Goal: Information Seeking & Learning: Learn about a topic

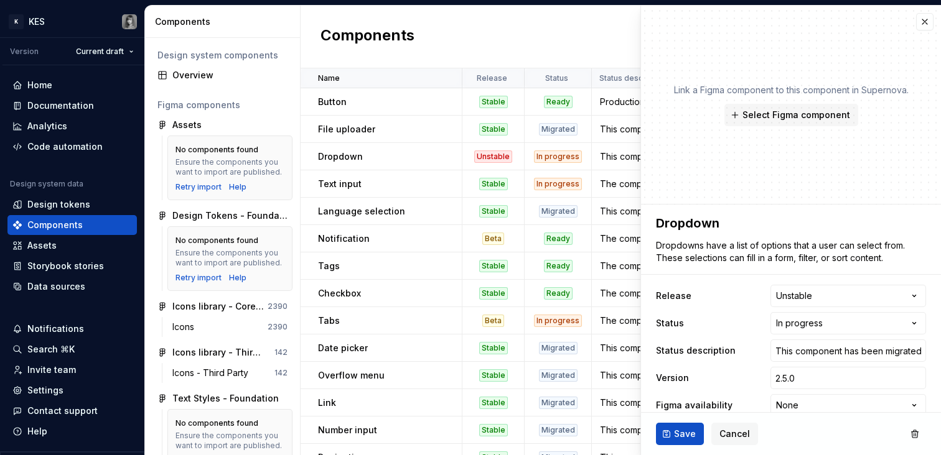
type textarea "*"
click at [916, 21] on button "button" at bounding box center [924, 21] width 17 height 17
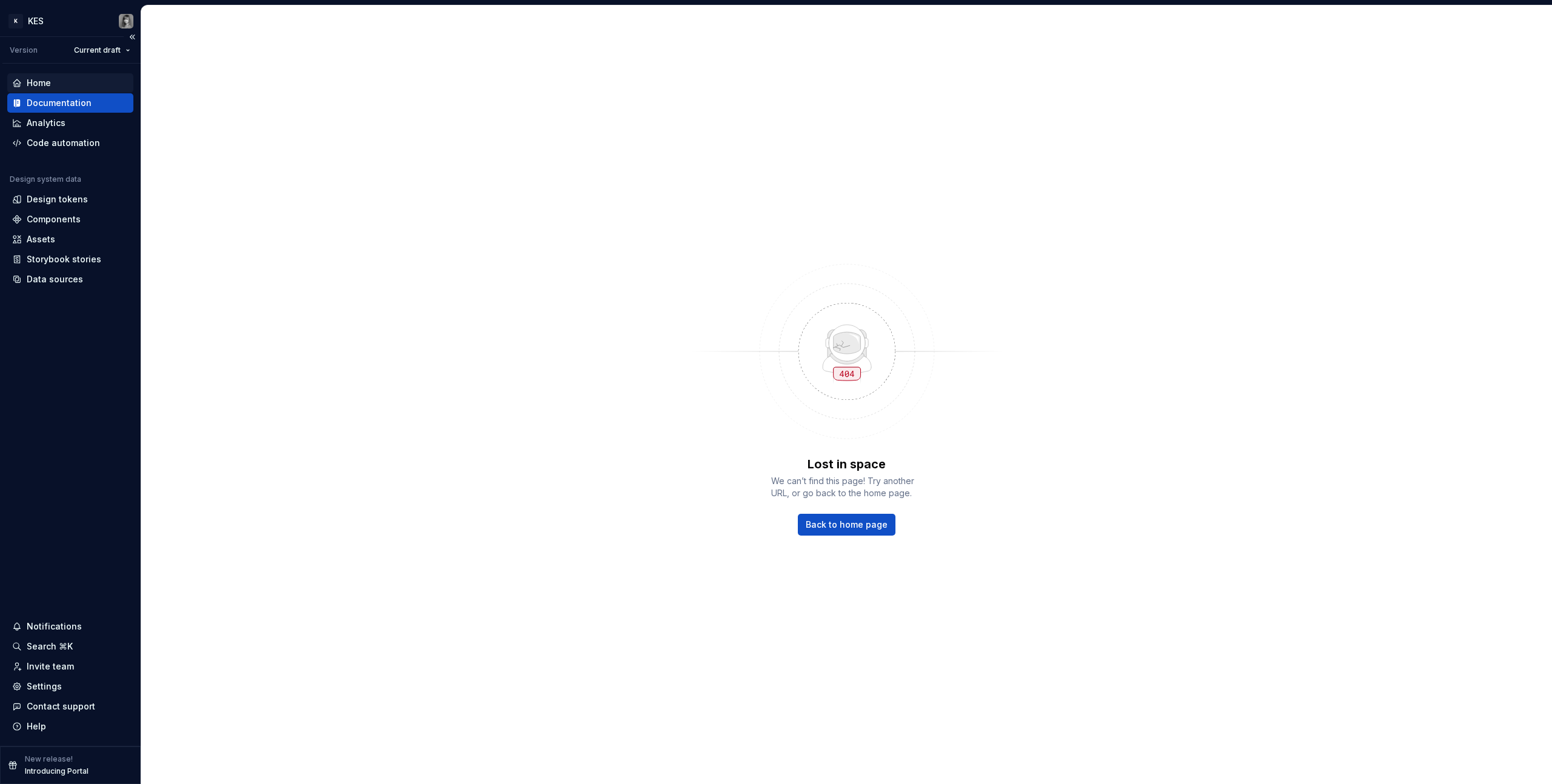
click at [69, 89] on div "Home" at bounding box center [69, 83] width 116 height 12
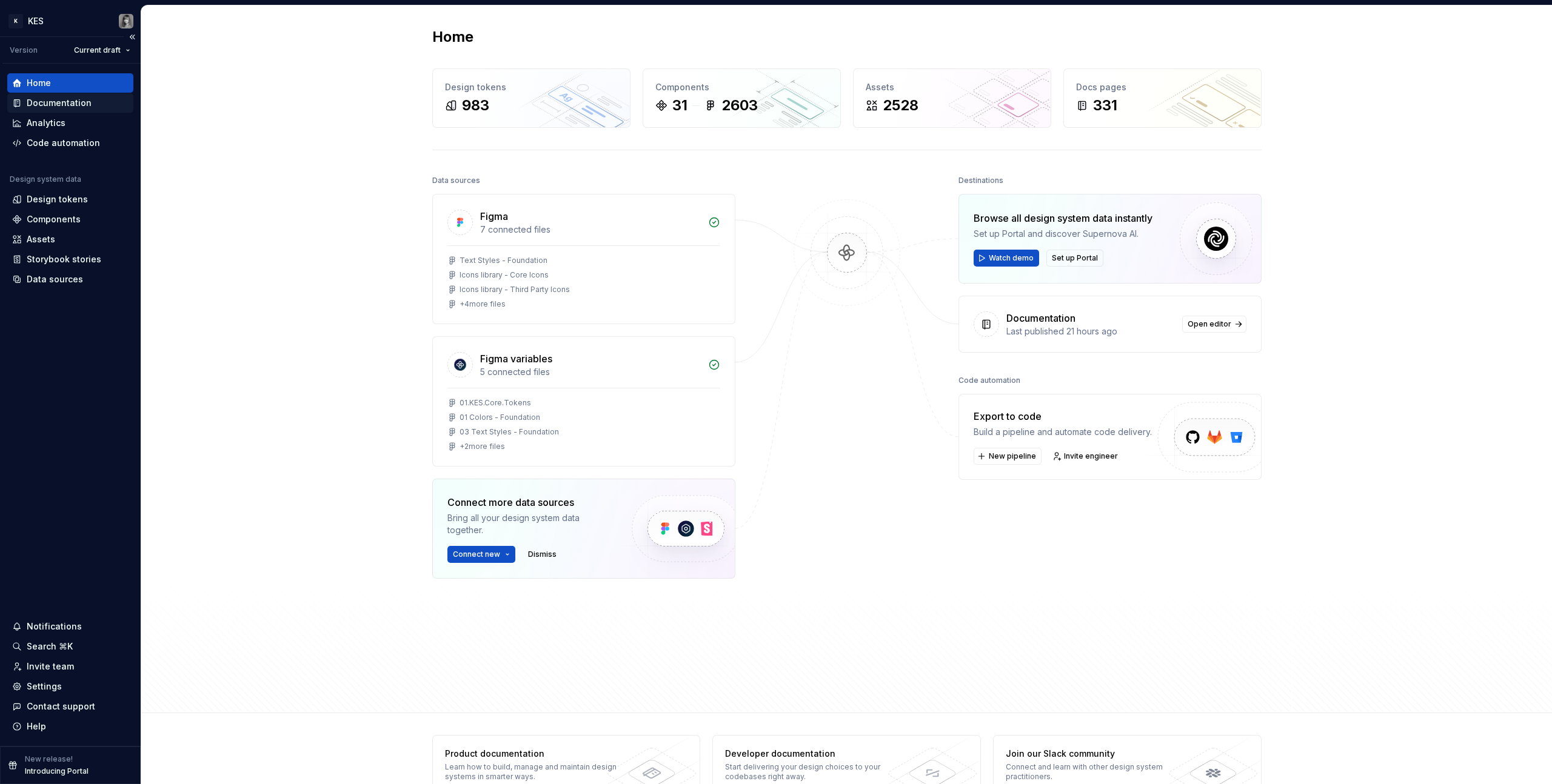
click at [53, 109] on div "Documentation" at bounding box center [69, 103] width 126 height 19
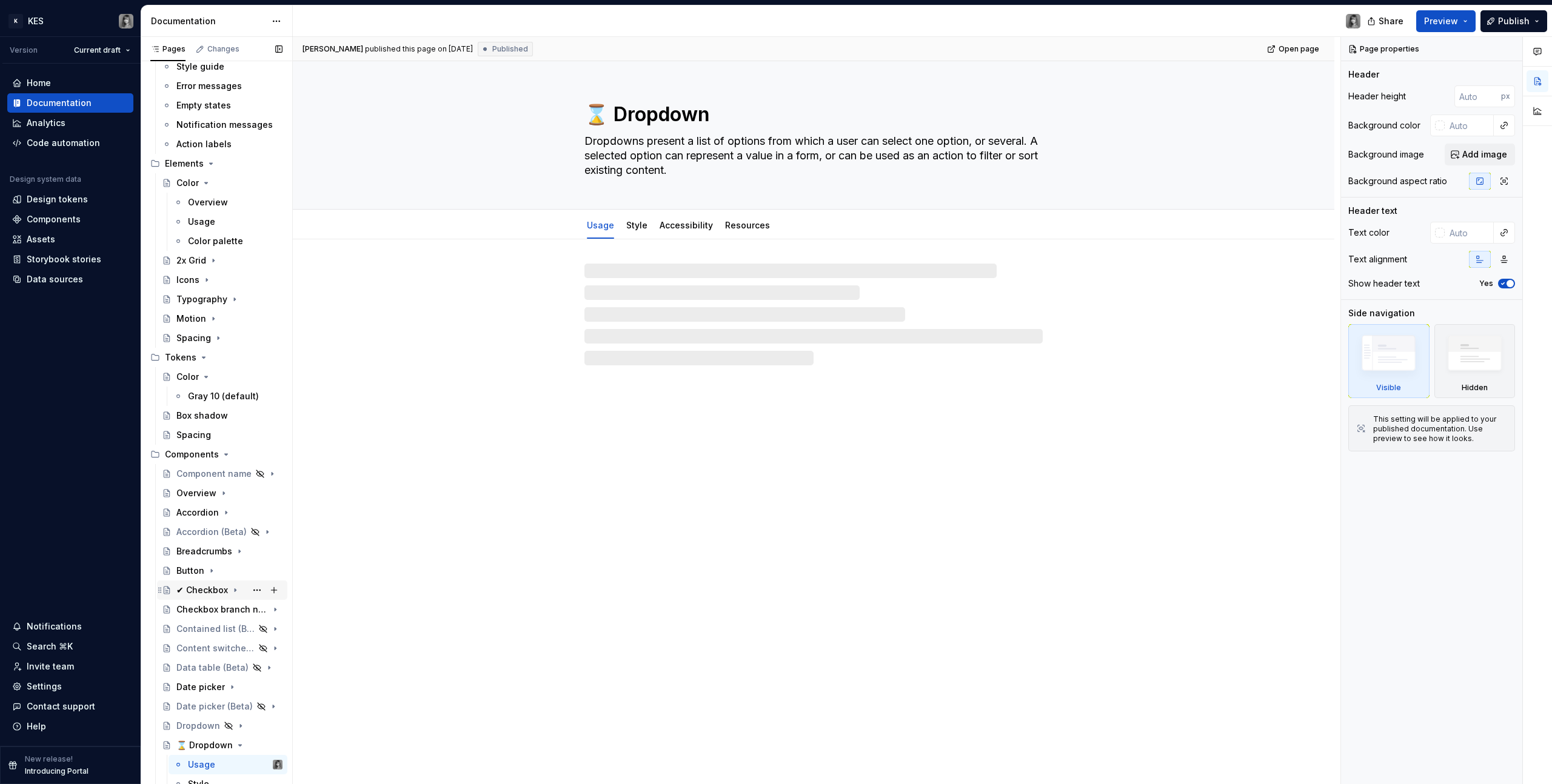
scroll to position [224, 0]
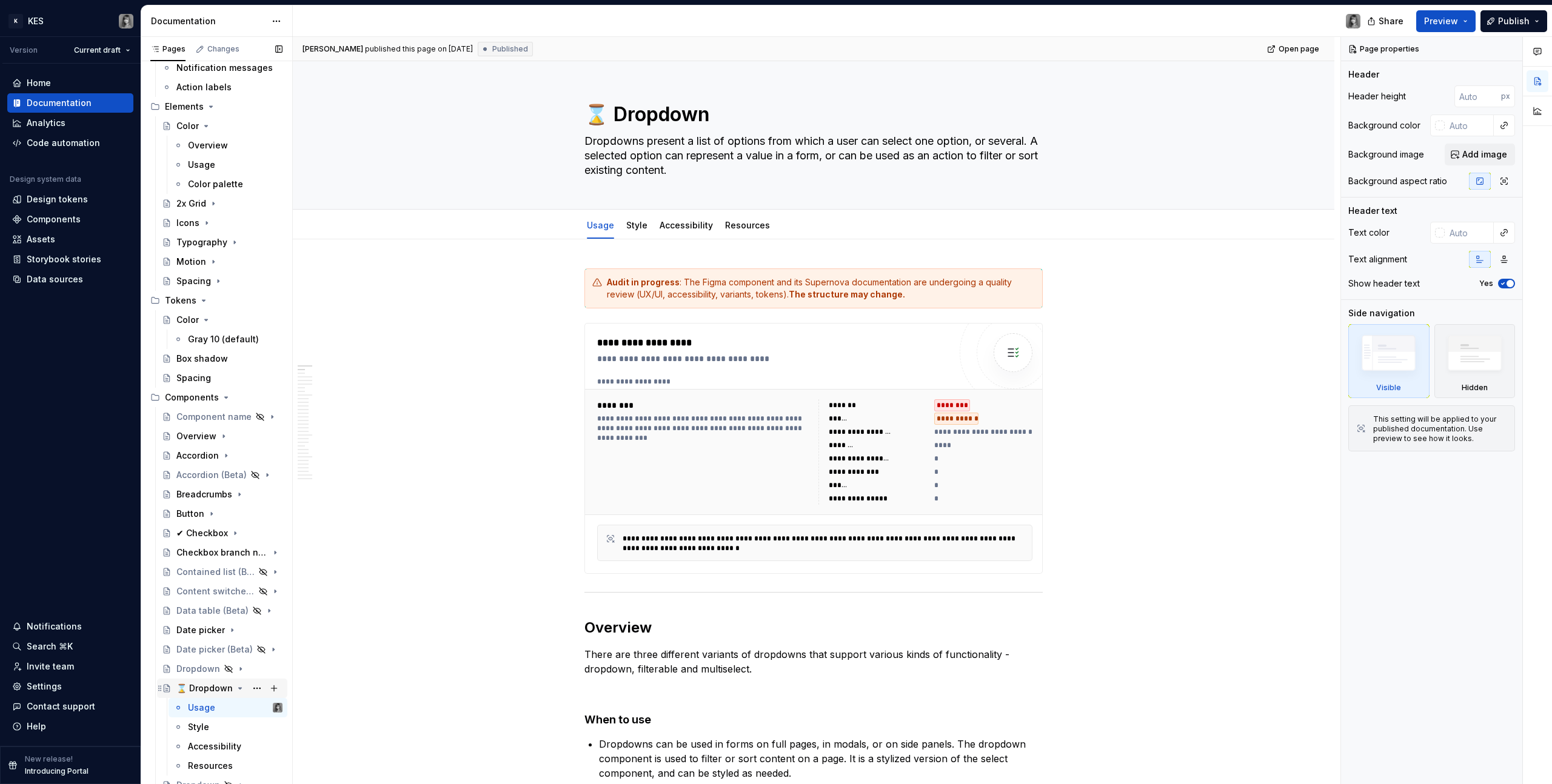
click at [208, 693] on div "⌛ Dropdown" at bounding box center [205, 689] width 57 height 12
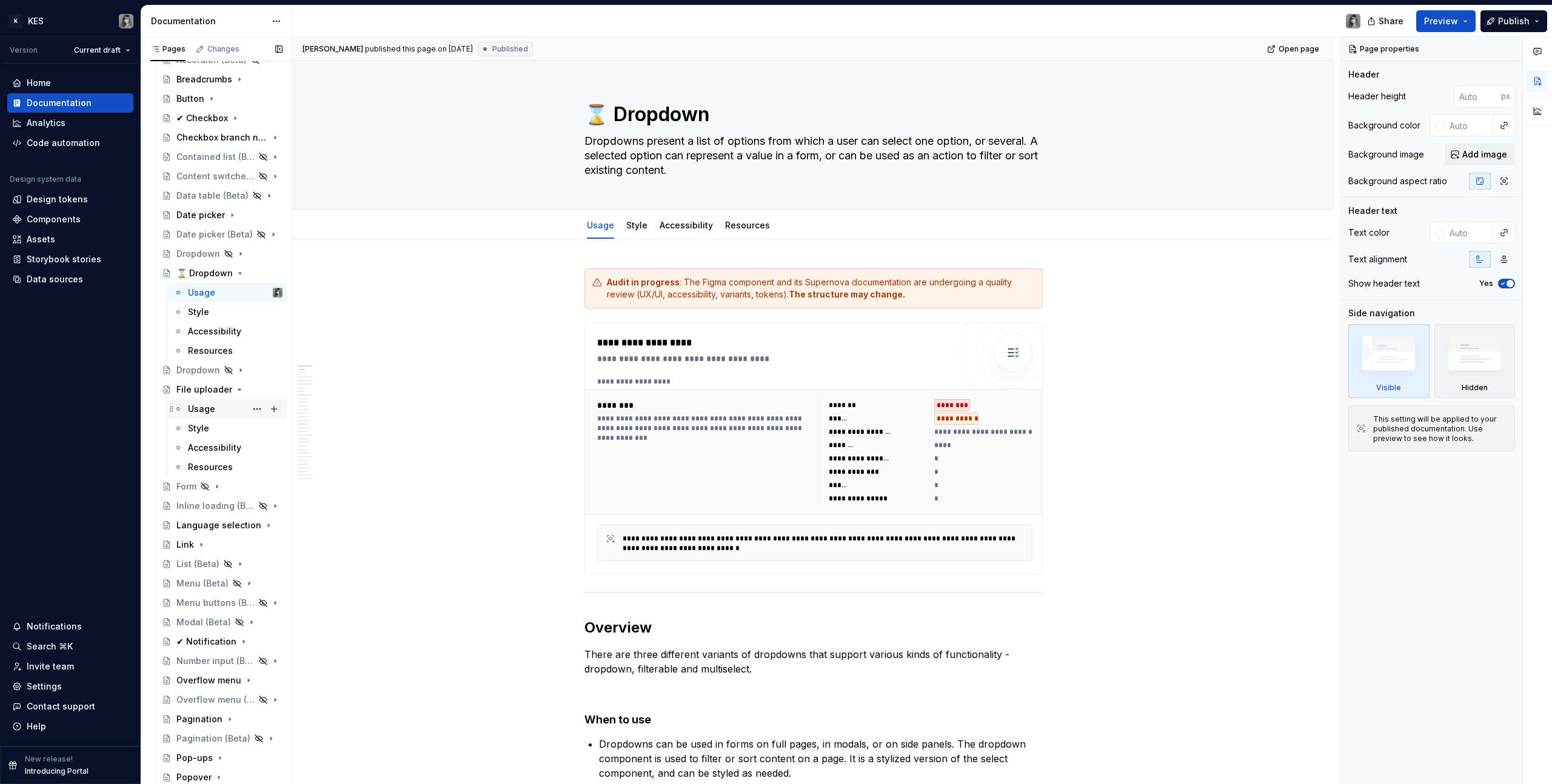
scroll to position [803, 0]
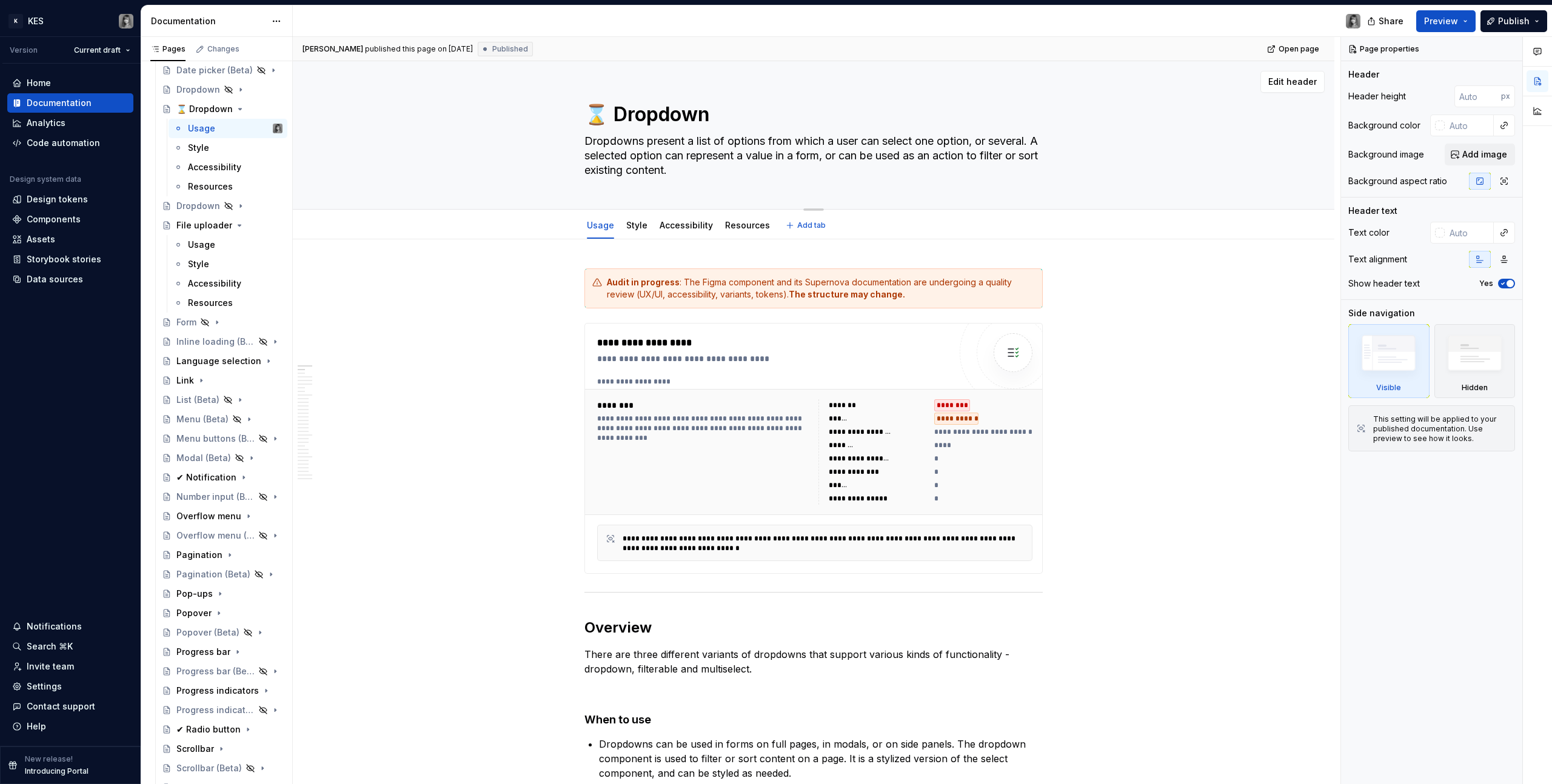
click at [607, 106] on textarea "⌛ Dropdown" at bounding box center [811, 115] width 458 height 29
click at [606, 110] on textarea "⌛ Dropdown" at bounding box center [811, 115] width 458 height 29
drag, startPoint x: 602, startPoint y: 114, endPoint x: 565, endPoint y: 113, distance: 37.0
click at [565, 113] on div "⌛ Dropdown Dropdowns present a list of options from which a user can select one…" at bounding box center [813, 135] width 944 height 148
paste textarea "🔎 magnifying glass tilted right ... - Emojiall"
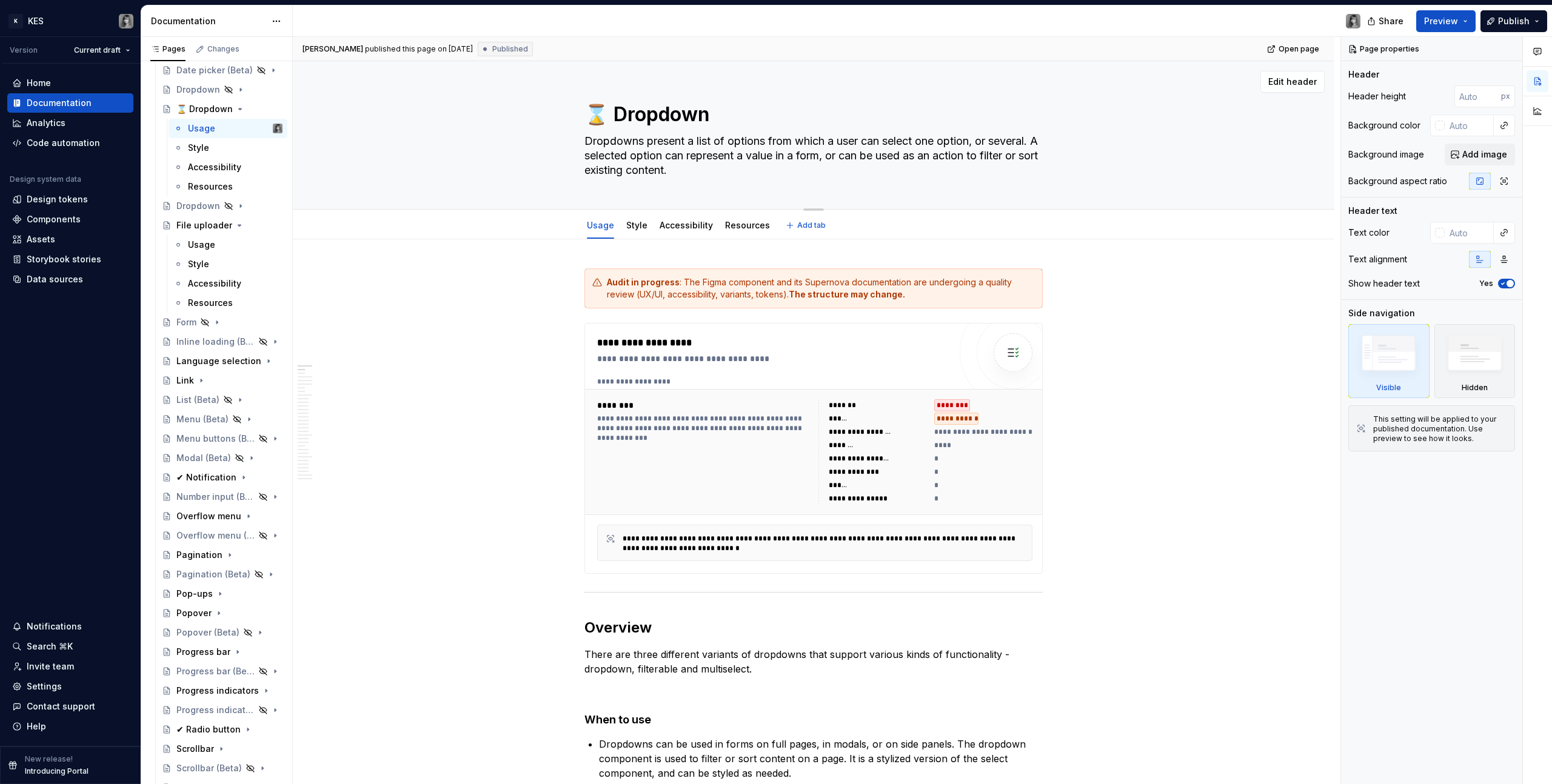
type textarea "*"
type textarea "🔎 magnifying glass tilted right ... - Emojiall Dropdown"
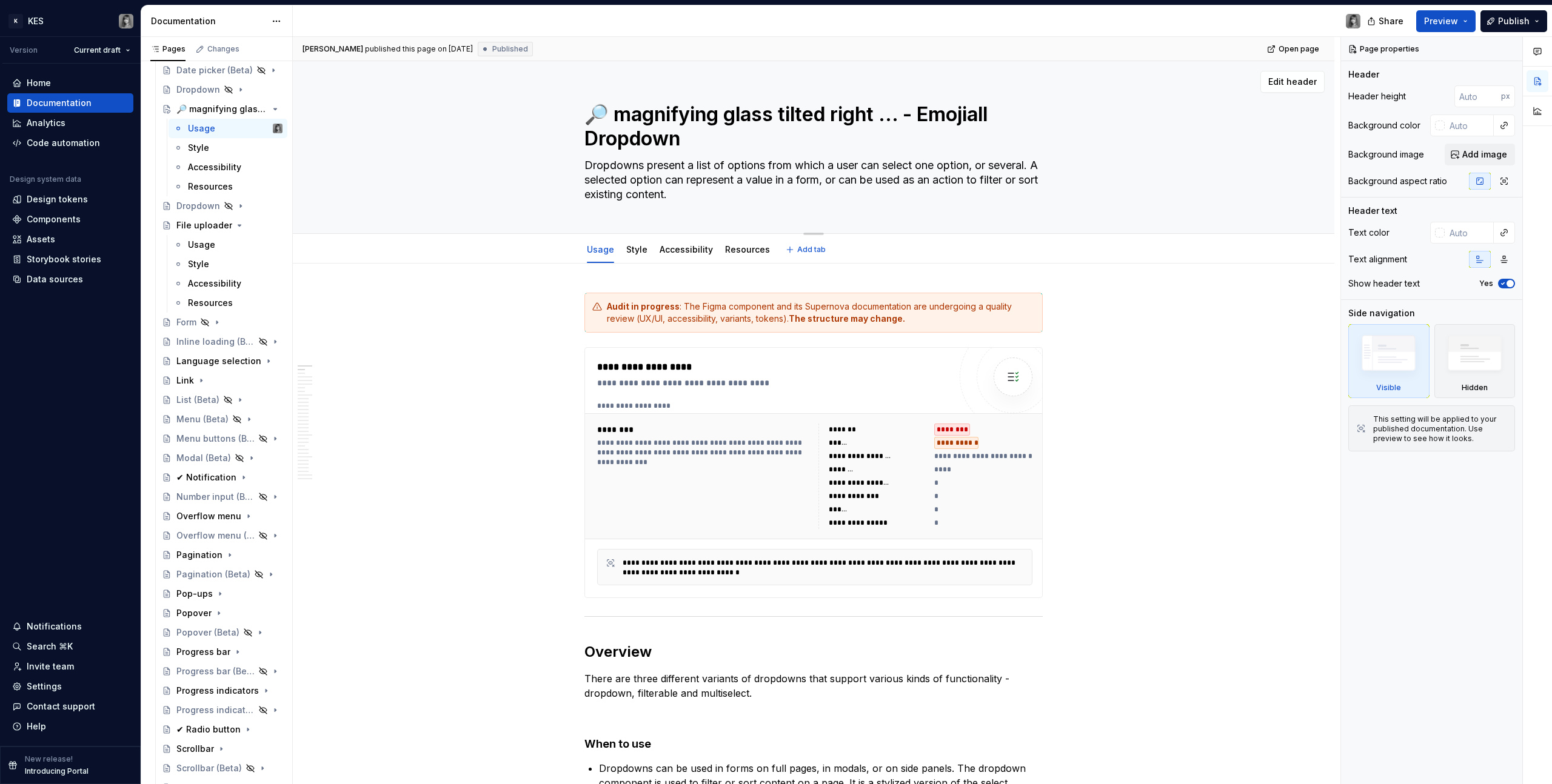
drag, startPoint x: 912, startPoint y: 115, endPoint x: 630, endPoint y: 105, distance: 282.2
click at [620, 103] on textarea "🔎 magnifying glass tilted right ... - Emojiall Dropdown" at bounding box center [811, 127] width 458 height 54
type textarea "*"
type textarea "🔎 mEmojiall Dropdown"
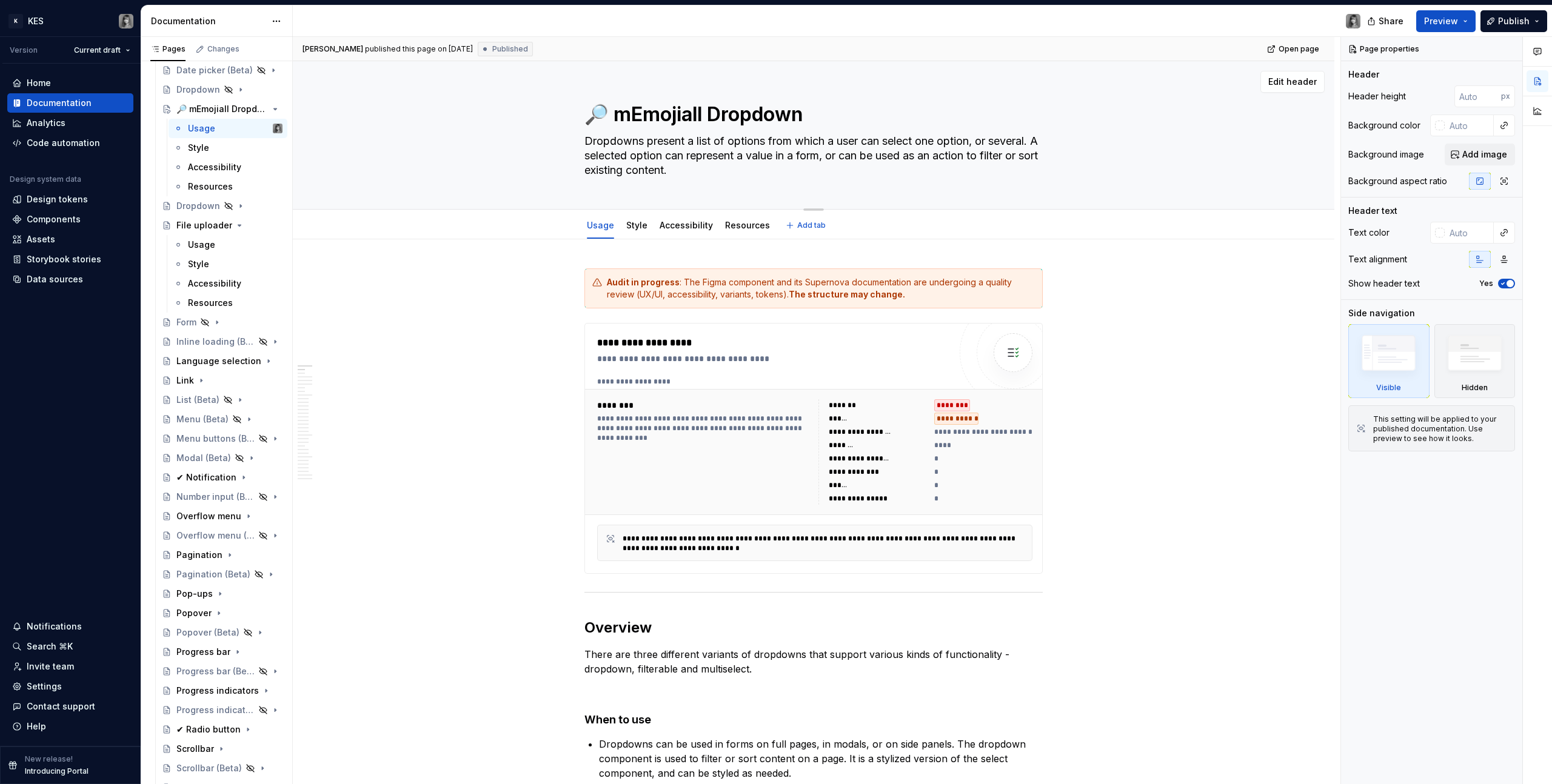
type textarea "*"
type textarea "🔎 Emojiall Dropdown"
drag, startPoint x: 686, startPoint y: 114, endPoint x: 639, endPoint y: 116, distance: 47.0
click at [626, 116] on textarea "🔎 Emojiall Dropdown" at bounding box center [811, 115] width 458 height 29
type textarea "*"
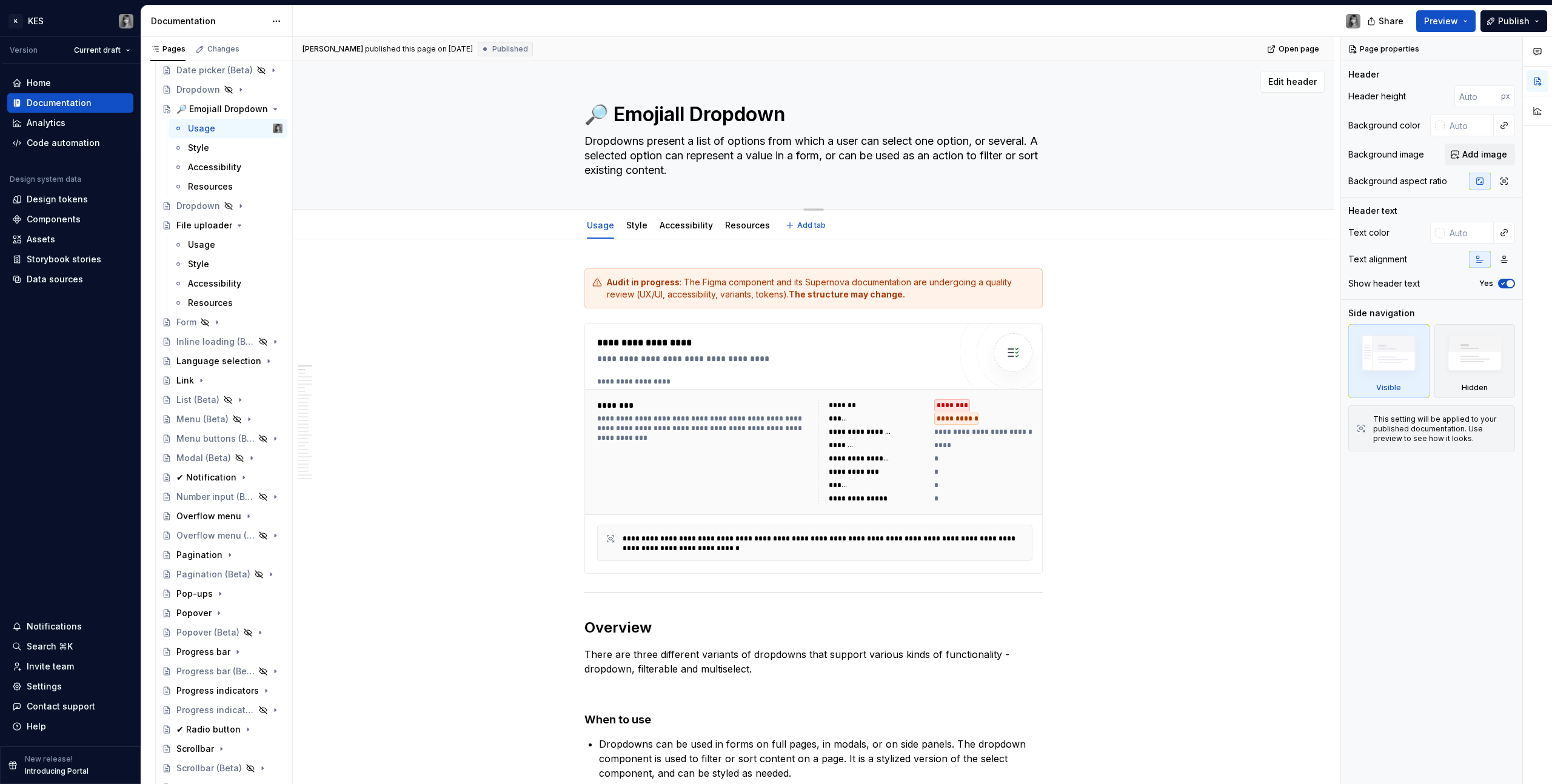
type textarea "🔎 EDropdown"
type textarea "*"
type textarea "🔎 Dropdown"
type textarea "*"
type textarea "🔎Dropdown"
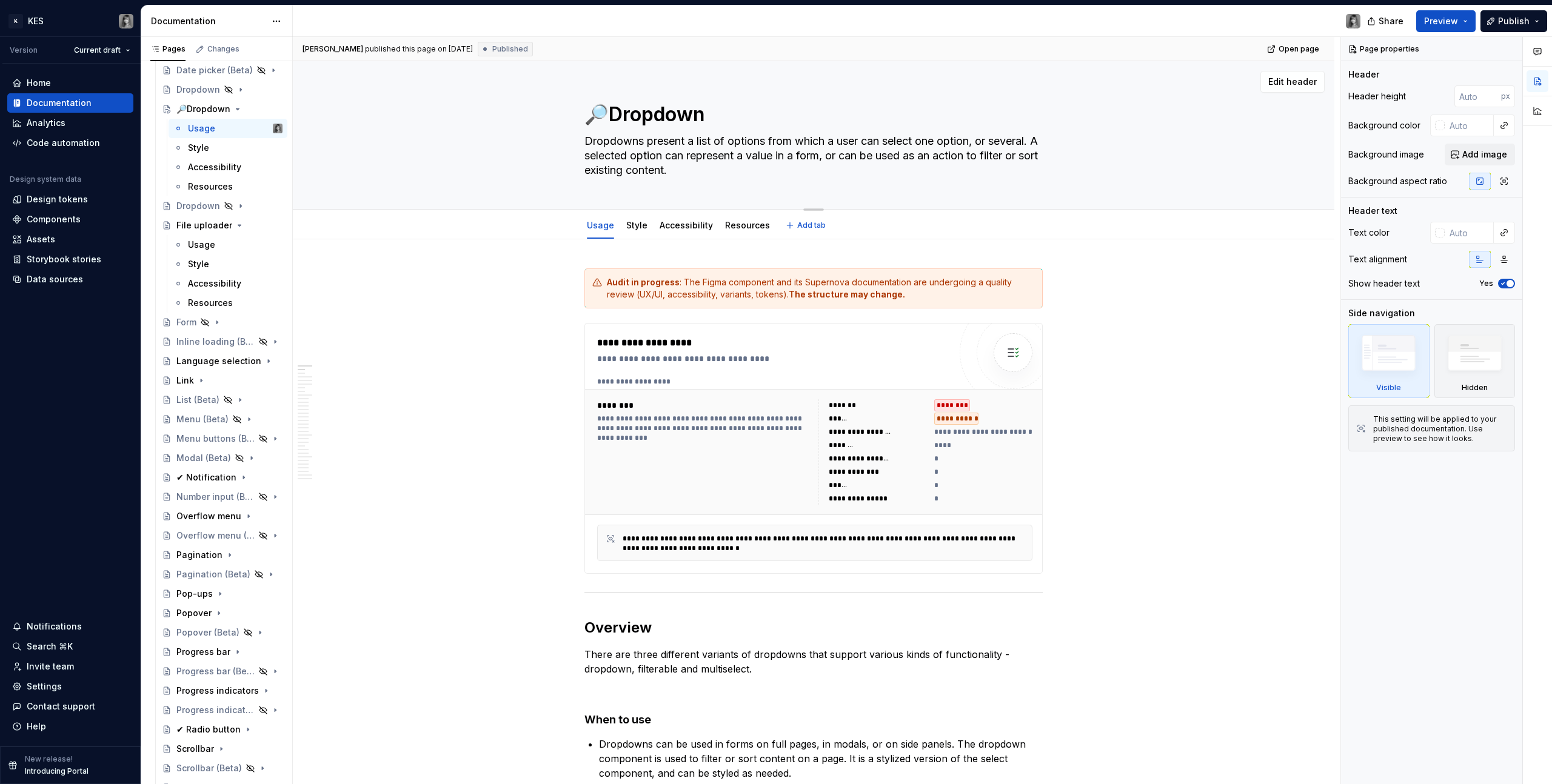
type textarea "*"
type textarea "🔎 Dropdown"
type textarea "*"
type textarea "🔎 Dropdown"
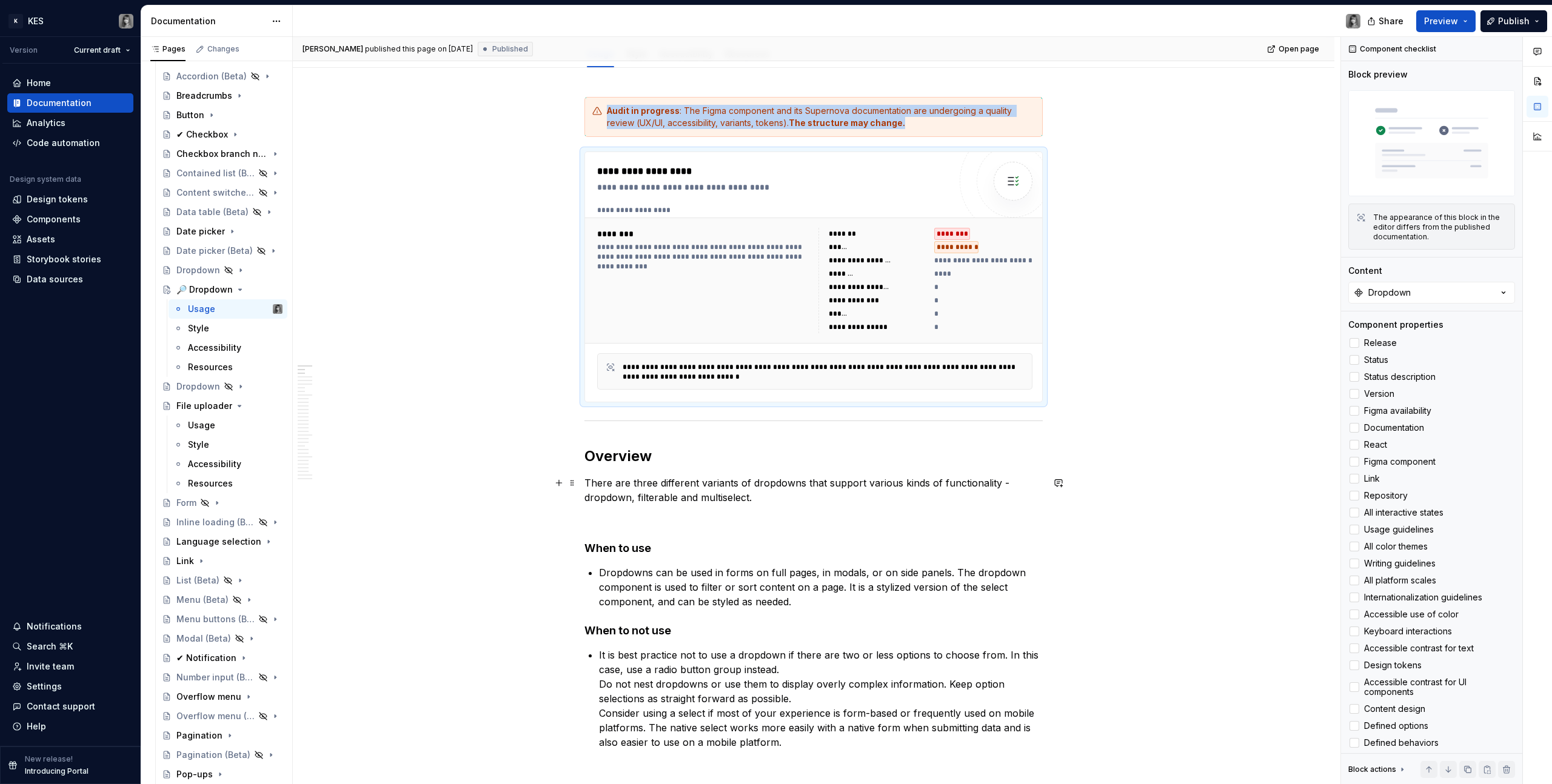
scroll to position [165, 0]
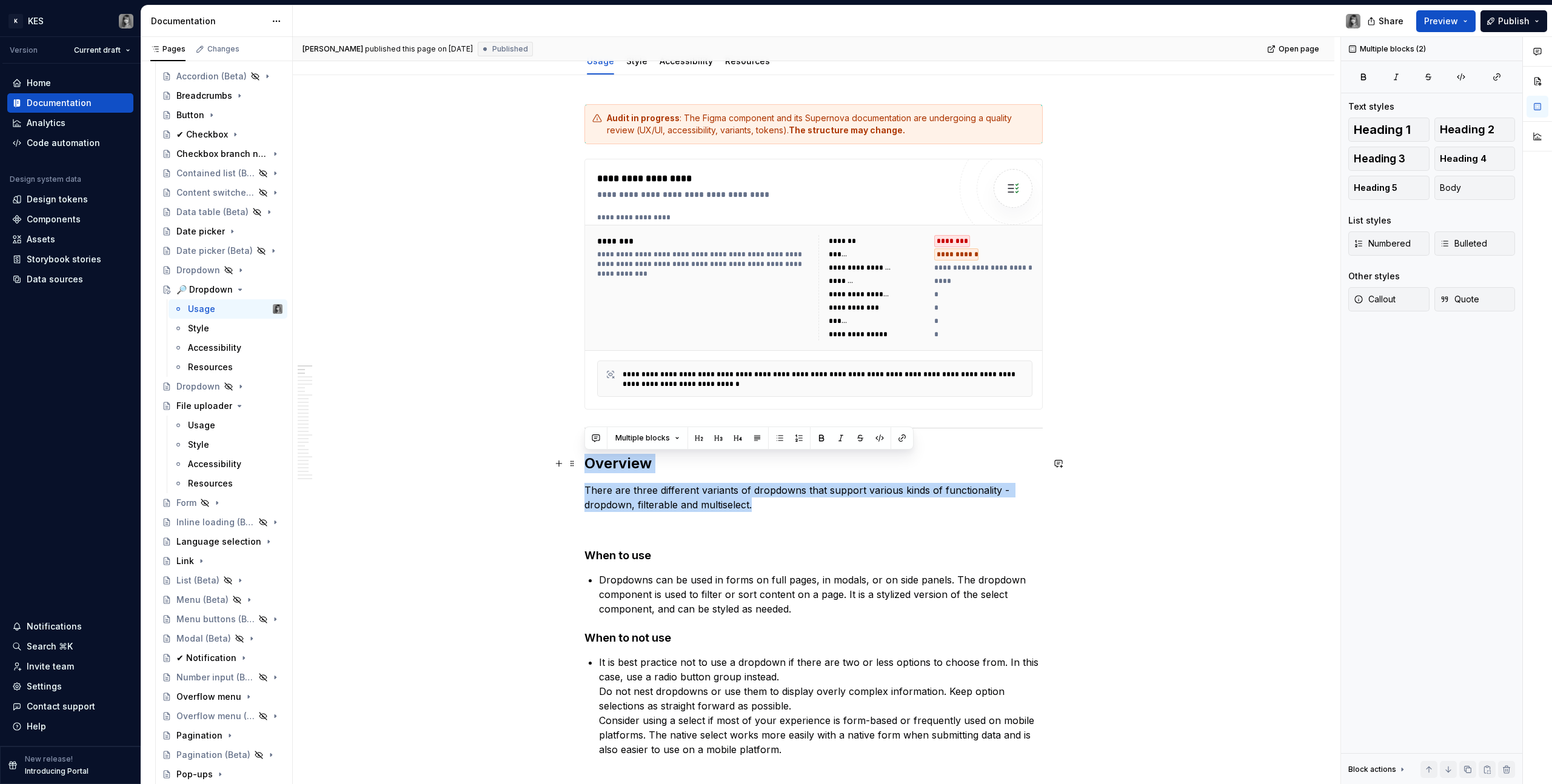
drag, startPoint x: 776, startPoint y: 509, endPoint x: 585, endPoint y: 466, distance: 195.8
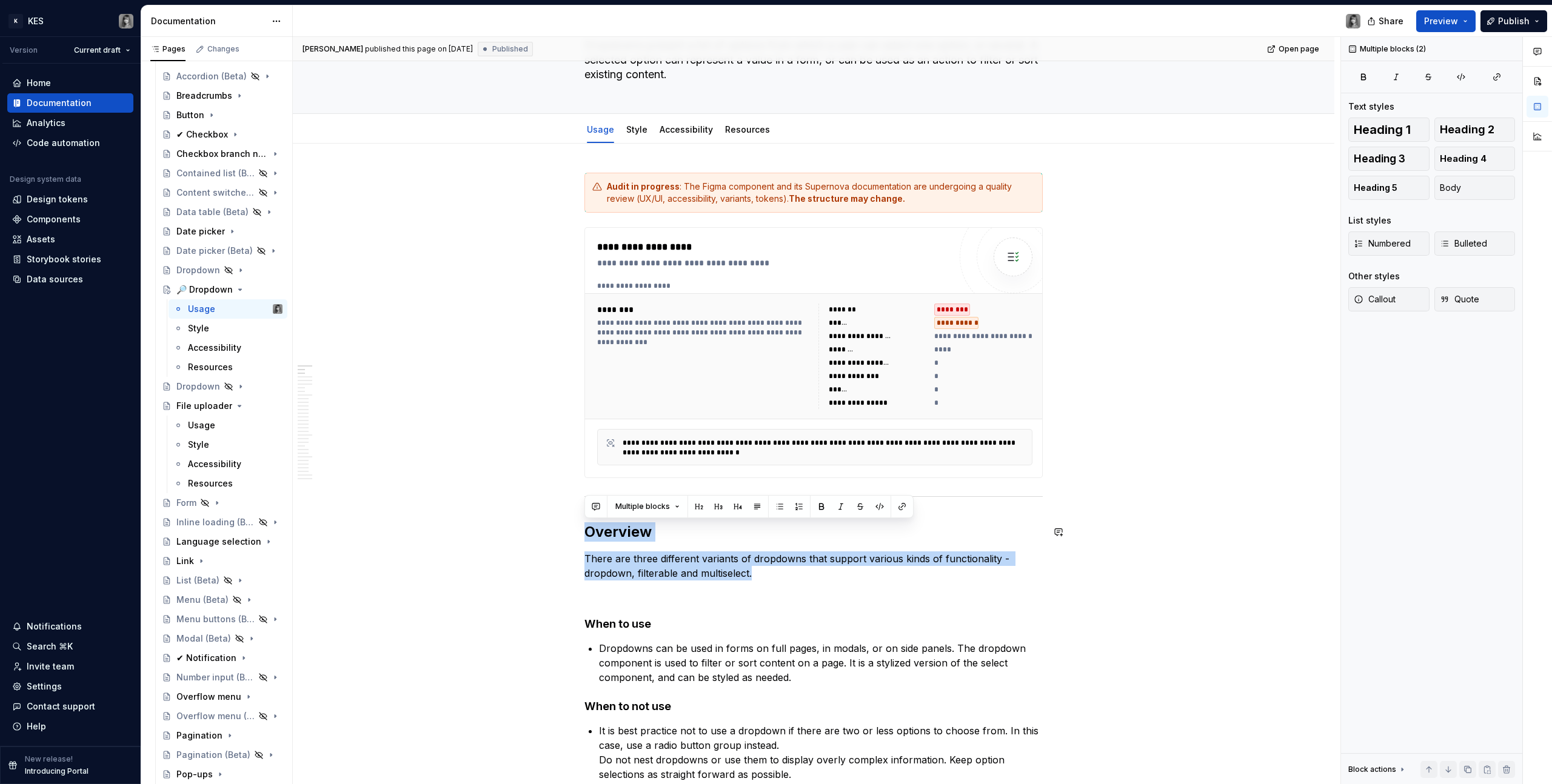
scroll to position [63, 0]
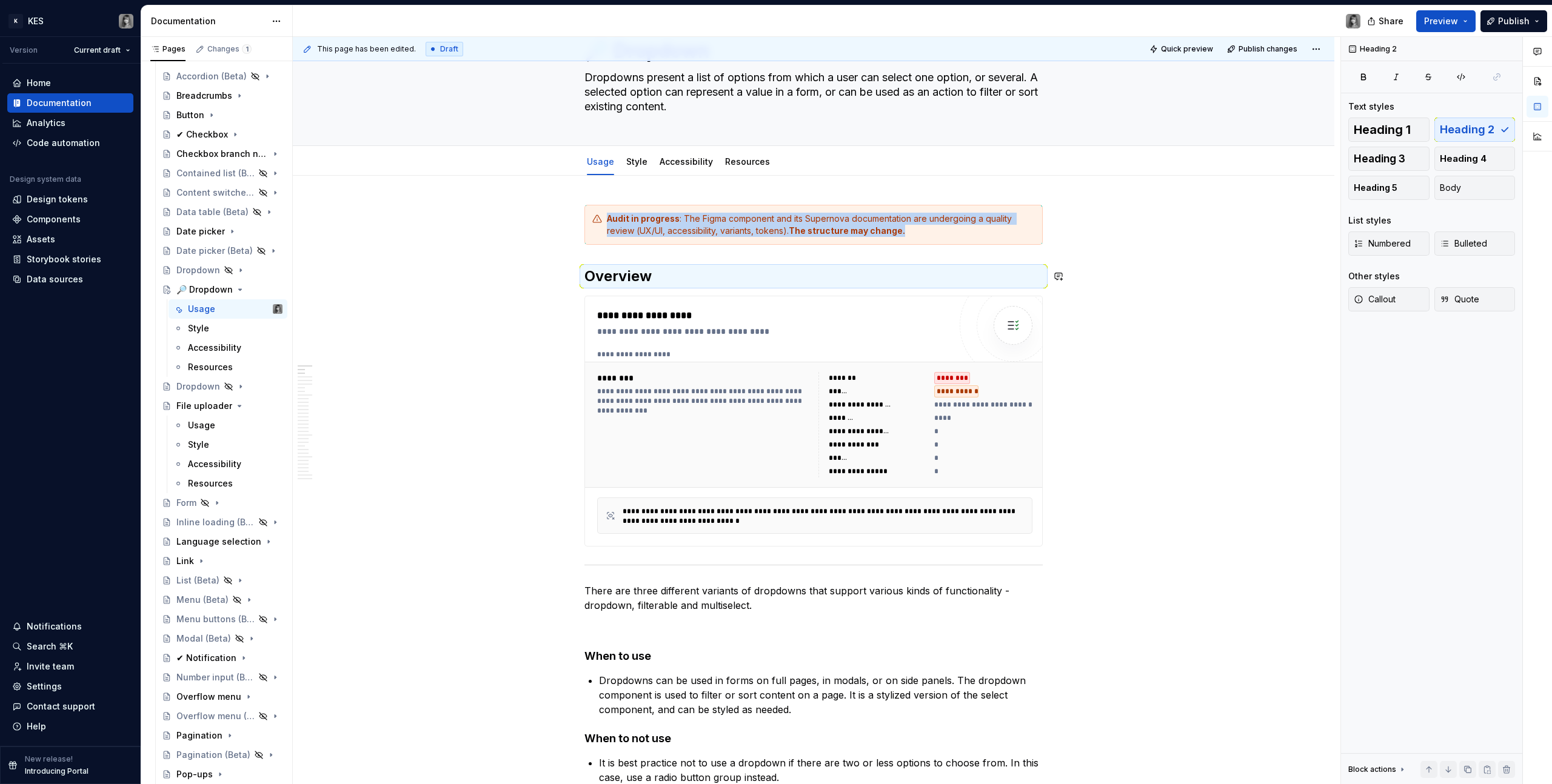
type textarea "*"
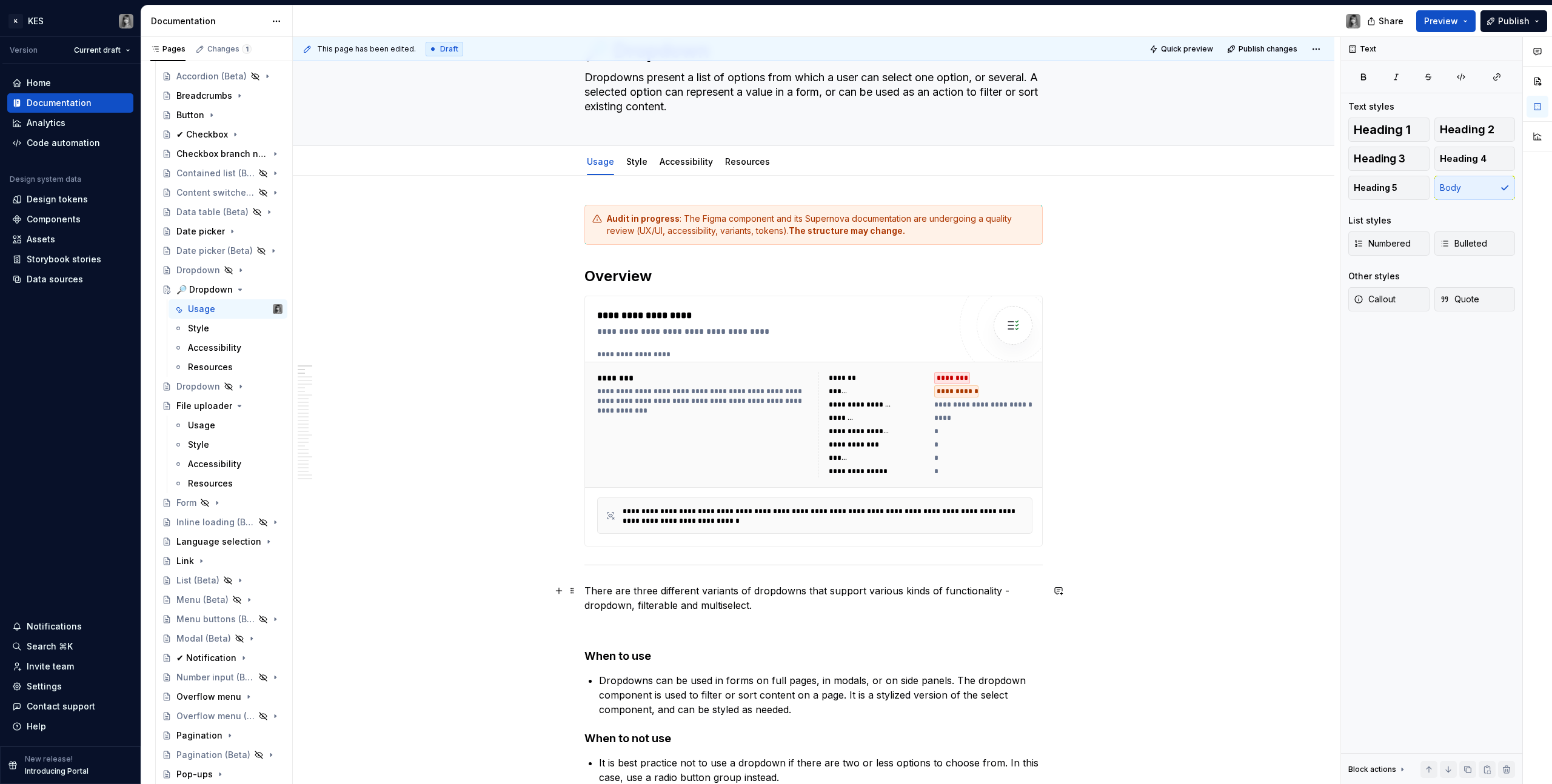
click at [788, 599] on p "There are three different variants of dropdowns that support various kinds of f…" at bounding box center [814, 598] width 458 height 29
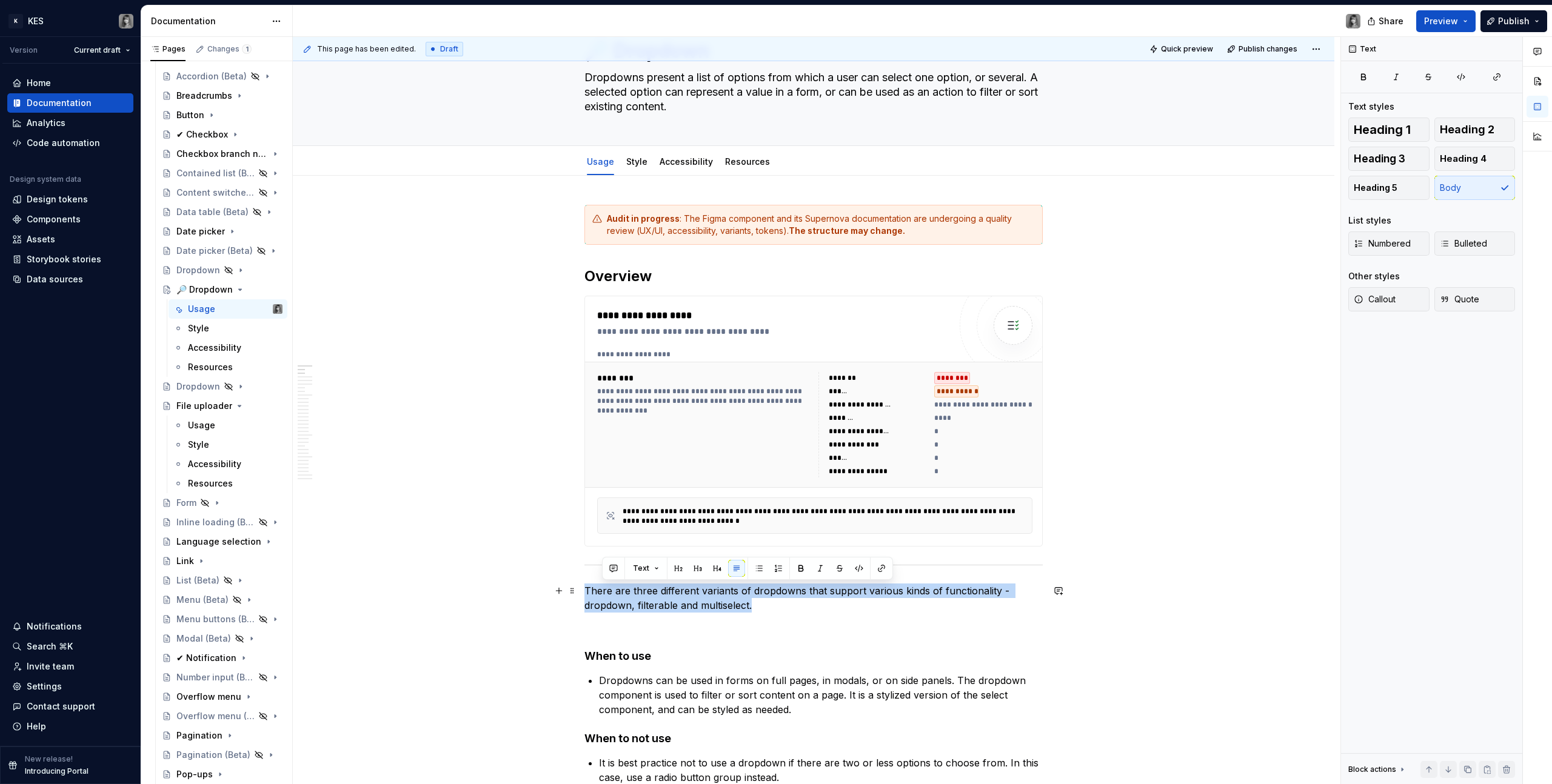
drag, startPoint x: 790, startPoint y: 599, endPoint x: 578, endPoint y: 587, distance: 212.3
click at [573, 592] on span at bounding box center [572, 590] width 10 height 17
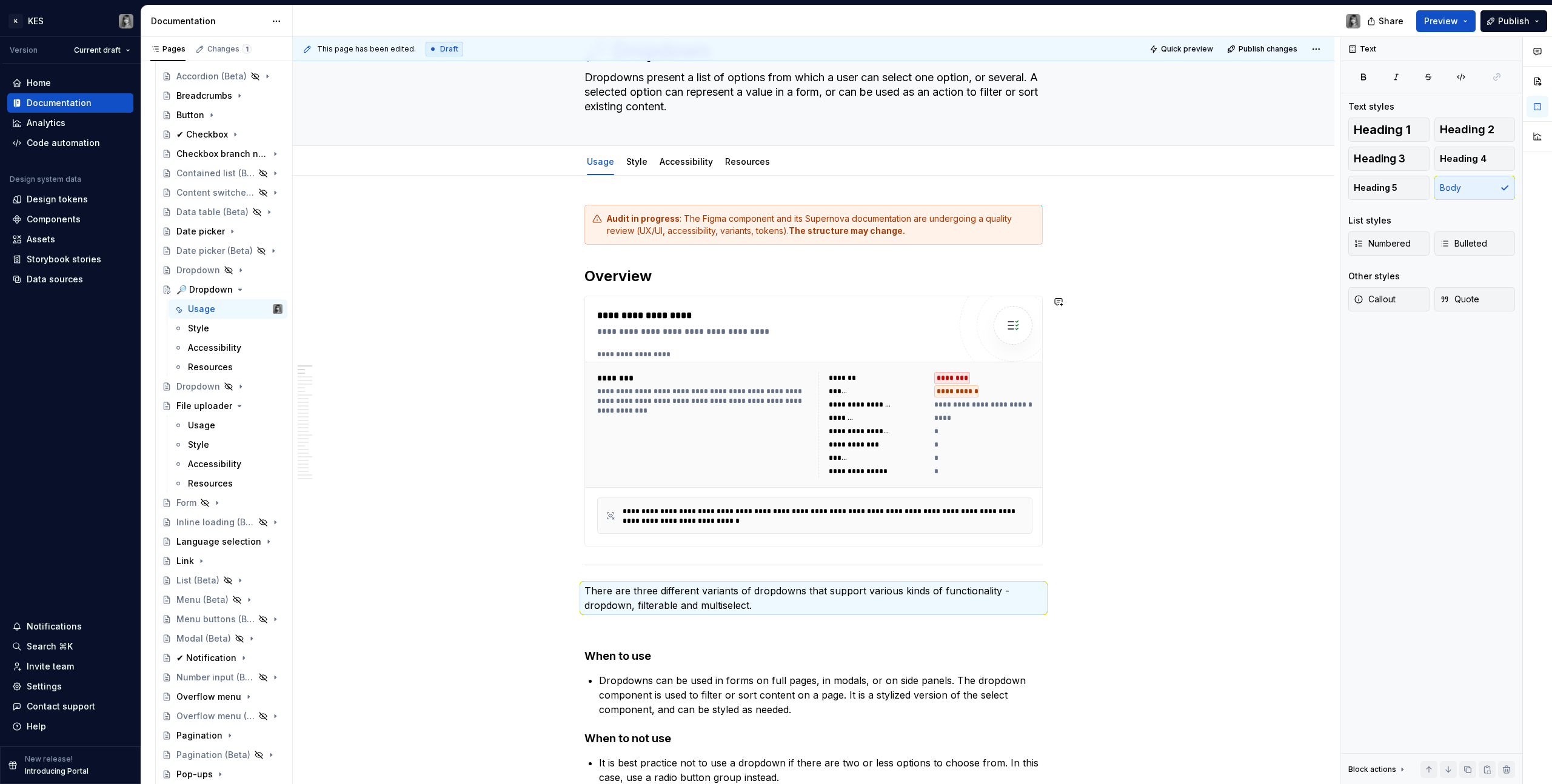
drag, startPoint x: 573, startPoint y: 592, endPoint x: 604, endPoint y: 289, distance: 304.6
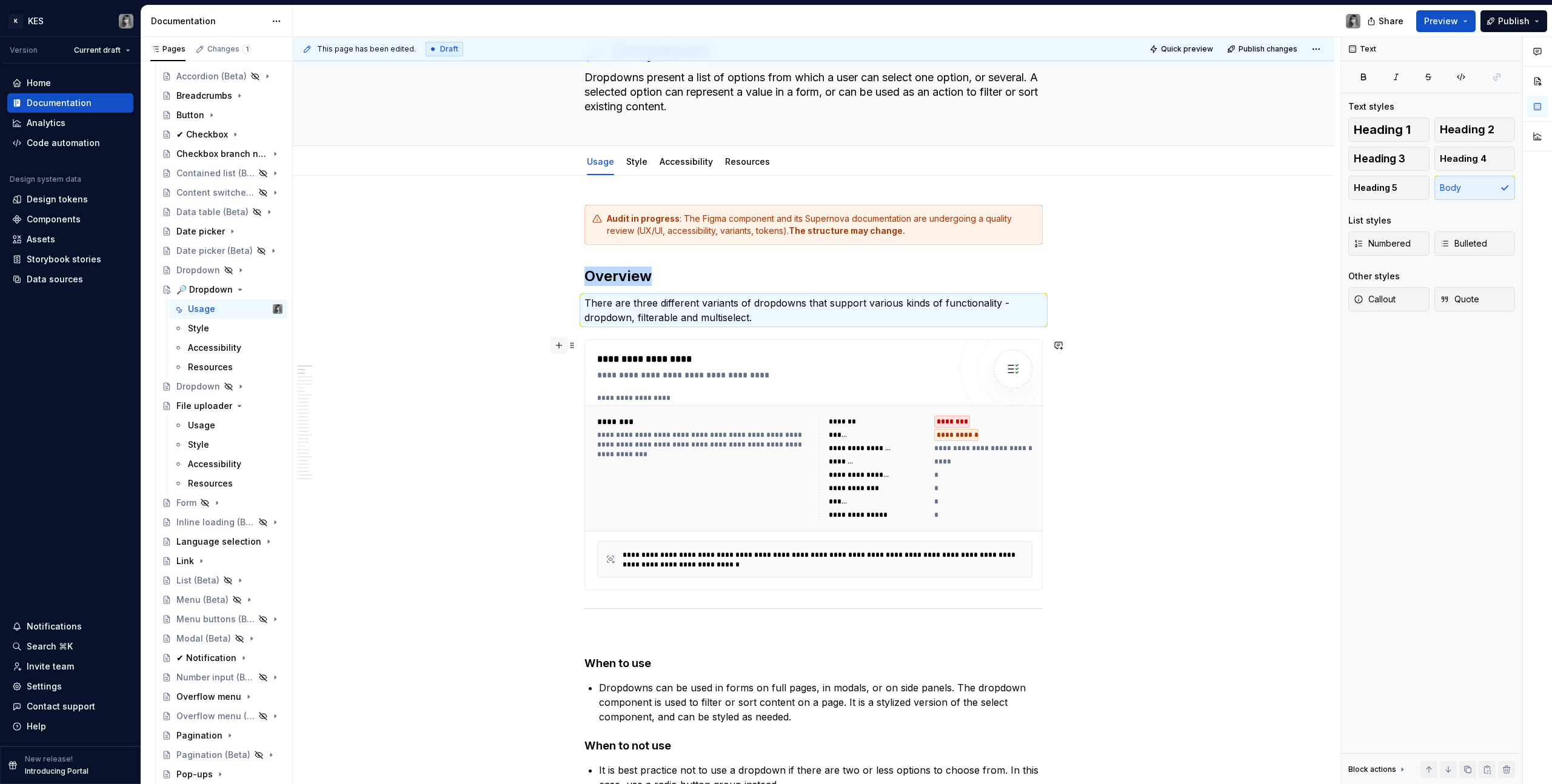
click at [554, 349] on button "button" at bounding box center [558, 345] width 17 height 17
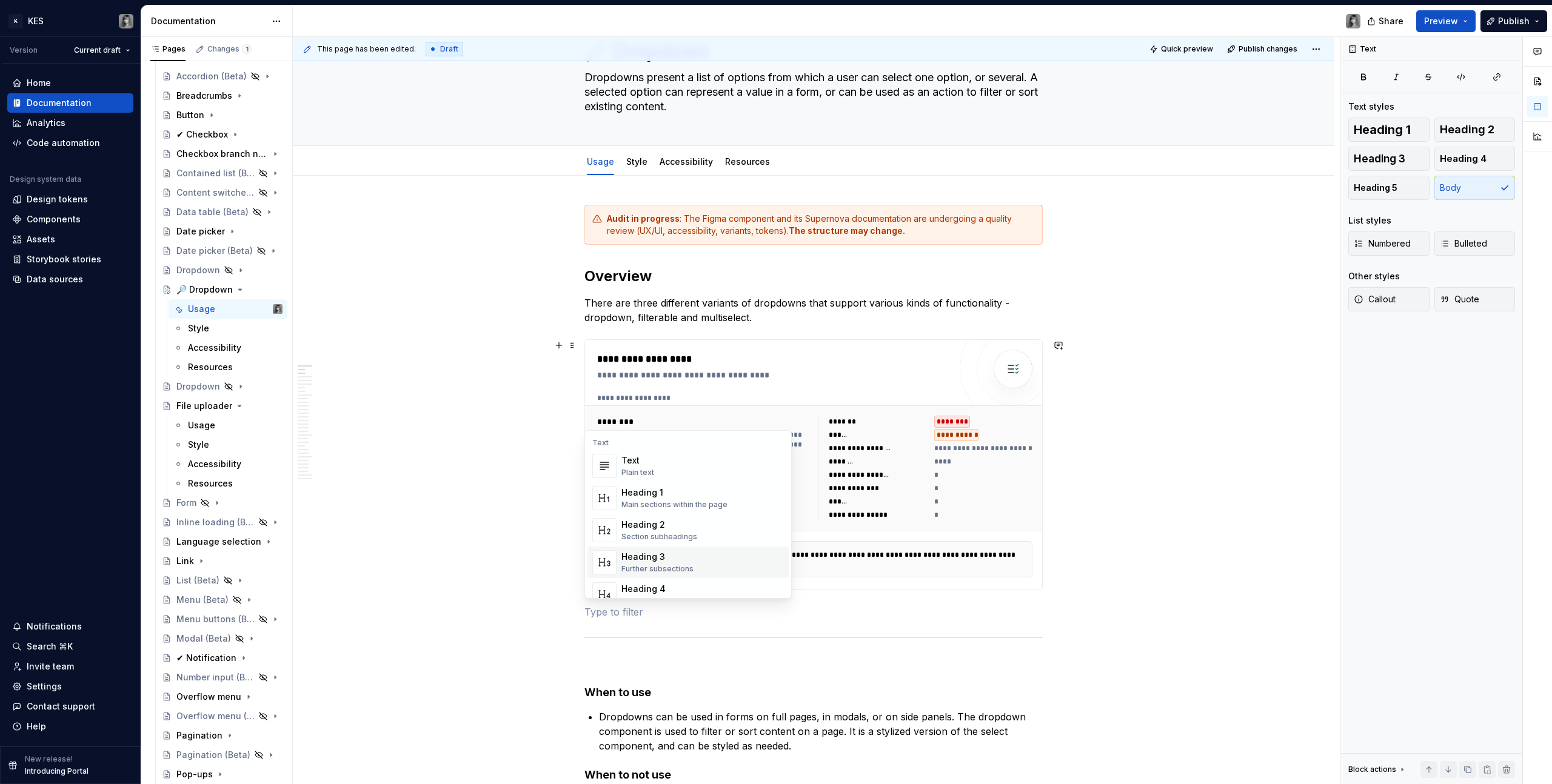
click at [622, 618] on p at bounding box center [814, 612] width 458 height 15
click at [672, 473] on div "Shortcut links" at bounding box center [675, 467] width 108 height 12
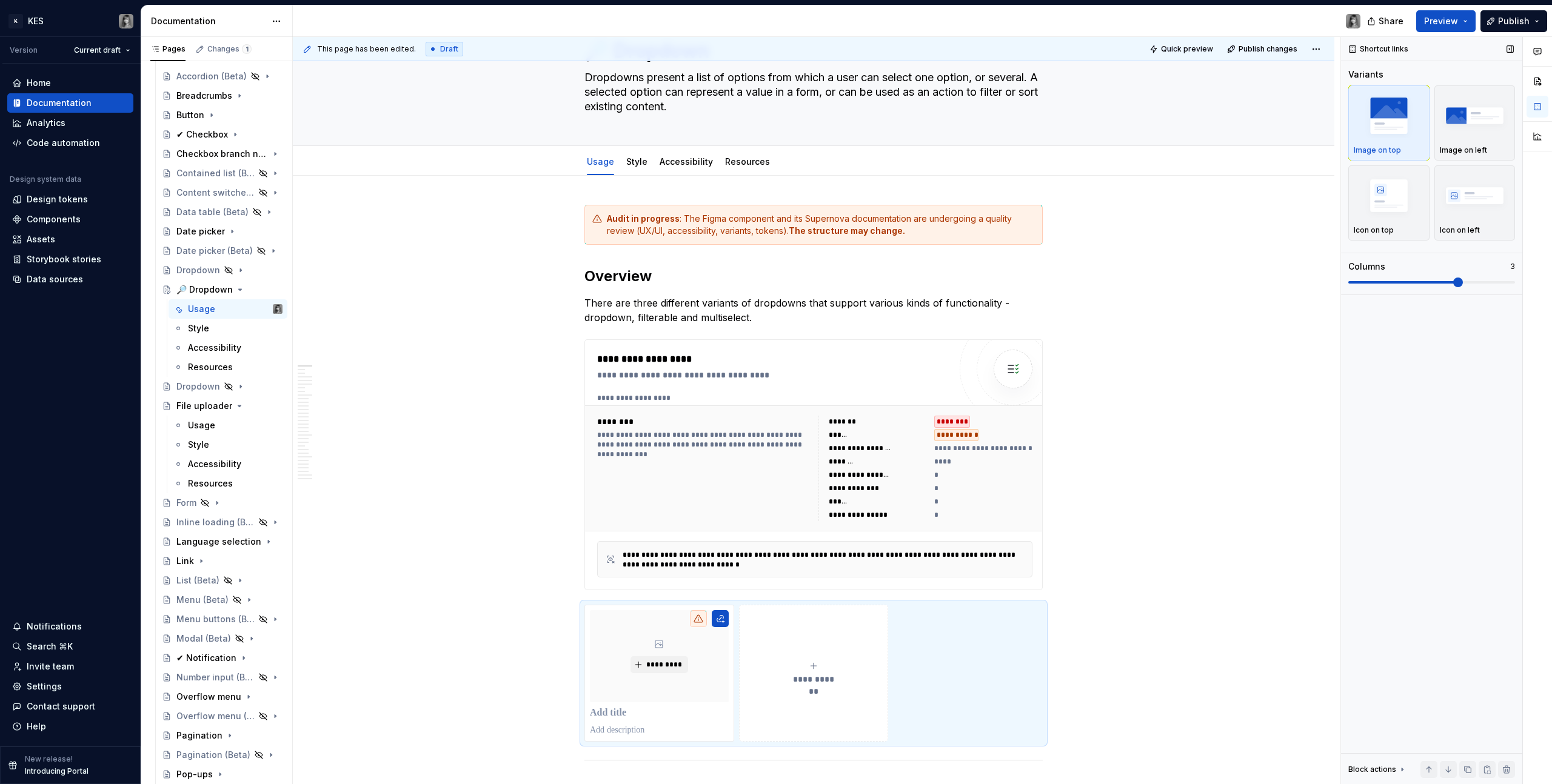
click at [1382, 272] on div "Columns" at bounding box center [1367, 267] width 37 height 12
drag, startPoint x: 1366, startPoint y: 288, endPoint x: 1358, endPoint y: 289, distance: 8.1
click at [1362, 288] on div "Variants Image on top Image on left Icon on top Icon on left Columns 3" at bounding box center [1431, 181] width 167 height 226
click at [1358, 289] on div "Variants Image on top Image on left Icon on top Icon on left Columns 3" at bounding box center [1431, 181] width 167 height 226
click at [1355, 284] on span at bounding box center [1431, 282] width 167 height 10
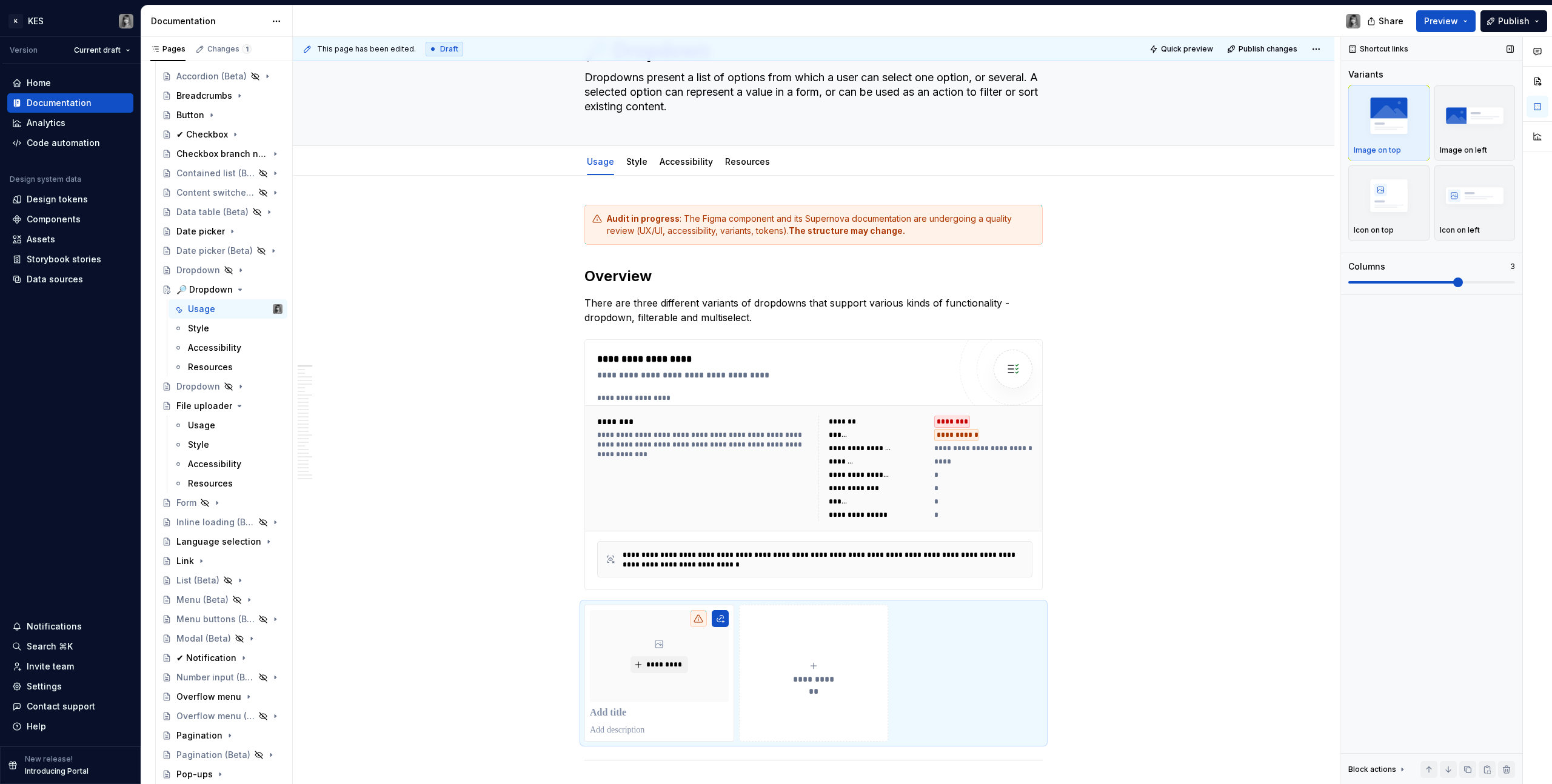
scroll to position [267, 0]
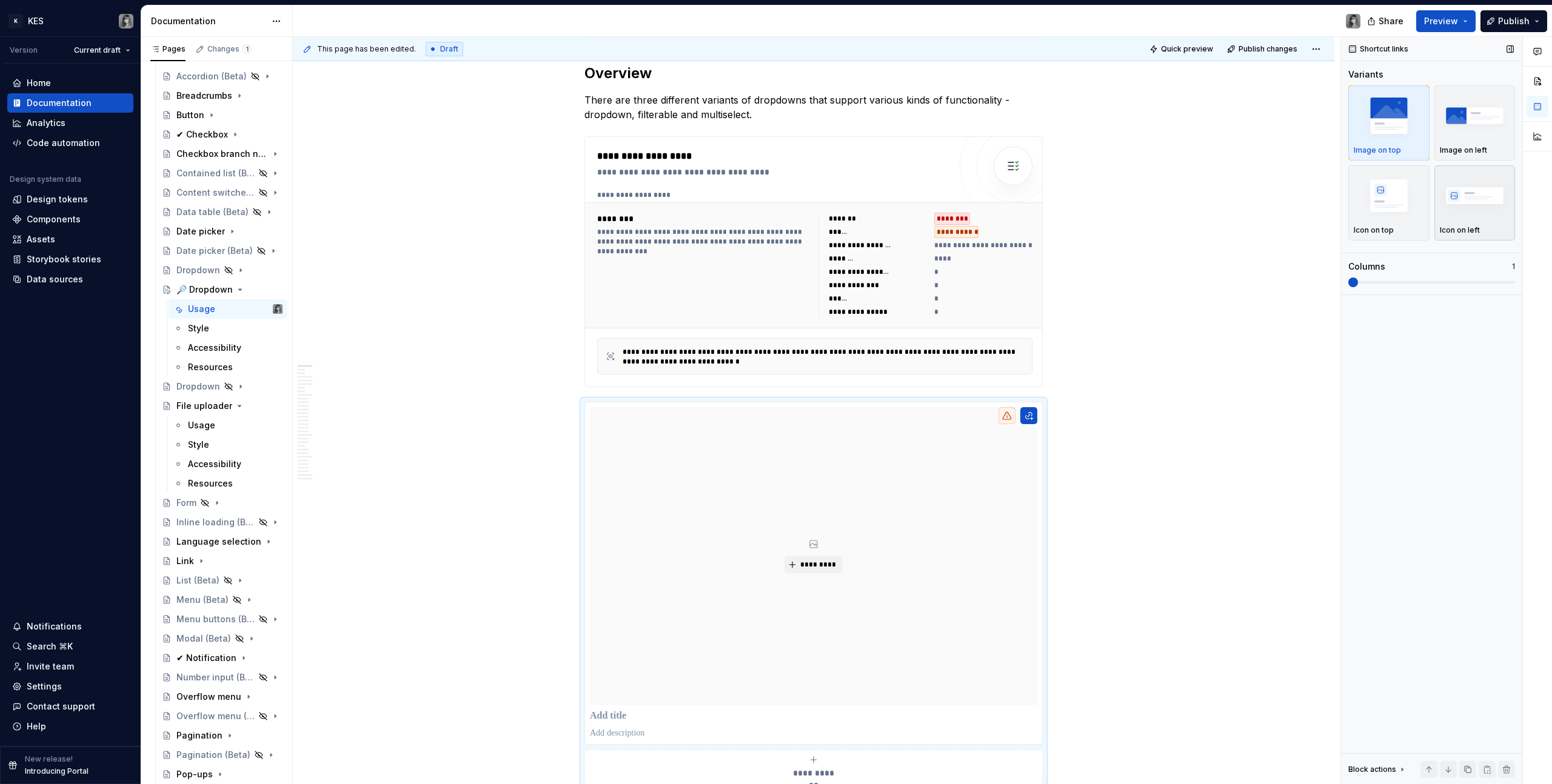
click at [1464, 207] on img "button" at bounding box center [1475, 195] width 70 height 44
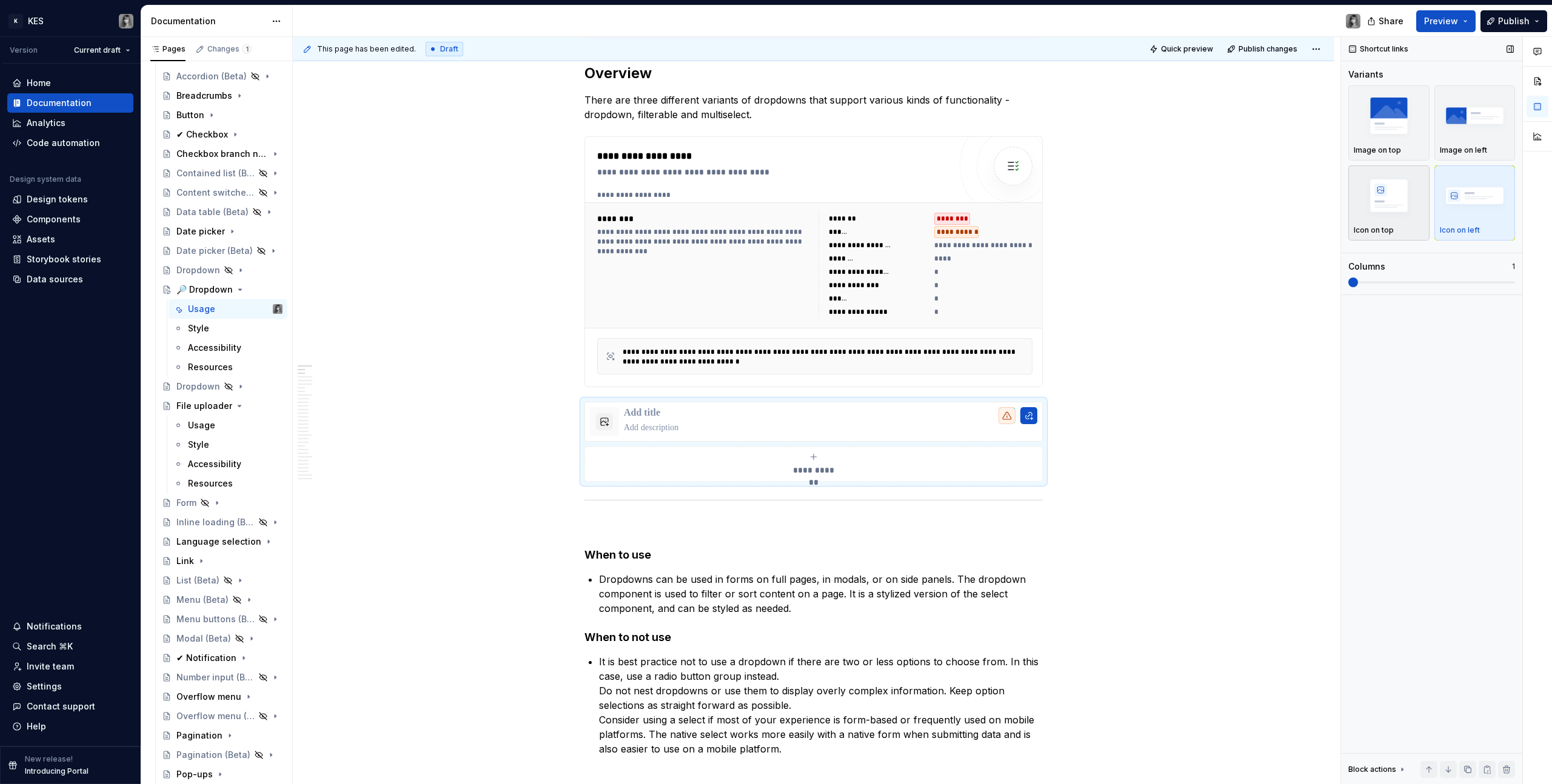
click at [1407, 191] on img "button" at bounding box center [1388, 195] width 70 height 44
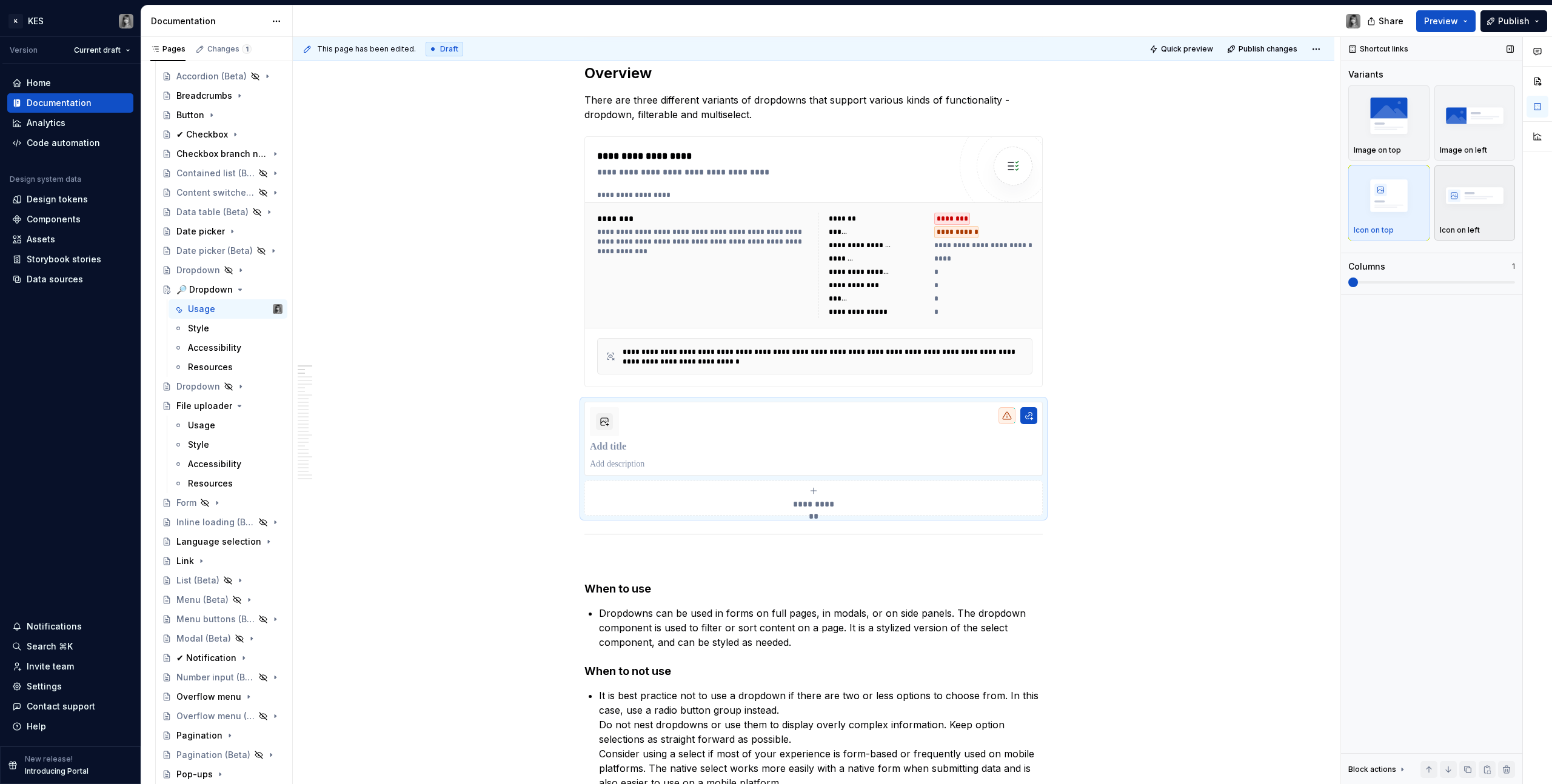
click at [1442, 187] on img "button" at bounding box center [1475, 195] width 70 height 44
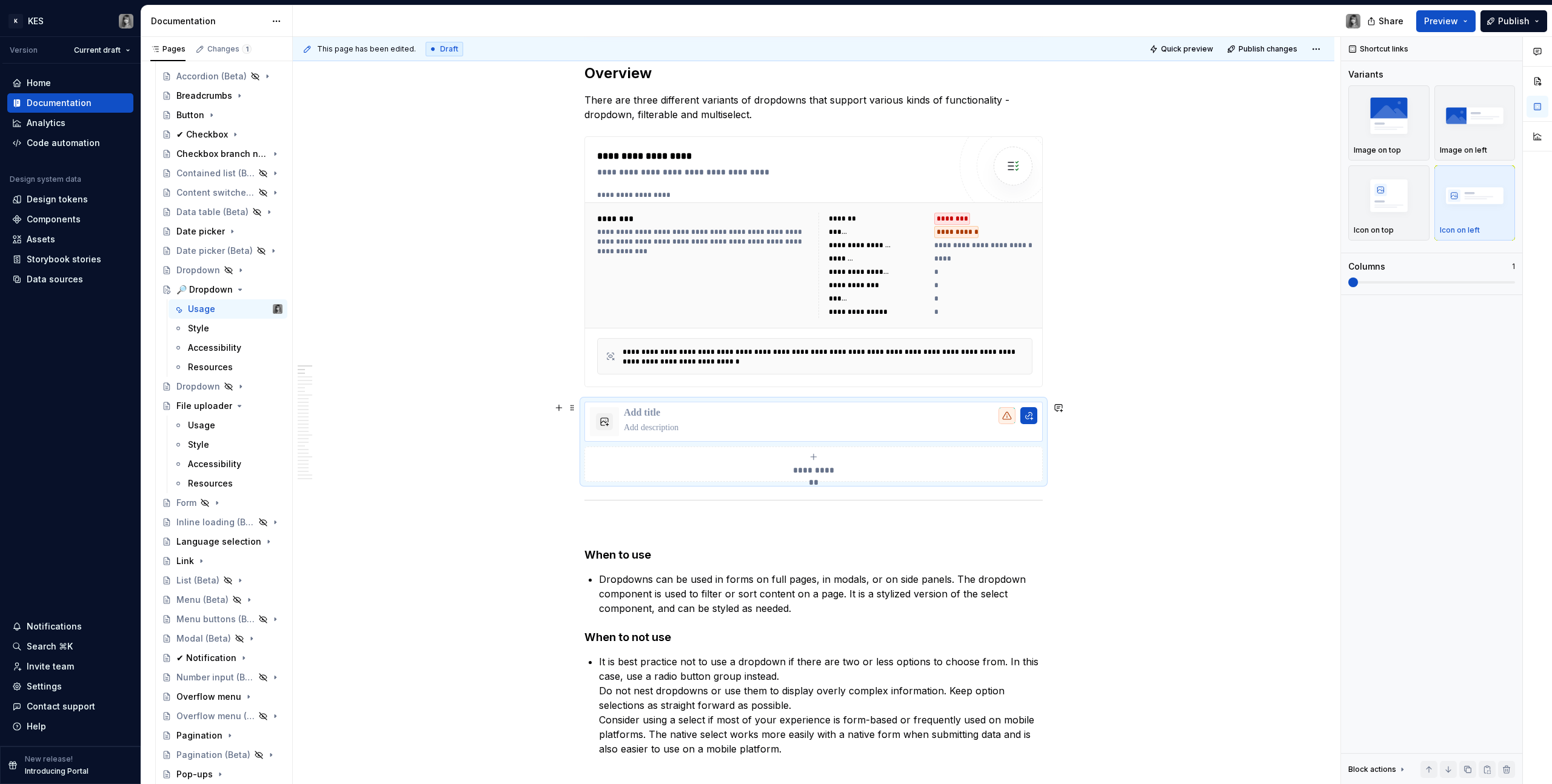
click at [797, 421] on div at bounding box center [830, 422] width 413 height 29
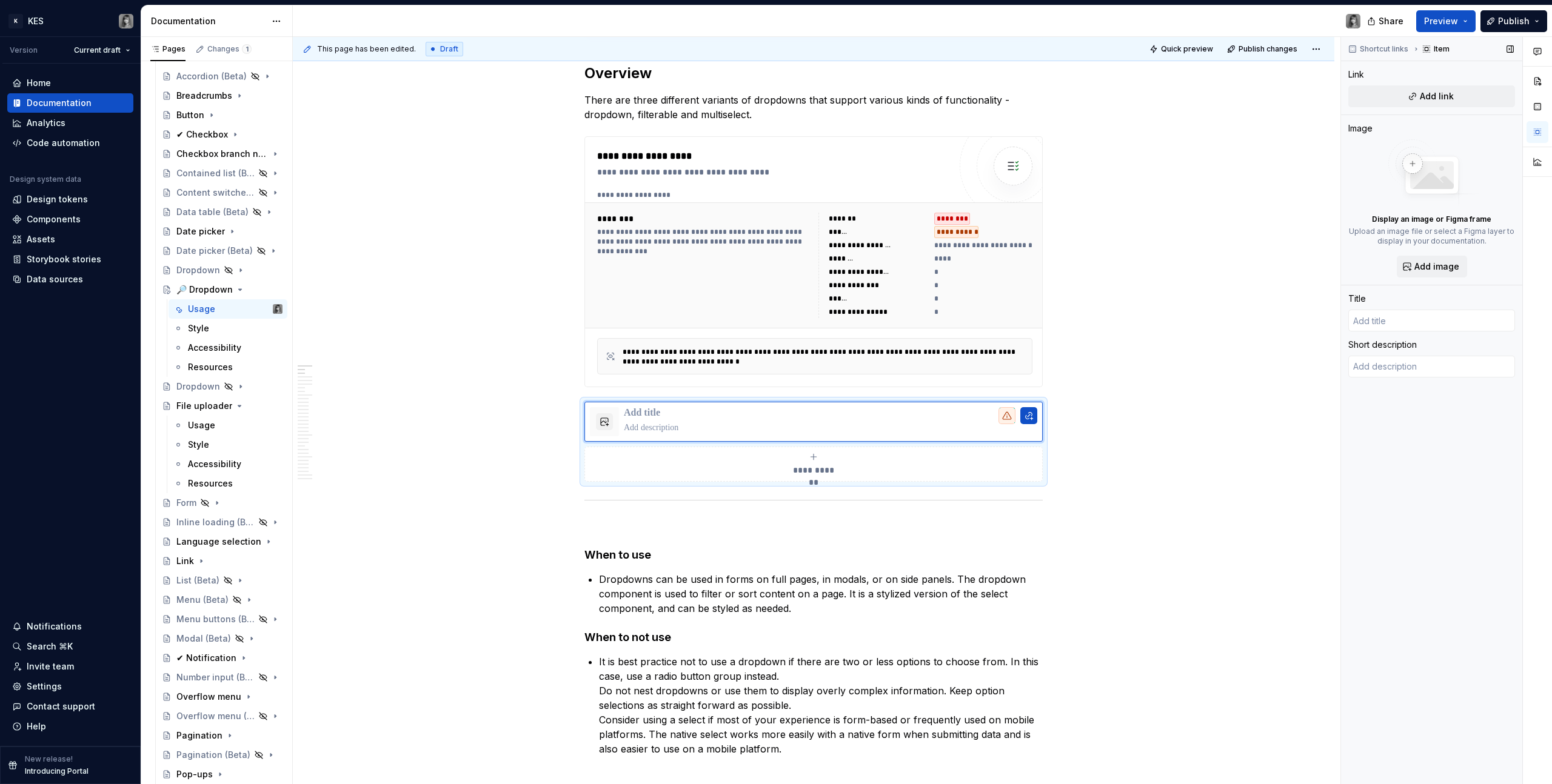
click at [1426, 278] on div "Shortcut links Item Link Add link Image Display an image or Figma frame Upload …" at bounding box center [1431, 411] width 181 height 748
click at [1427, 270] on span "Add image" at bounding box center [1436, 267] width 45 height 12
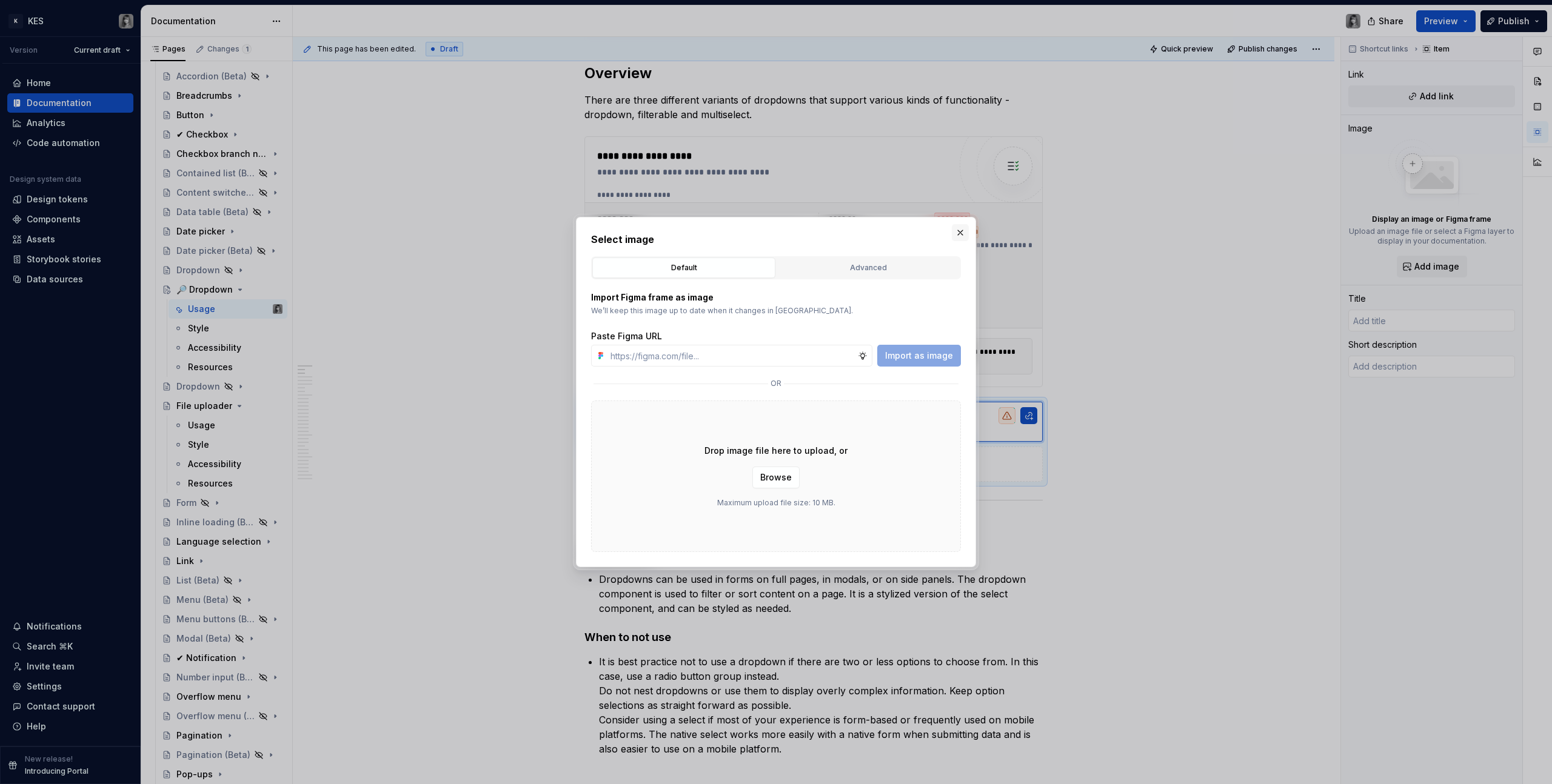
click at [959, 238] on button "button" at bounding box center [960, 232] width 17 height 17
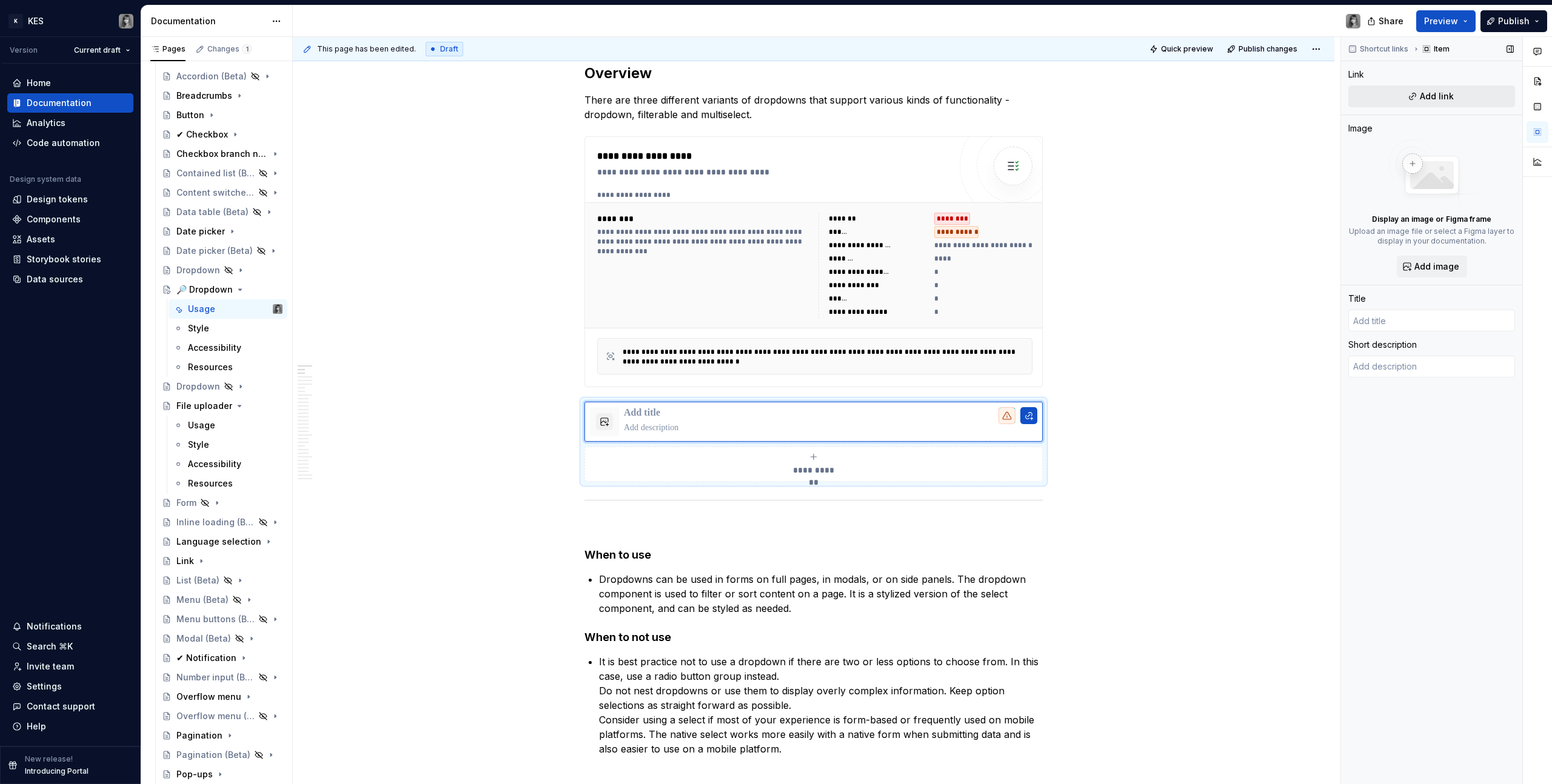
click at [1479, 100] on button "Add link" at bounding box center [1431, 96] width 167 height 21
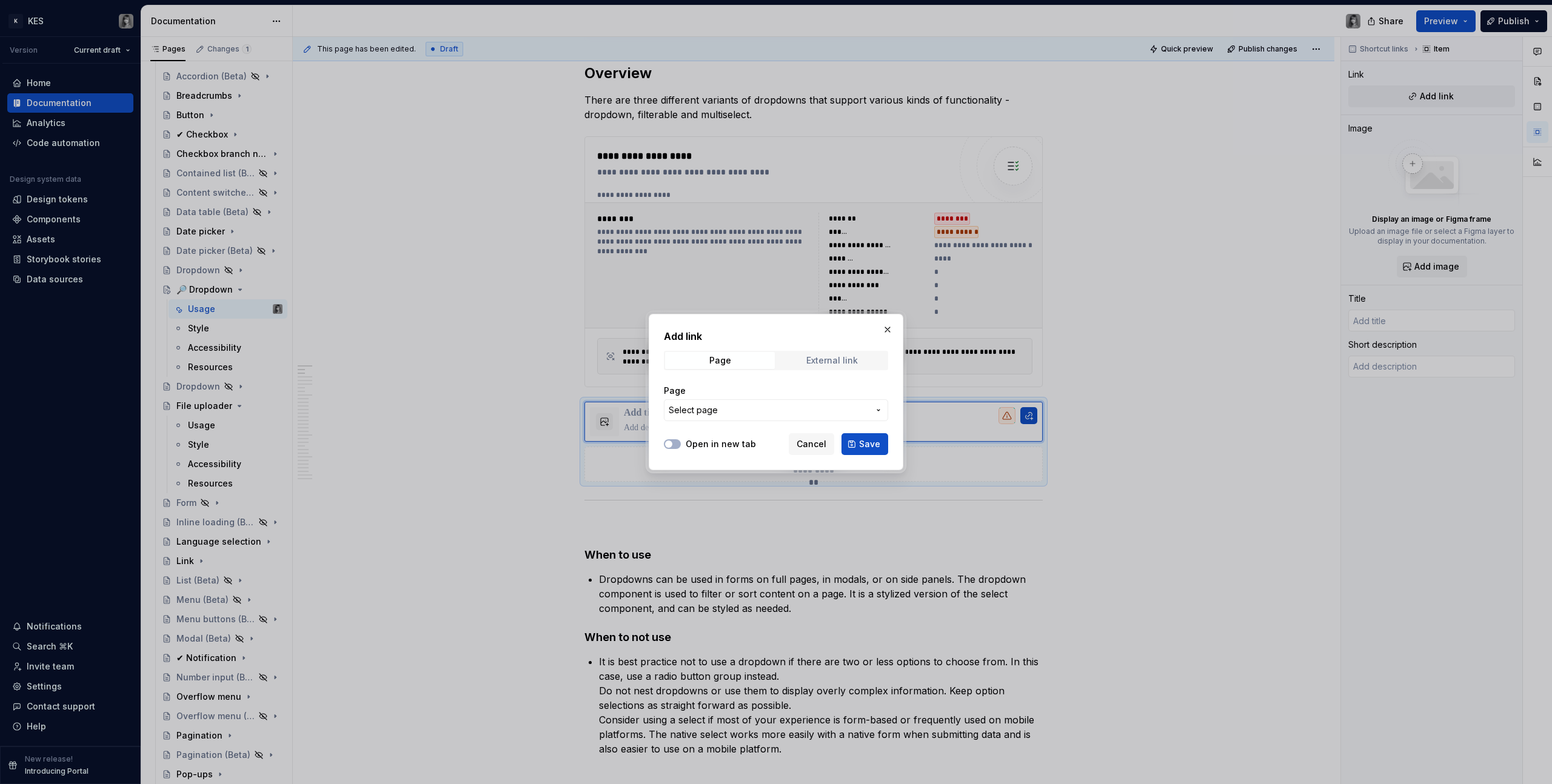
click at [832, 364] on div "External link" at bounding box center [831, 360] width 52 height 10
type textarea "*"
click at [717, 407] on input "URL" at bounding box center [776, 410] width 224 height 21
paste input "https://www.figma.com/design/XYCVNi3yKutHQfFSBnJsqK/UI-Components---Core?m=auto…"
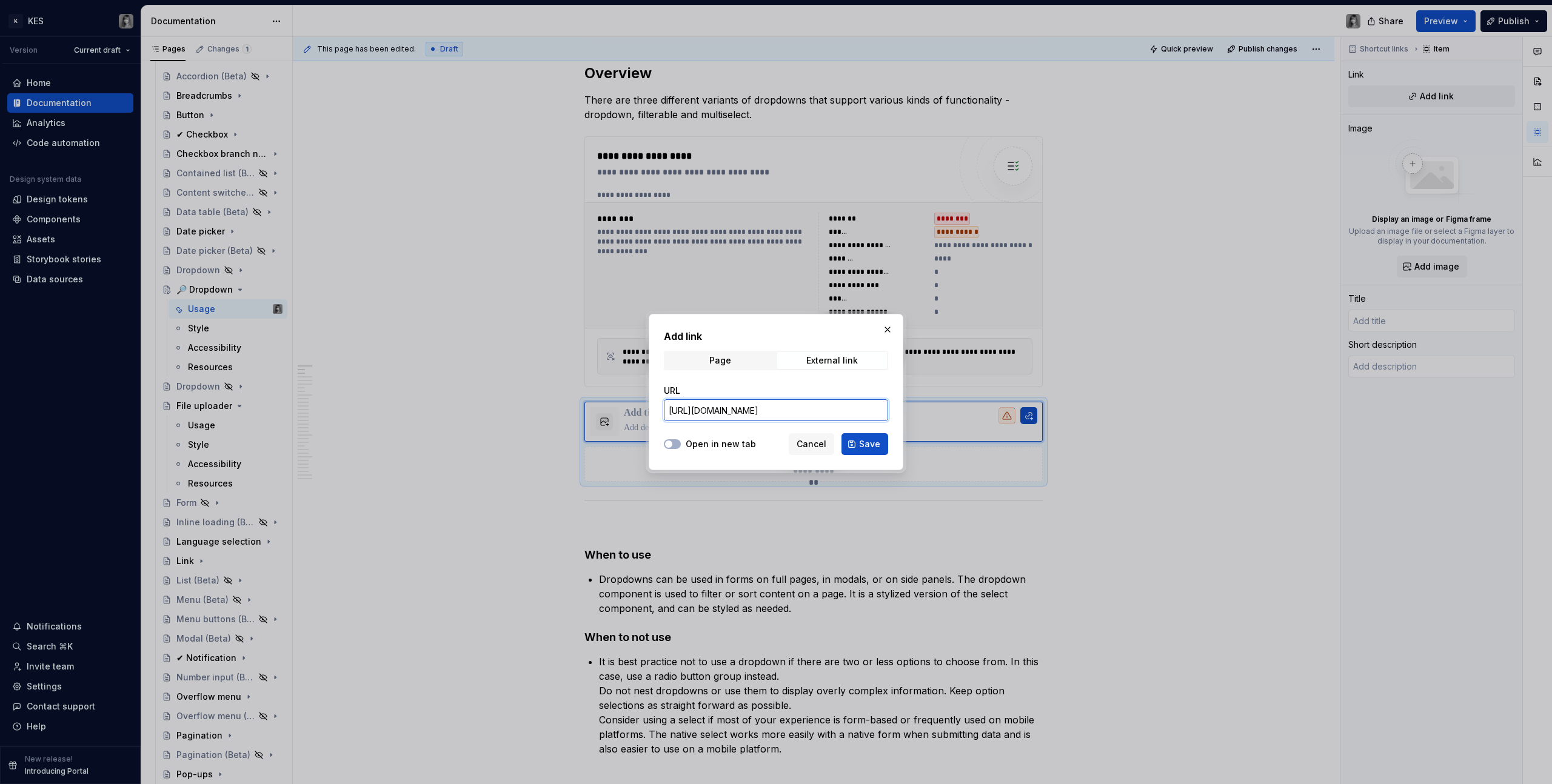
type input "https://www.figma.com/design/XYCVNi3yKutHQfFSBnJsqK/UI-Components---Core?m=auto…"
click at [702, 454] on div "Open in new tab Cancel Save" at bounding box center [776, 441] width 224 height 26
click at [701, 448] on label "Open in new tab" at bounding box center [721, 444] width 70 height 12
click at [681, 448] on button "Open in new tab" at bounding box center [671, 444] width 17 height 10
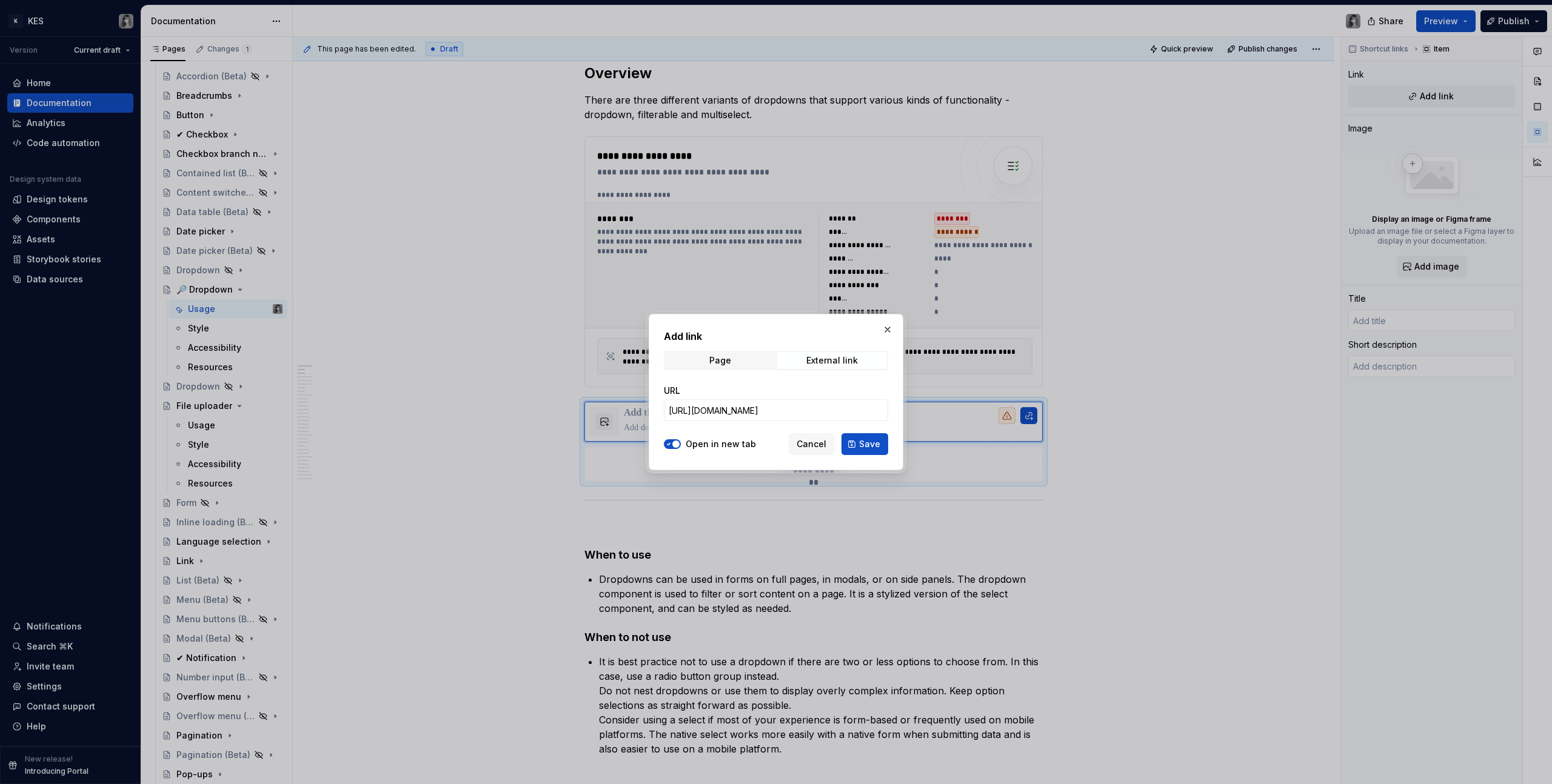
drag, startPoint x: 855, startPoint y: 442, endPoint x: 844, endPoint y: 447, distance: 12.1
click at [855, 442] on button "Save" at bounding box center [865, 444] width 47 height 21
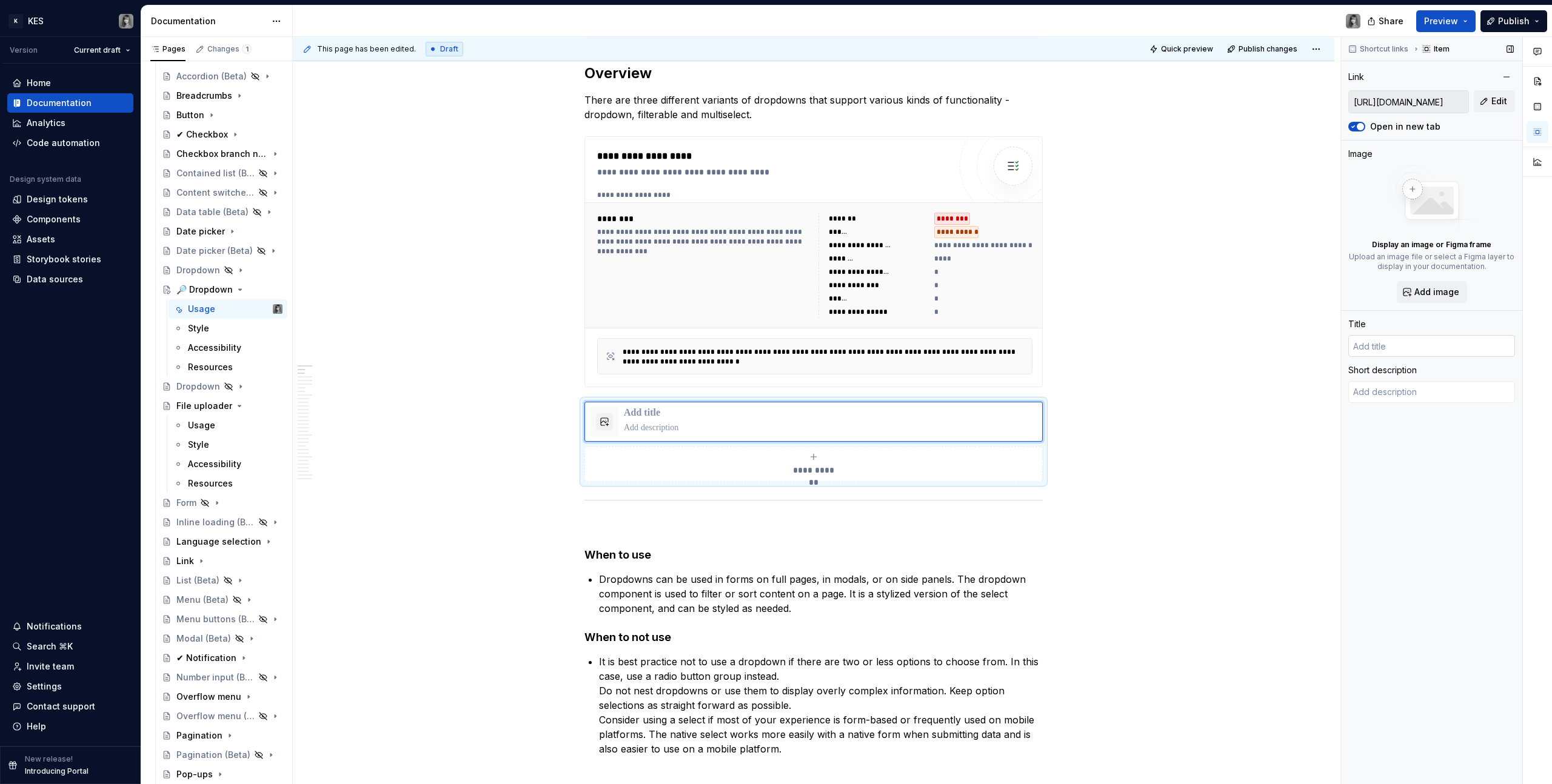
type textarea "*"
type input "Login | Figma"
click at [571, 407] on span at bounding box center [572, 407] width 10 height 17
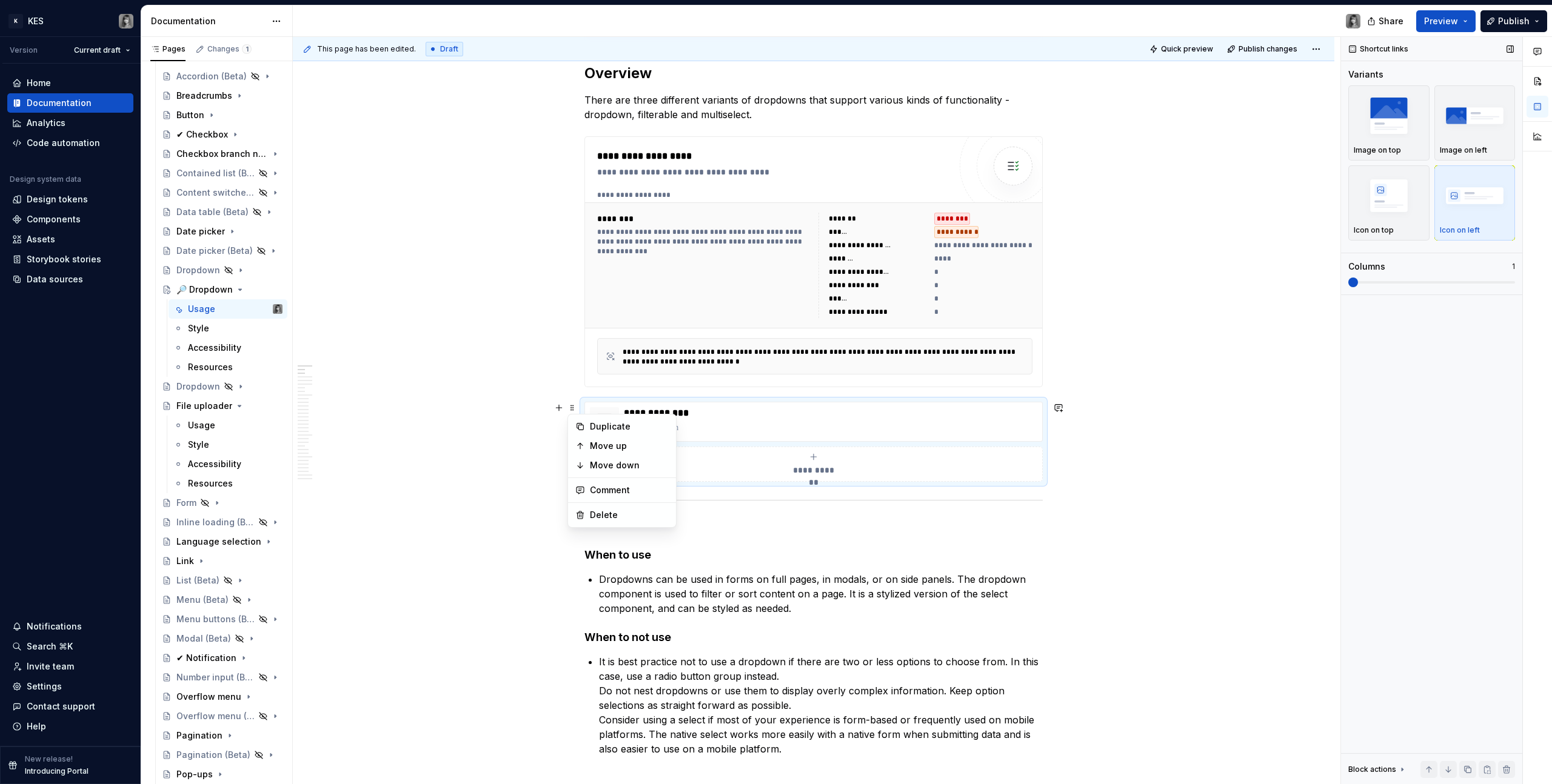
click at [1379, 270] on div "Columns" at bounding box center [1367, 267] width 37 height 12
drag, startPoint x: 1393, startPoint y: 272, endPoint x: 1380, endPoint y: 283, distance: 17.0
click at [1391, 274] on div "Columns 1" at bounding box center [1431, 274] width 167 height 26
click at [1380, 283] on span at bounding box center [1431, 282] width 167 height 10
click at [1377, 286] on span at bounding box center [1431, 282] width 167 height 10
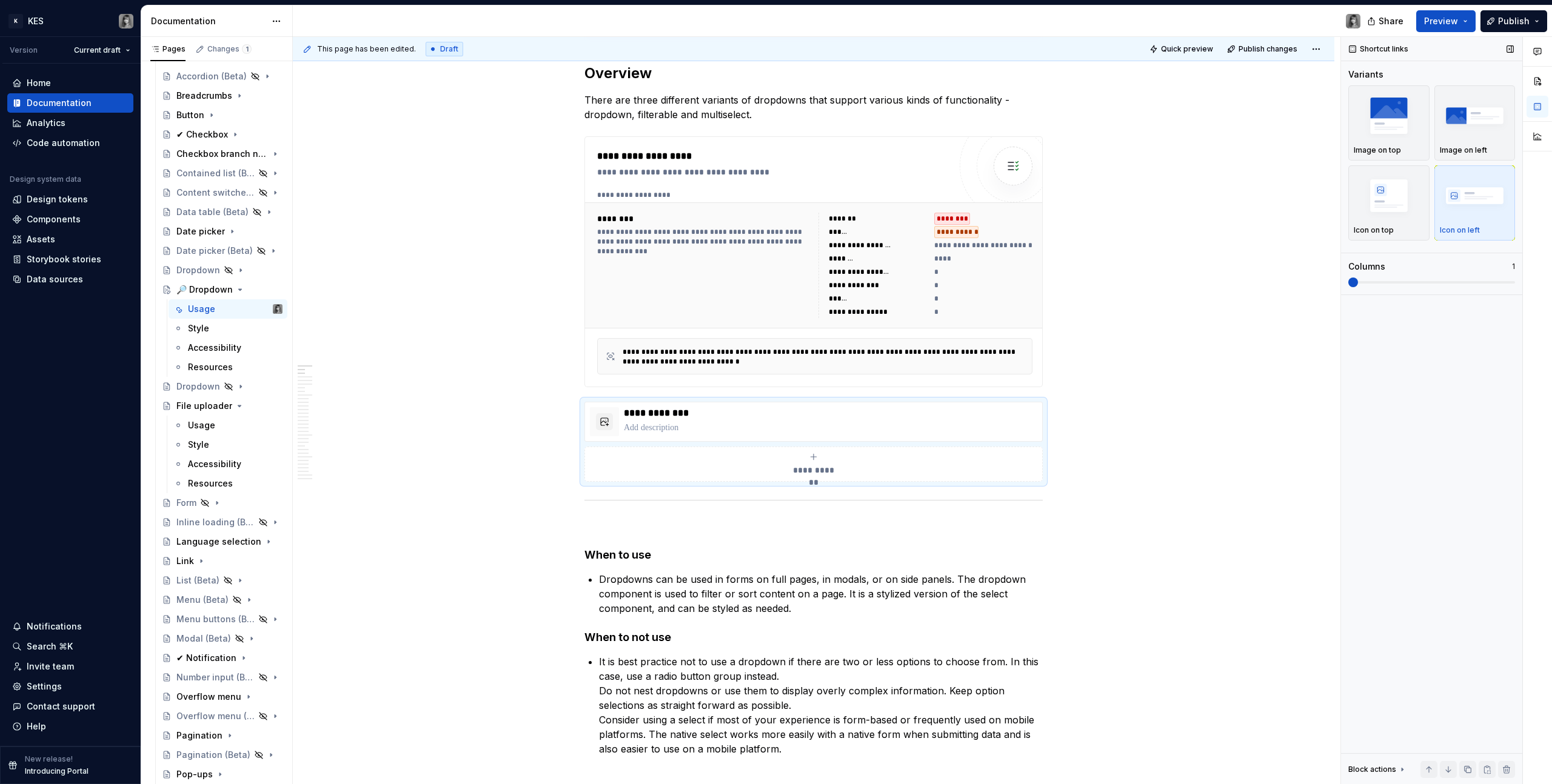
click at [1358, 285] on span at bounding box center [1353, 282] width 10 height 10
click at [1392, 283] on span at bounding box center [1431, 282] width 167 height 10
click at [1393, 283] on span at bounding box center [1431, 282] width 167 height 10
click at [1397, 281] on span at bounding box center [1431, 282] width 167 height 2
click at [639, 412] on p "**********" at bounding box center [830, 413] width 413 height 12
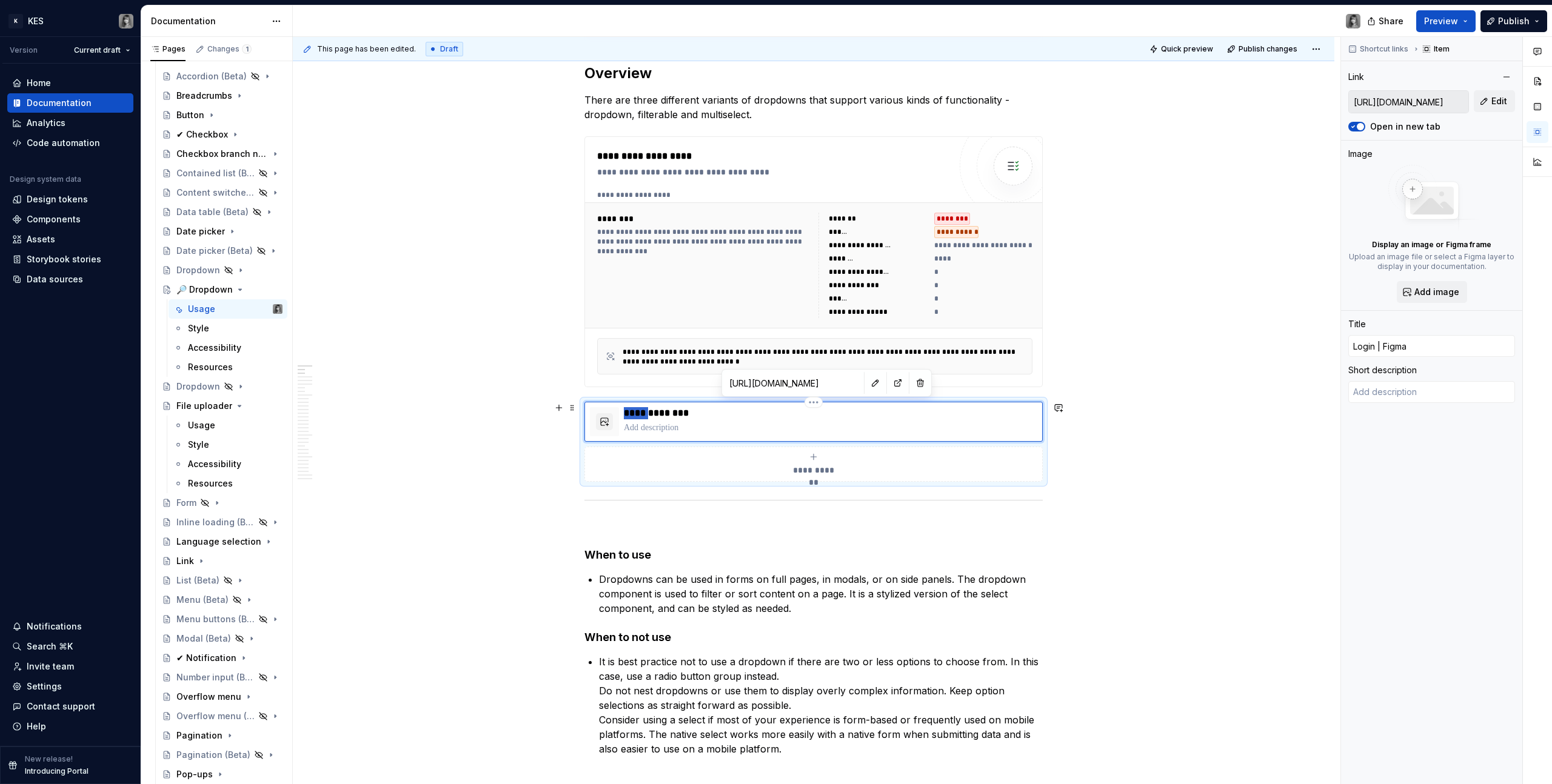
click at [639, 412] on p "**********" at bounding box center [830, 413] width 413 height 12
type textarea "*"
type input "D | Figma"
type textarea "*"
type input "Dr | Figma"
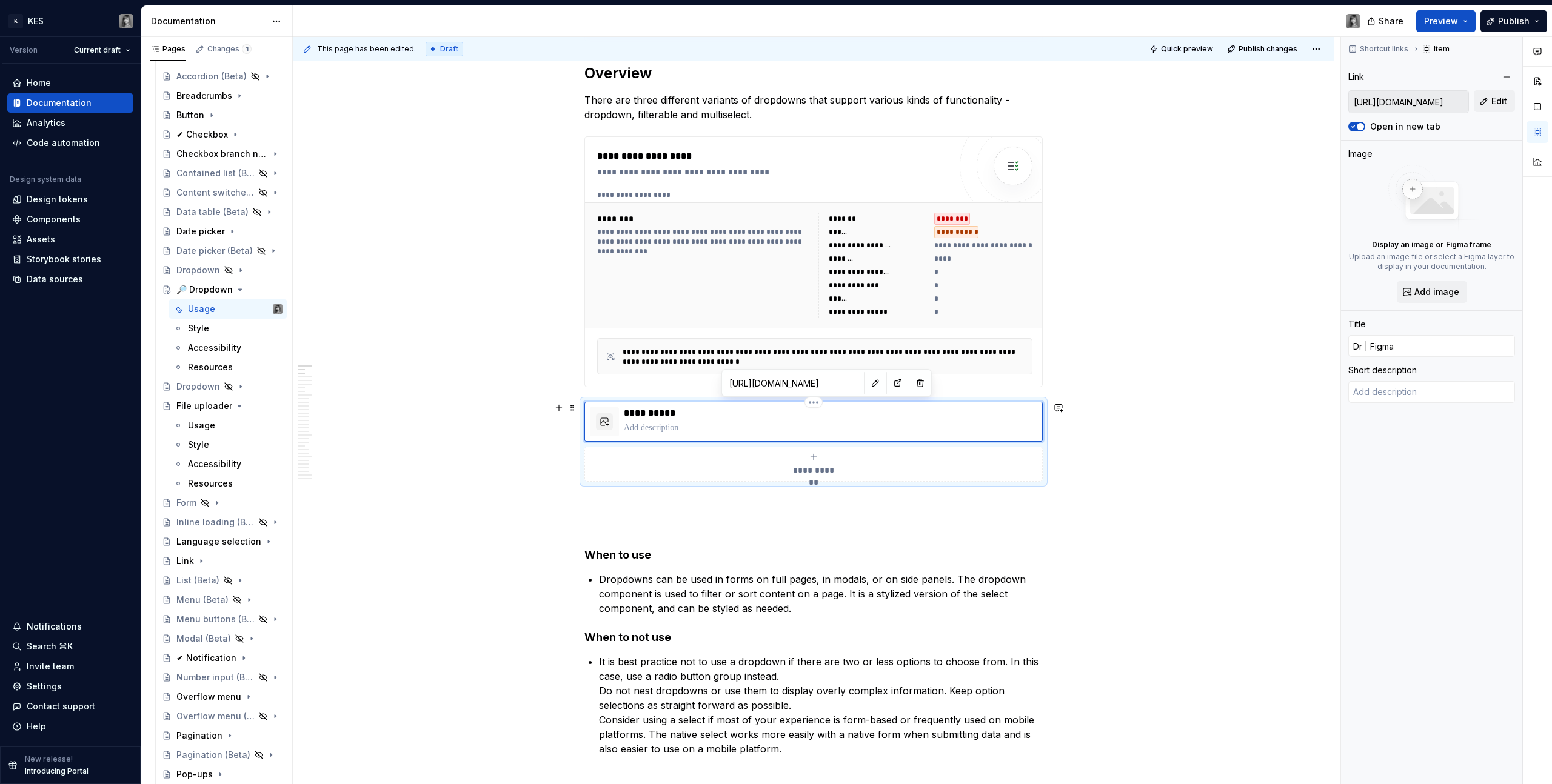
type textarea "*"
type input "Drp | Figma"
type textarea "*"
type input "Dr | Figma"
type textarea "*"
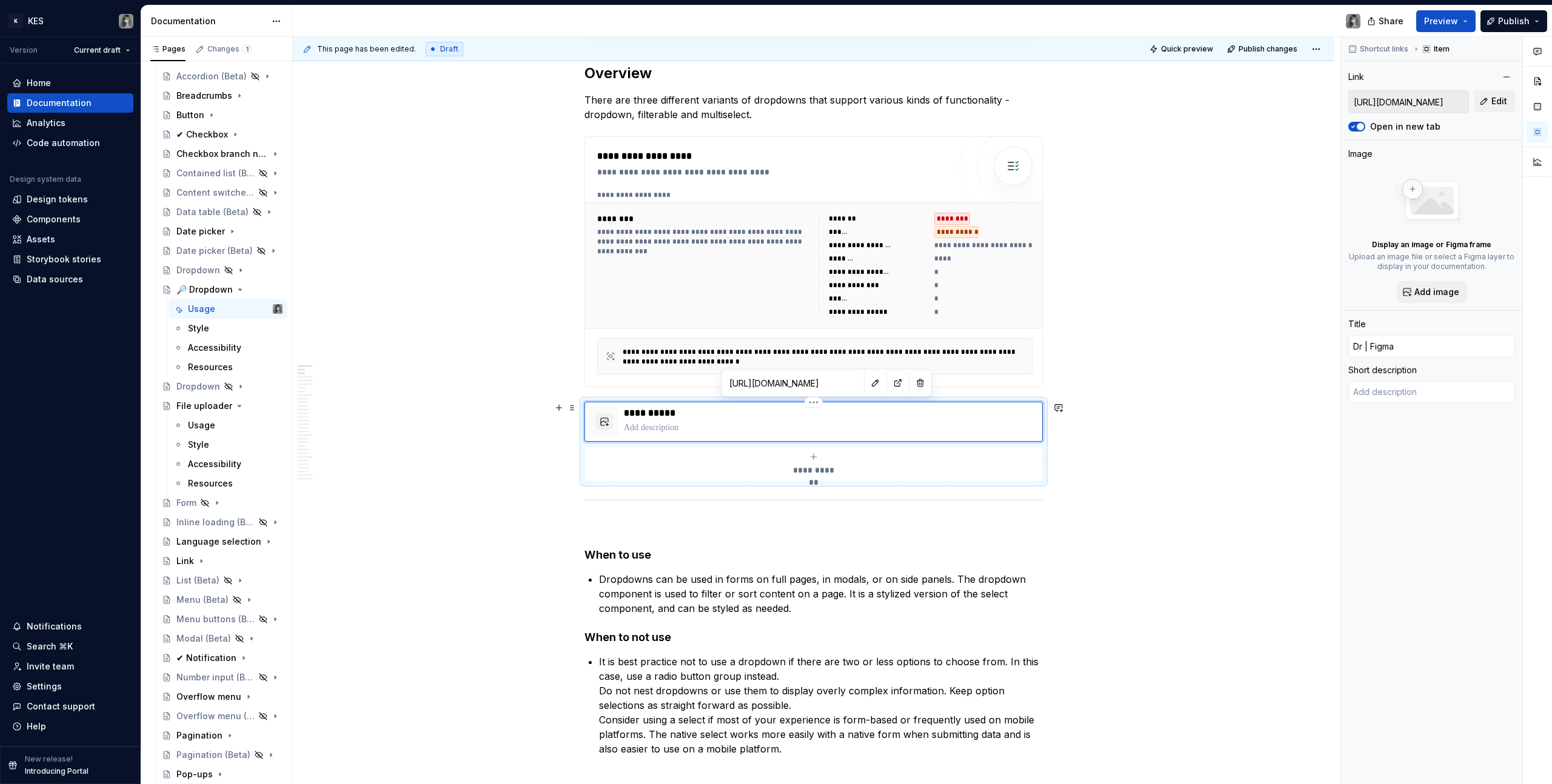
type input "Dro | Figma"
type textarea "*"
type input "Drop | Figma"
type textarea "*"
type input "Dropd | Figma"
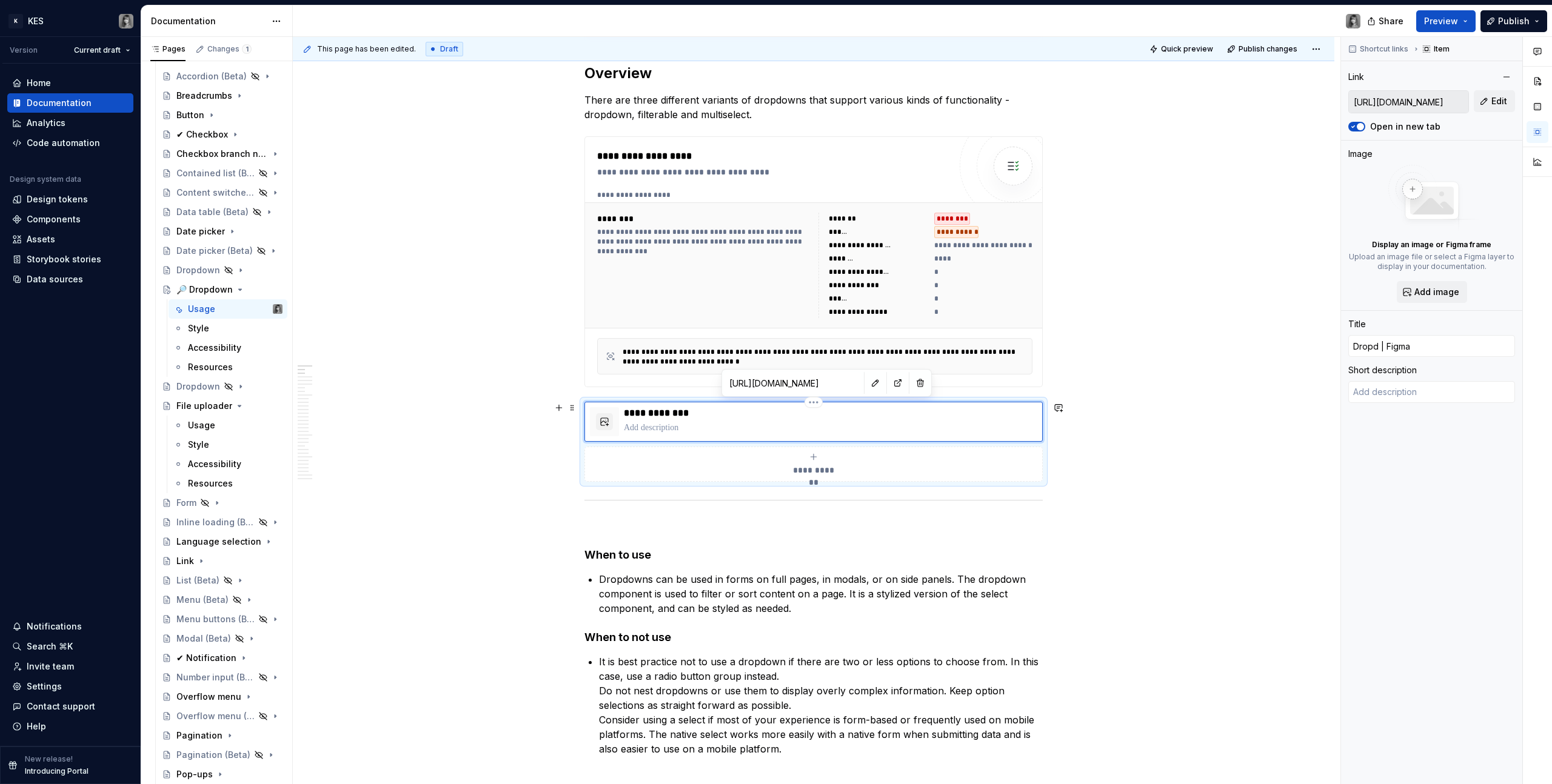
type textarea "*"
type input "Dropdo | Figma"
type textarea "*"
type input "Dropdow | Figma"
type textarea "*"
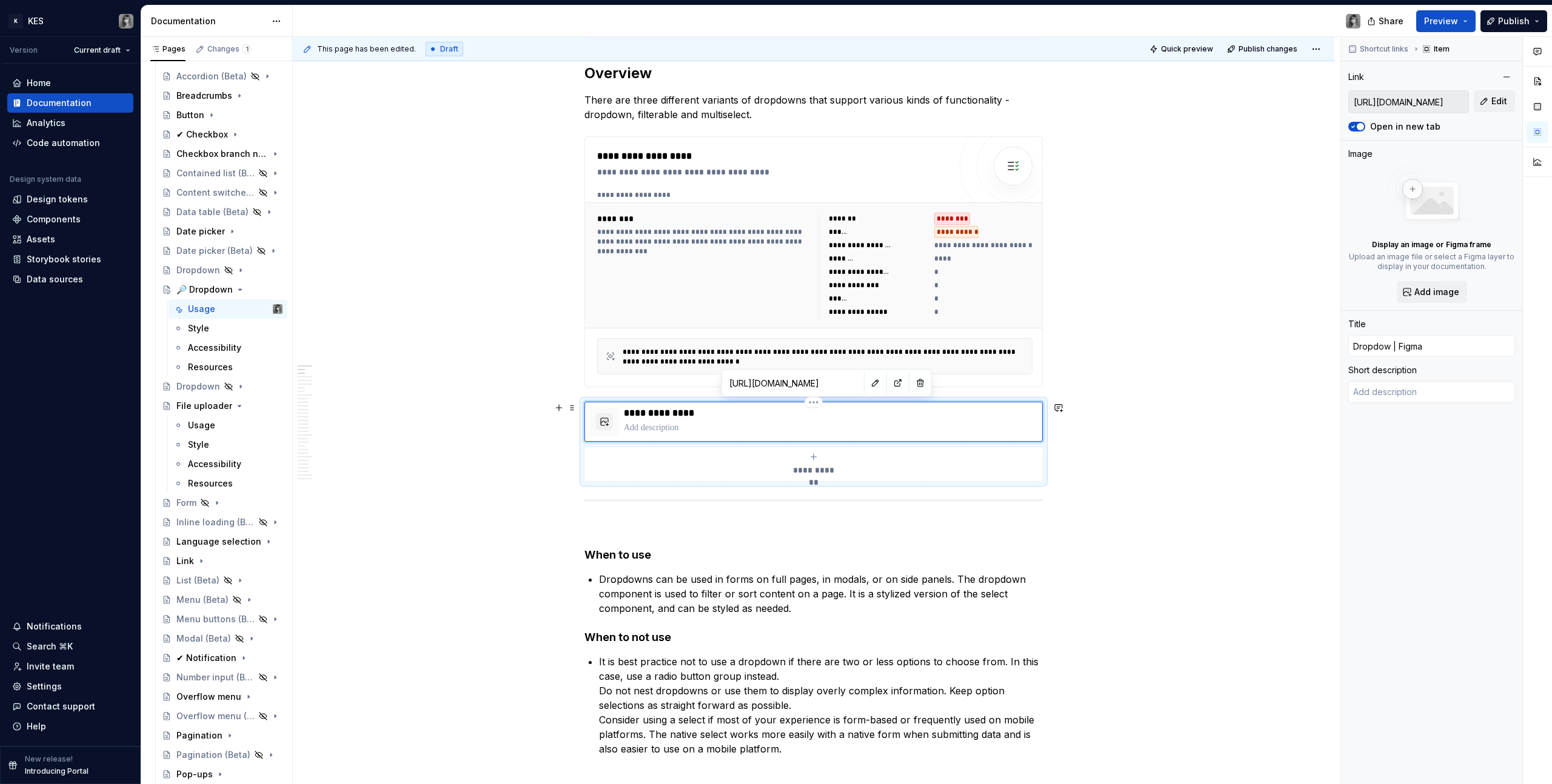
type input "Dropdown | Figma"
click at [859, 445] on div "**********" at bounding box center [814, 441] width 458 height 80
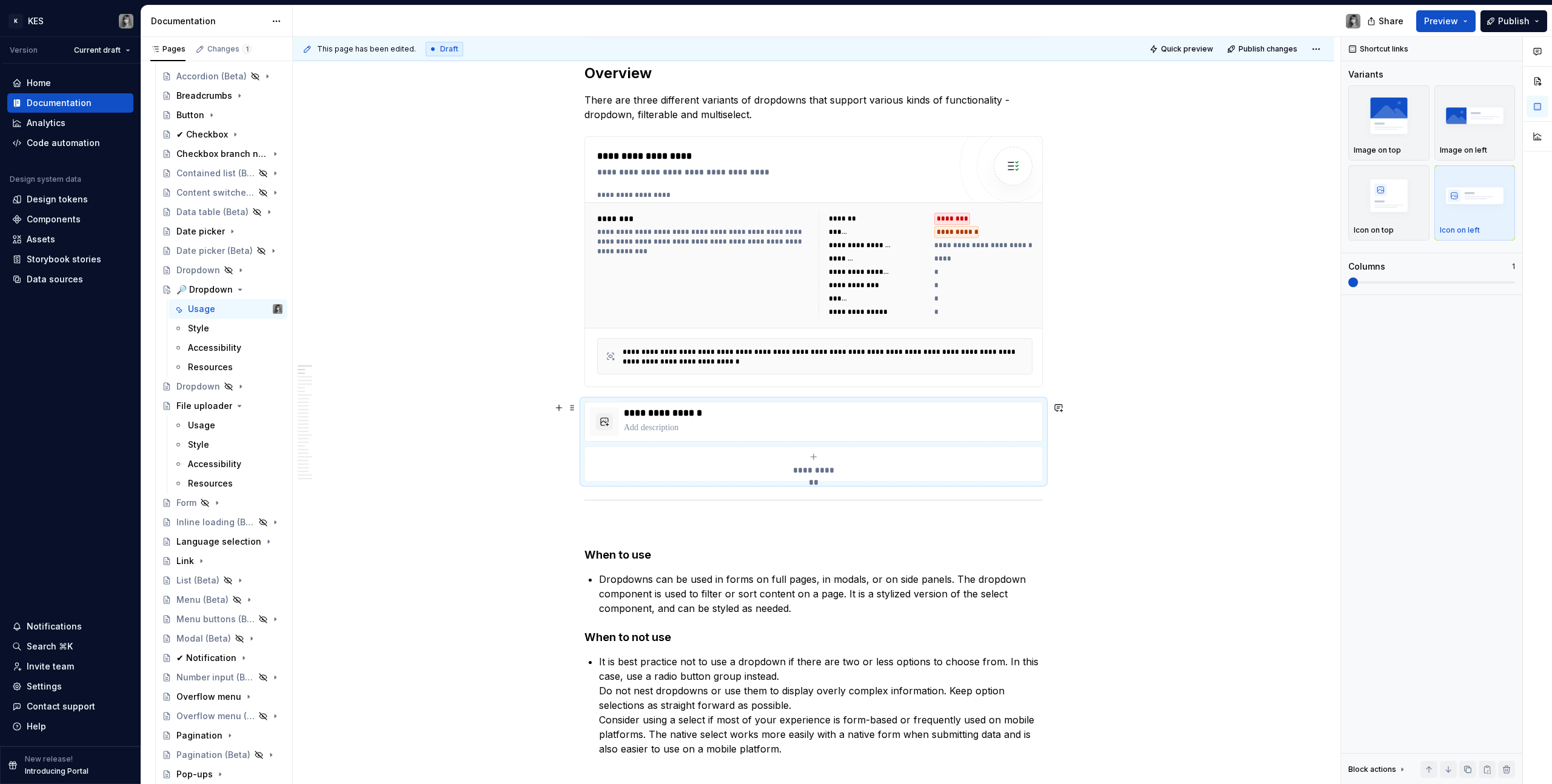
click at [571, 405] on span at bounding box center [572, 407] width 10 height 17
drag, startPoint x: 1376, startPoint y: 289, endPoint x: 1399, endPoint y: 282, distance: 24.0
click at [1376, 289] on div "Variants Image on top Image on left Icon on top Icon on left Columns 1" at bounding box center [1431, 181] width 167 height 226
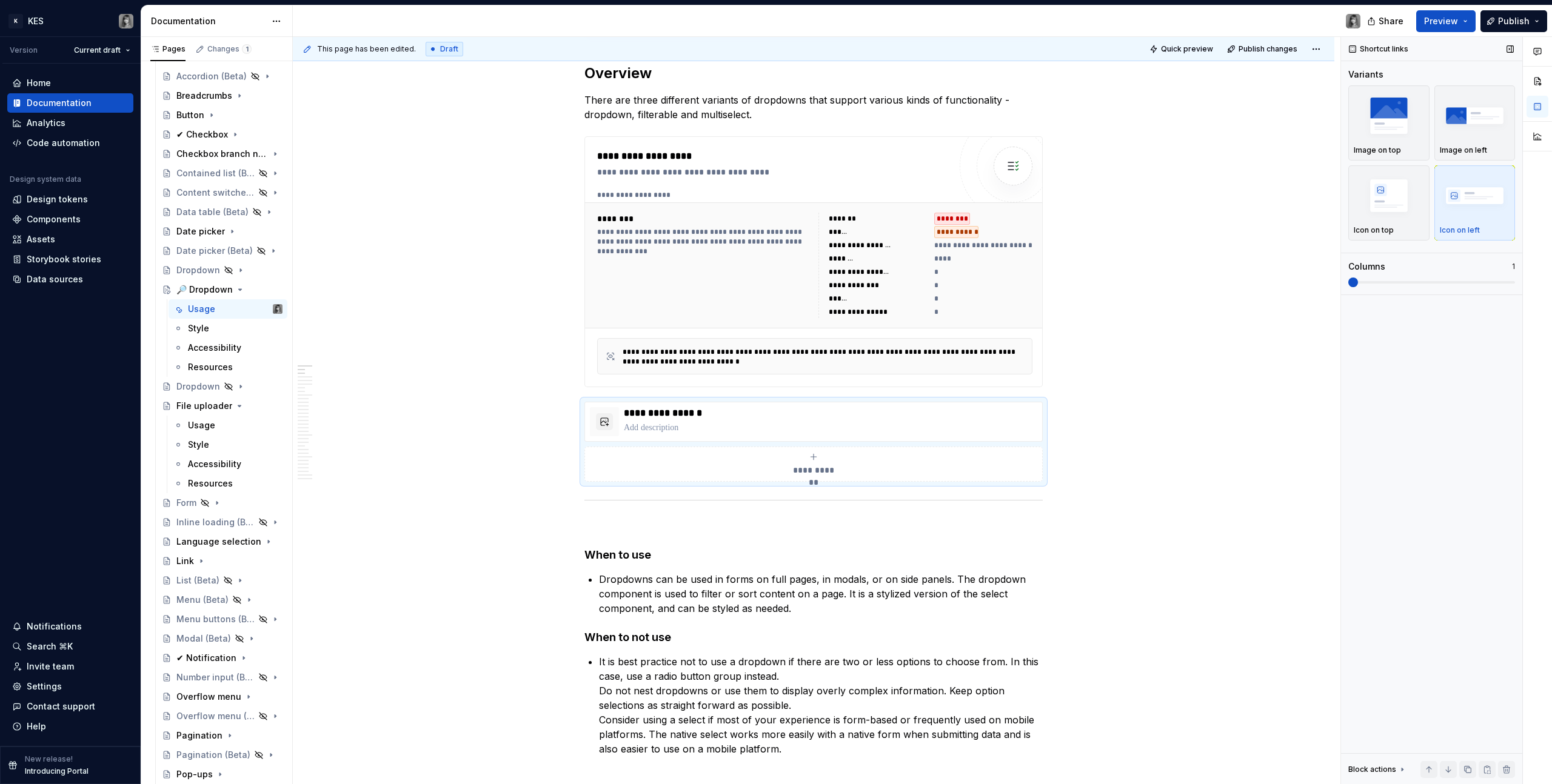
click at [1399, 282] on span at bounding box center [1431, 282] width 167 height 2
click at [1398, 281] on span at bounding box center [1431, 282] width 167 height 2
click at [1358, 283] on span at bounding box center [1353, 282] width 10 height 10
click at [1410, 282] on span at bounding box center [1431, 282] width 167 height 2
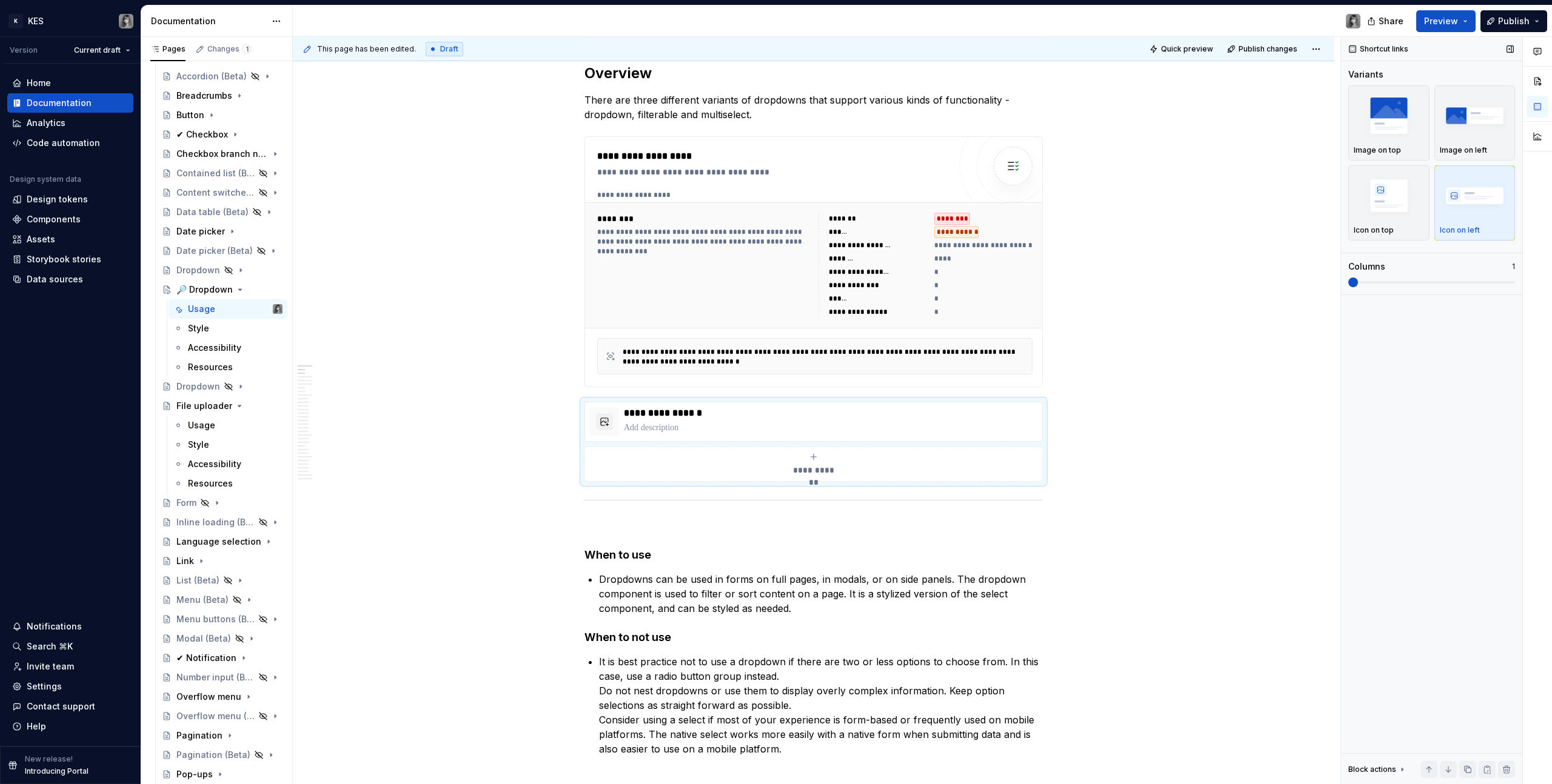
click at [1410, 282] on span at bounding box center [1431, 282] width 167 height 2
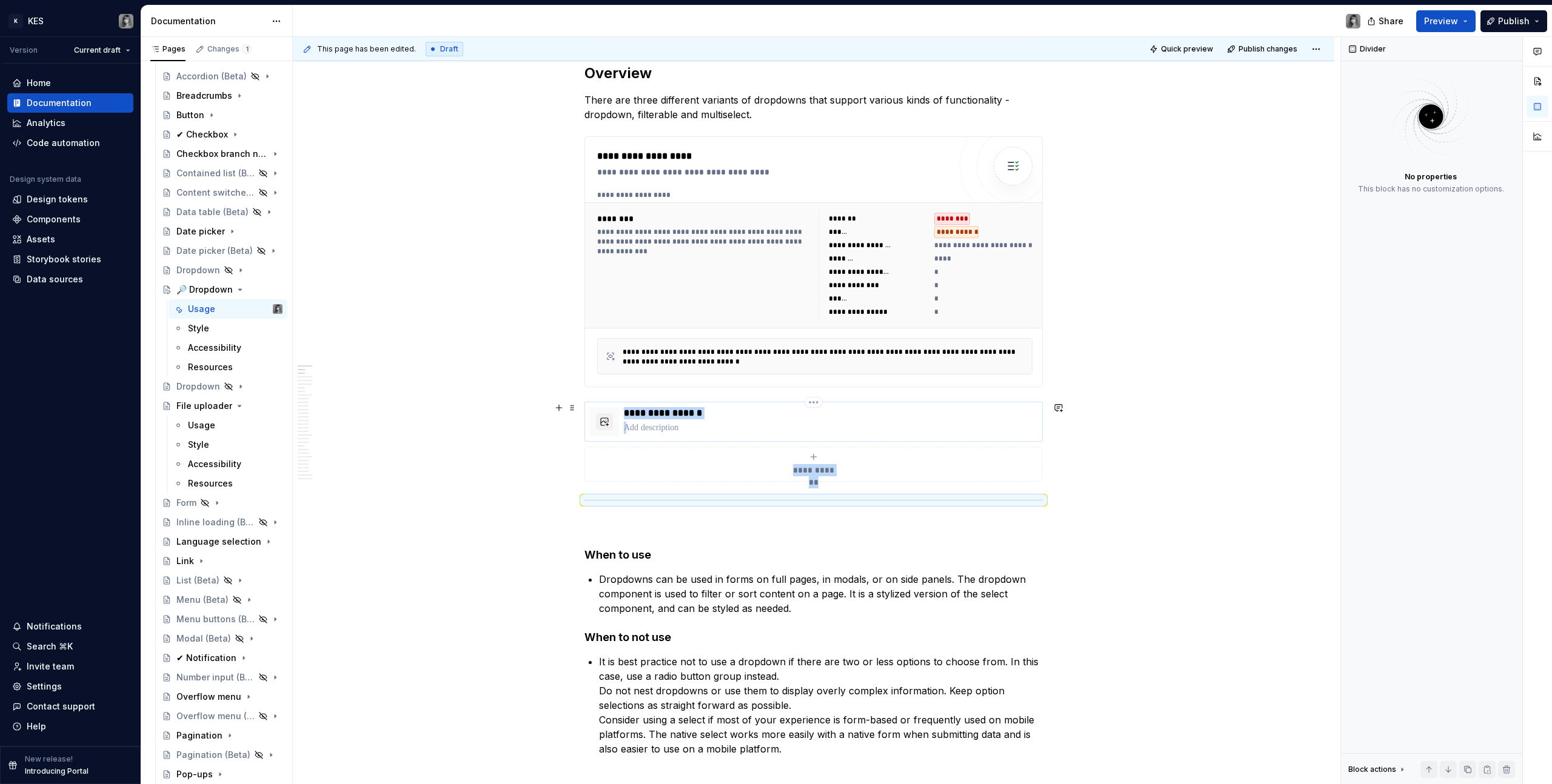
click at [619, 424] on div "**********" at bounding box center [813, 422] width 447 height 29
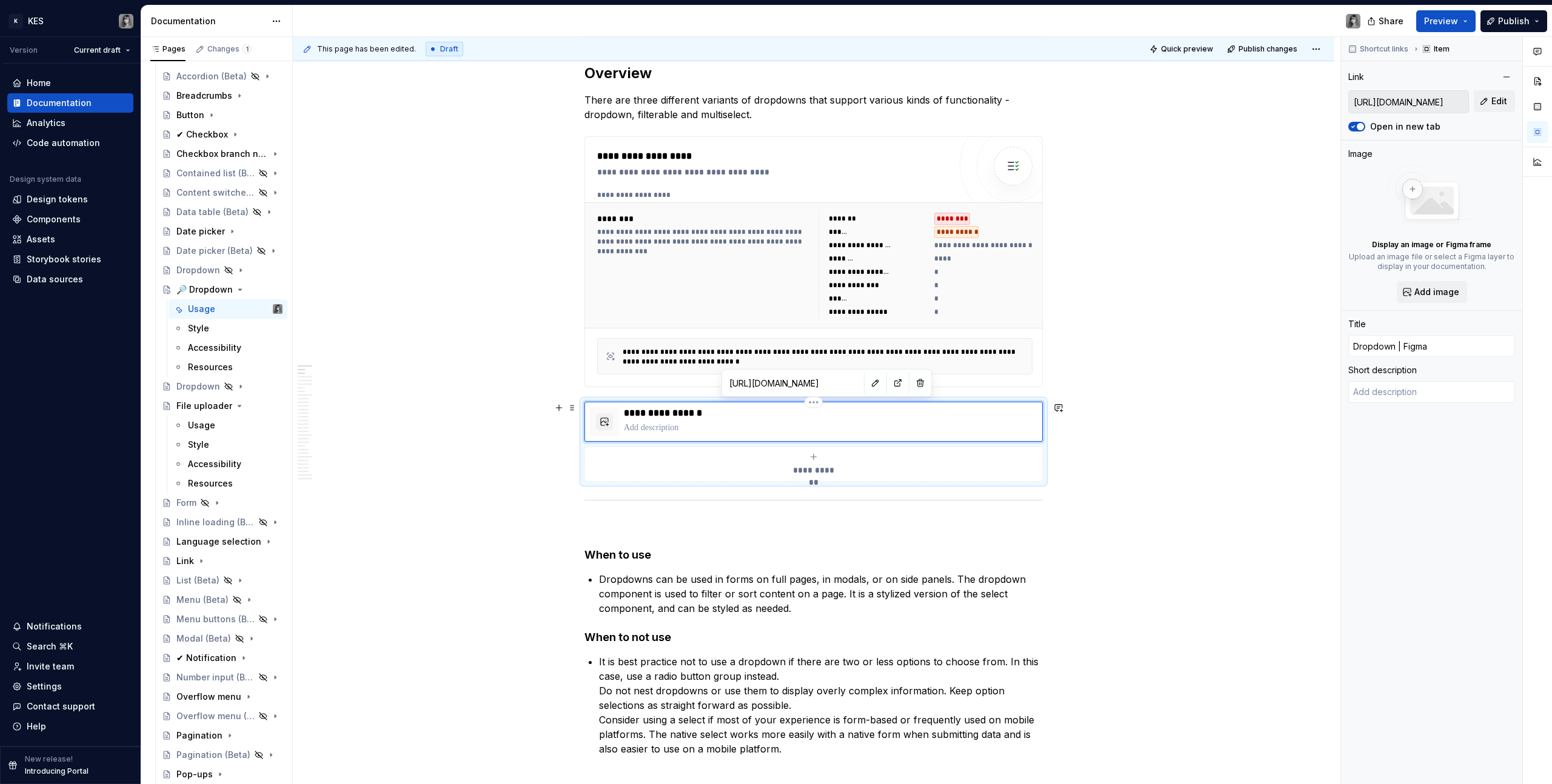
click at [1039, 428] on div "**********" at bounding box center [814, 421] width 458 height 40
click at [573, 405] on span at bounding box center [572, 407] width 10 height 17
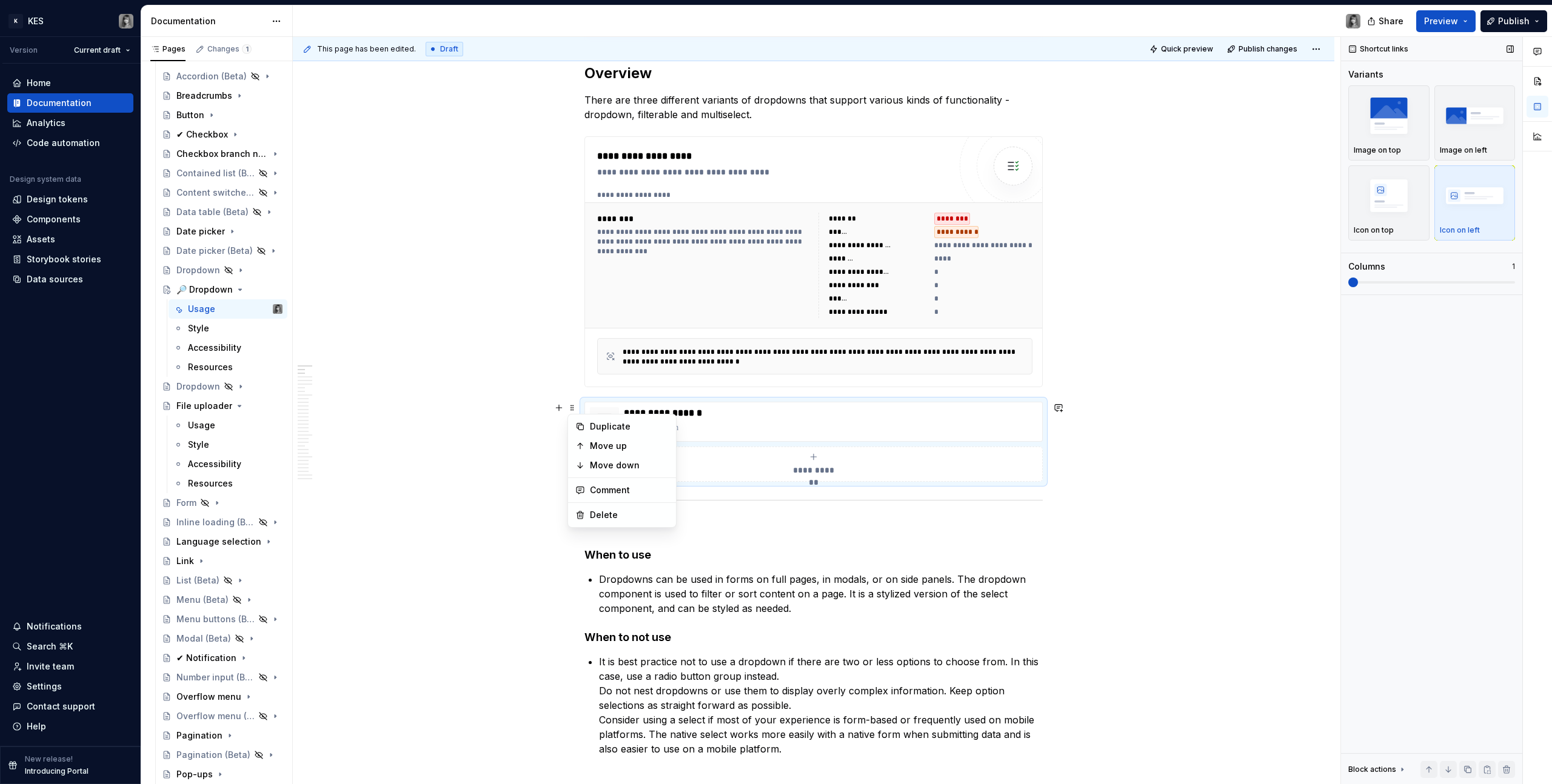
click at [1435, 283] on span at bounding box center [1431, 282] width 167 height 10
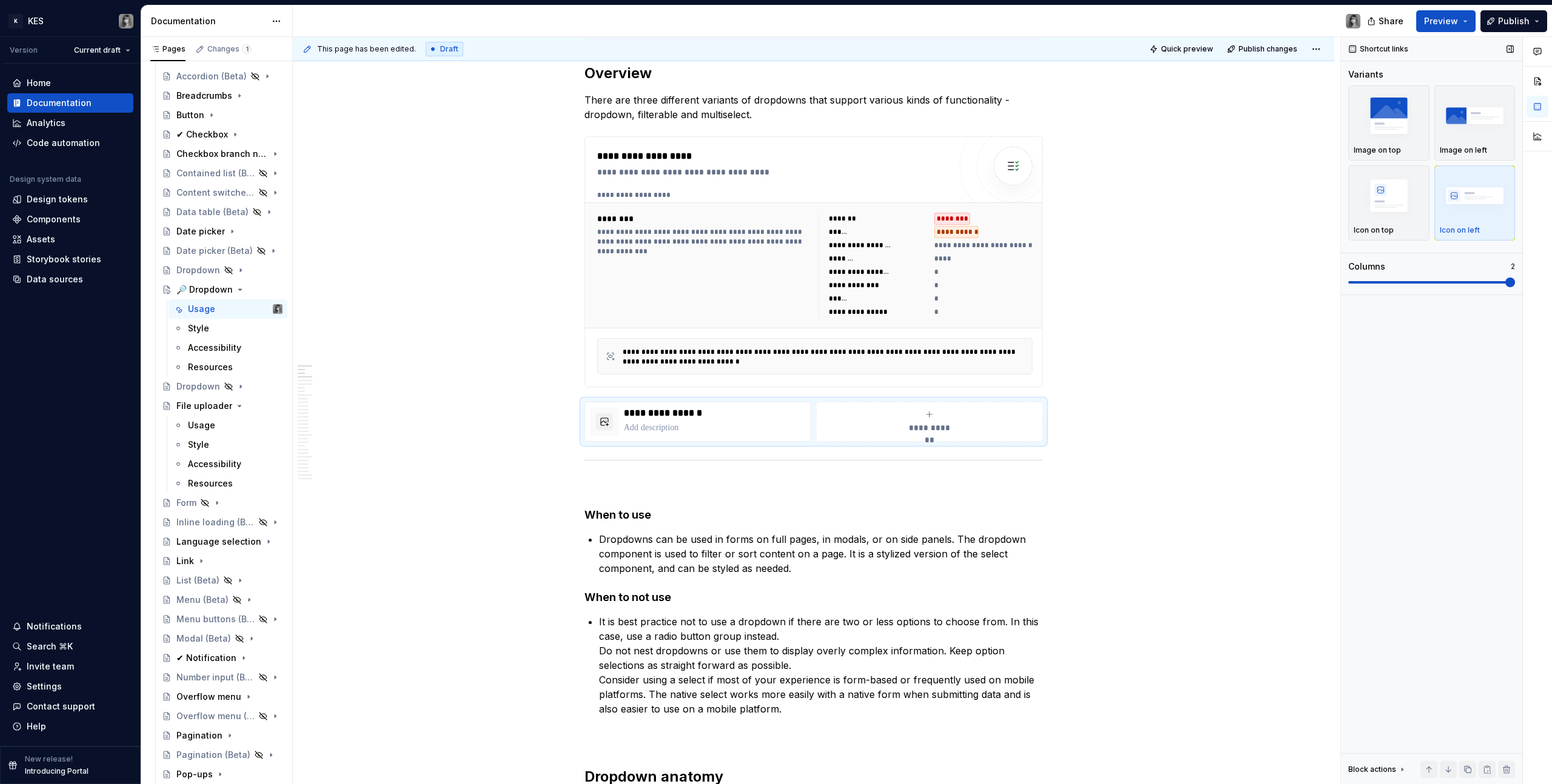
click at [1418, 282] on span at bounding box center [1431, 282] width 167 height 2
click at [1515, 283] on span at bounding box center [1510, 282] width 10 height 10
click at [903, 422] on span "**********" at bounding box center [929, 428] width 53 height 12
type textarea "*"
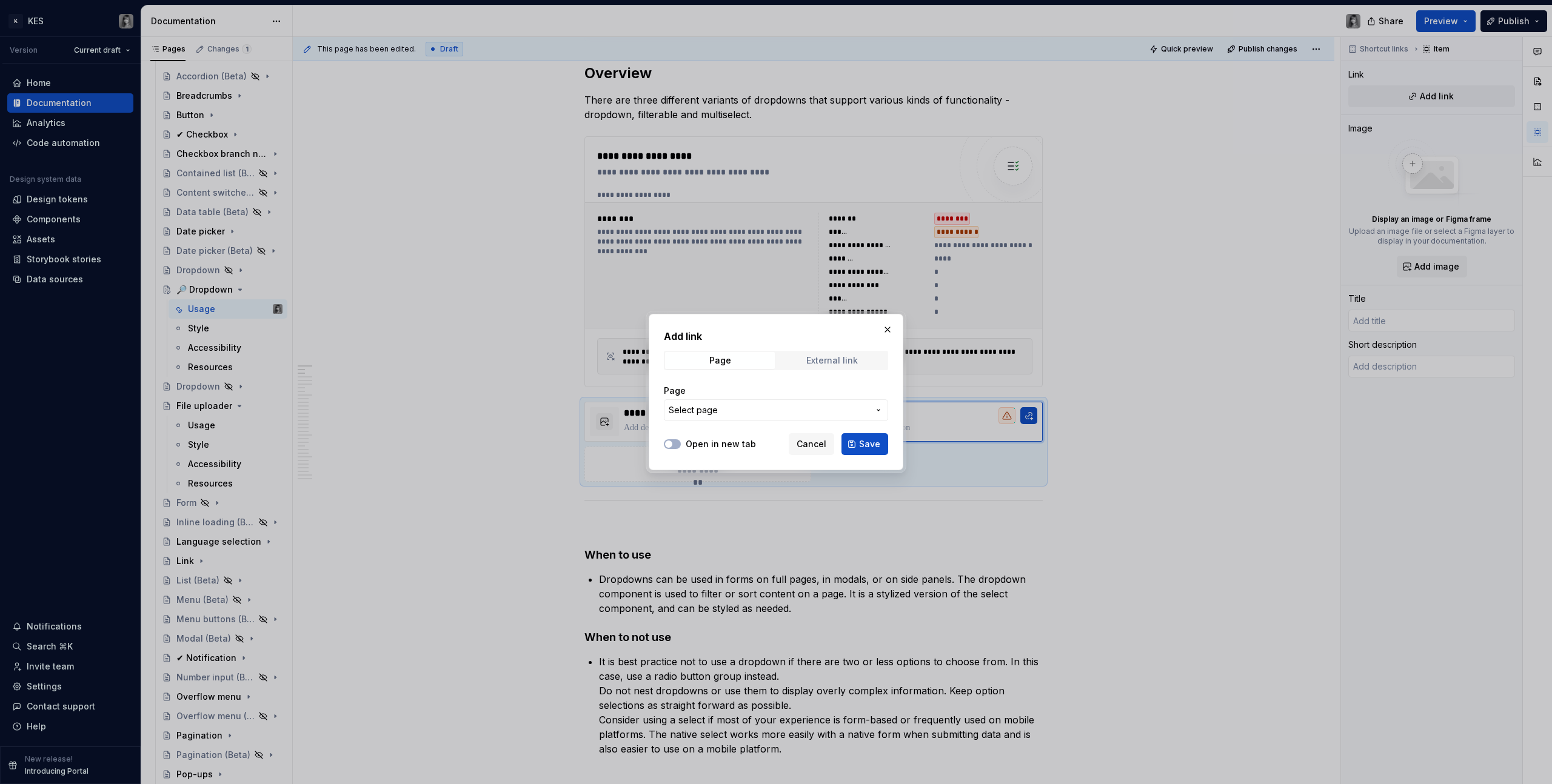
click at [823, 356] on div "External link" at bounding box center [831, 360] width 52 height 10
click at [711, 416] on input "URL" at bounding box center [776, 410] width 224 height 21
paste input "https://www.figma.com/design/XYCVNi3yKutHQfFSBnJsqK/UI-Components---Core?m=auto…"
type input "https://www.figma.com/design/XYCVNi3yKutHQfFSBnJsqK/UI-Components---Core?m=auto…"
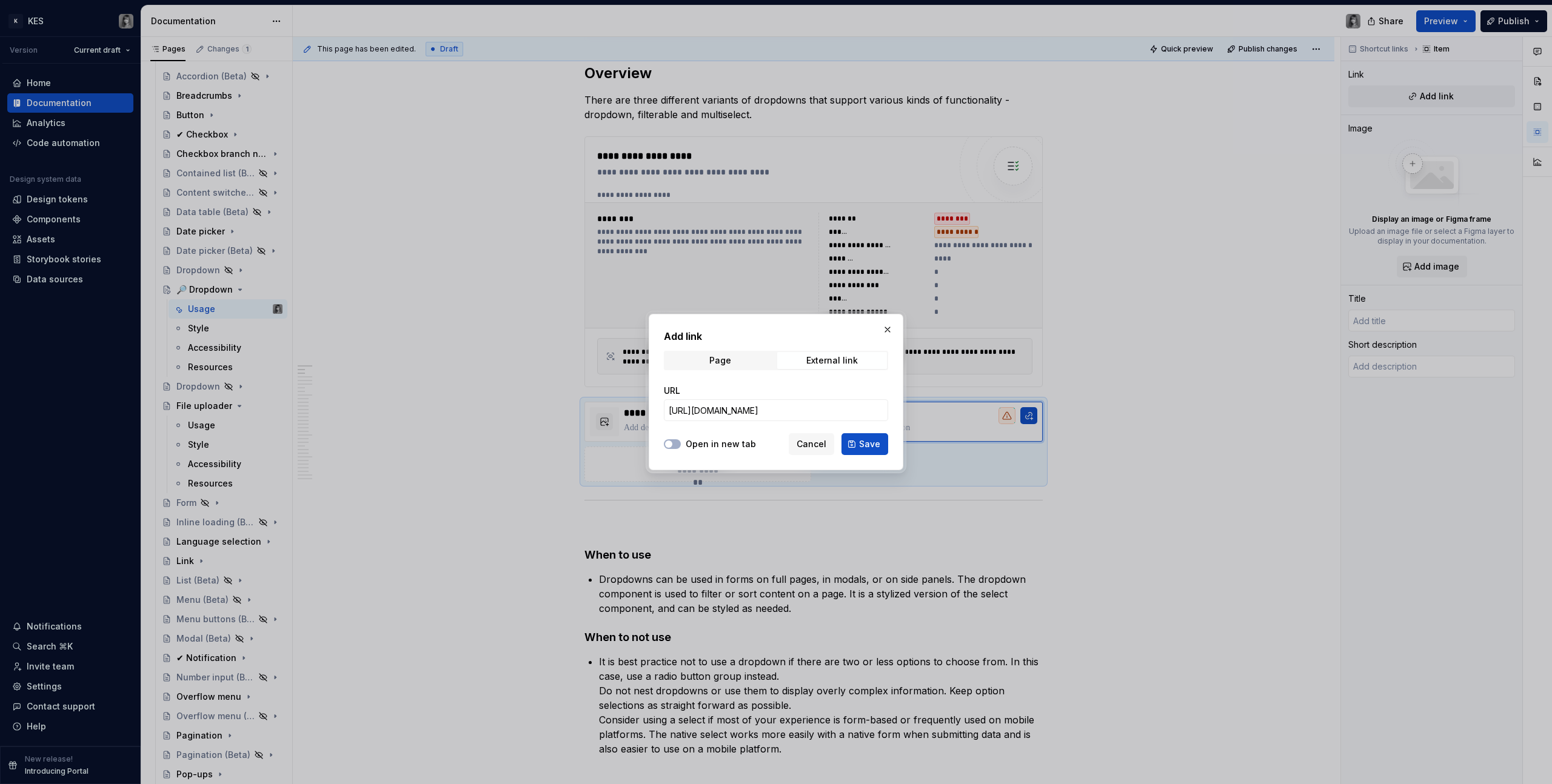
click at [692, 442] on label "Open in new tab" at bounding box center [721, 444] width 70 height 12
click at [681, 442] on button "Open in new tab" at bounding box center [671, 444] width 17 height 10
click at [867, 447] on span "Save" at bounding box center [870, 444] width 21 height 12
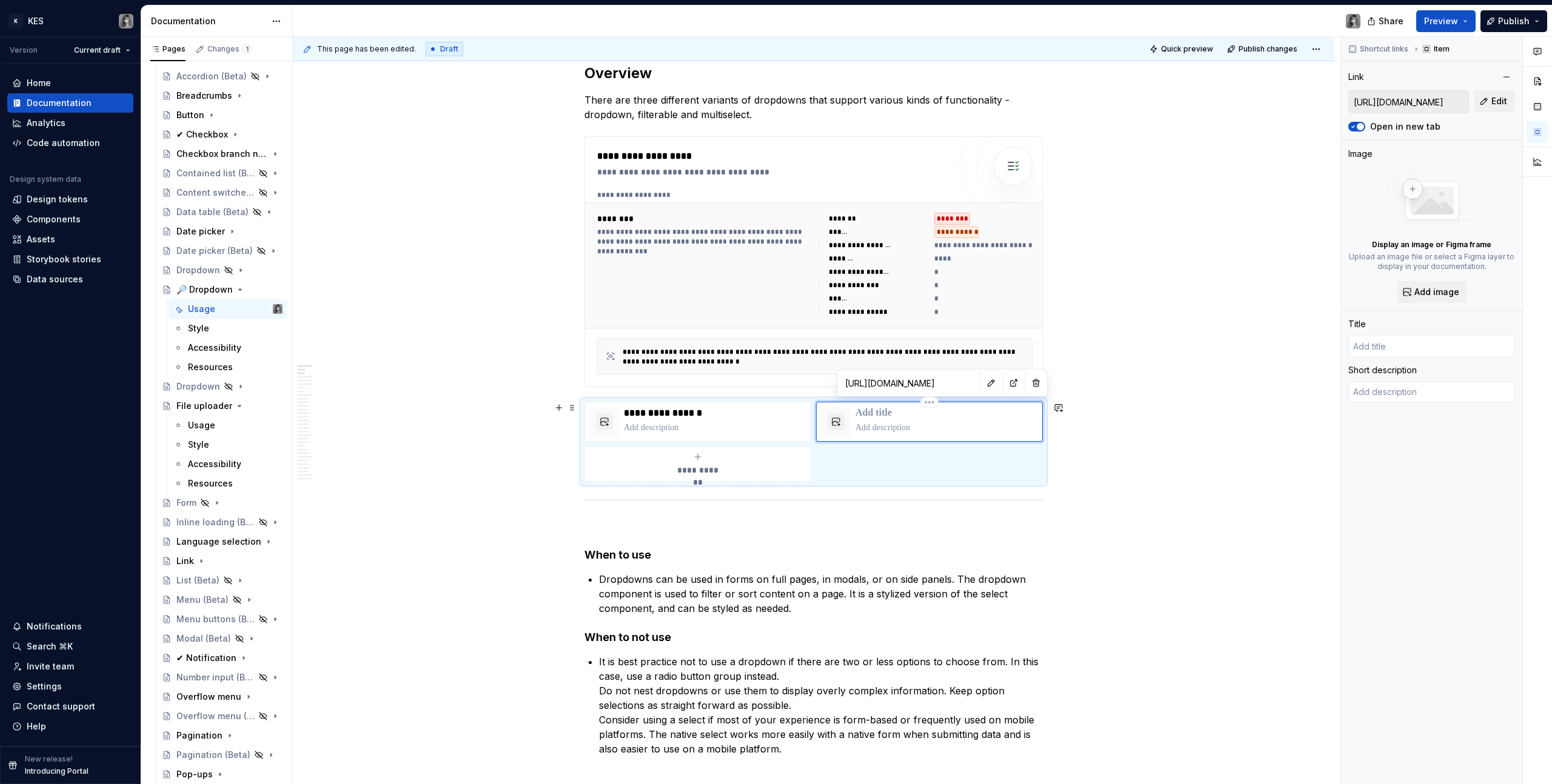
type textarea "*"
type input "Login | Figma"
click at [867, 415] on p "**********" at bounding box center [946, 413] width 182 height 12
type textarea "*"
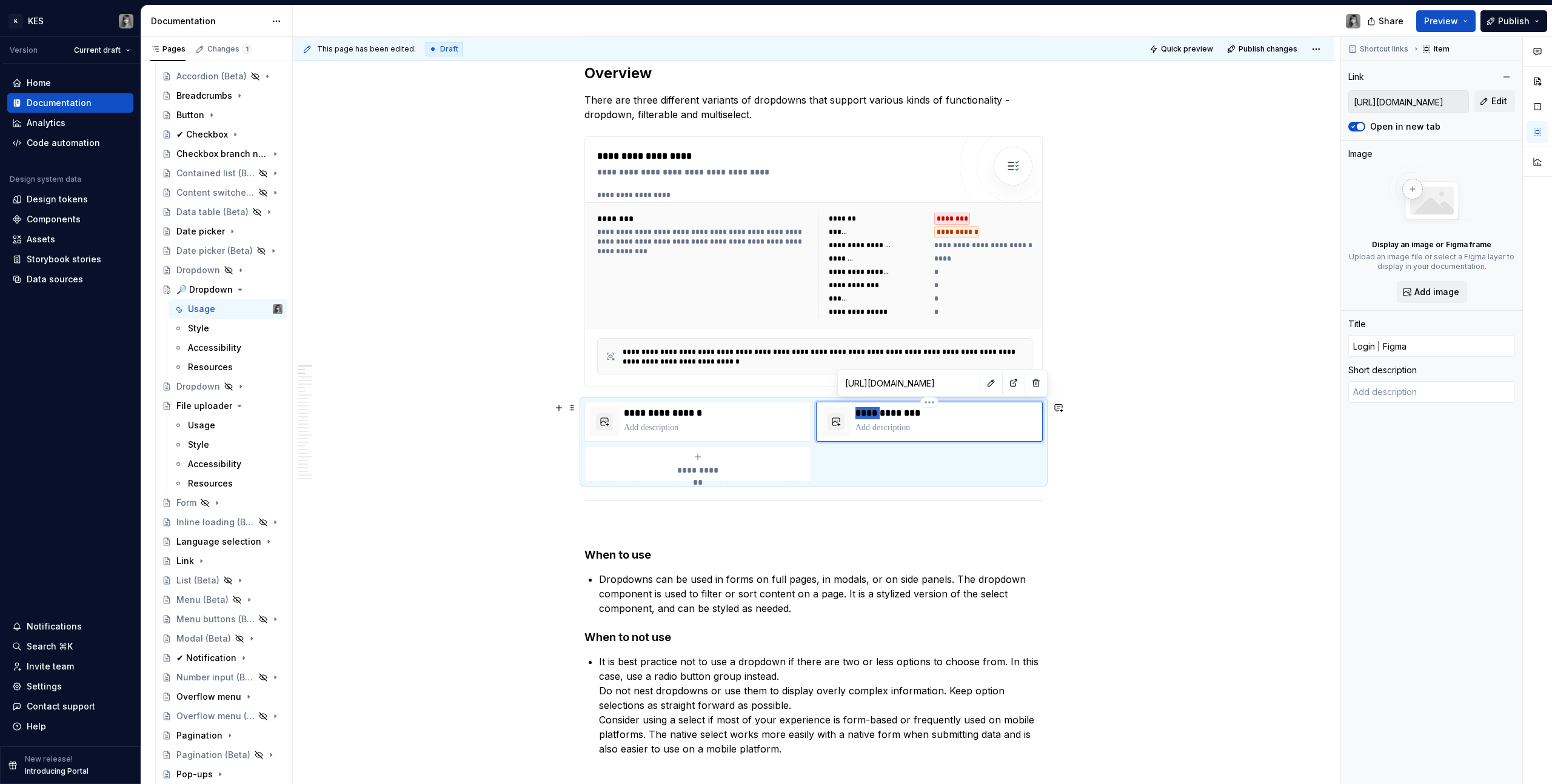
type input "C | Figma"
type textarea "*"
type input "Co | Figma"
type textarea "*"
type input "Com | Figma"
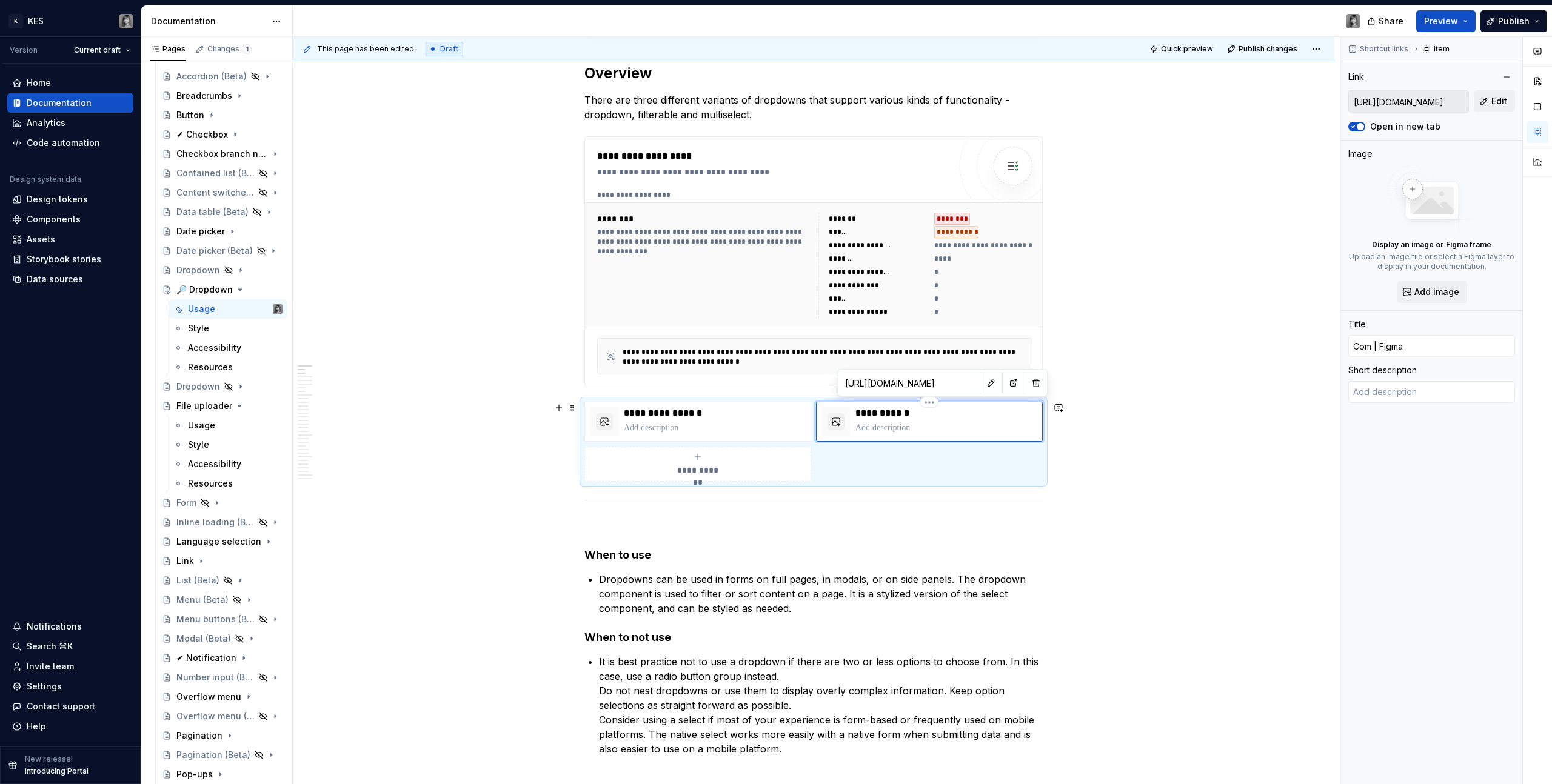
type textarea "*"
type input "Comb | Figma"
type textarea "*"
type input "Combo | Figma"
type textarea "*"
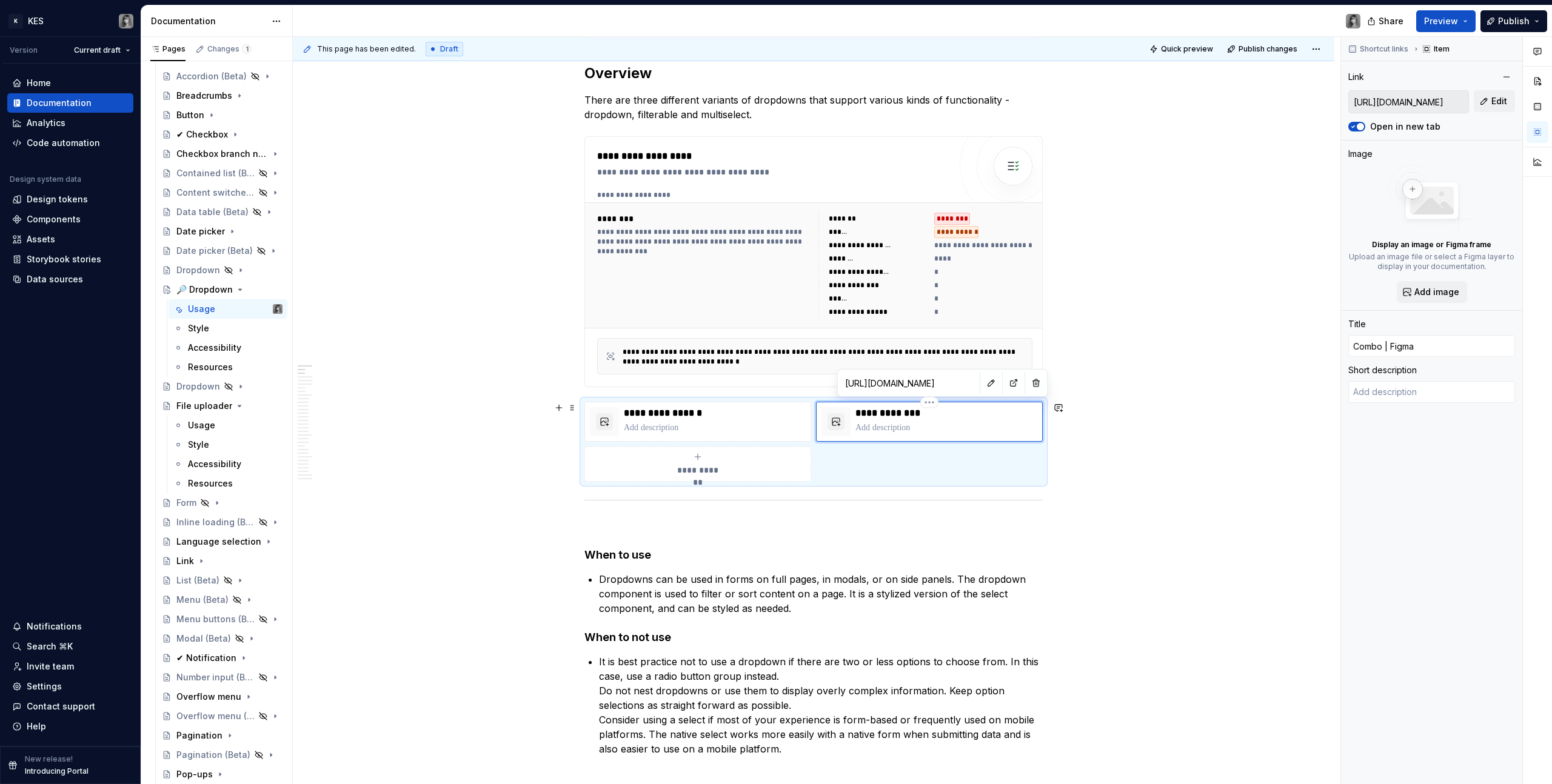
type input "Combob | Figma"
type textarea "*"
type input "Combobo | Figma"
type textarea "*"
type input "Combobox | Figma"
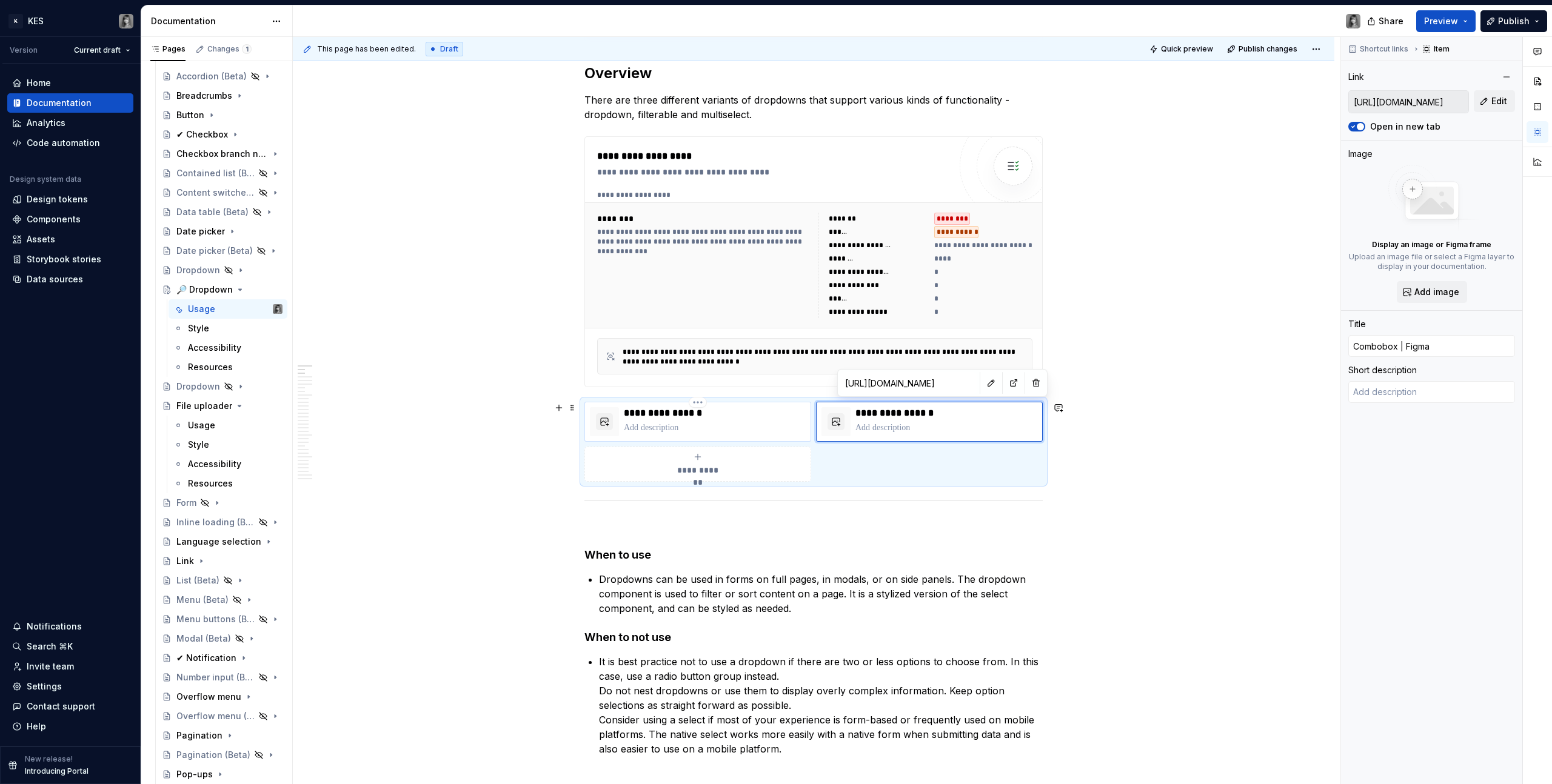
click at [652, 428] on p at bounding box center [714, 428] width 182 height 12
type textarea "*"
type input "Dropdown | Figma"
type input "https://www.figma.com/design/XYCVNi3yKutHQfFSBnJsqK/UI-Components---Core?m=auto…"
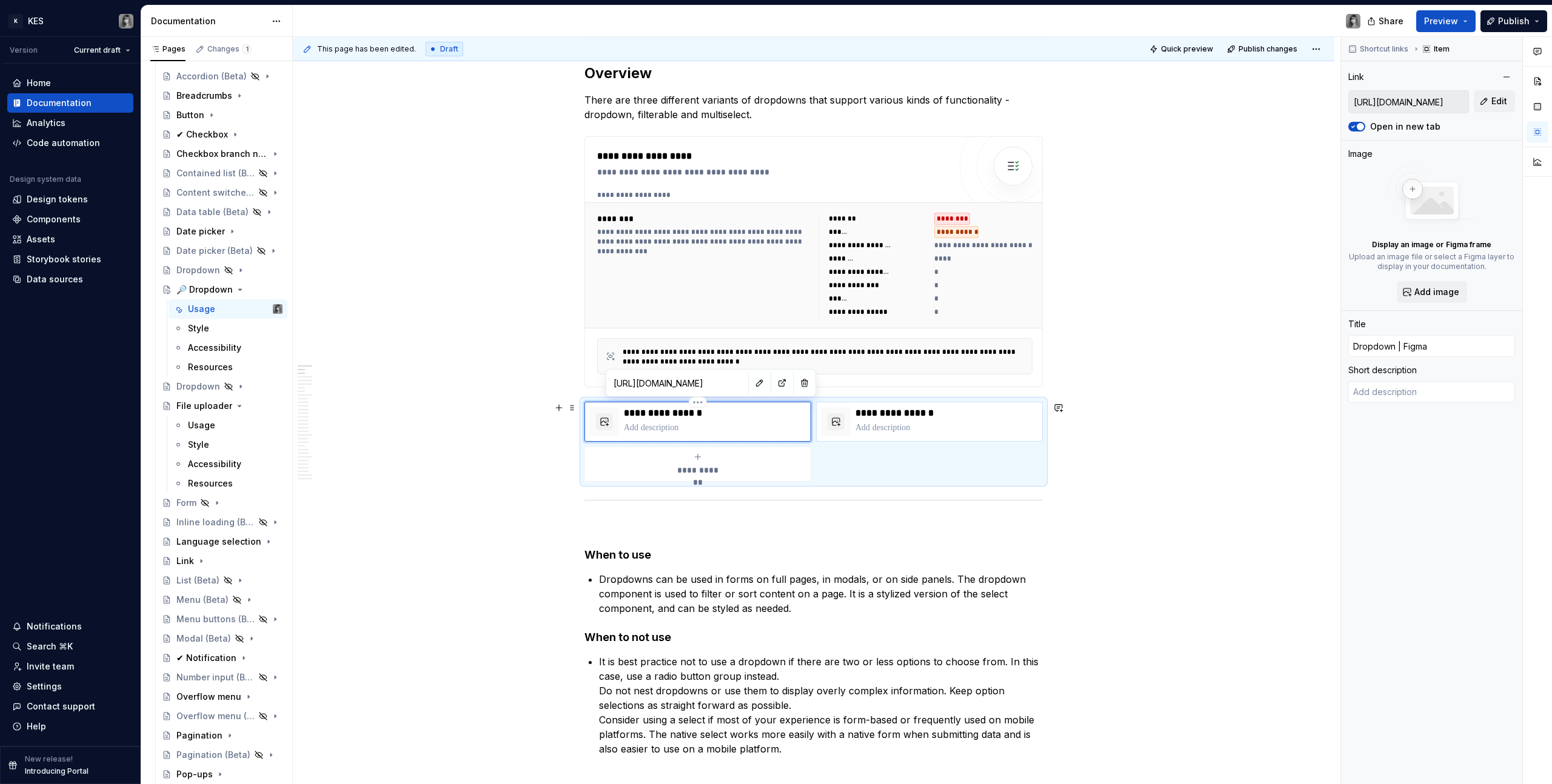
type textarea "*"
type textarea "UI Components - Core"
click at [882, 423] on p at bounding box center [946, 428] width 182 height 12
type textarea "*"
type input "Combobox | Figma"
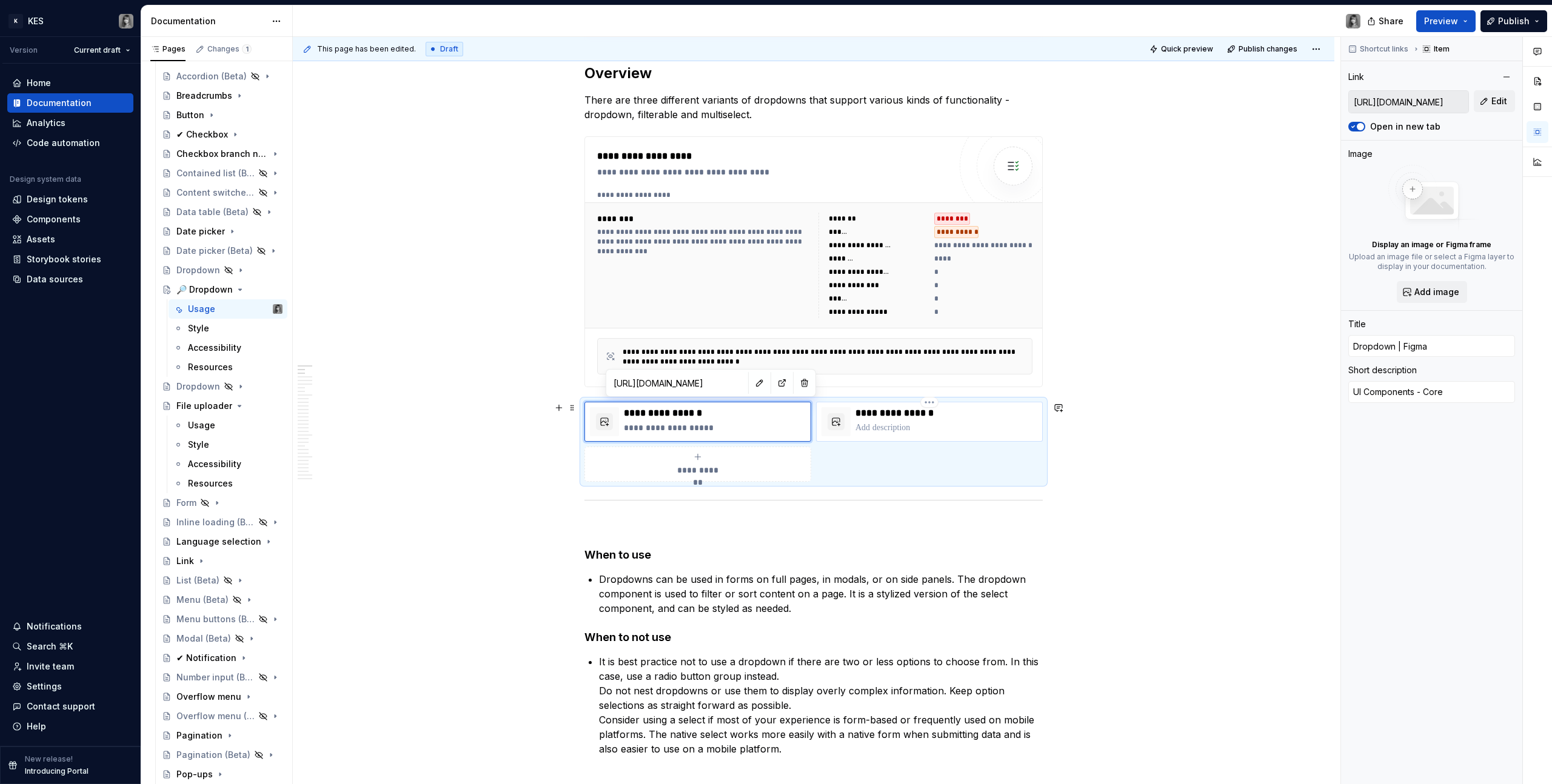
type input "https://www.figma.com/design/XYCVNi3yKutHQfFSBnJsqK/UI-Components---Core?m=auto…"
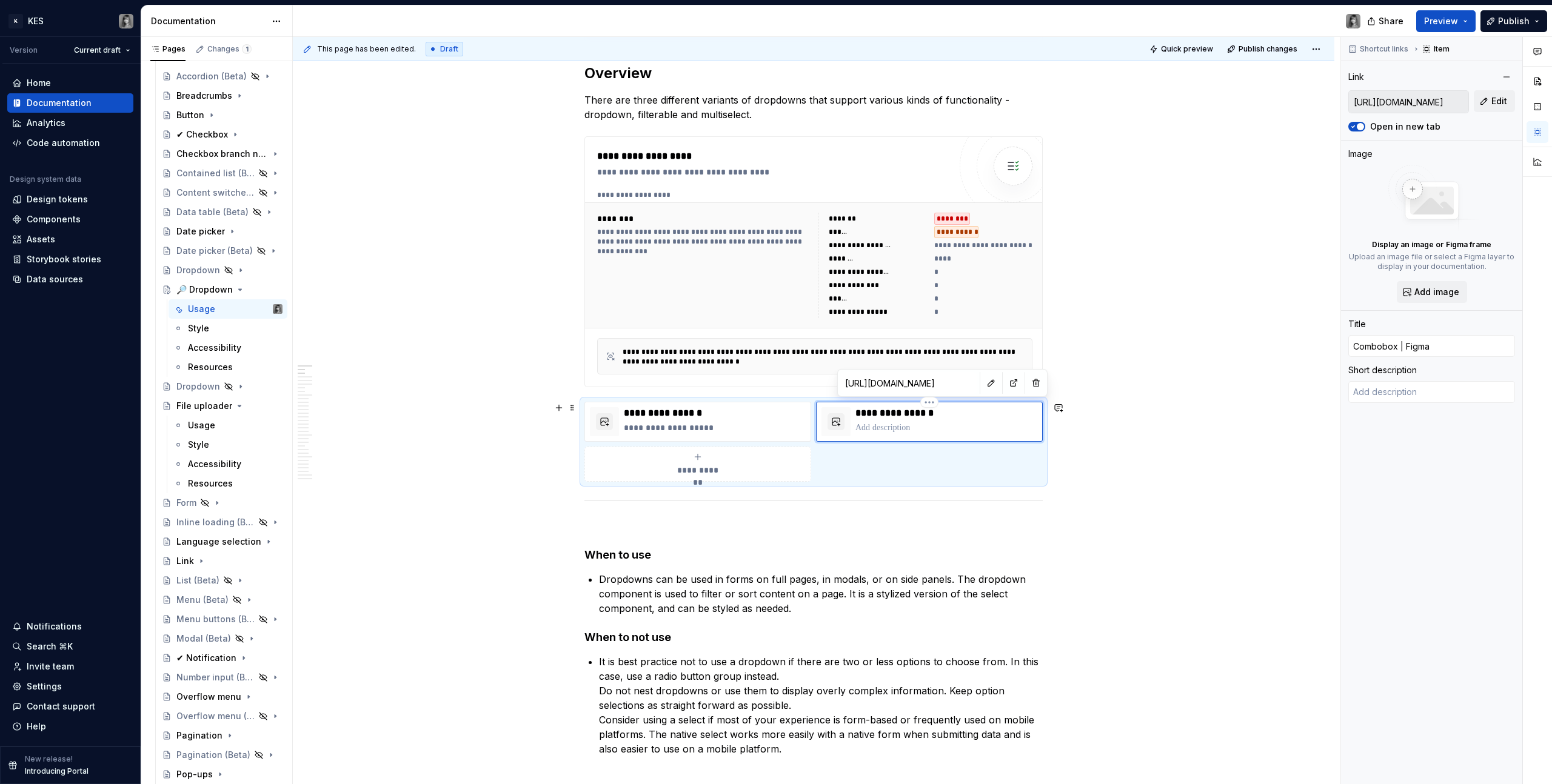
type textarea "*"
type textarea "UI Components - Core"
click at [860, 549] on h4 "When to use" at bounding box center [814, 554] width 458 height 15
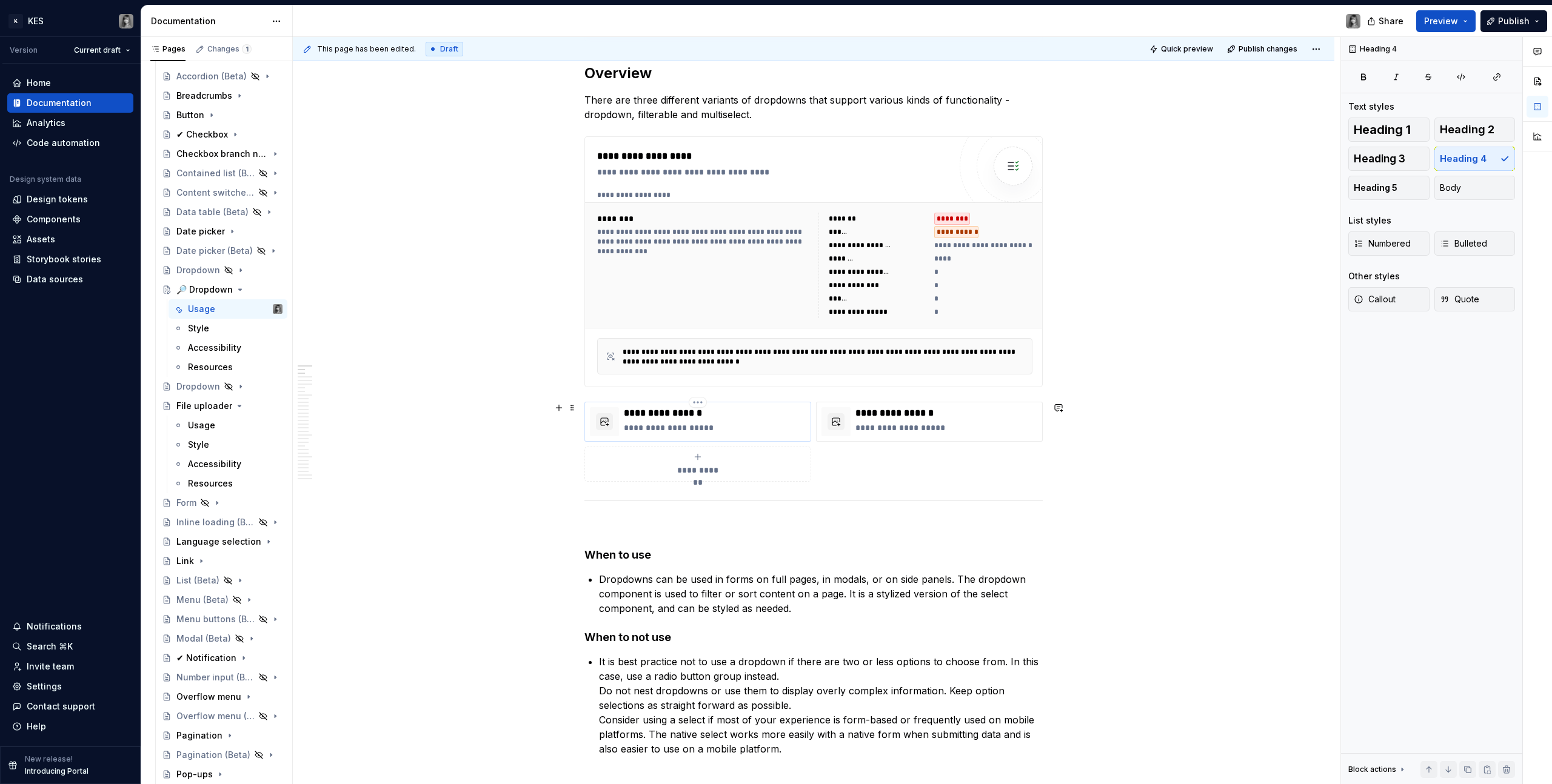
click at [613, 418] on div at bounding box center [604, 422] width 29 height 29
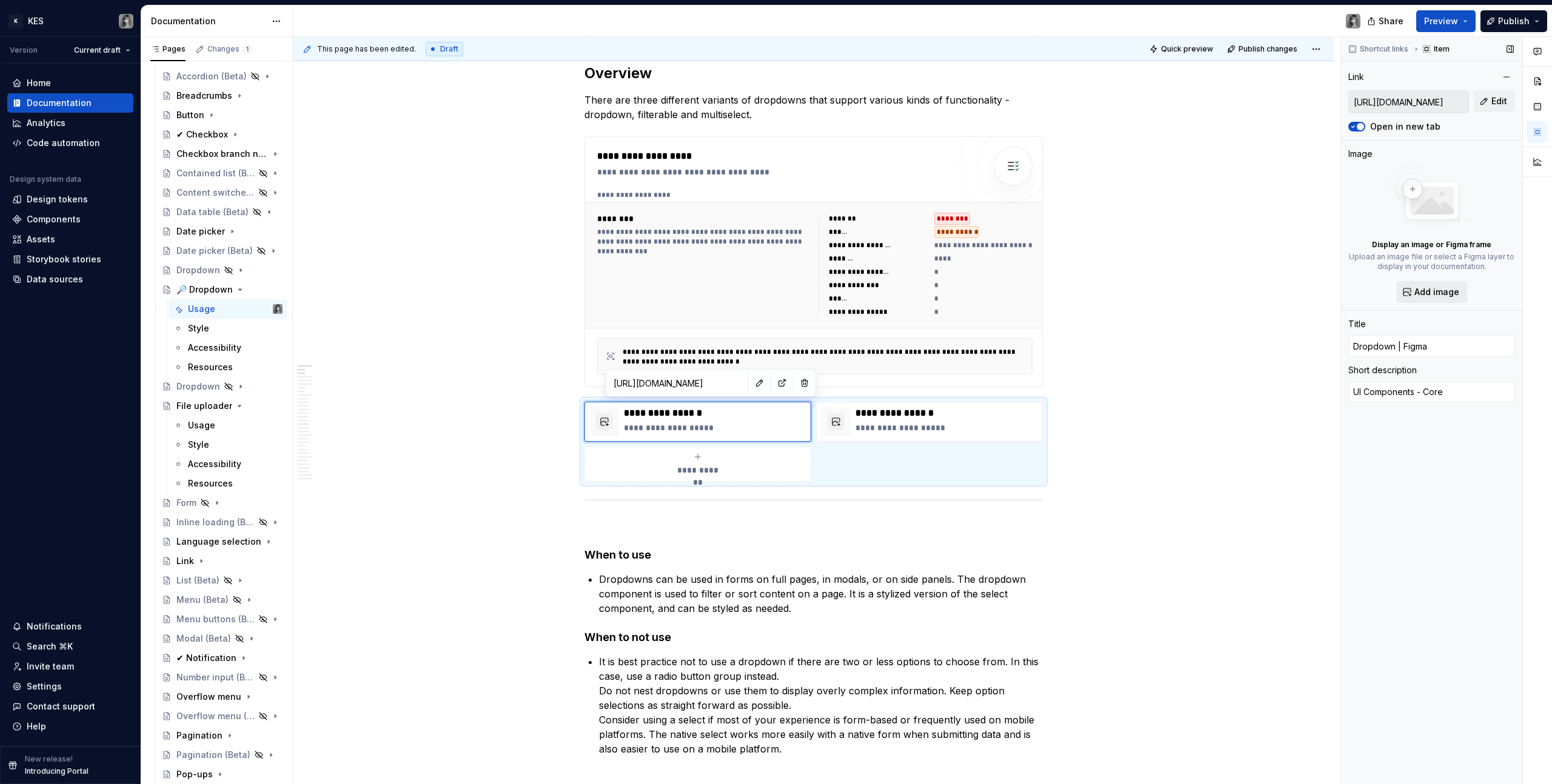
click at [1440, 297] on span "Add image" at bounding box center [1436, 292] width 45 height 12
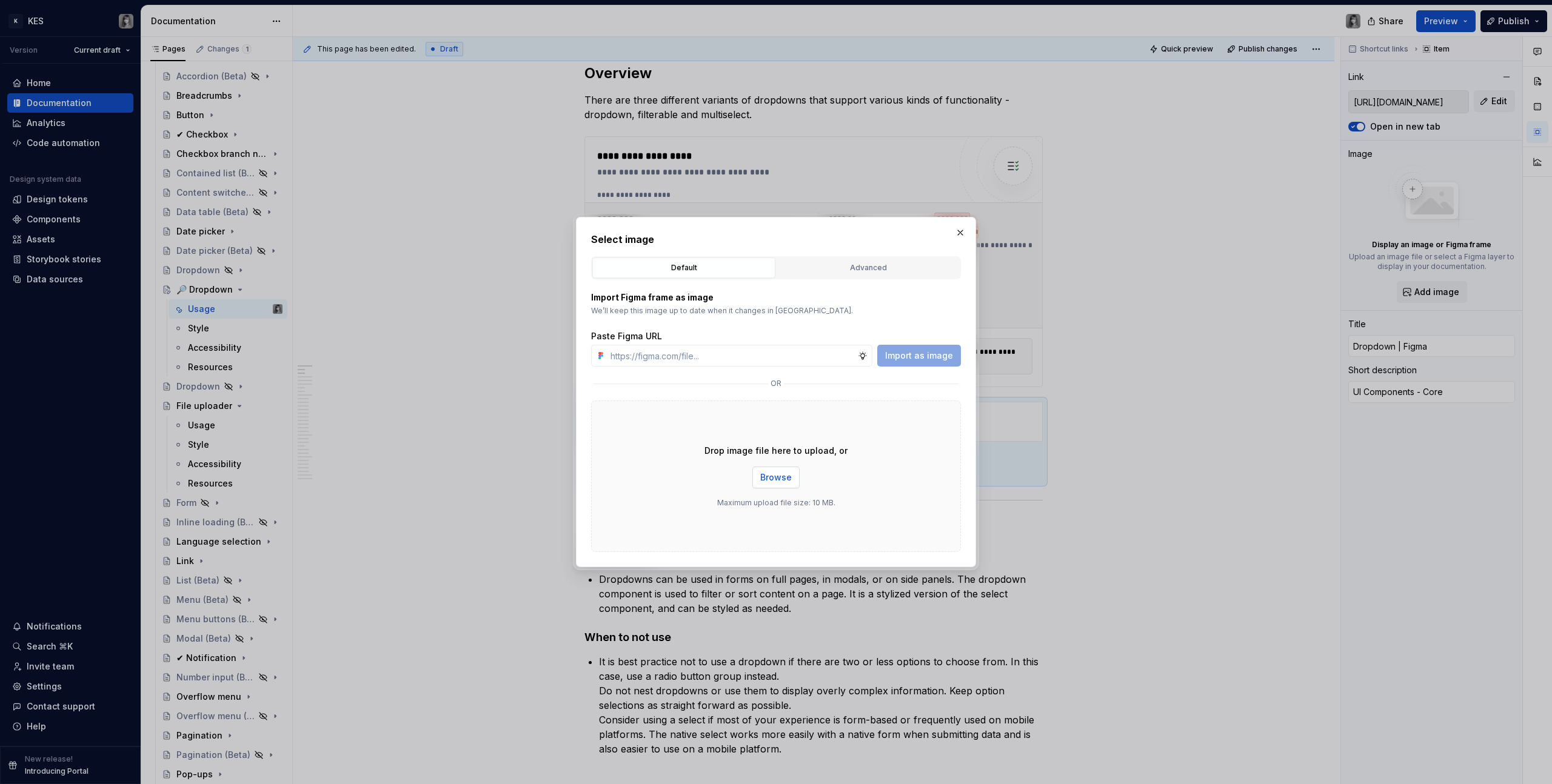
click at [778, 480] on span "Browse" at bounding box center [776, 477] width 31 height 12
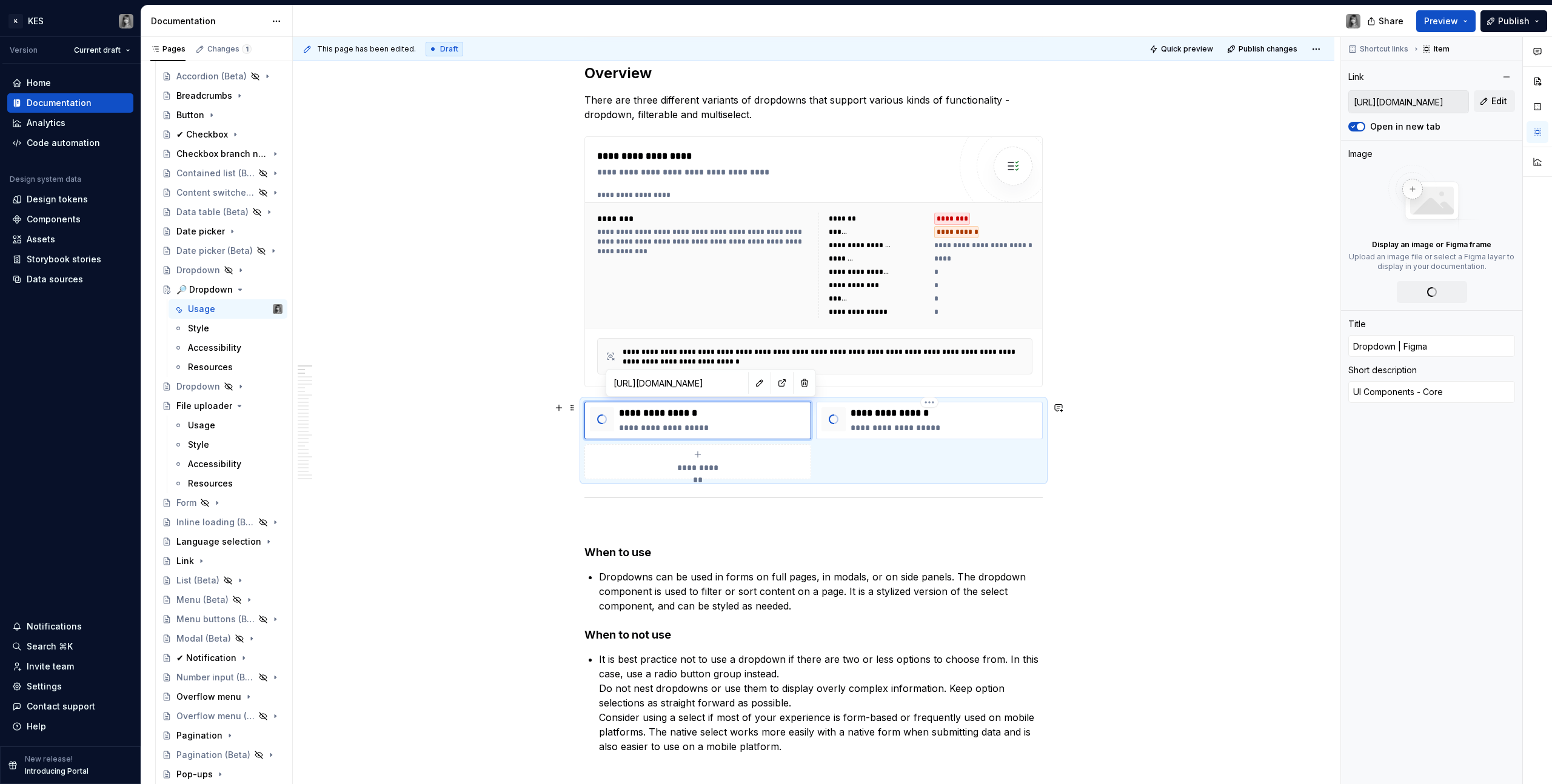
type textarea "*"
type input "https://www.figma.com/design/XYCVNi3yKutHQfFSBnJsqK/UI-Components---Core?m=auto…"
type input "Combobox | Figma"
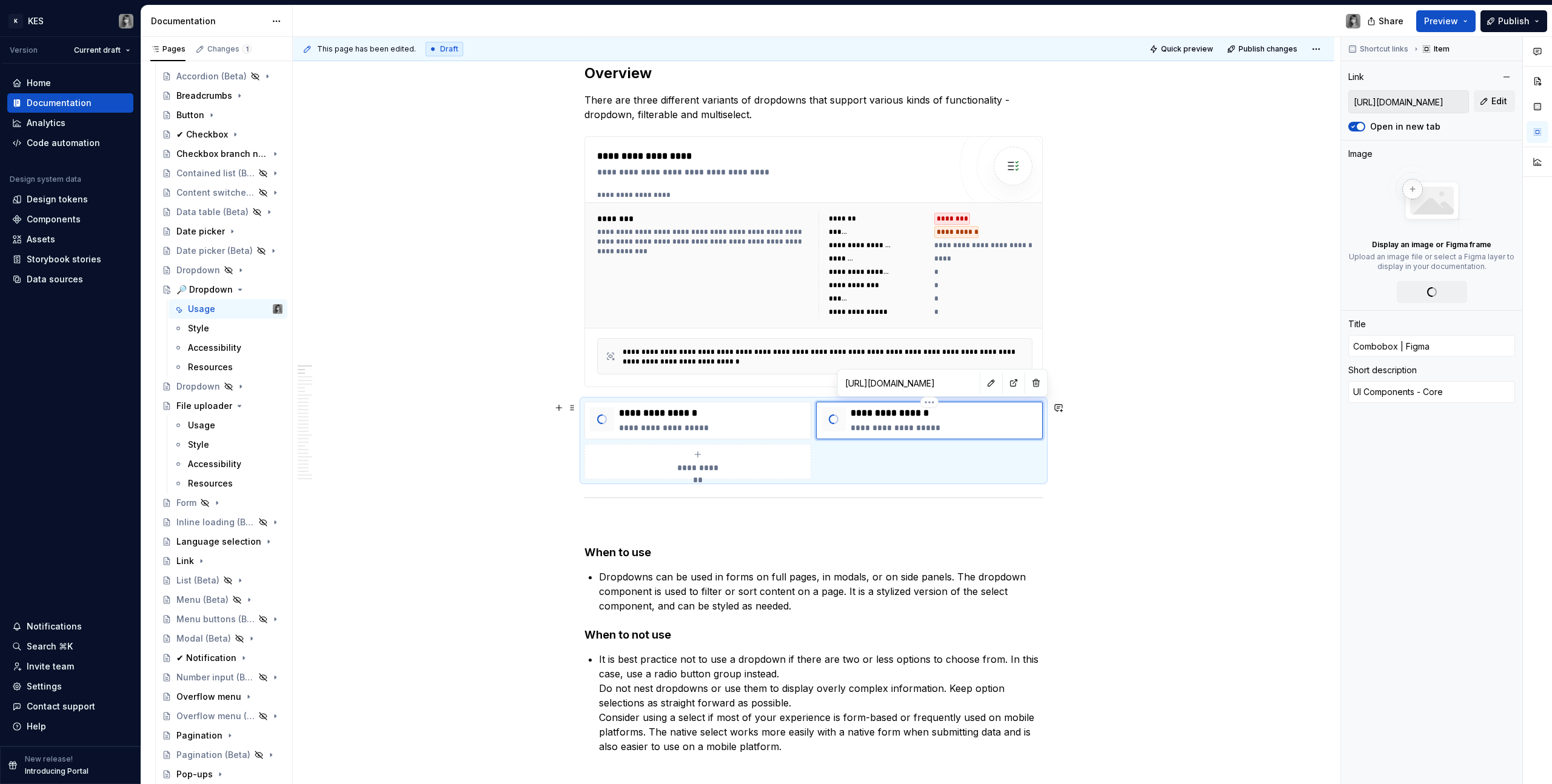
click at [872, 420] on div "**********" at bounding box center [944, 420] width 187 height 26
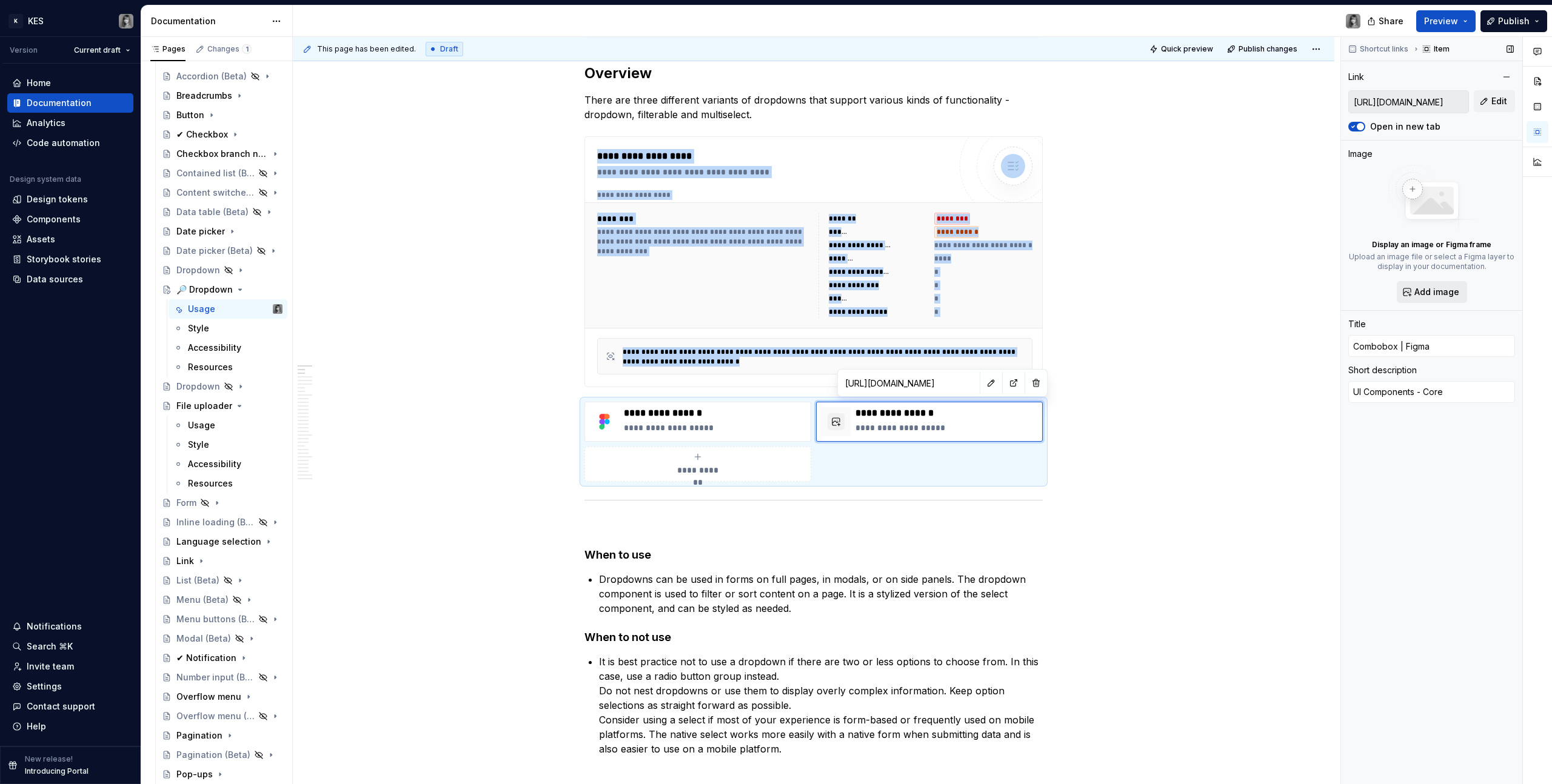
drag, startPoint x: 1450, startPoint y: 279, endPoint x: 1445, endPoint y: 285, distance: 7.8
click at [1450, 279] on div "Display an image or Figma frame Upload an image file or select a Figma layer to…" at bounding box center [1431, 234] width 167 height 138
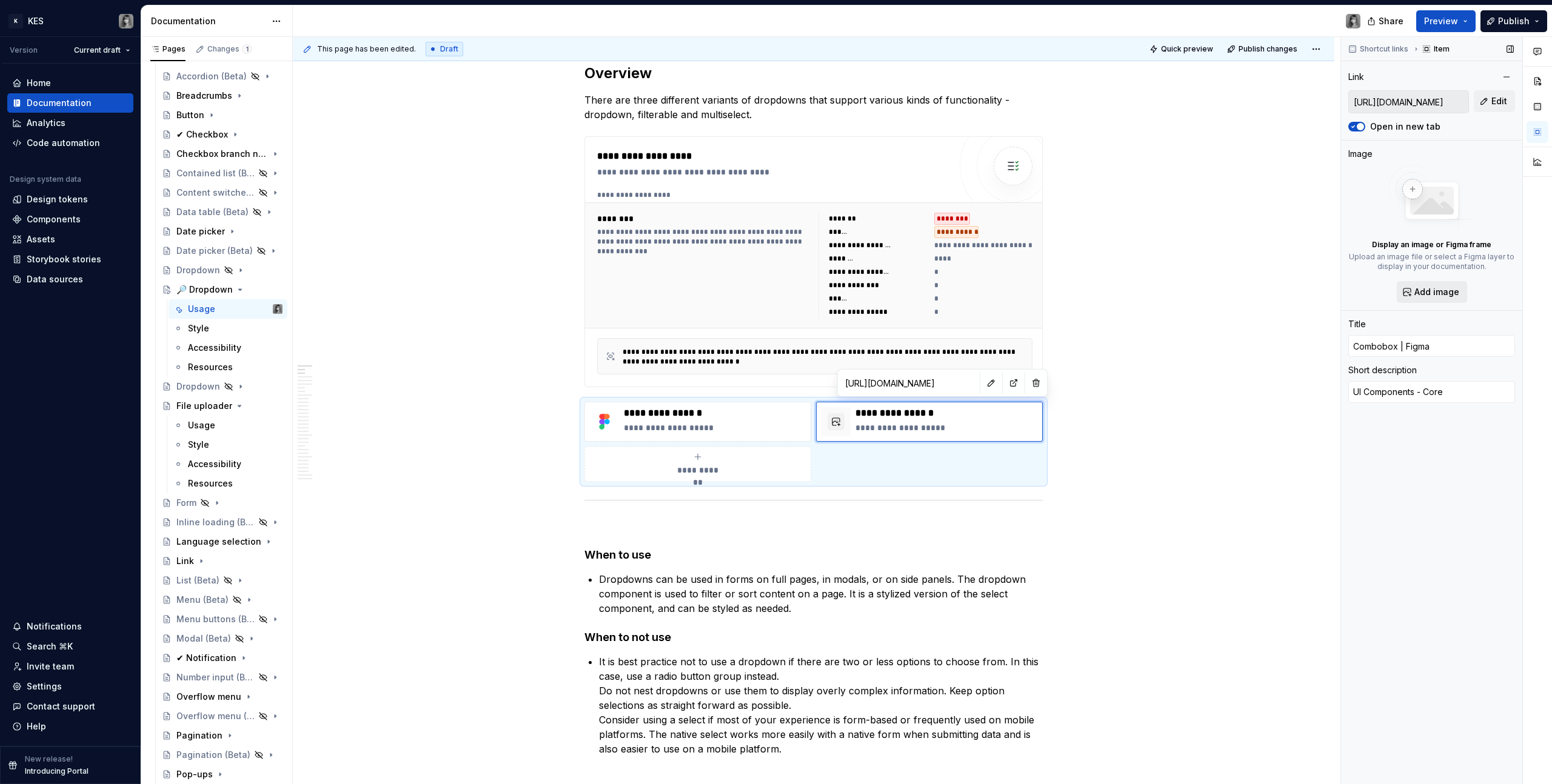
click at [1444, 286] on span "Add image" at bounding box center [1436, 292] width 45 height 12
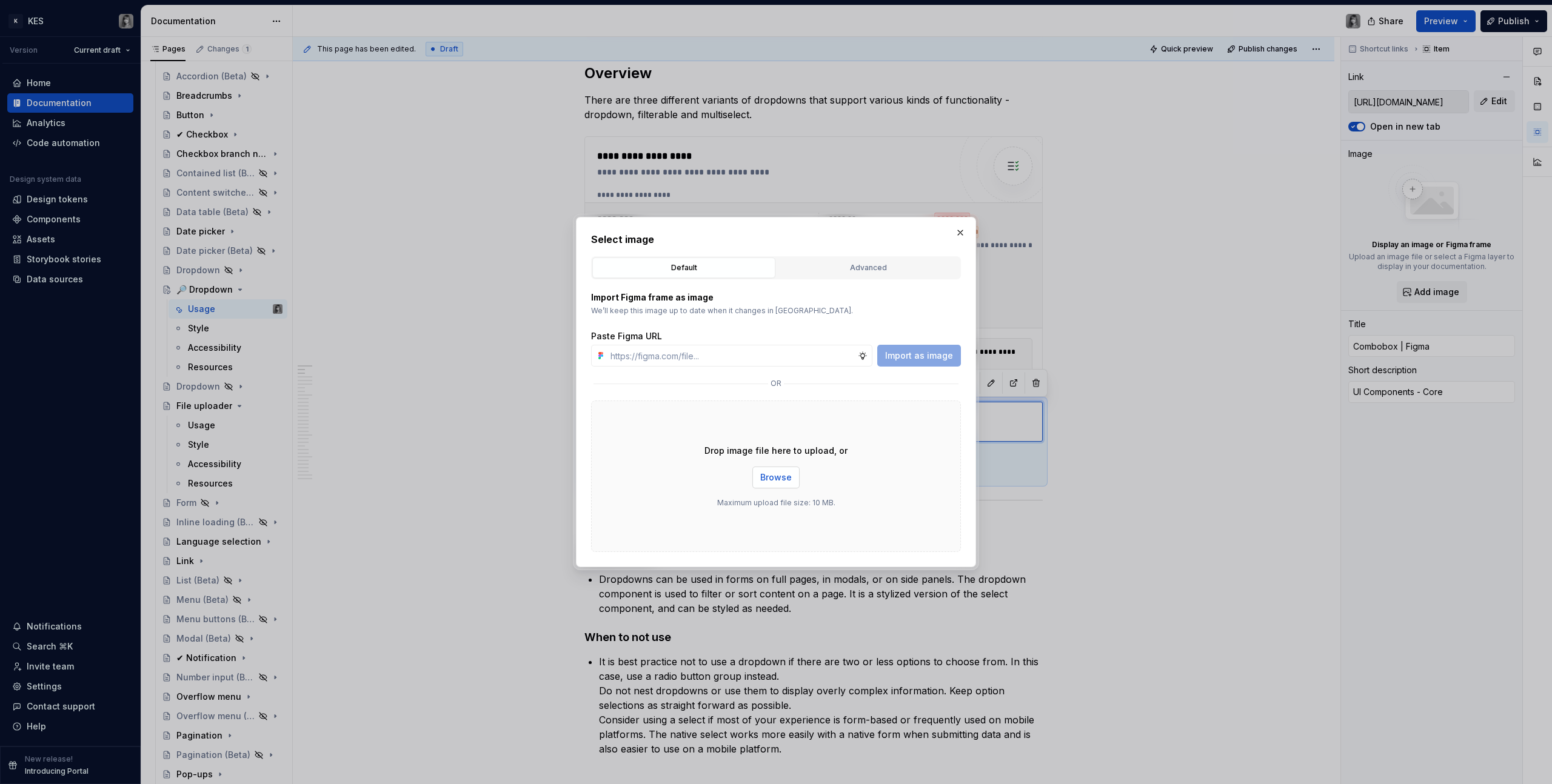
click at [780, 472] on span "Browse" at bounding box center [776, 477] width 31 height 12
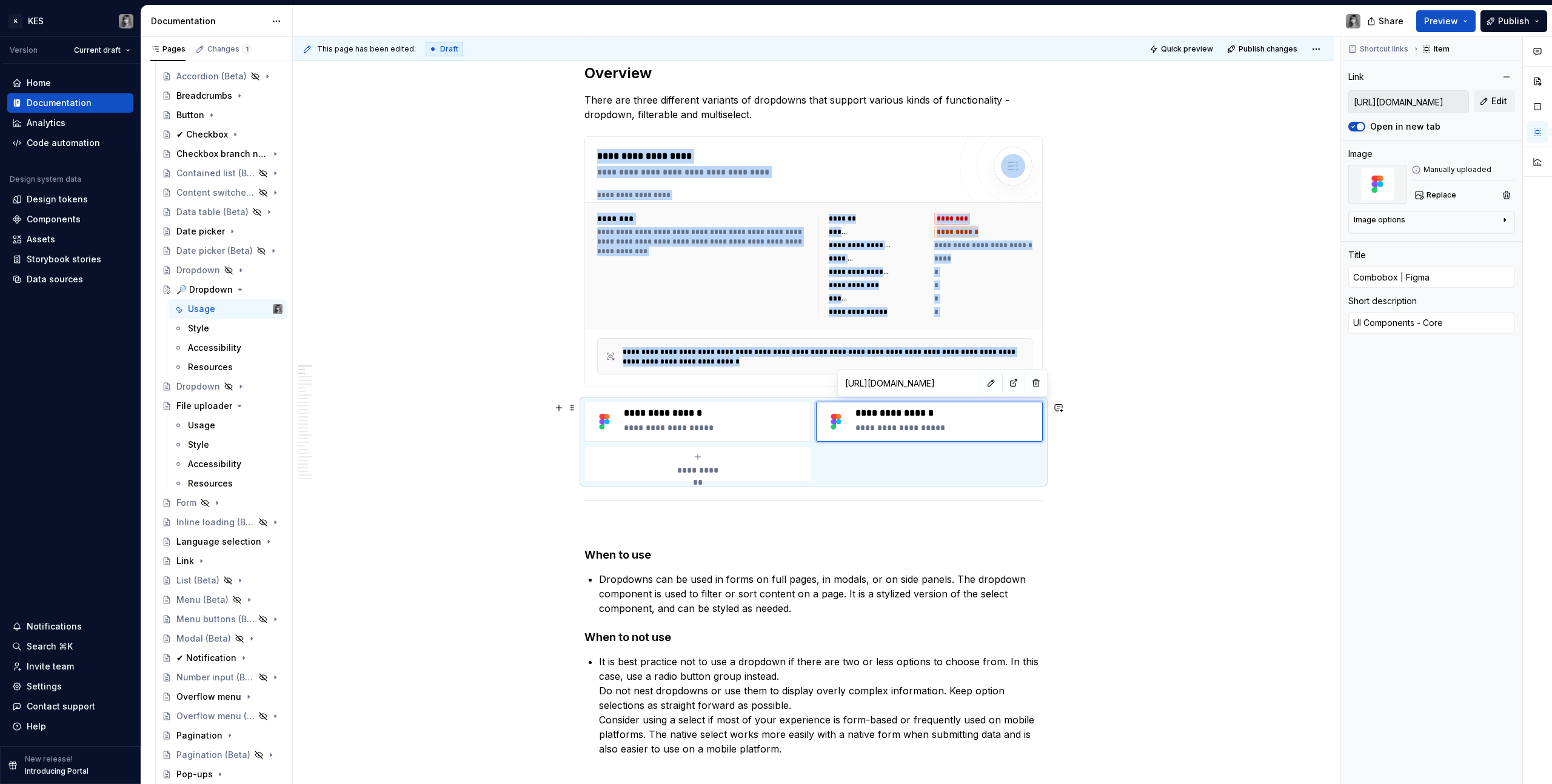
click at [627, 523] on p at bounding box center [814, 526] width 458 height 15
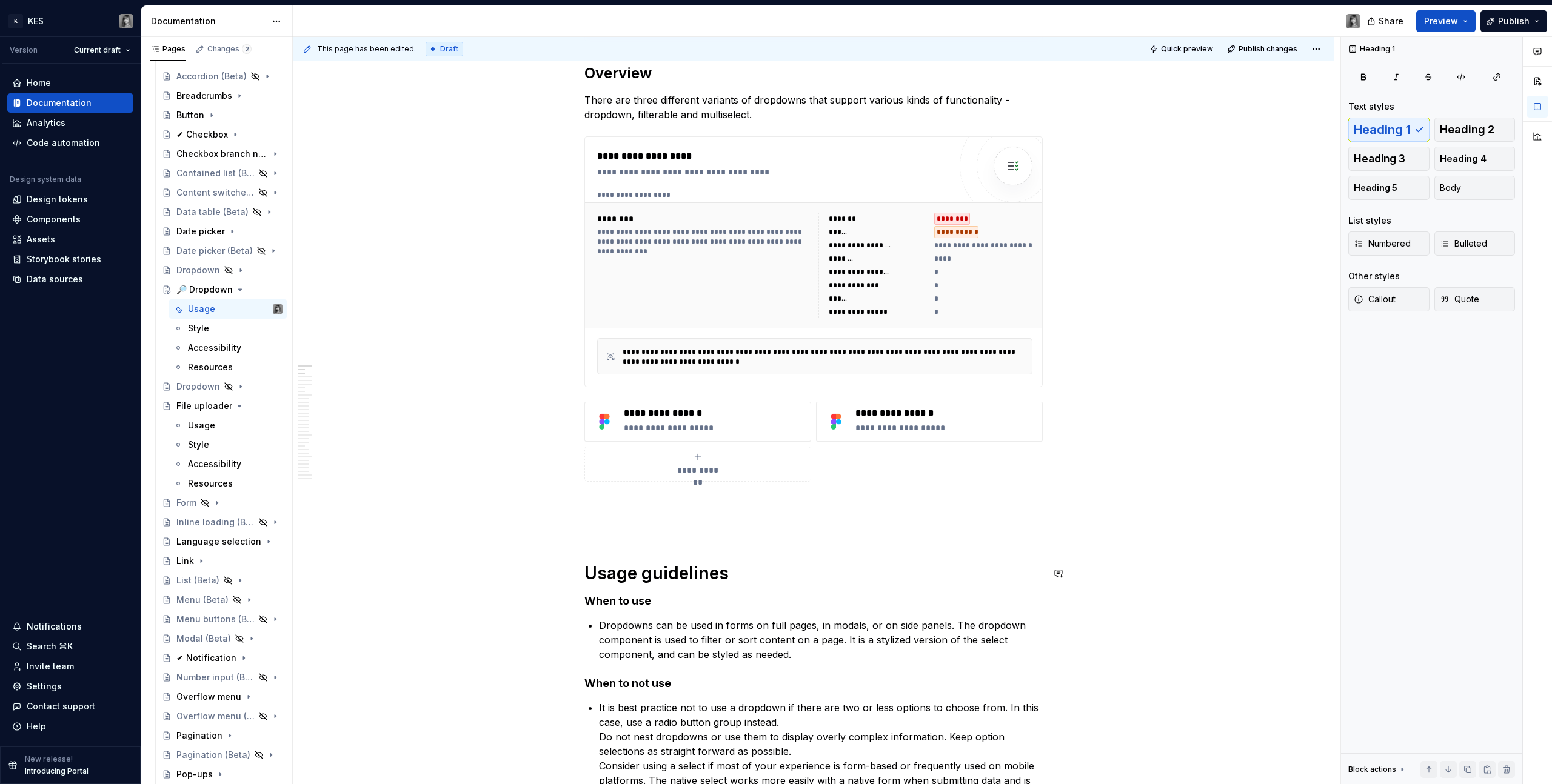
click at [615, 525] on p at bounding box center [814, 526] width 458 height 15
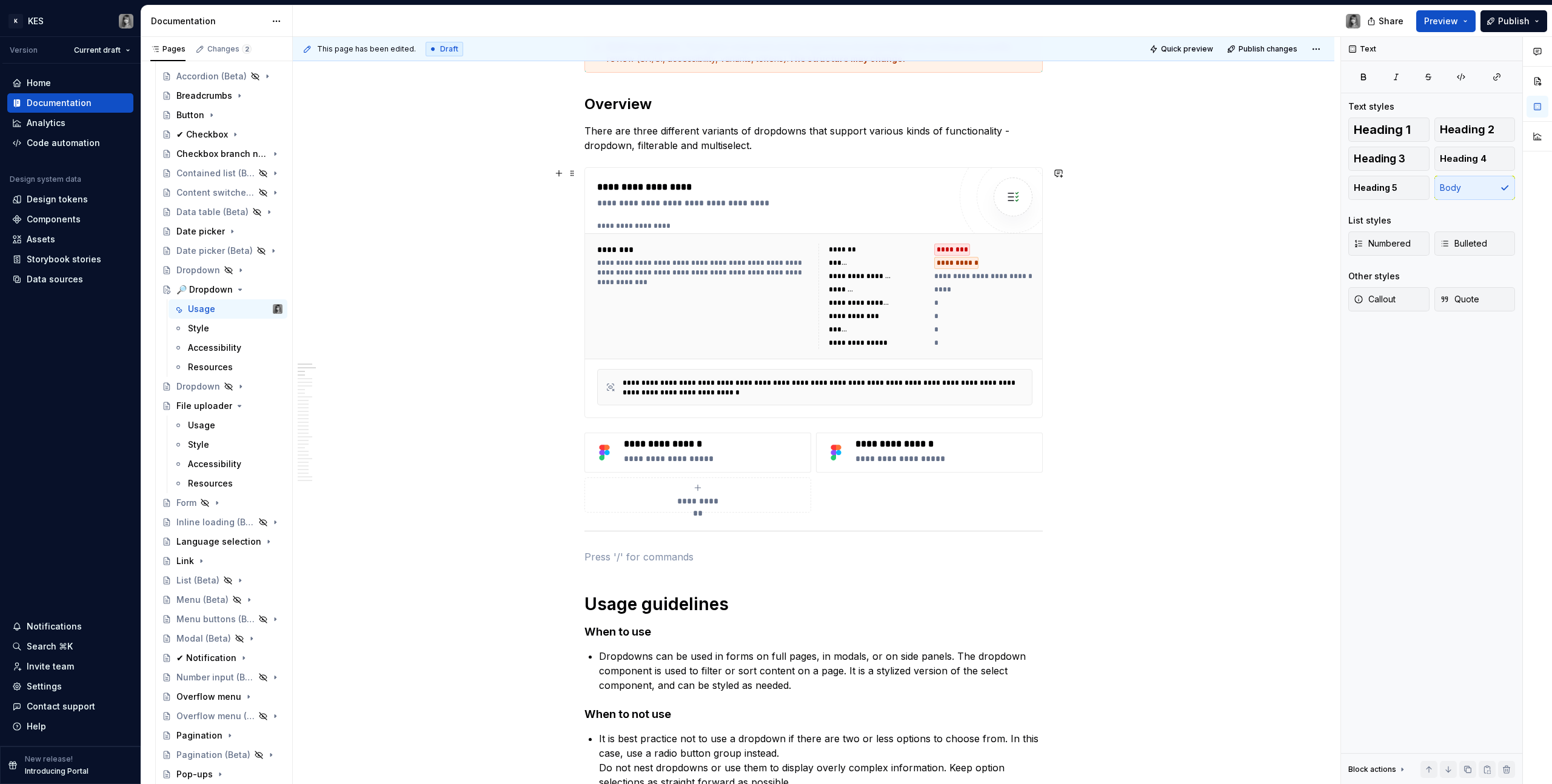
scroll to position [219, 0]
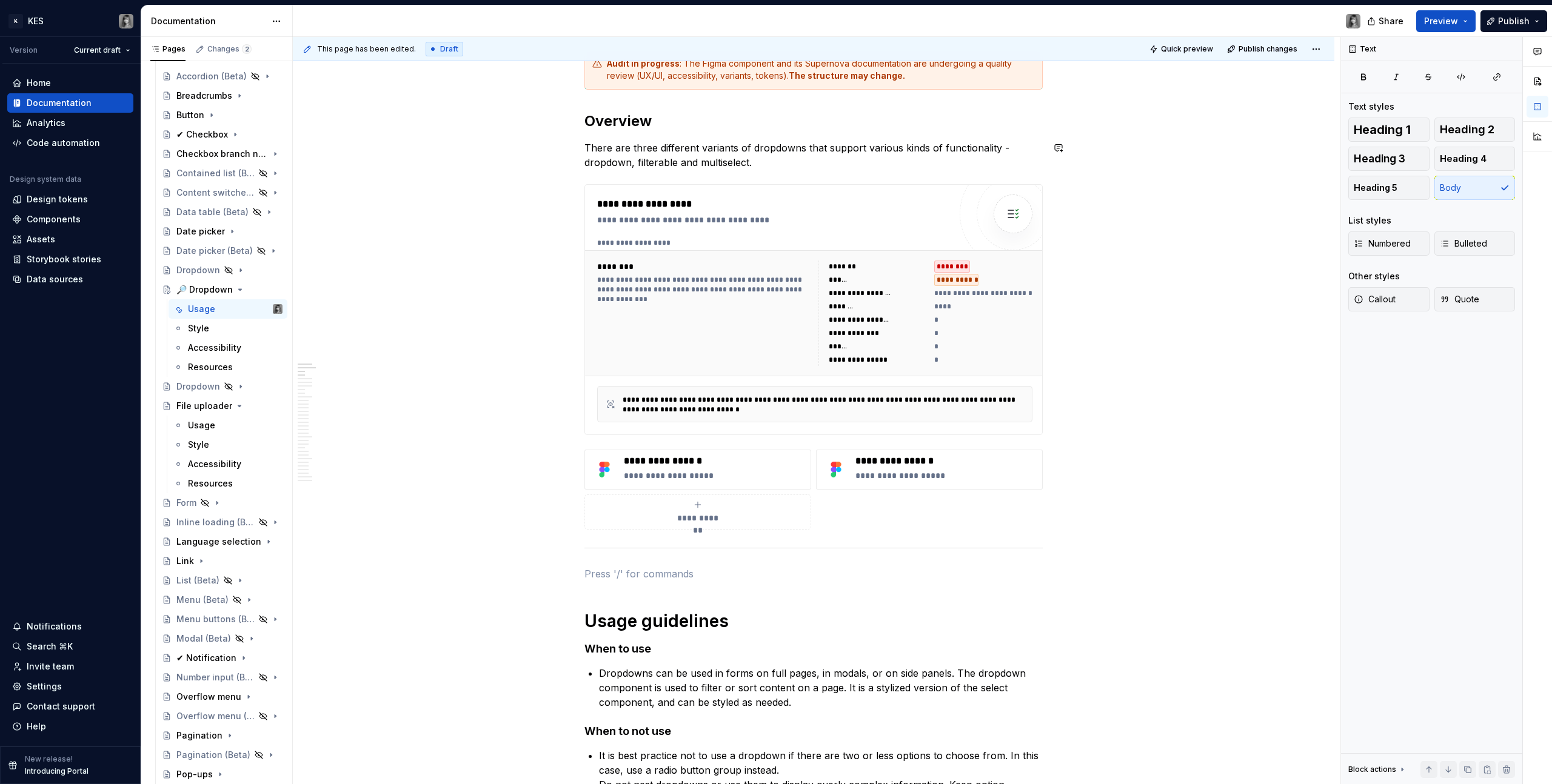
drag, startPoint x: 632, startPoint y: 132, endPoint x: 629, endPoint y: 122, distance: 10.4
click at [629, 120] on h2 "Overview" at bounding box center [814, 121] width 458 height 19
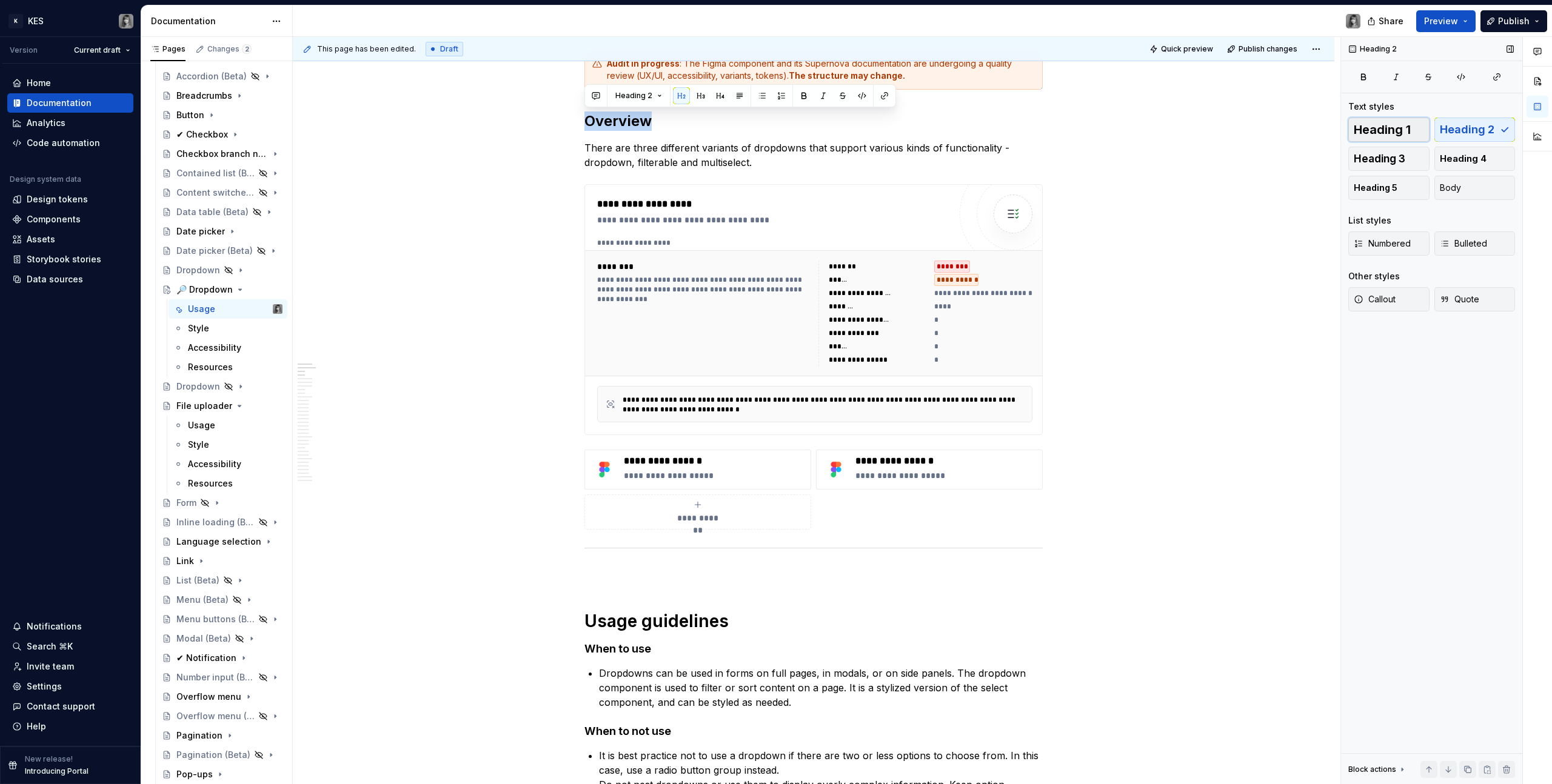
click at [1366, 126] on span "Heading 1" at bounding box center [1382, 130] width 57 height 12
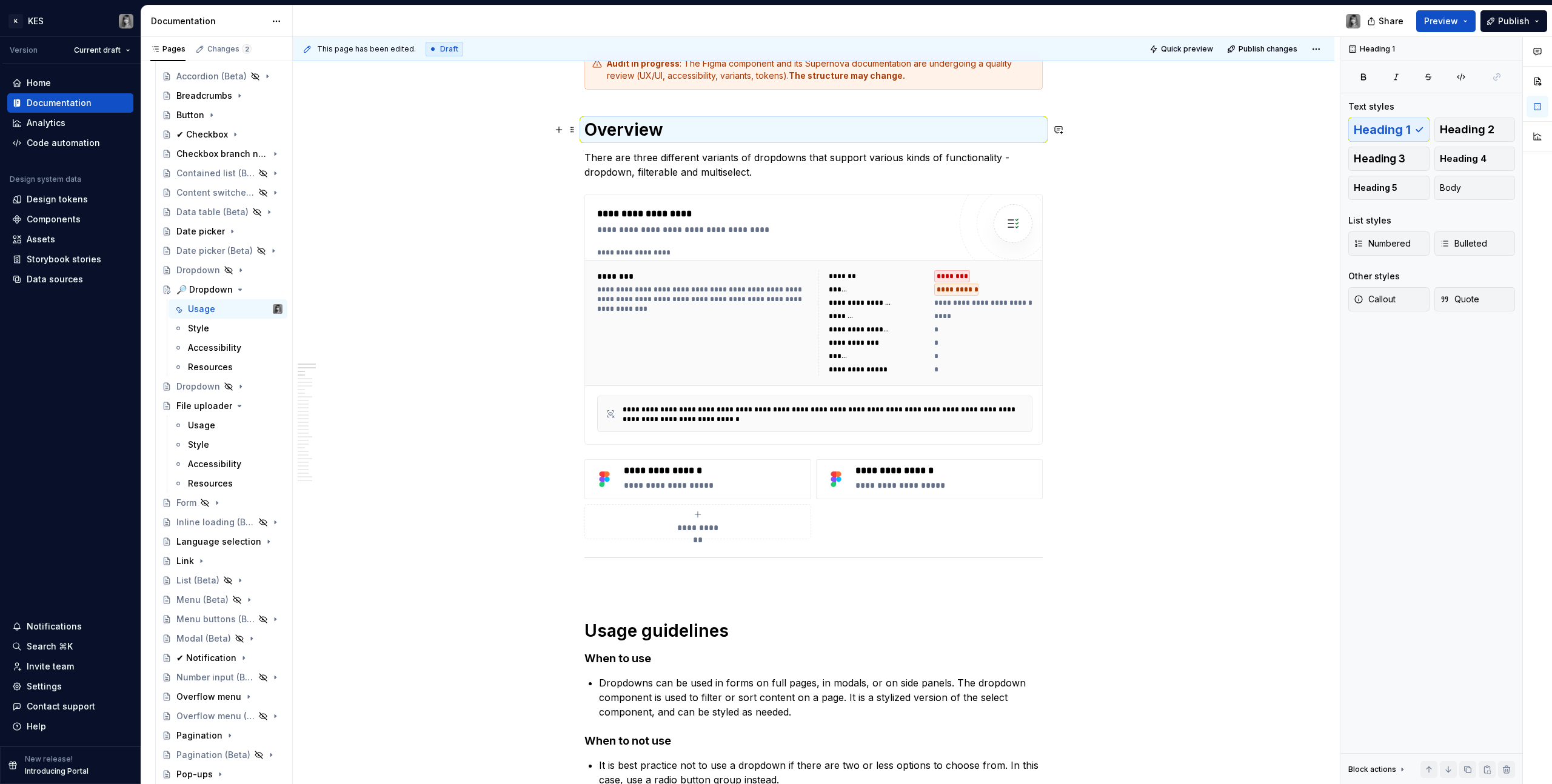
scroll to position [229, 0]
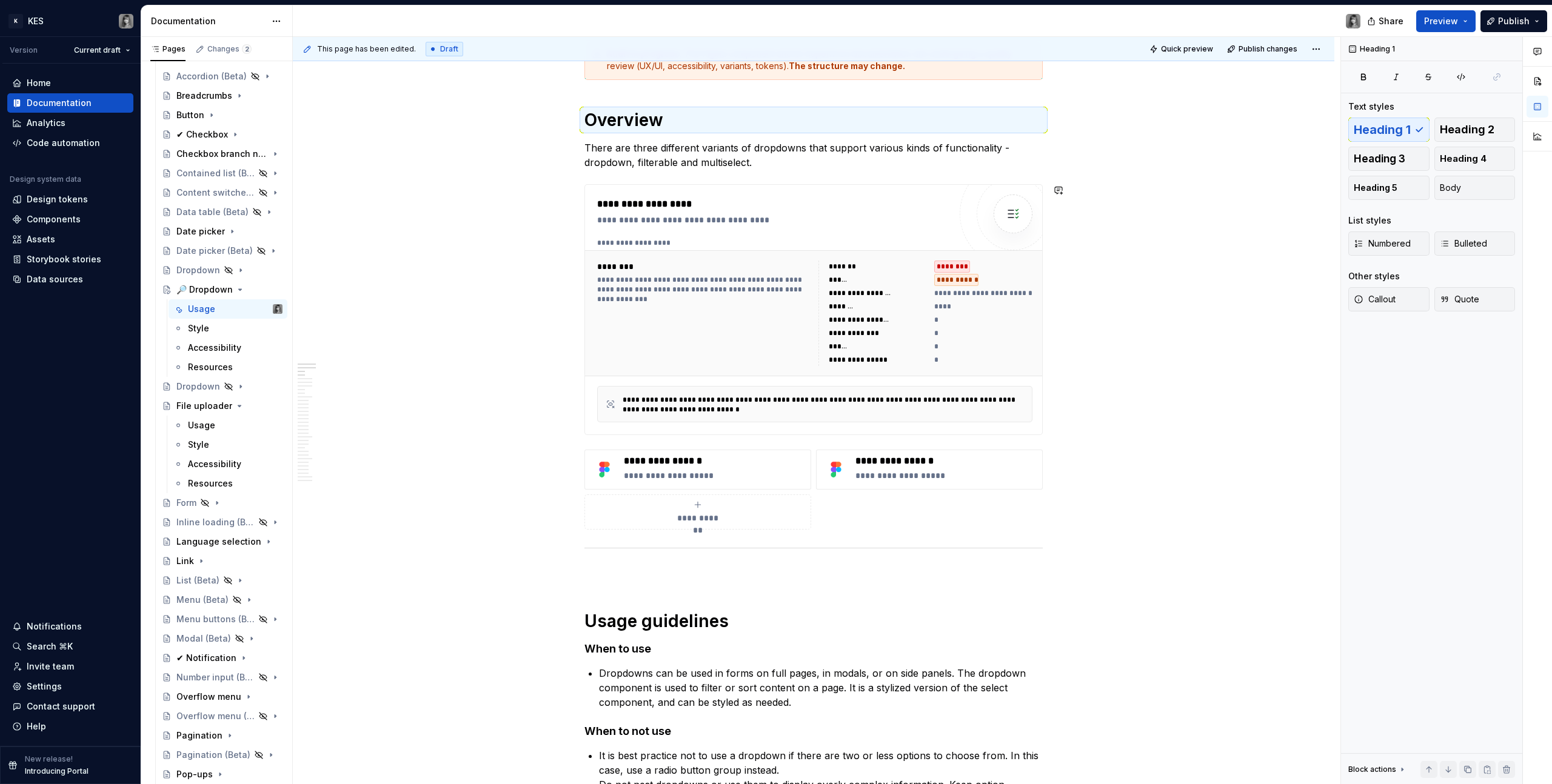
click at [805, 159] on p "There are three different variants of dropdowns that support various kinds of f…" at bounding box center [814, 155] width 458 height 29
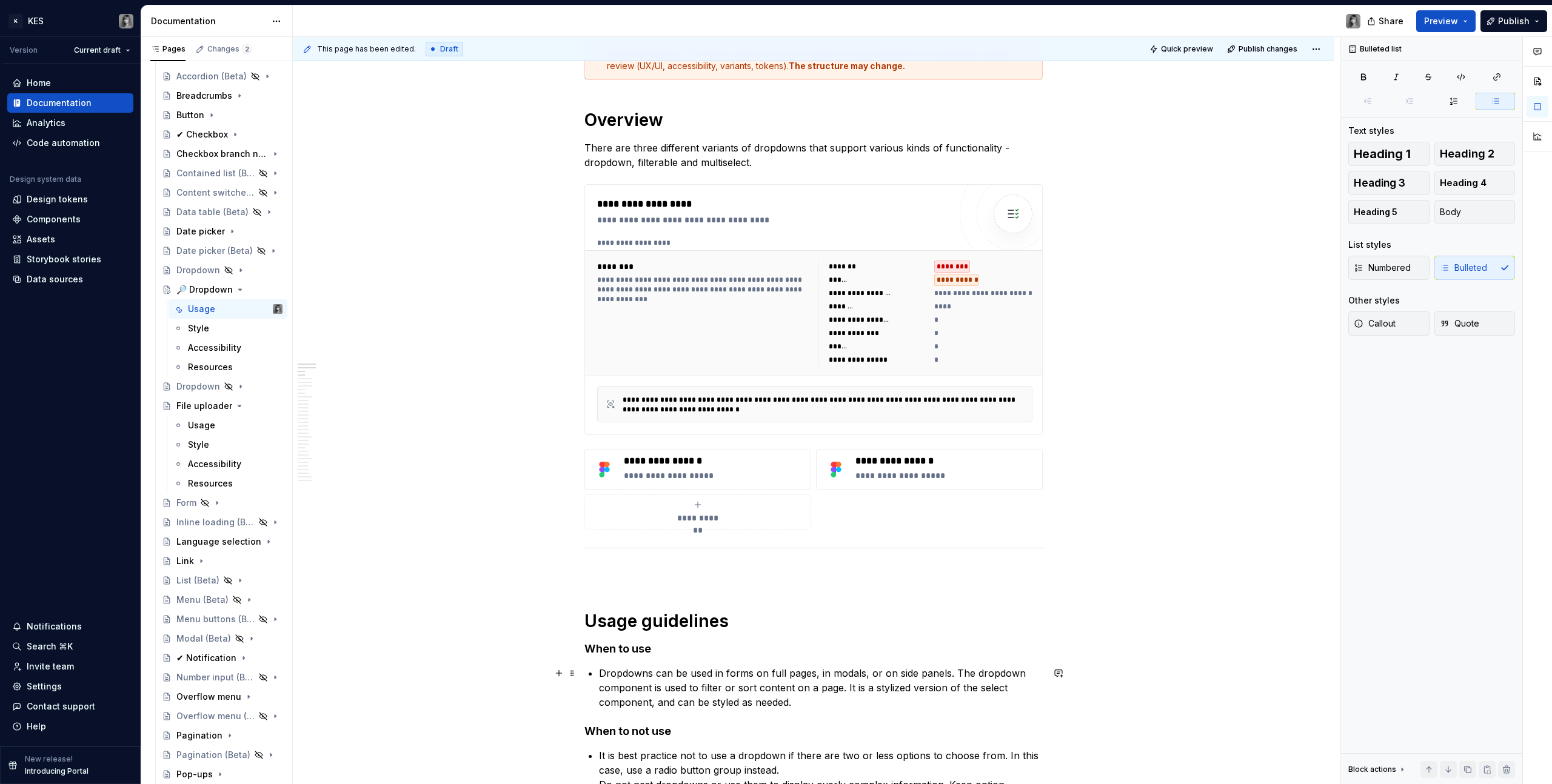
click at [674, 667] on p "Dropdowns can be used in forms on full pages, in modals, or on side panels. The…" at bounding box center [820, 688] width 443 height 44
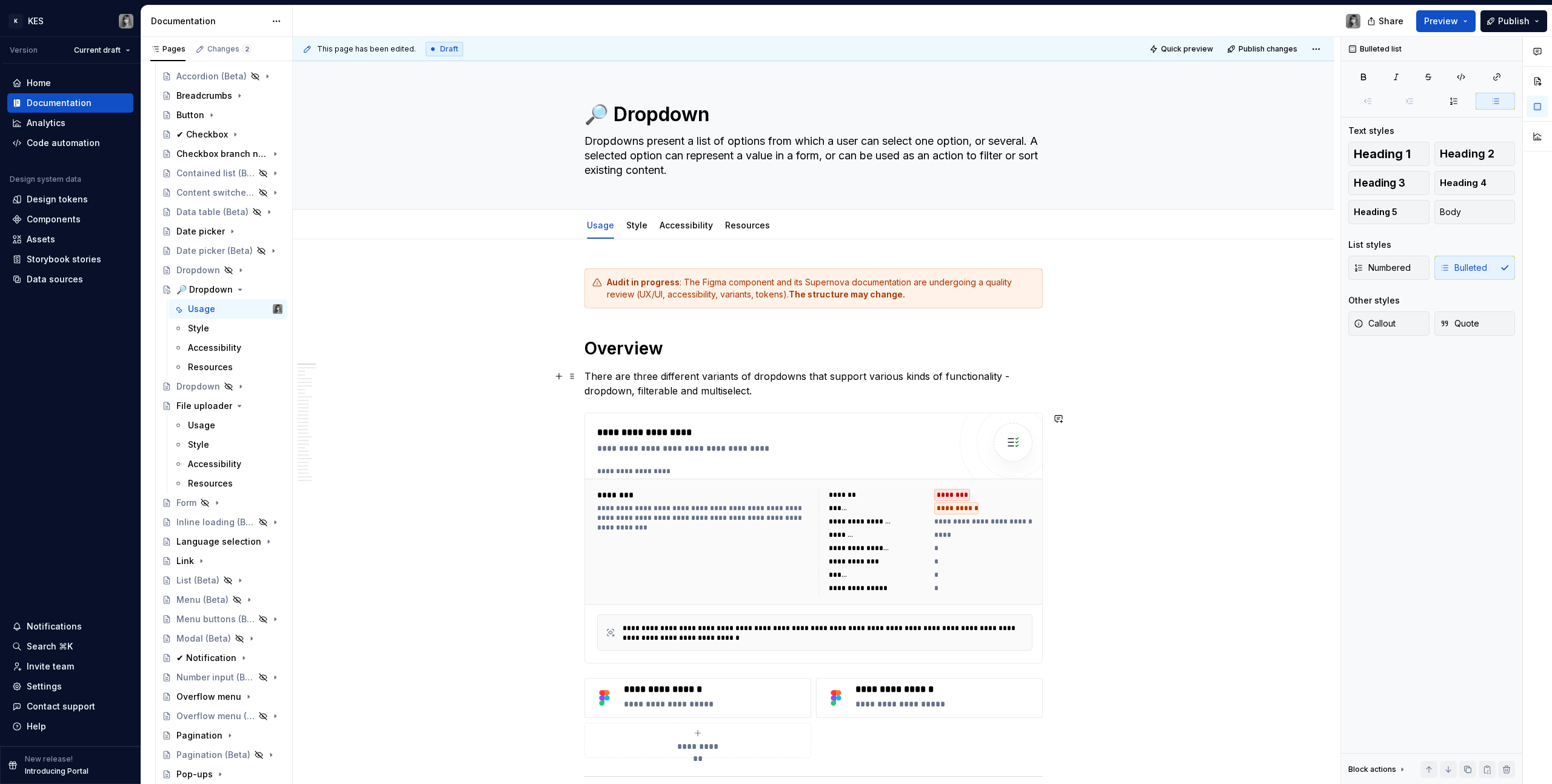
click at [671, 386] on p "There are three different variants of dropdowns that support various kinds of f…" at bounding box center [814, 384] width 458 height 29
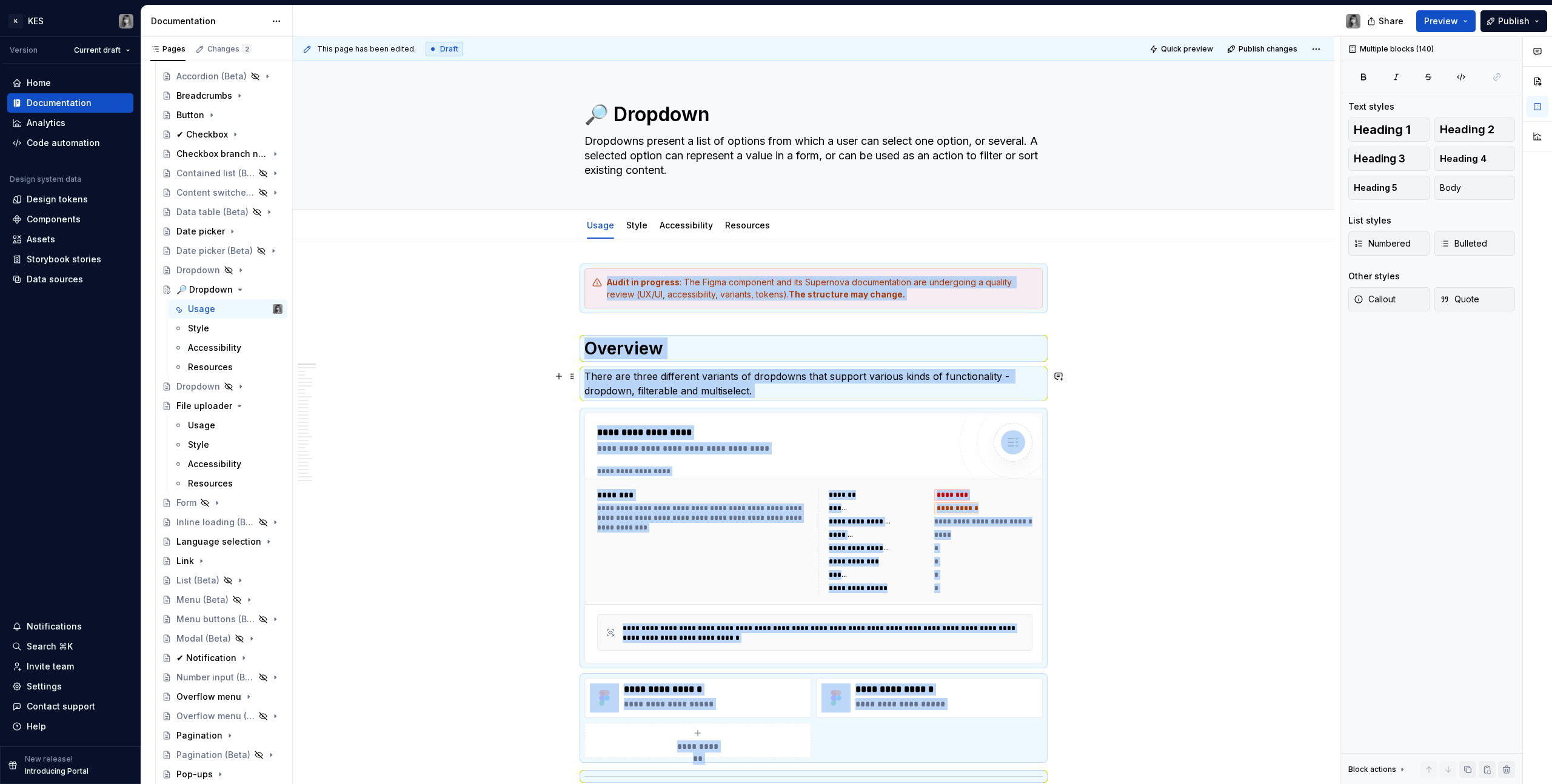
copy div "**********"
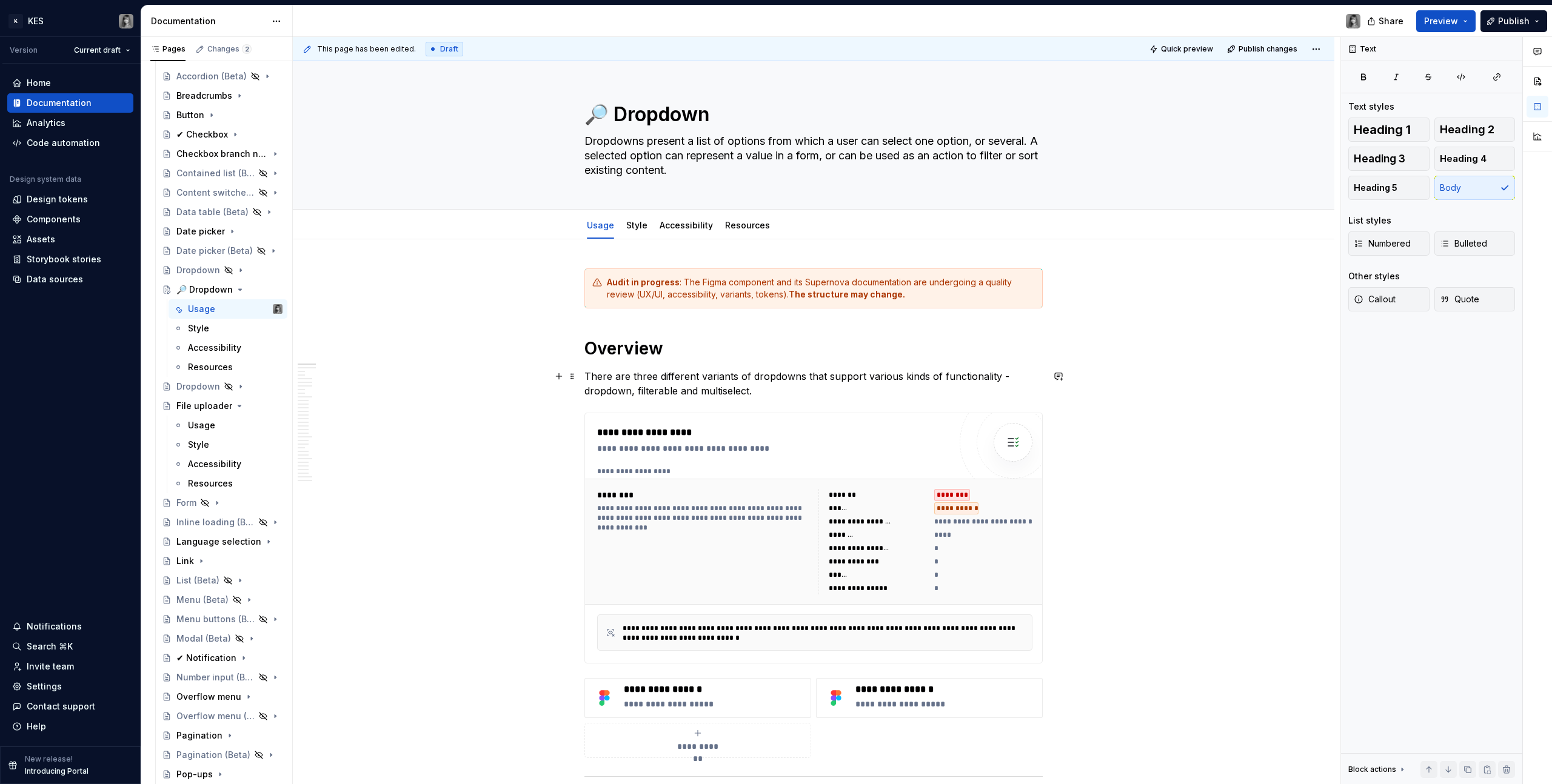
click at [829, 379] on p "There are three different variants of dropdowns that support various kinds of f…" at bounding box center [814, 384] width 458 height 29
click at [994, 377] on p "There are three different variants of dropdowns that support various kinds of f…" at bounding box center [814, 384] width 458 height 29
click at [760, 395] on p "There are three different variants of dropdowns that support various kinds of f…" at bounding box center [814, 384] width 458 height 29
click at [763, 391] on p "There are three different variants of dropdowns that support various kinds of f…" at bounding box center [814, 384] width 458 height 29
click at [726, 389] on p "There are three different variants of dropdowns that support various kinds of f…" at bounding box center [814, 384] width 458 height 29
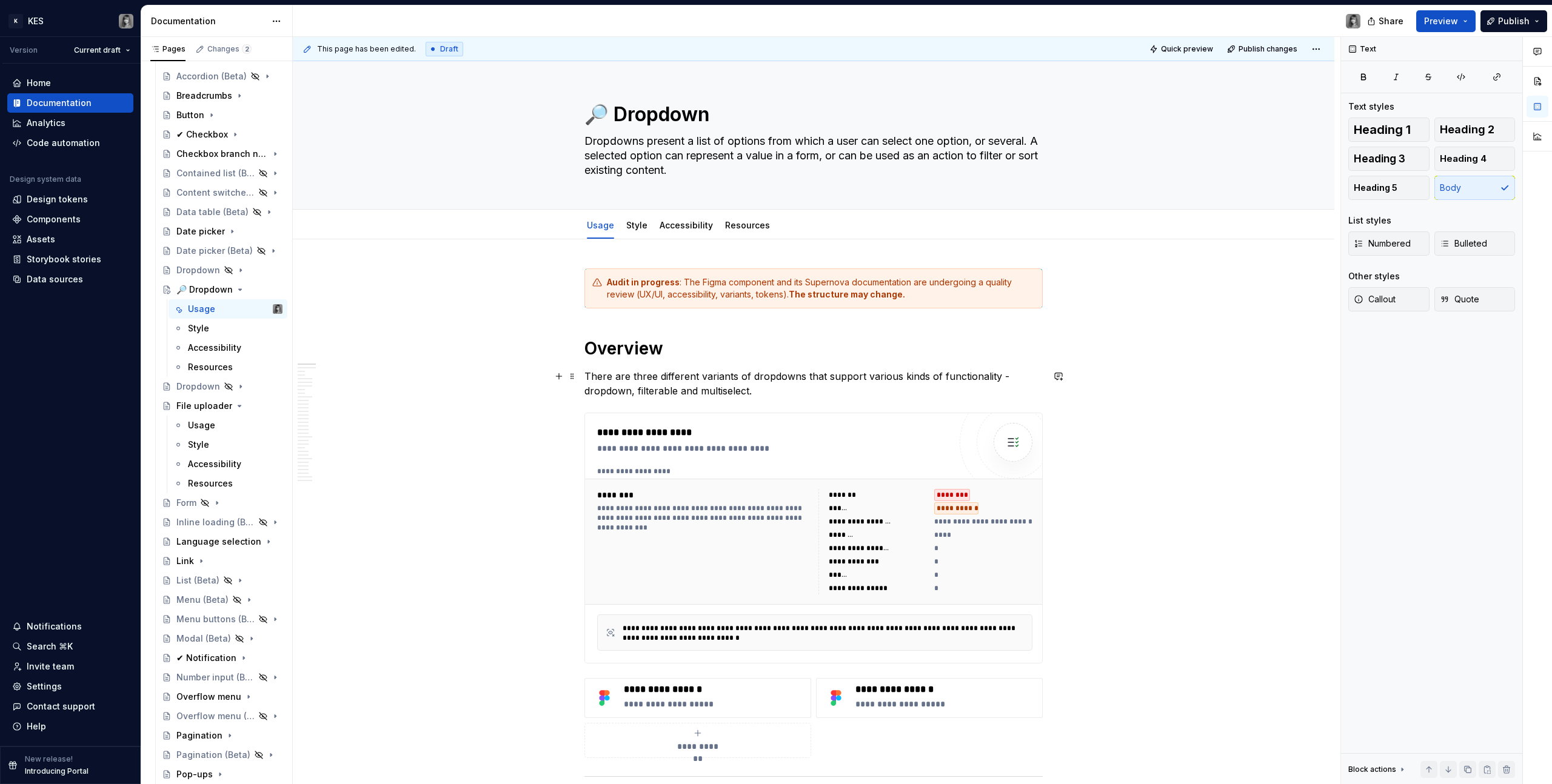
click at [800, 373] on p "There are three different variants of dropdowns that support various kinds of f…" at bounding box center [814, 384] width 458 height 29
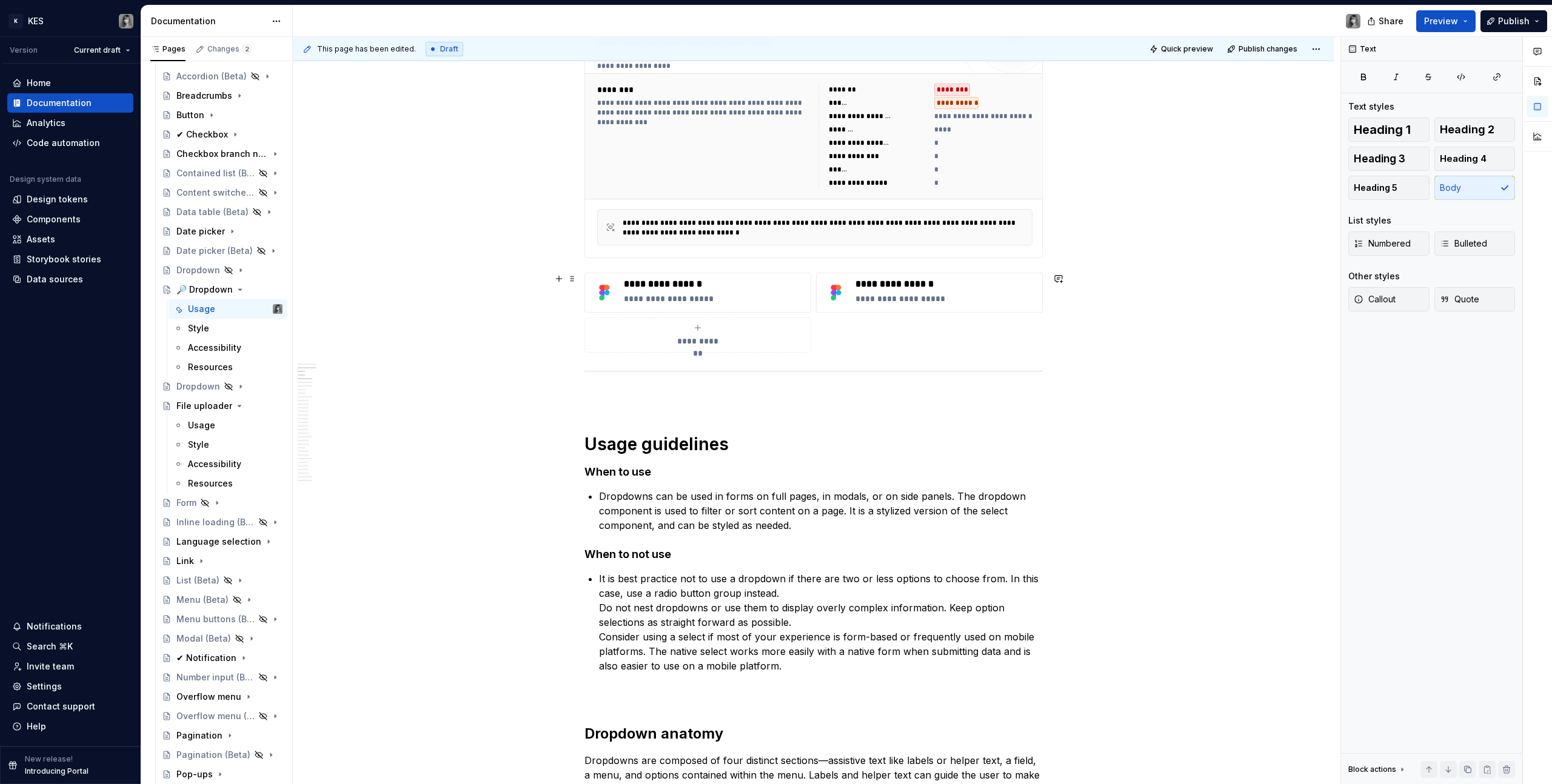
scroll to position [426, 0]
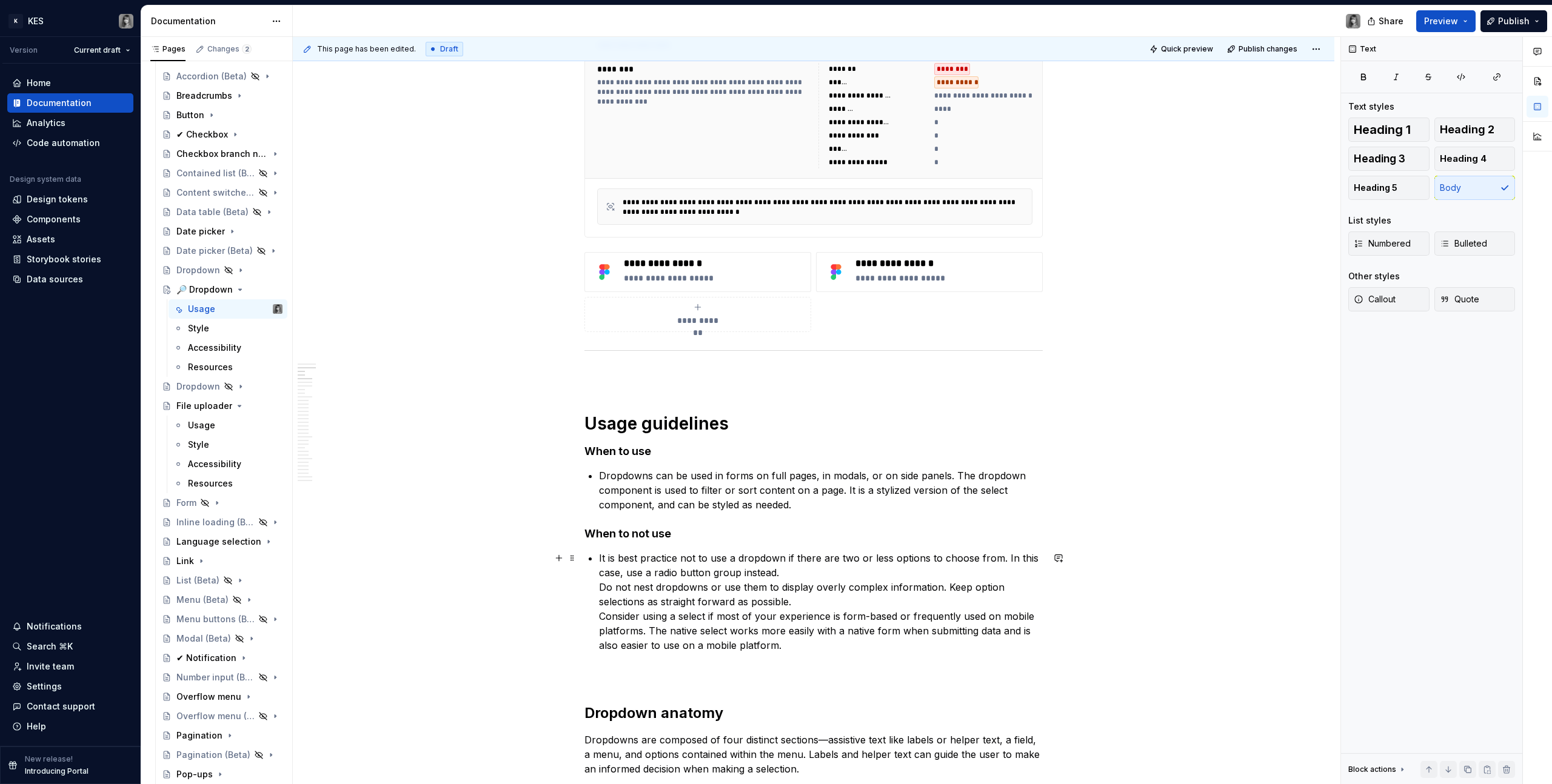
click at [599, 587] on p "It is best practice not to use a dropdown if there are two or less options to c…" at bounding box center [820, 602] width 443 height 102
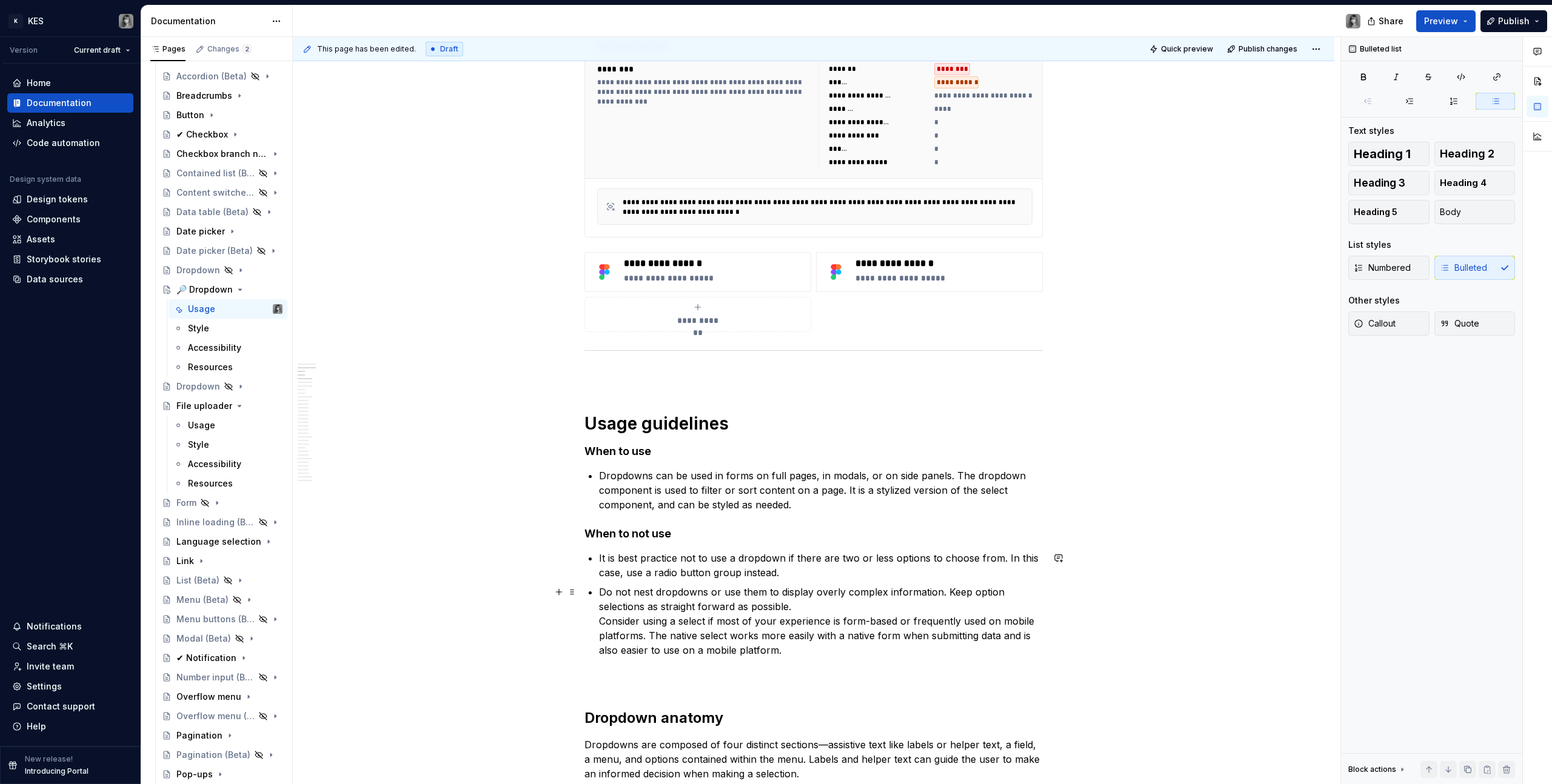
click at [683, 594] on p "Do not nest dropdowns or use them to display overly complex information. Keep o…" at bounding box center [820, 620] width 443 height 73
click at [701, 589] on p "Do not nest dropdowns or use them to display overly complex information. Keep o…" at bounding box center [820, 620] width 443 height 73
click at [706, 592] on p "Do not nest dropdowns or use them to display overly complex information. Keep o…" at bounding box center [820, 620] width 443 height 73
click at [599, 619] on p "Do not nest dropdown or use them to display overly complex information. Keep op…" at bounding box center [820, 620] width 443 height 73
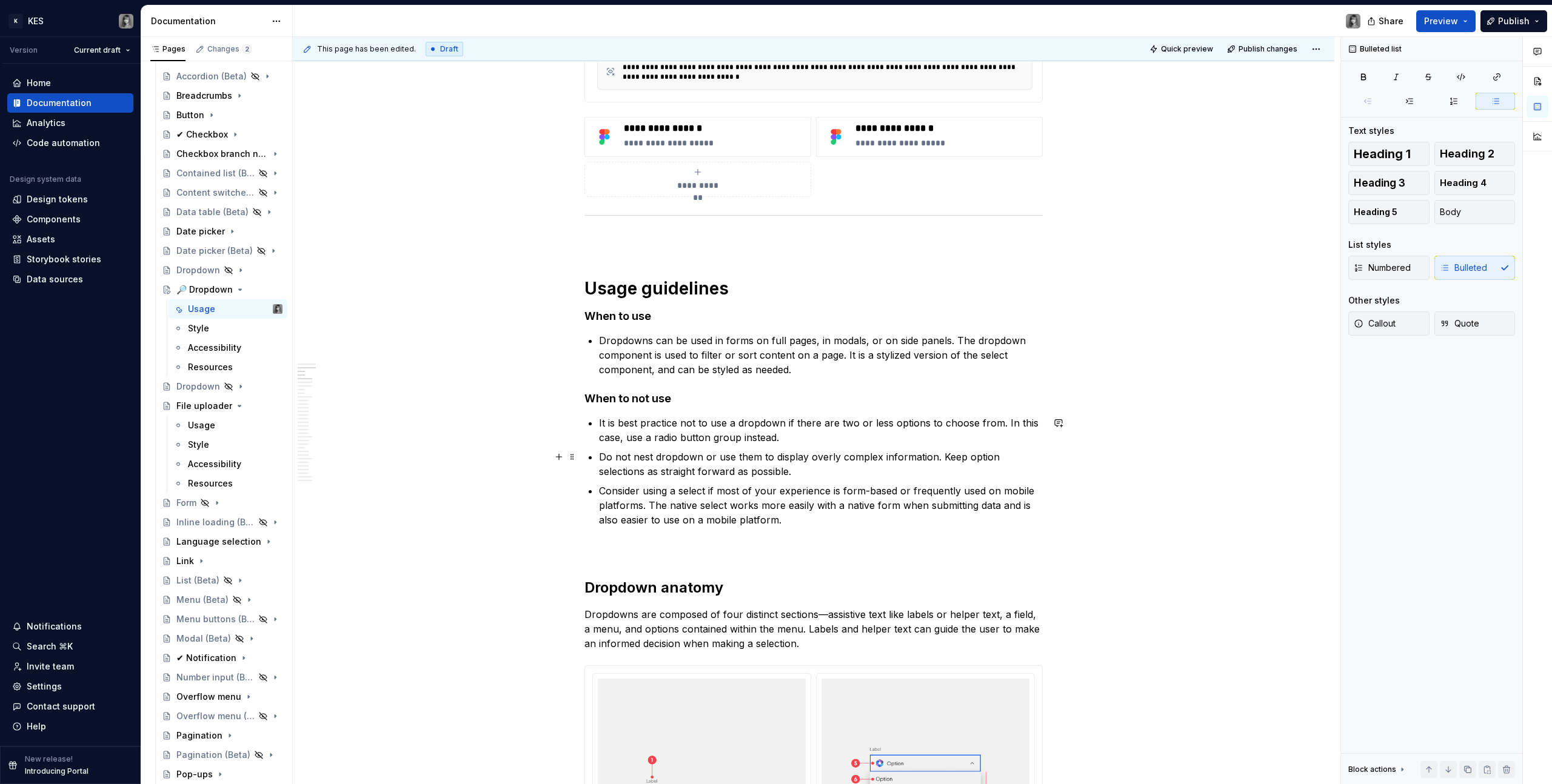
scroll to position [564, 0]
click at [790, 524] on p "Consider using a select if most of your experience is form-based or frequently …" at bounding box center [820, 502] width 443 height 44
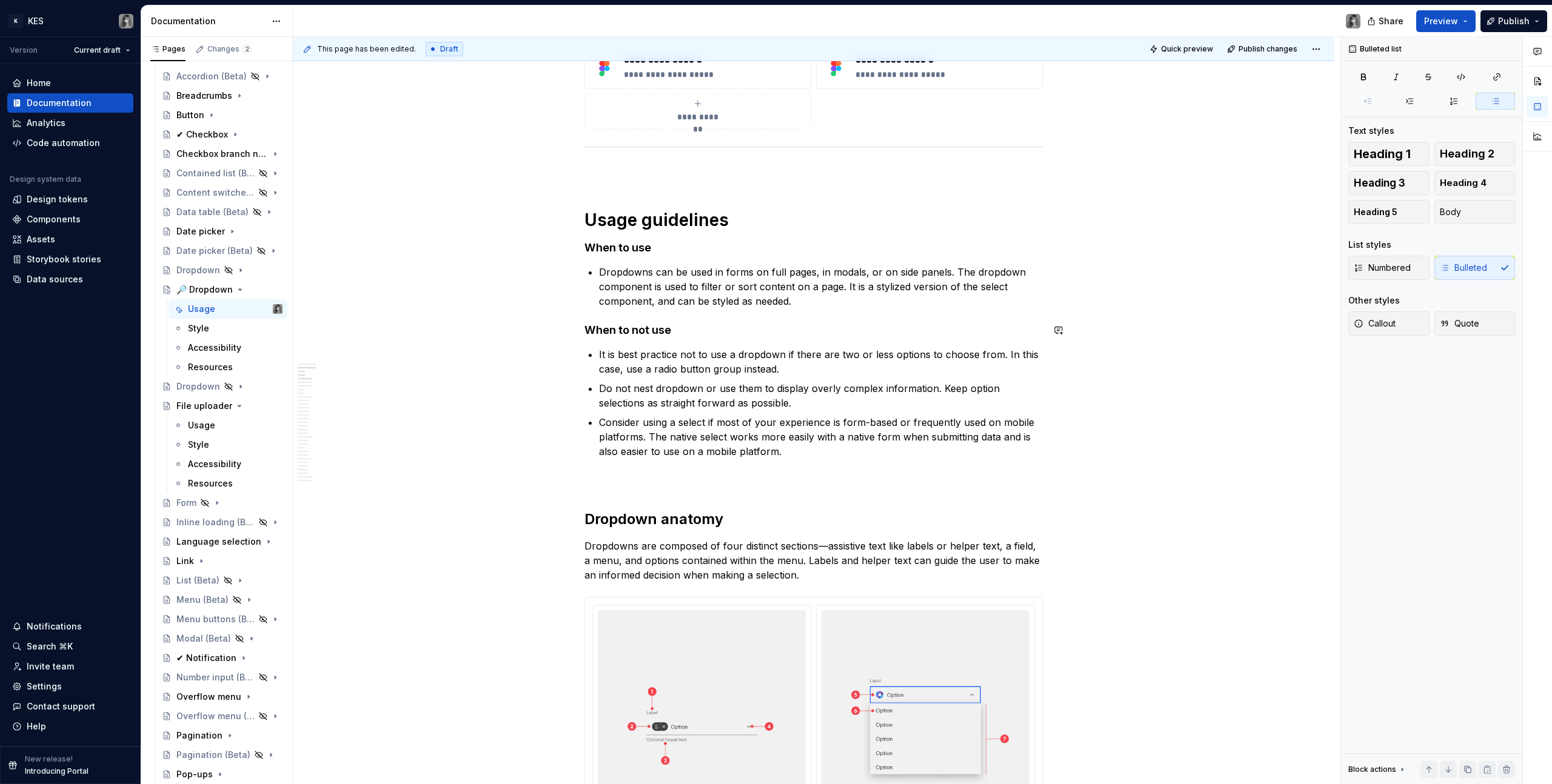
scroll to position [649, 0]
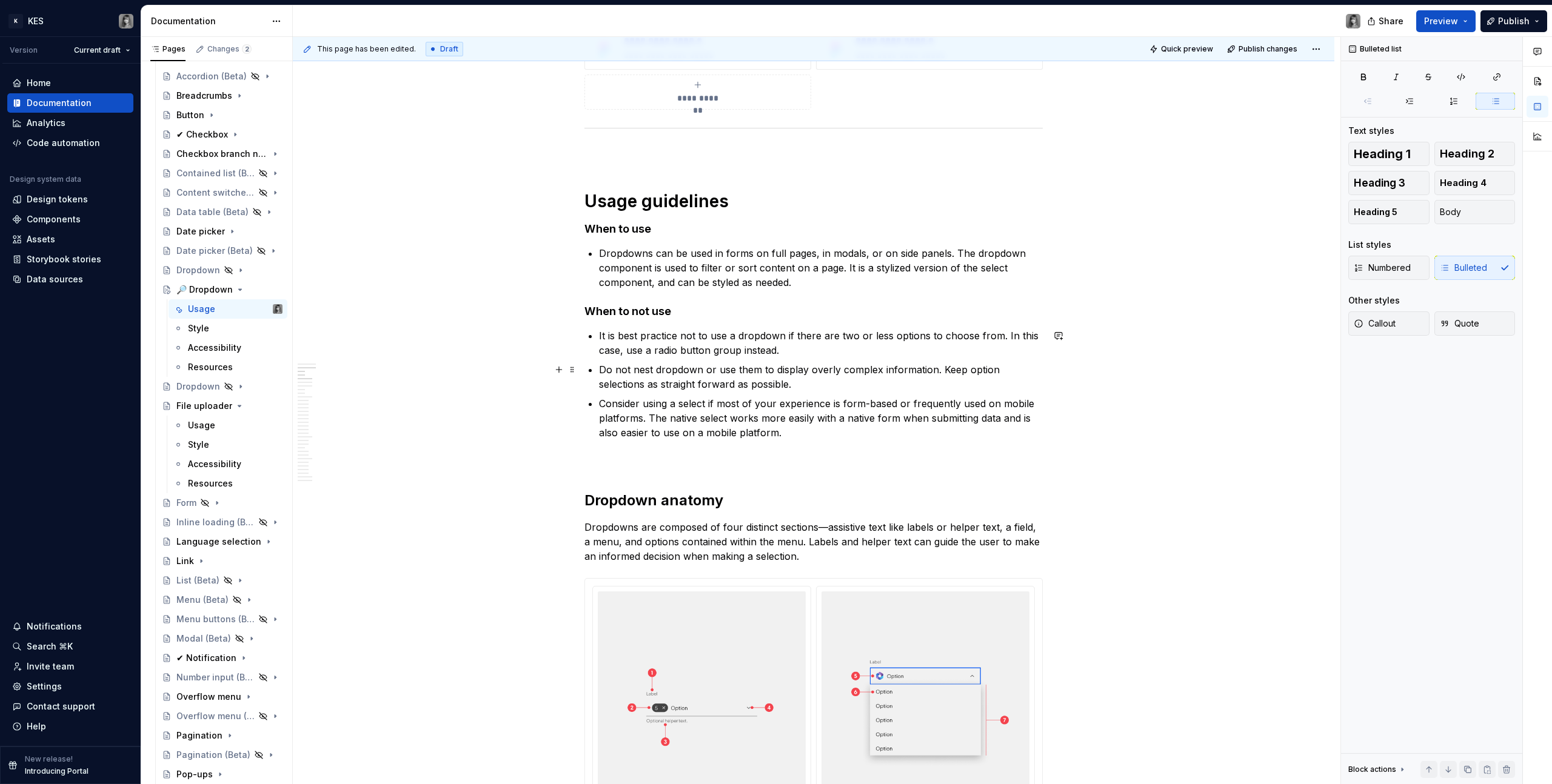
click at [772, 383] on p "Do not nest dropdown or use them to display overly complex information. Keep op…" at bounding box center [820, 377] width 443 height 29
click at [832, 283] on p "Dropdowns can be used in forms on full pages, in modals, or on side panels. The…" at bounding box center [820, 268] width 443 height 44
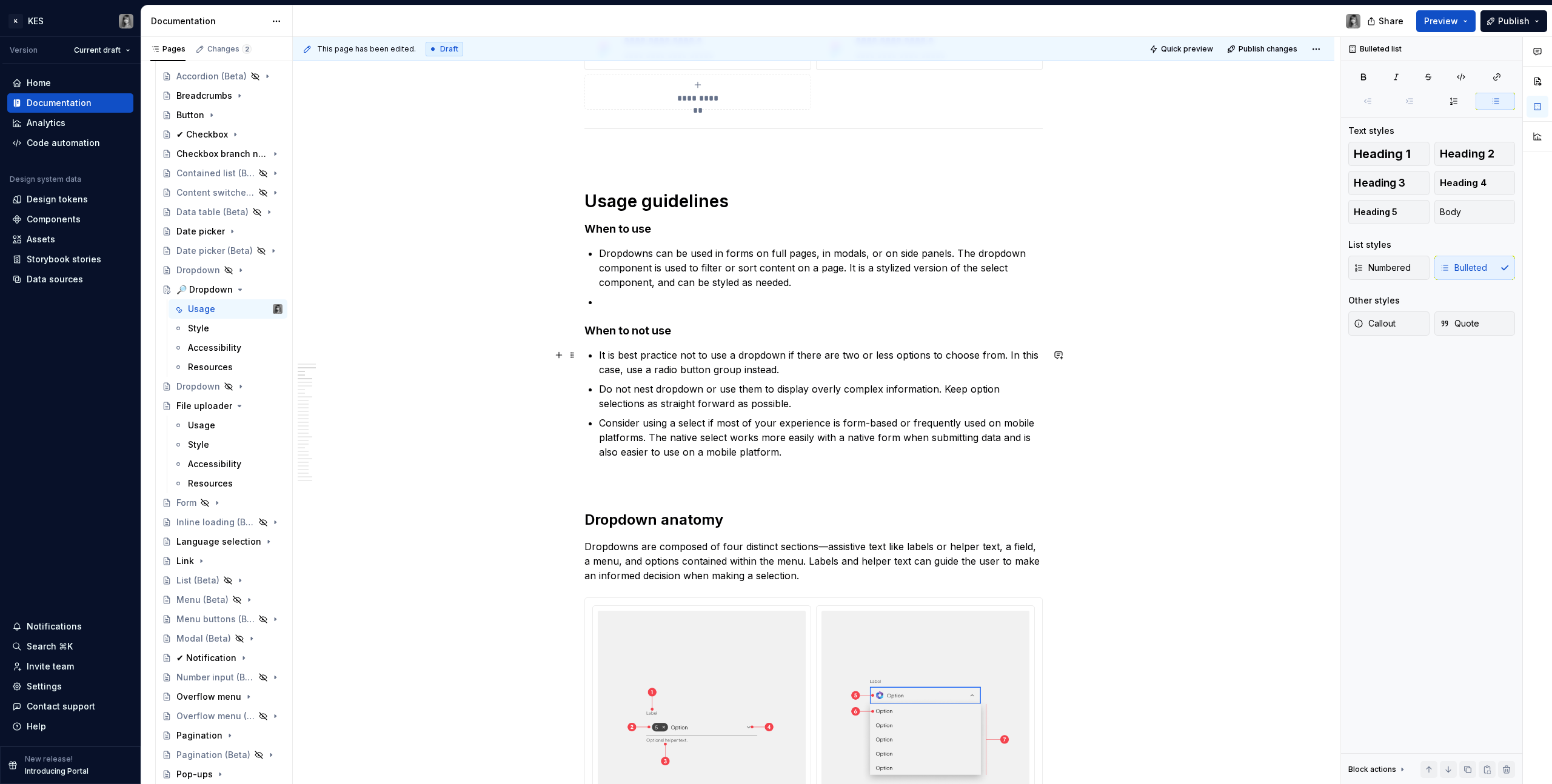
drag, startPoint x: 840, startPoint y: 356, endPoint x: 914, endPoint y: 356, distance: 74.0
click at [914, 356] on p "It is best practice not to use a dropdown if there are two or less options to c…" at bounding box center [820, 362] width 443 height 29
drag, startPoint x: 925, startPoint y: 358, endPoint x: 839, endPoint y: 356, distance: 86.0
click at [838, 356] on p "It is best practice not to use a dropdown if there are two or less options to c…" at bounding box center [820, 362] width 443 height 29
drag, startPoint x: 803, startPoint y: 429, endPoint x: 756, endPoint y: 289, distance: 147.7
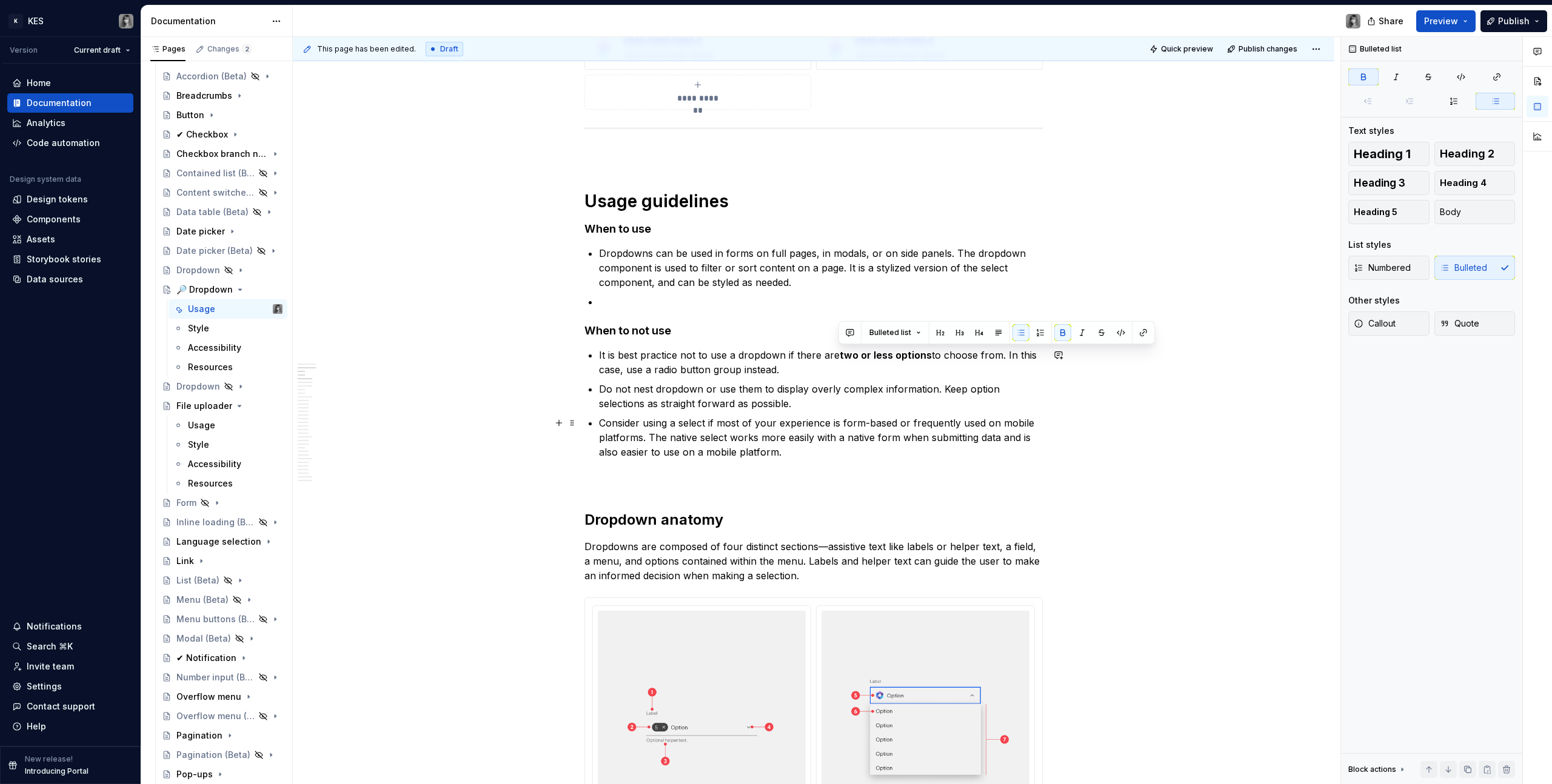
click at [803, 429] on p "Consider using a select if most of your experience is form-based or frequently …" at bounding box center [820, 437] width 443 height 44
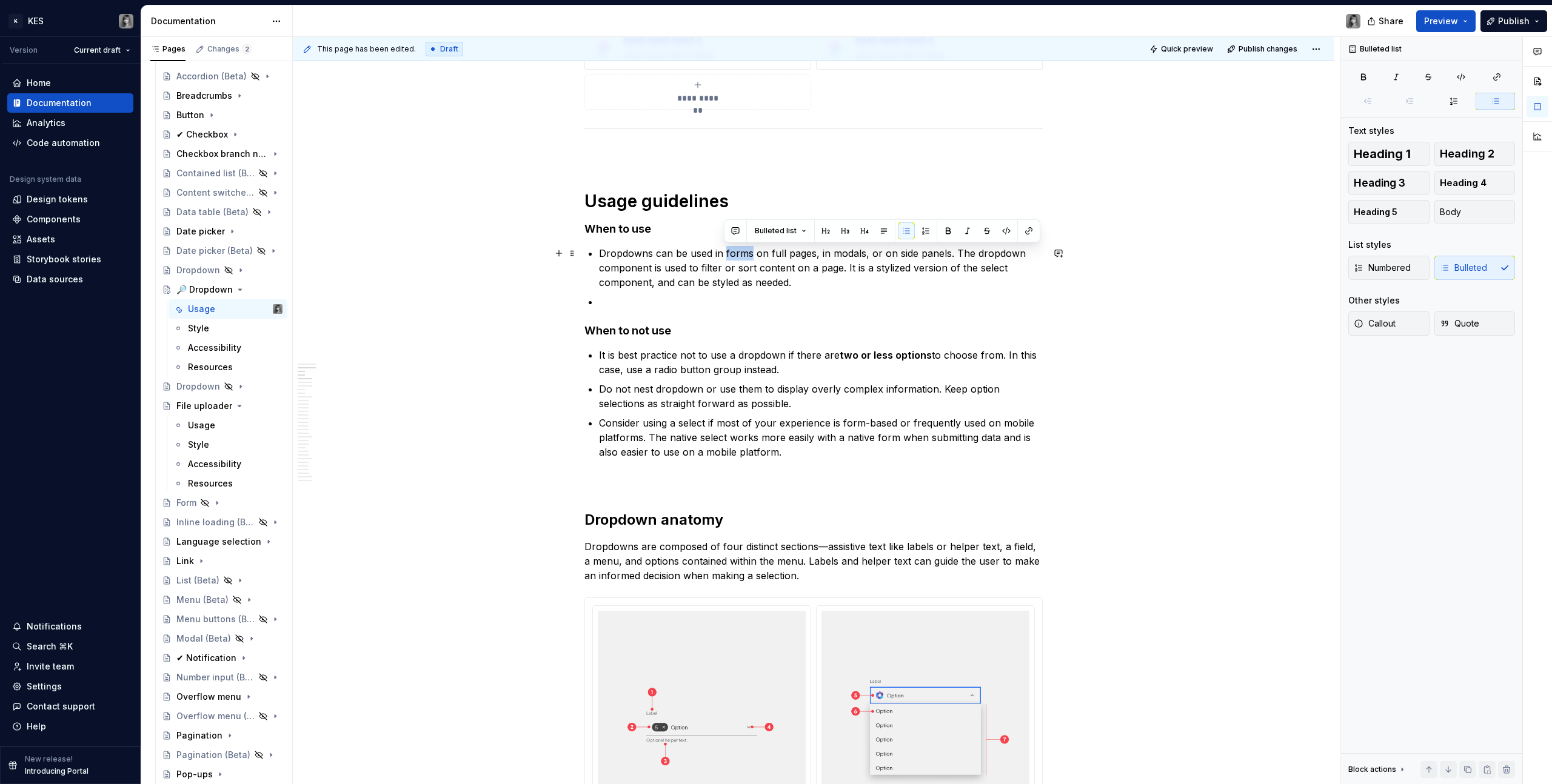
drag, startPoint x: 724, startPoint y: 252, endPoint x: 750, endPoint y: 256, distance: 26.3
click at [750, 256] on p "Dropdowns can be used in forms on full pages, in modals, or on side panels. The…" at bounding box center [820, 268] width 443 height 44
click at [639, 270] on p "Dropdowns can be used in forms on full pages, in modals, or on side panels. The…" at bounding box center [820, 268] width 443 height 44
drag, startPoint x: 700, startPoint y: 267, endPoint x: 790, endPoint y: 269, distance: 90.0
click at [790, 269] on p "Dropdowns can be used in forms on full pages, in modals, or on side panels. The…" at bounding box center [820, 268] width 443 height 44
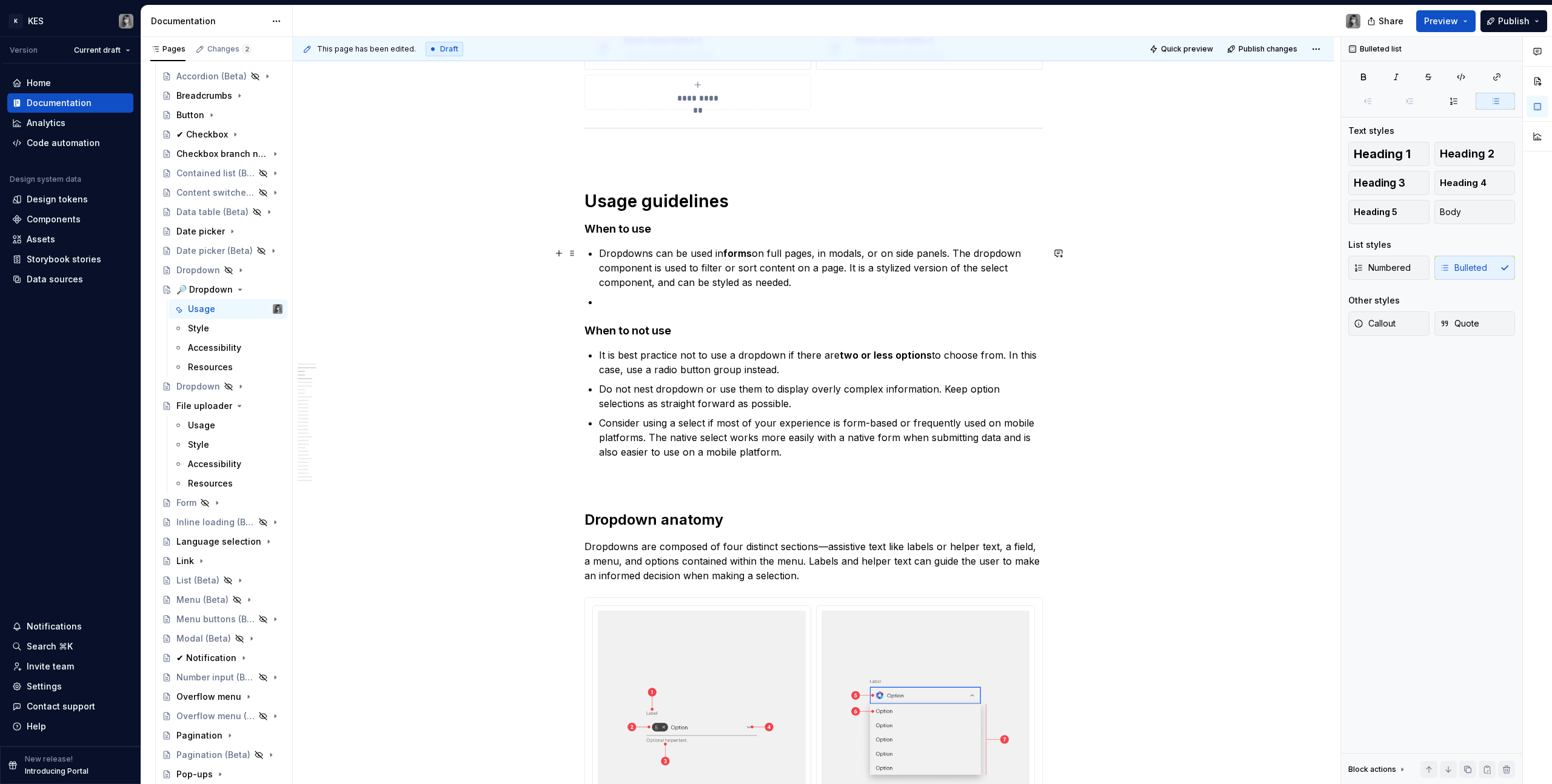
click at [774, 275] on p "Dropdowns can be used in forms on full pages, in modals, or on side panels. The…" at bounding box center [820, 268] width 443 height 44
drag, startPoint x: 754, startPoint y: 270, endPoint x: 701, endPoint y: 274, distance: 53.2
click at [701, 274] on p "Dropdowns can be used in forms on full pages, in modals, or on side panels. The…" at bounding box center [820, 268] width 443 height 44
click at [715, 304] on p at bounding box center [820, 301] width 443 height 15
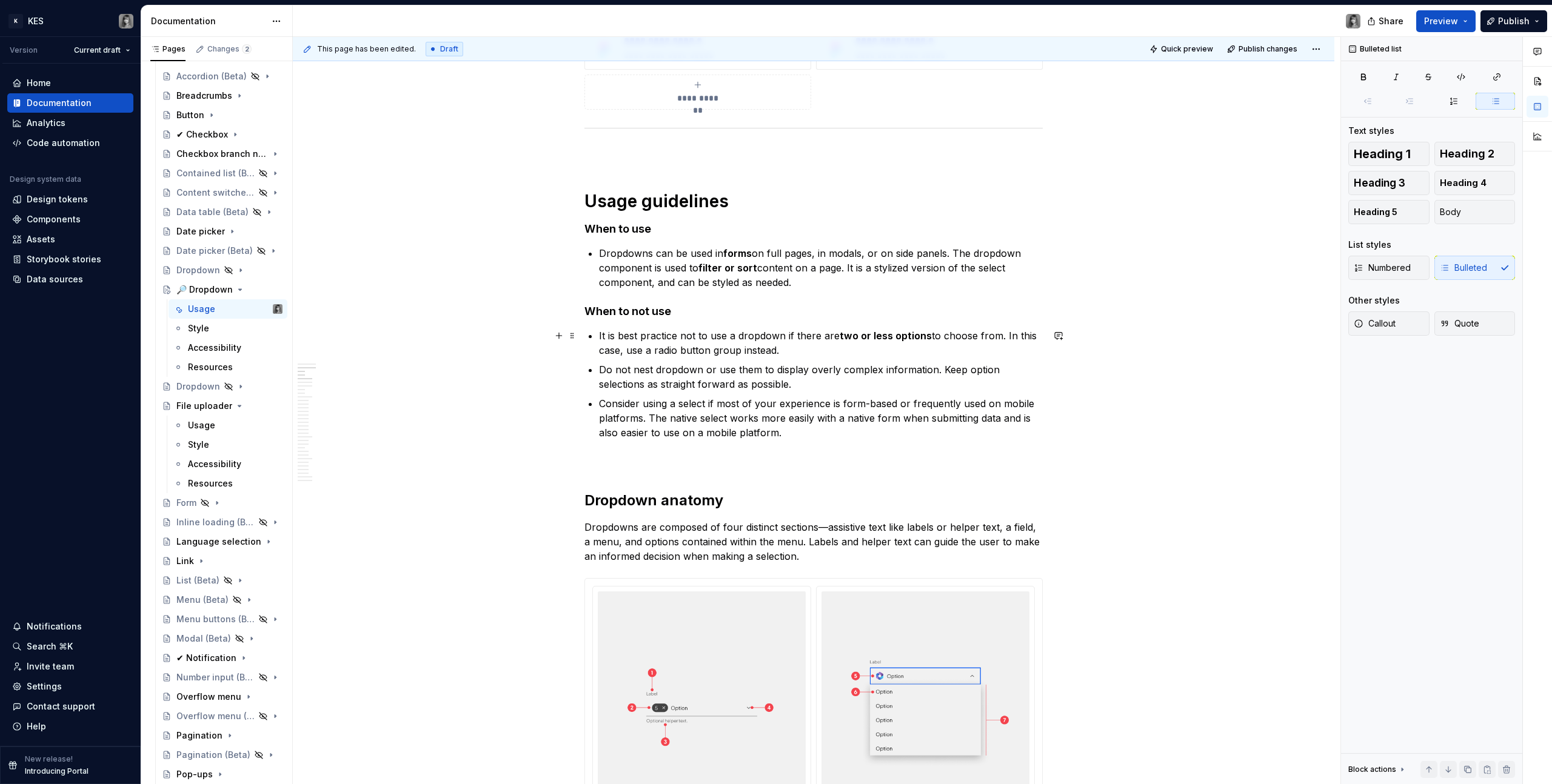
click at [761, 353] on p "It is best practice not to use a dropdown if there are two or less options to c…" at bounding box center [820, 343] width 443 height 29
click at [777, 350] on p "It is best practice not to use a dropdown if there are two or less options to c…" at bounding box center [820, 343] width 443 height 29
click at [790, 369] on p "Do not nest dropdown or use them to display overly complex information. Keep op…" at bounding box center [820, 377] width 443 height 29
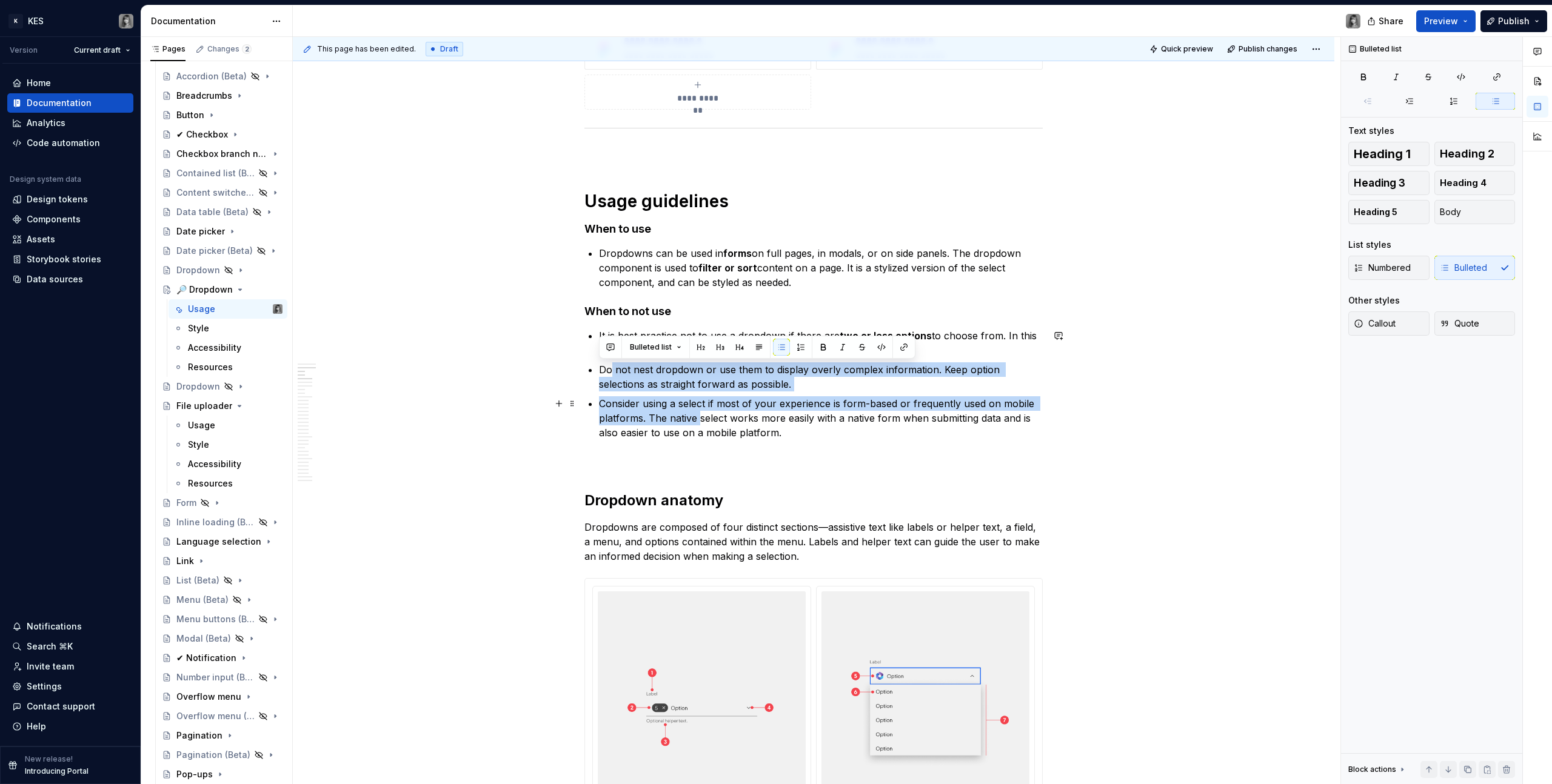
drag, startPoint x: 611, startPoint y: 371, endPoint x: 700, endPoint y: 419, distance: 101.1
click at [700, 418] on ul "It is best practice not to use a dropdown if there are two or less options to c…" at bounding box center [820, 384] width 443 height 111
click at [700, 419] on p "Consider using a select if most of your experience is form-based or frequently …" at bounding box center [820, 418] width 443 height 44
drag, startPoint x: 798, startPoint y: 386, endPoint x: 604, endPoint y: 366, distance: 195.0
click at [604, 366] on p "Do not nest dropdown or use them to display overly complex information. Keep op…" at bounding box center [820, 377] width 443 height 29
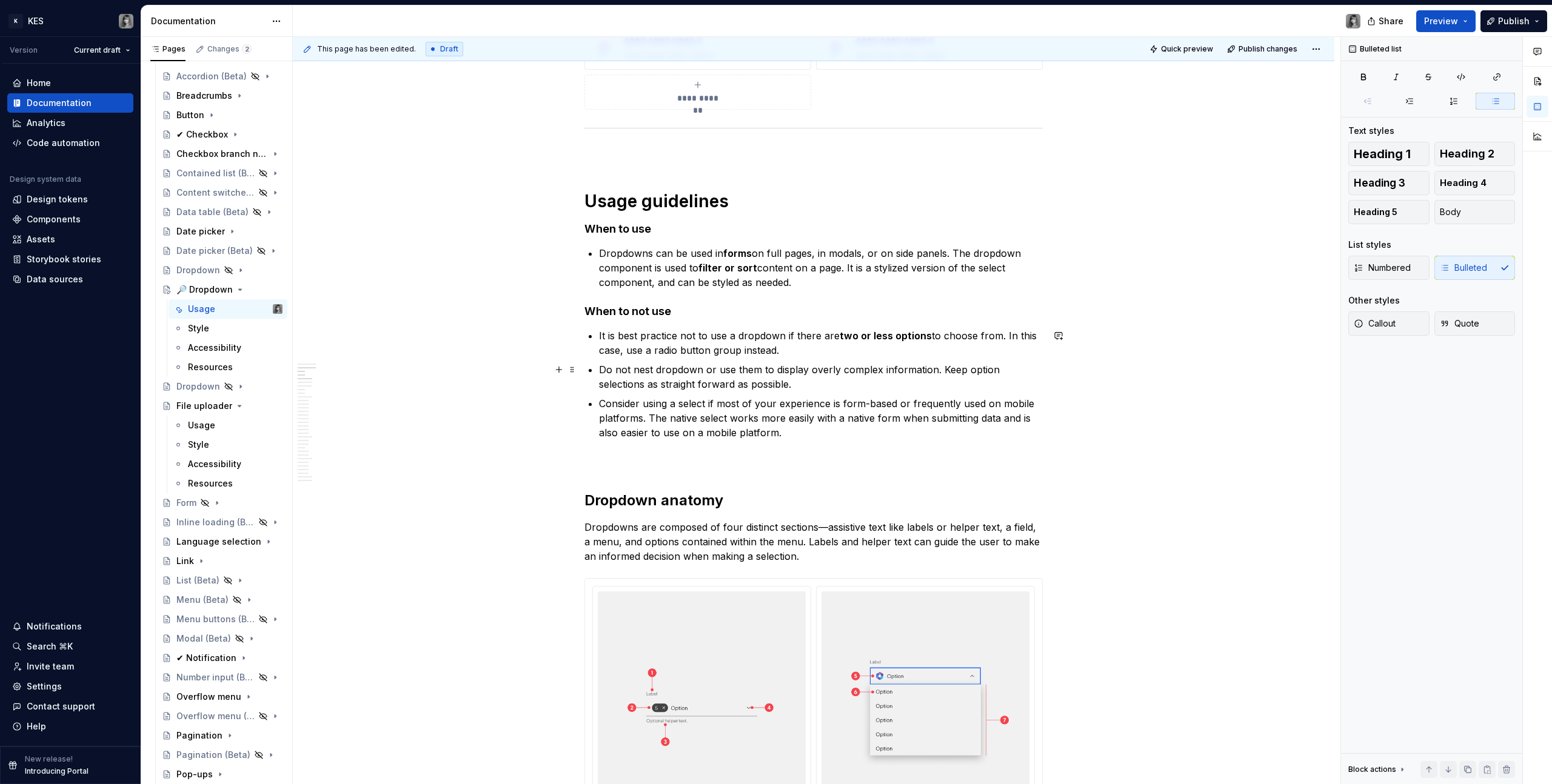
click at [621, 372] on p "Do not nest dropdown or use them to display overly complex information. Keep op…" at bounding box center [820, 377] width 443 height 29
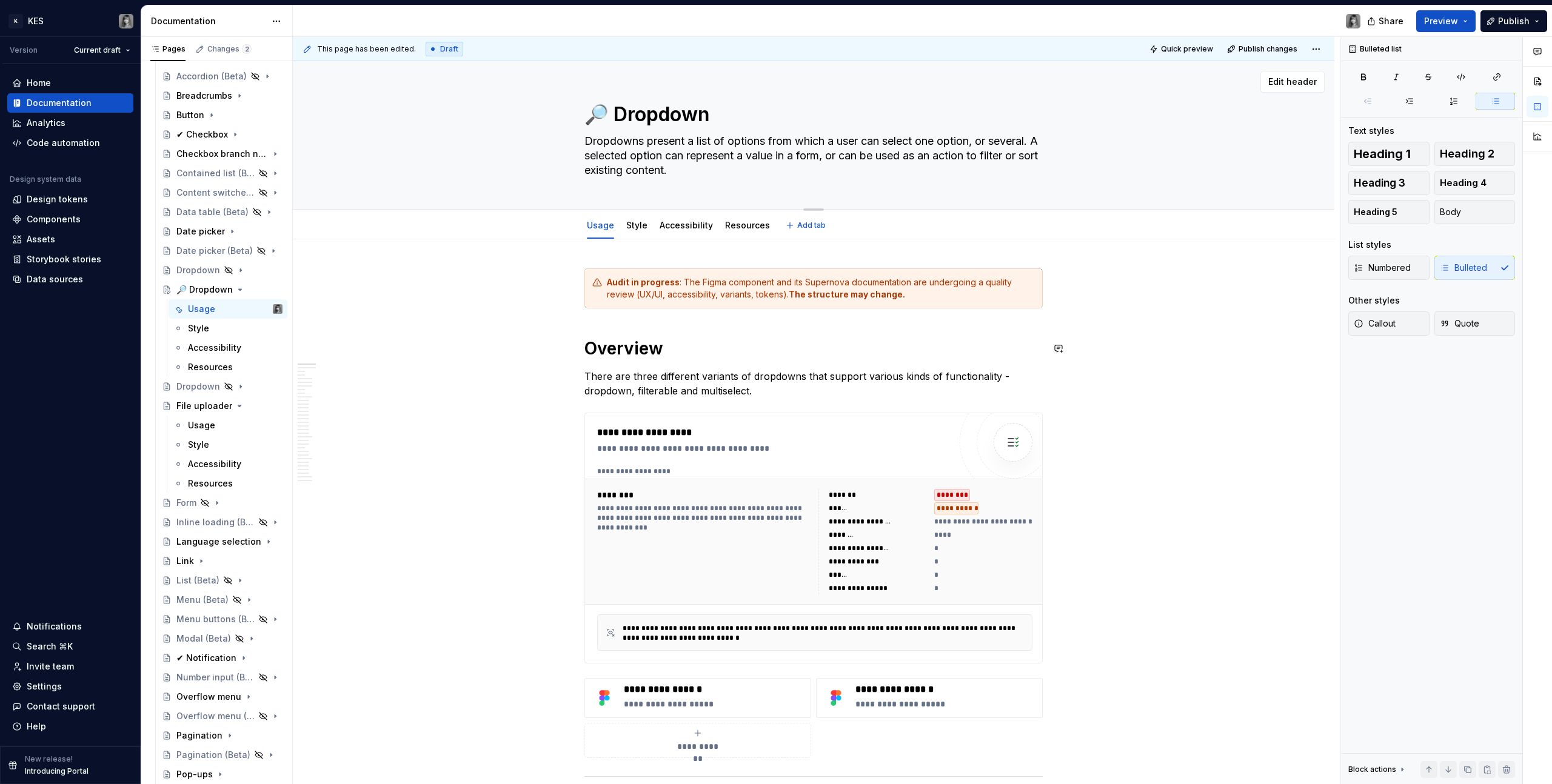
click at [654, 145] on textarea "Dropdowns present a list of options from which a user can select one option, or…" at bounding box center [811, 156] width 458 height 49
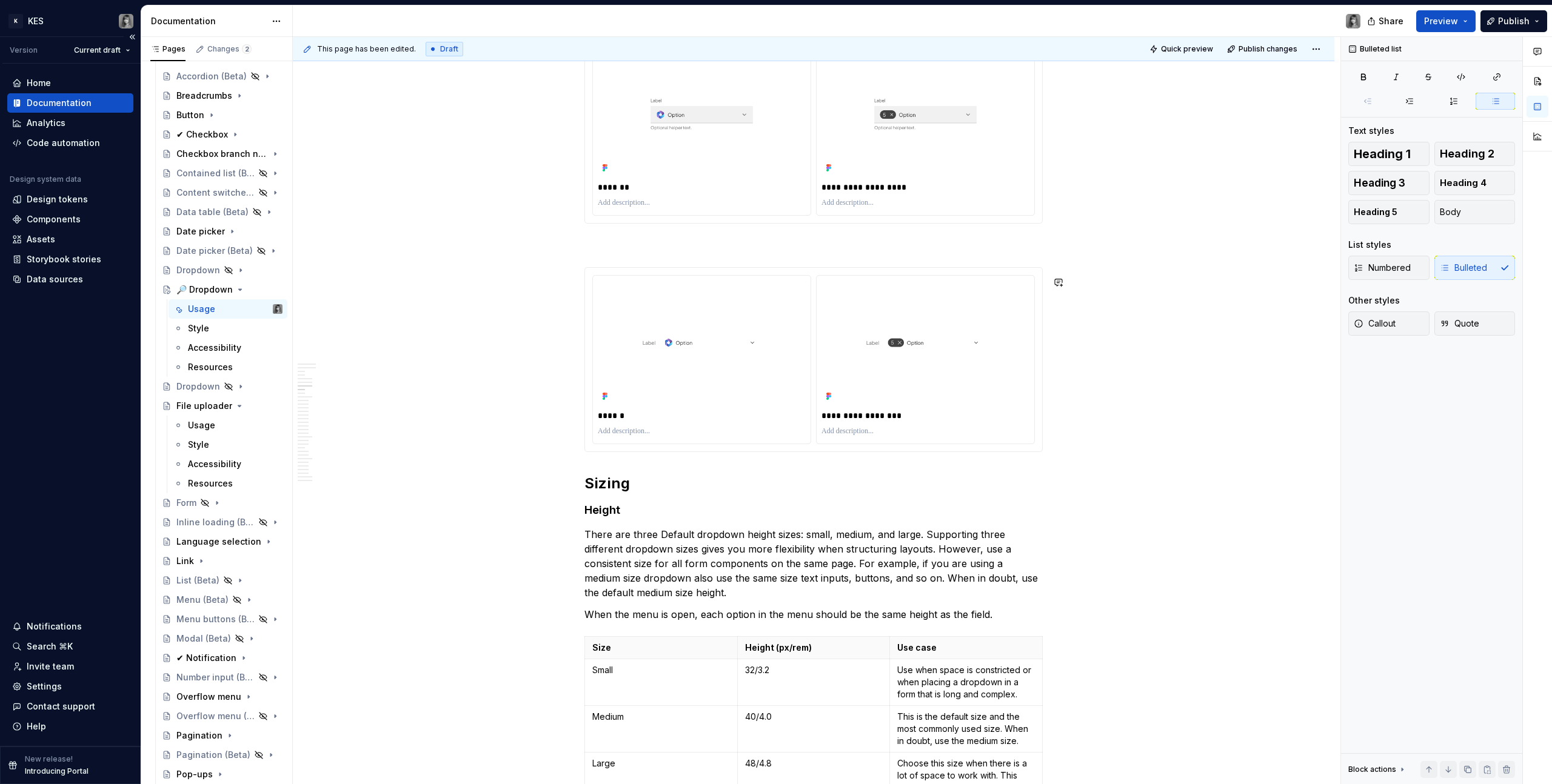
scroll to position [1663, 0]
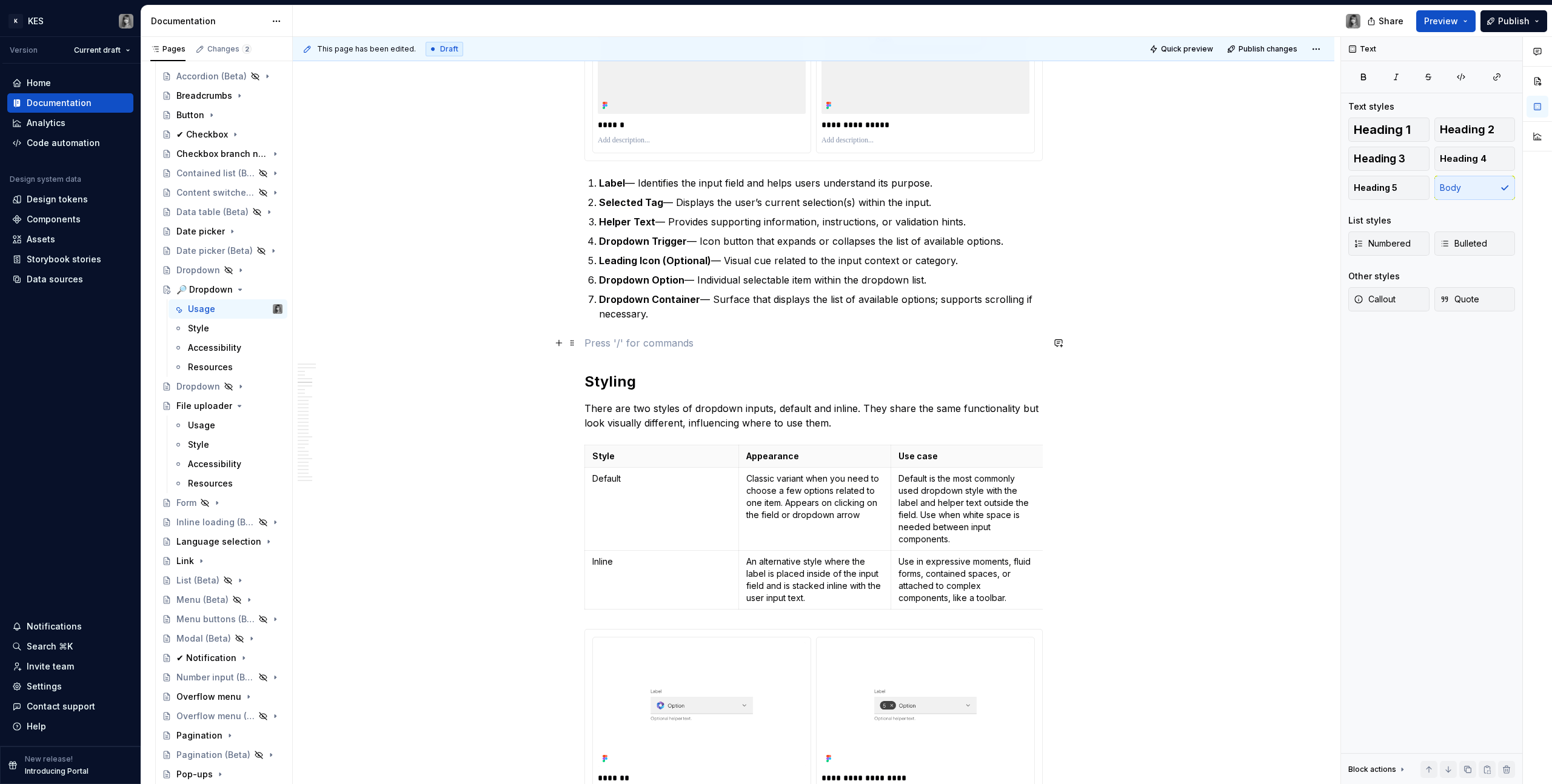
click at [636, 345] on p at bounding box center [814, 343] width 458 height 15
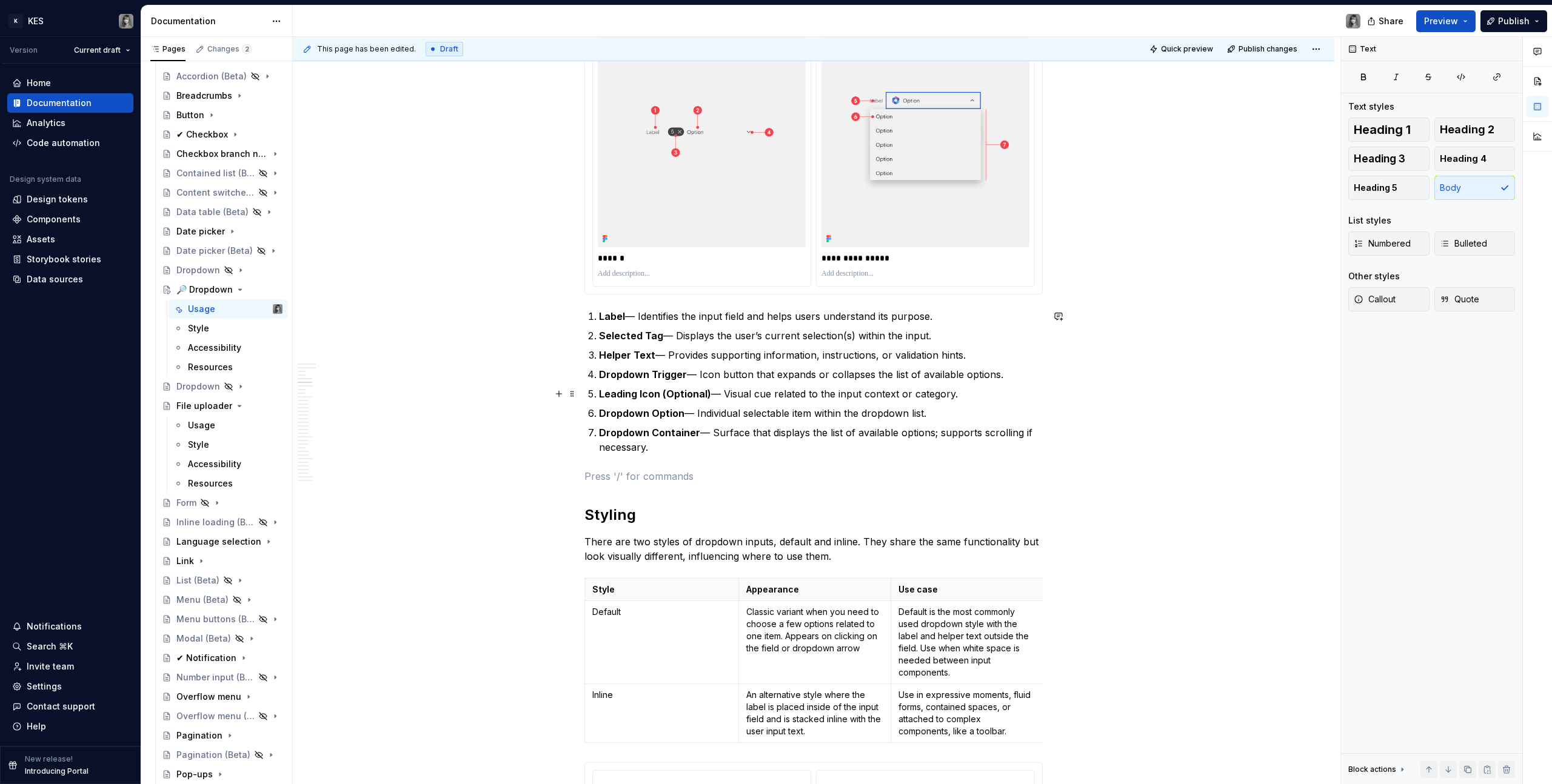
scroll to position [1415, 0]
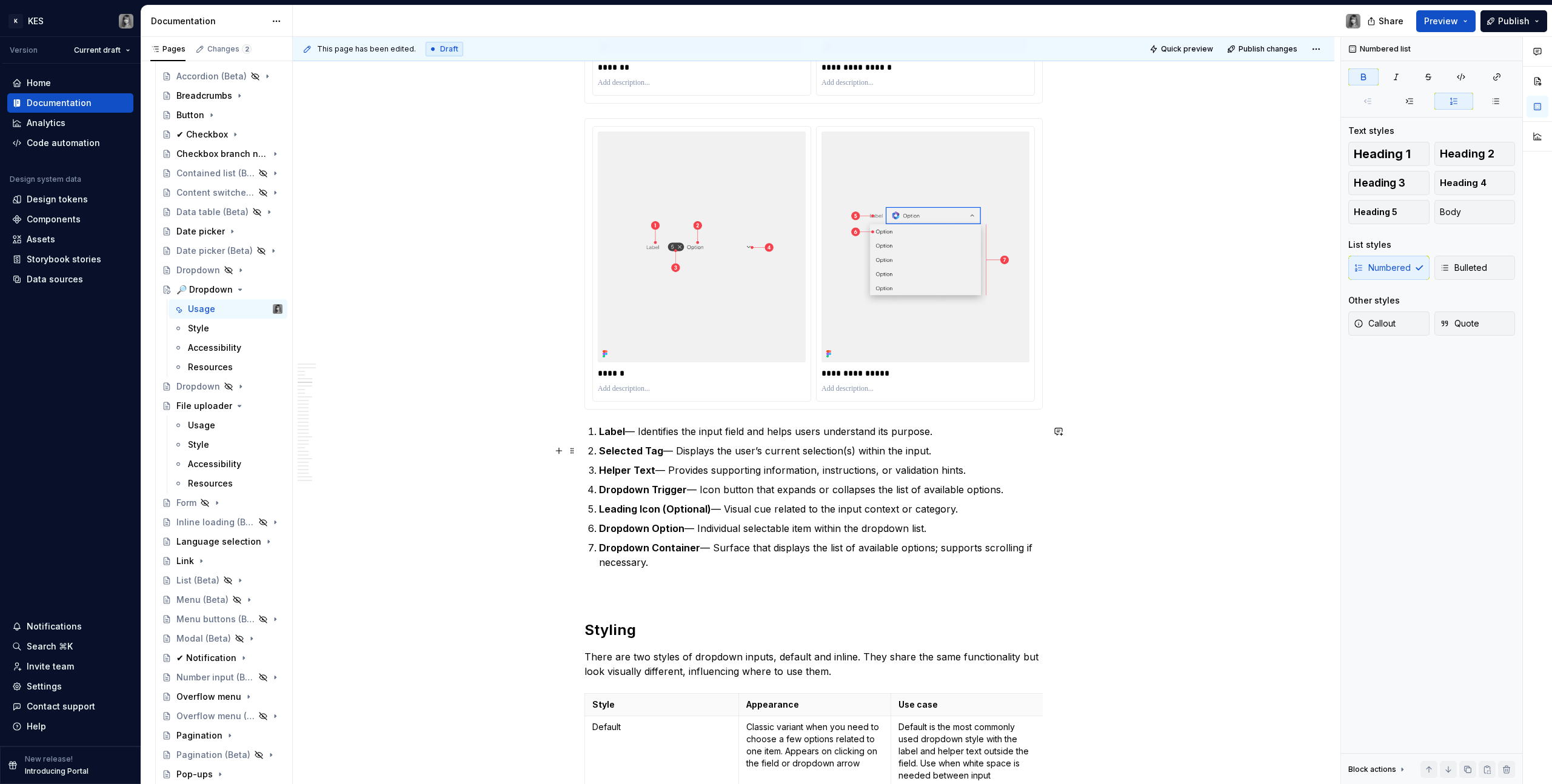
click at [629, 439] on ol "Label — Identifies the input field and helps users understand its purpose. Sele…" at bounding box center [820, 496] width 443 height 145
click at [631, 438] on p "Label — Identifies the input field and helps users understand its purpose." at bounding box center [820, 430] width 443 height 15
click at [632, 435] on p "Label — Identifies the input field and helps users understand its purpose." at bounding box center [820, 430] width 443 height 15
click at [636, 433] on p "Label — Identifies the input field and helps users understand its purpose." at bounding box center [820, 430] width 443 height 15
click at [670, 451] on p "Selected Tag — Displays the user’s current selection(s) within the input." at bounding box center [820, 450] width 443 height 15
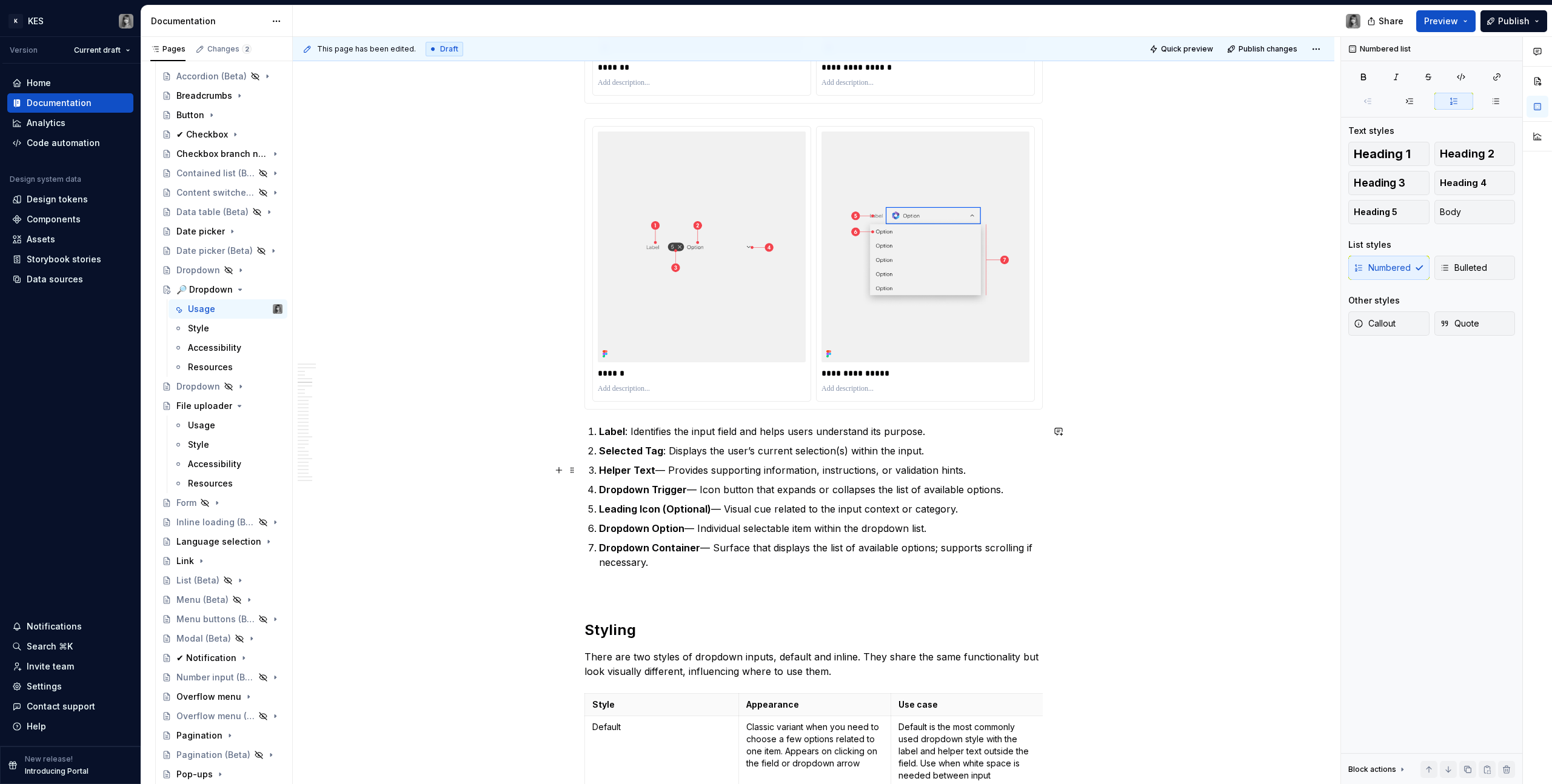
click at [664, 470] on p "Helper Text — Provides supporting information, instructions, or validation hint…" at bounding box center [820, 469] width 443 height 15
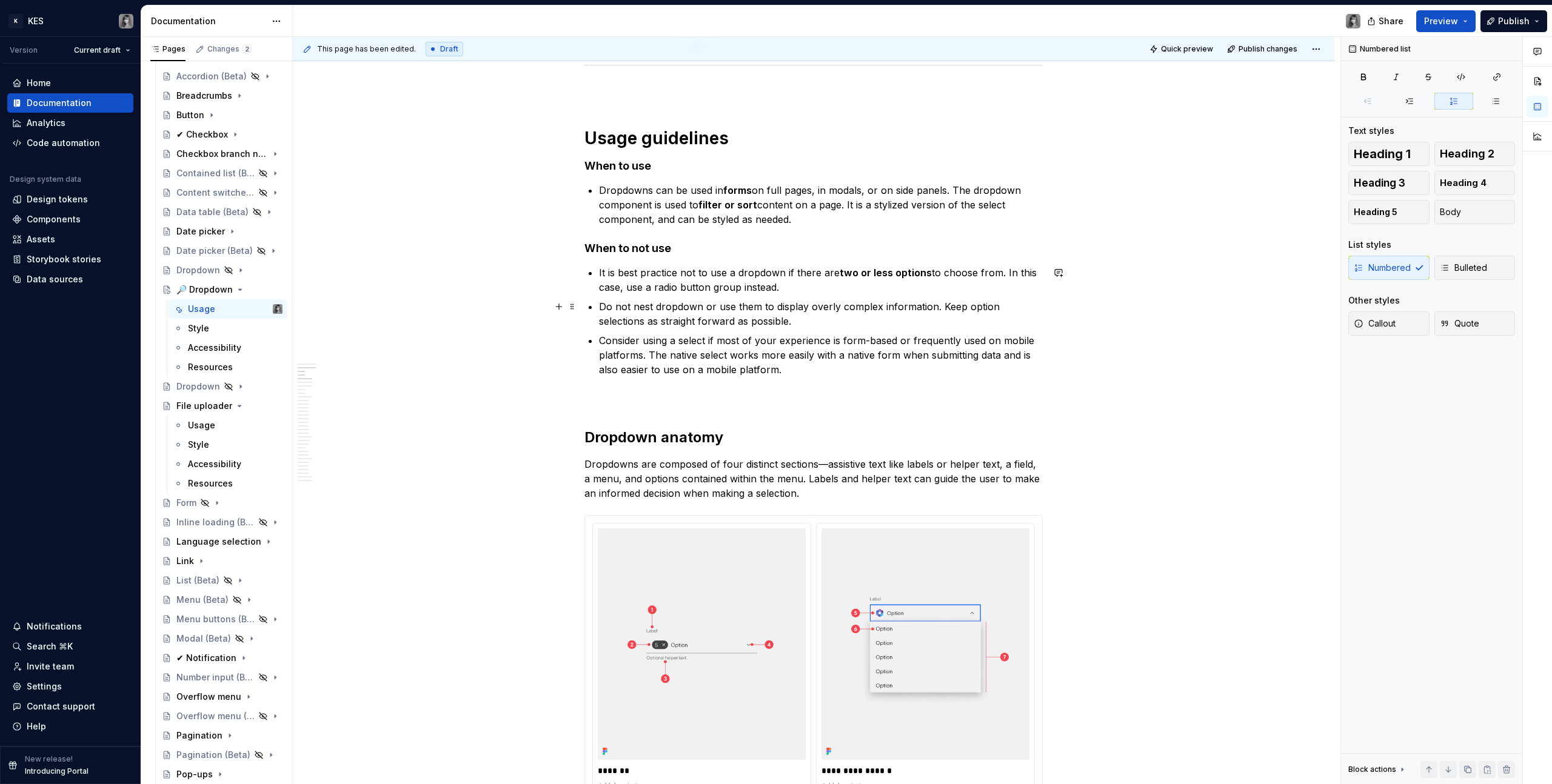
scroll to position [695, 0]
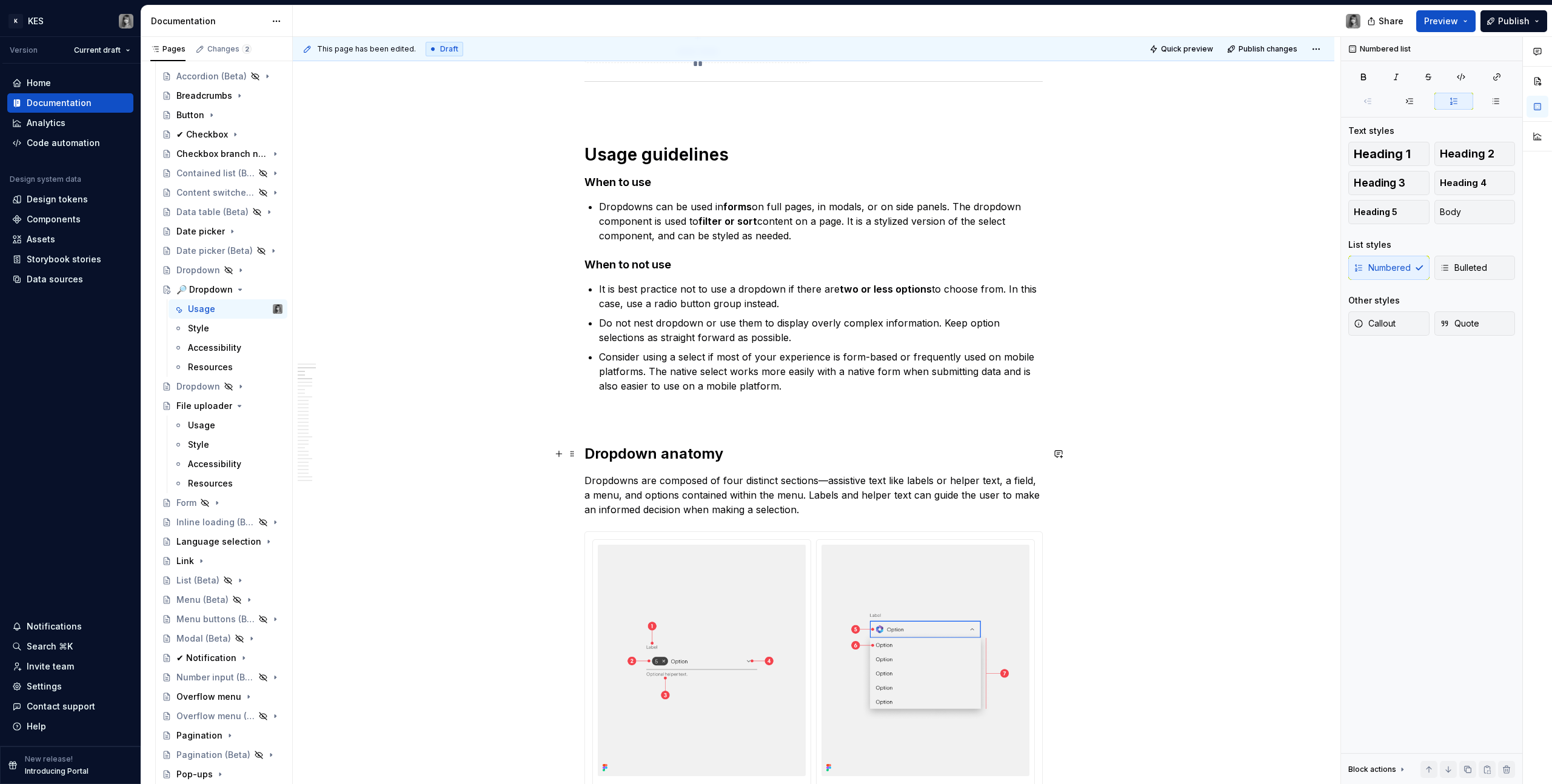
click at [670, 414] on p at bounding box center [814, 415] width 458 height 15
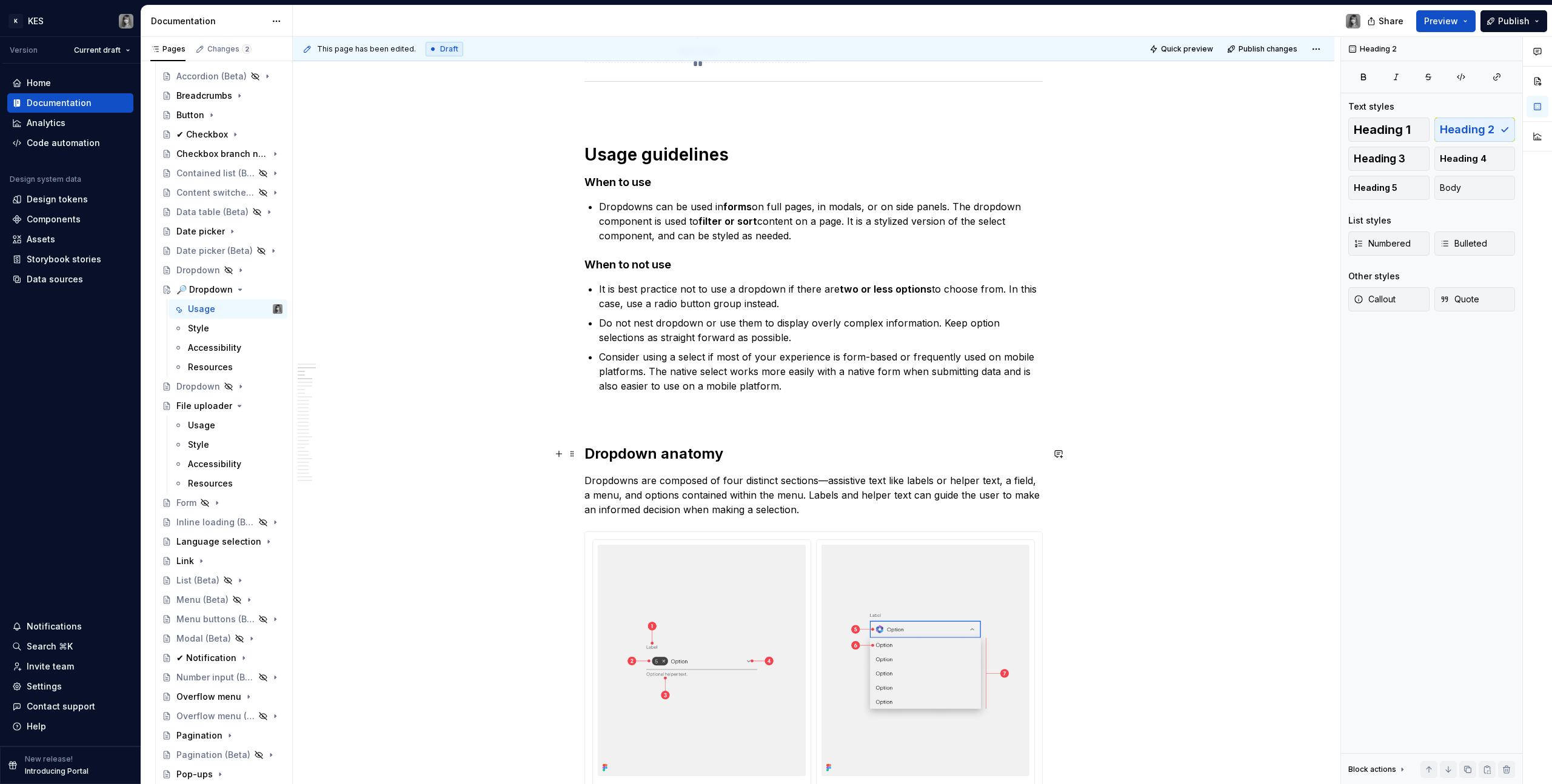
click at [631, 452] on h2 "Dropdown anatomy" at bounding box center [814, 454] width 458 height 19
drag, startPoint x: 652, startPoint y: 455, endPoint x: 662, endPoint y: 462, distance: 12.2
click at [602, 454] on h2 "Dropdown anatomy" at bounding box center [814, 454] width 458 height 19
click at [625, 421] on p at bounding box center [814, 415] width 458 height 15
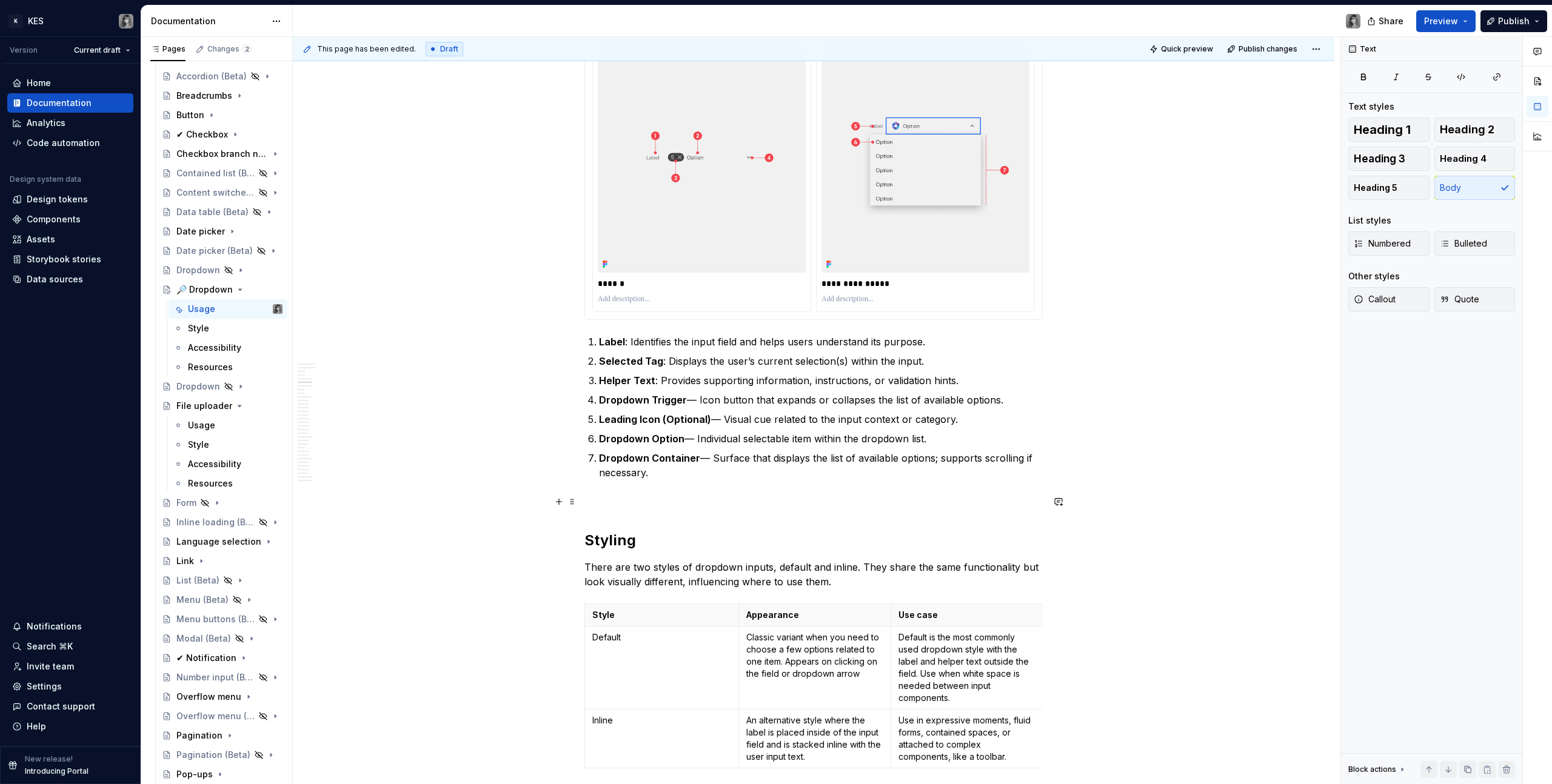
scroll to position [1556, 0]
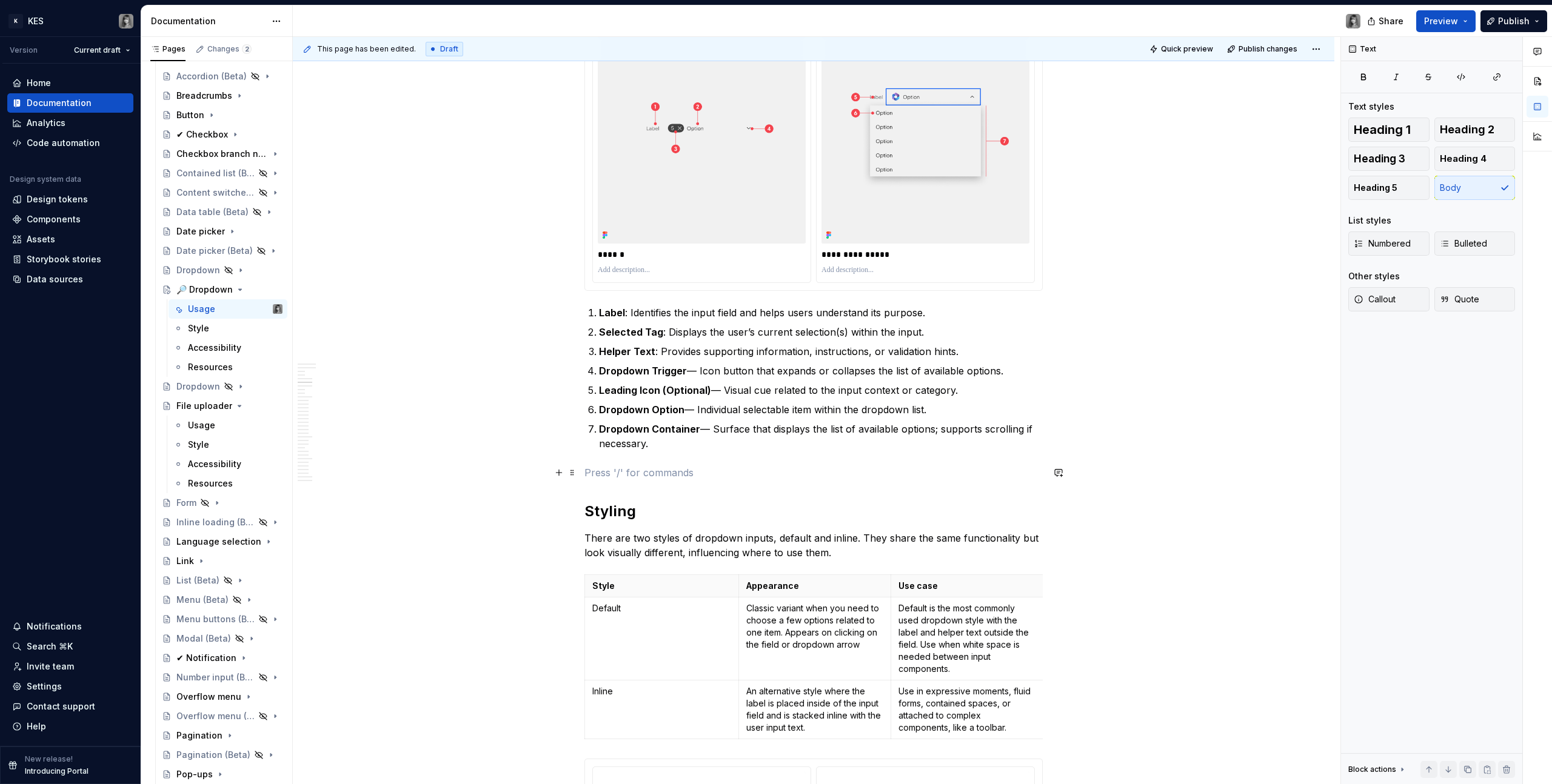
click at [663, 466] on p at bounding box center [814, 472] width 458 height 15
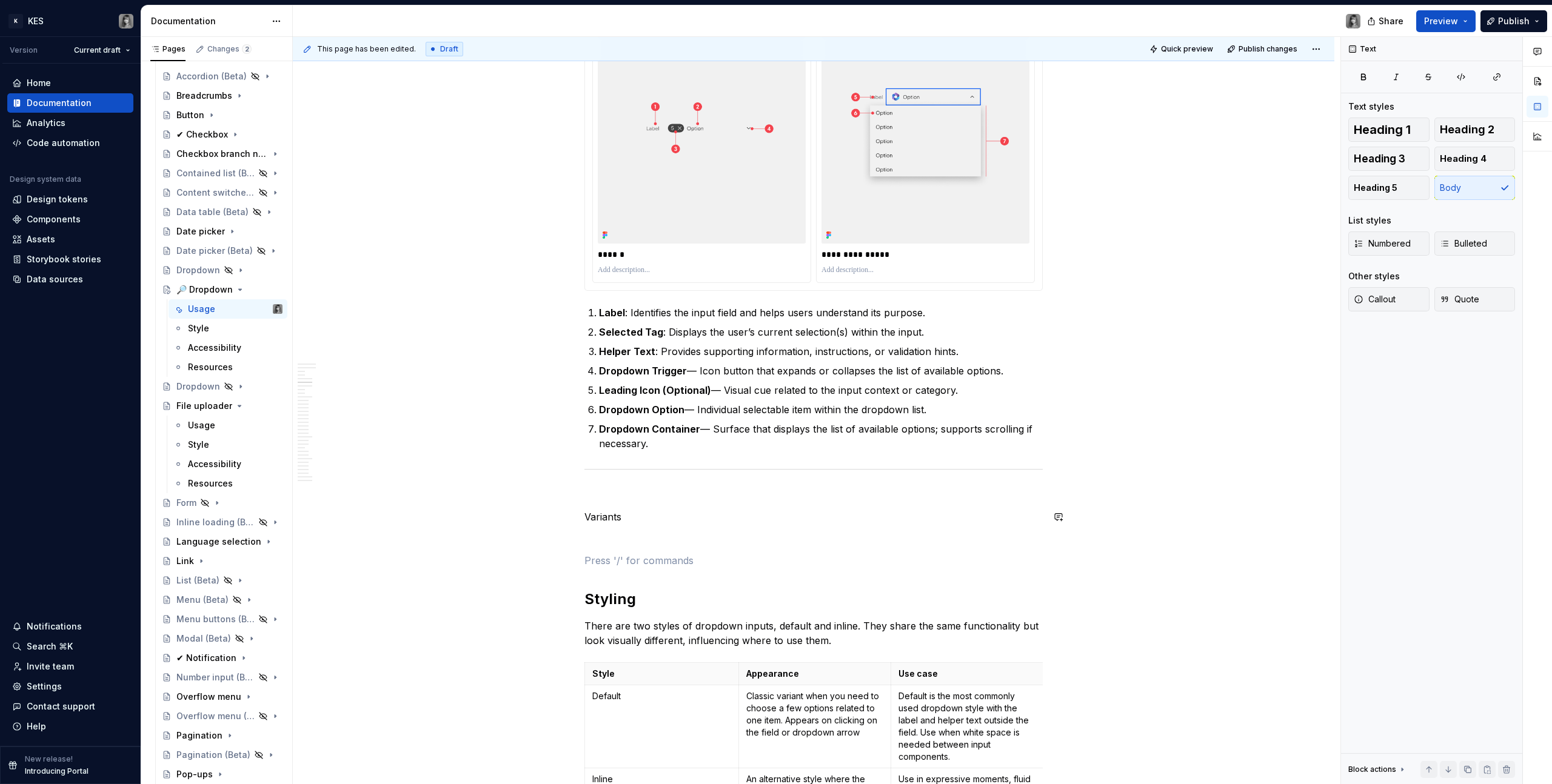
click at [641, 546] on p at bounding box center [814, 539] width 458 height 15
click at [599, 518] on p "Variants" at bounding box center [814, 516] width 458 height 15
click at [1373, 125] on span "Heading 1" at bounding box center [1382, 130] width 57 height 12
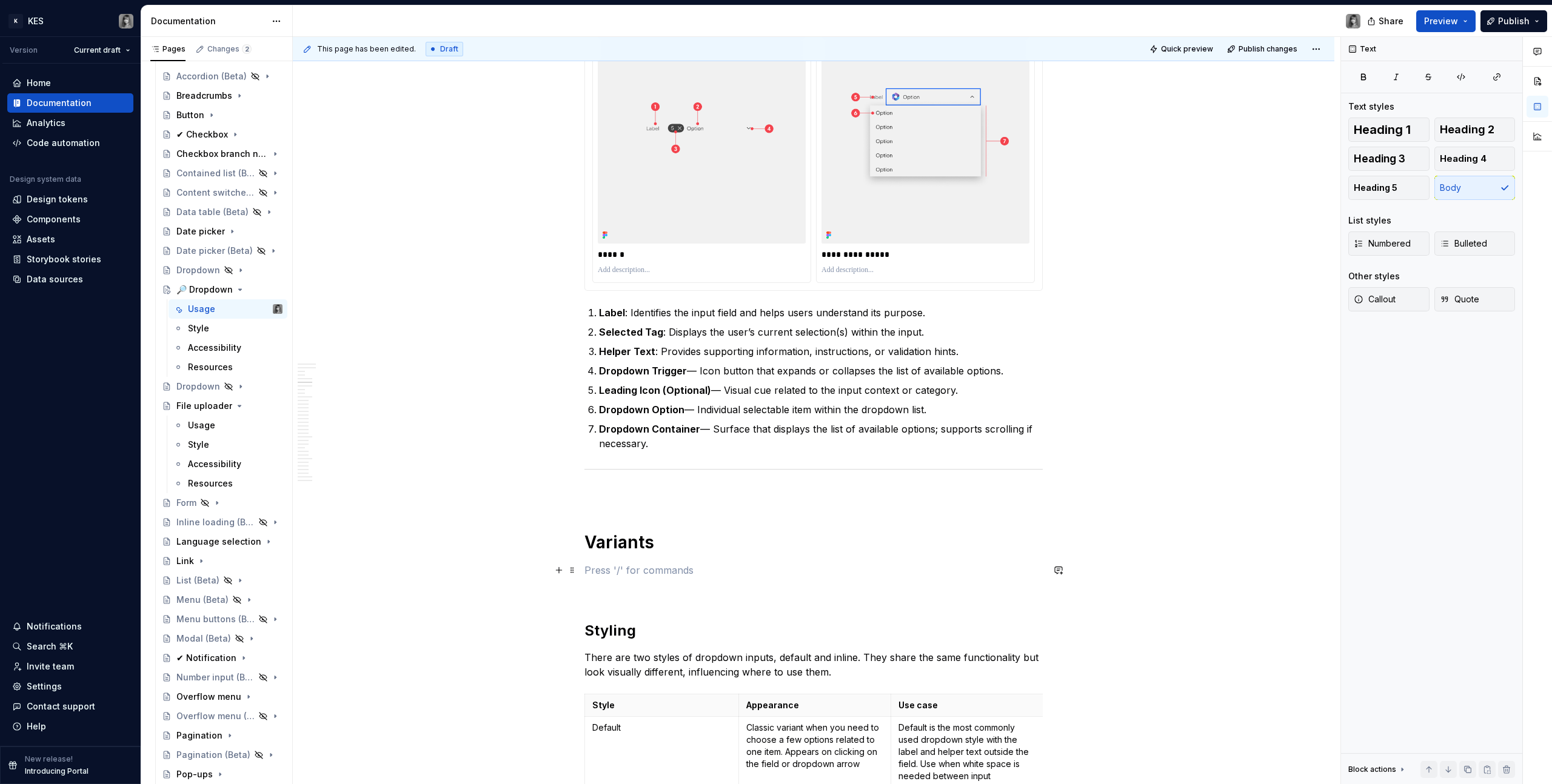
click at [617, 574] on p at bounding box center [814, 570] width 458 height 15
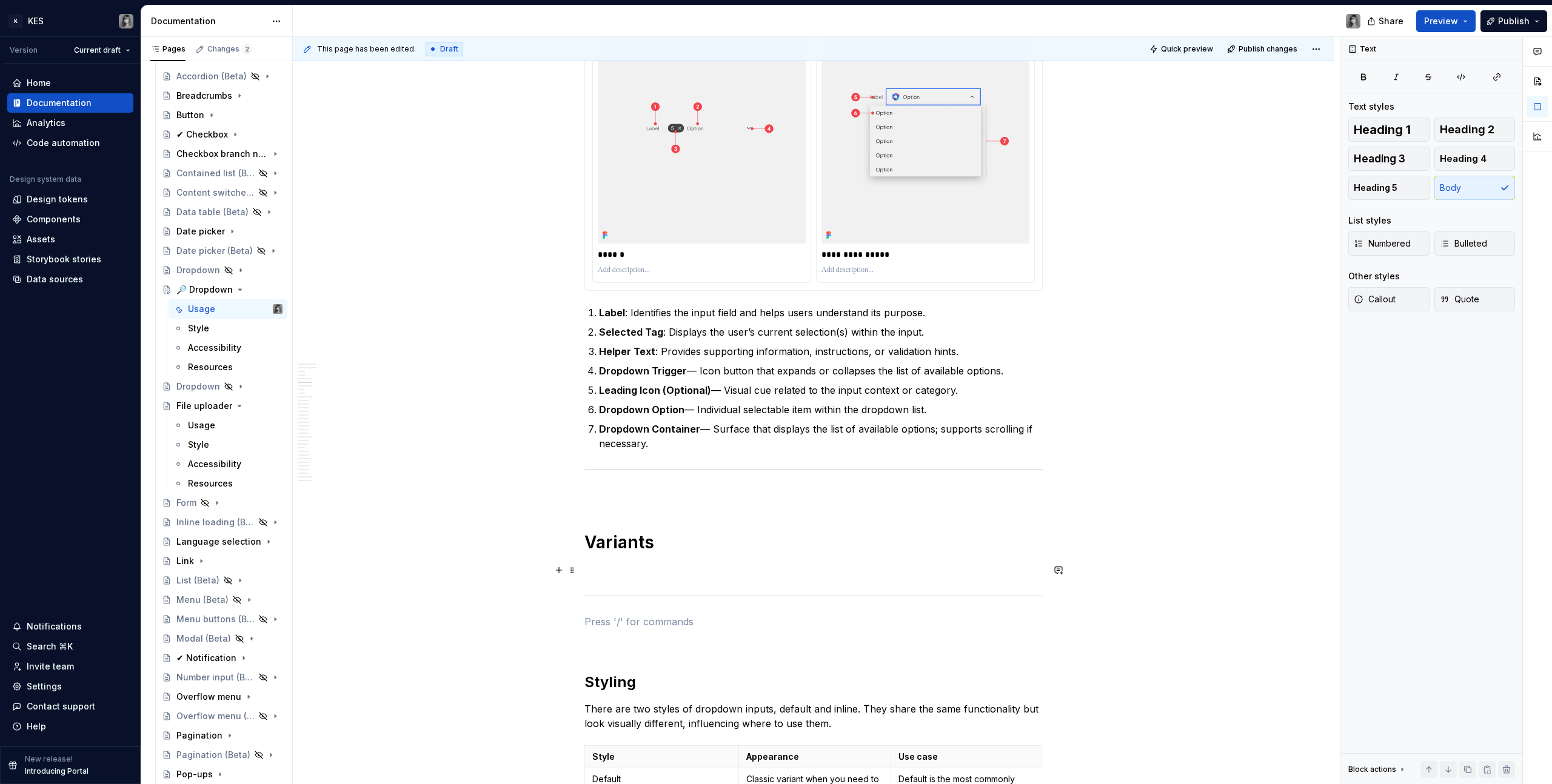
click at [625, 575] on p at bounding box center [814, 570] width 458 height 15
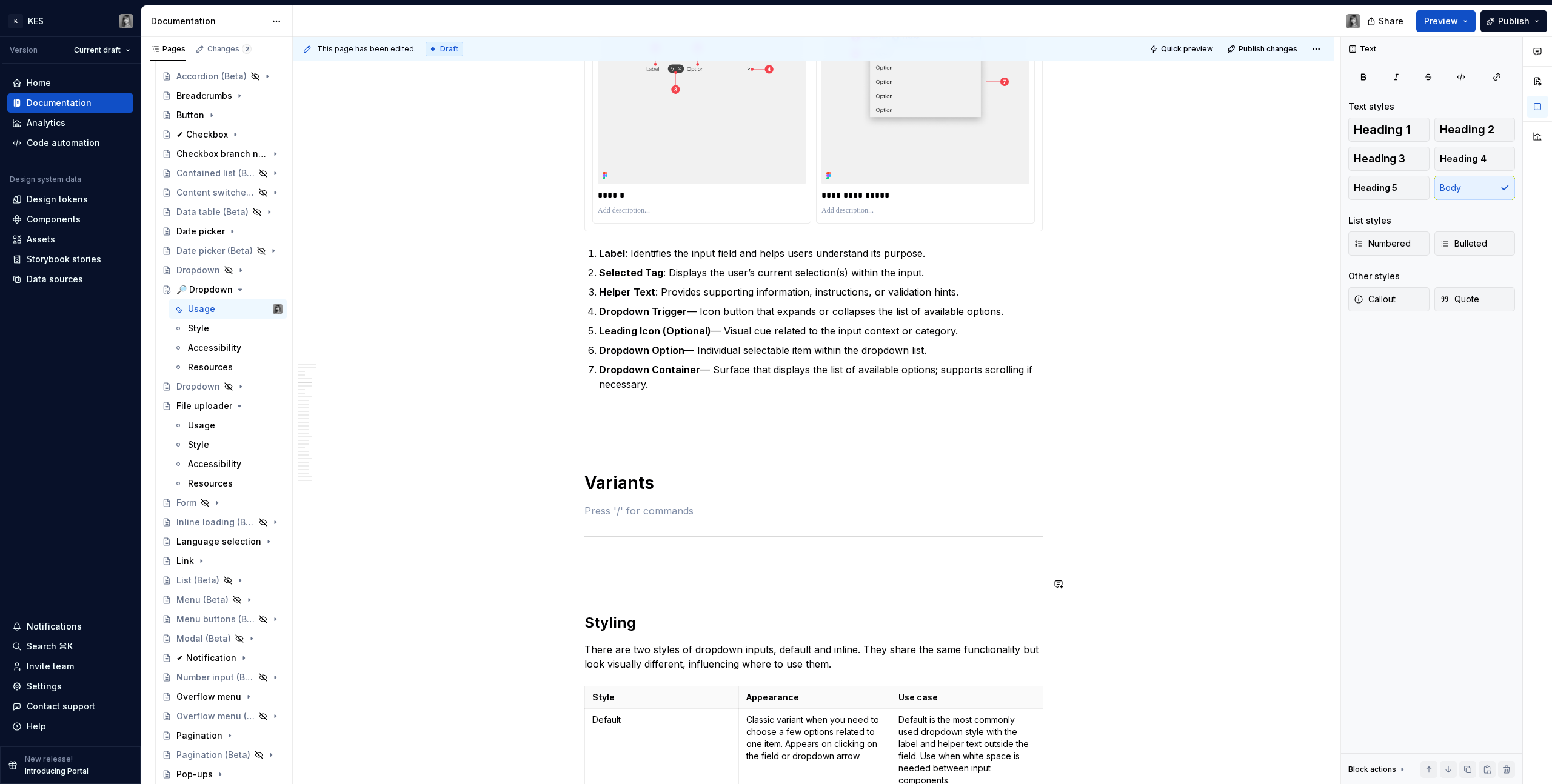
scroll to position [1753, 0]
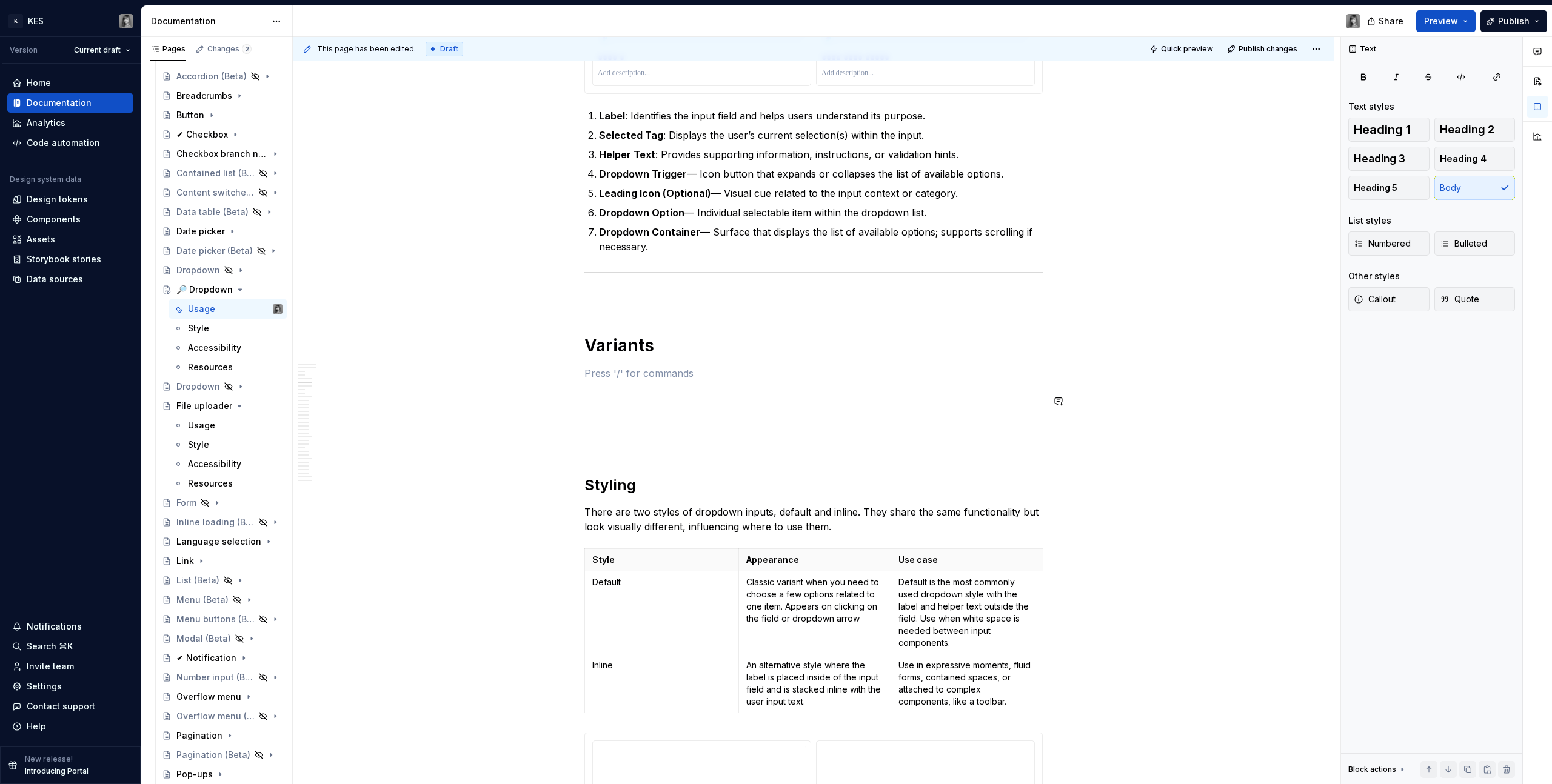
click at [635, 378] on p at bounding box center [814, 373] width 458 height 15
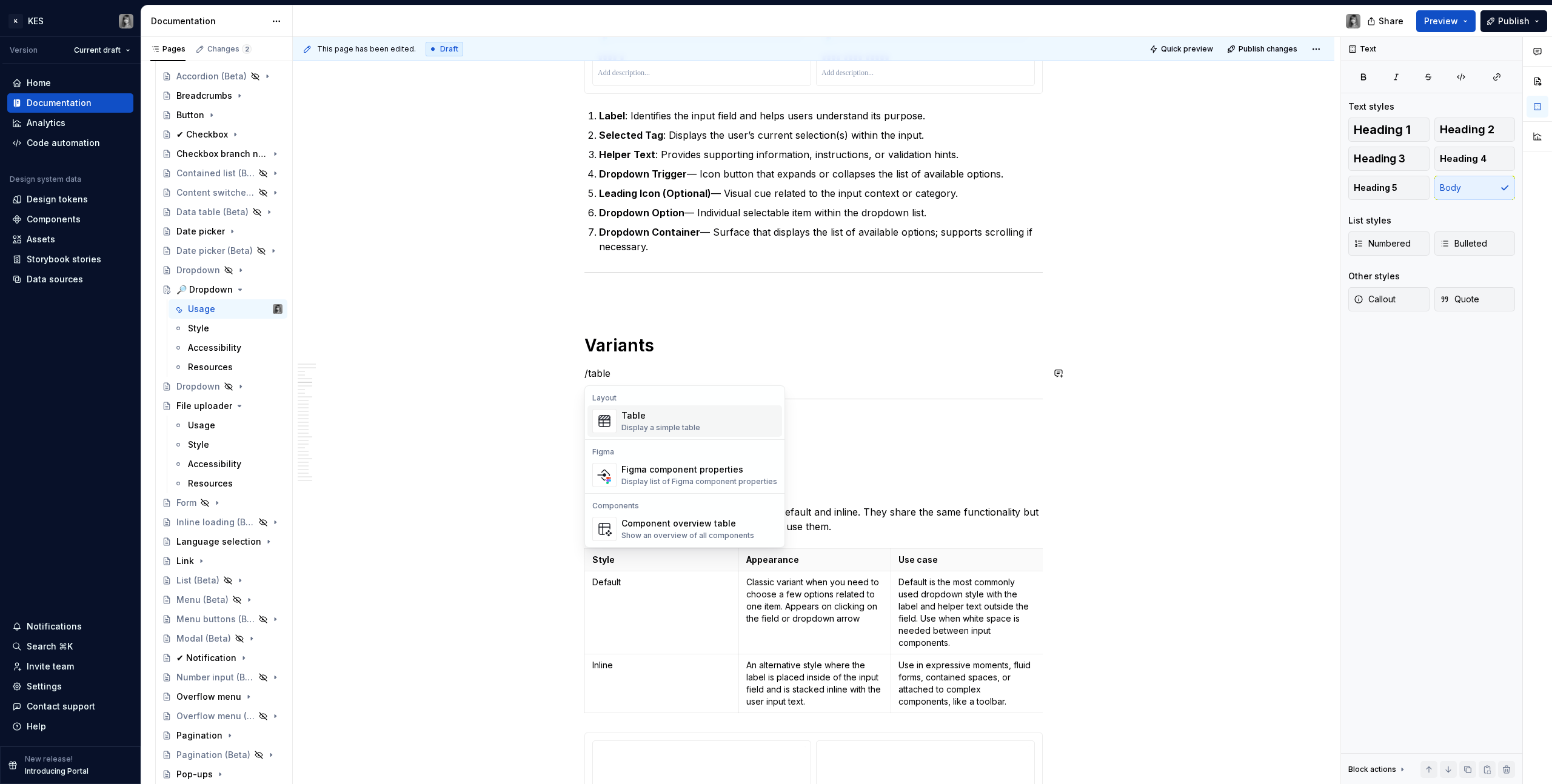
click at [963, 350] on h1 "Variants" at bounding box center [814, 345] width 458 height 21
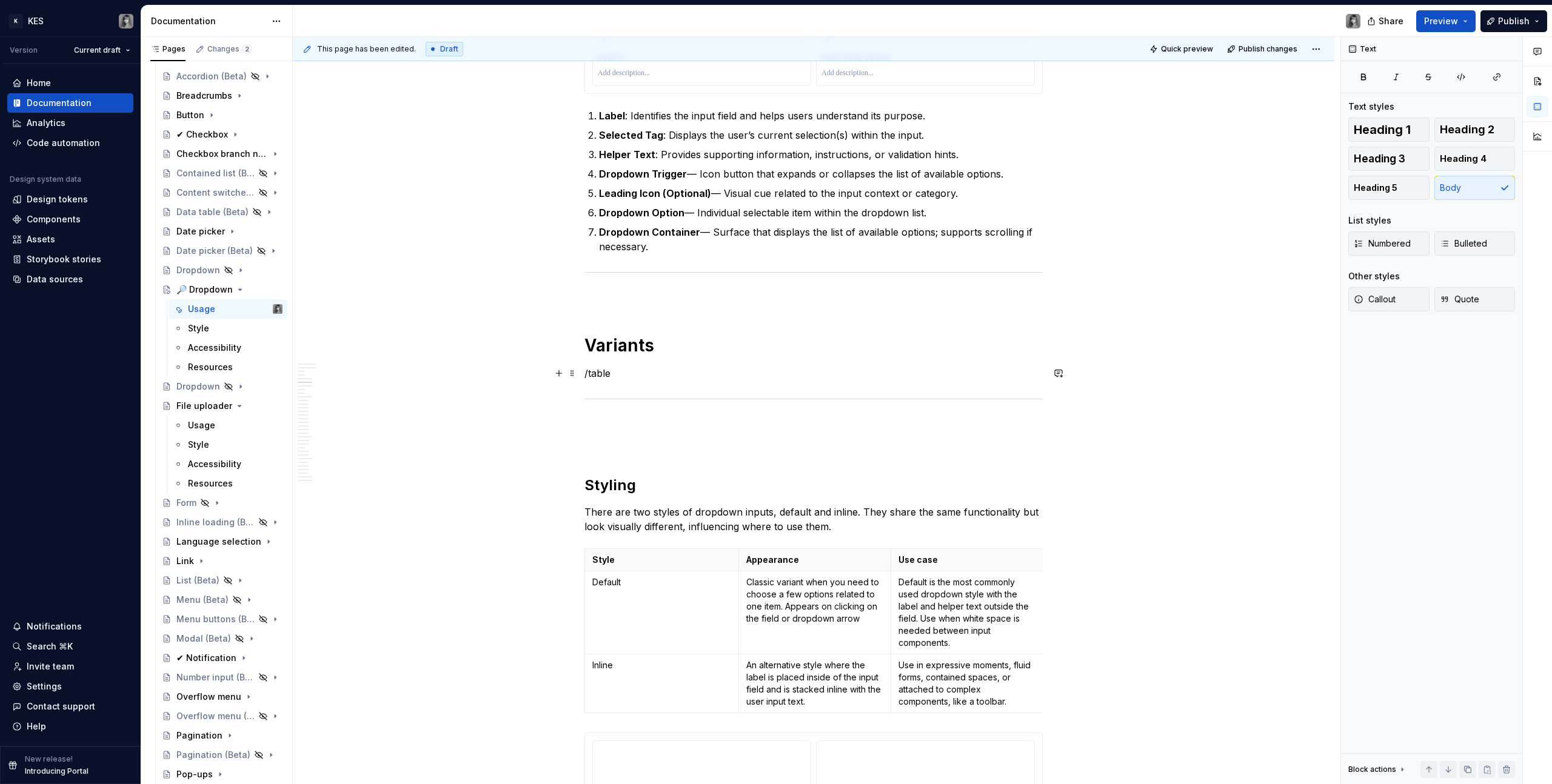
click at [599, 378] on p "/table" at bounding box center [814, 373] width 458 height 15
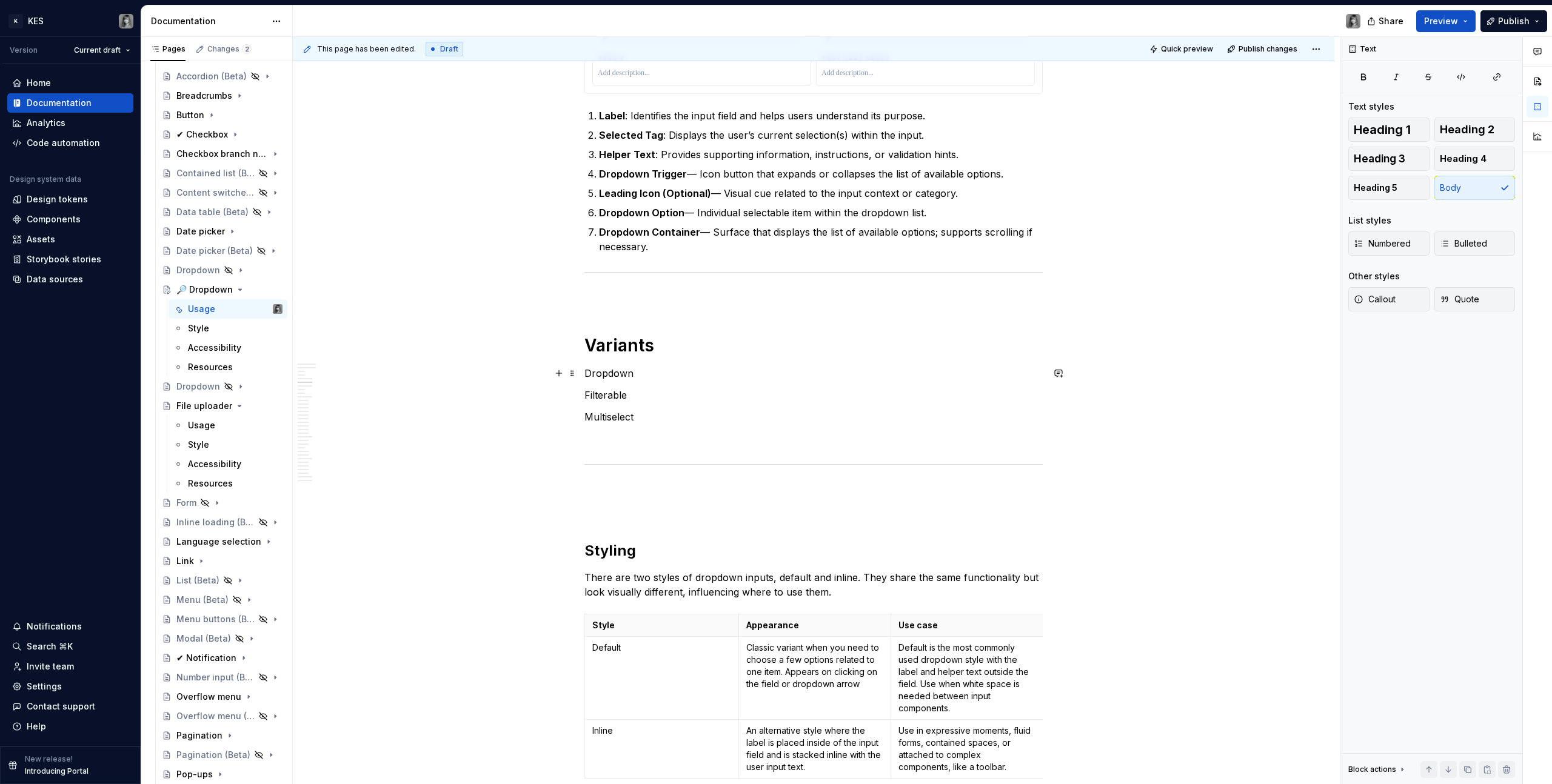
click at [657, 374] on p "Dropdown" at bounding box center [814, 373] width 458 height 15
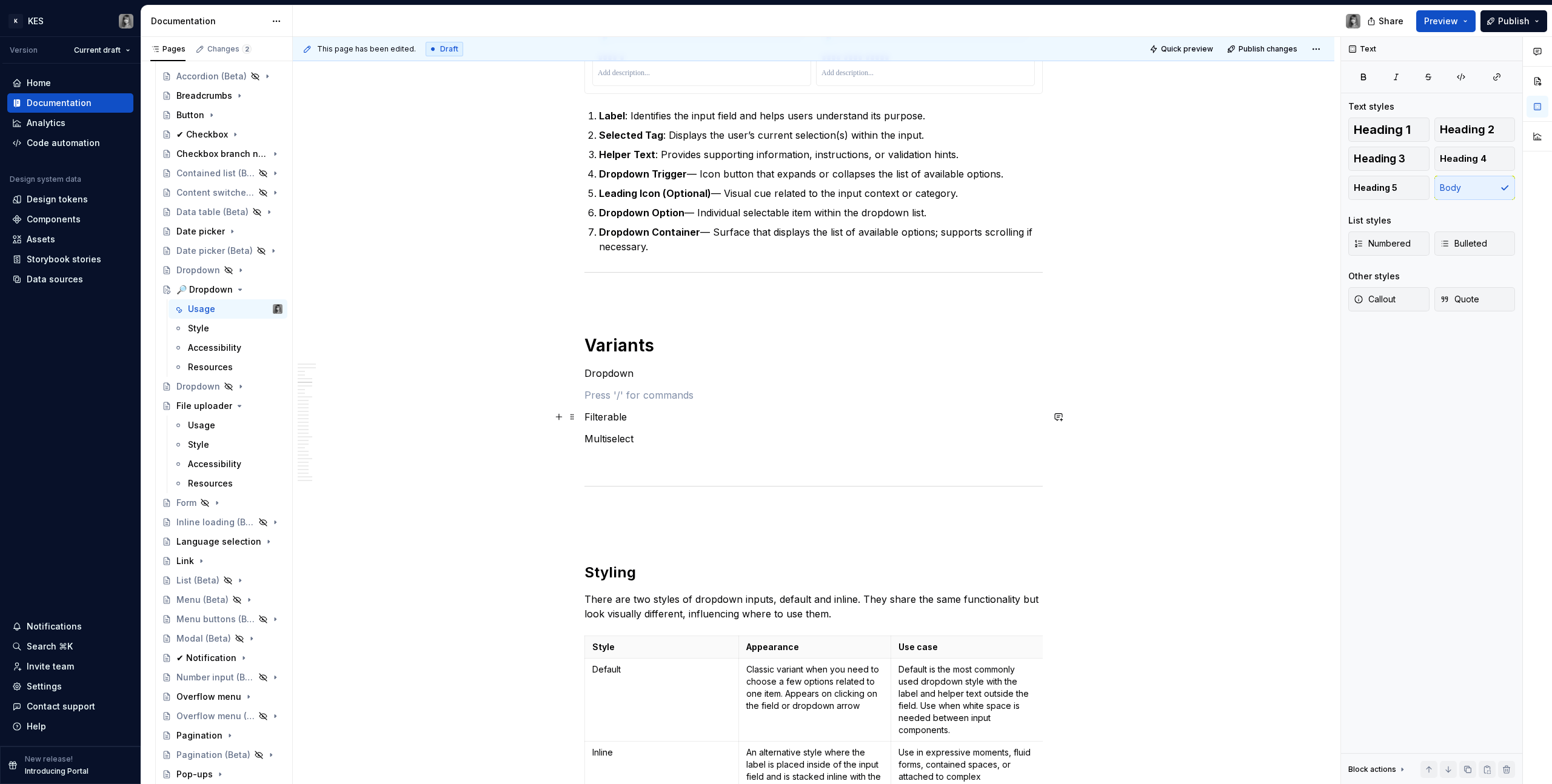
click at [652, 413] on p "Filterable" at bounding box center [814, 417] width 458 height 15
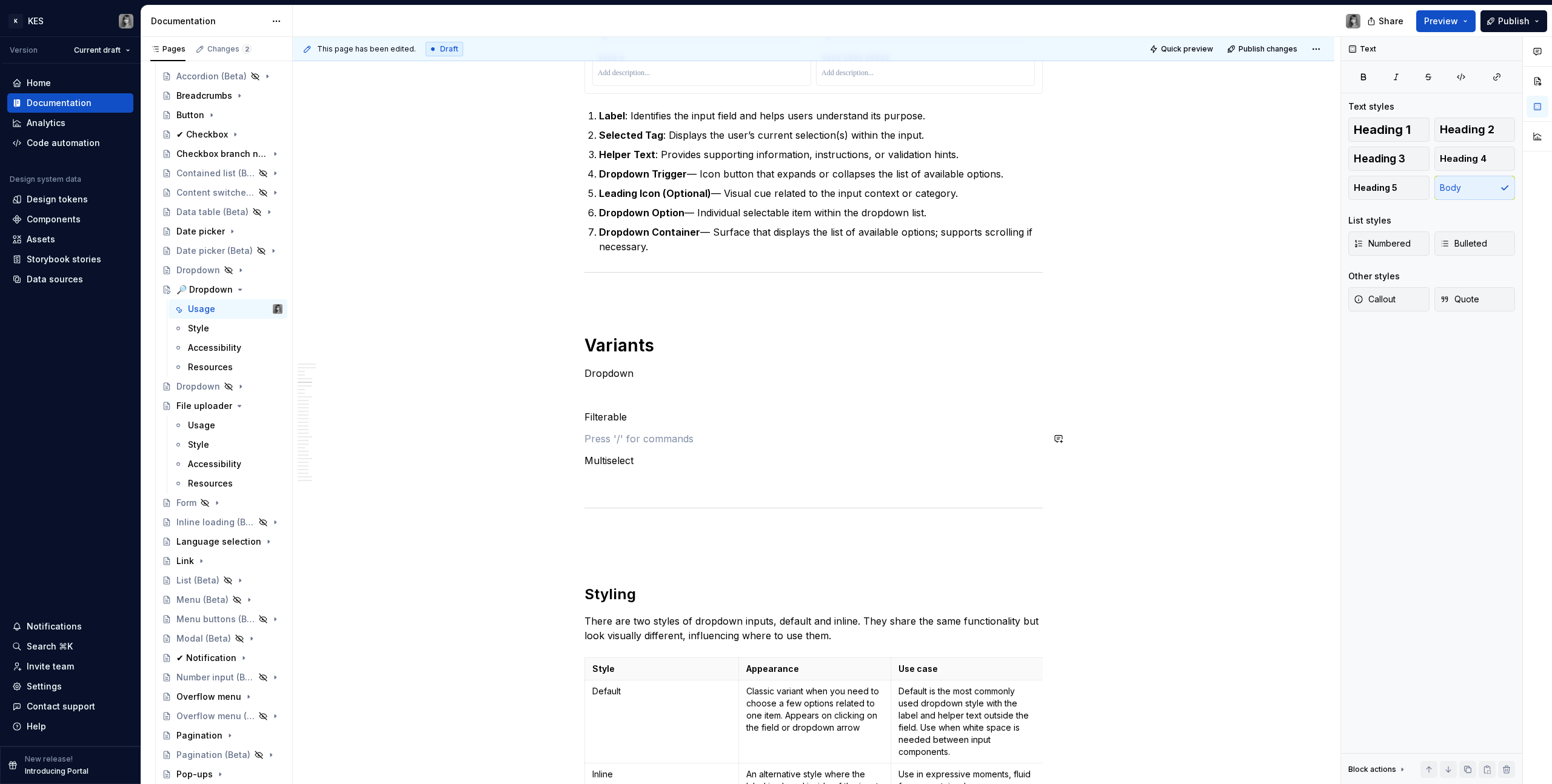
click at [666, 464] on p "Multiselect" at bounding box center [814, 460] width 458 height 15
click at [591, 463] on p "Multiselect" at bounding box center [814, 460] width 458 height 15
click at [624, 394] on p at bounding box center [814, 394] width 458 height 15
click at [648, 442] on p at bounding box center [814, 438] width 458 height 15
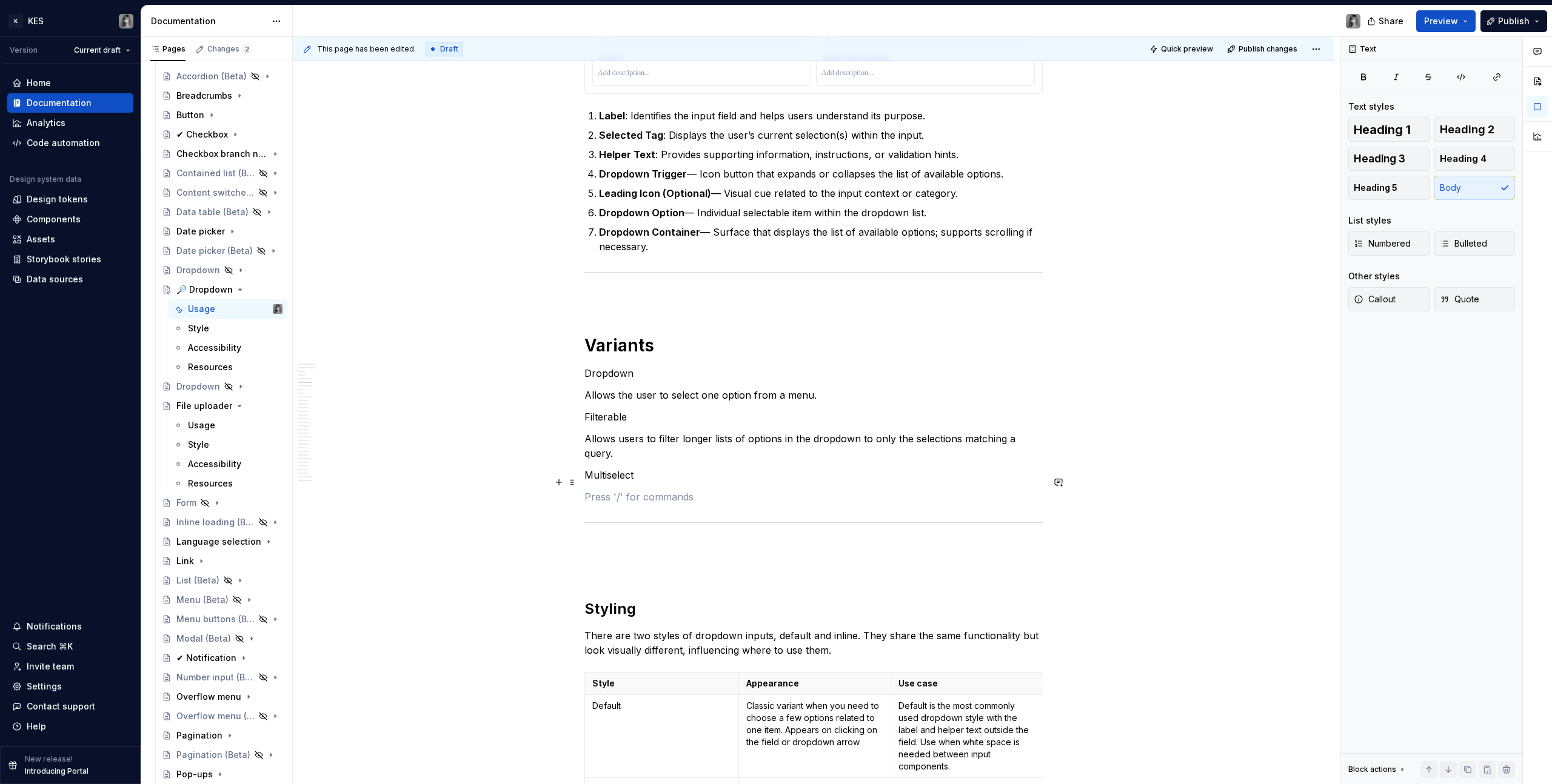
click at [623, 490] on p at bounding box center [814, 497] width 458 height 15
click at [613, 372] on p "Dropdown" at bounding box center [814, 373] width 458 height 15
click at [665, 349] on button "button" at bounding box center [660, 351] width 17 height 17
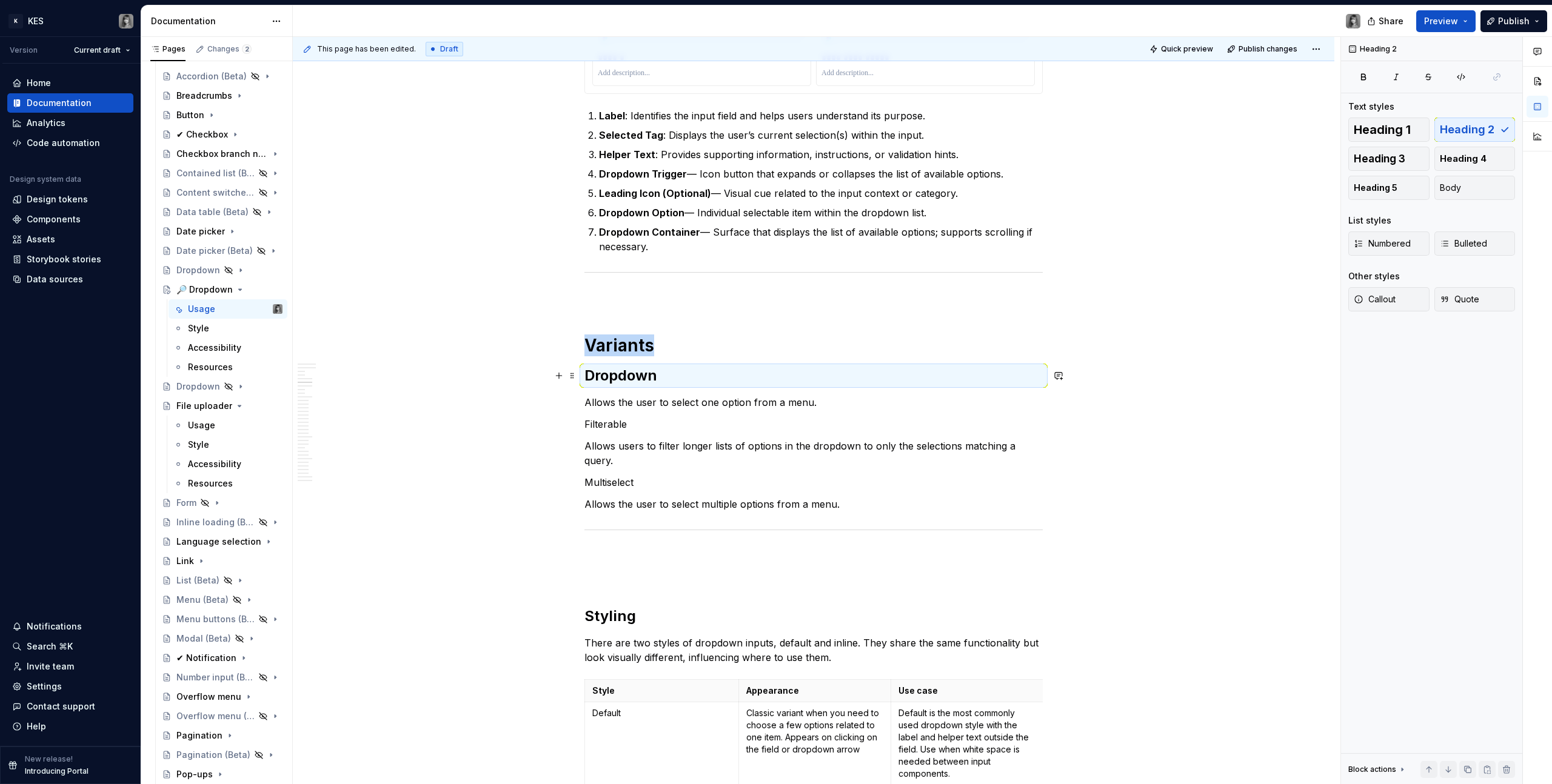
click at [645, 373] on h2 "Dropdown" at bounding box center [814, 376] width 458 height 19
click at [699, 353] on button "button" at bounding box center [700, 350] width 17 height 17
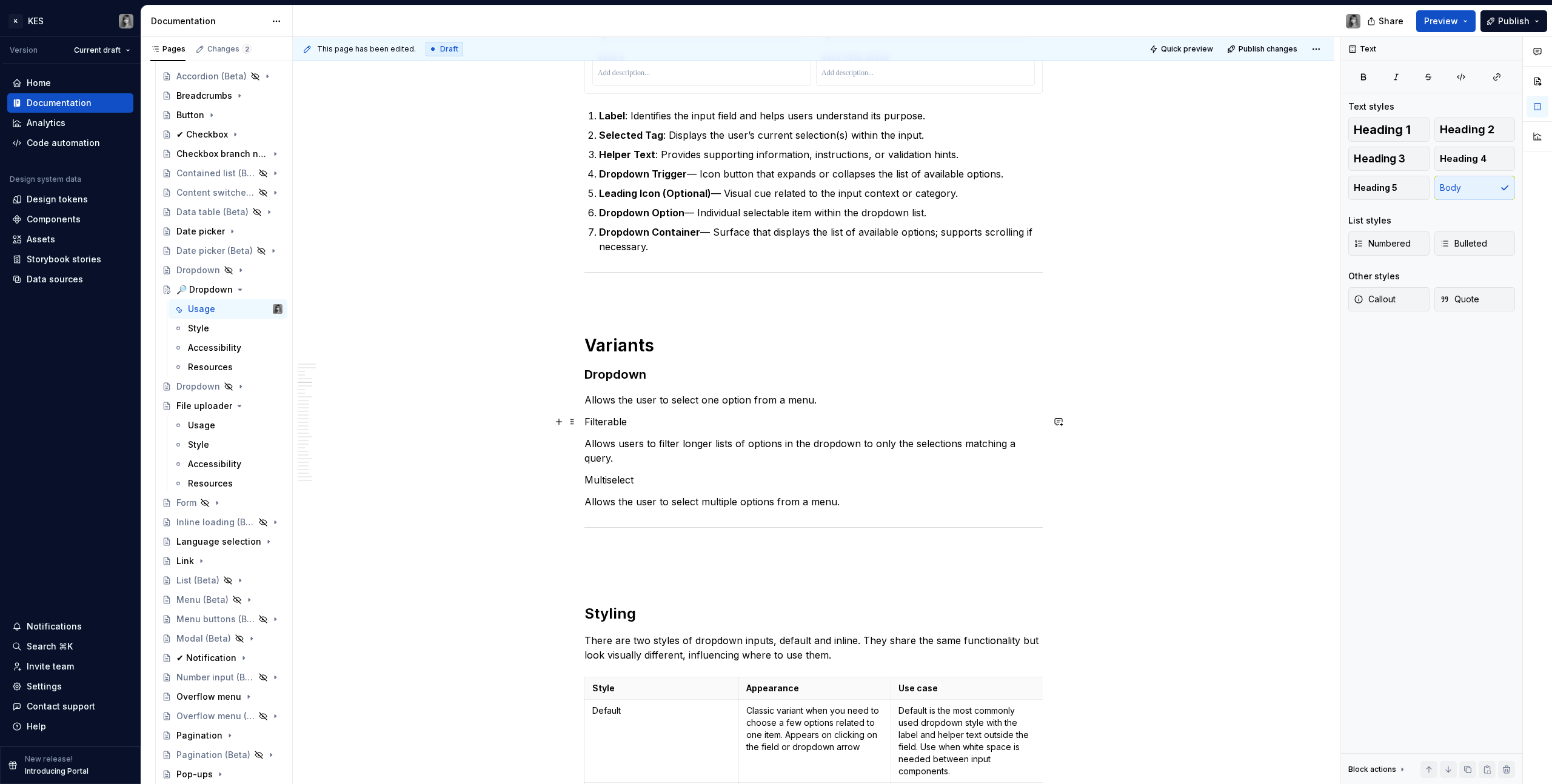
click at [602, 425] on p "Filterable" at bounding box center [814, 422] width 458 height 15
click at [680, 399] on button "button" at bounding box center [679, 398] width 17 height 17
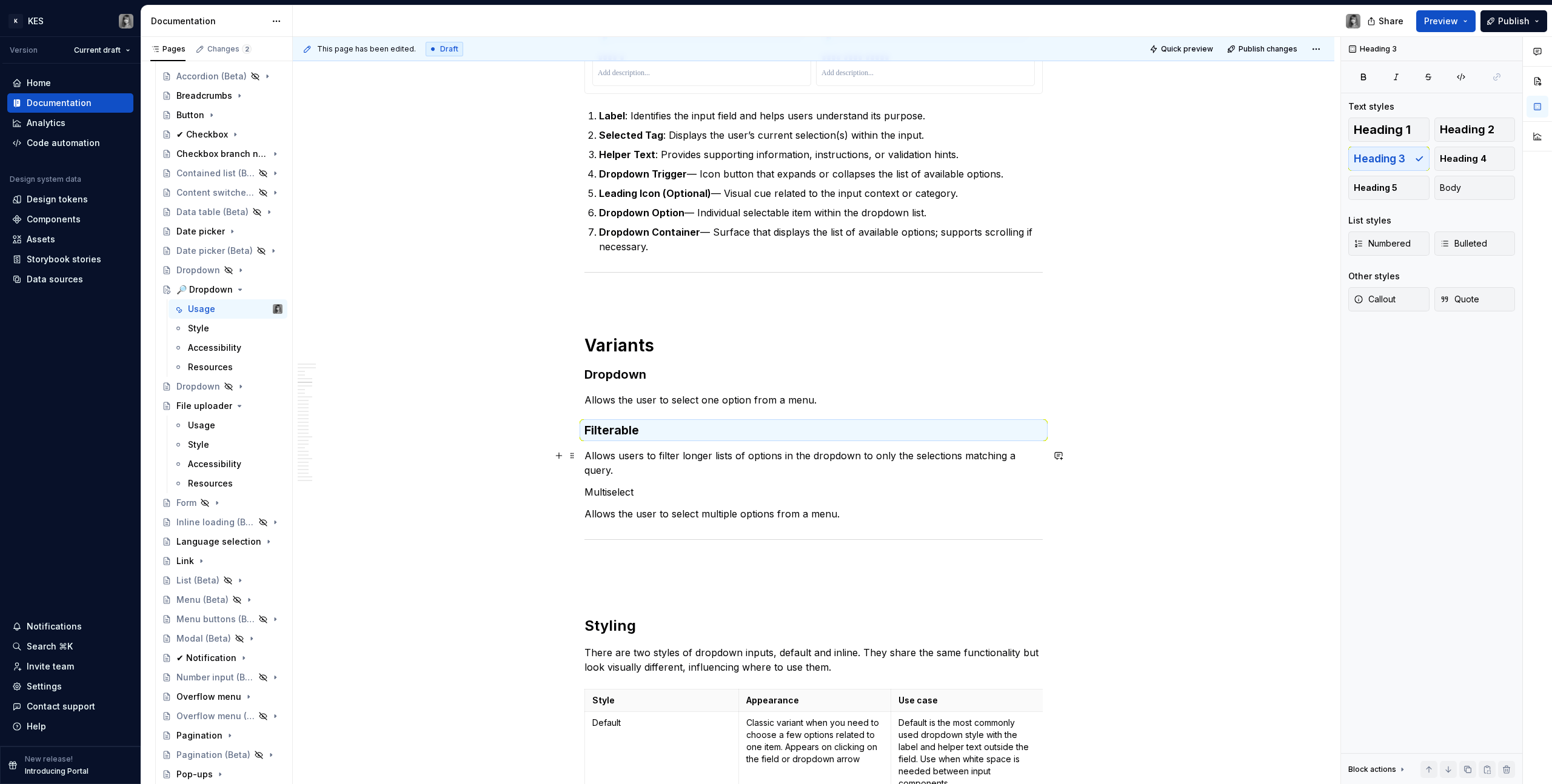
click at [601, 485] on p "Multiselect" at bounding box center [814, 492] width 458 height 15
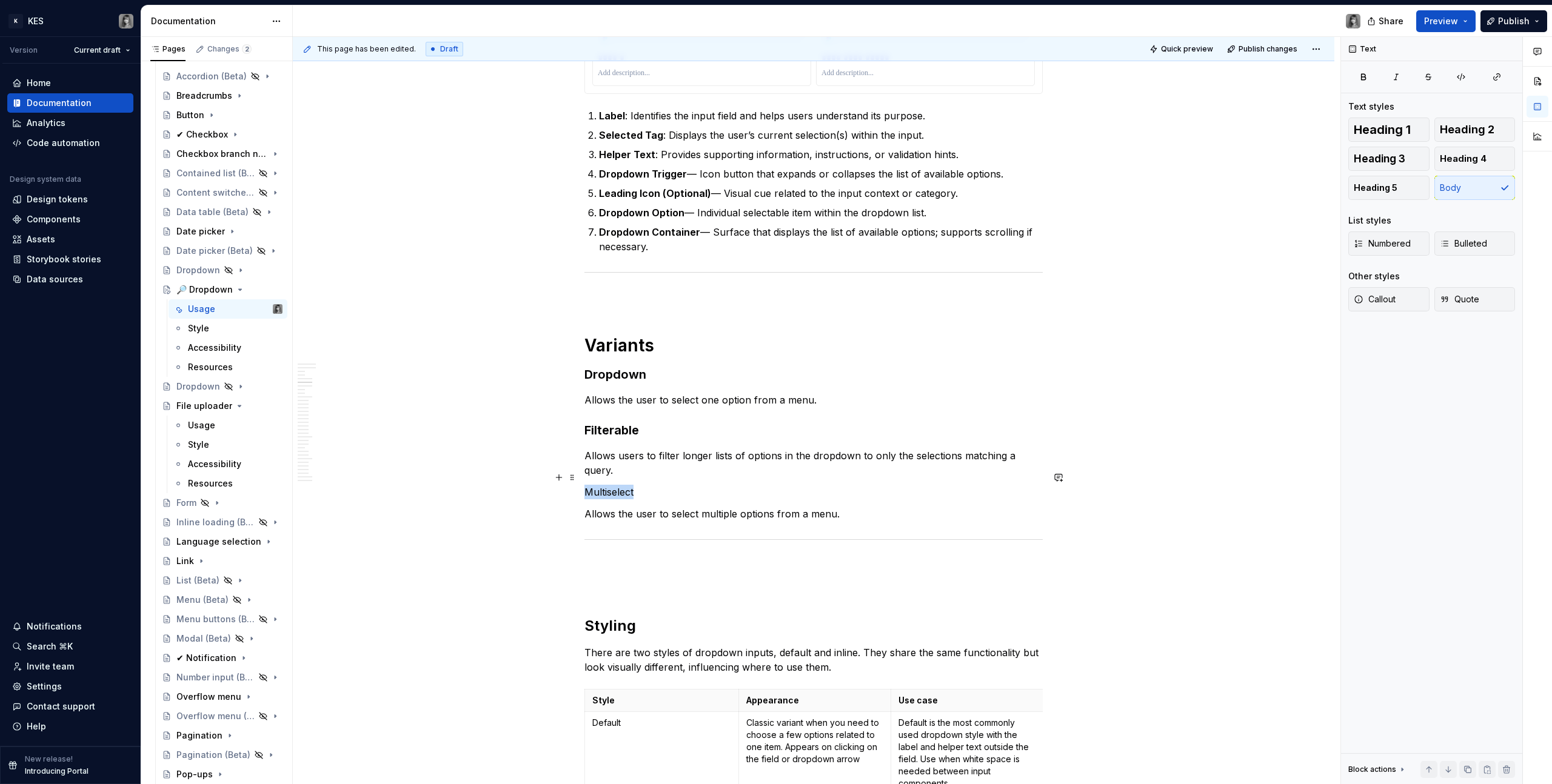
click at [601, 485] on p "Multiselect" at bounding box center [814, 492] width 458 height 15
click at [680, 455] on button "button" at bounding box center [679, 455] width 17 height 17
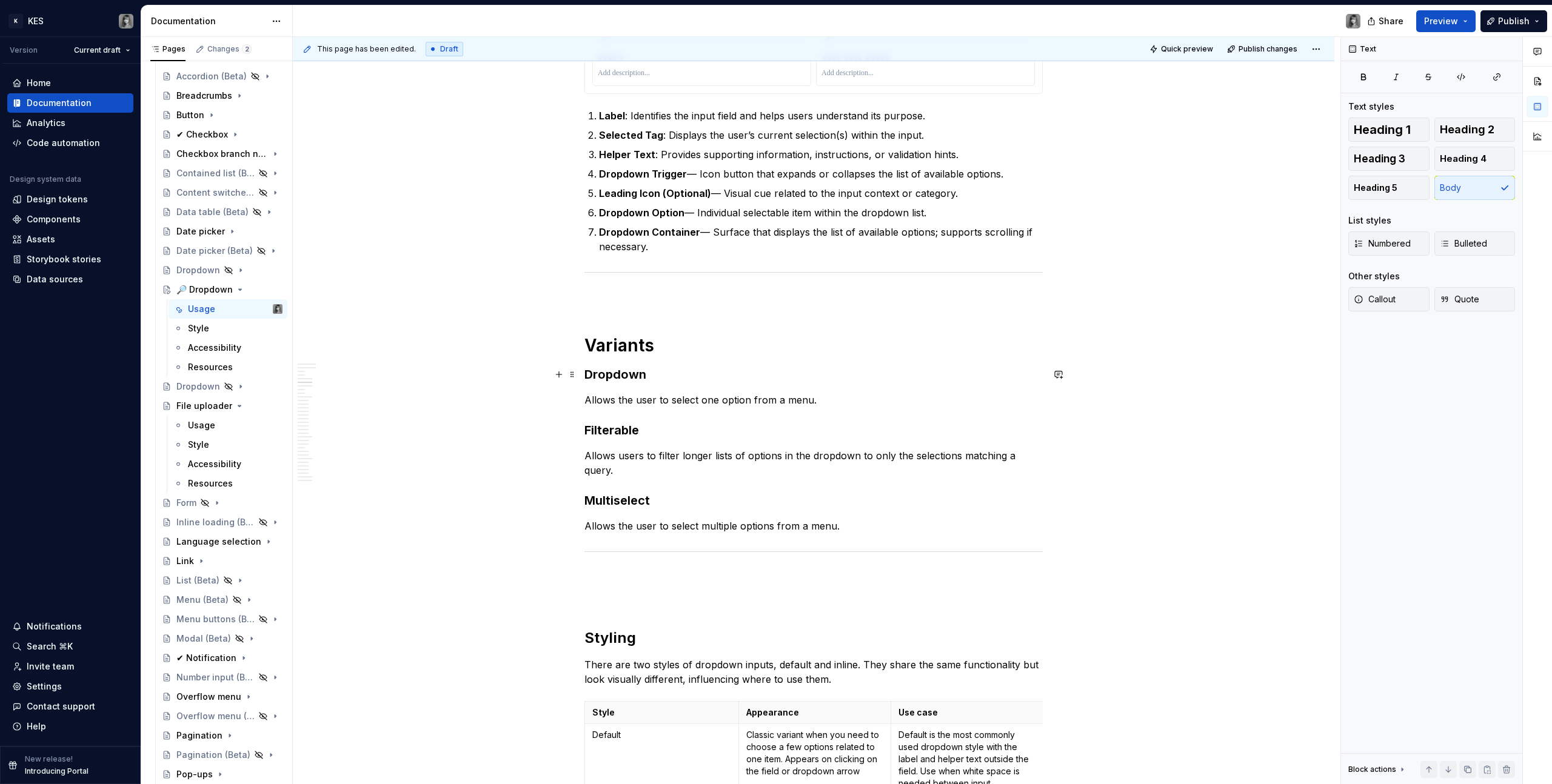
click at [697, 380] on h3 "Dropdown" at bounding box center [814, 374] width 458 height 17
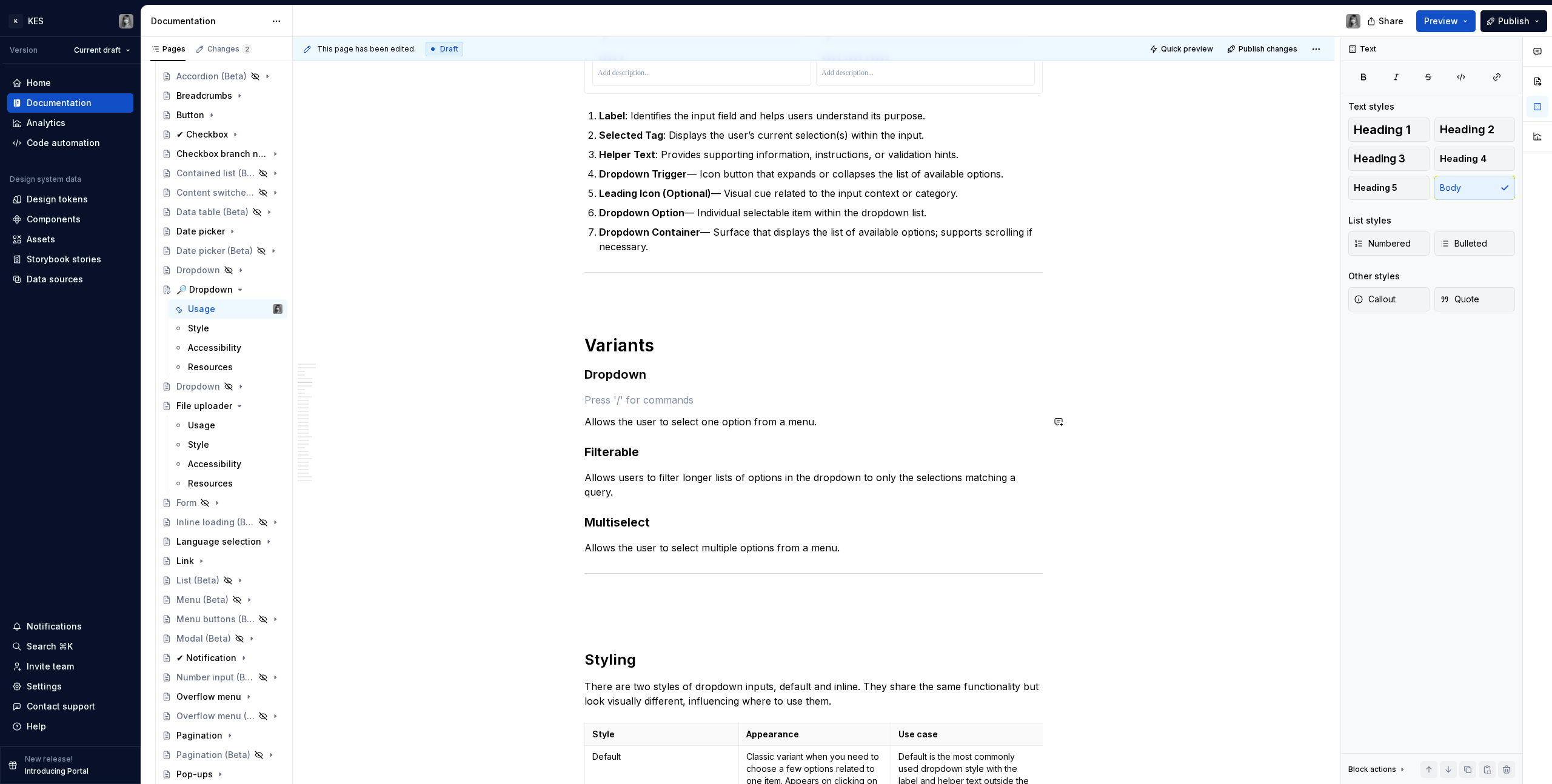
click at [676, 443] on h3 "Filterable" at bounding box center [814, 451] width 458 height 17
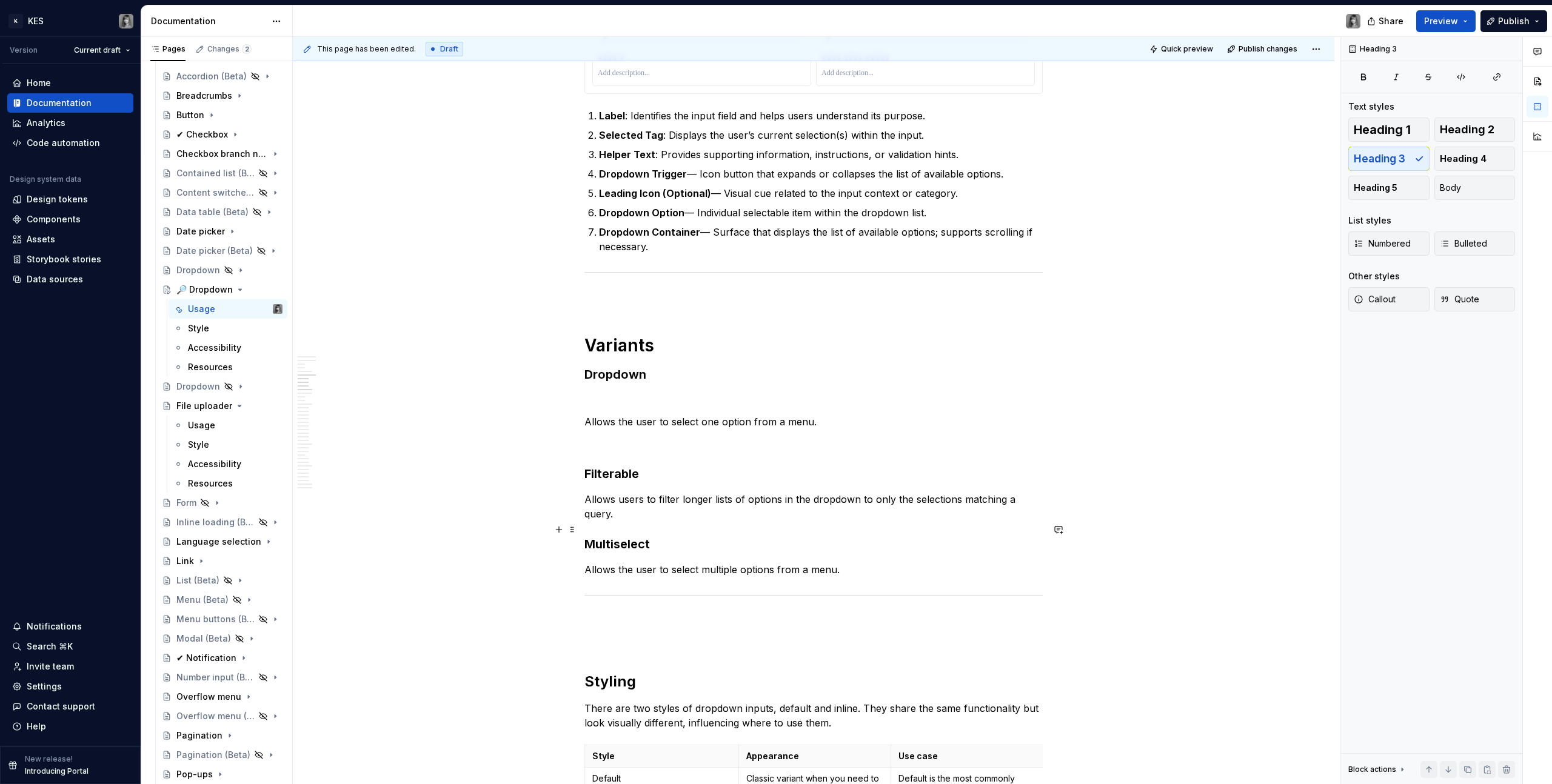
click at [672, 536] on h3 "Multiselect" at bounding box center [814, 543] width 458 height 17
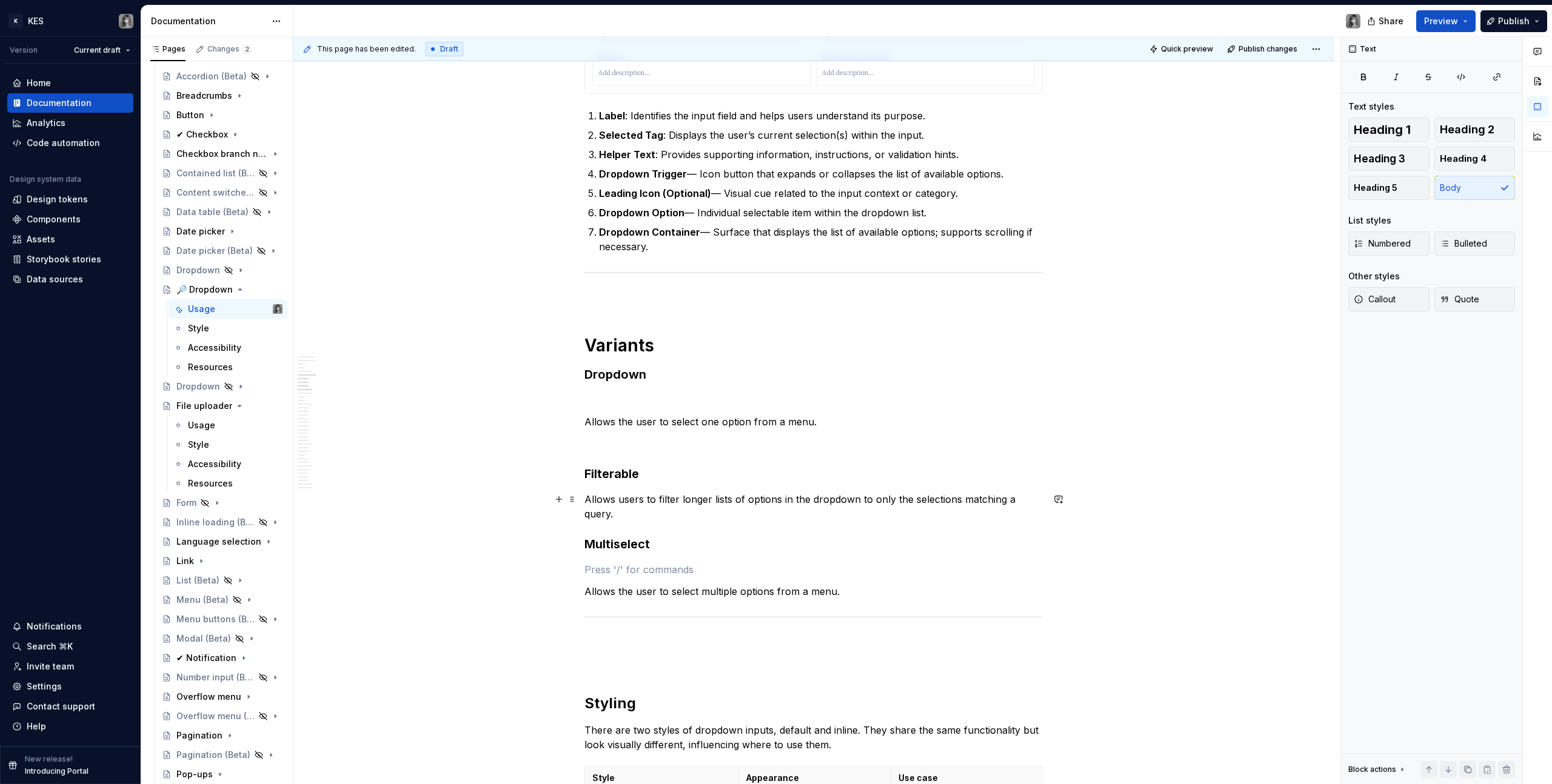
click at [1041, 497] on p "Allows users to filter longer lists of options in the dropdown to only the sele…" at bounding box center [814, 506] width 458 height 29
click at [623, 366] on h3 "Dropdown" at bounding box center [814, 374] width 458 height 17
click at [641, 355] on h1 "Variants" at bounding box center [814, 345] width 458 height 21
drag, startPoint x: 651, startPoint y: 371, endPoint x: 657, endPoint y: 356, distance: 16.2
click at [651, 371] on h3 "Dropdown" at bounding box center [814, 374] width 458 height 17
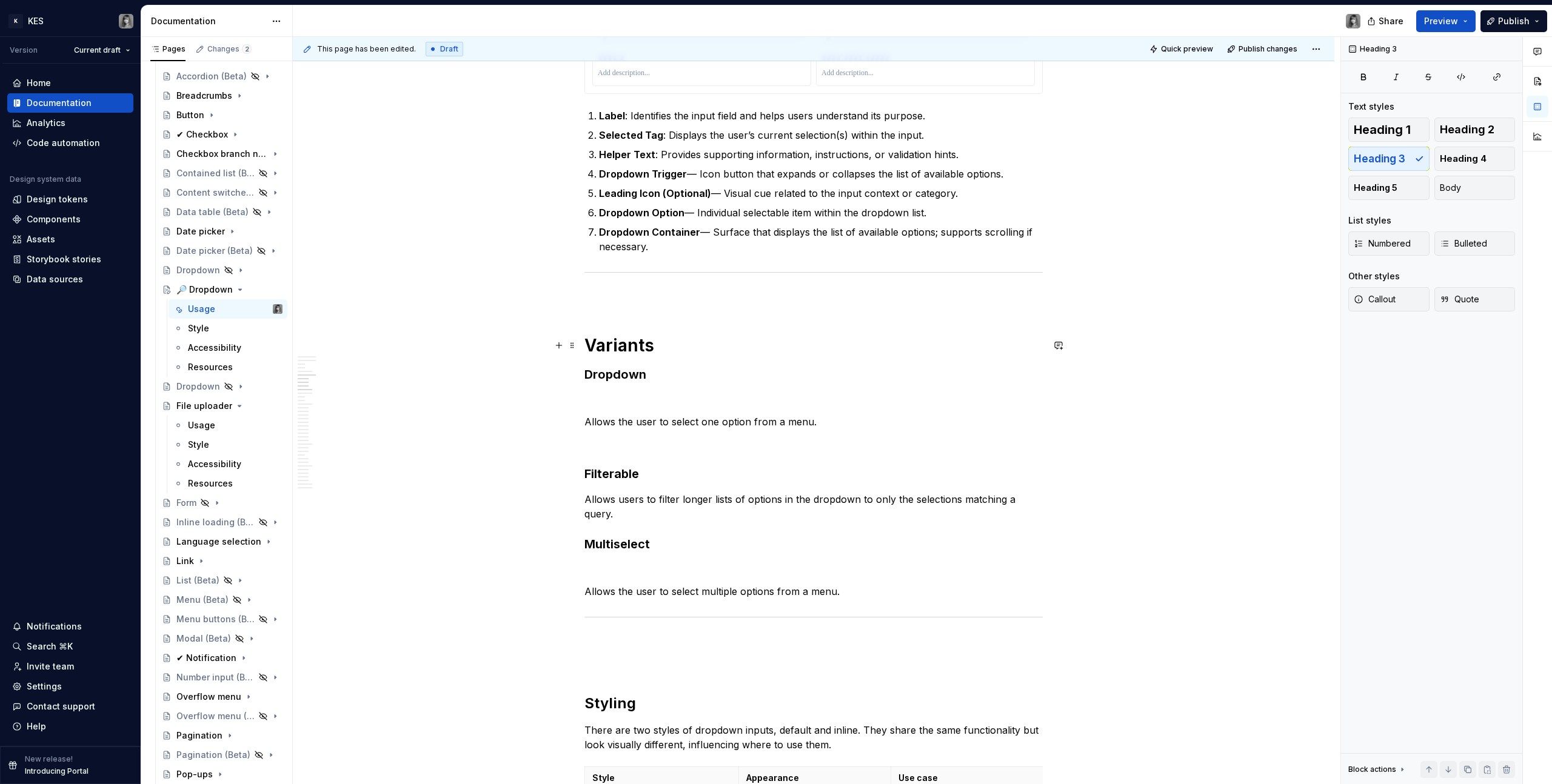
click at [660, 351] on h1 "Variants" at bounding box center [814, 345] width 458 height 21
click at [614, 380] on h3 "Dropdown" at bounding box center [814, 374] width 458 height 17
drag, startPoint x: 587, startPoint y: 375, endPoint x: 697, endPoint y: 371, distance: 110.1
click at [697, 371] on h3 "Dropdown" at bounding box center [814, 374] width 458 height 17
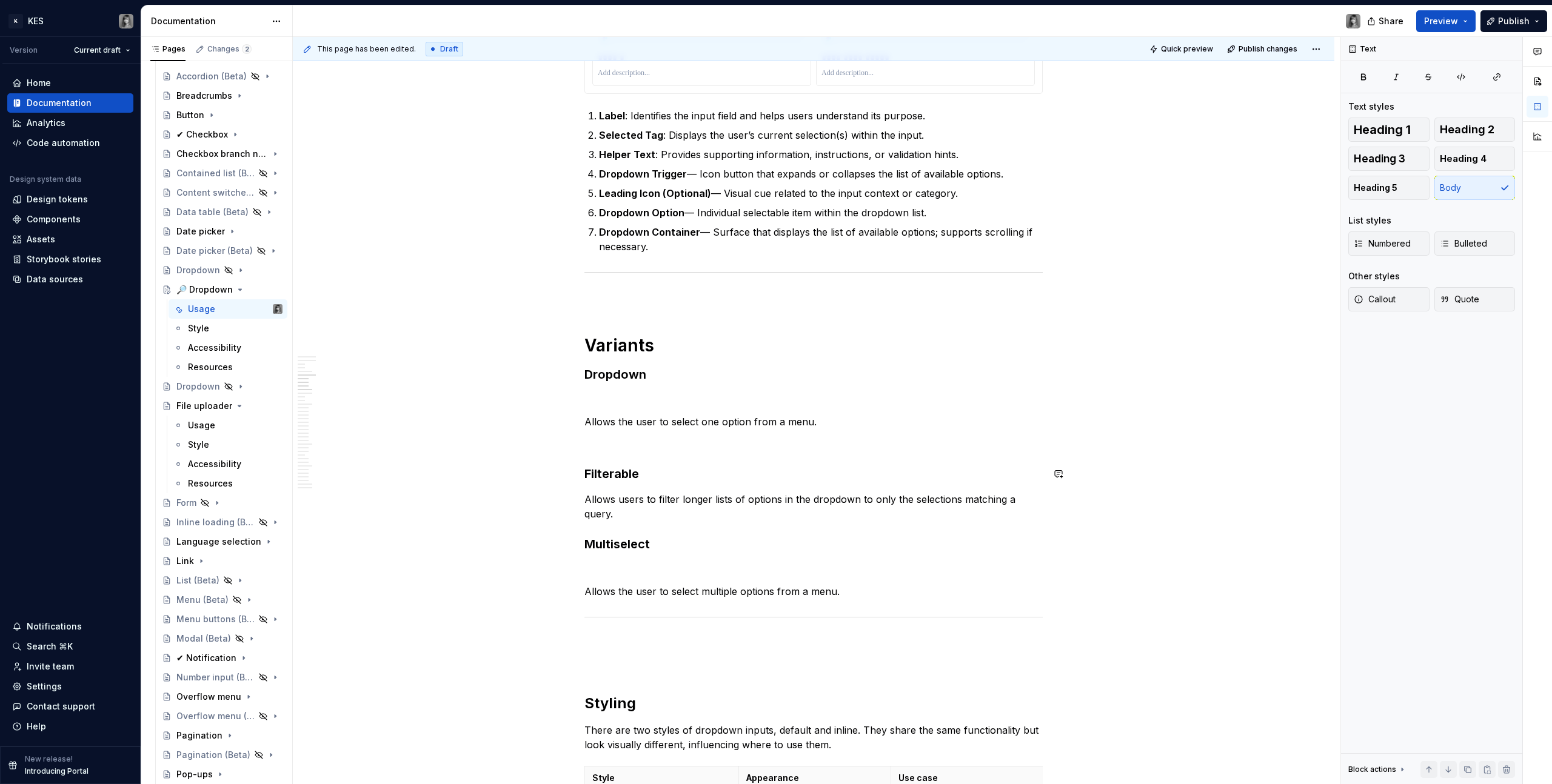
click at [651, 478] on h3 "Filterable" at bounding box center [814, 473] width 458 height 17
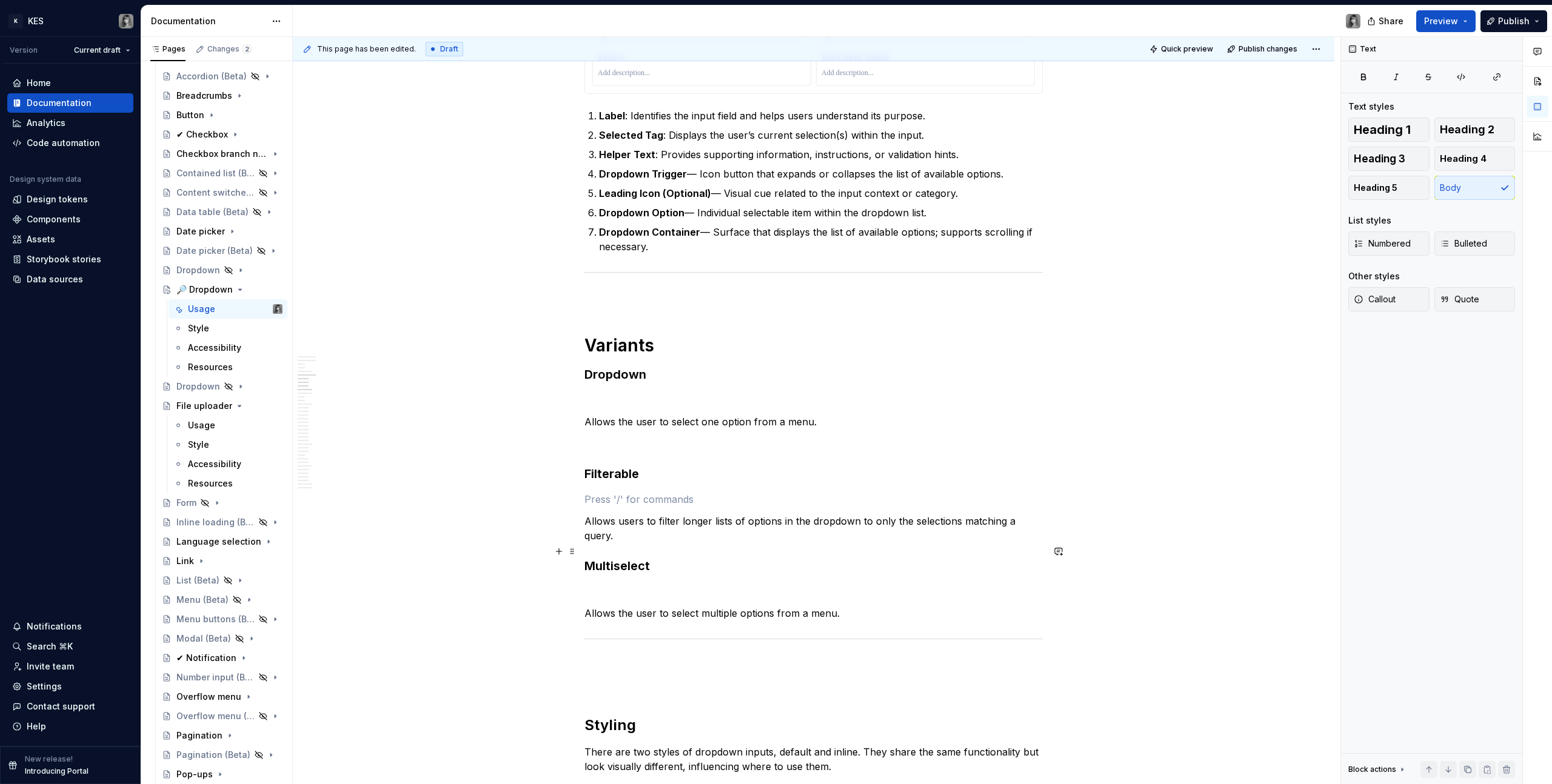
click at [700, 557] on h3 "Multiselect" at bounding box center [814, 565] width 458 height 17
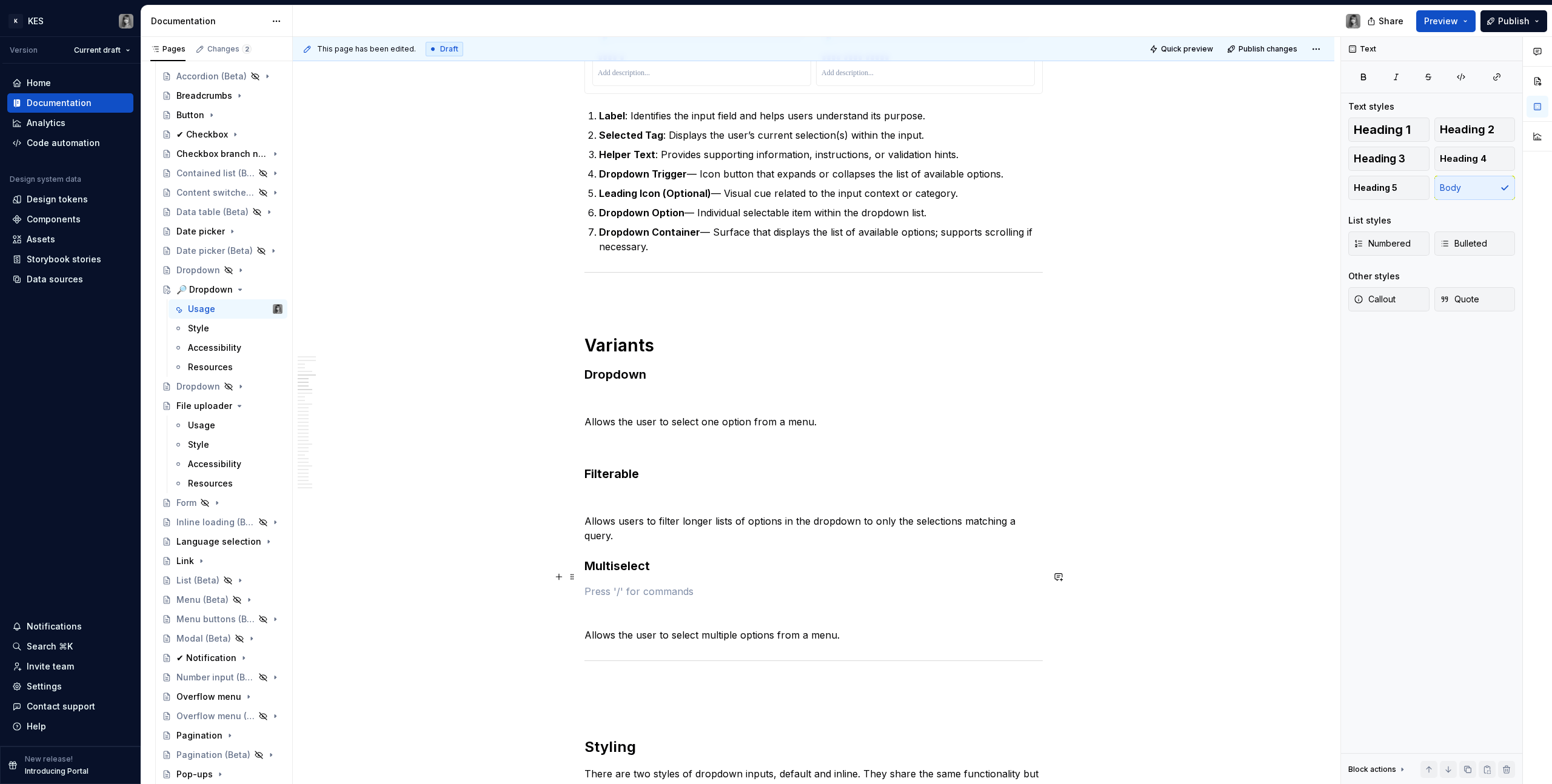
click at [627, 606] on p at bounding box center [814, 613] width 458 height 15
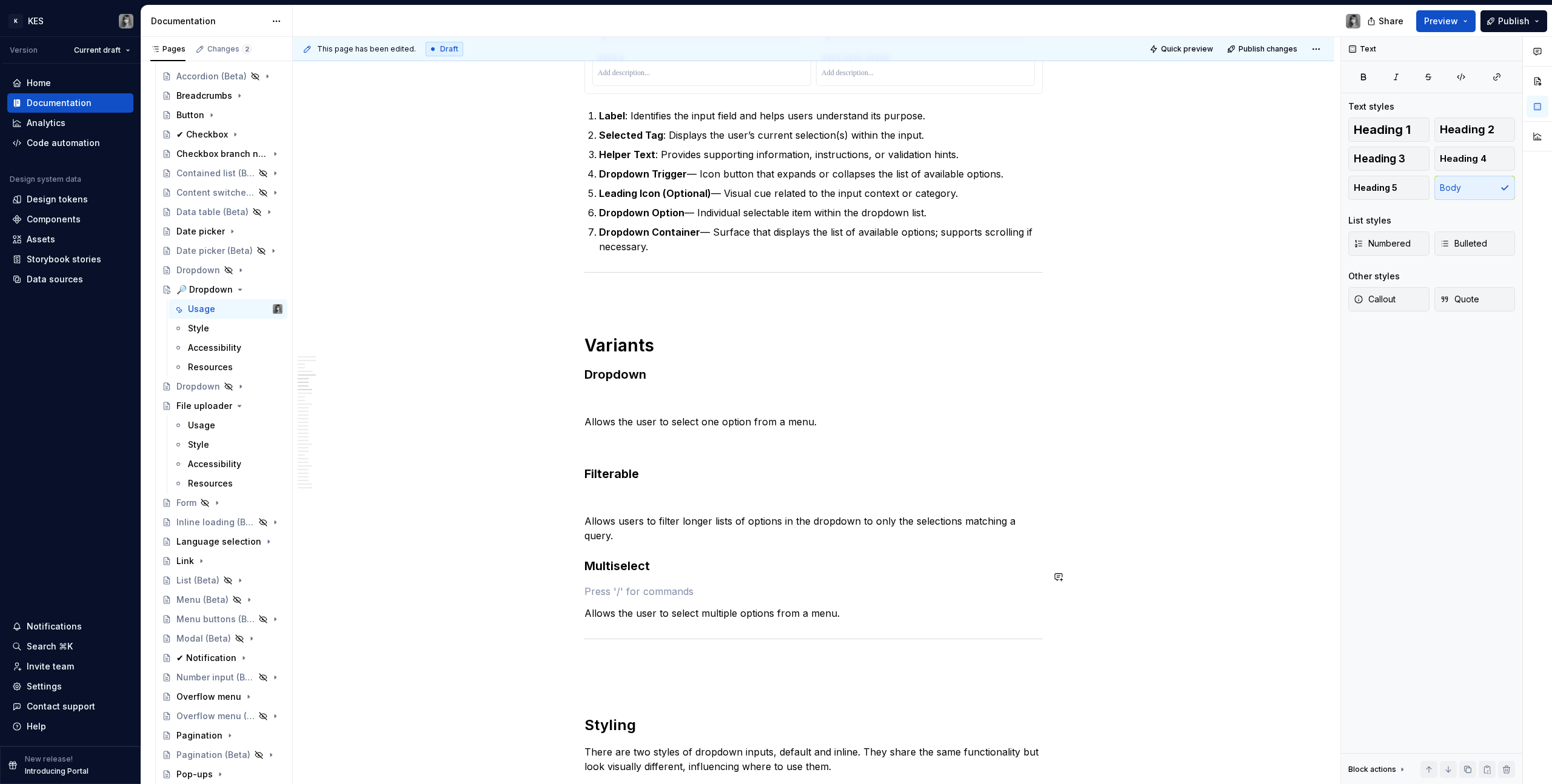
click at [624, 415] on p "Allows the user to select one option from a menu." at bounding box center [814, 422] width 458 height 15
click at [628, 395] on p at bounding box center [814, 399] width 458 height 15
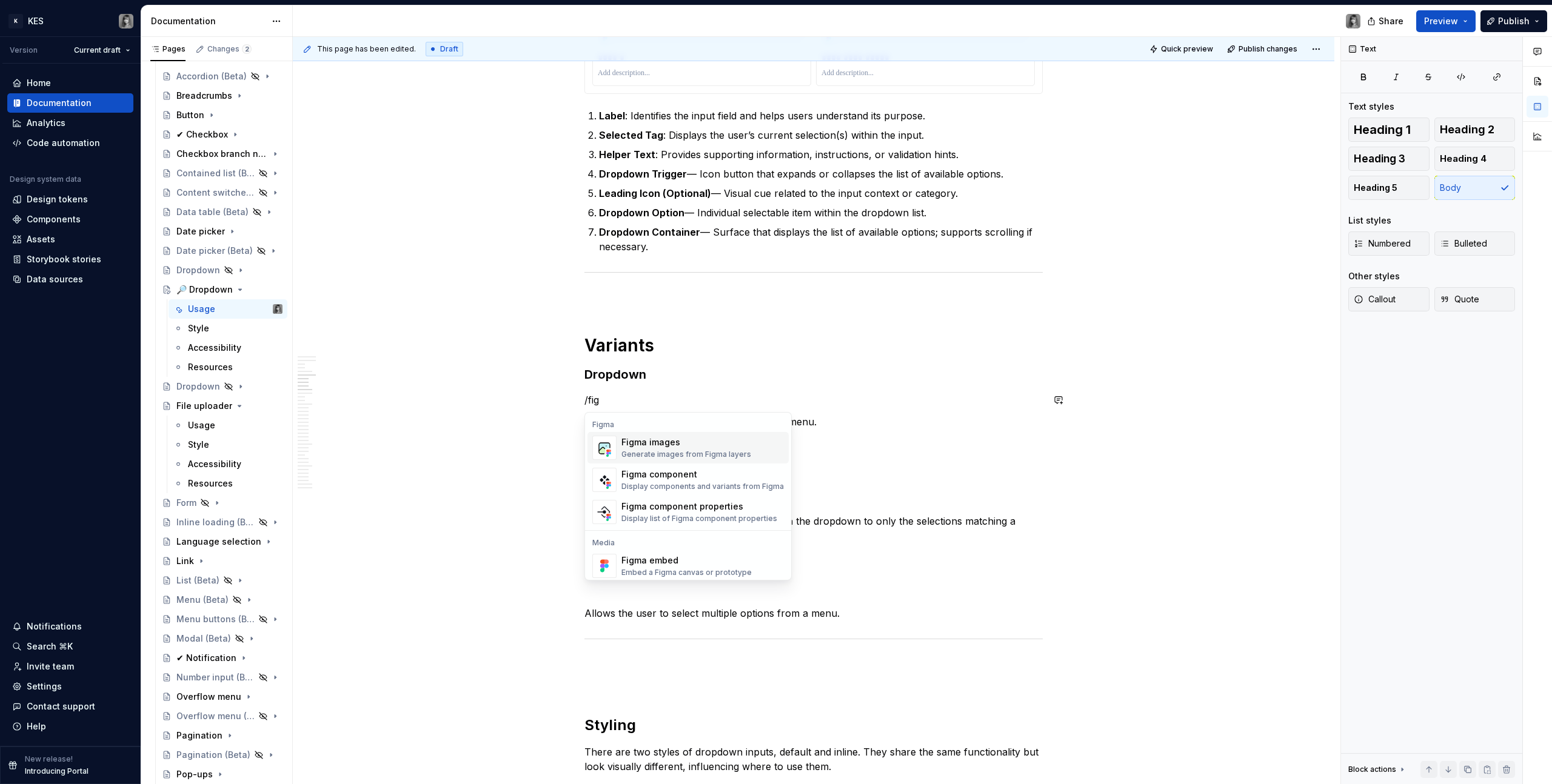
click at [653, 448] on div "Figma images Generate images from Figma layers" at bounding box center [686, 448] width 130 height 23
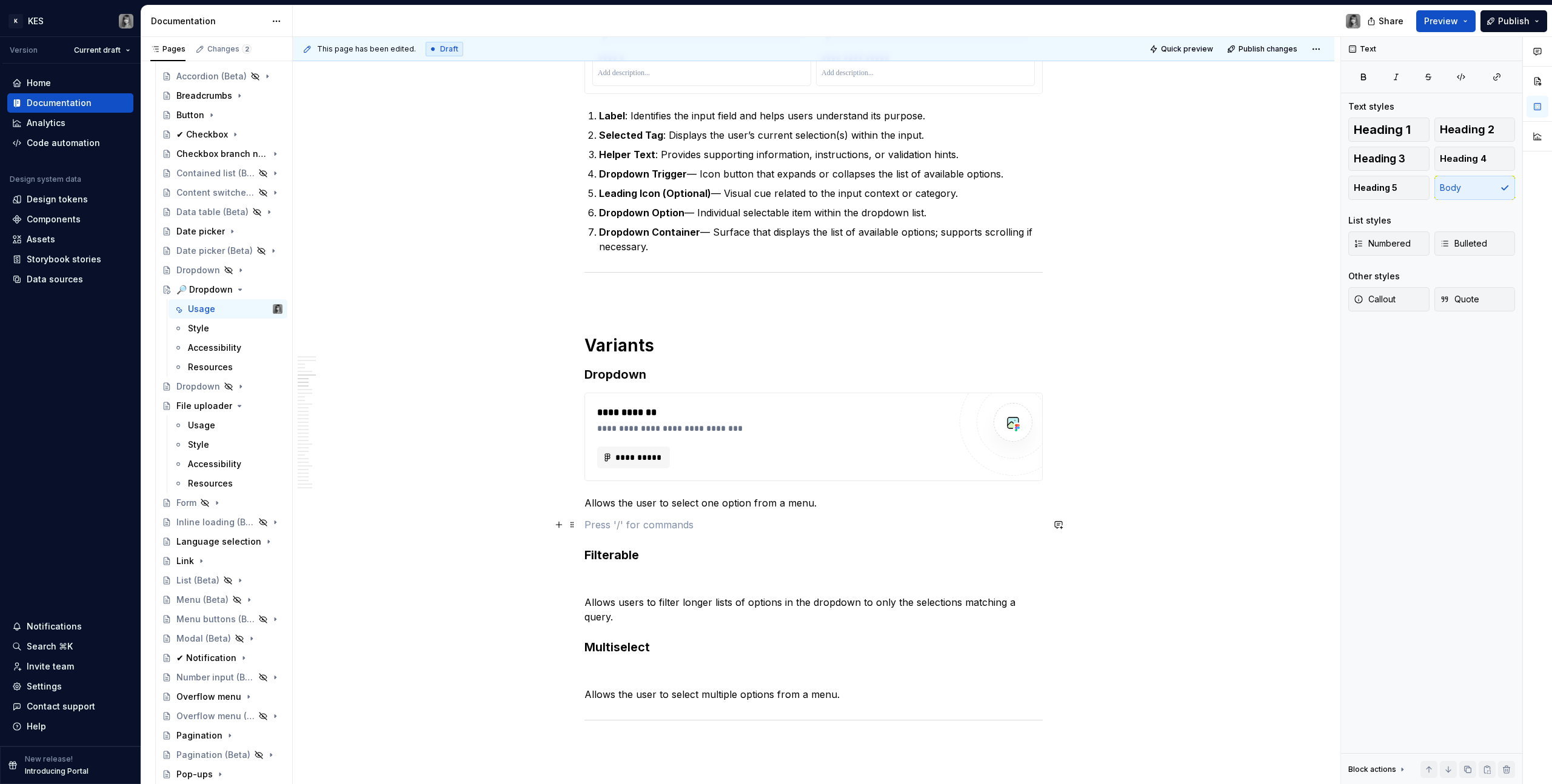
click at [615, 525] on p at bounding box center [814, 524] width 458 height 15
click at [616, 575] on p at bounding box center [814, 580] width 458 height 15
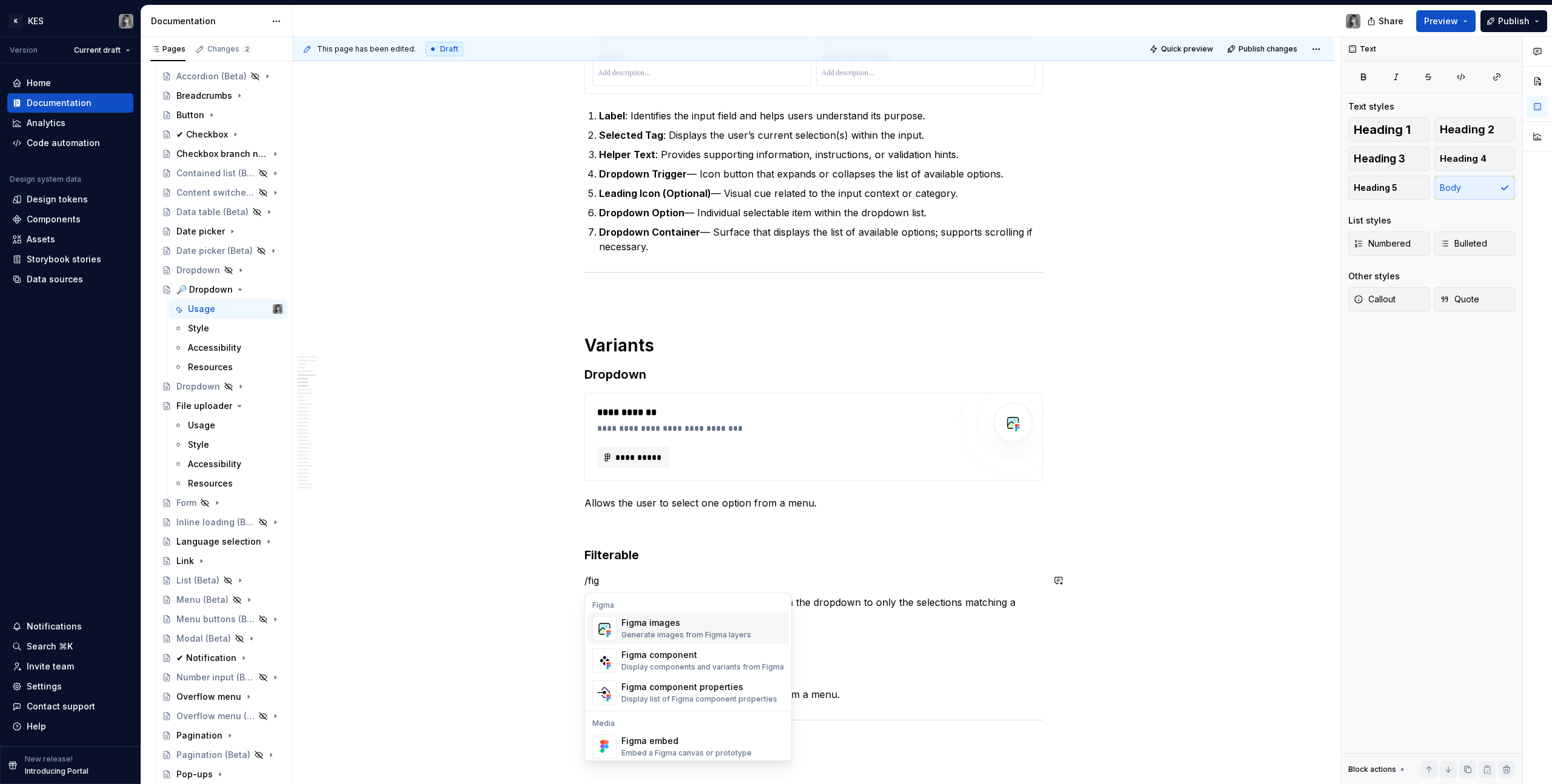
click at [643, 632] on div "Generate images from Figma layers" at bounding box center [686, 635] width 130 height 10
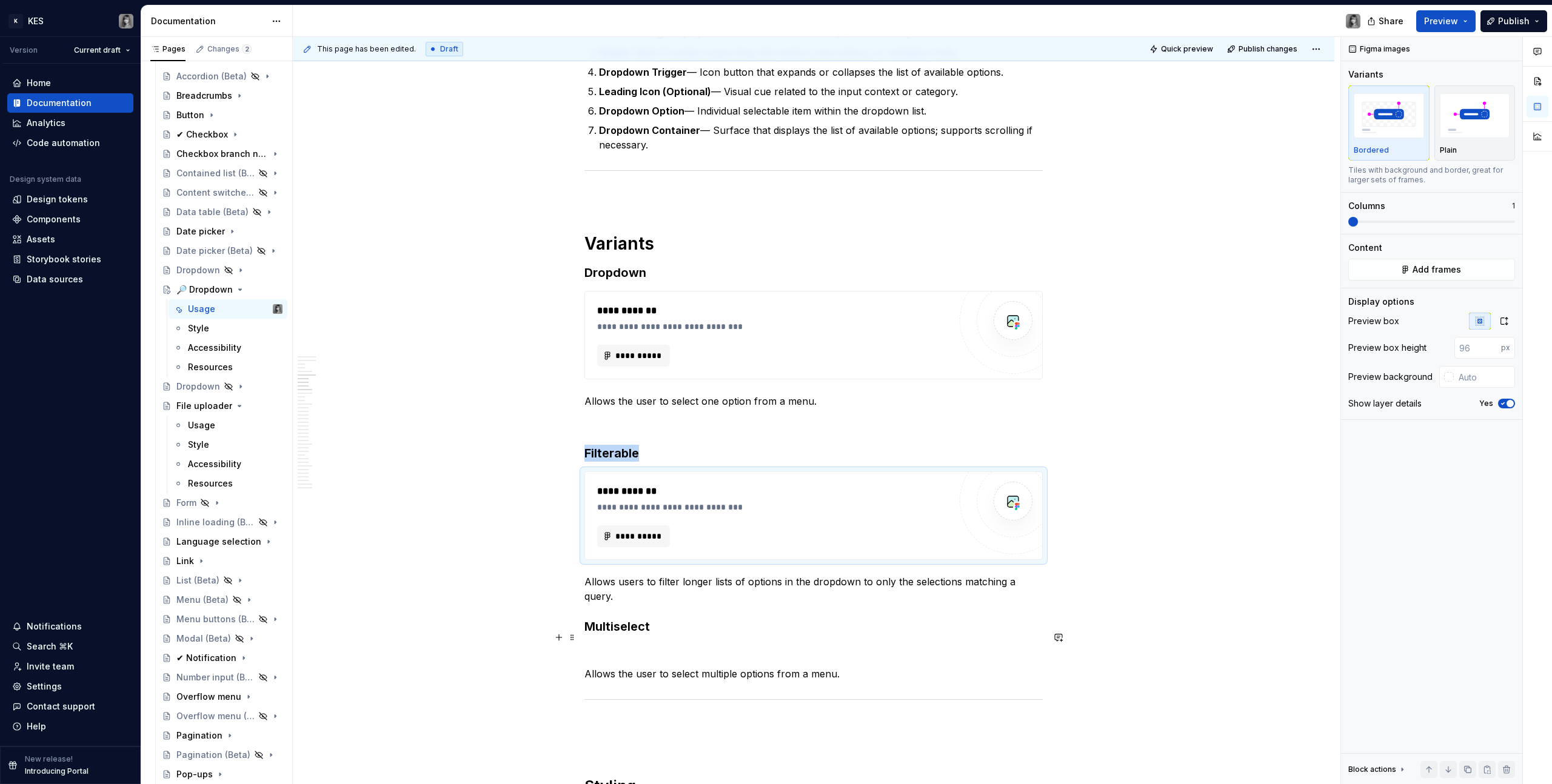
scroll to position [1867, 0]
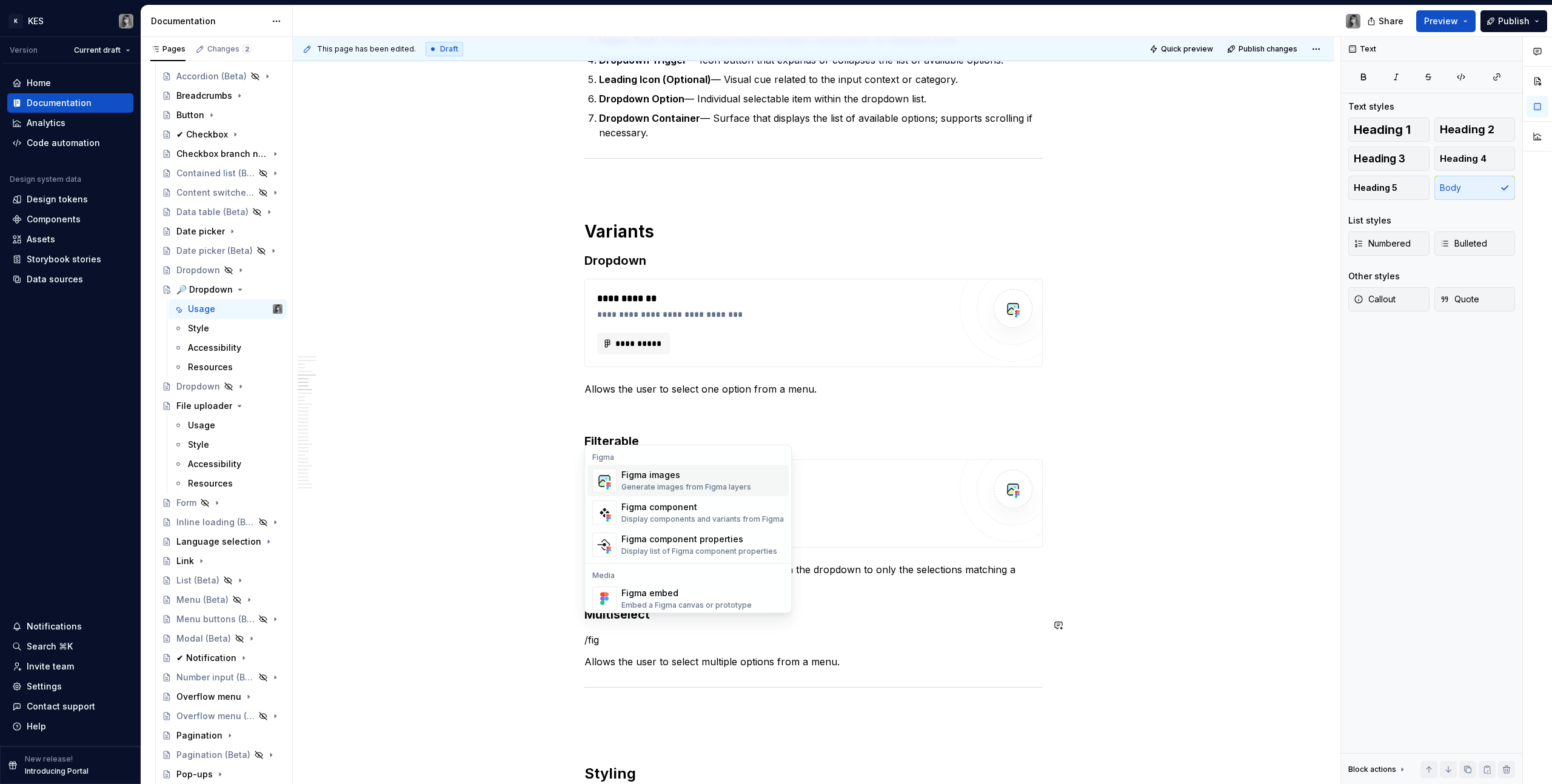
click at [684, 475] on div "Figma images" at bounding box center [686, 475] width 130 height 12
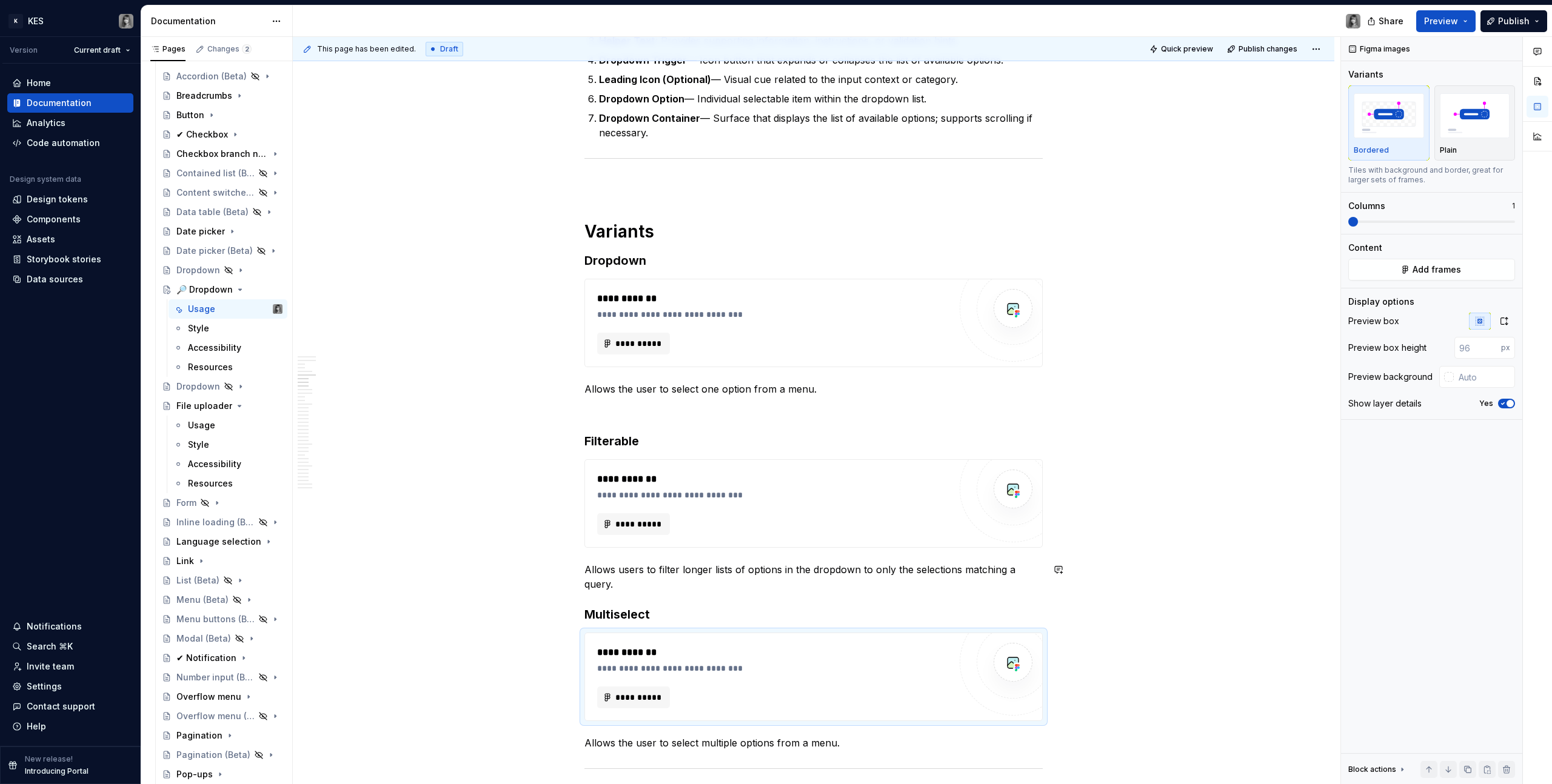
click at [612, 606] on h3 "Multiselect" at bounding box center [814, 614] width 458 height 17
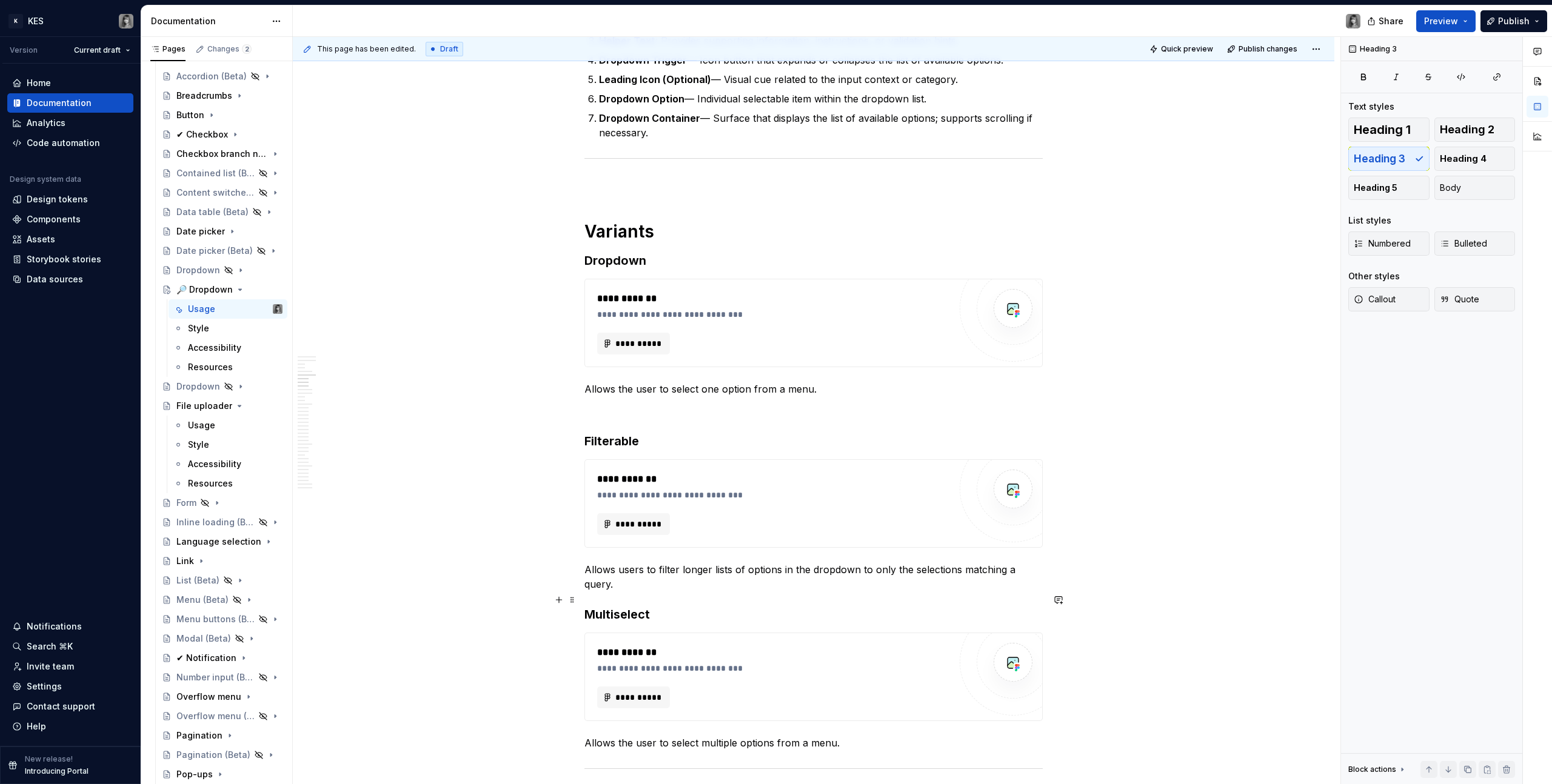
click at [587, 606] on h3 "Multiselect" at bounding box center [814, 614] width 458 height 17
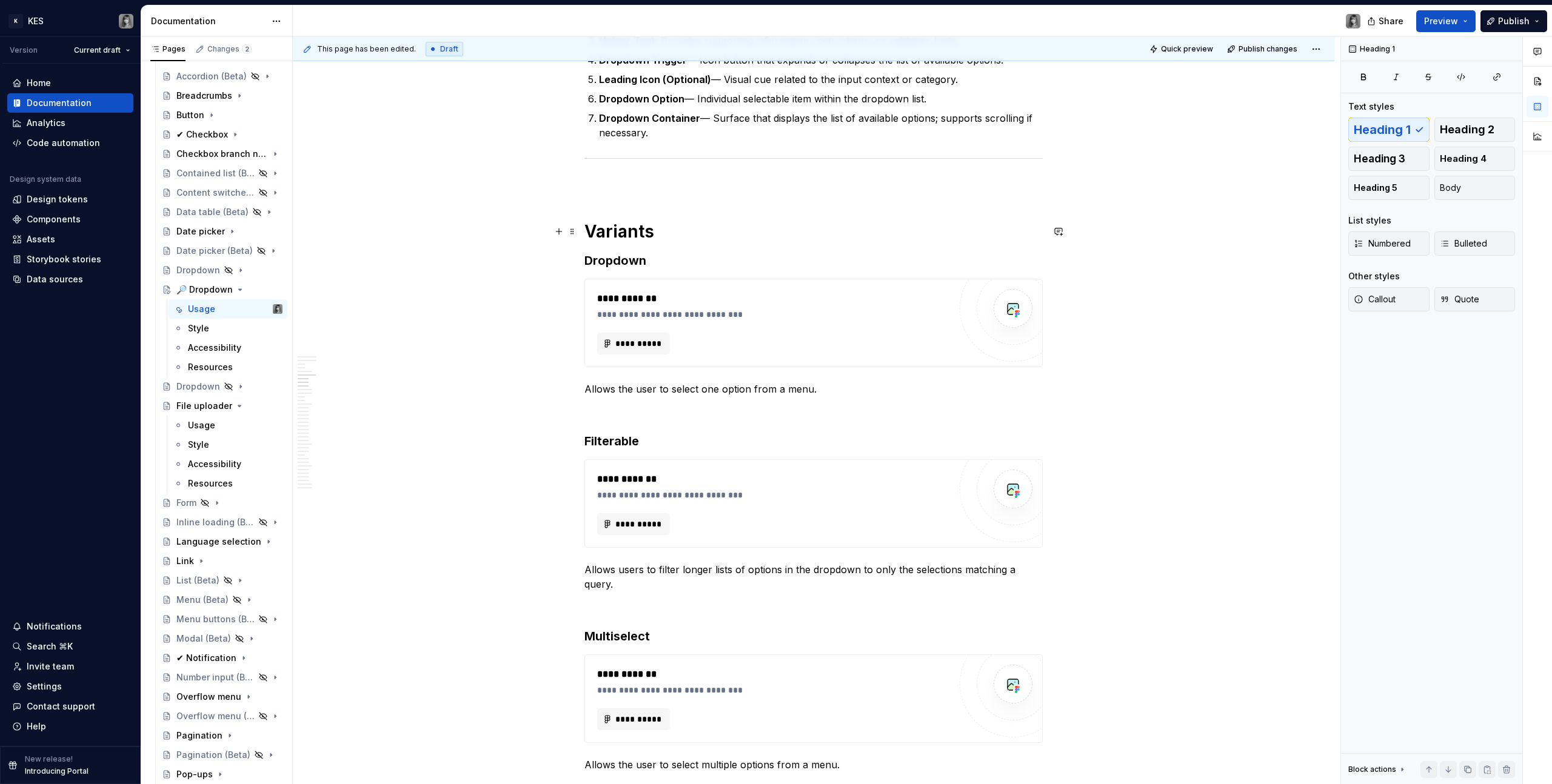
click at [616, 237] on h1 "Variants" at bounding box center [814, 231] width 458 height 21
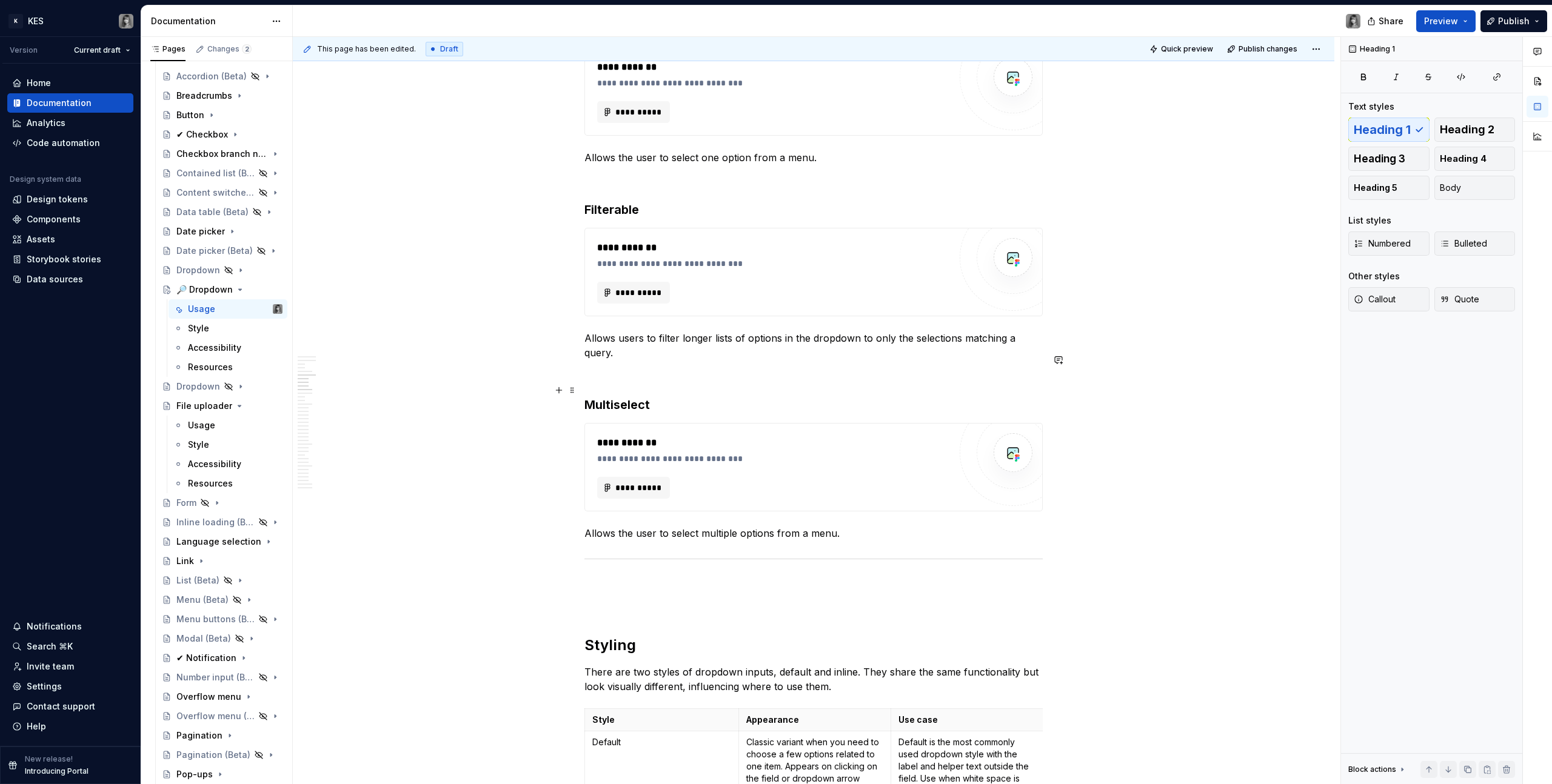
scroll to position [2101, 0]
click at [639, 393] on h3 "Multiselect" at bounding box center [814, 401] width 458 height 17
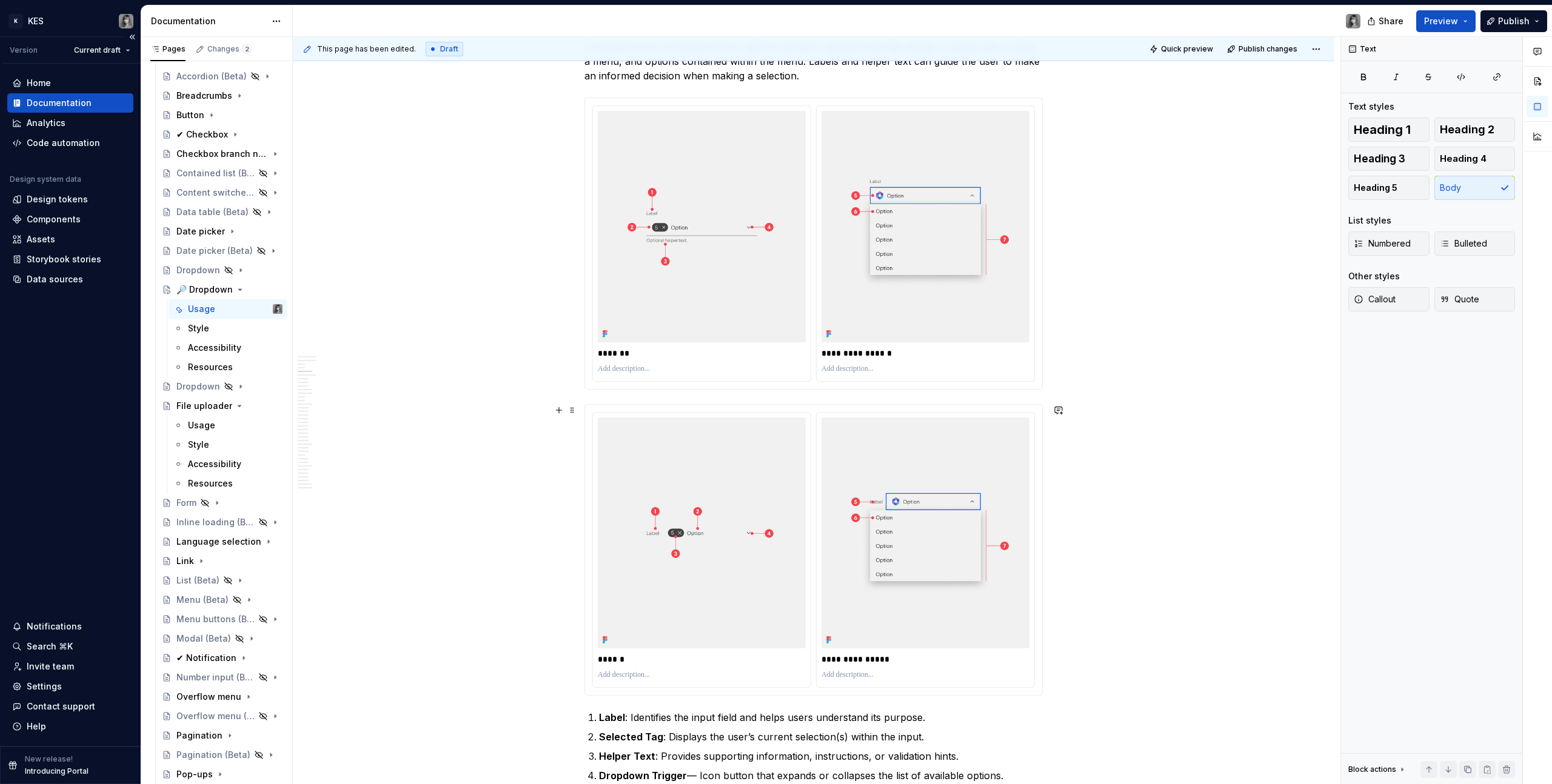
scroll to position [1012, 0]
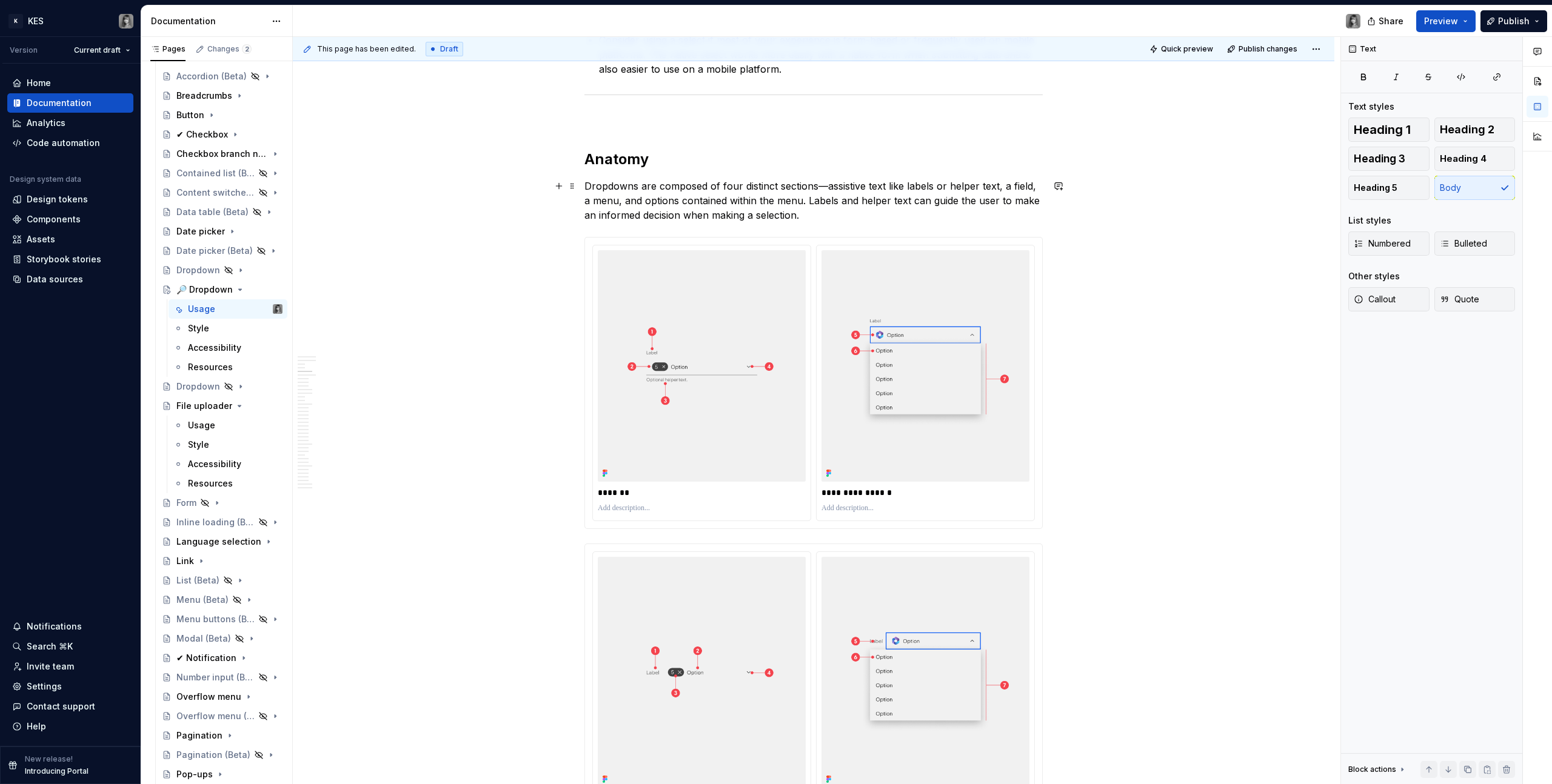
click at [825, 185] on p "Dropdowns are composed of four distinct sections—assistive text like labels or …" at bounding box center [814, 201] width 458 height 44
click at [634, 201] on p "Dropdowns are composed of four distinct sections, assistive text like labels or…" at bounding box center [814, 201] width 458 height 44
drag, startPoint x: 666, startPoint y: 193, endPoint x: 827, endPoint y: 222, distance: 163.6
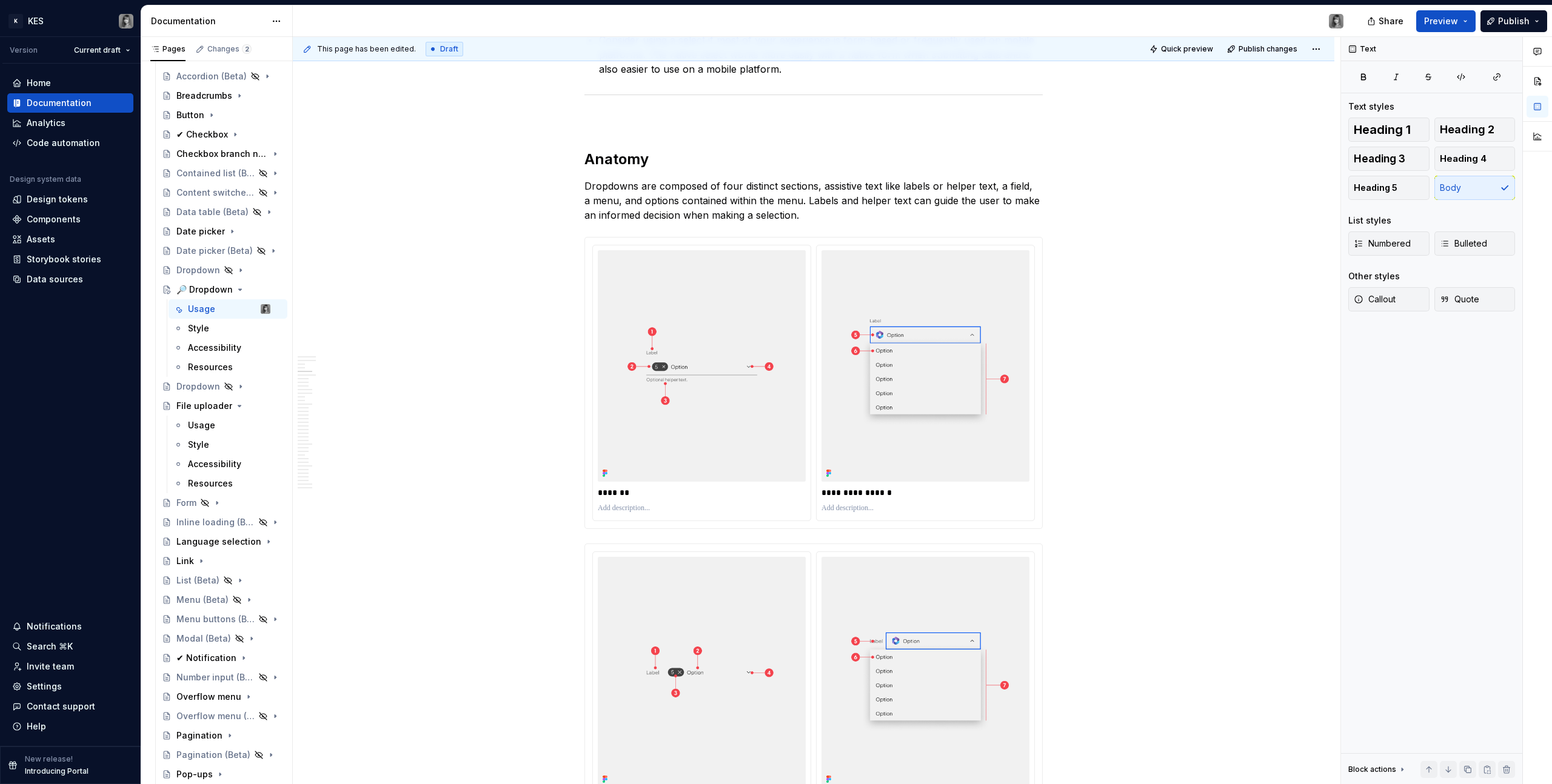
type textarea "*"
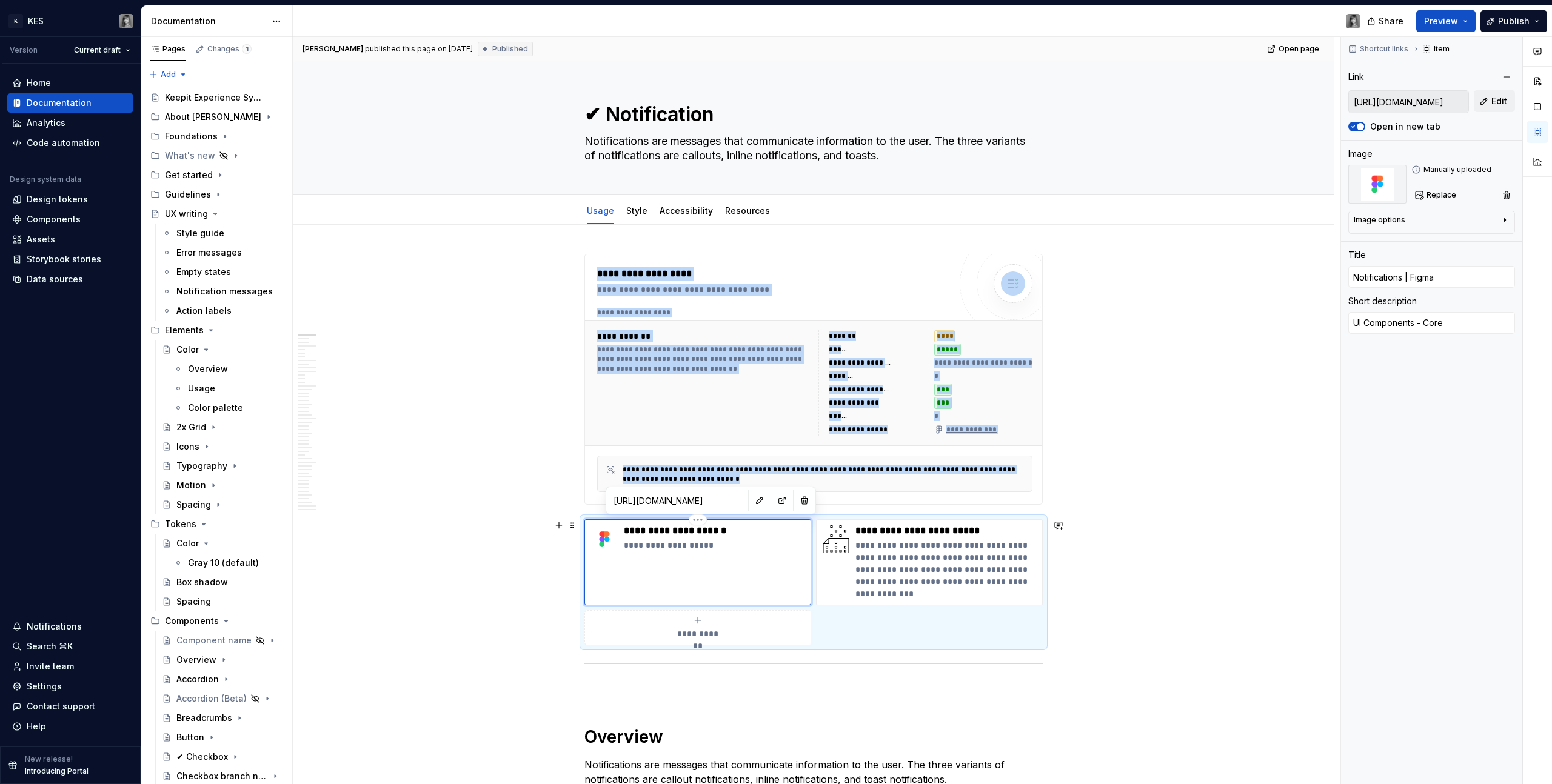
click at [755, 558] on div "**********" at bounding box center [698, 562] width 227 height 86
click at [573, 526] on span at bounding box center [572, 525] width 10 height 17
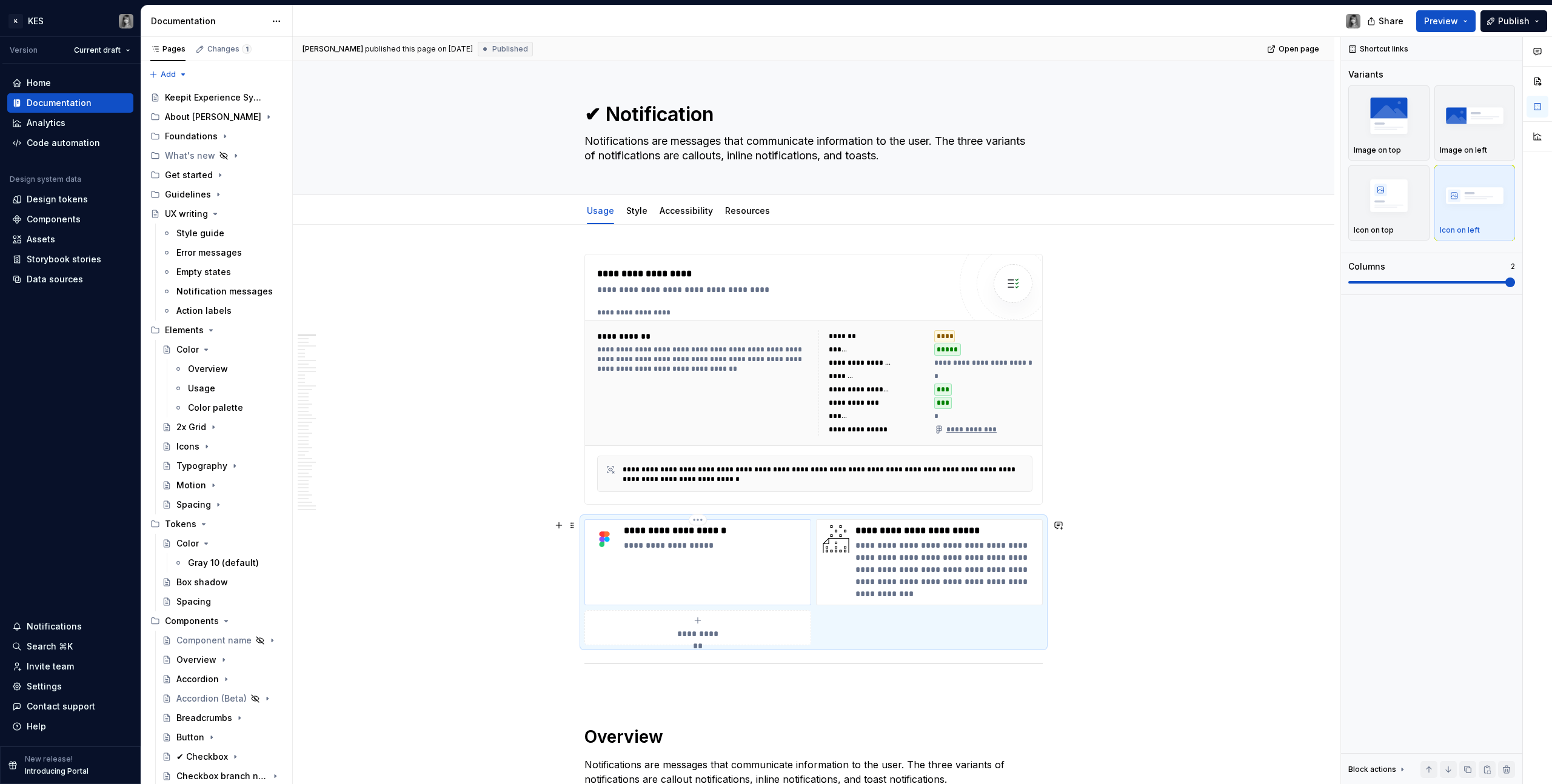
click at [713, 533] on p "**********" at bounding box center [714, 531] width 182 height 12
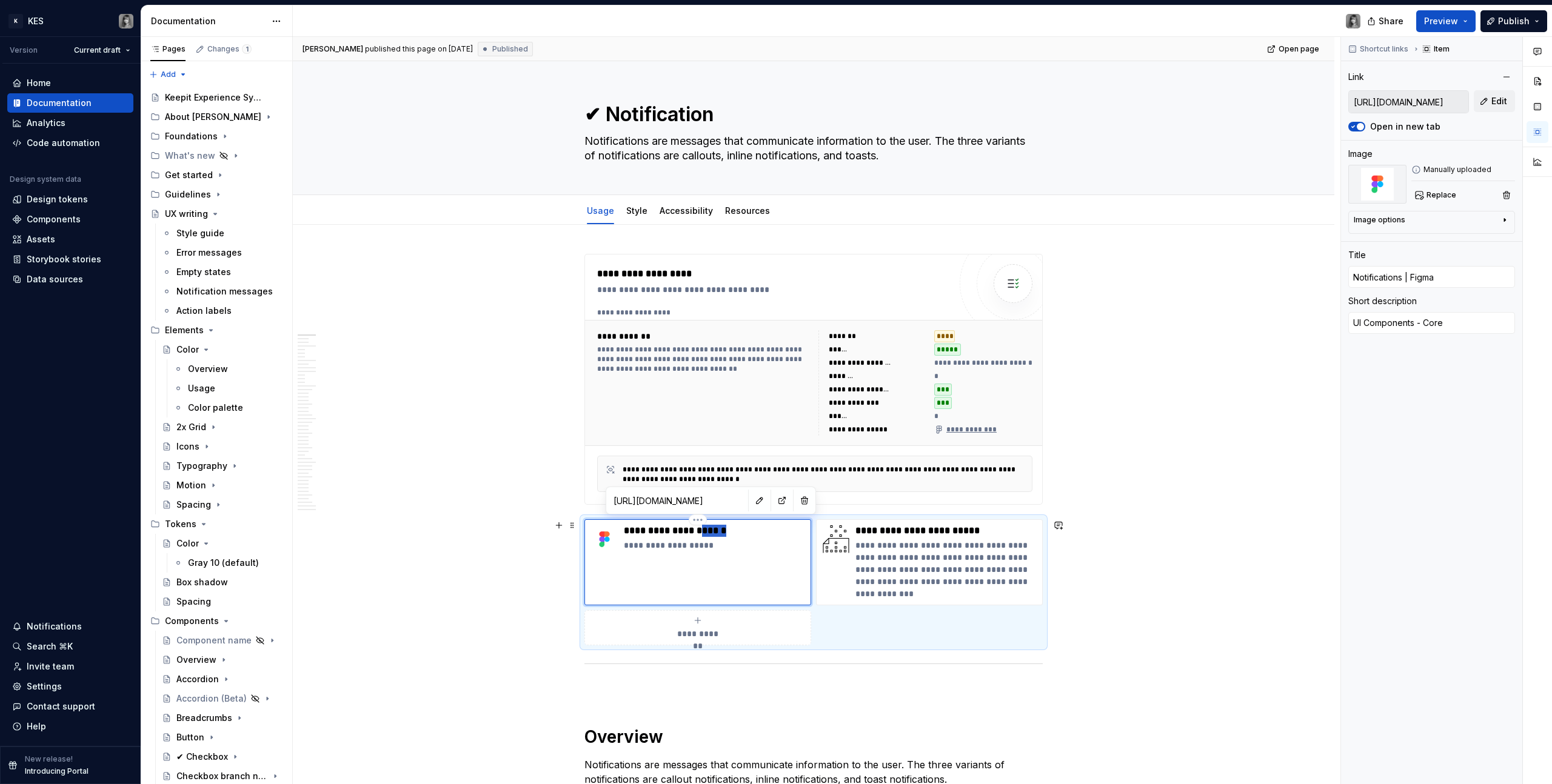
click at [713, 533] on p "**********" at bounding box center [714, 531] width 182 height 12
click at [681, 549] on p "**********" at bounding box center [714, 545] width 182 height 12
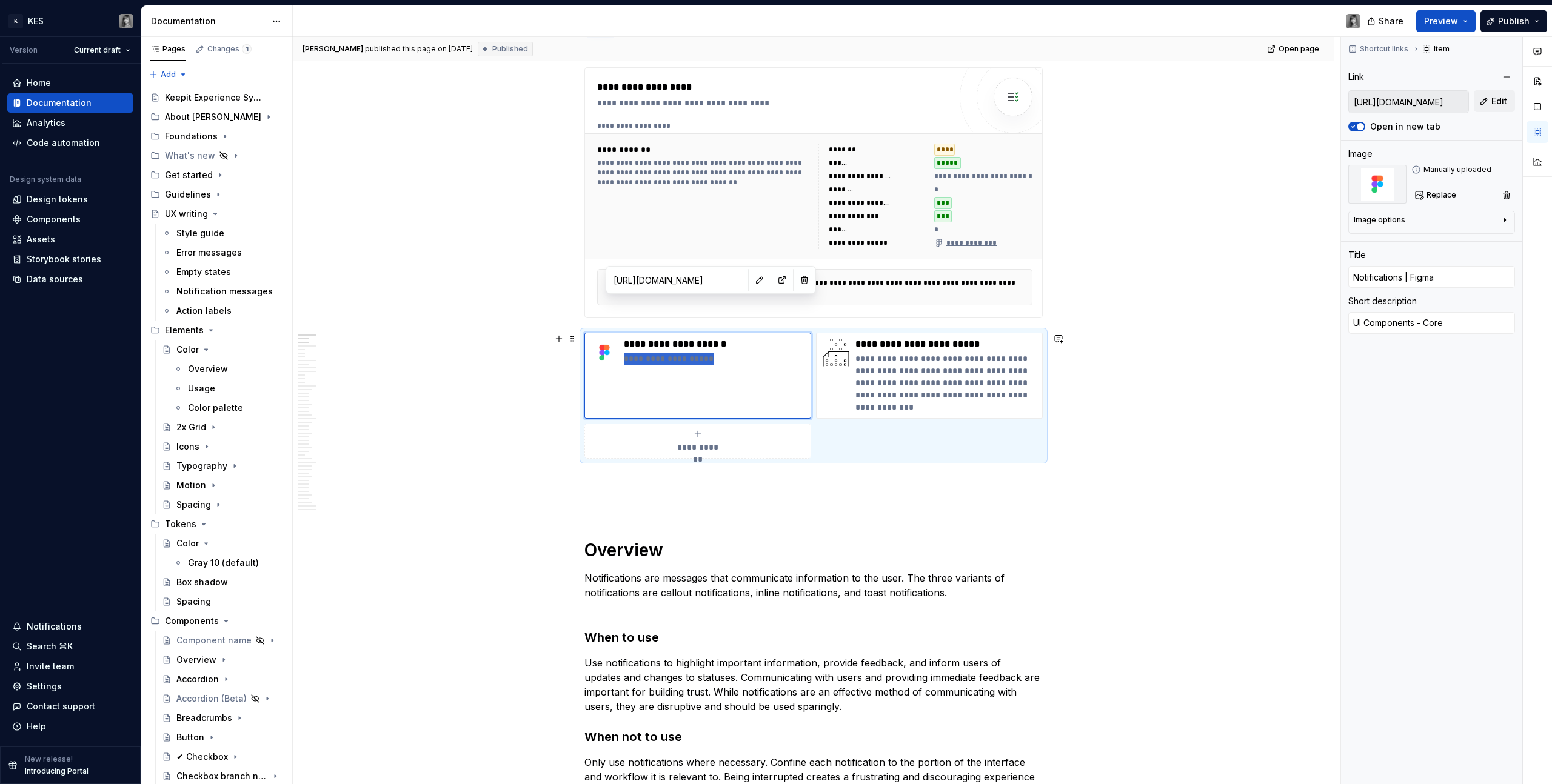
scroll to position [221, 0]
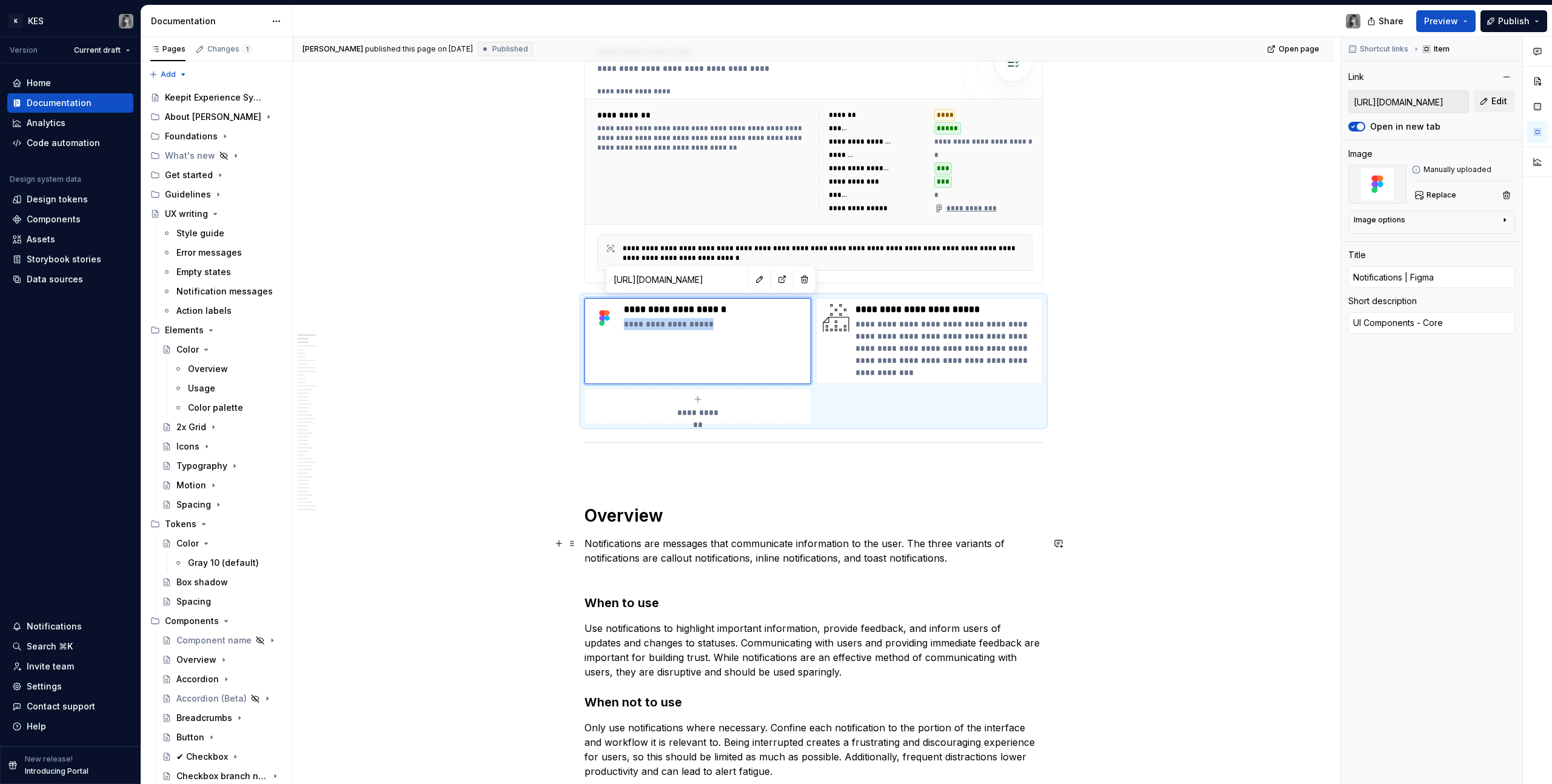
click at [743, 564] on p "Notifications are messages that communicate information to the user. The three …" at bounding box center [814, 558] width 458 height 44
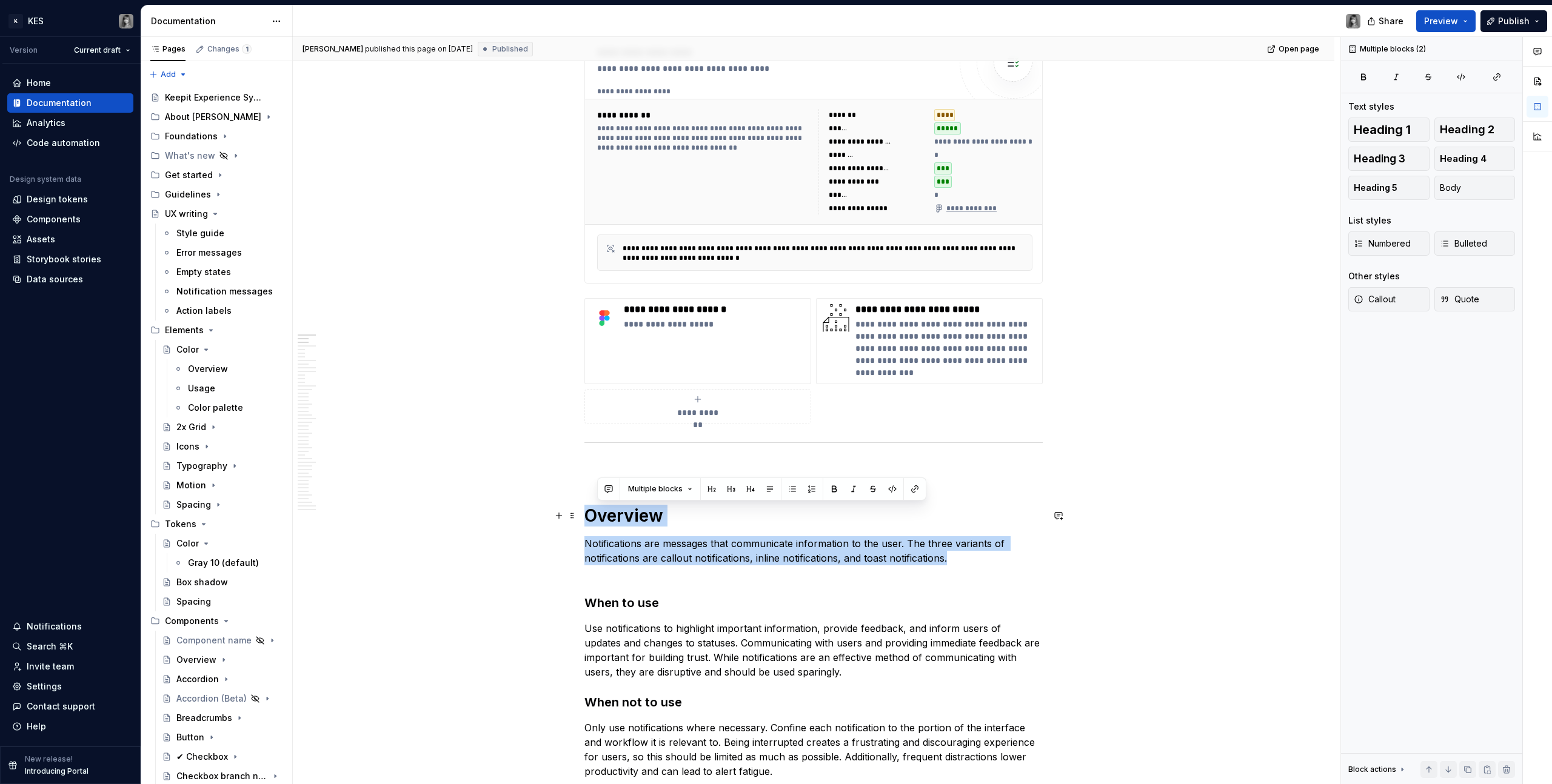
drag, startPoint x: 925, startPoint y: 561, endPoint x: 586, endPoint y: 513, distance: 342.4
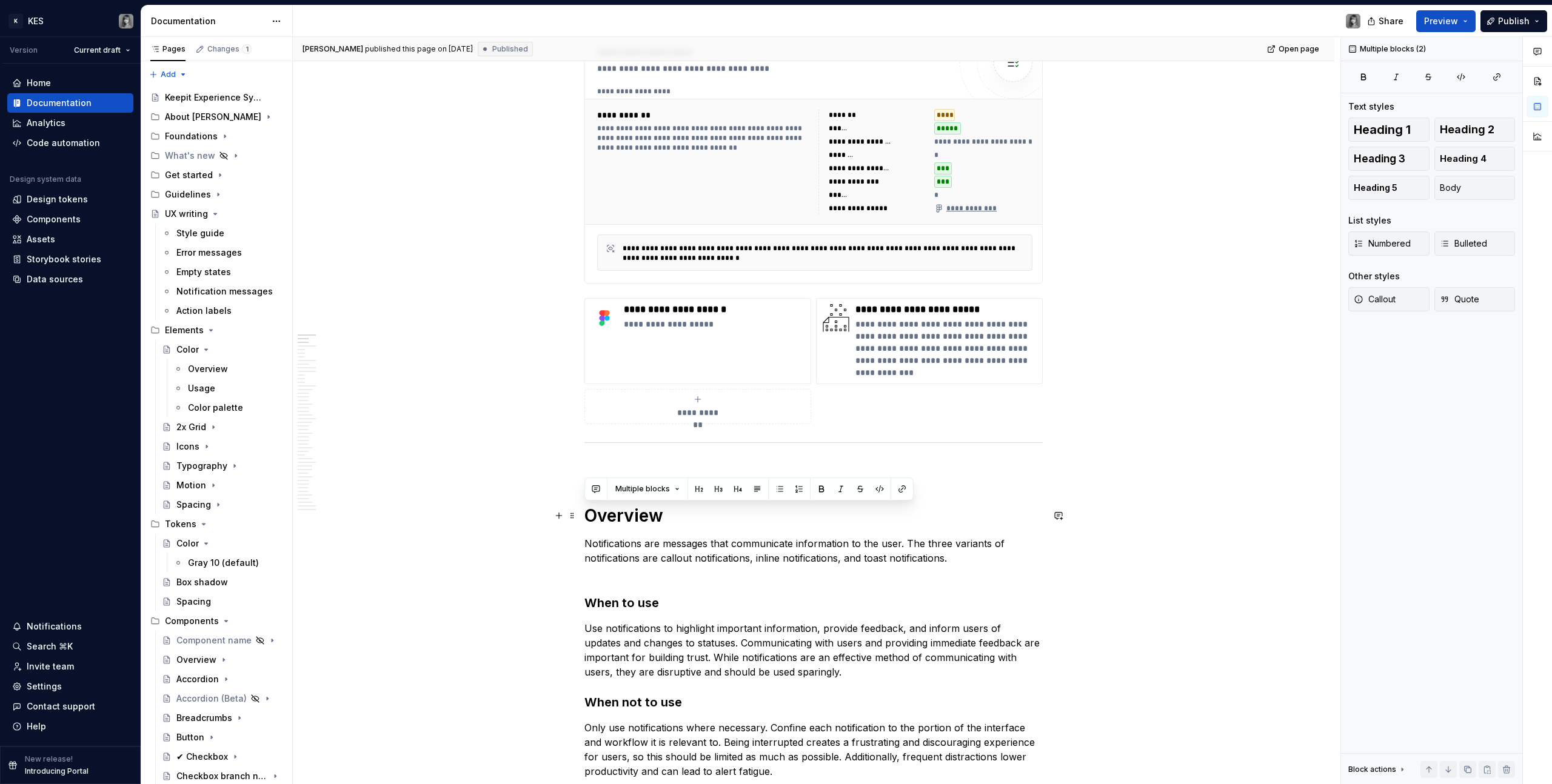
drag, startPoint x: 609, startPoint y: 527, endPoint x: 594, endPoint y: 519, distance: 17.0
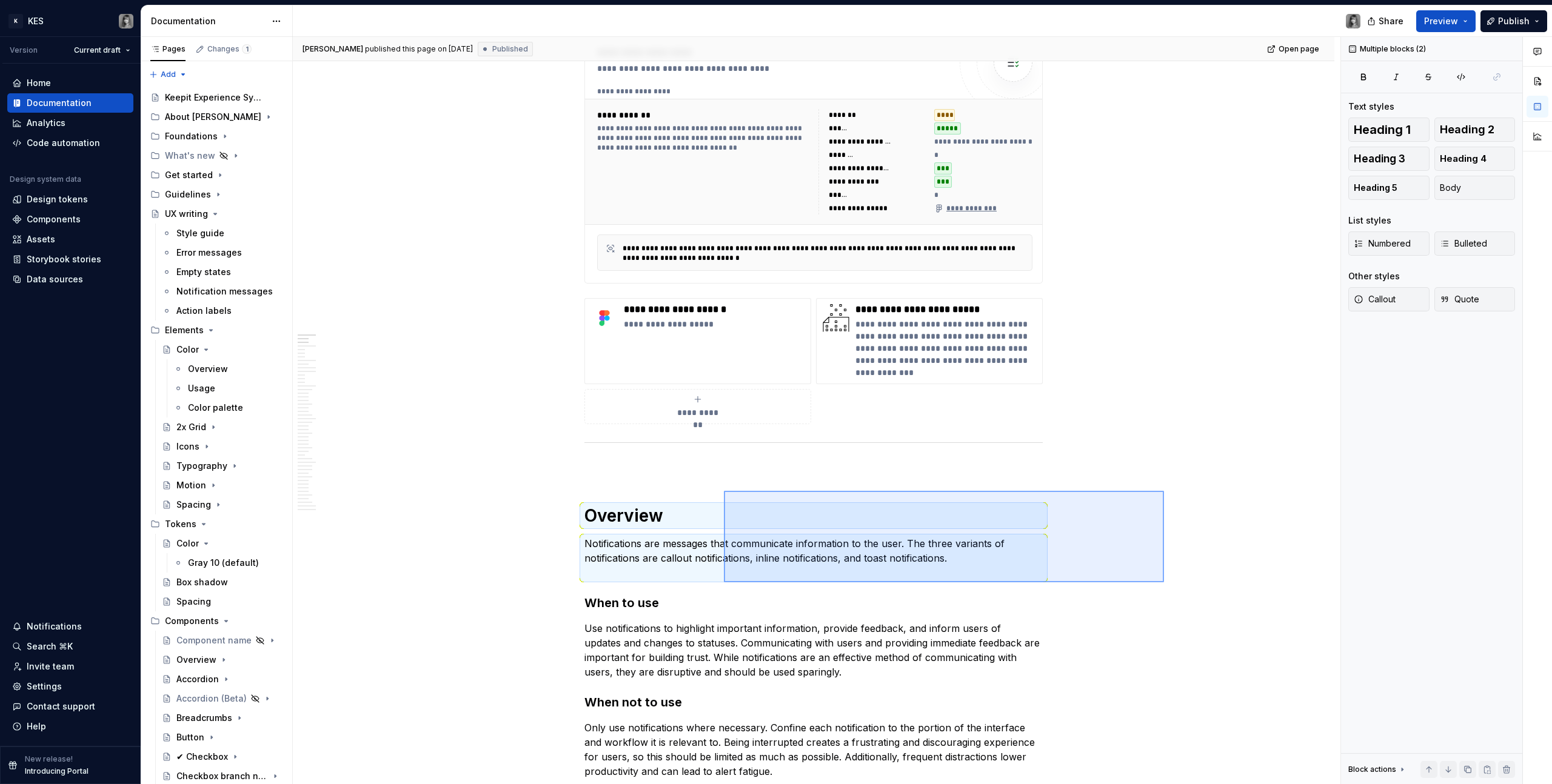
drag, startPoint x: 1163, startPoint y: 491, endPoint x: 694, endPoint y: 577, distance: 476.8
click at [702, 582] on div "**********" at bounding box center [815, 411] width 1047 height 748
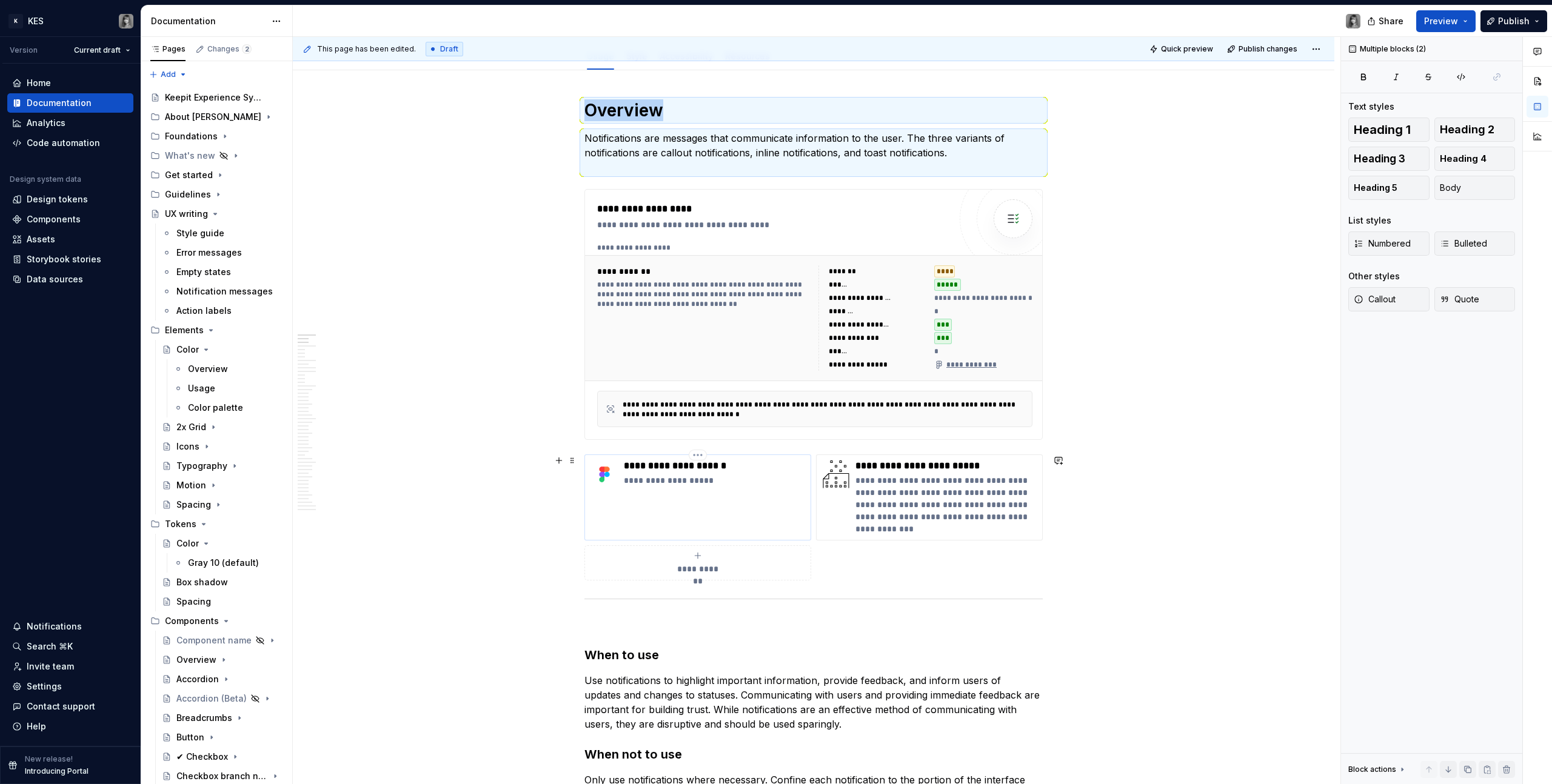
scroll to position [202, 0]
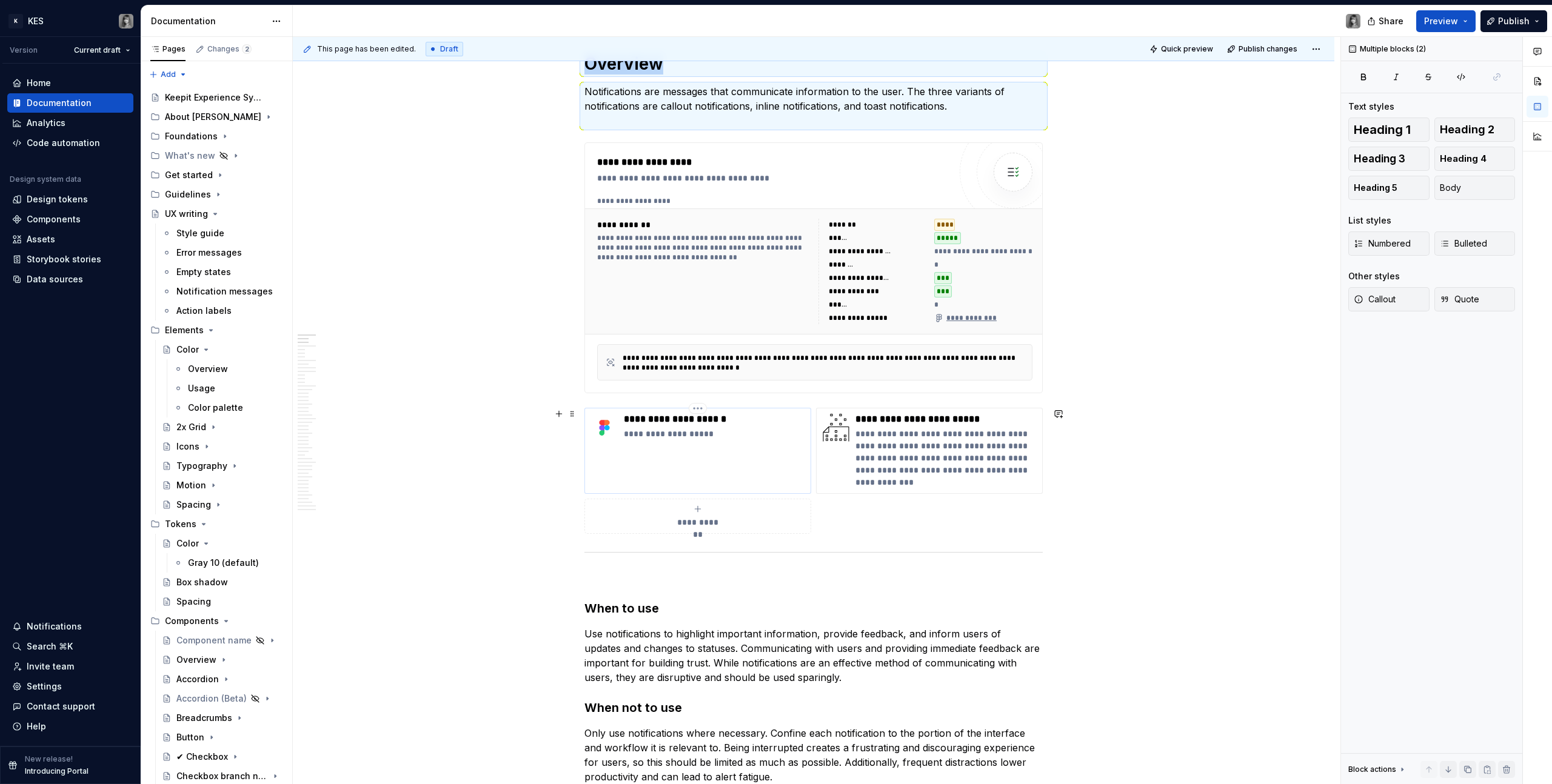
type textarea "*"
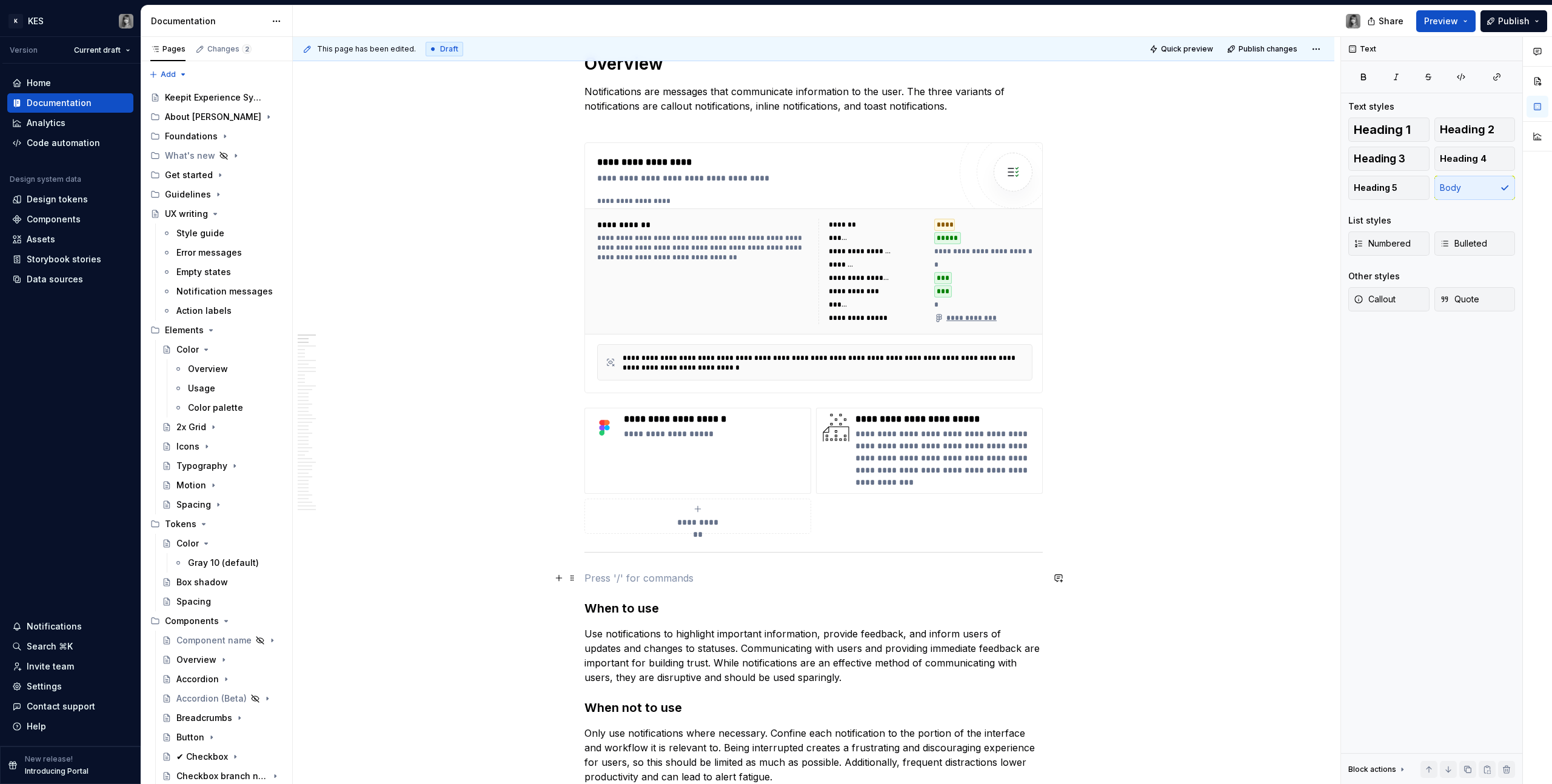
click at [675, 581] on p at bounding box center [814, 578] width 458 height 15
click at [626, 581] on p "Usage guidelines" at bounding box center [814, 578] width 458 height 15
click at [1403, 137] on button "Heading 1" at bounding box center [1388, 130] width 81 height 24
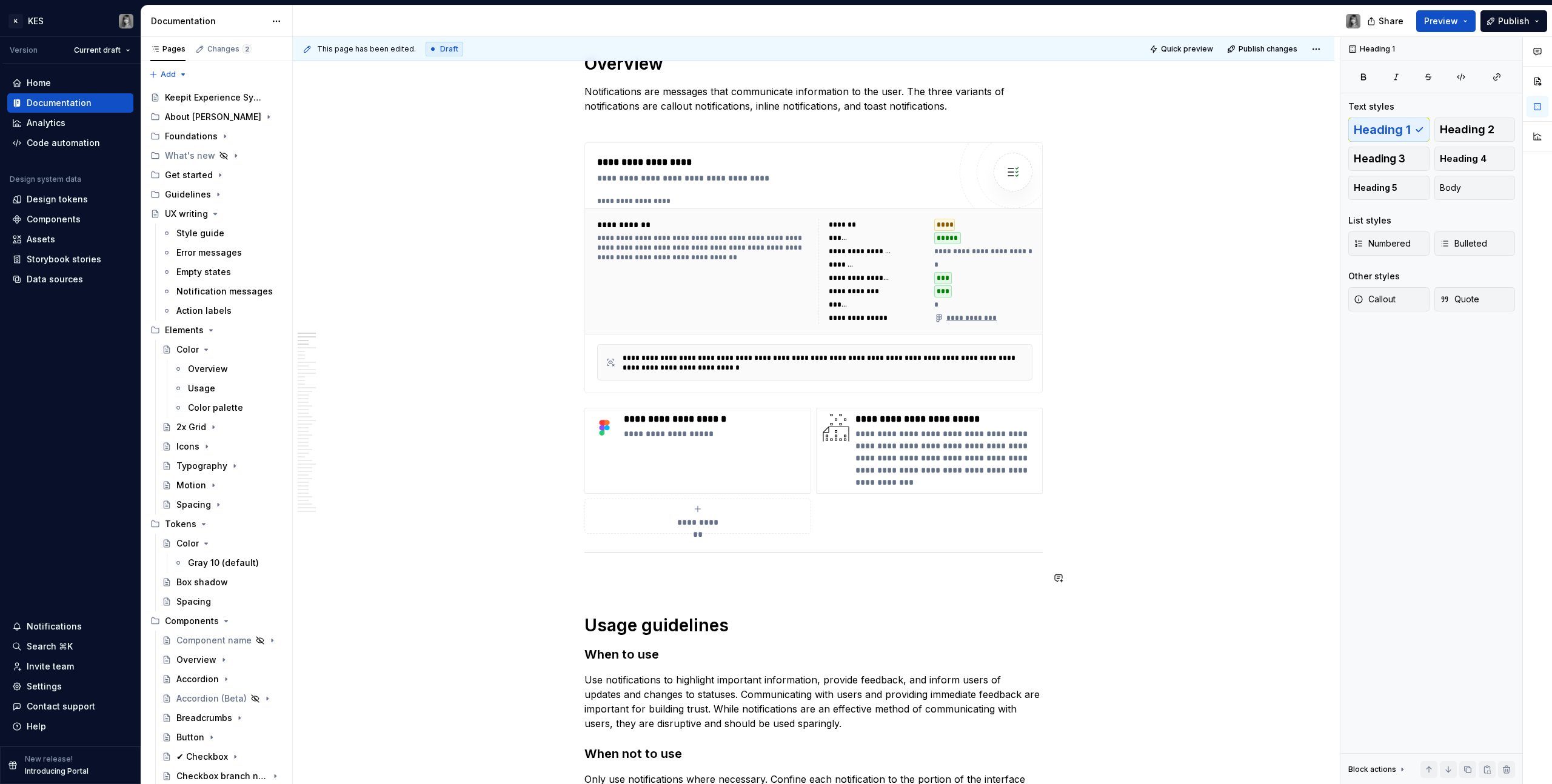
click at [651, 574] on p at bounding box center [814, 578] width 458 height 15
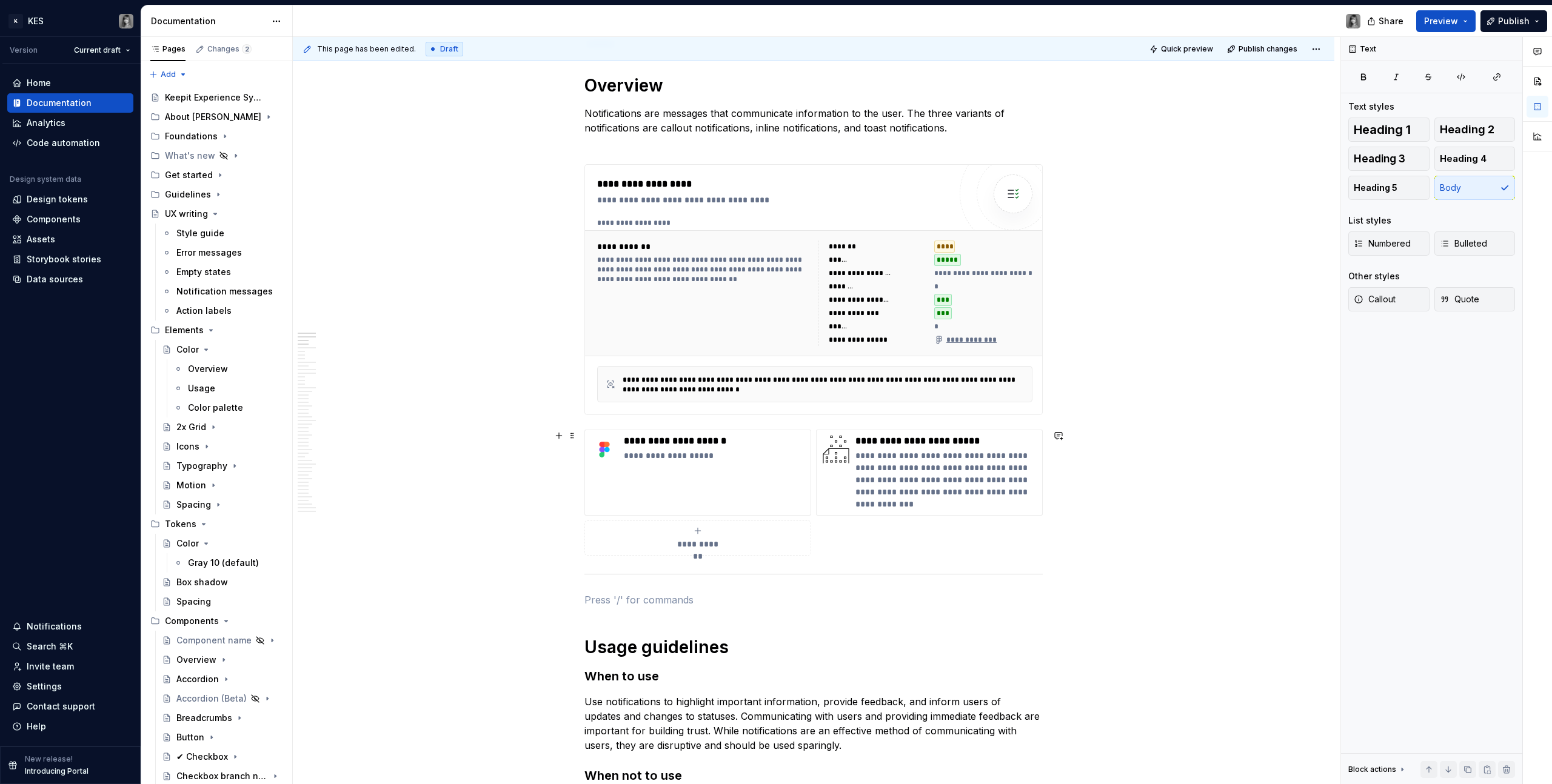
scroll to position [153, 0]
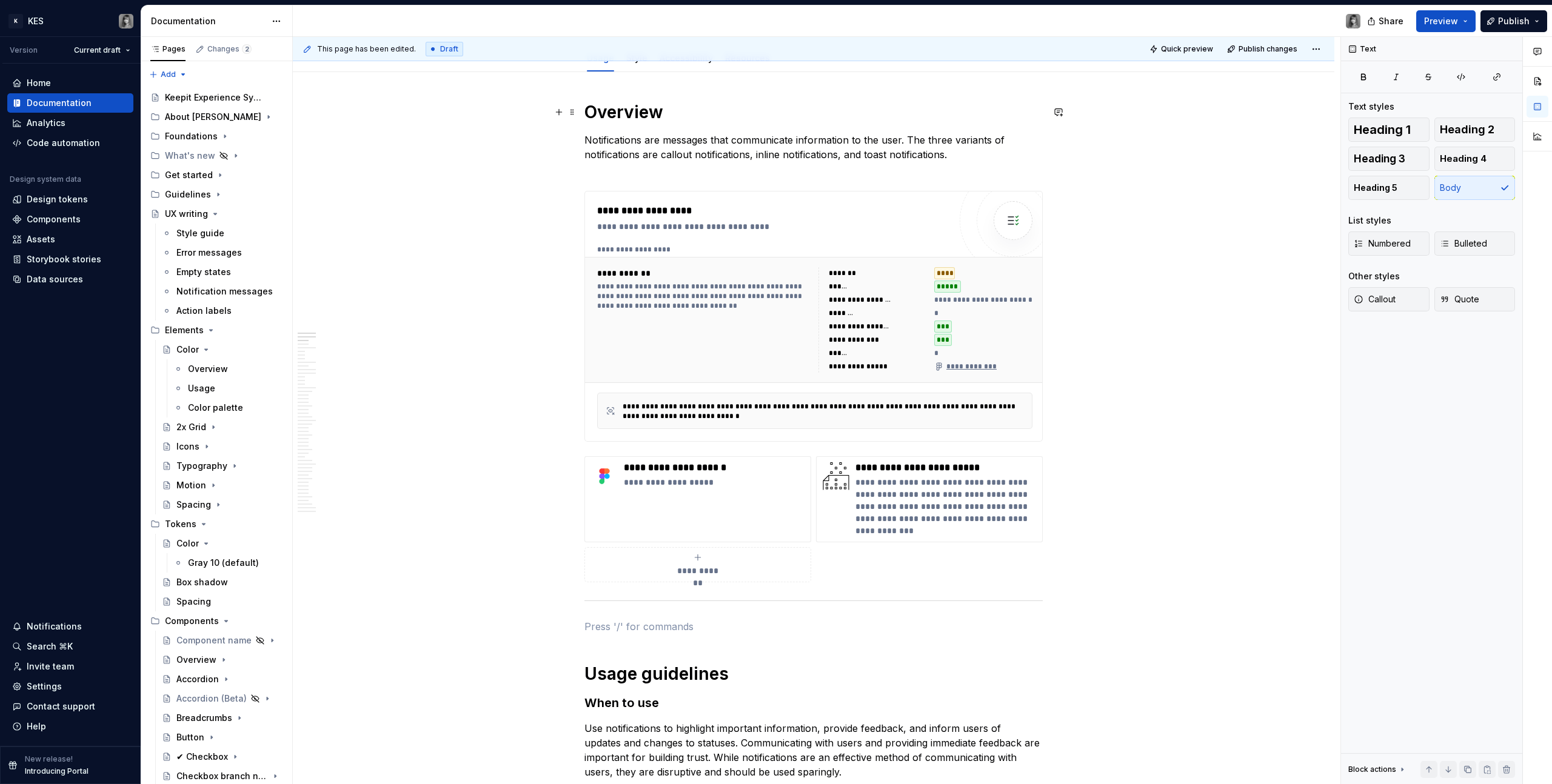
click at [614, 111] on h1 "Overview" at bounding box center [814, 112] width 458 height 21
click at [614, 112] on h1 "Overview" at bounding box center [814, 112] width 458 height 21
click at [821, 144] on p "Notifications are messages that communicate information to the user. The three …" at bounding box center [814, 154] width 458 height 44
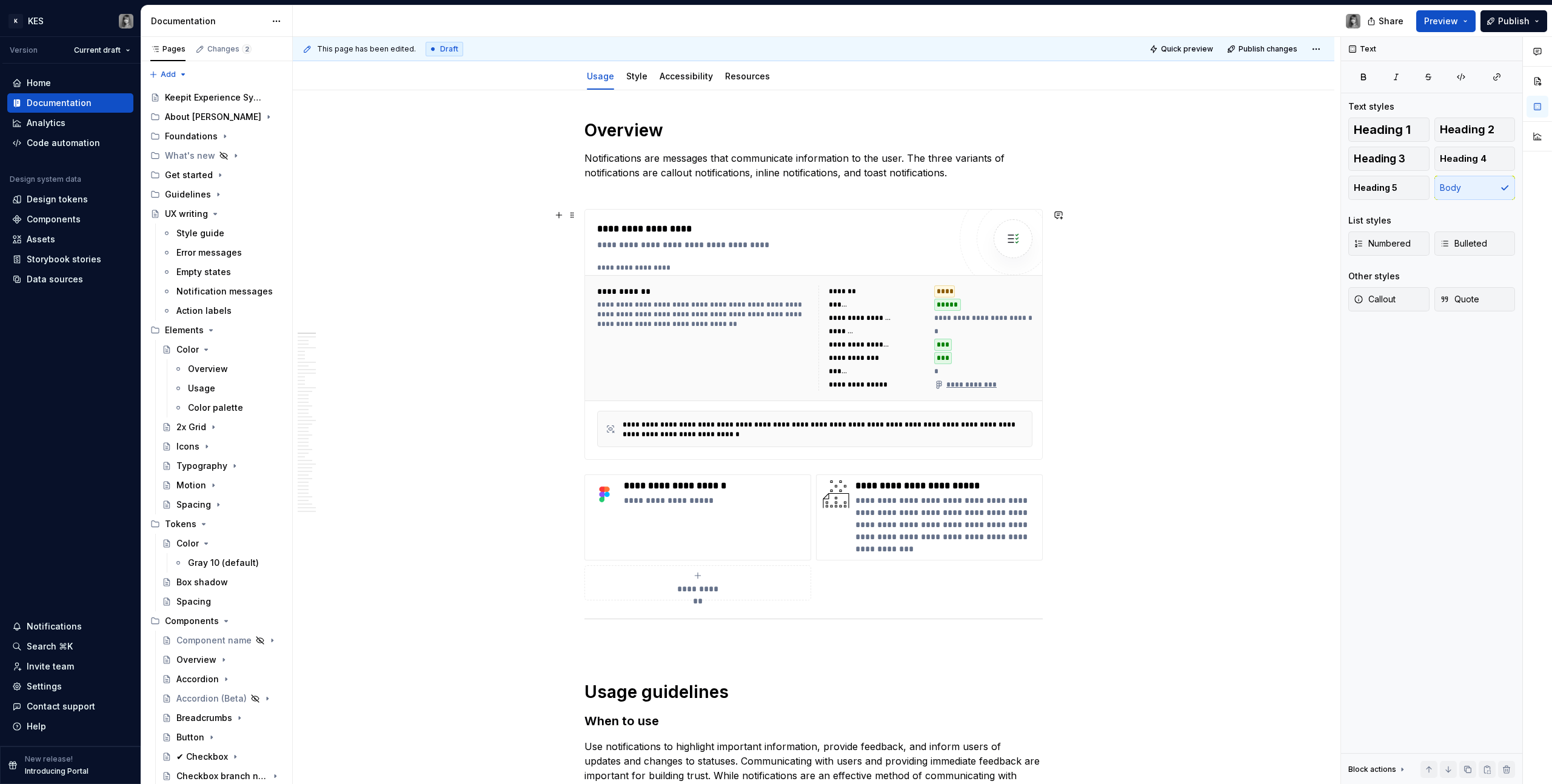
scroll to position [206, 0]
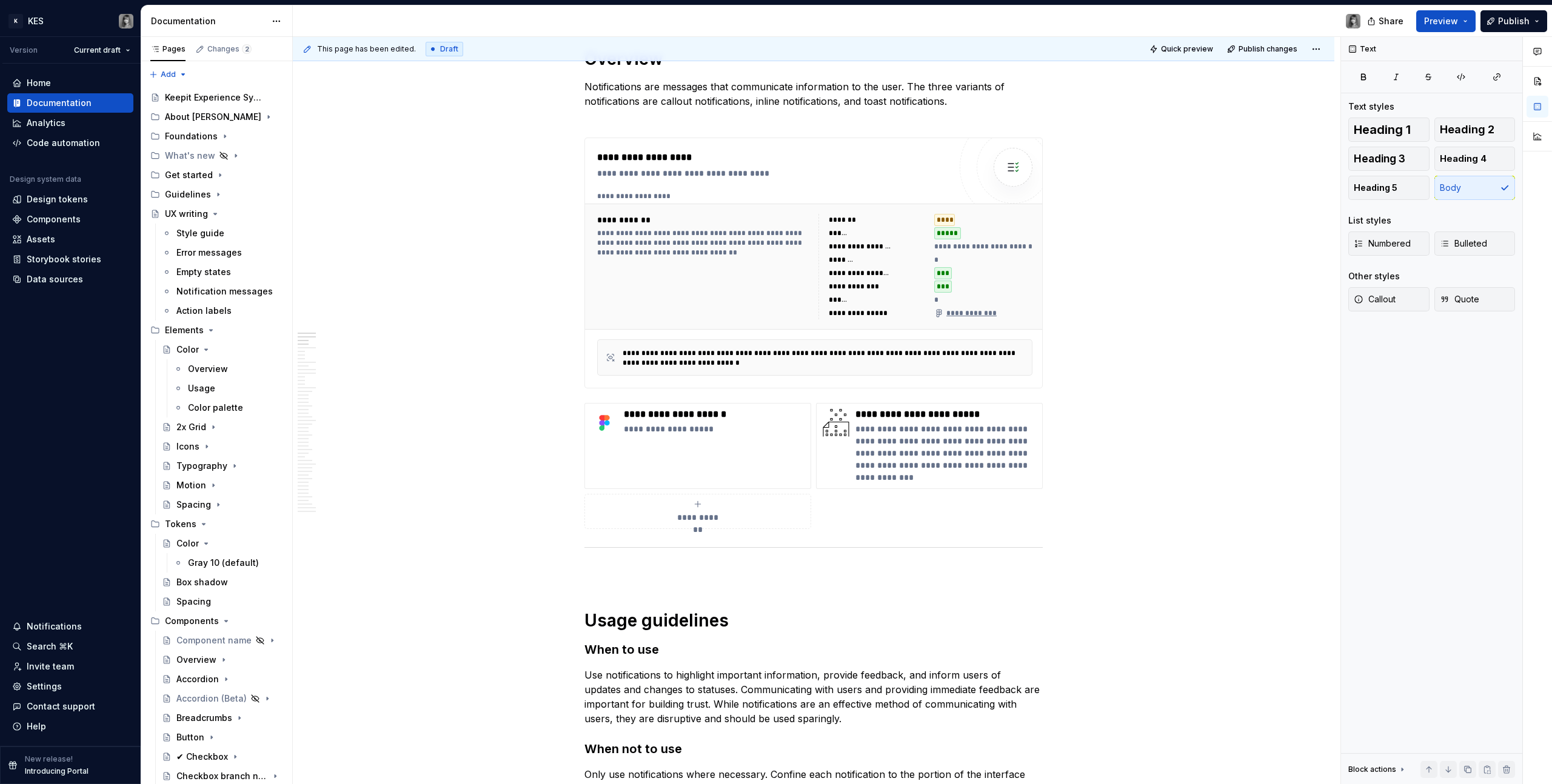
type textarea "*"
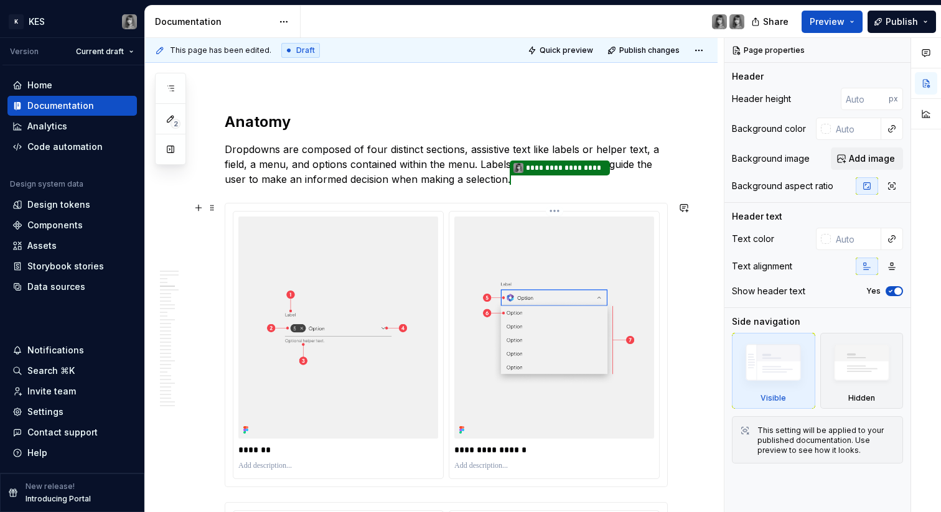
scroll to position [1095, 0]
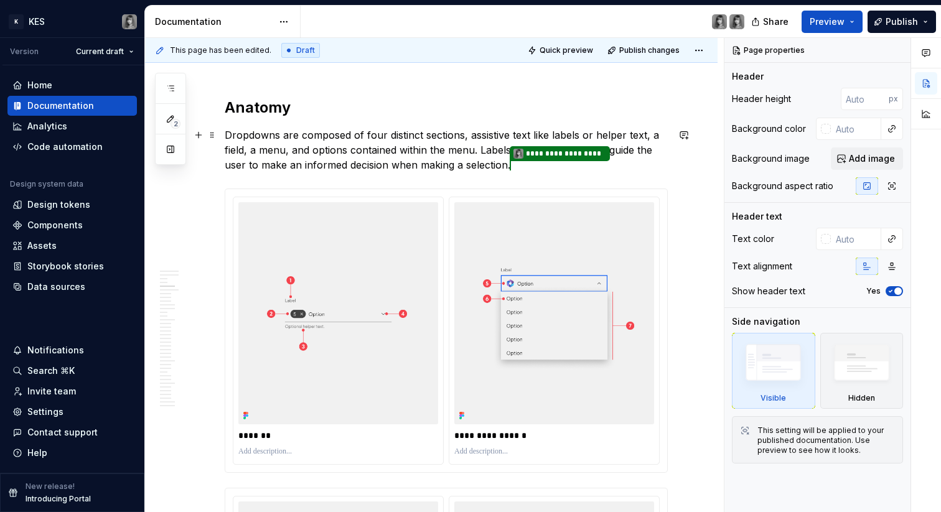
click at [524, 167] on p "**********" at bounding box center [446, 151] width 443 height 46
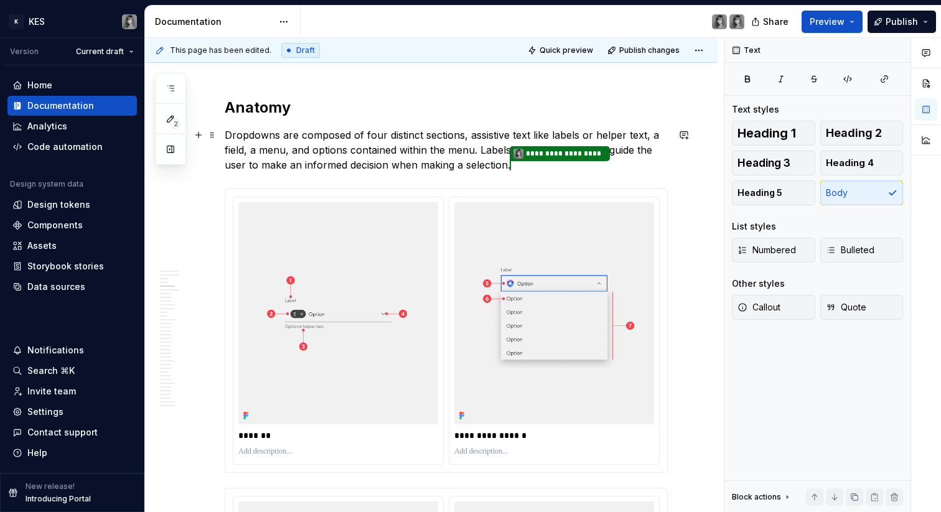
click at [274, 161] on p "**********" at bounding box center [446, 151] width 443 height 46
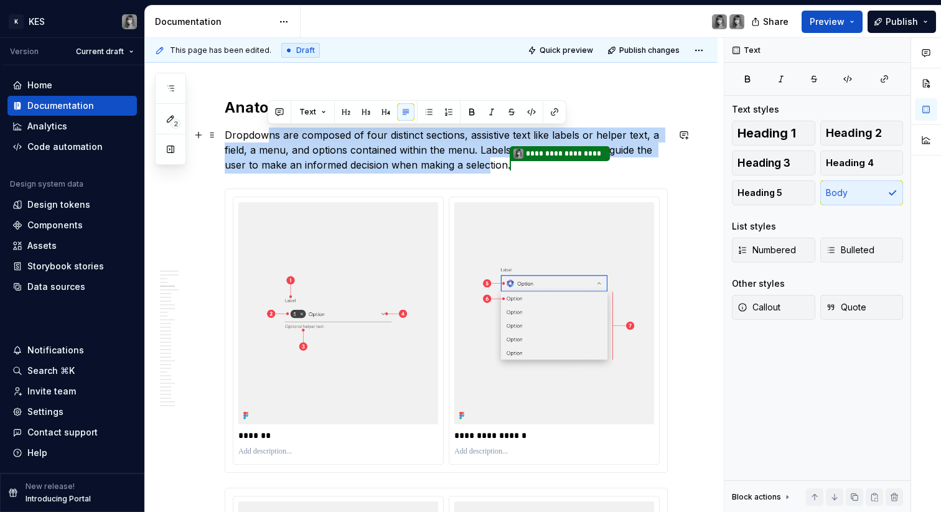
drag, startPoint x: 266, startPoint y: 140, endPoint x: 489, endPoint y: 165, distance: 224.7
click at [489, 165] on p "**********" at bounding box center [446, 151] width 443 height 46
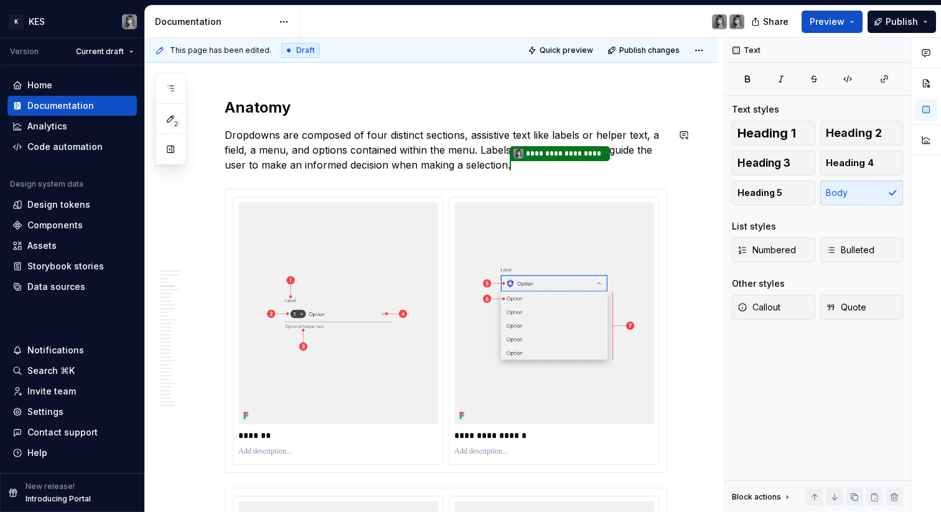
click at [550, 169] on p "**********" at bounding box center [446, 151] width 443 height 46
type textarea "*"
click at [536, 167] on p "**********" at bounding box center [446, 151] width 443 height 46
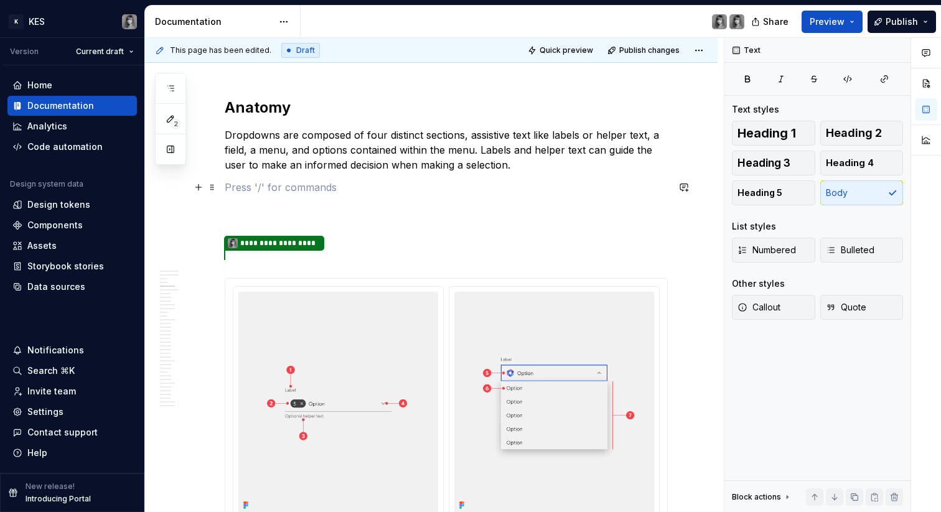
click at [289, 189] on p at bounding box center [446, 187] width 443 height 15
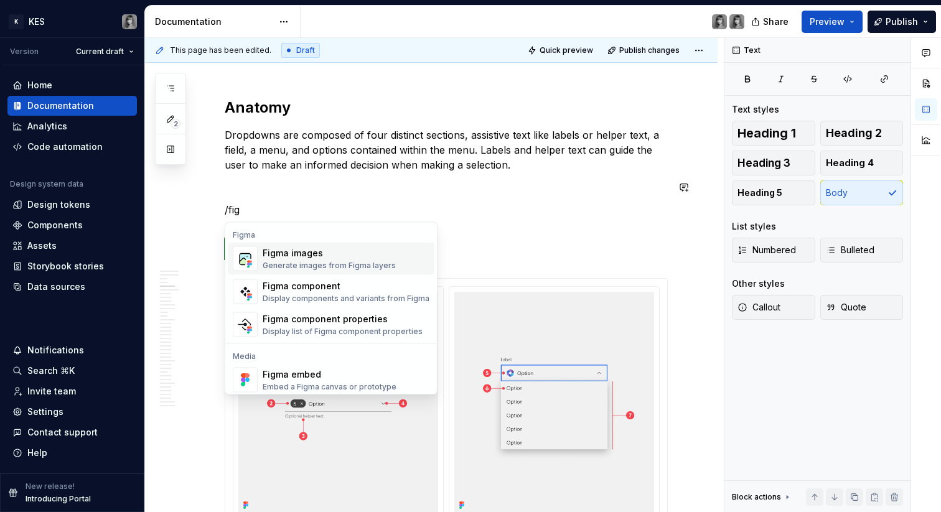
click at [287, 250] on div "Figma images" at bounding box center [329, 253] width 133 height 12
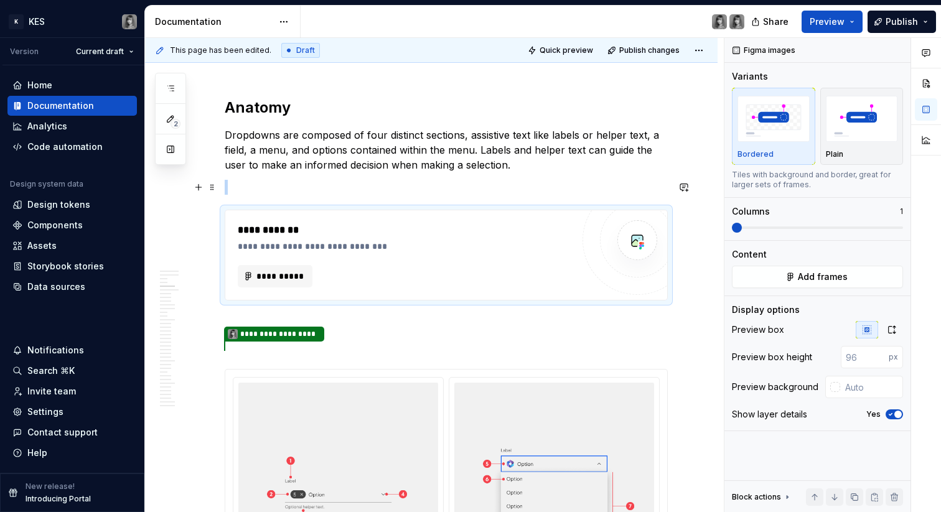
click at [296, 183] on p at bounding box center [446, 187] width 443 height 15
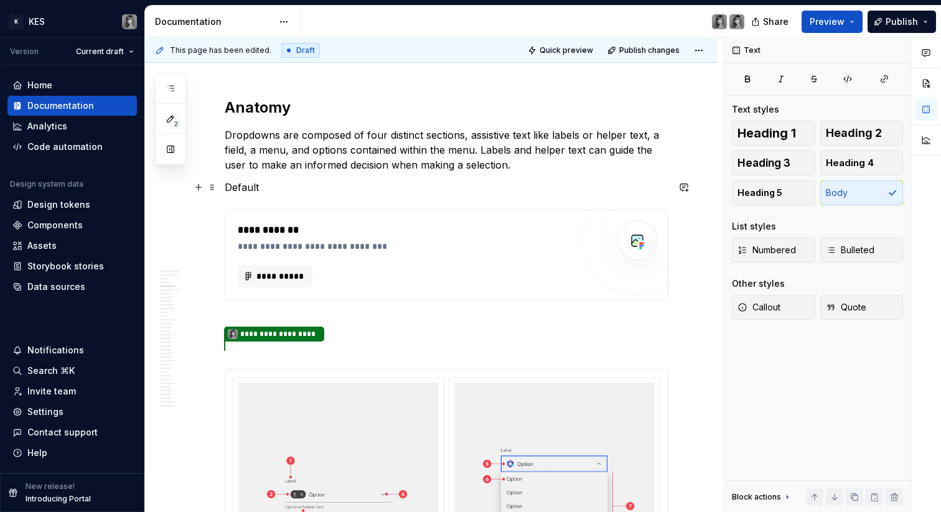
click at [235, 192] on p "Default" at bounding box center [446, 187] width 443 height 15
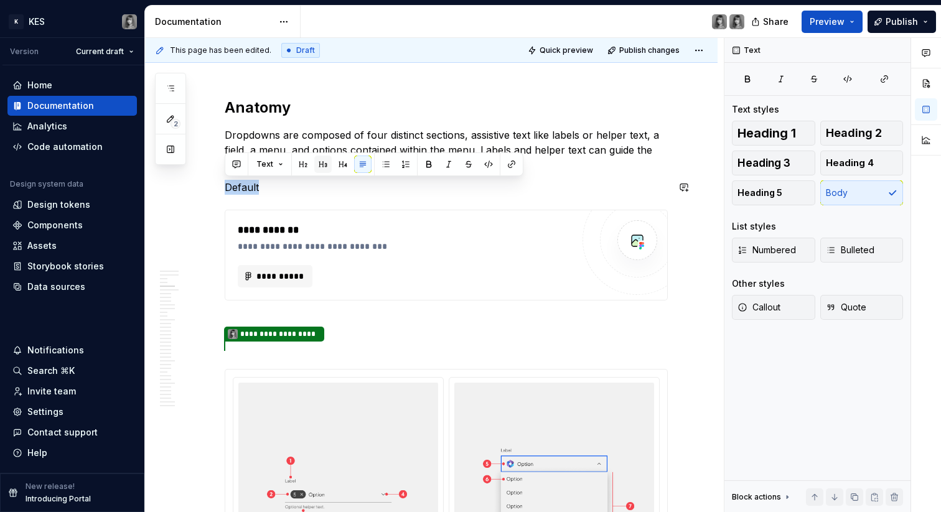
click at [323, 167] on button "button" at bounding box center [322, 164] width 17 height 17
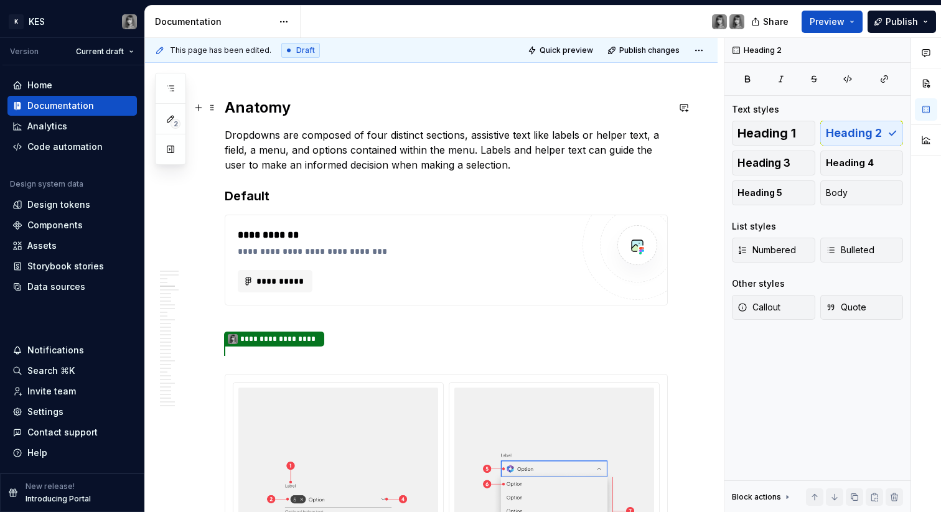
click at [263, 105] on h2 "Anatomy" at bounding box center [446, 108] width 443 height 20
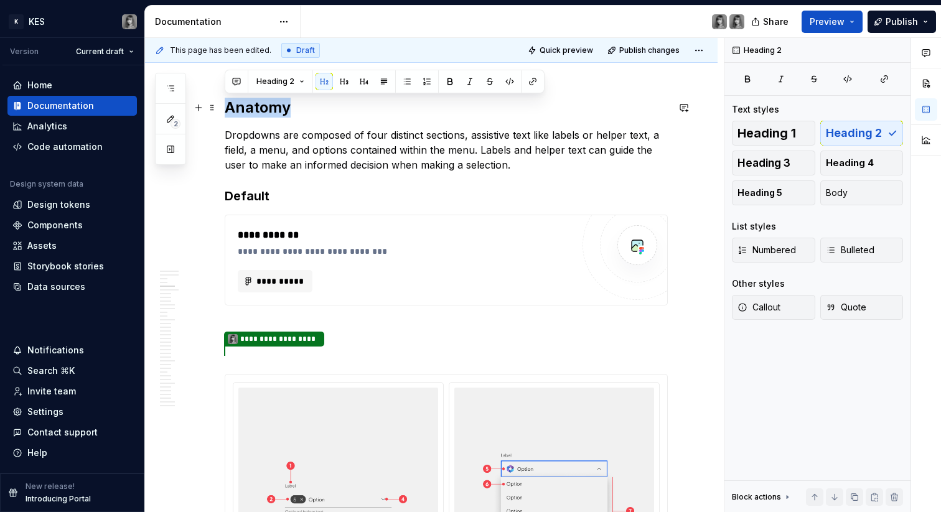
click at [263, 105] on h2 "Anatomy" at bounding box center [446, 108] width 443 height 20
click at [259, 192] on h3 "Default" at bounding box center [446, 195] width 443 height 17
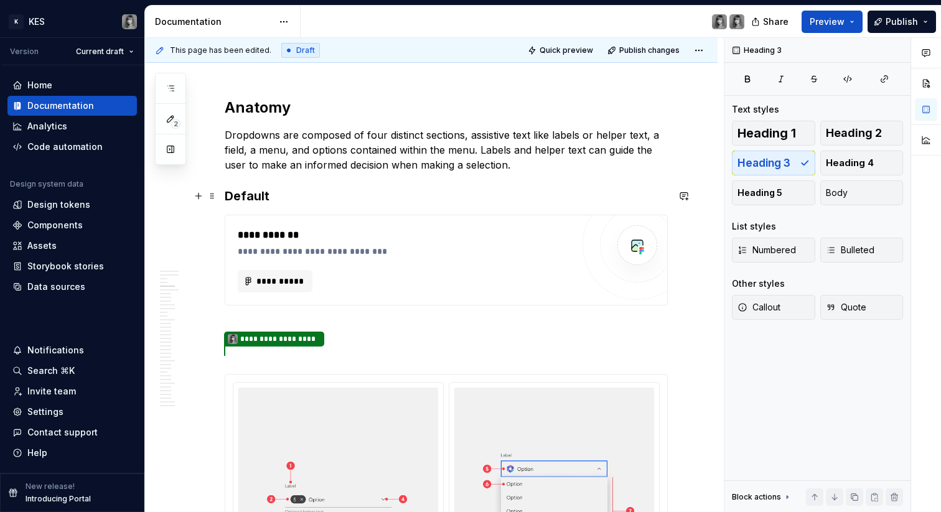
click at [338, 193] on h3 "Default" at bounding box center [446, 195] width 443 height 17
click at [305, 320] on p at bounding box center [446, 327] width 443 height 15
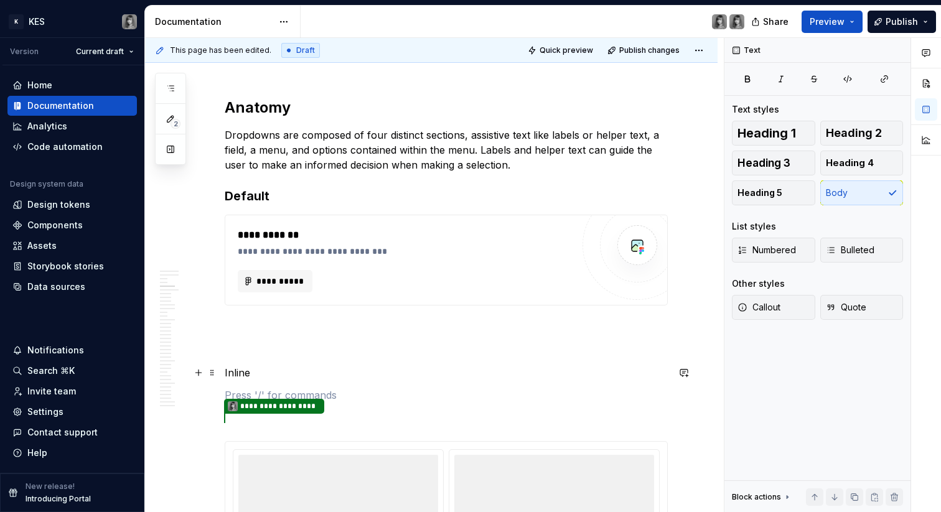
click at [231, 375] on p "Inline" at bounding box center [446, 372] width 443 height 15
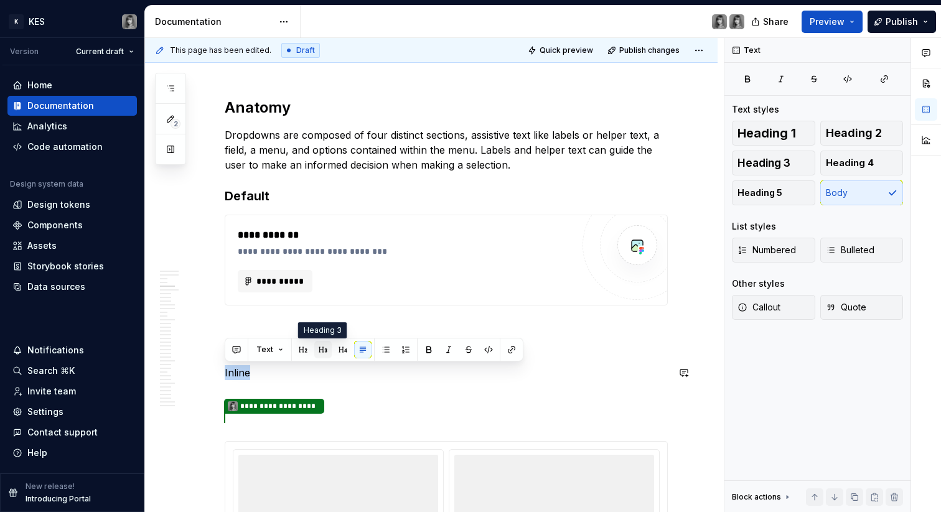
click at [323, 352] on button "button" at bounding box center [322, 349] width 17 height 17
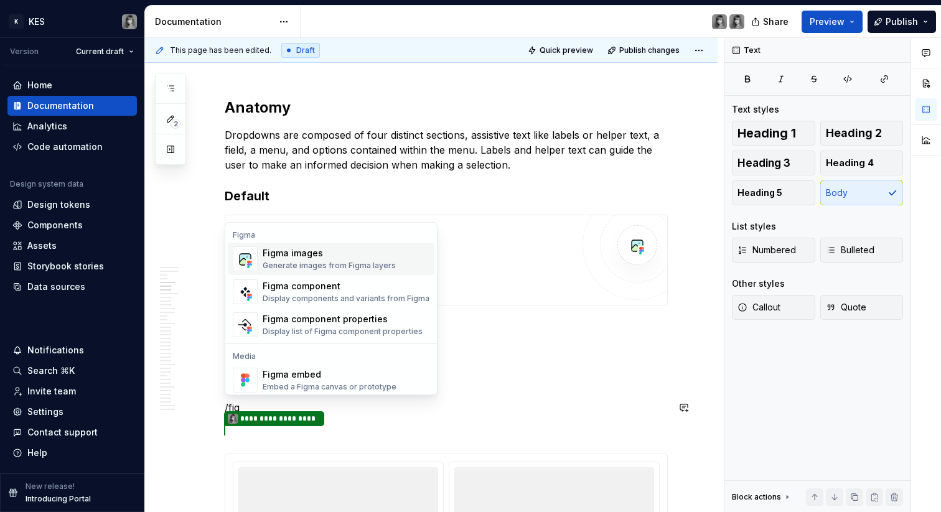
click at [338, 258] on div "Figma images" at bounding box center [329, 253] width 133 height 12
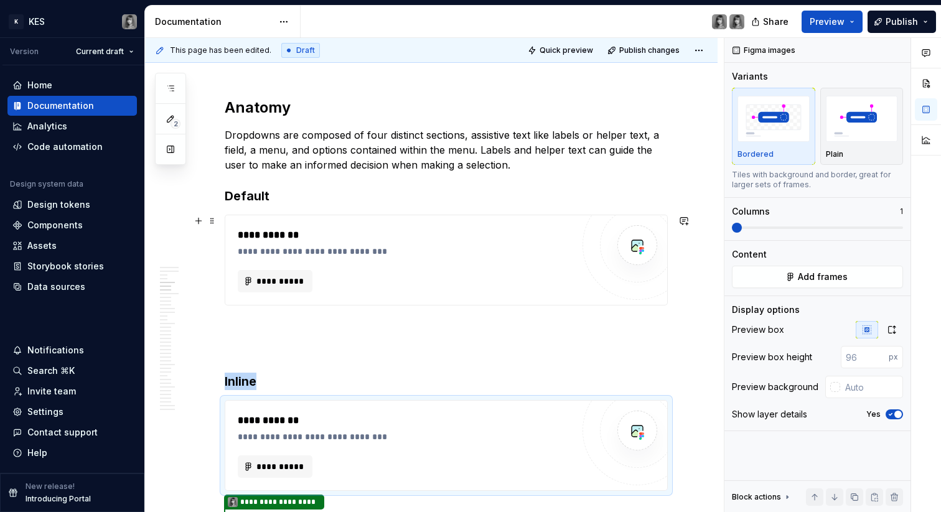
scroll to position [1326, 0]
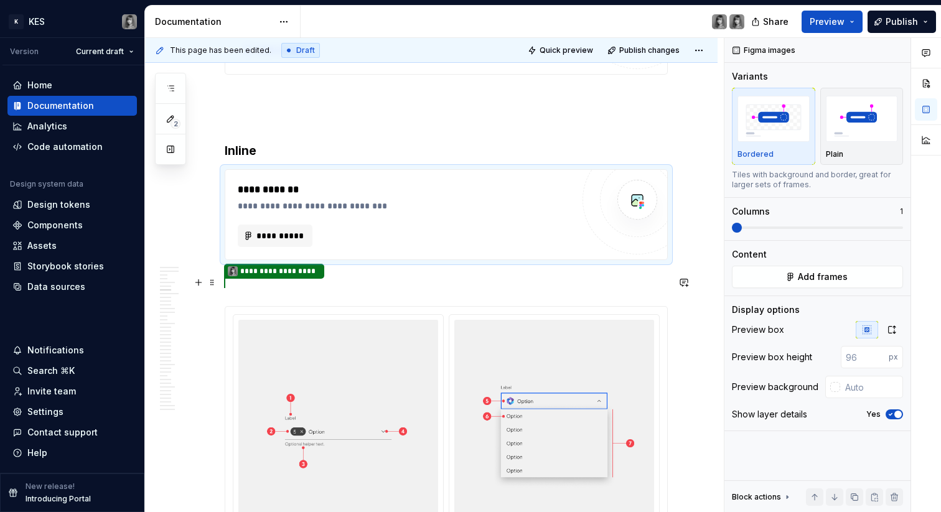
click at [328, 285] on p "**********" at bounding box center [446, 283] width 443 height 16
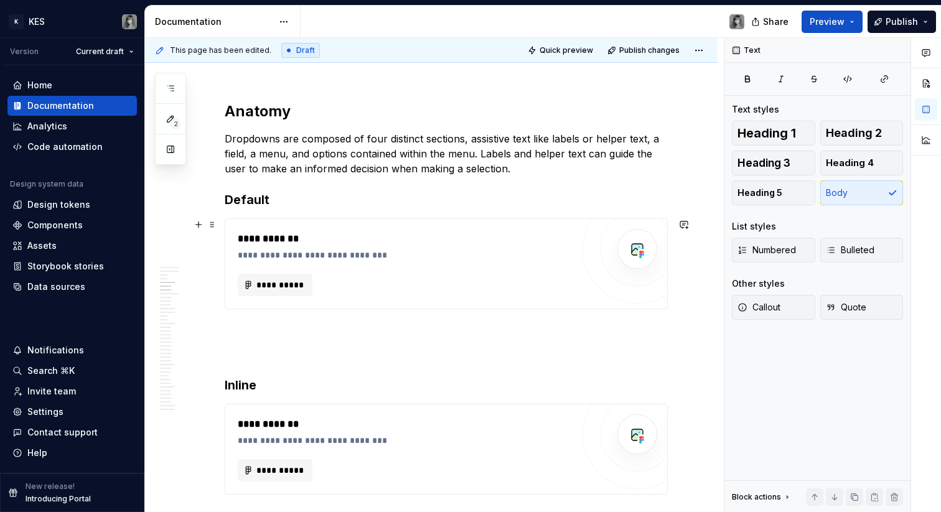
scroll to position [1090, 0]
click at [291, 274] on div "**********" at bounding box center [405, 265] width 335 height 65
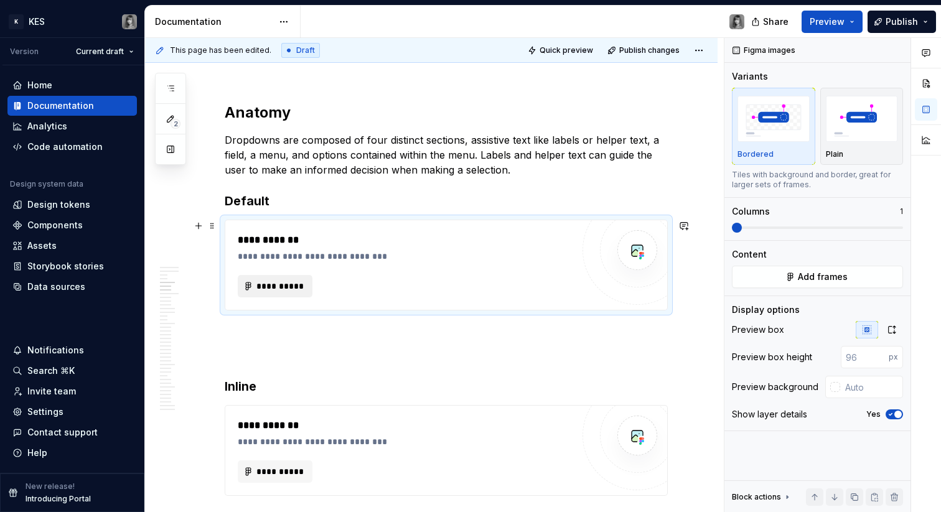
click at [290, 283] on span "**********" at bounding box center [280, 286] width 49 height 12
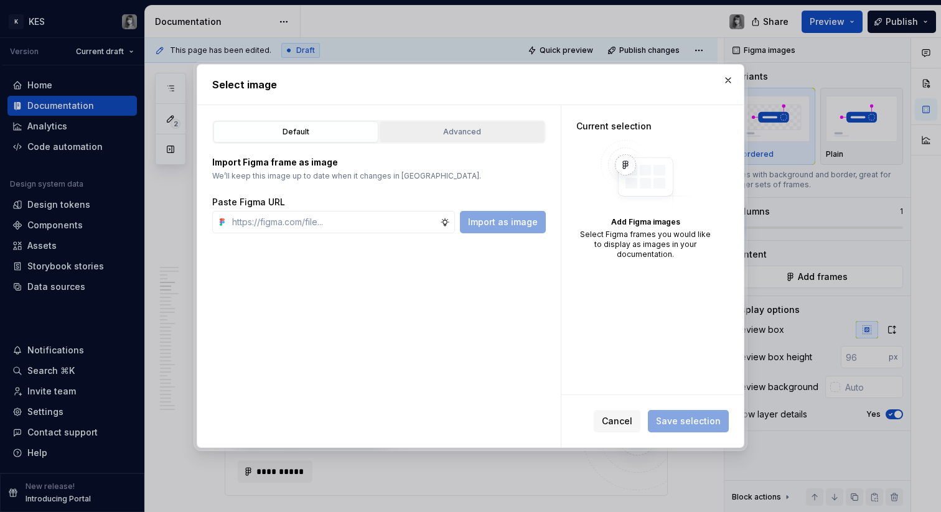
click at [477, 132] on div "Advanced" at bounding box center [462, 132] width 156 height 12
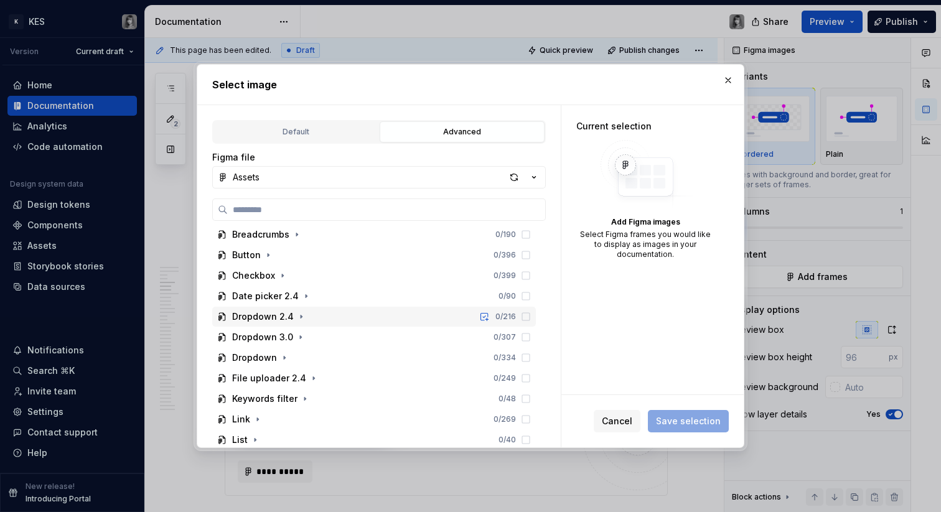
scroll to position [189, 0]
click at [287, 353] on icon "button" at bounding box center [284, 357] width 10 height 10
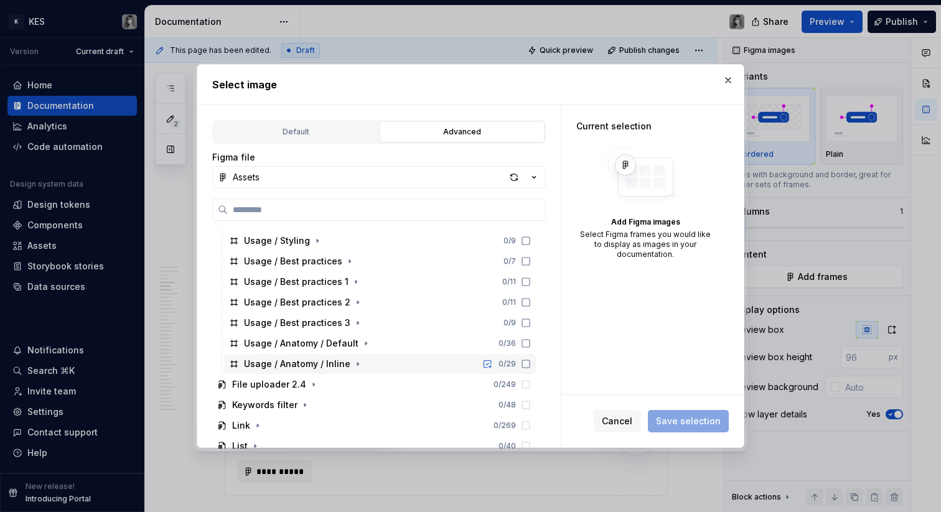
scroll to position [691, 0]
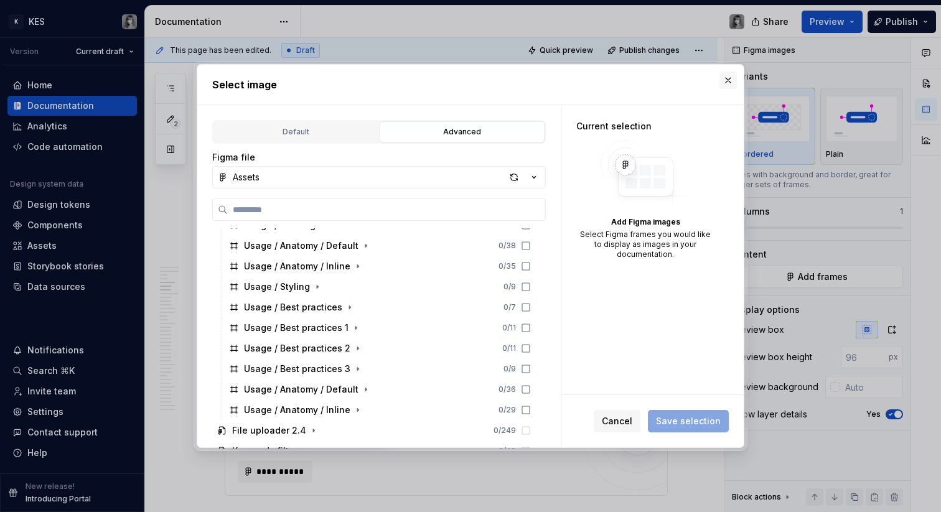
click at [725, 75] on button "button" at bounding box center [727, 80] width 17 height 17
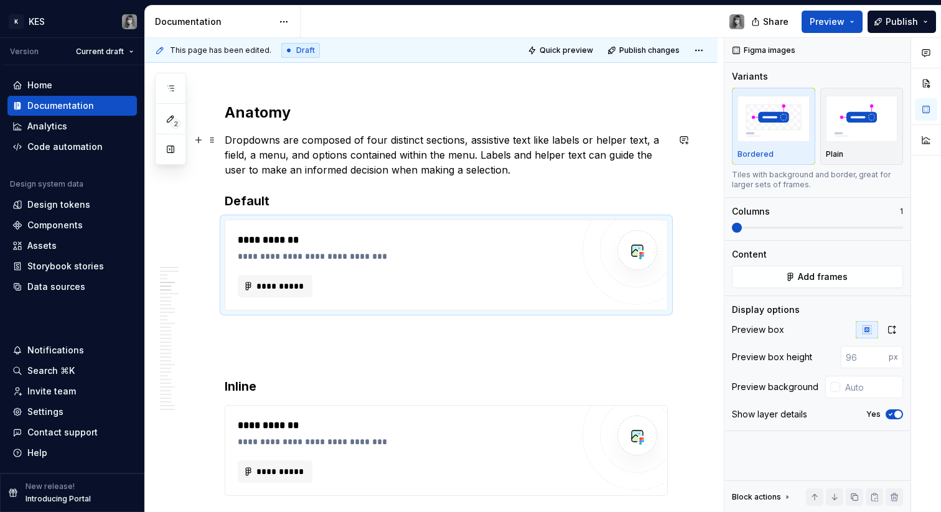
click at [278, 141] on p "Dropdowns are composed of four distinct sections, assistive text like labels or…" at bounding box center [446, 155] width 443 height 45
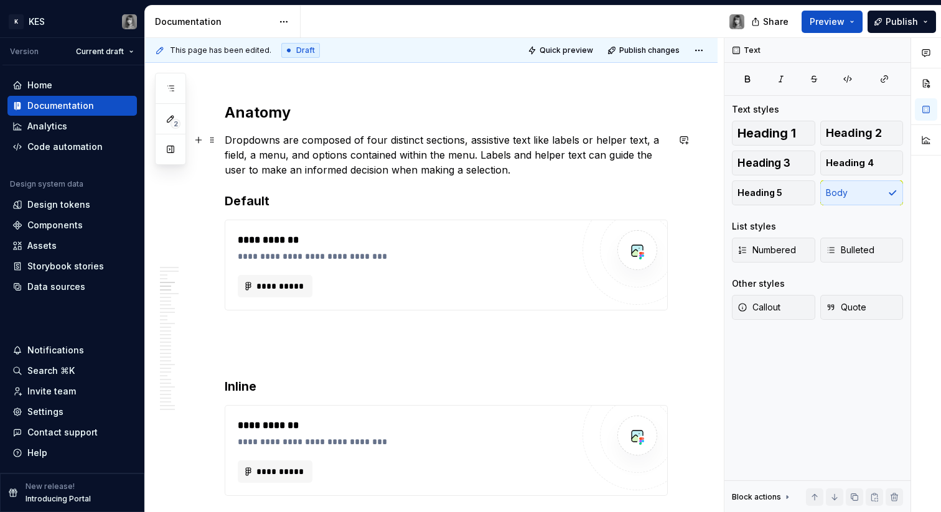
click at [623, 142] on p "Dropdowns are composed of four distinct sections, assistive text like labels or…" at bounding box center [446, 155] width 443 height 45
click at [287, 286] on span "**********" at bounding box center [280, 286] width 49 height 12
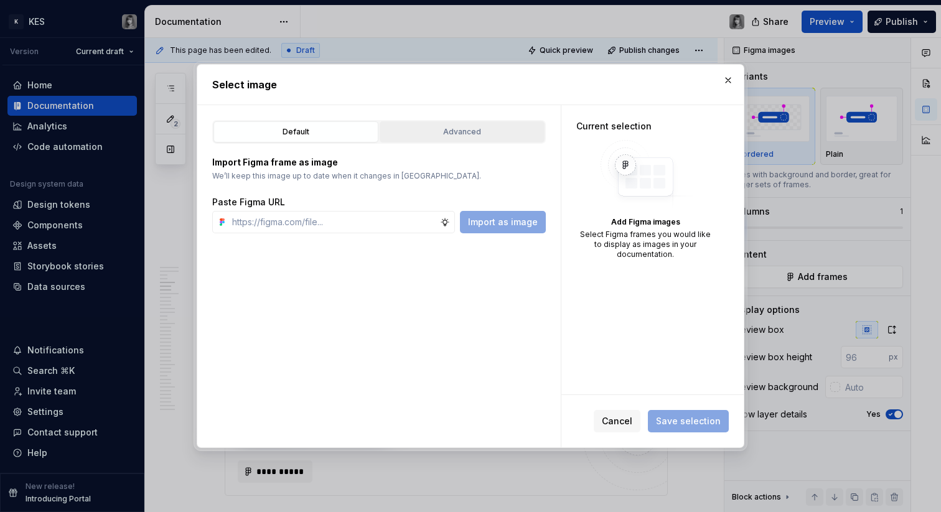
click at [482, 133] on div "Advanced" at bounding box center [462, 132] width 156 height 12
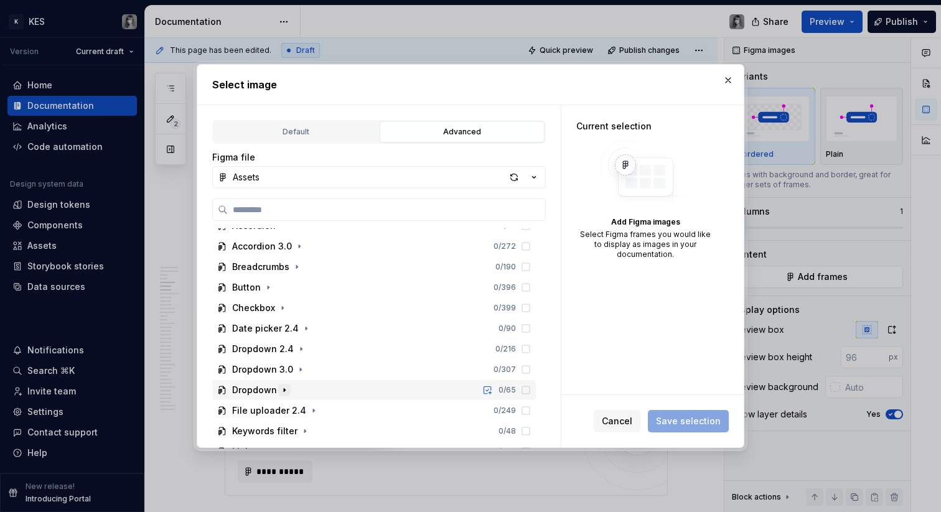
click at [280, 386] on icon "button" at bounding box center [284, 390] width 10 height 10
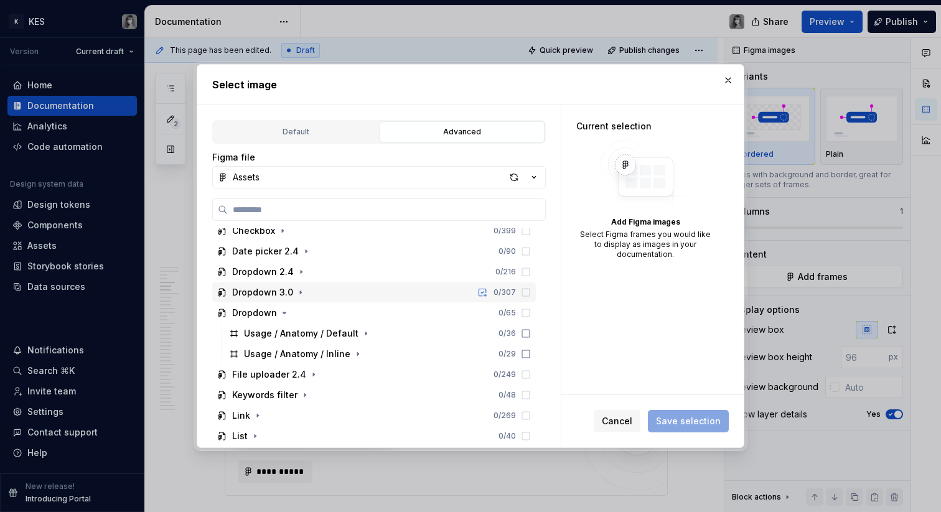
scroll to position [280, 0]
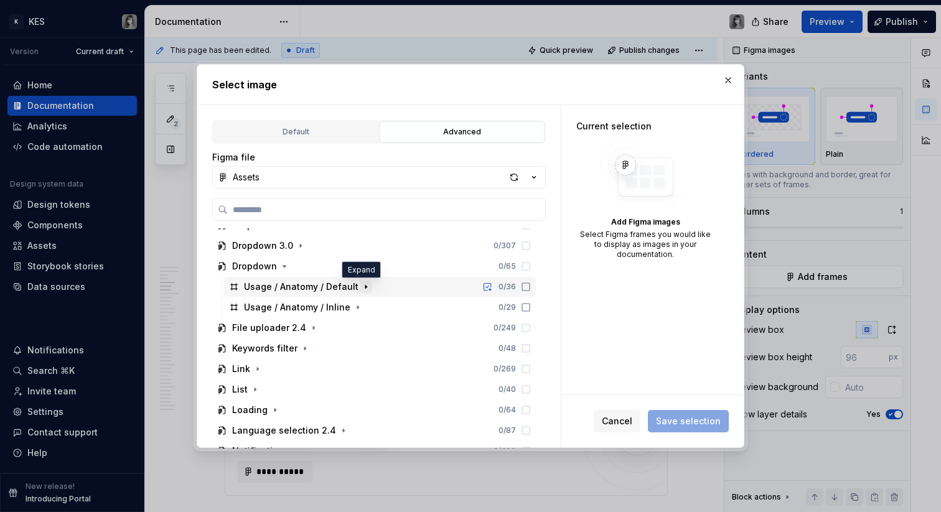
click at [363, 287] on icon "button" at bounding box center [366, 287] width 10 height 10
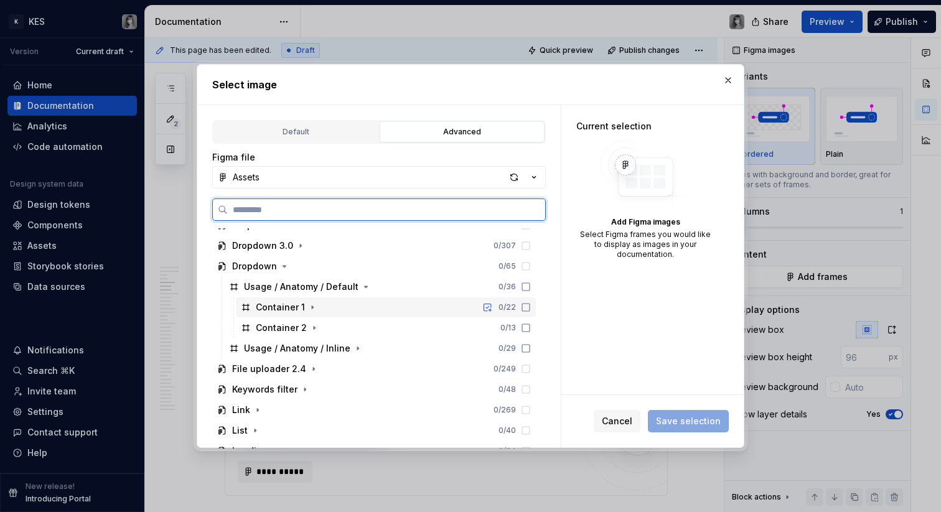
click at [286, 306] on div "Container 1" at bounding box center [280, 307] width 49 height 12
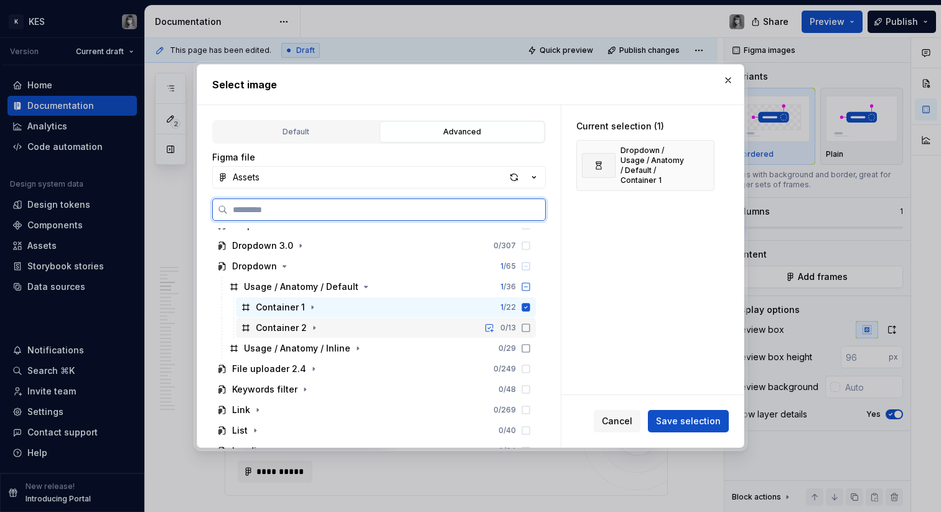
click at [279, 324] on div "Container 2" at bounding box center [281, 328] width 51 height 12
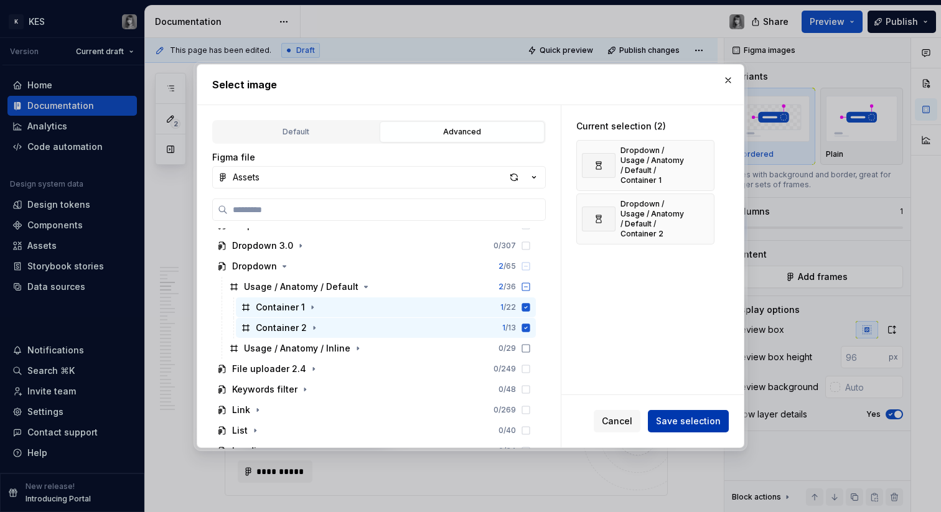
click at [699, 413] on button "Save selection" at bounding box center [688, 421] width 81 height 22
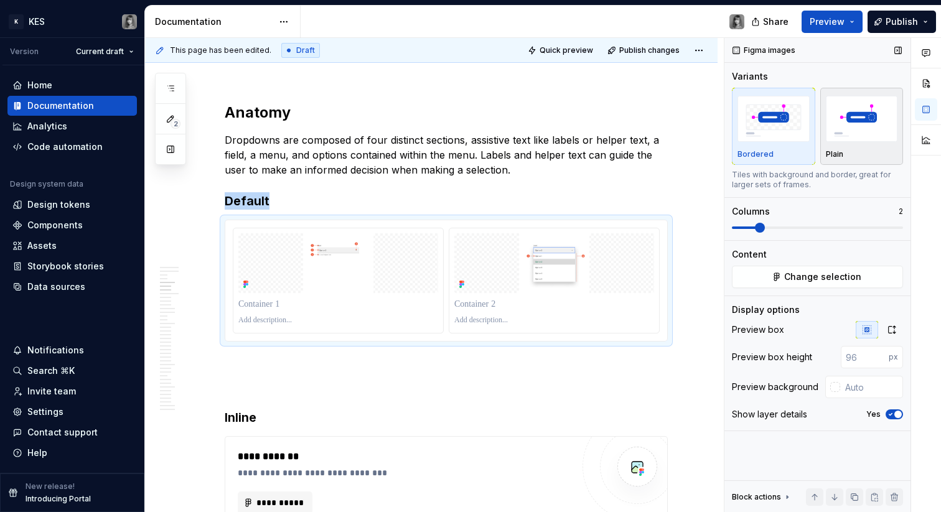
click at [878, 134] on img "button" at bounding box center [862, 118] width 72 height 45
click at [895, 335] on button "button" at bounding box center [891, 329] width 22 height 17
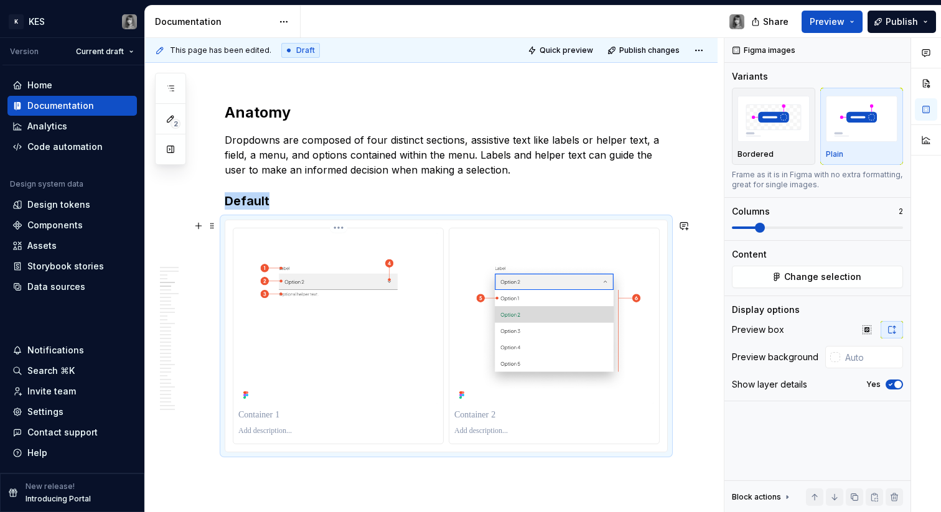
click at [288, 424] on div at bounding box center [338, 431] width 200 height 15
click at [275, 411] on p at bounding box center [338, 415] width 200 height 12
type textarea "*"
click at [272, 421] on p at bounding box center [338, 415] width 200 height 12
click at [502, 419] on p at bounding box center [554, 415] width 200 height 12
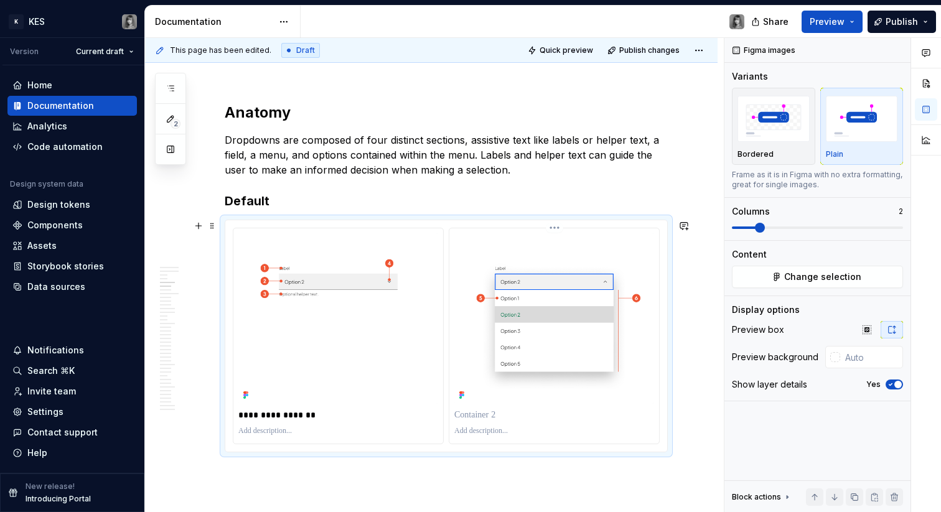
paste div
click at [512, 417] on p "**********" at bounding box center [554, 415] width 200 height 12
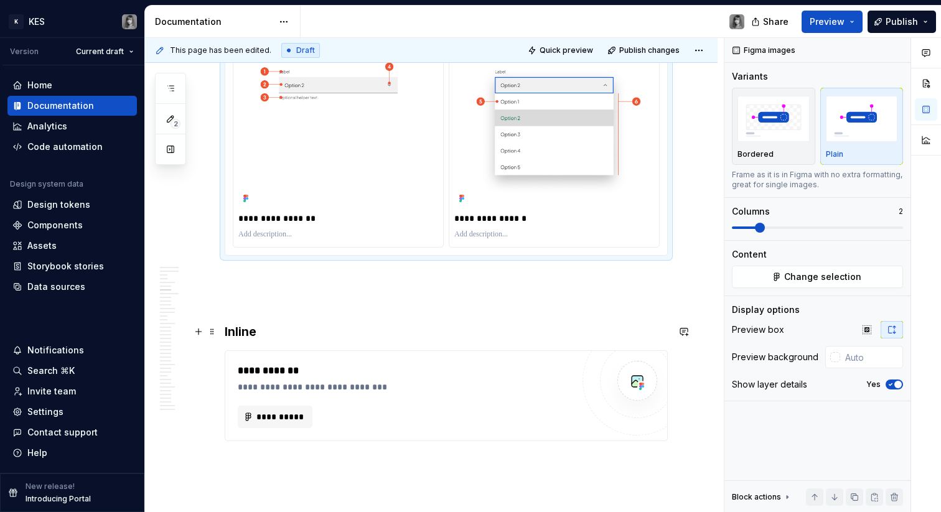
scroll to position [1287, 0]
click at [316, 406] on div "**********" at bounding box center [405, 416] width 335 height 22
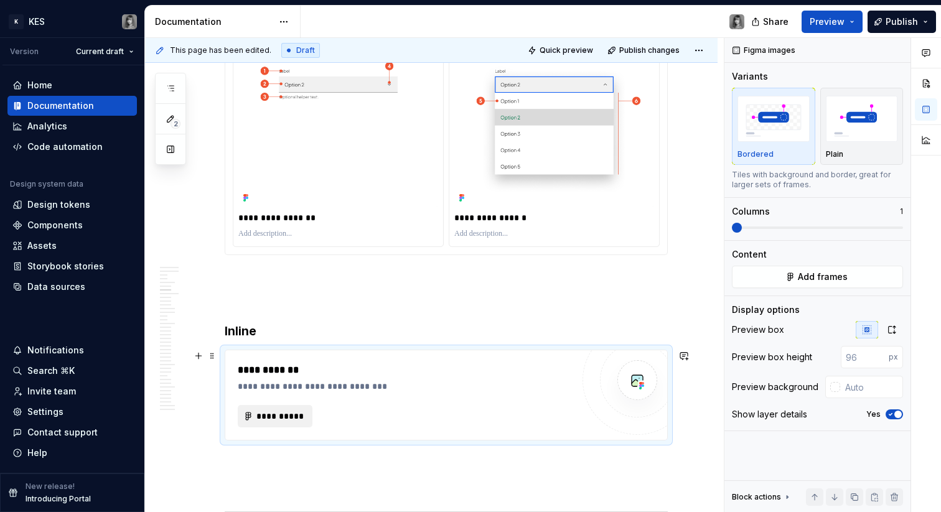
click at [291, 414] on span "**********" at bounding box center [280, 416] width 49 height 12
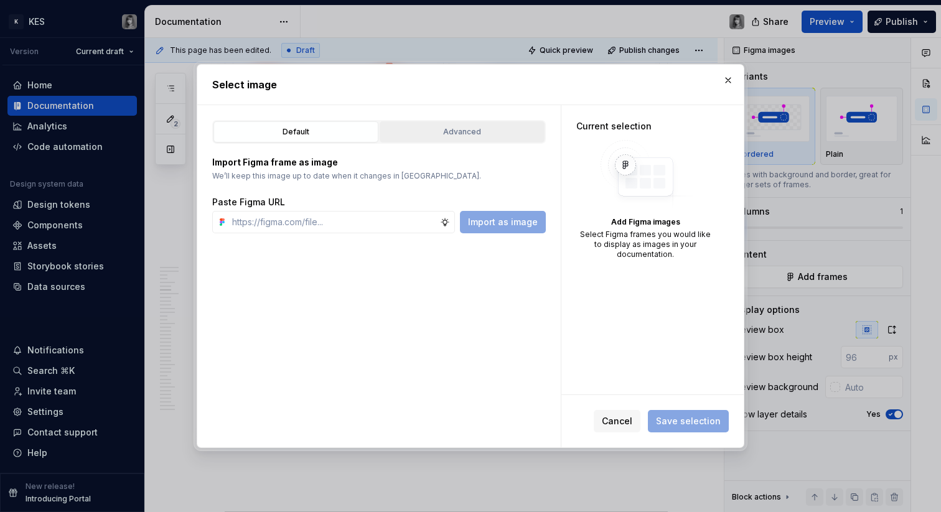
click at [442, 123] on button "Advanced" at bounding box center [461, 131] width 165 height 21
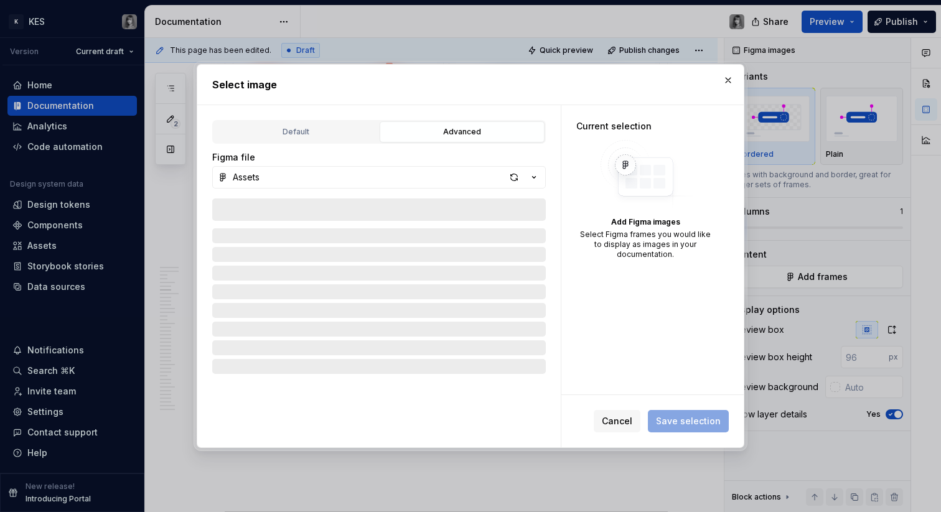
type textarea "*"
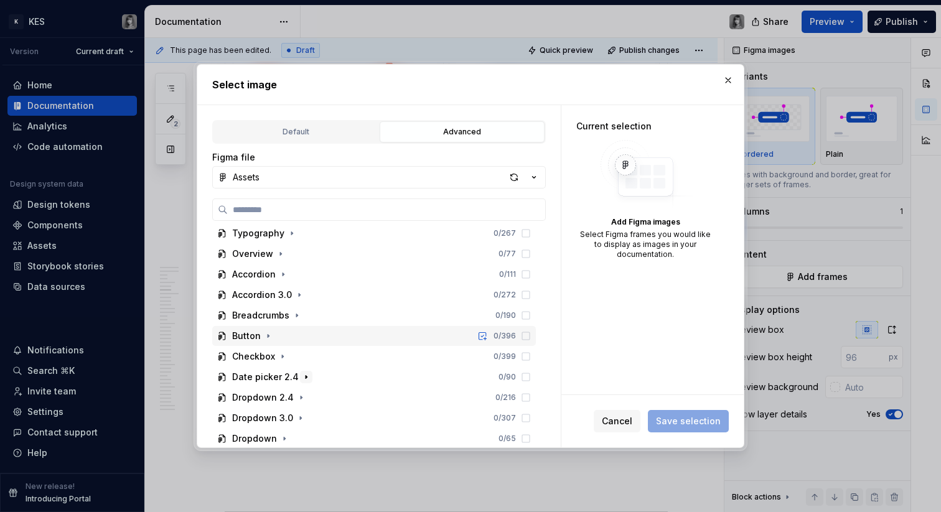
scroll to position [134, 0]
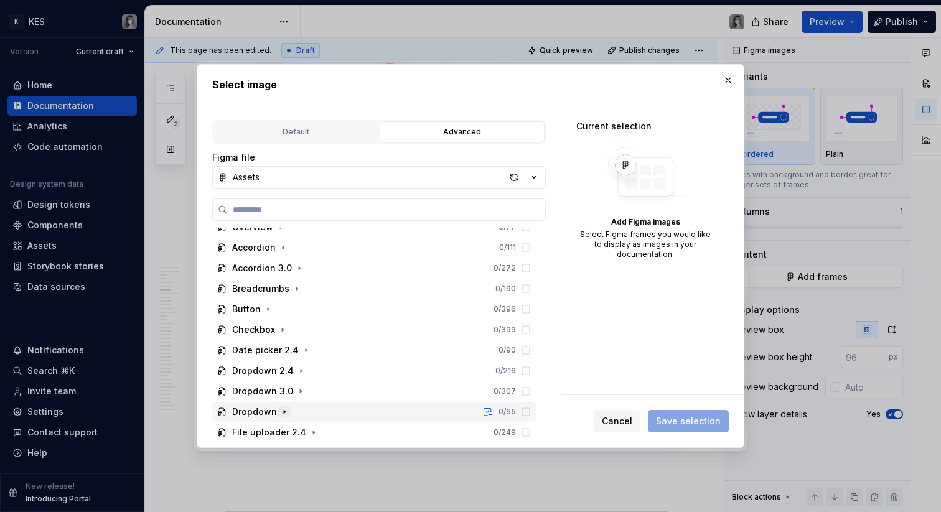
click at [286, 409] on icon "button" at bounding box center [284, 412] width 10 height 10
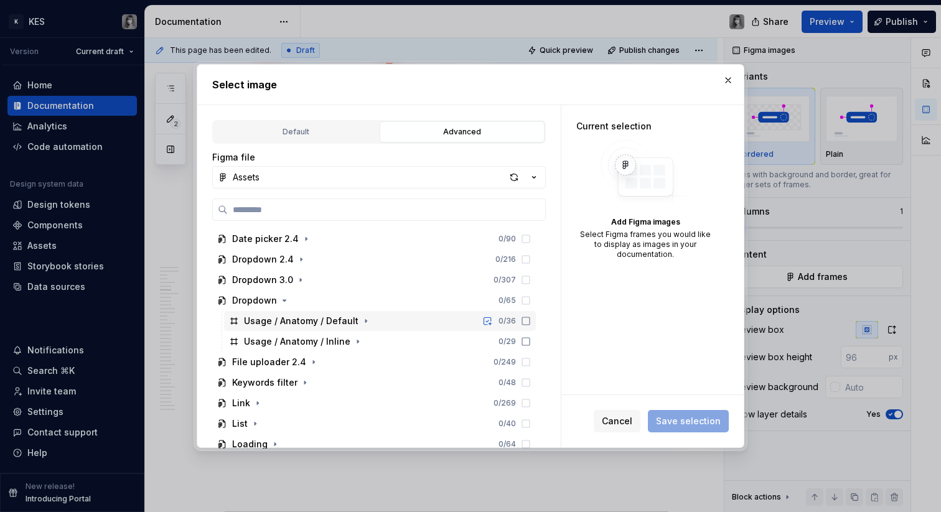
scroll to position [254, 0]
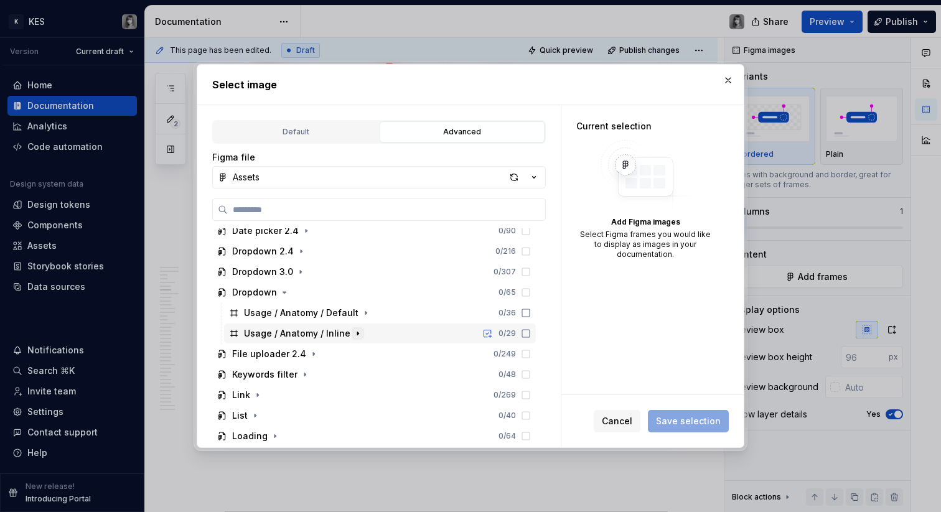
click at [358, 336] on button "button" at bounding box center [358, 333] width 12 height 12
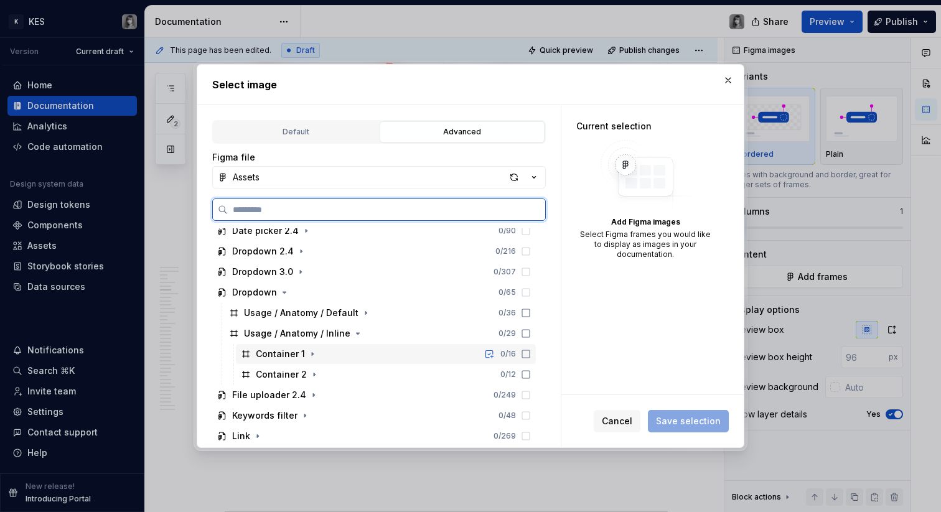
click at [285, 353] on div "Container 1" at bounding box center [280, 354] width 49 height 12
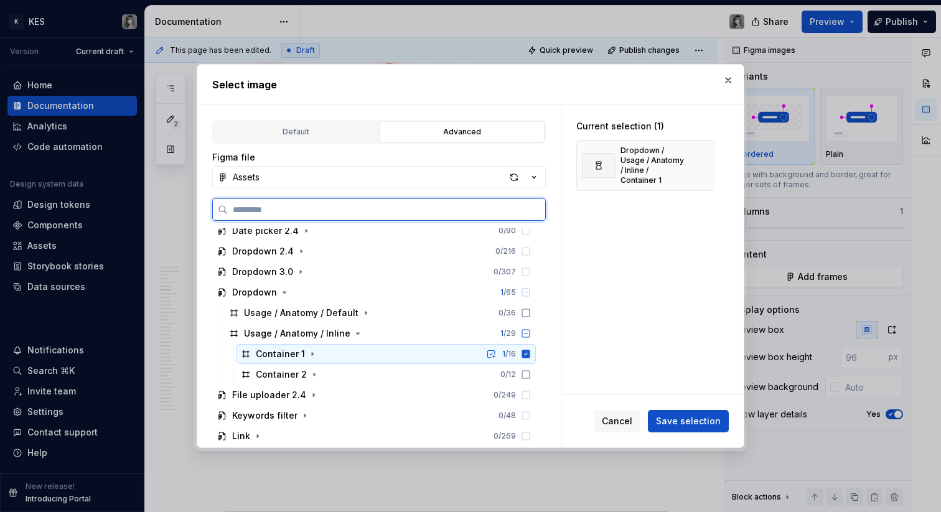
drag, startPoint x: 283, startPoint y: 371, endPoint x: 290, endPoint y: 370, distance: 7.1
click at [283, 371] on div "Container 2" at bounding box center [281, 374] width 51 height 12
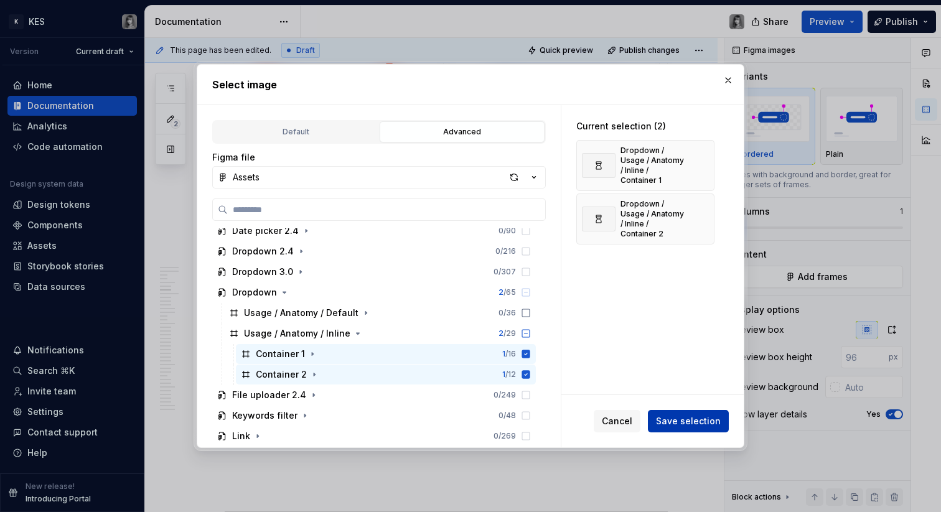
click at [701, 429] on button "Save selection" at bounding box center [688, 421] width 81 height 22
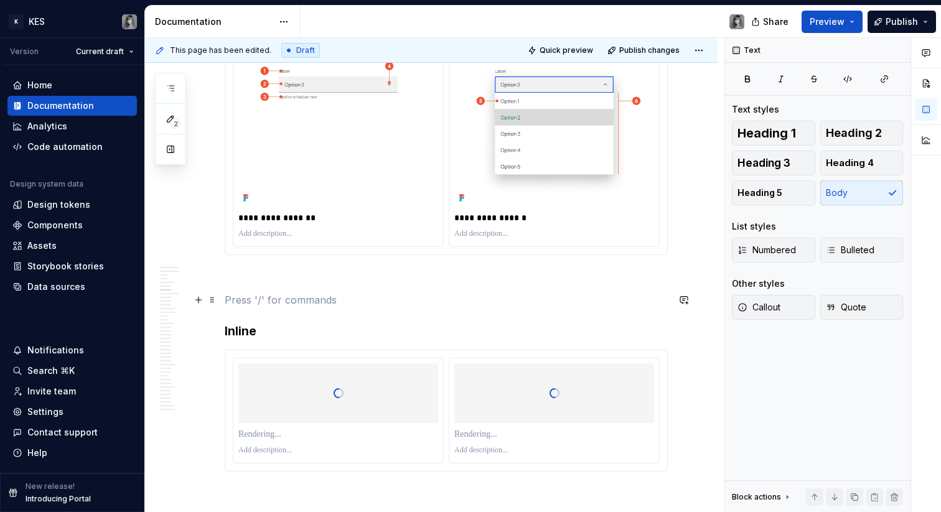
click at [247, 296] on p at bounding box center [446, 299] width 443 height 15
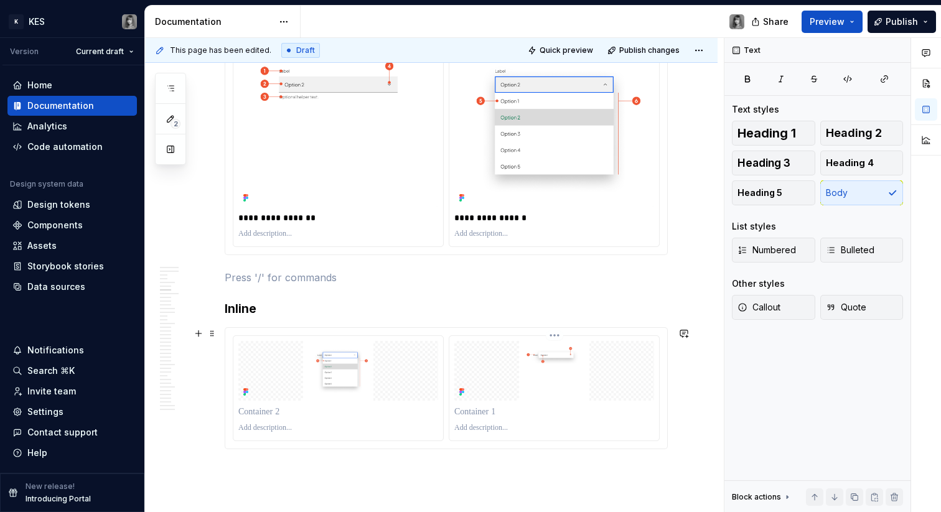
click at [522, 365] on img at bounding box center [554, 371] width 200 height 60
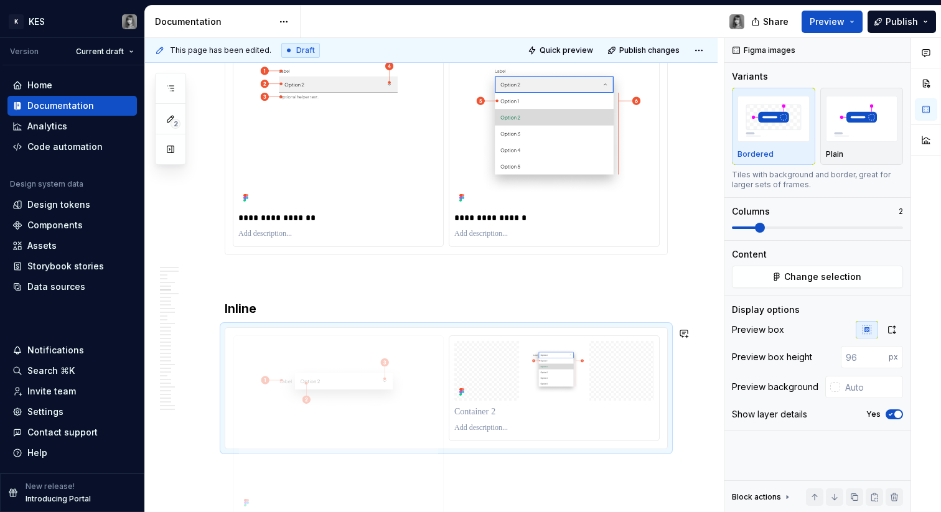
click at [403, 365] on body "K KES Version Current draft Home Documentation Analytics Code automation Design…" at bounding box center [470, 256] width 941 height 512
click at [892, 335] on button "button" at bounding box center [891, 329] width 22 height 17
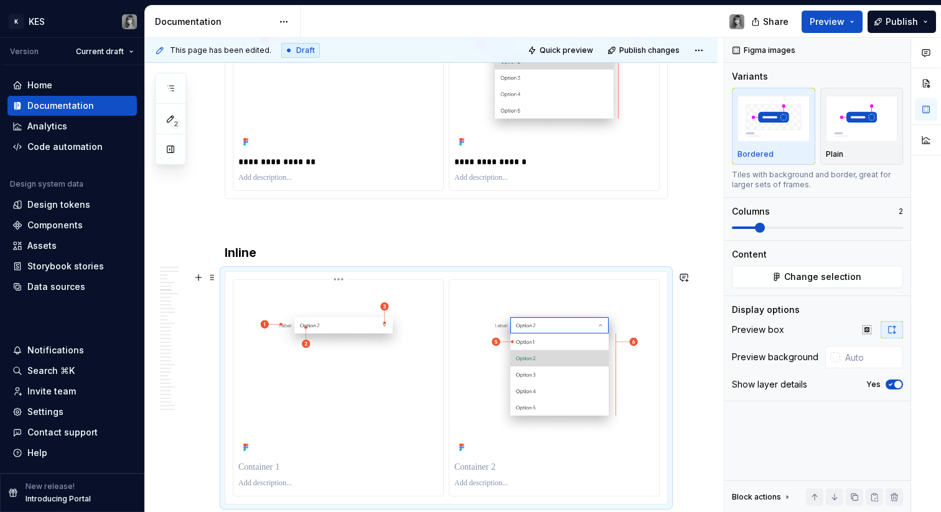
scroll to position [1349, 0]
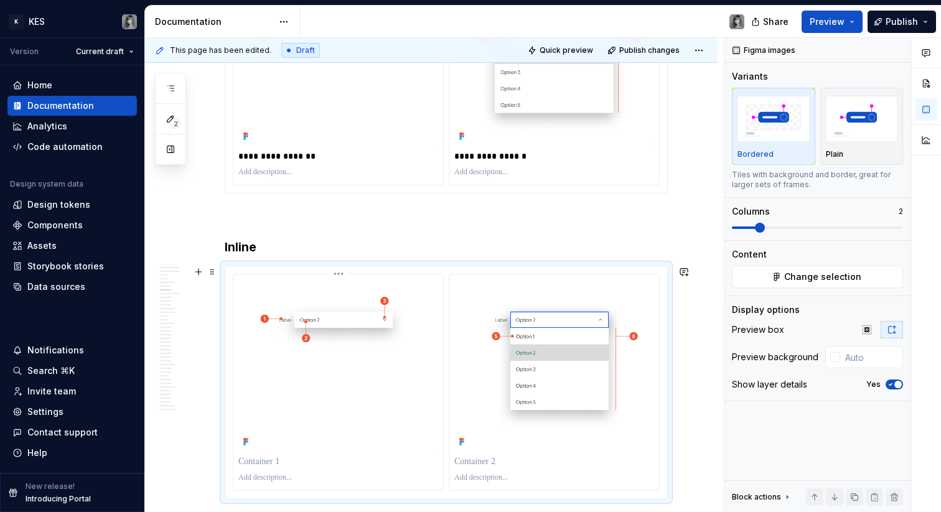
click at [288, 455] on p at bounding box center [338, 461] width 200 height 12
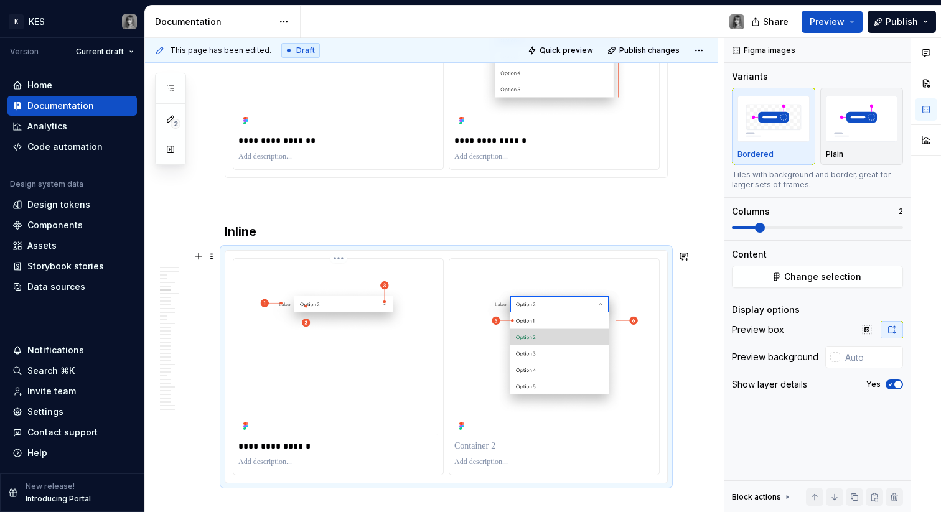
scroll to position [1550, 0]
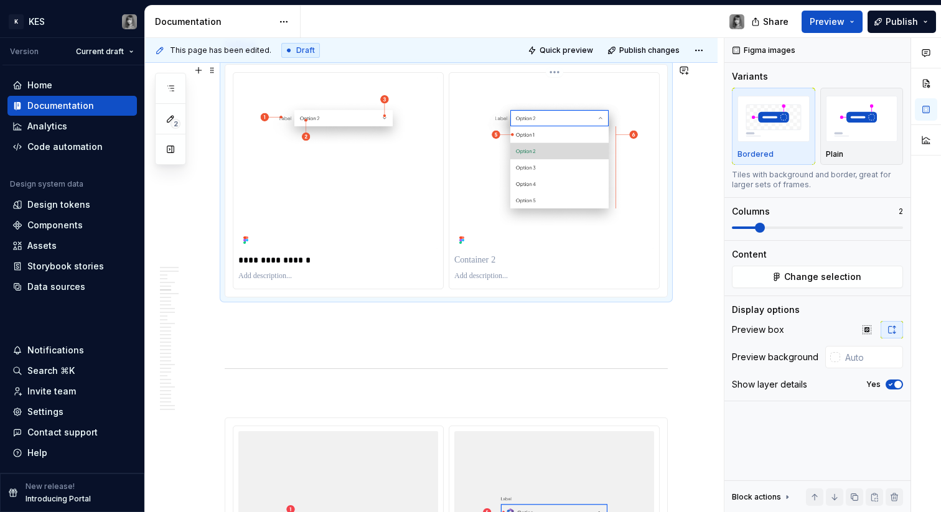
click at [488, 259] on p at bounding box center [554, 260] width 200 height 12
click at [500, 262] on p "**********" at bounding box center [554, 260] width 200 height 12
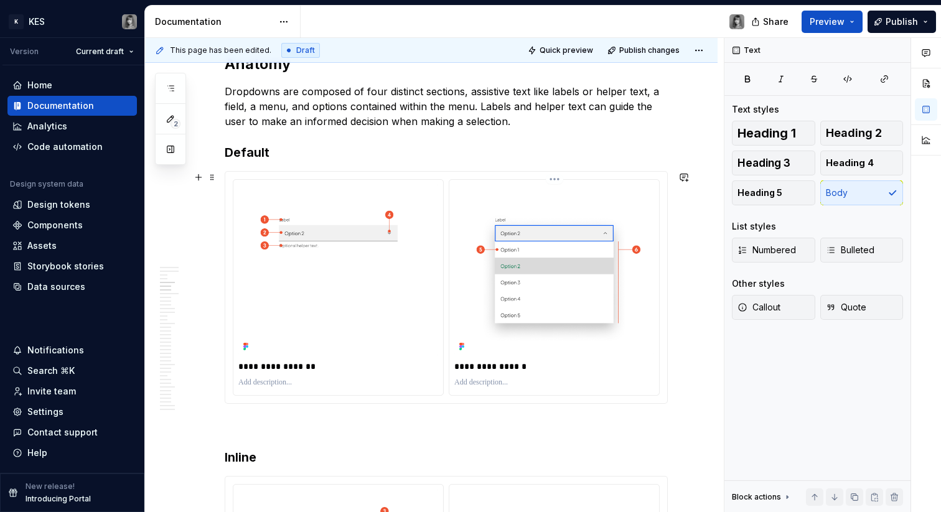
scroll to position [1144, 0]
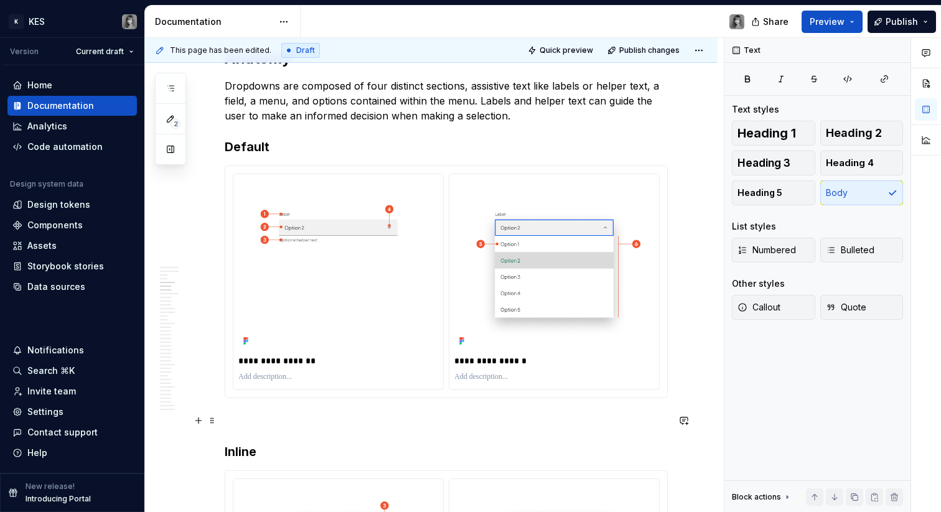
click at [324, 422] on p at bounding box center [446, 420] width 443 height 15
click at [296, 422] on p at bounding box center [446, 420] width 443 height 15
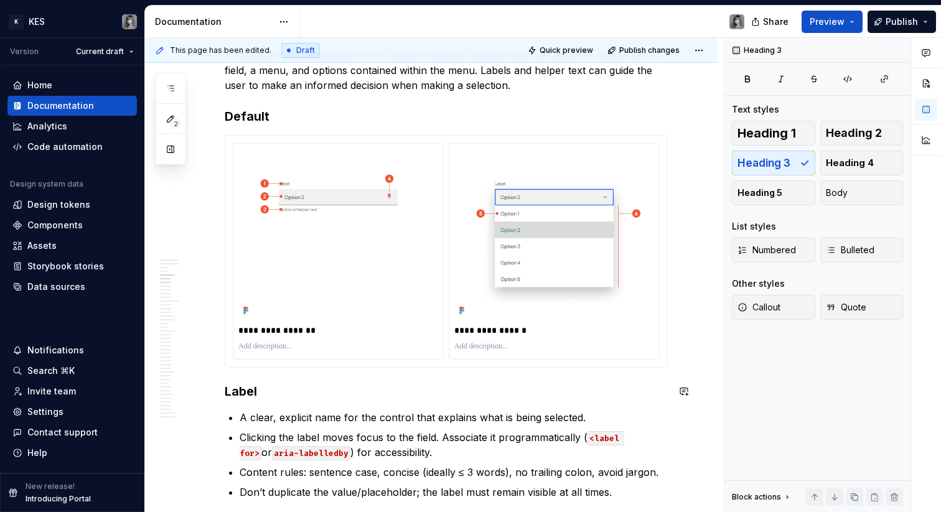
scroll to position [1176, 0]
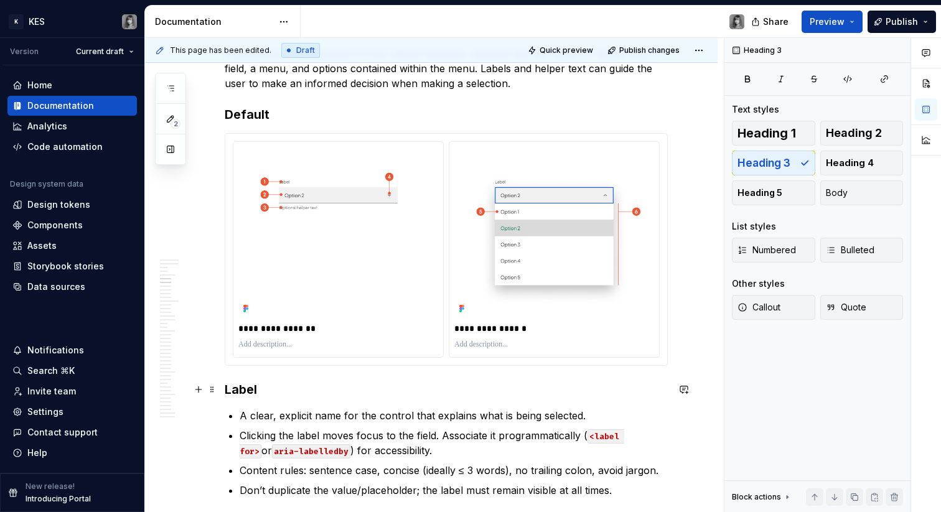
click at [226, 389] on h3 "Label" at bounding box center [446, 389] width 443 height 17
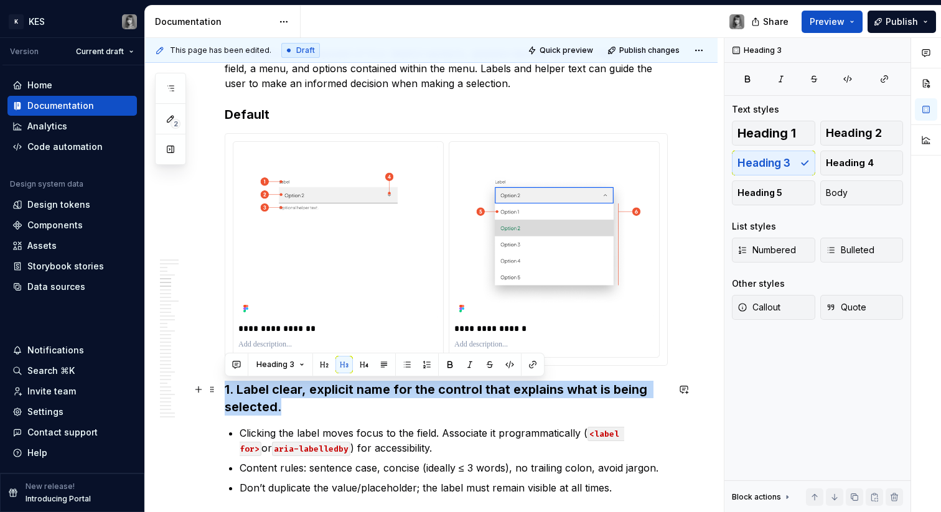
drag, startPoint x: 291, startPoint y: 406, endPoint x: 236, endPoint y: 388, distance: 57.6
click at [225, 388] on h3 "1. Label clear, explicit name for the control that explains what is being selec…" at bounding box center [446, 398] width 443 height 35
click at [842, 197] on span "Body" at bounding box center [837, 193] width 22 height 12
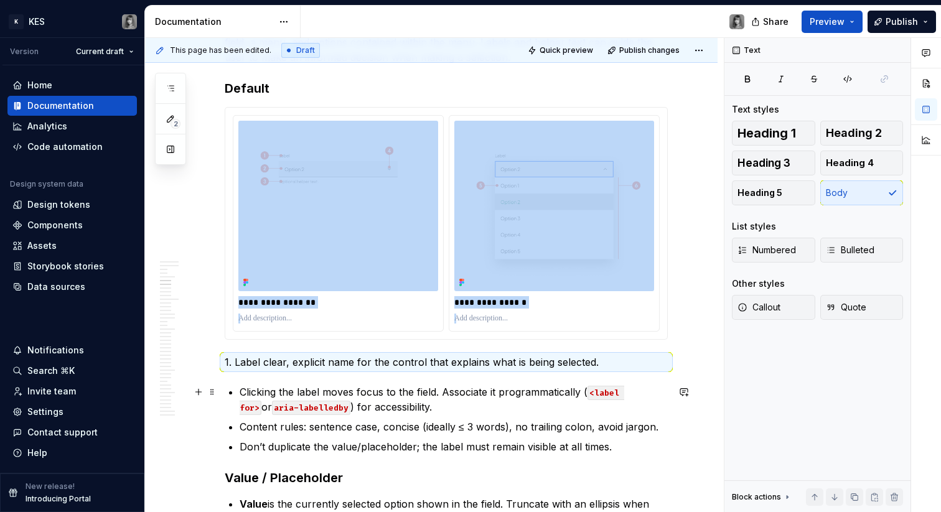
scroll to position [1209, 0]
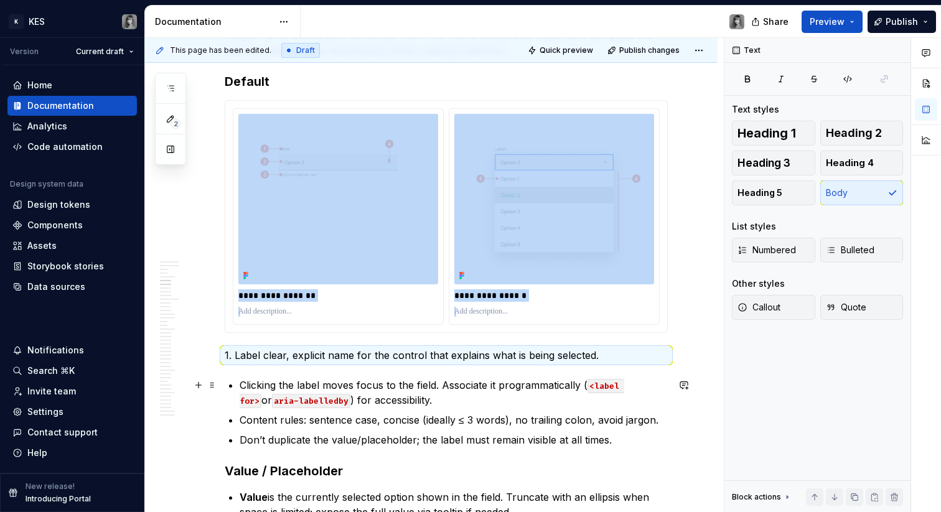
click at [302, 407] on code "aria-labelledby" at bounding box center [311, 401] width 78 height 14
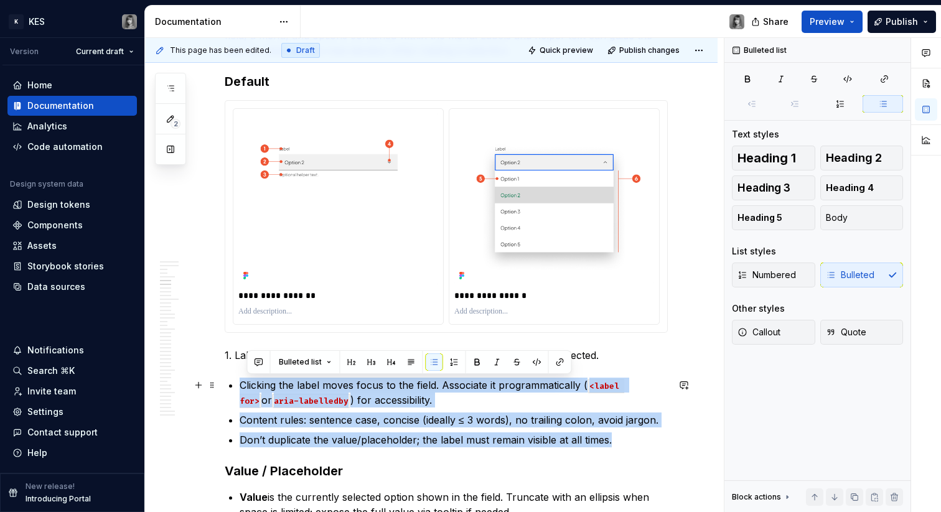
drag, startPoint x: 627, startPoint y: 436, endPoint x: 234, endPoint y: 384, distance: 396.6
click at [240, 384] on ul "Clicking the label moves focus to the field. Associate it programmatically ( <l…" at bounding box center [454, 413] width 428 height 70
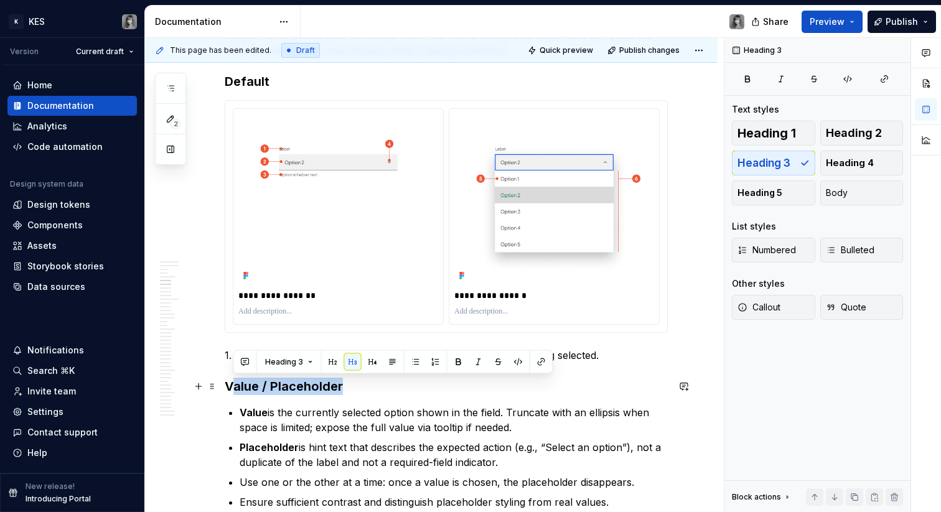
drag, startPoint x: 357, startPoint y: 386, endPoint x: 230, endPoint y: 385, distance: 127.5
click at [230, 385] on h3 "Value / Placeholder" at bounding box center [446, 386] width 443 height 17
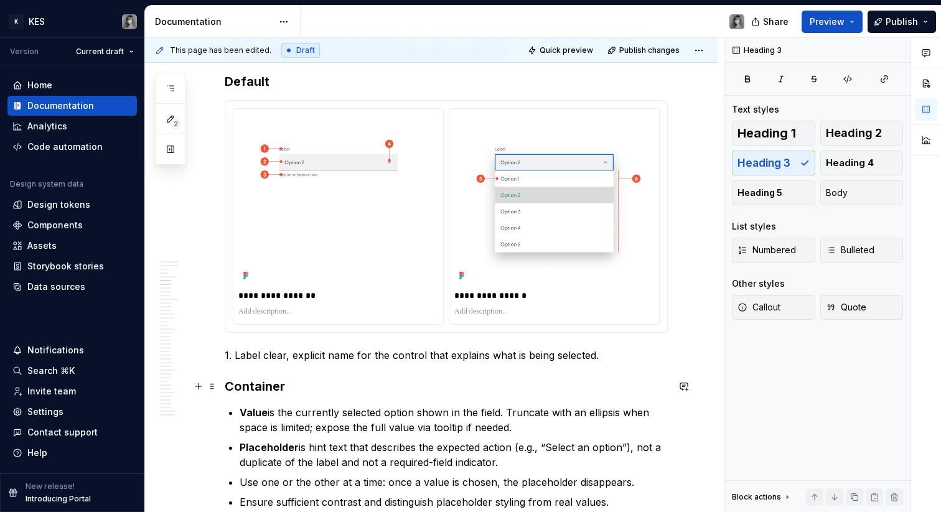
click at [237, 381] on h3 "Container" at bounding box center [446, 386] width 443 height 17
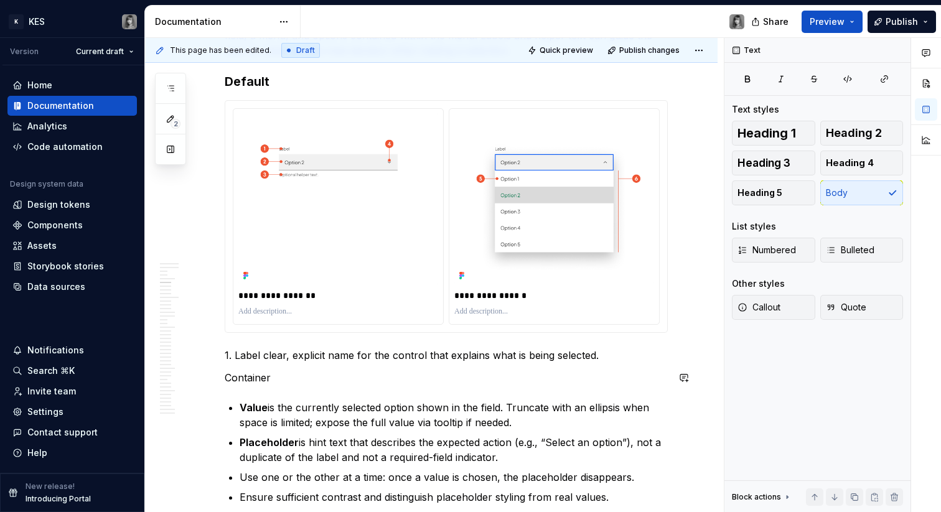
click at [294, 361] on p "1. Label clear, explicit name for the control that explains what is being selec…" at bounding box center [446, 355] width 443 height 15
click at [235, 353] on p "1. Label clear, explicit name for the control that explains what is being selec…" at bounding box center [446, 355] width 443 height 15
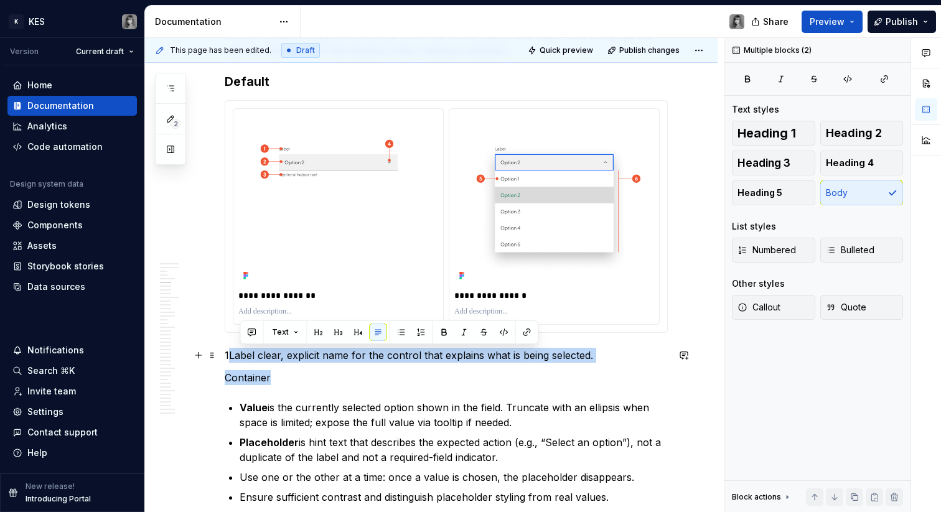
drag, startPoint x: 272, startPoint y: 375, endPoint x: 230, endPoint y: 356, distance: 47.1
click at [230, 356] on p "1Label clear, explicit name for the control that explains what is being selecte…" at bounding box center [446, 355] width 443 height 15
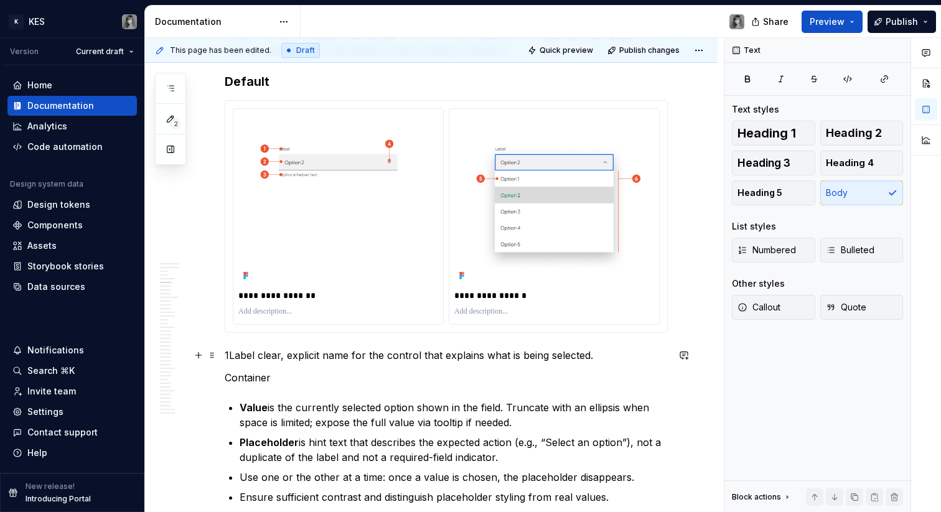
click at [228, 355] on p "1Label clear, explicit name for the control that explains what is being selecte…" at bounding box center [446, 355] width 443 height 15
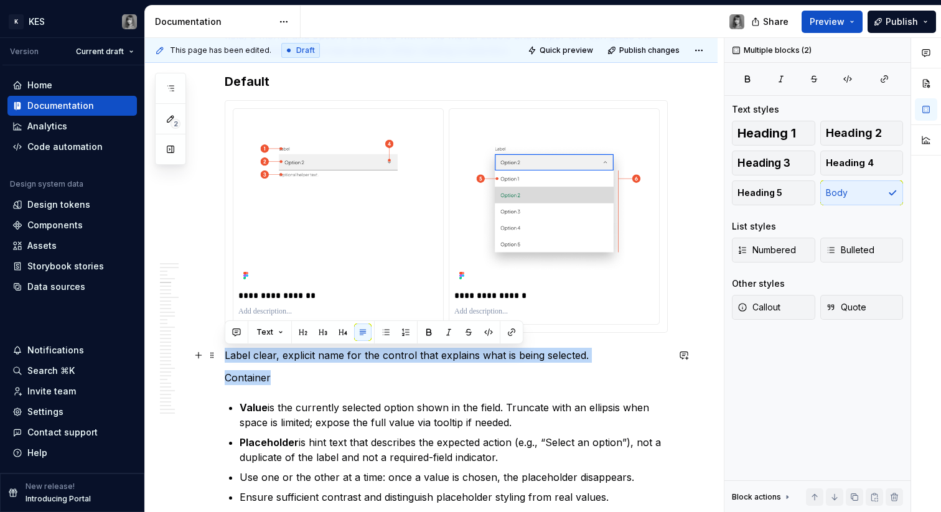
drag, startPoint x: 275, startPoint y: 375, endPoint x: 225, endPoint y: 354, distance: 54.4
click at [790, 251] on span "Numbered" at bounding box center [766, 250] width 58 height 12
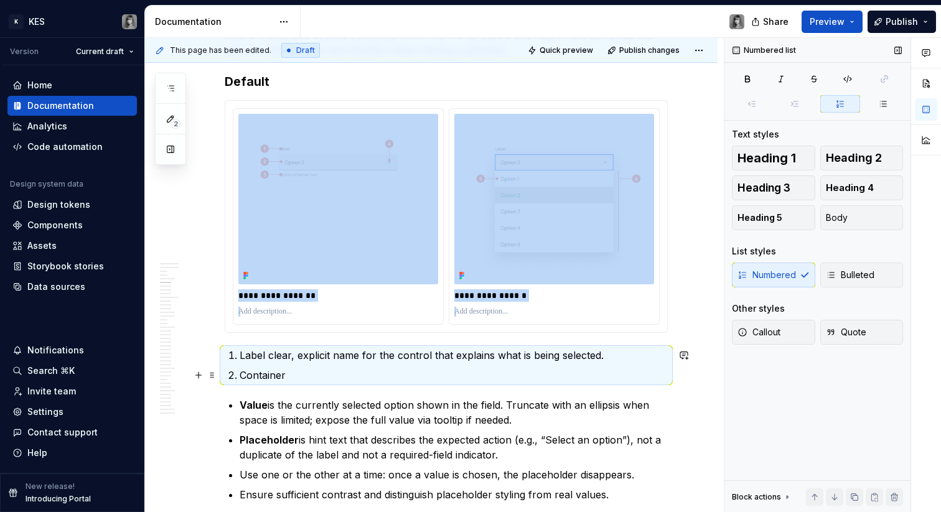
click at [282, 380] on p "Container" at bounding box center [454, 375] width 428 height 15
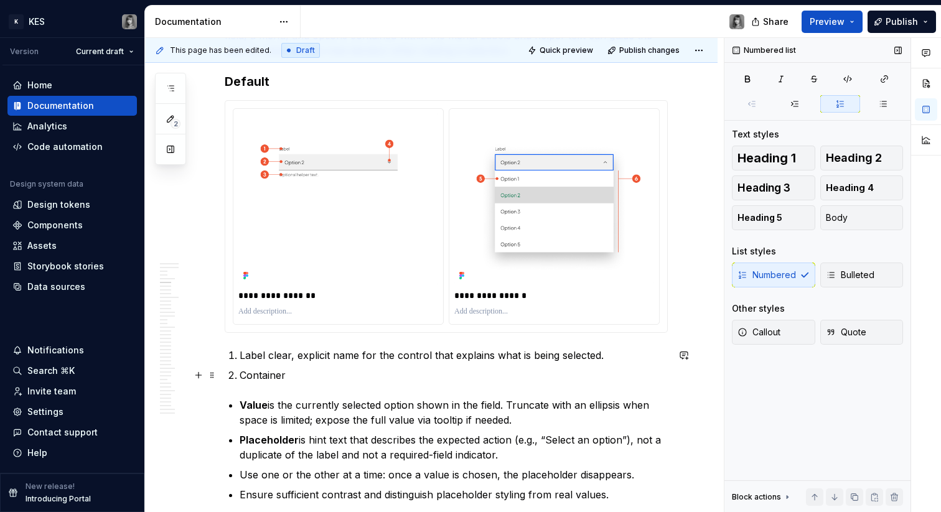
click at [312, 371] on p "Container" at bounding box center [454, 375] width 428 height 15
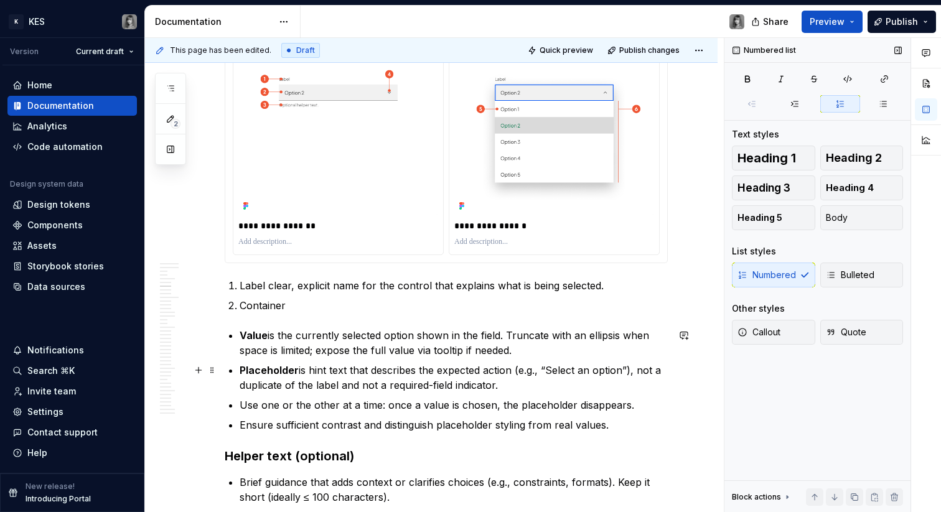
scroll to position [1283, 0]
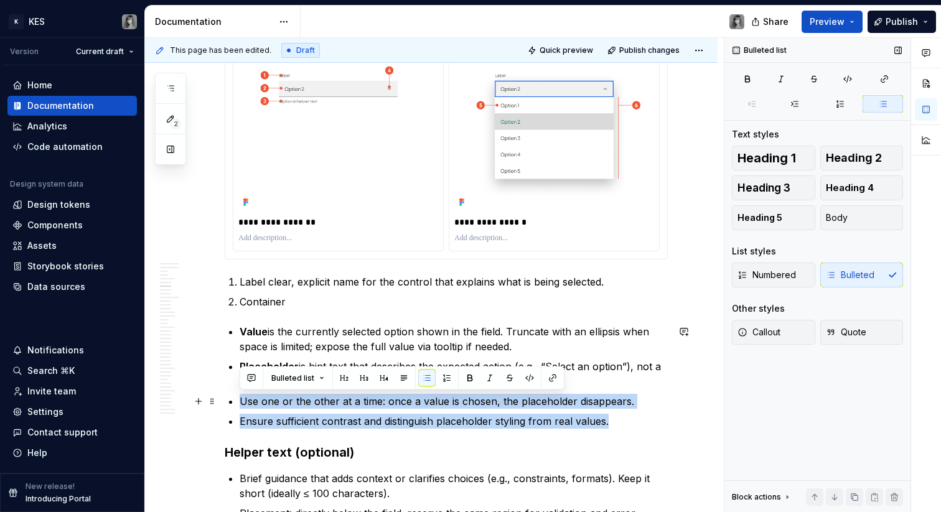
drag, startPoint x: 614, startPoint y: 421, endPoint x: 247, endPoint y: 394, distance: 368.0
click at [240, 397] on ul "Value is the currently selected option shown in the field. Truncate with an ell…" at bounding box center [454, 376] width 428 height 105
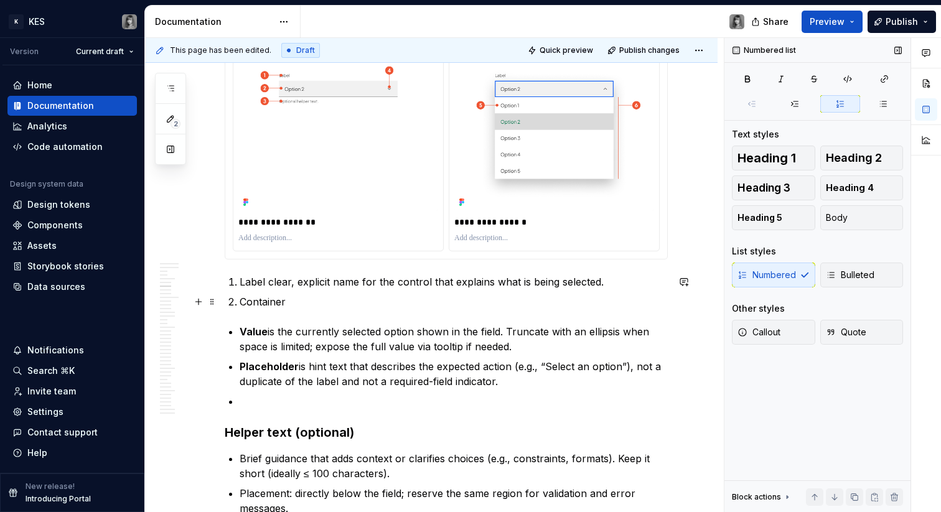
click at [294, 305] on p "Container" at bounding box center [454, 301] width 428 height 15
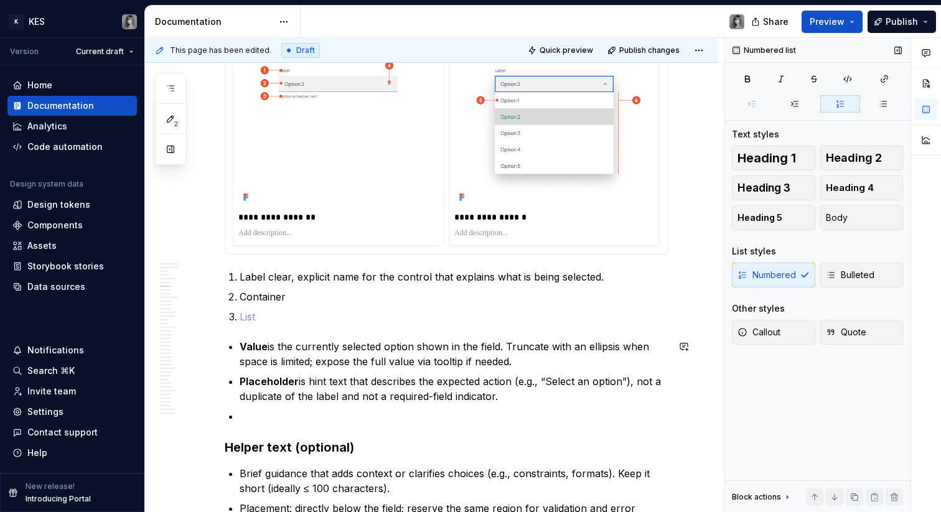
scroll to position [1288, 0]
click at [266, 276] on p "Label clear, explicit name for the control that explains what is being selected." at bounding box center [454, 276] width 428 height 15
click at [260, 308] on ol "Label (optional) clear, explicit name for the control that explains what is bei…" at bounding box center [454, 296] width 428 height 55
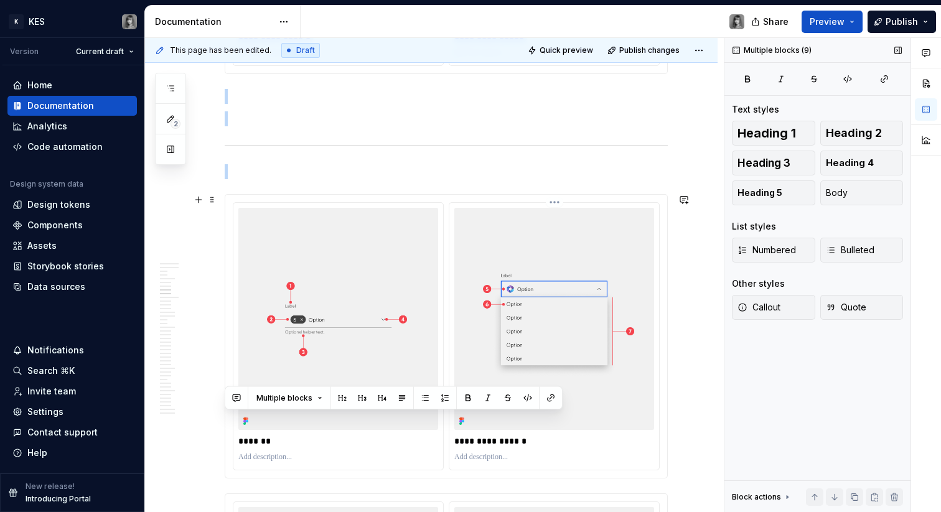
drag, startPoint x: 264, startPoint y: 473, endPoint x: 466, endPoint y: 455, distance: 202.3
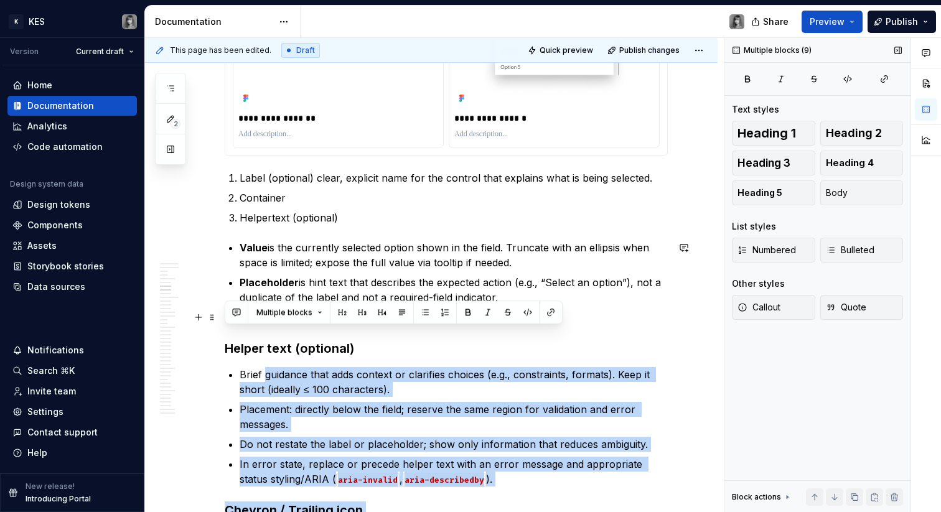
scroll to position [1376, 0]
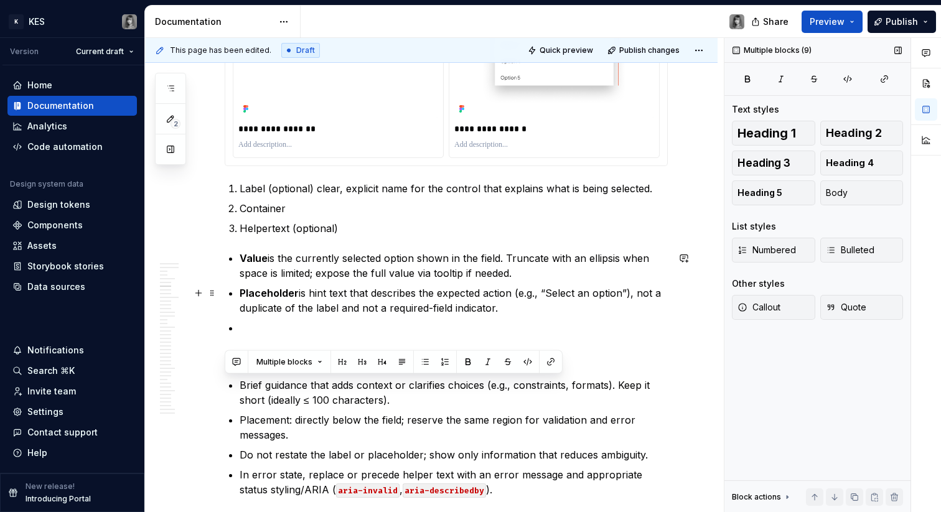
click at [289, 270] on p "Value is the currently selected option shown in the field. Truncate with an ell…" at bounding box center [454, 266] width 428 height 30
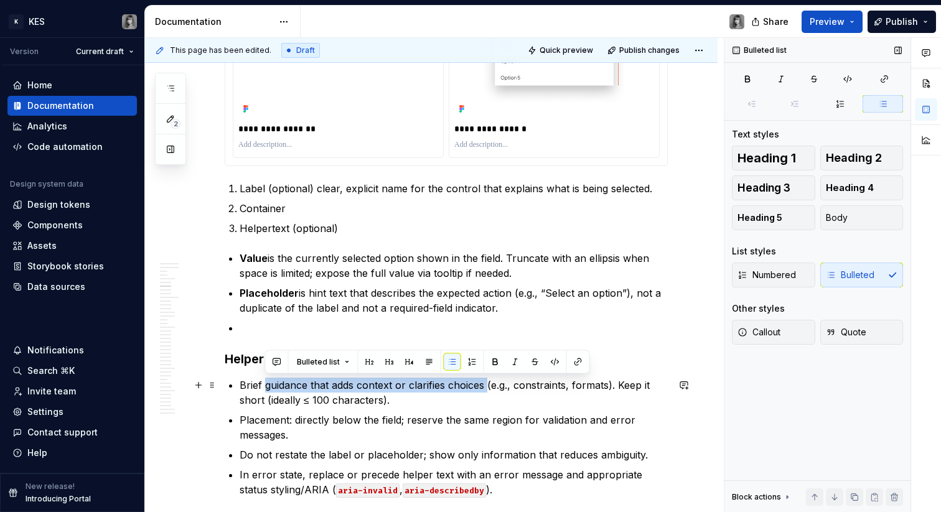
drag, startPoint x: 268, startPoint y: 384, endPoint x: 486, endPoint y: 384, distance: 218.4
click at [486, 384] on p "Brief guidance that adds context or clarifies choices (e.g., constraints, forma…" at bounding box center [454, 393] width 428 height 30
copy p "guidance that adds context or clarifies choices"
click at [344, 221] on p "Helpertext (optional)" at bounding box center [454, 228] width 428 height 15
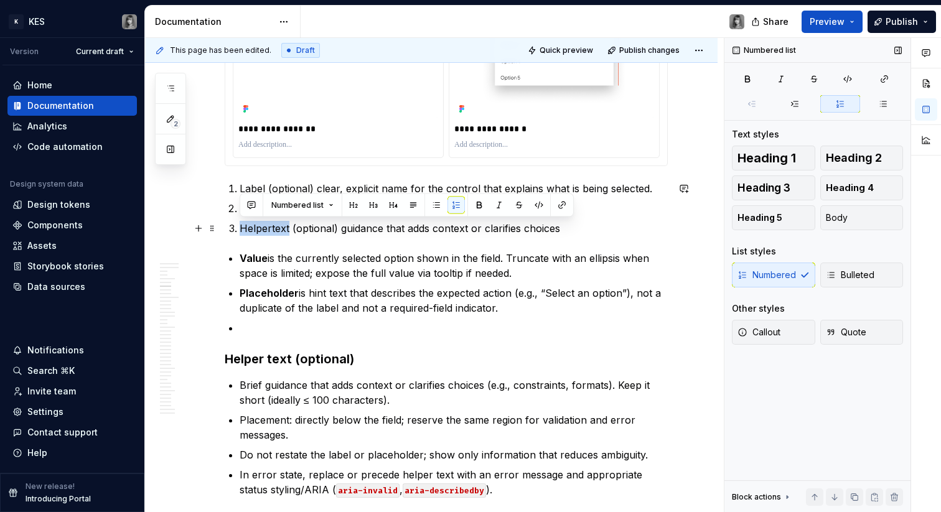
drag, startPoint x: 243, startPoint y: 228, endPoint x: 289, endPoint y: 225, distance: 46.8
click at [289, 225] on p "Helpertext (optional) guidance that adds context or clarifies choices" at bounding box center [454, 228] width 428 height 15
click at [337, 269] on p "Value is the currently selected option shown in the field. Truncate with an ell…" at bounding box center [454, 266] width 428 height 30
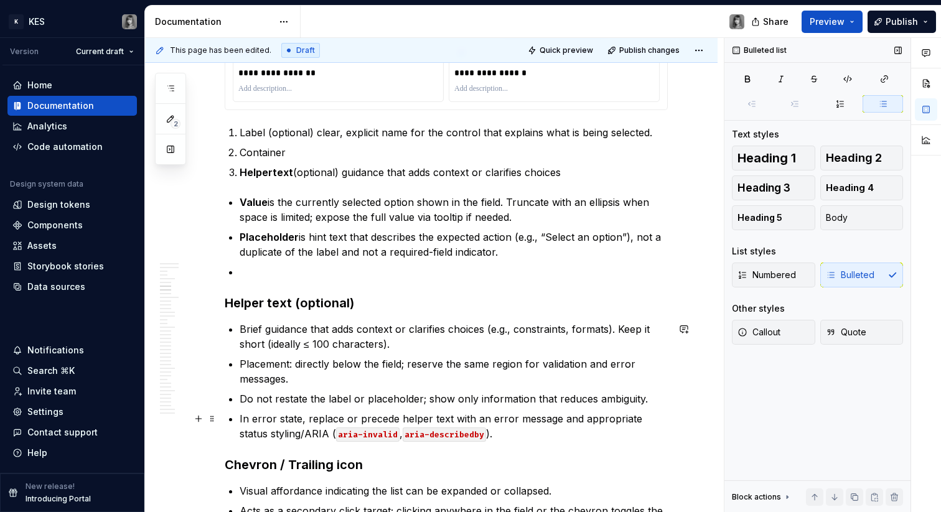
scroll to position [1443, 0]
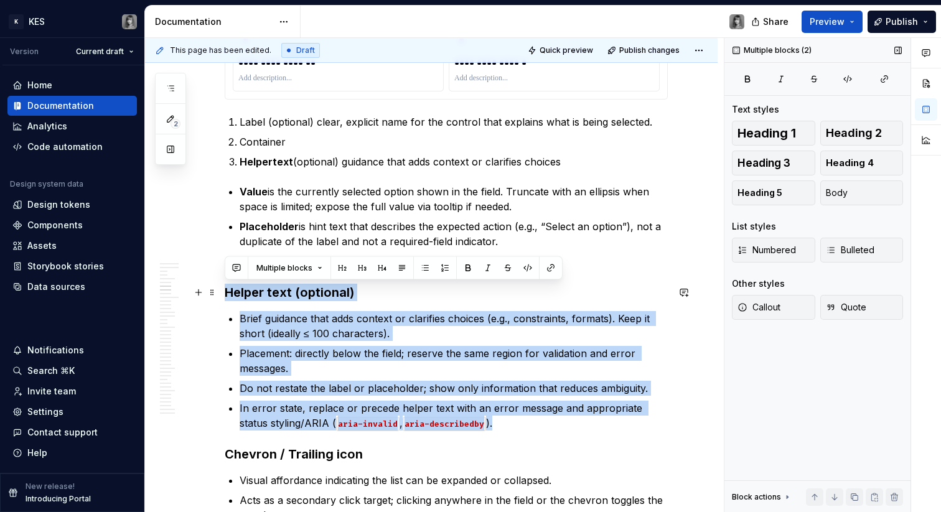
drag, startPoint x: 510, startPoint y: 419, endPoint x: 224, endPoint y: 284, distance: 316.4
click at [528, 391] on p "Do not restate the label or placeholder; show only information that reduces amb…" at bounding box center [454, 388] width 428 height 15
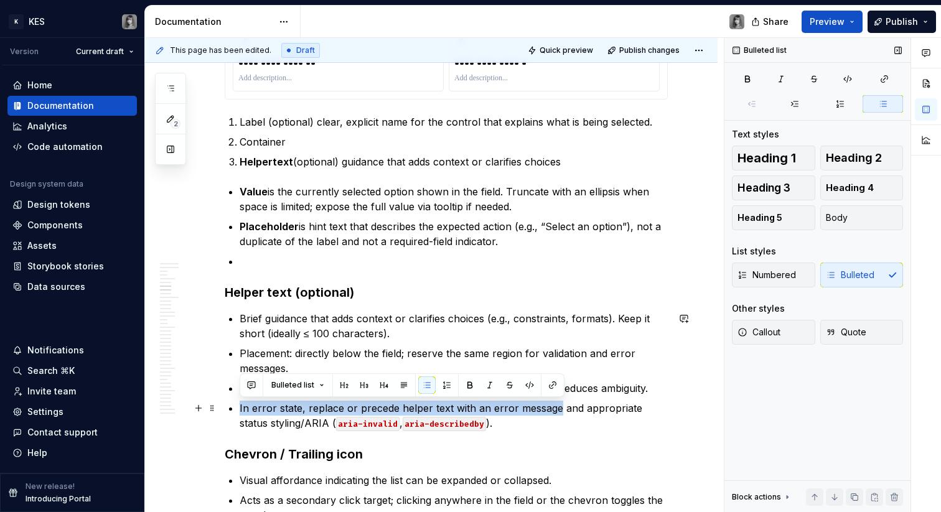
drag, startPoint x: 237, startPoint y: 410, endPoint x: 554, endPoint y: 409, distance: 317.3
copy p "In error state, replace or precede helper text with an error message"
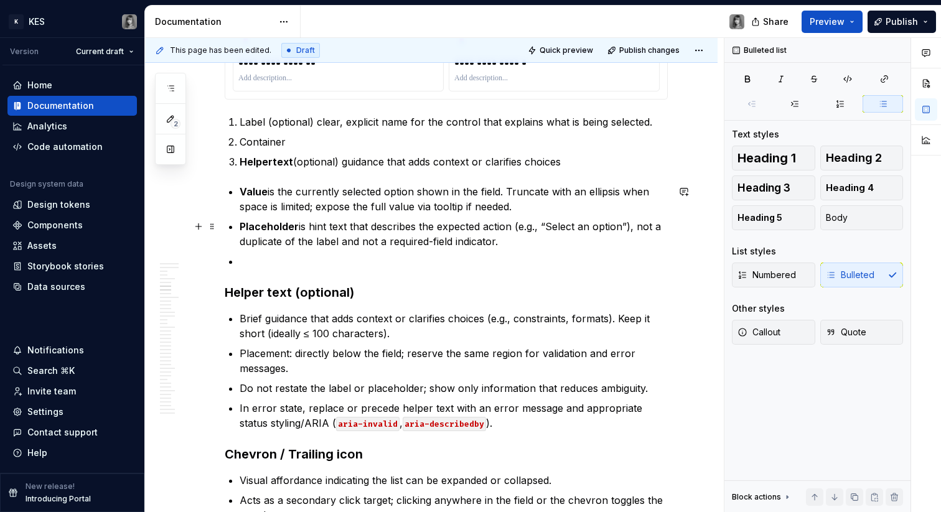
click at [534, 241] on p "Placeholder is hint text that describes the expected action (e.g., “Select an o…" at bounding box center [454, 234] width 428 height 30
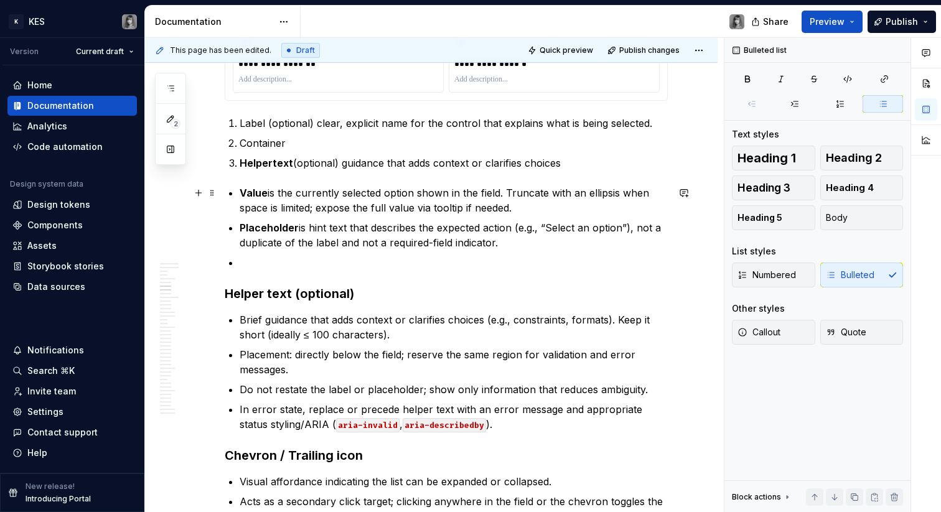
scroll to position [1440, 0]
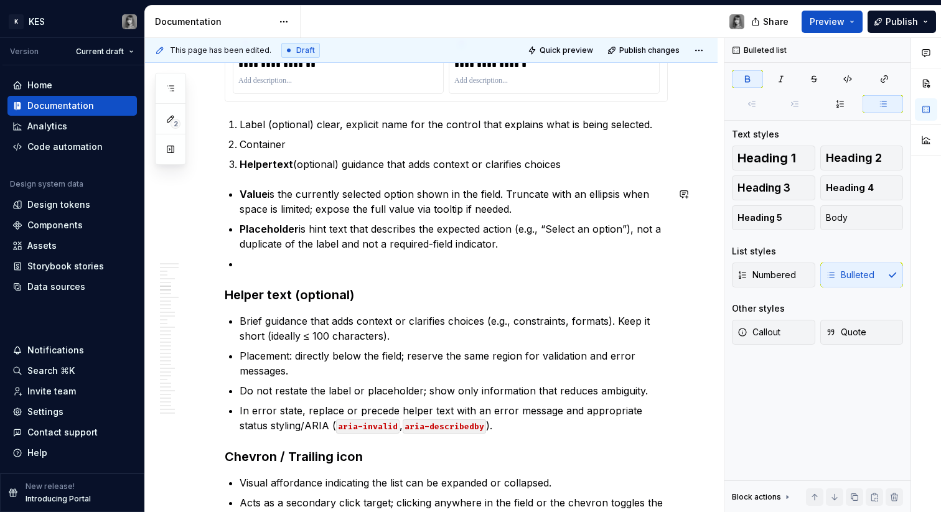
click at [572, 163] on p "Helpertext (optional) guidance that adds context or clarifies choices" at bounding box center [454, 164] width 428 height 15
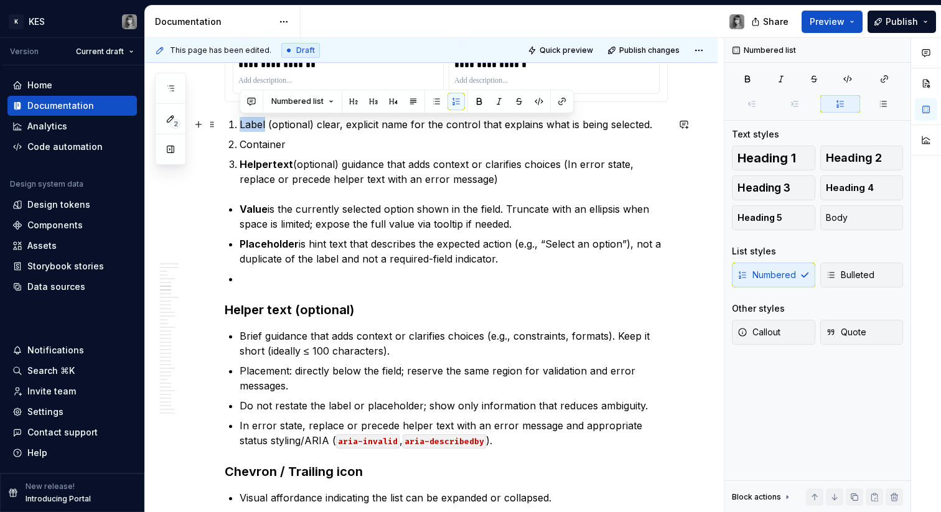
drag, startPoint x: 266, startPoint y: 124, endPoint x: 241, endPoint y: 125, distance: 24.3
click at [241, 125] on p "Label (optional) clear, explicit name for the control that explains what is bei…" at bounding box center [454, 124] width 428 height 15
click at [261, 143] on p "Container" at bounding box center [454, 144] width 428 height 15
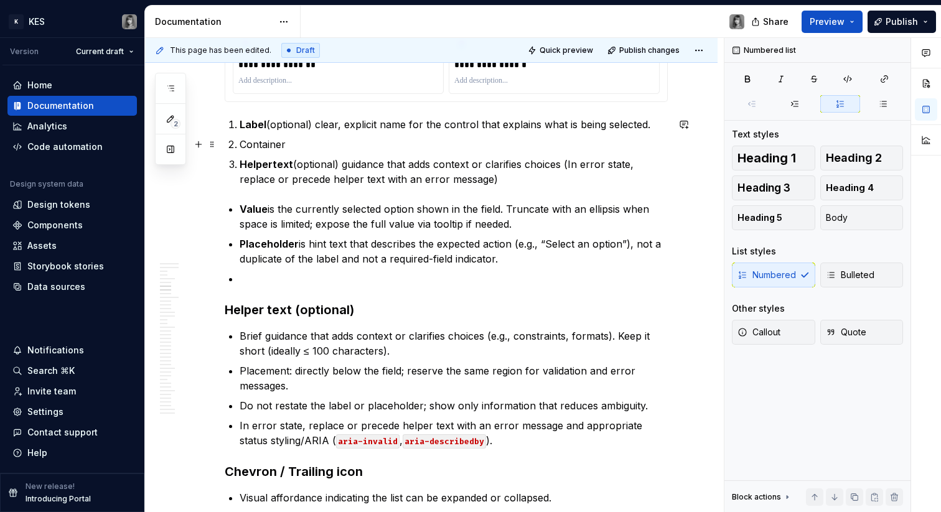
click at [261, 142] on p "Container" at bounding box center [454, 144] width 428 height 15
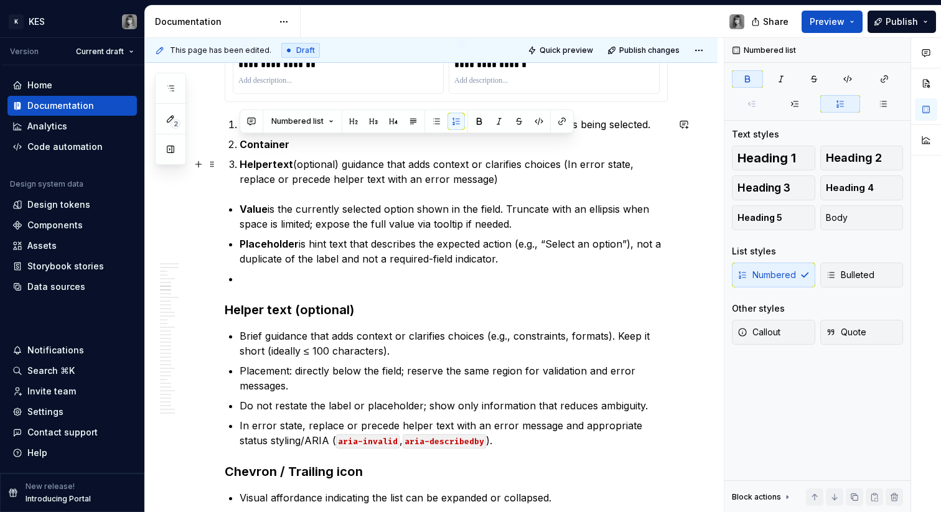
click at [396, 157] on p "Helpertext (optional) guidance that adds context or clarifies choices (In error…" at bounding box center [454, 172] width 428 height 30
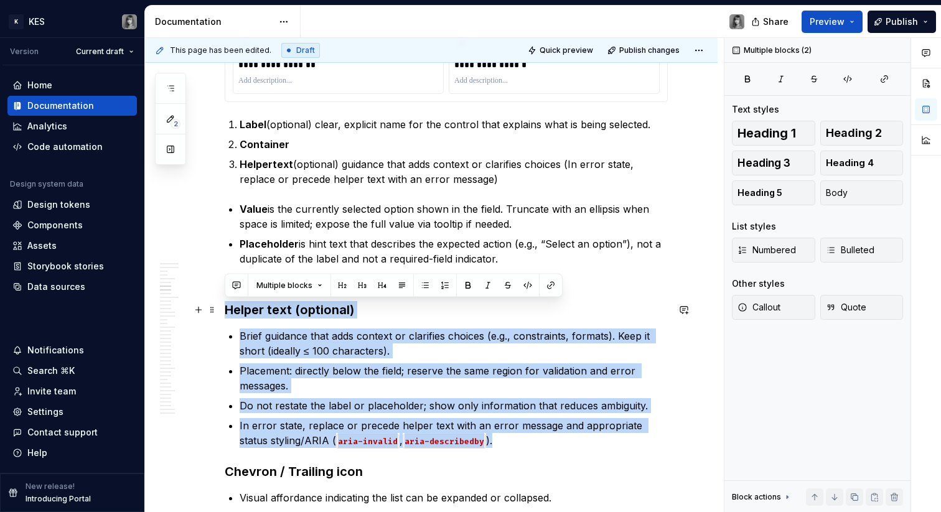
drag, startPoint x: 534, startPoint y: 442, endPoint x: 223, endPoint y: 302, distance: 340.8
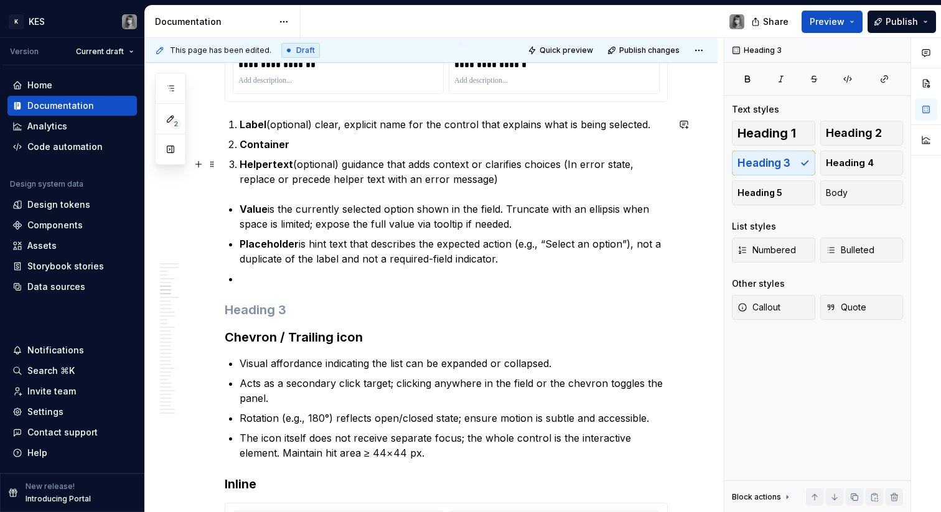
click at [556, 172] on p "Helpertext (optional) guidance that adds context or clarifies choices (In error…" at bounding box center [454, 172] width 428 height 30
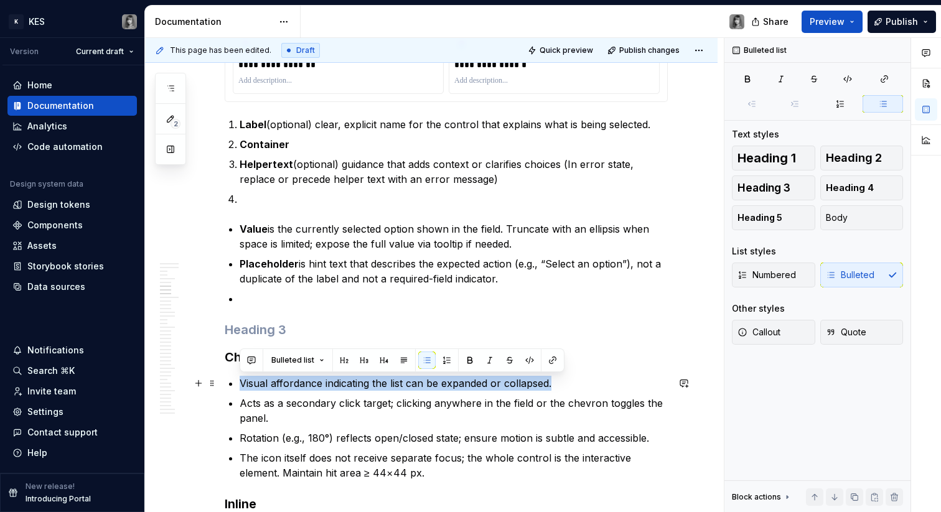
drag, startPoint x: 561, startPoint y: 380, endPoint x: 243, endPoint y: 379, distance: 317.9
copy p "Visual affordance indicating the list can be expanded or collapsed."
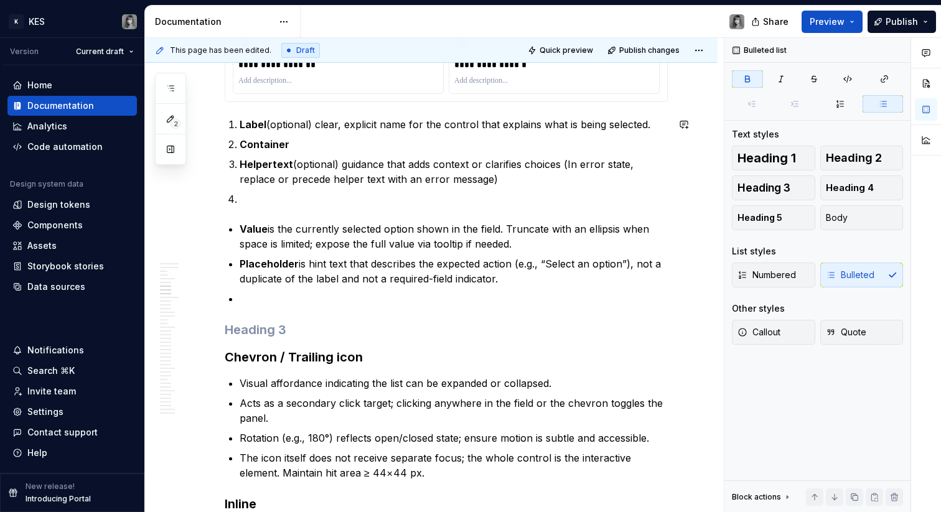
click at [309, 200] on p at bounding box center [454, 199] width 428 height 15
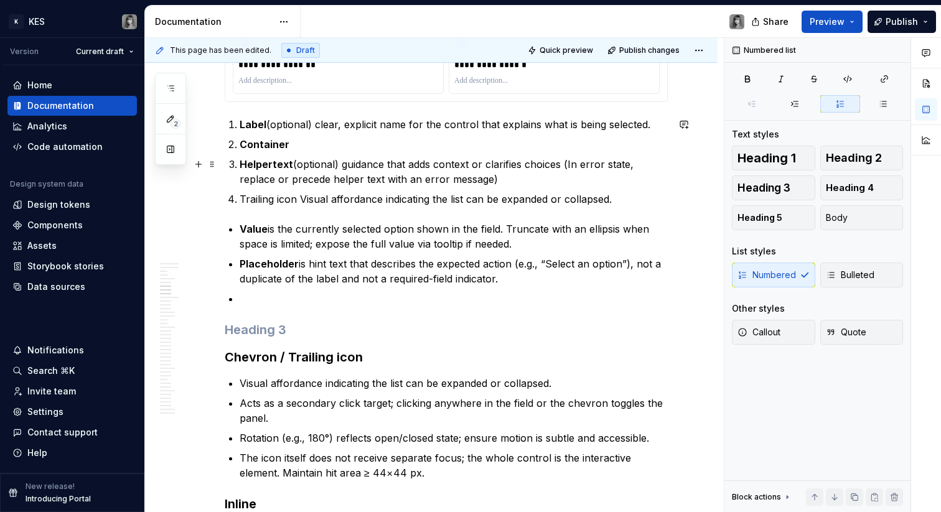
click at [538, 177] on p "Helpertext (optional) guidance that adds context or clarifies choices (In error…" at bounding box center [454, 172] width 428 height 30
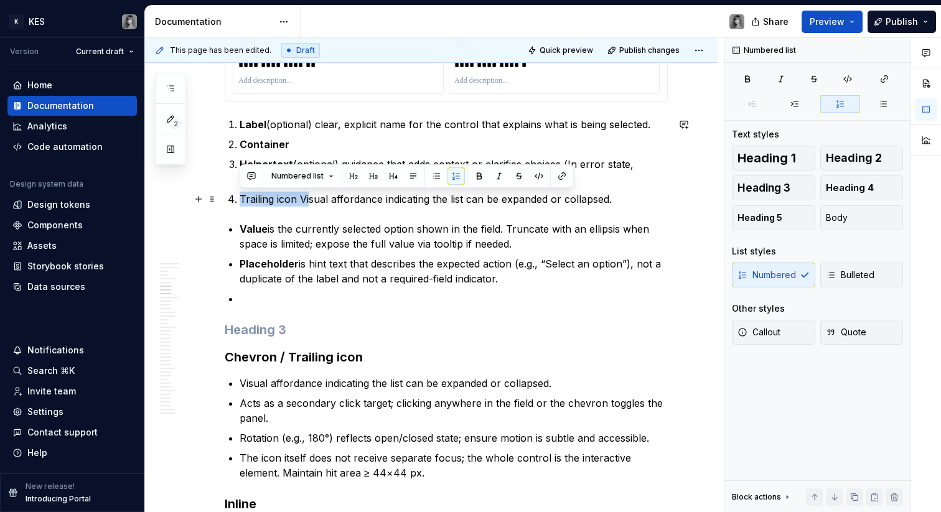
drag, startPoint x: 239, startPoint y: 198, endPoint x: 310, endPoint y: 200, distance: 71.6
click at [310, 200] on li "Trailing icon Visual affordance indicating the list can be expanded or collapse…" at bounding box center [454, 199] width 428 height 15
click at [294, 202] on p "Trailing icon Visual affordance indicating the list can be expanded or collapse…" at bounding box center [454, 199] width 428 height 15
drag, startPoint x: 296, startPoint y: 199, endPoint x: 240, endPoint y: 198, distance: 56.6
click at [240, 198] on p "Trailing icon Visual affordance indicating the list can be expanded or collapse…" at bounding box center [454, 199] width 428 height 15
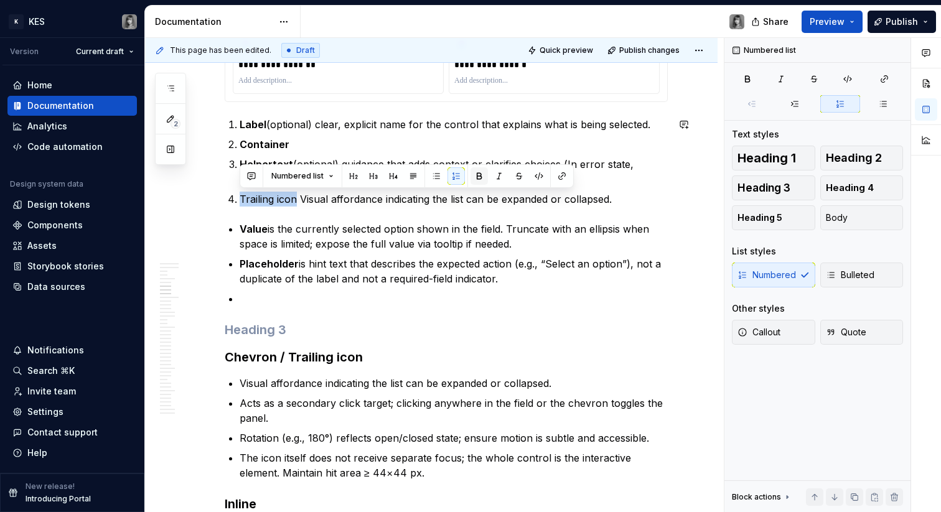
click at [470, 176] on button "button" at bounding box center [478, 175] width 17 height 17
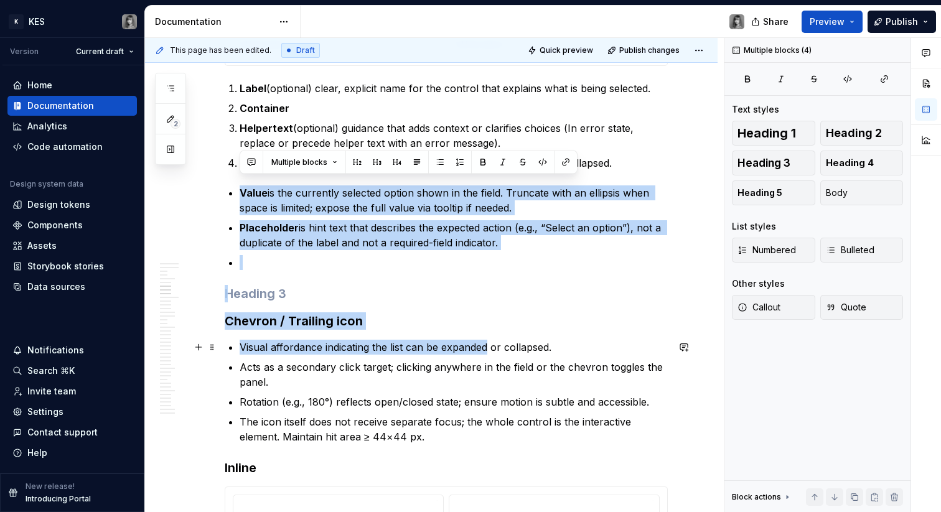
scroll to position [1484, 0]
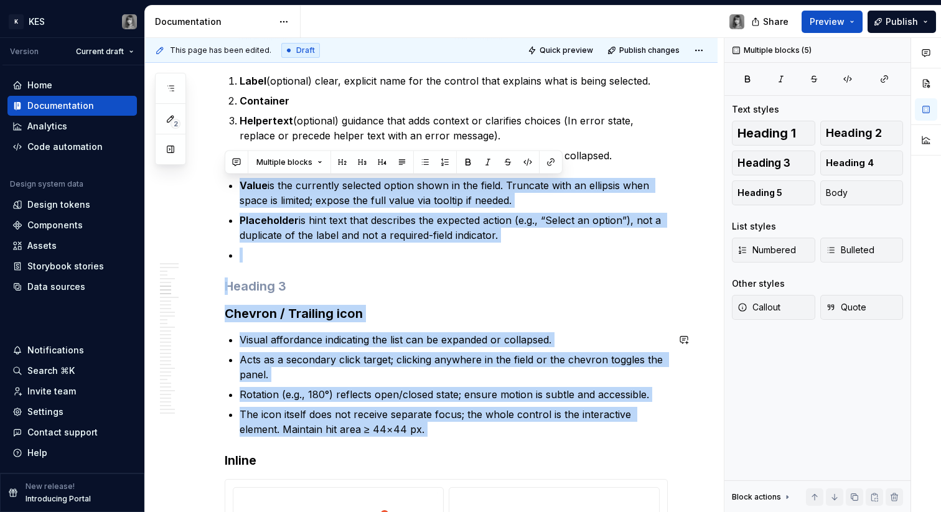
drag, startPoint x: 263, startPoint y: 217, endPoint x: 545, endPoint y: 437, distance: 357.7
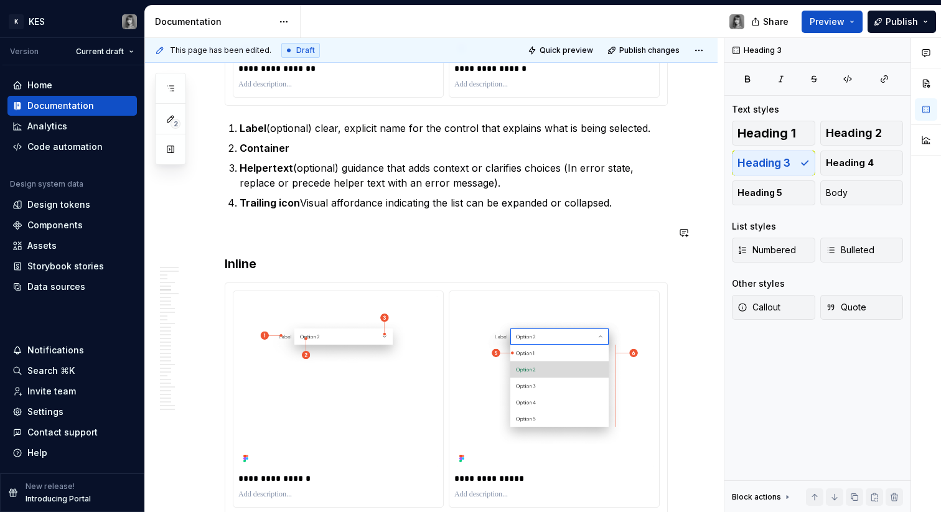
scroll to position [1435, 0]
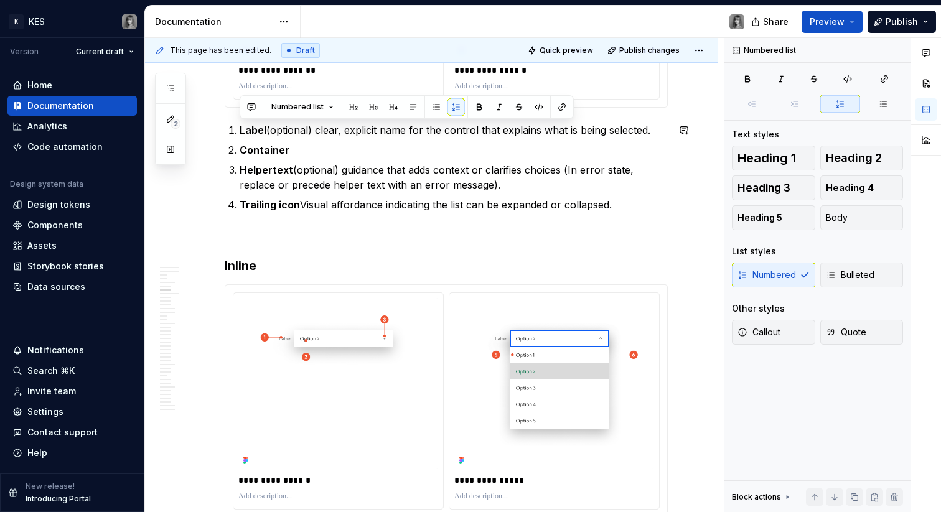
drag, startPoint x: 636, startPoint y: 205, endPoint x: 187, endPoint y: 116, distance: 457.8
copy ol "Label (optional) clear, explicit name for the control that explains what is bei…"
click at [327, 162] on p "Helpertext (optional) guidance that adds context or clarifies choices (In error…" at bounding box center [454, 177] width 428 height 30
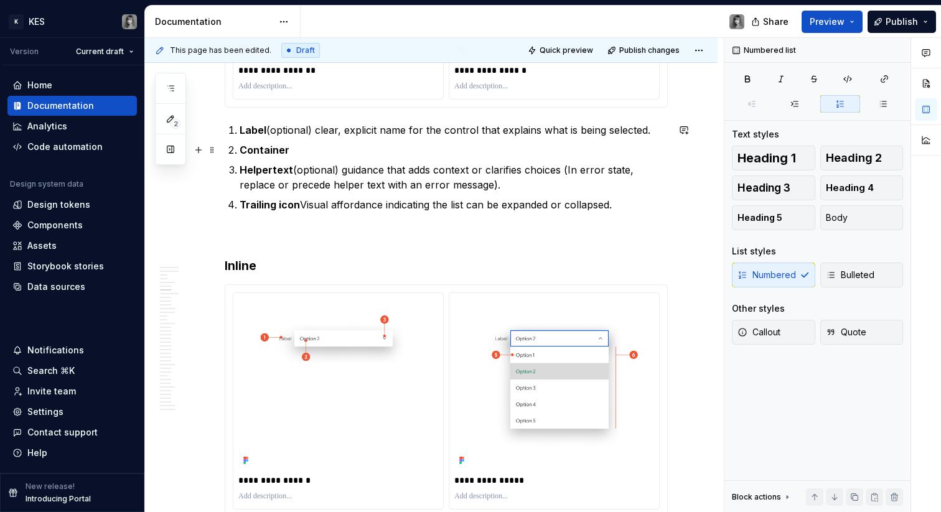
click at [327, 149] on p "Container" at bounding box center [454, 149] width 428 height 15
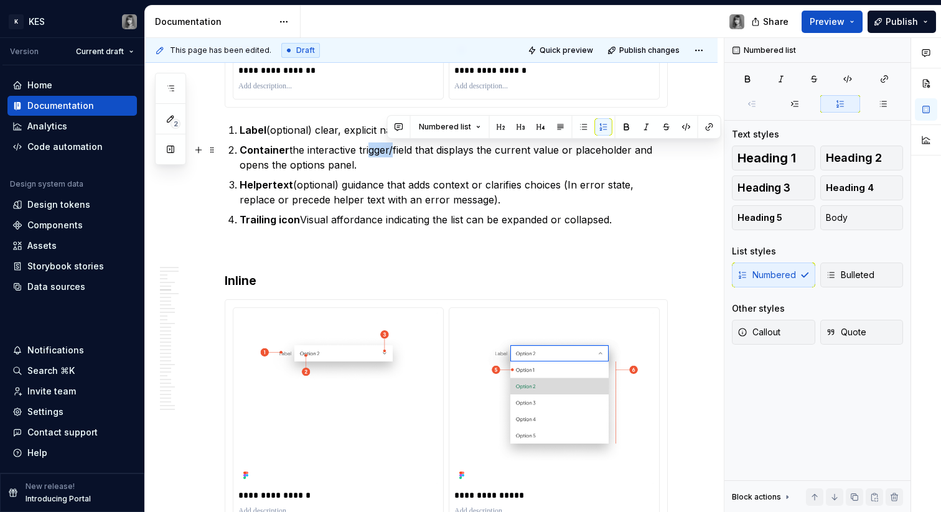
drag, startPoint x: 395, startPoint y: 149, endPoint x: 368, endPoint y: 149, distance: 26.8
click at [368, 149] on p "Container the interactive trigger/field that displays the current value or plac…" at bounding box center [454, 157] width 428 height 30
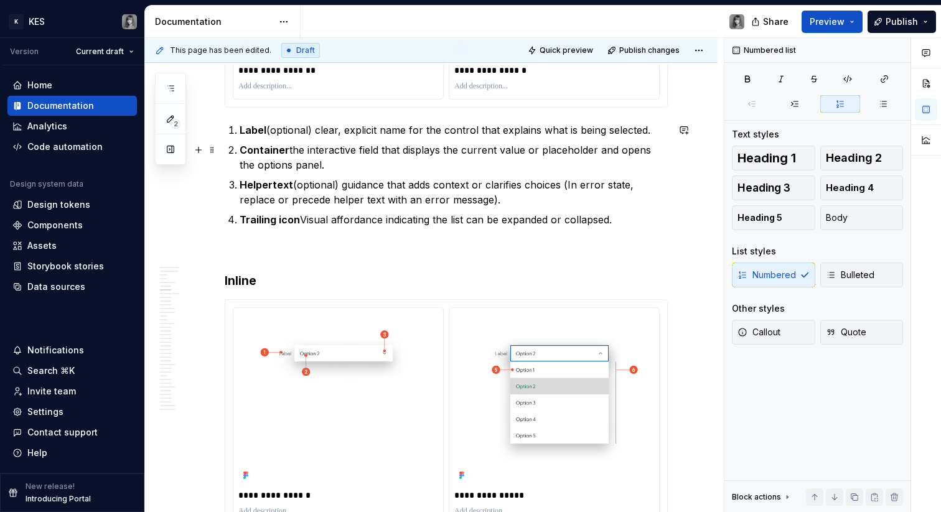
click at [454, 167] on p "Container the interactive field that displays the current value or placeholder …" at bounding box center [454, 157] width 428 height 30
click at [361, 186] on p "Helpertext (optional) guidance that adds context or clarifies choices (In error…" at bounding box center [454, 192] width 428 height 30
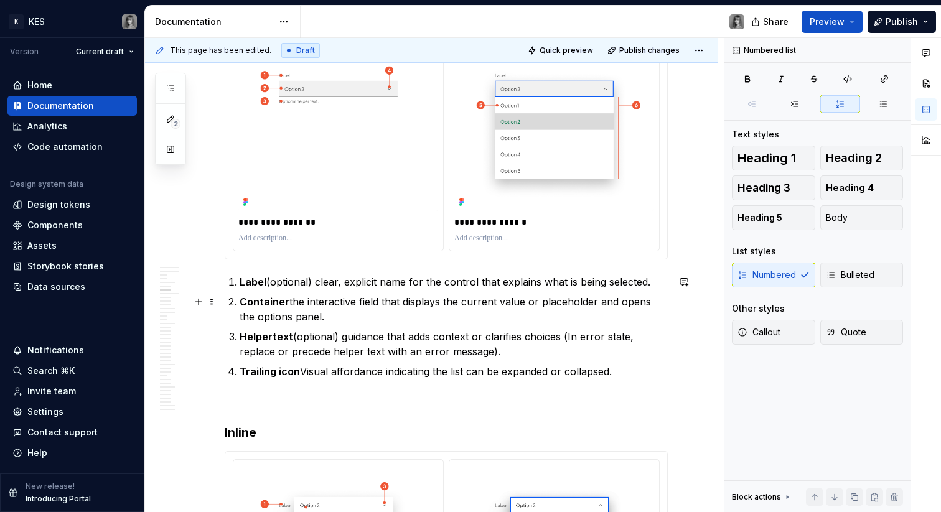
scroll to position [1282, 0]
click at [646, 374] on p "Trailing icon Visual affordance indicating the list can be expanded or collapse…" at bounding box center [454, 372] width 428 height 15
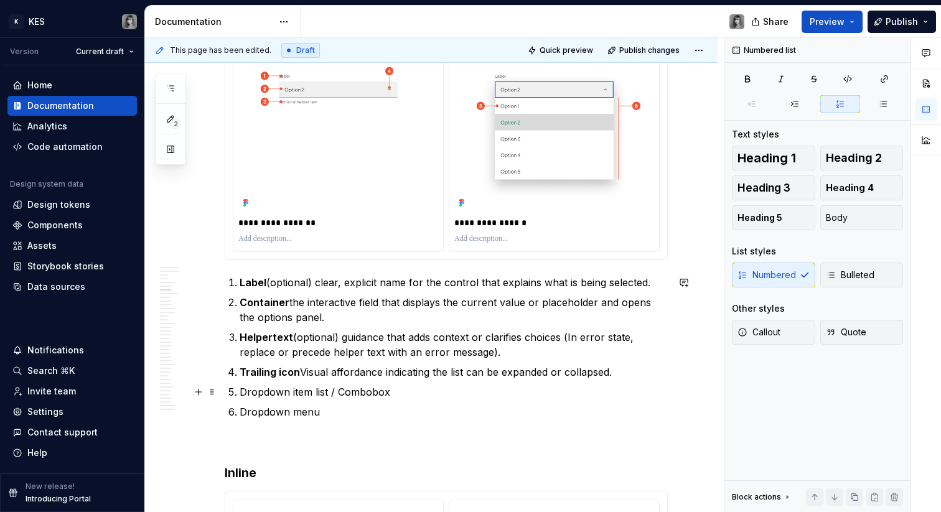
click at [283, 391] on p "Dropdown item list / Combobox" at bounding box center [454, 391] width 428 height 15
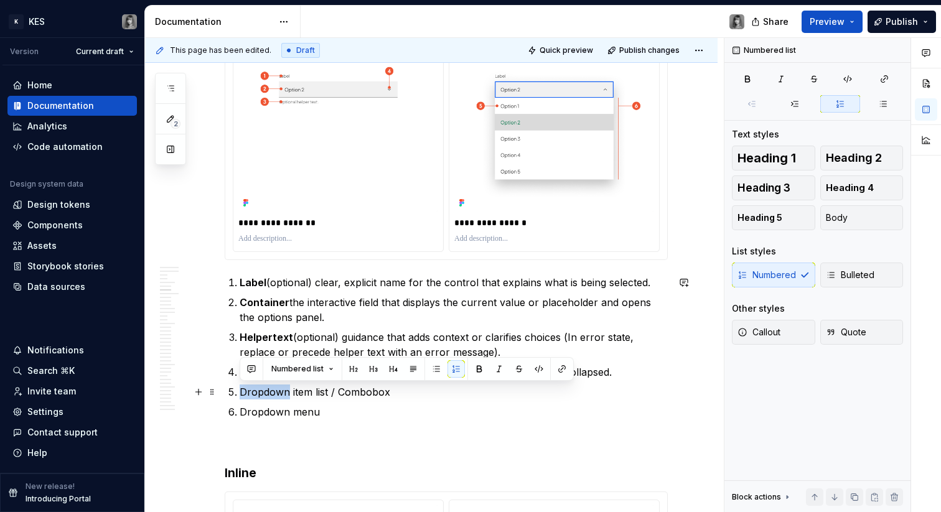
click at [283, 391] on p "Dropdown item list / Combobox" at bounding box center [454, 391] width 428 height 15
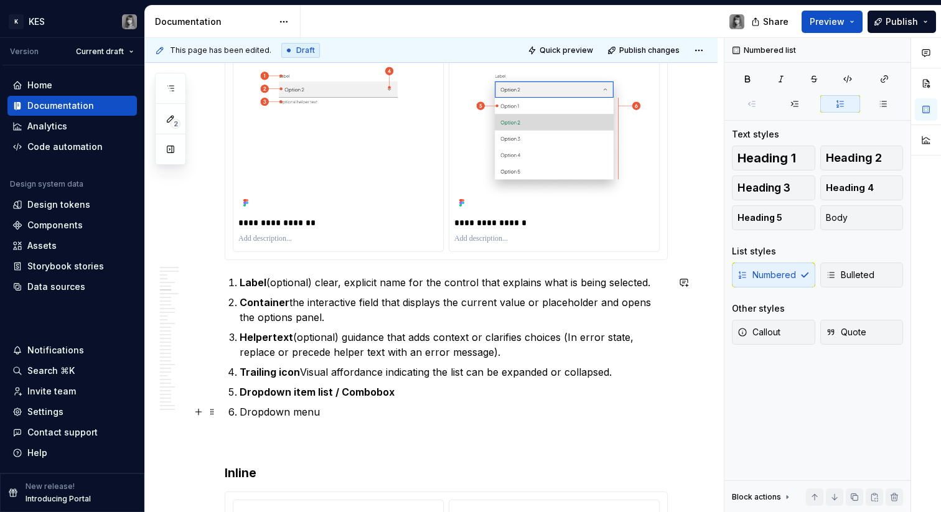
click at [313, 407] on p "Dropdown menu" at bounding box center [454, 411] width 428 height 15
click at [306, 412] on p "Dropdown menu" at bounding box center [454, 411] width 428 height 15
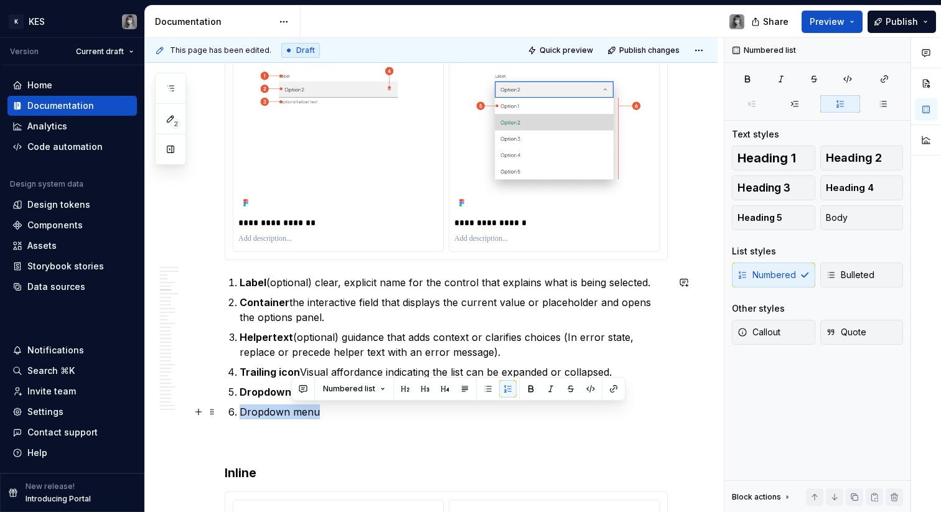
click at [306, 412] on p "Dropdown menu" at bounding box center [454, 411] width 428 height 15
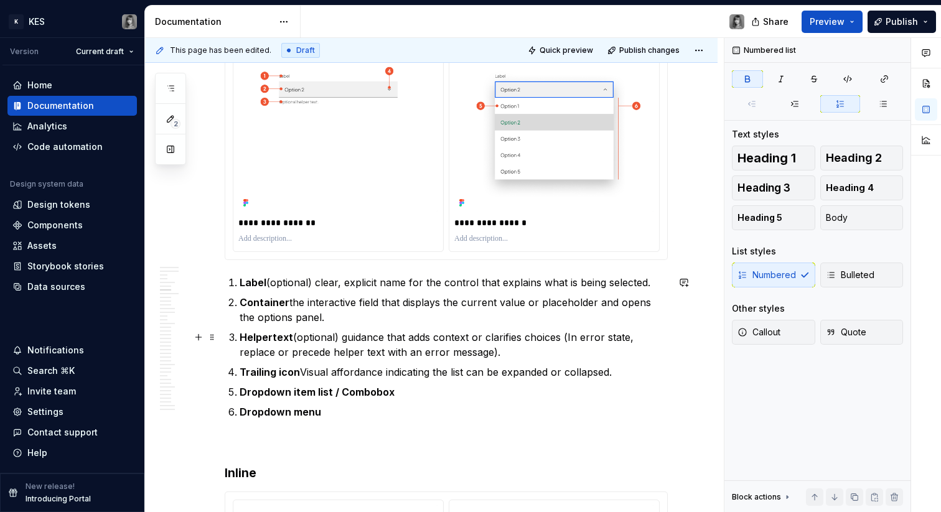
click at [366, 329] on ol "Label (optional) clear, explicit name for the control that explains what is bei…" at bounding box center [454, 347] width 428 height 144
click at [338, 406] on p "Dropdown menu" at bounding box center [454, 411] width 428 height 15
click at [421, 395] on p "Dropdown item list / Combobox" at bounding box center [454, 391] width 428 height 15
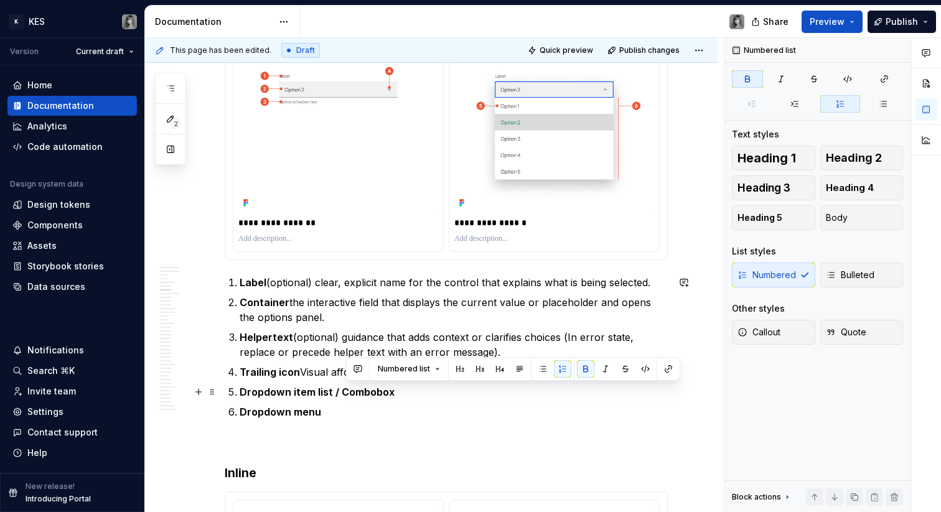
drag, startPoint x: 366, startPoint y: 394, endPoint x: 343, endPoint y: 394, distance: 22.4
click at [344, 394] on strong "Dropdown item list / Combobox" at bounding box center [317, 392] width 155 height 12
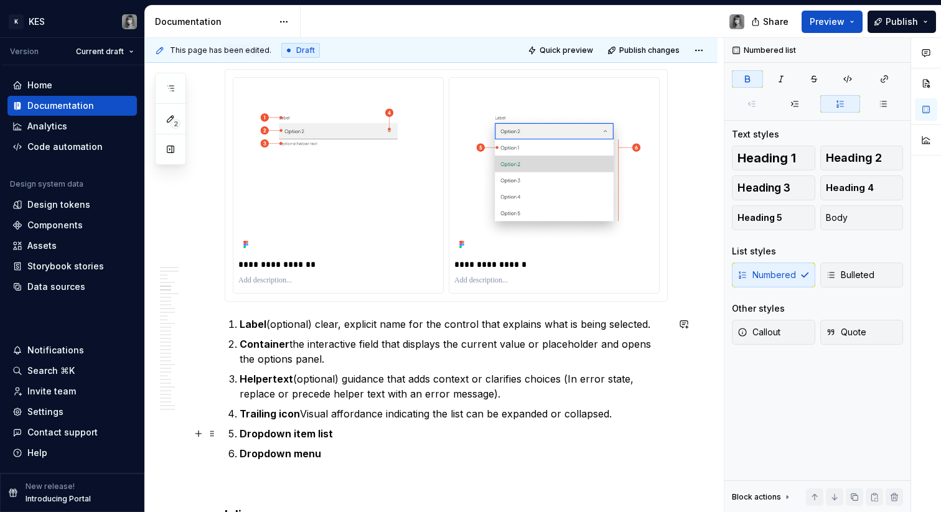
scroll to position [1239, 0]
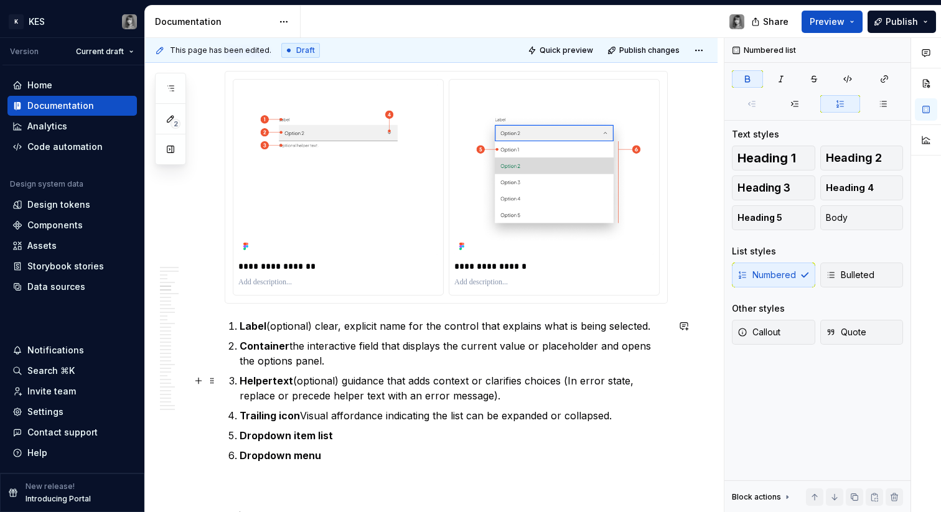
click at [372, 386] on p "Helpertext (optional) guidance that adds context or clarifies choices (In error…" at bounding box center [454, 388] width 428 height 30
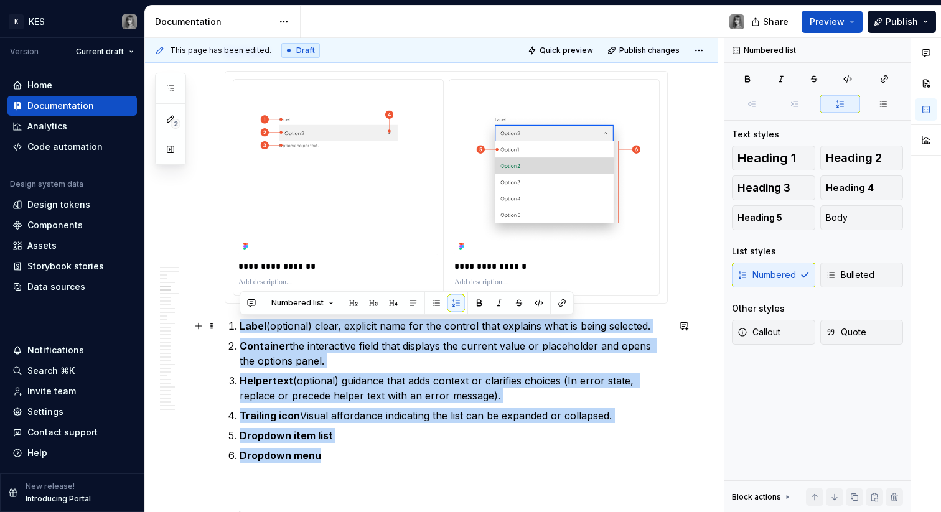
drag, startPoint x: 335, startPoint y: 448, endPoint x: 231, endPoint y: 323, distance: 162.6
click at [240, 323] on ol "Label (optional) clear, explicit name for the control that explains what is bei…" at bounding box center [454, 391] width 428 height 144
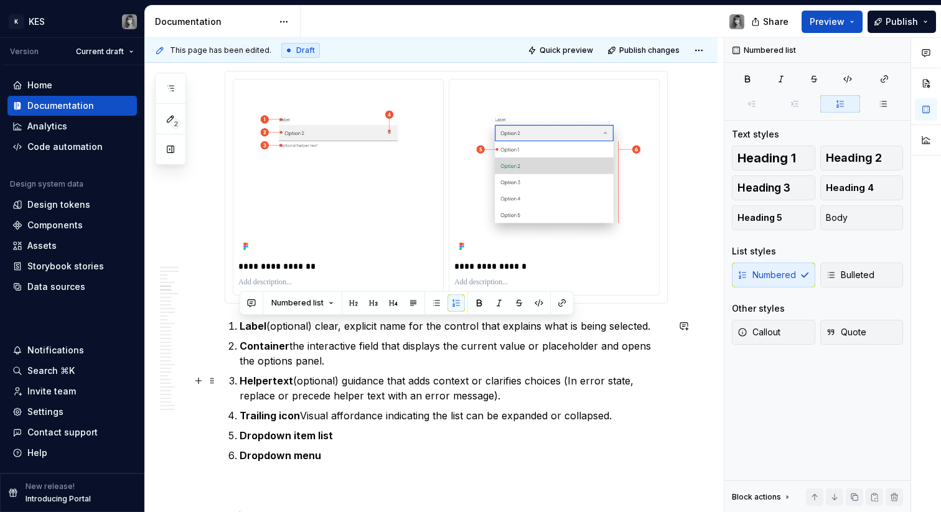
click at [307, 396] on p "Helpertext (optional) guidance that adds context or clarifies choices (In error…" at bounding box center [454, 388] width 428 height 30
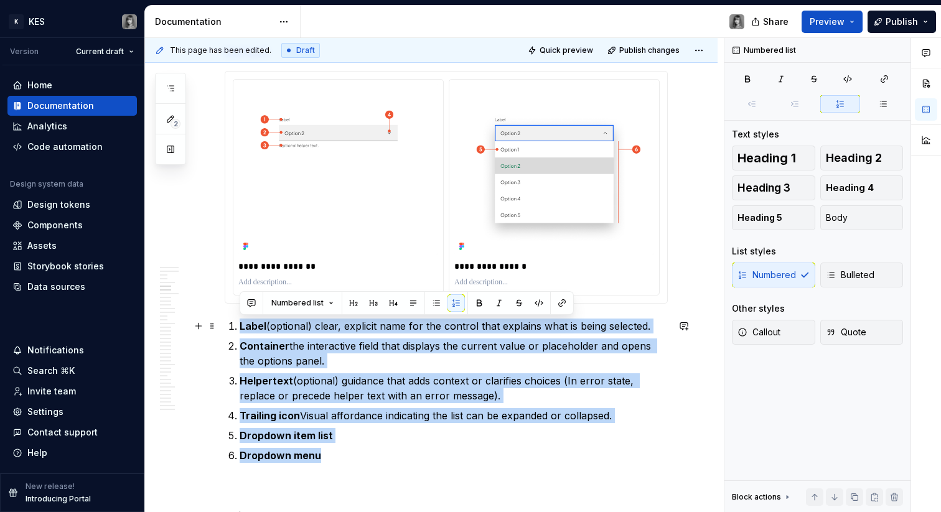
drag, startPoint x: 342, startPoint y: 458, endPoint x: 227, endPoint y: 325, distance: 175.1
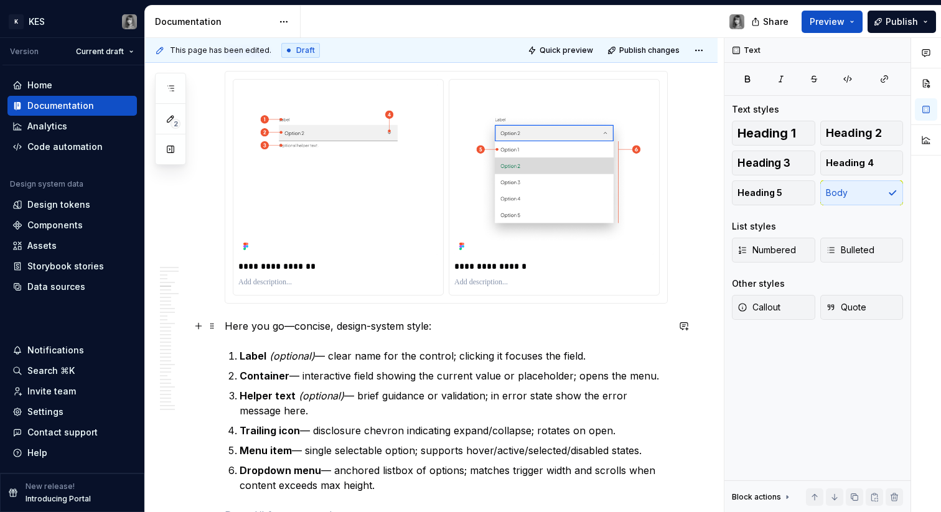
click at [358, 322] on p "Here you go—concise, design-system style:" at bounding box center [446, 326] width 443 height 15
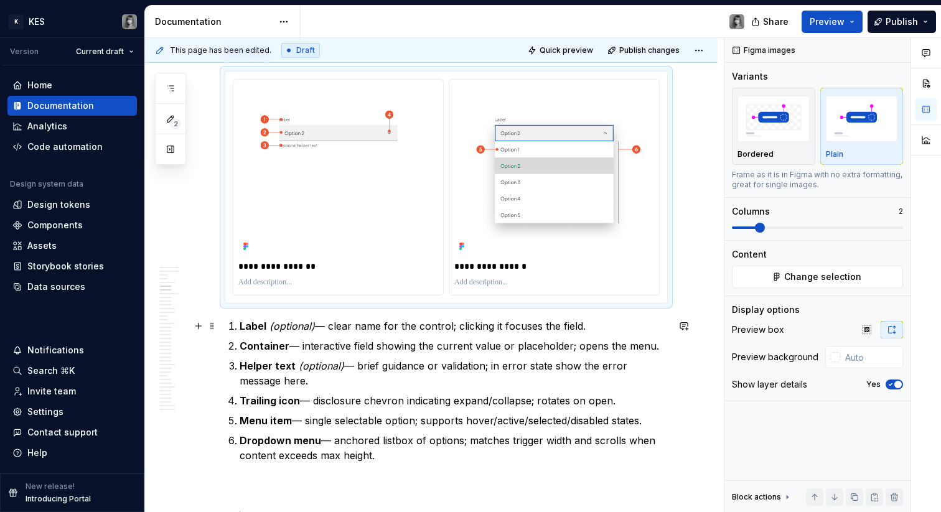
click at [325, 326] on p "Label (optional) — clear name for the control; clicking it focuses the field." at bounding box center [454, 326] width 428 height 15
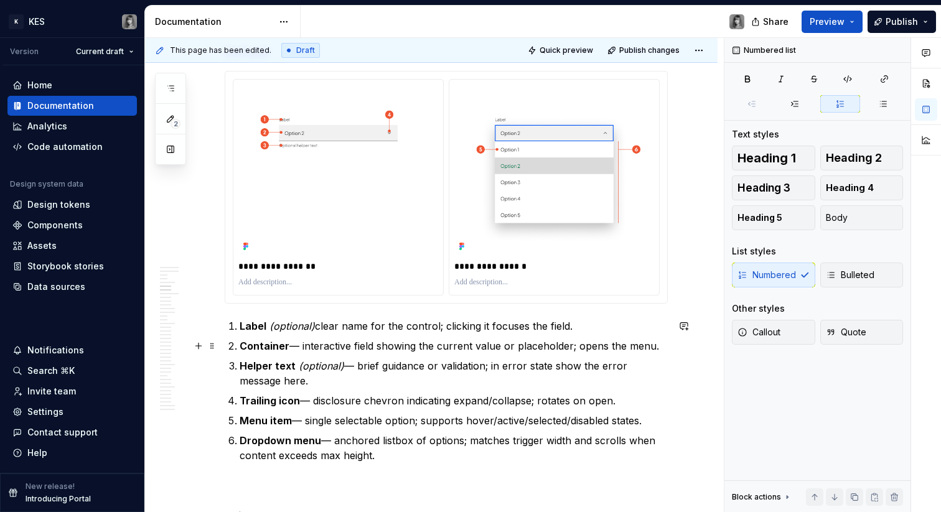
click at [296, 348] on p "Container — interactive field showing the current value or placeholder; opens t…" at bounding box center [454, 345] width 428 height 15
click at [348, 365] on p "Helper text (optional) — brief guidance or validation; in error state show the …" at bounding box center [454, 373] width 428 height 30
click at [312, 399] on p "Trailing icon — disclosure chevron indicating expand/collapse; rotates on open." at bounding box center [454, 400] width 428 height 15
click at [300, 421] on p "Menu item — single selectable option; supports hover/active/selected/disabled s…" at bounding box center [454, 420] width 428 height 15
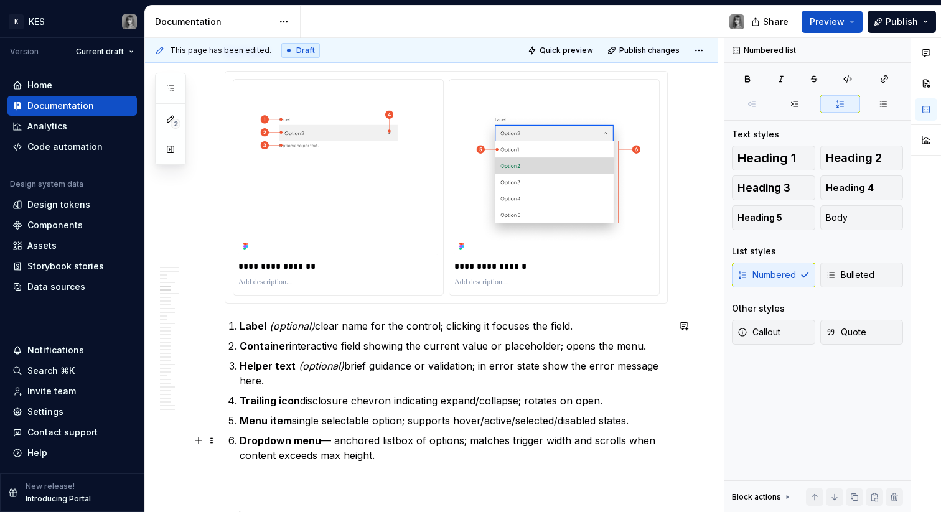
click at [332, 440] on p "Dropdown menu — anchored listbox of options; matches trigger width and scrolls …" at bounding box center [454, 448] width 428 height 30
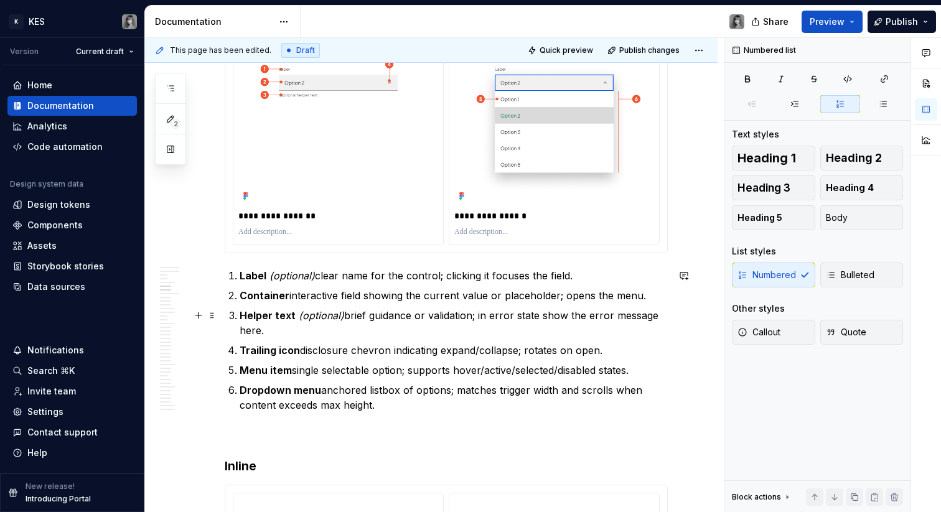
scroll to position [1313, 0]
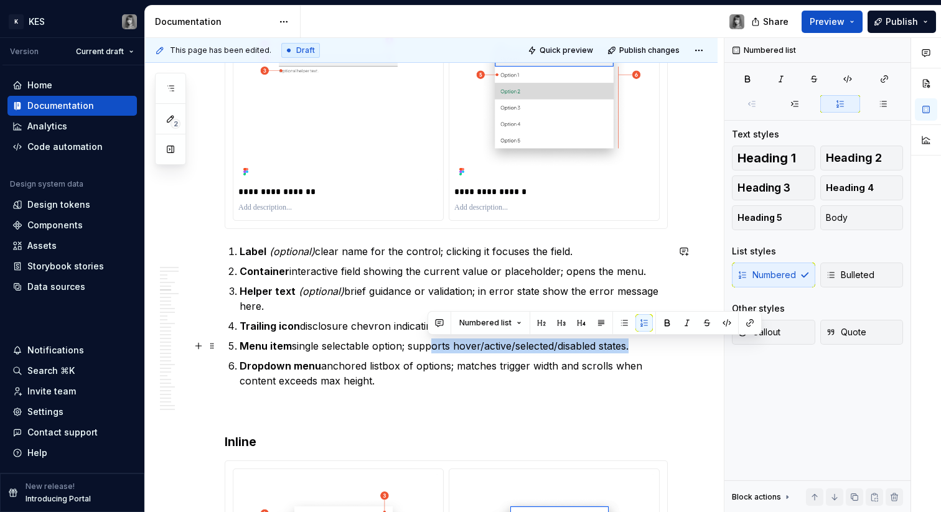
drag, startPoint x: 630, startPoint y: 346, endPoint x: 429, endPoint y: 348, distance: 201.0
click at [429, 348] on p "Menu item single selectable option; supports hover/active/selected/disabled sta…" at bounding box center [454, 345] width 428 height 15
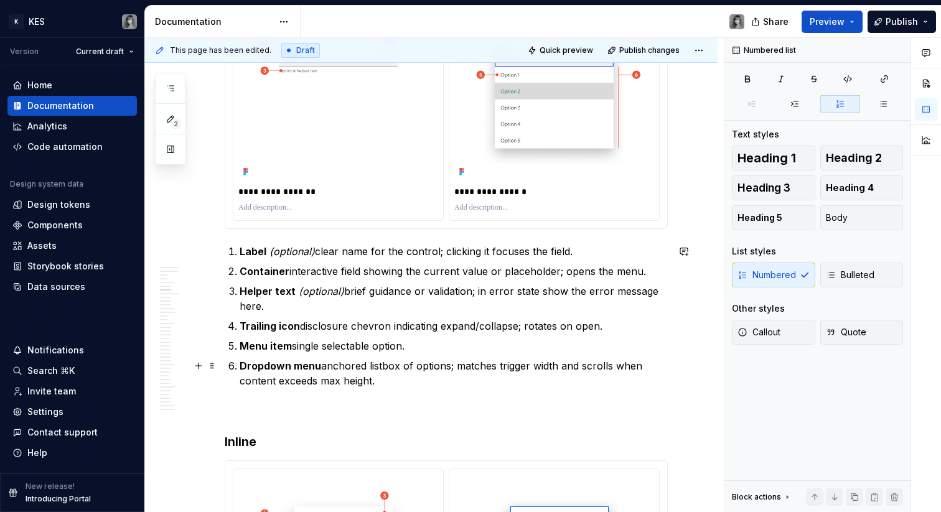
click at [403, 383] on p "Dropdown menu anchored listbox of options; matches trigger width and scrolls wh…" at bounding box center [454, 373] width 428 height 30
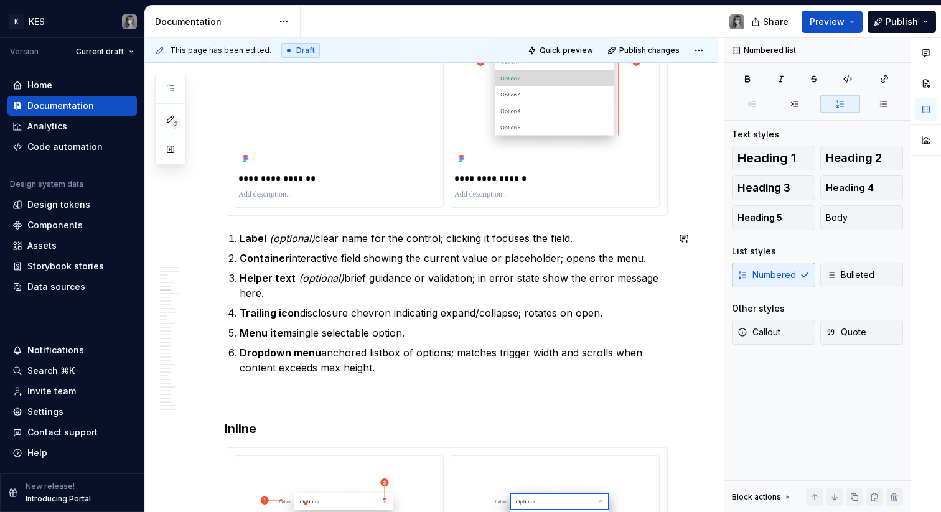
scroll to position [1382, 0]
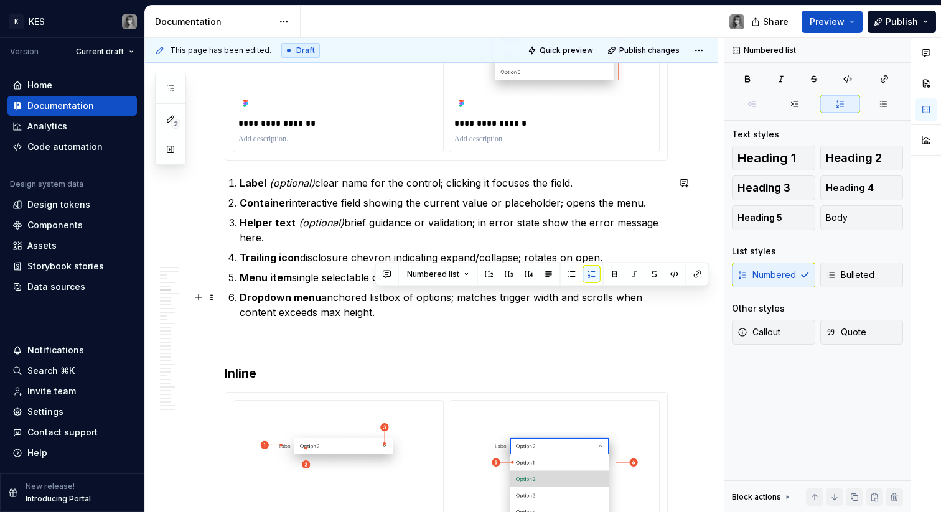
drag, startPoint x: 504, startPoint y: 314, endPoint x: 455, endPoint y: 297, distance: 51.9
click at [455, 297] on p "Dropdown menu anchored listbox of options; matches trigger width and scrolls wh…" at bounding box center [454, 305] width 428 height 30
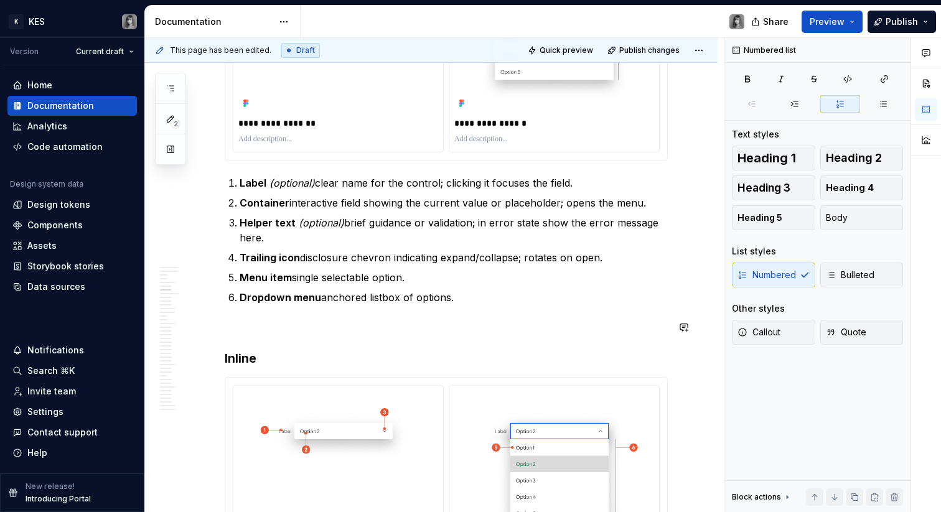
click at [361, 330] on p at bounding box center [446, 327] width 443 height 15
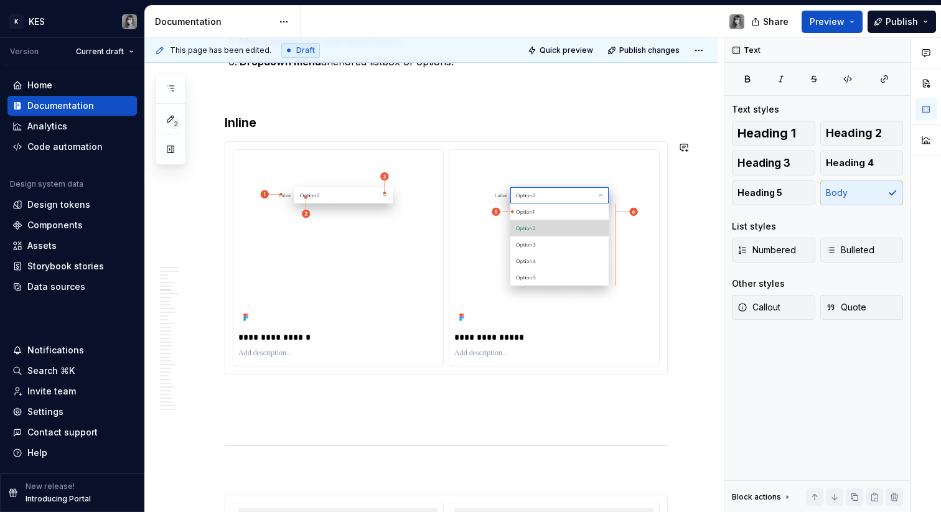
scroll to position [1602, 0]
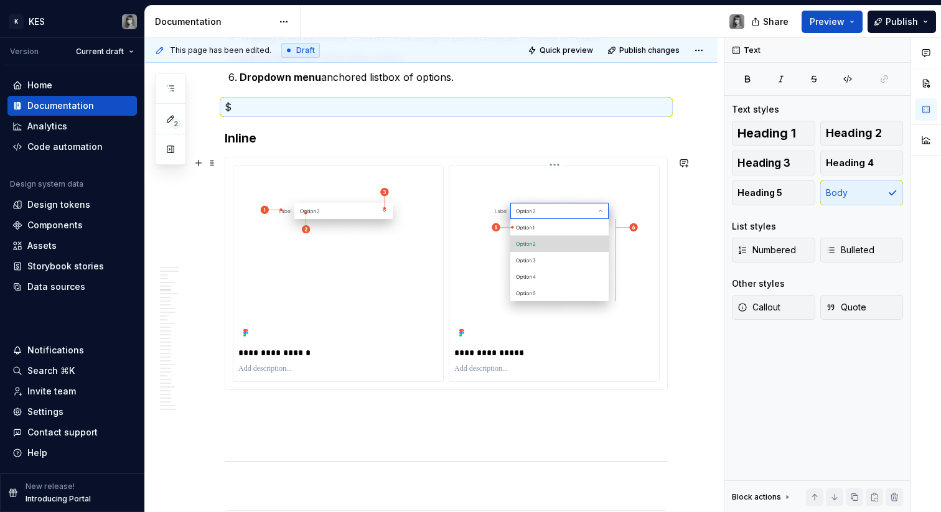
click at [500, 350] on p "**********" at bounding box center [554, 353] width 200 height 12
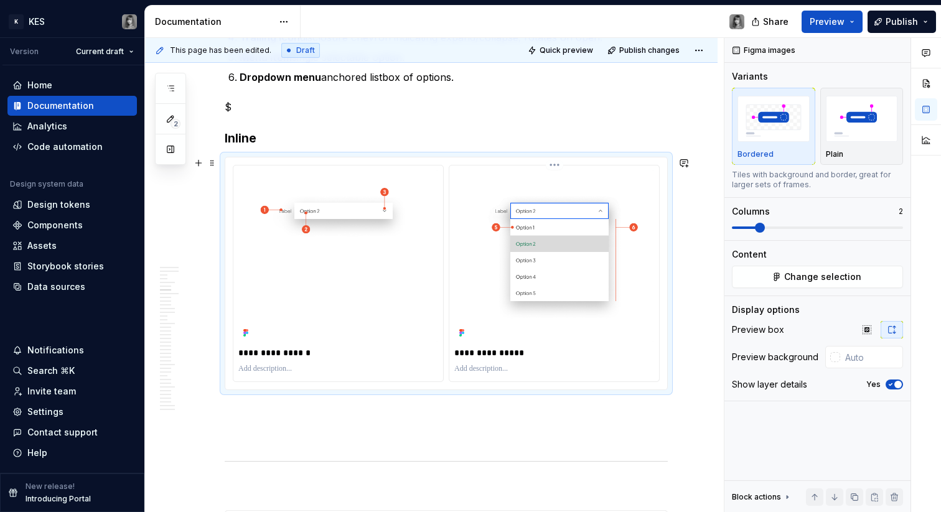
click at [506, 350] on p "**********" at bounding box center [554, 353] width 200 height 12
click at [704, 345] on div "**********" at bounding box center [434, 275] width 579 height 475
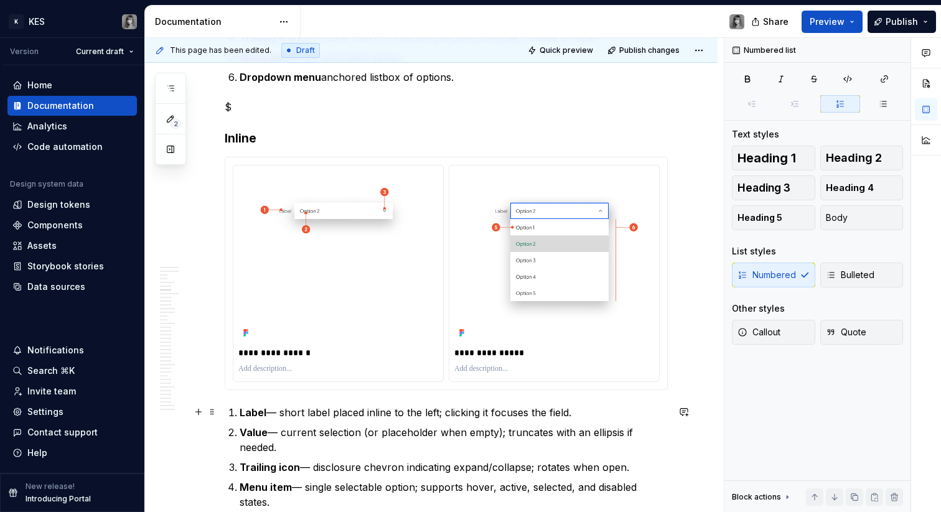
click at [271, 409] on p "Label — short label placed inline to the left; clicking it focuses the field." at bounding box center [454, 412] width 428 height 15
click at [277, 414] on p "Label — short label placed inline to the left; clicking it focuses the field." at bounding box center [454, 412] width 428 height 15
click at [277, 429] on p "Value — current selection (or placeholder when empty); truncates with an ellips…" at bounding box center [454, 440] width 428 height 30
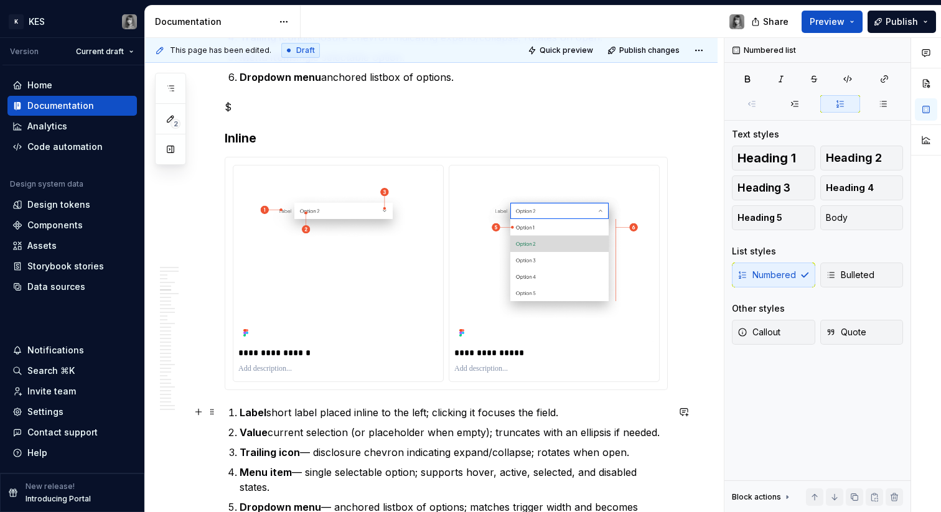
click at [265, 411] on p "Label short label placed inline to the left; clicking it focuses the field." at bounding box center [454, 412] width 428 height 15
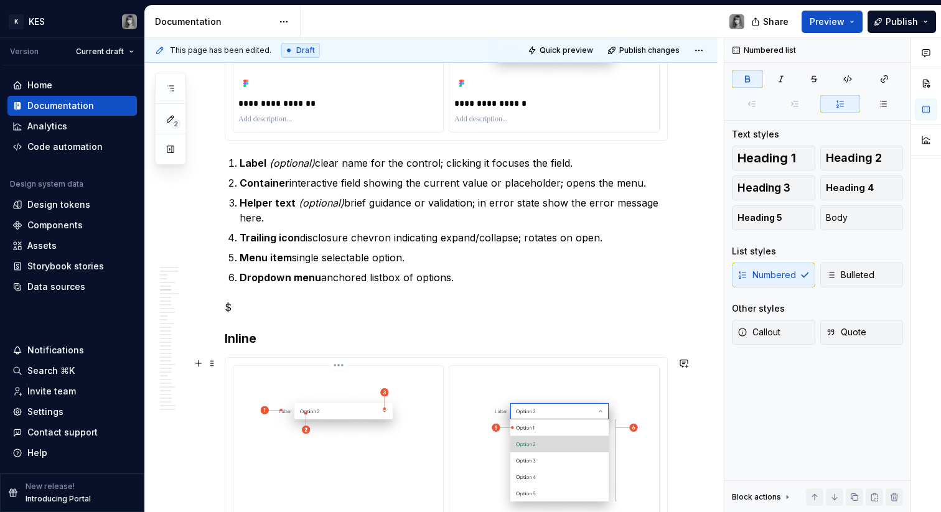
scroll to position [1331, 0]
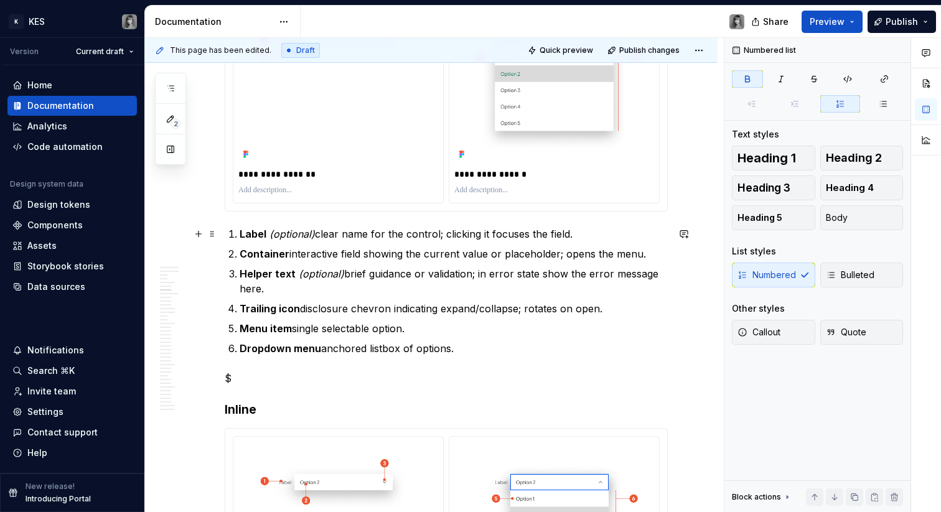
click at [319, 236] on p "Label (optional) clear name for the control; clicking it focuses the field." at bounding box center [454, 233] width 428 height 15
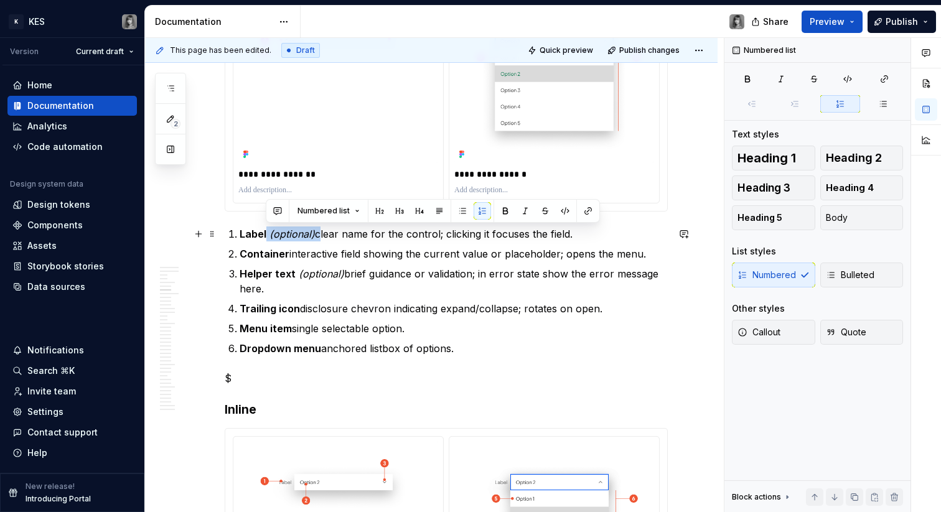
drag, startPoint x: 317, startPoint y: 235, endPoint x: 265, endPoint y: 235, distance: 51.6
click at [265, 235] on p "Label (optional) clear name for the control; clicking it focuses the field." at bounding box center [454, 233] width 428 height 15
copy p "(optional)"
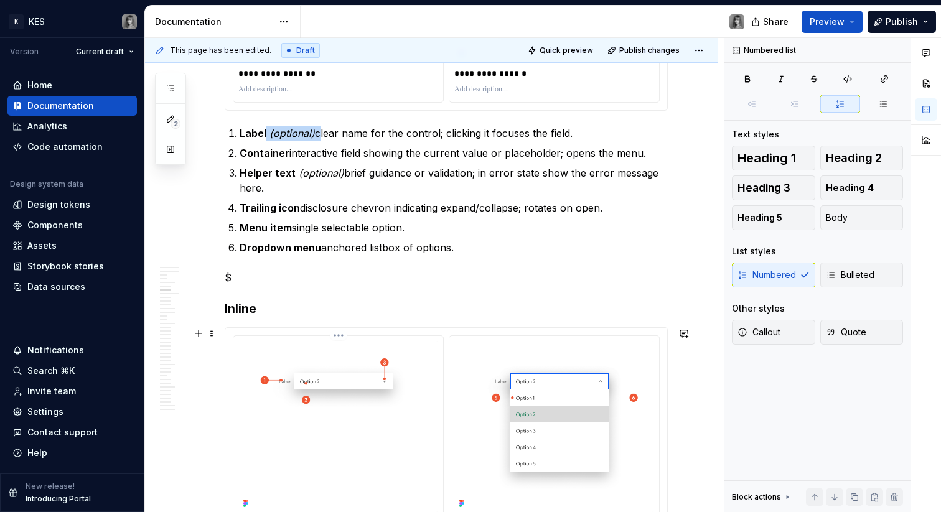
scroll to position [1775, 0]
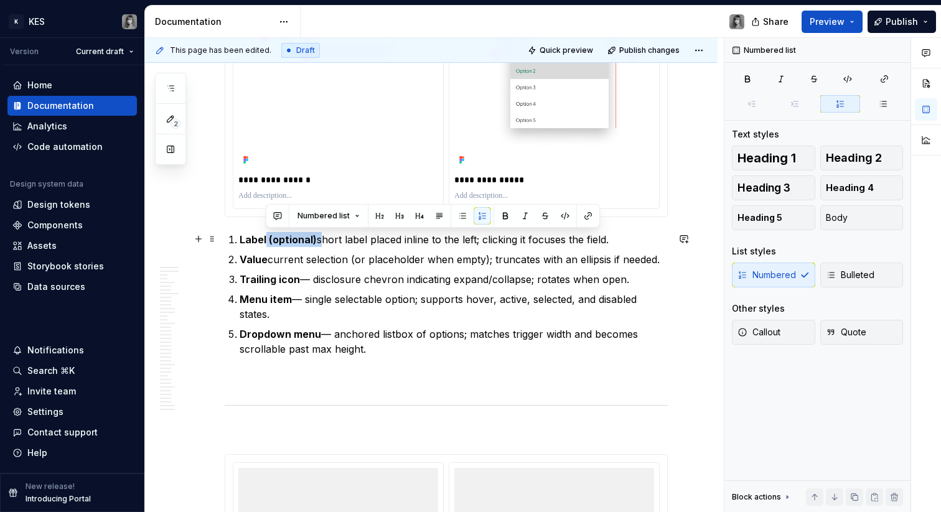
drag, startPoint x: 317, startPoint y: 240, endPoint x: 266, endPoint y: 240, distance: 51.0
click at [266, 240] on p "Label (optional) short label placed inline to the left; clicking it focuses the…" at bounding box center [454, 239] width 428 height 15
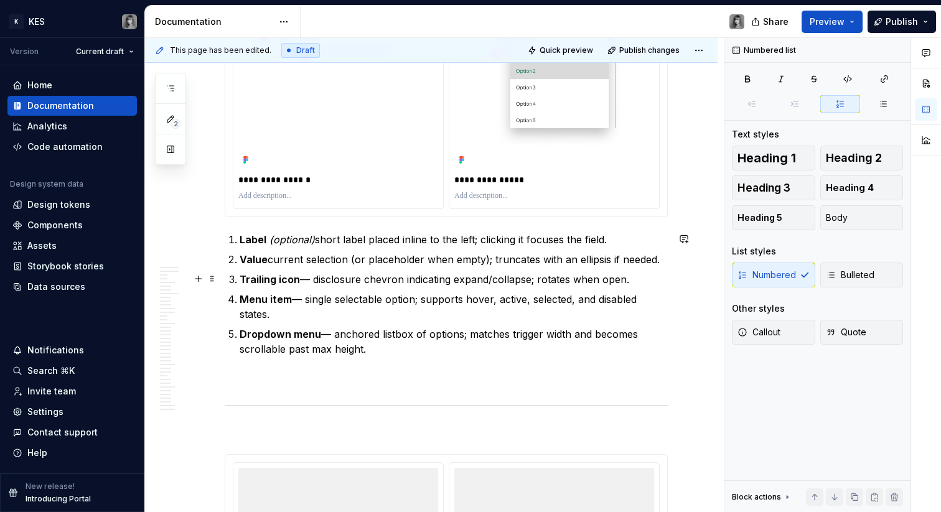
click at [305, 282] on p "Trailing icon — disclosure chevron indicating expand/collapse; rotates when ope…" at bounding box center [454, 279] width 428 height 15
click at [307, 282] on p "Trailing icon — disclosure chevron indicating expand/collapse; rotates when ope…" at bounding box center [454, 279] width 428 height 15
click at [304, 296] on p "Menu item — single selectable option; supports hover, active, selected, and dis…" at bounding box center [454, 307] width 428 height 30
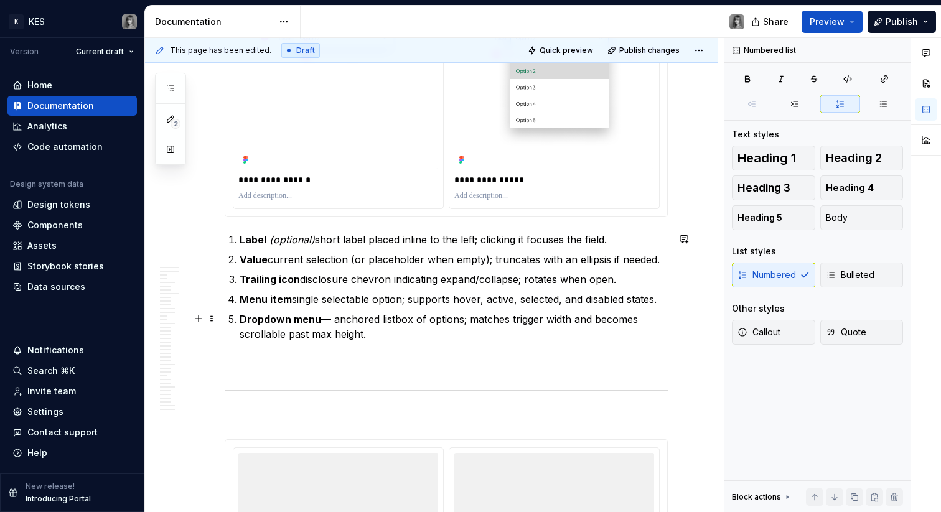
click at [328, 320] on p "Dropdown menu — anchored listbox of options; matches trigger width and becomes …" at bounding box center [454, 327] width 428 height 30
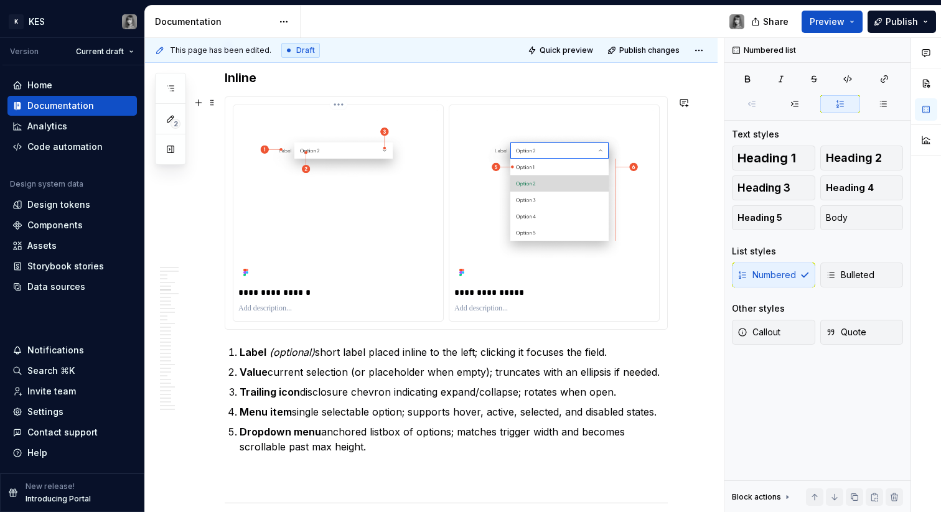
scroll to position [1834, 0]
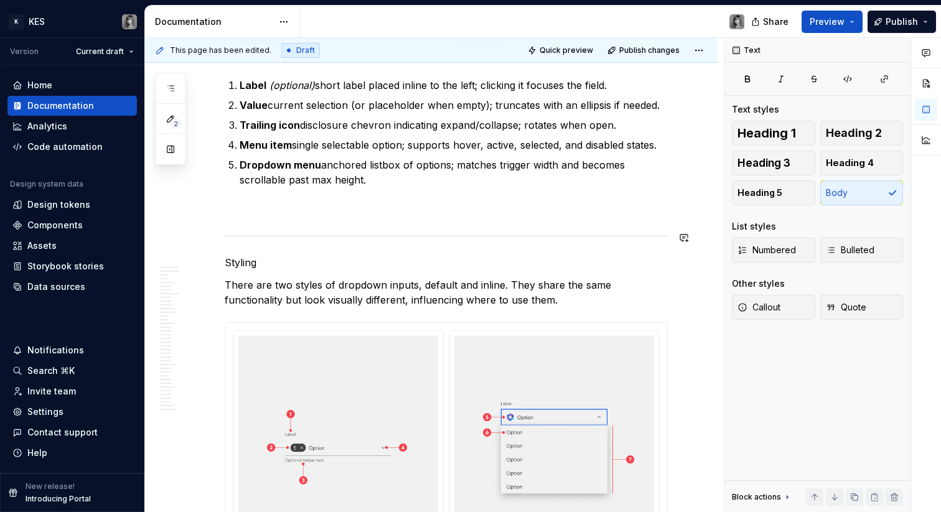
scroll to position [1981, 0]
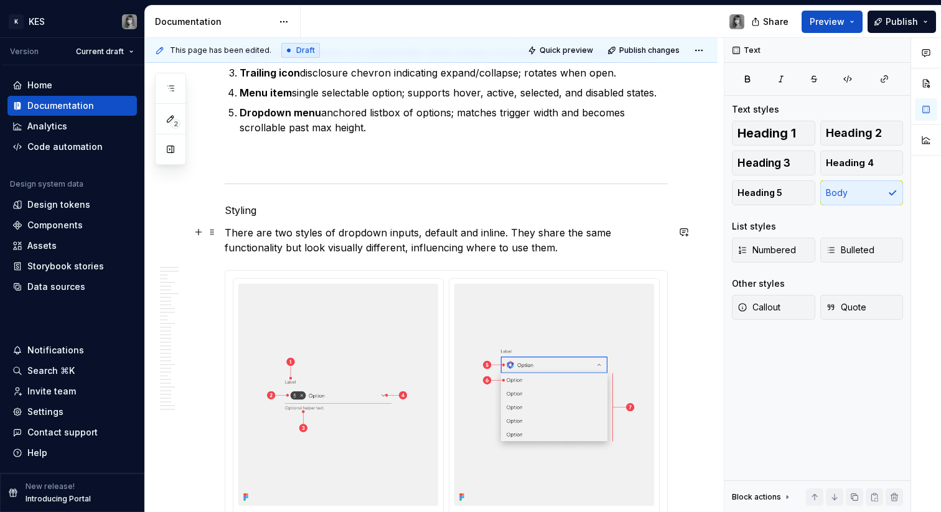
click at [576, 246] on p "There are two styles of dropdown inputs, default and inline. They share the sam…" at bounding box center [446, 240] width 443 height 30
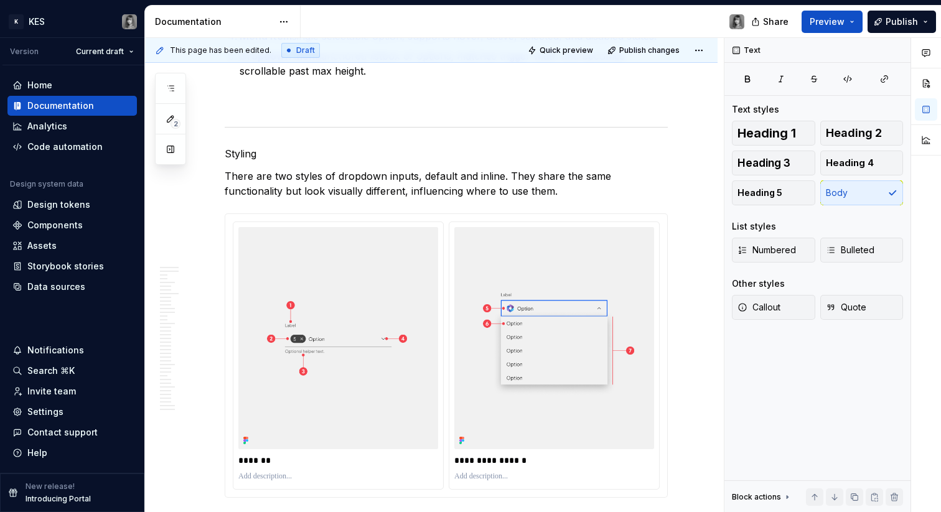
scroll to position [2039, 0]
click at [247, 152] on p "Styling" at bounding box center [446, 153] width 443 height 15
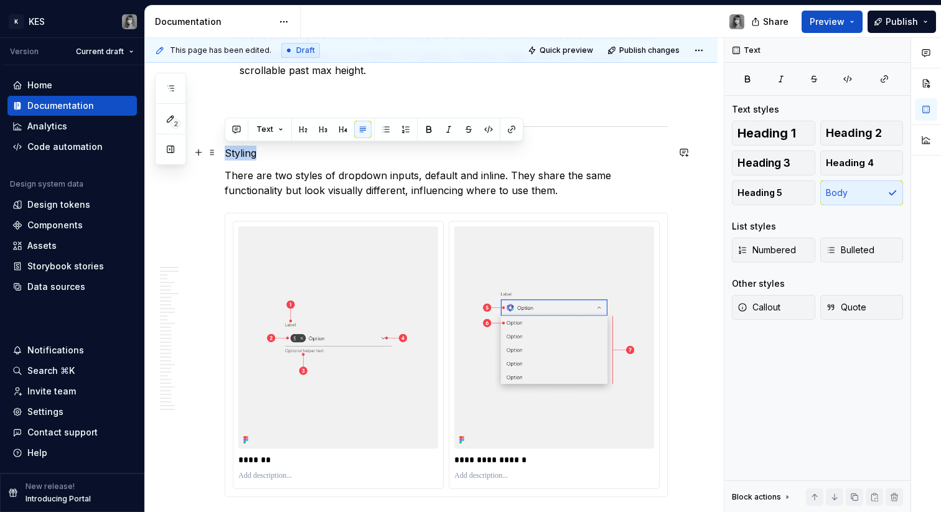
click at [249, 156] on p "Styling" at bounding box center [446, 153] width 443 height 15
click at [256, 150] on p "Variants" at bounding box center [446, 153] width 443 height 15
click at [757, 116] on div "Text styles Heading 1 Heading 2 Heading 3 Heading 4 Heading 5 Body List styles …" at bounding box center [817, 218] width 171 height 231
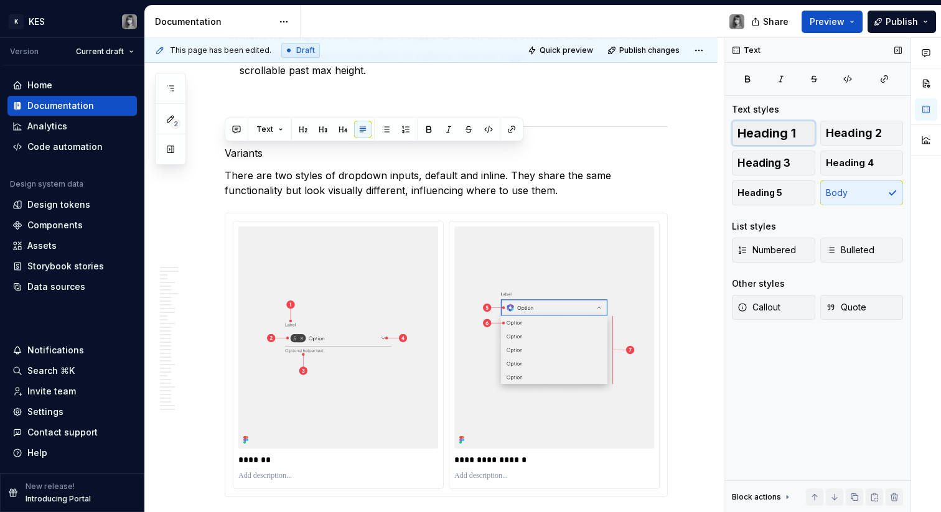
click at [760, 127] on span "Heading 1" at bounding box center [766, 133] width 58 height 12
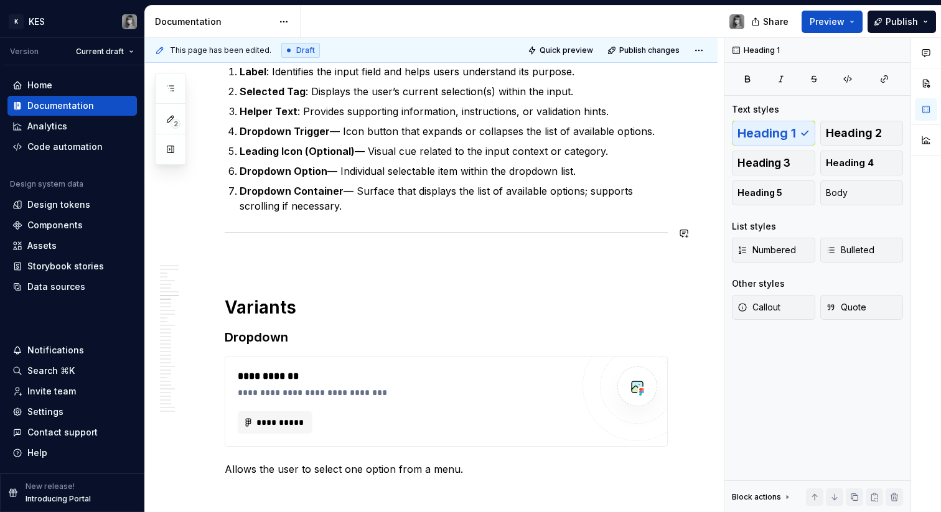
scroll to position [2962, 0]
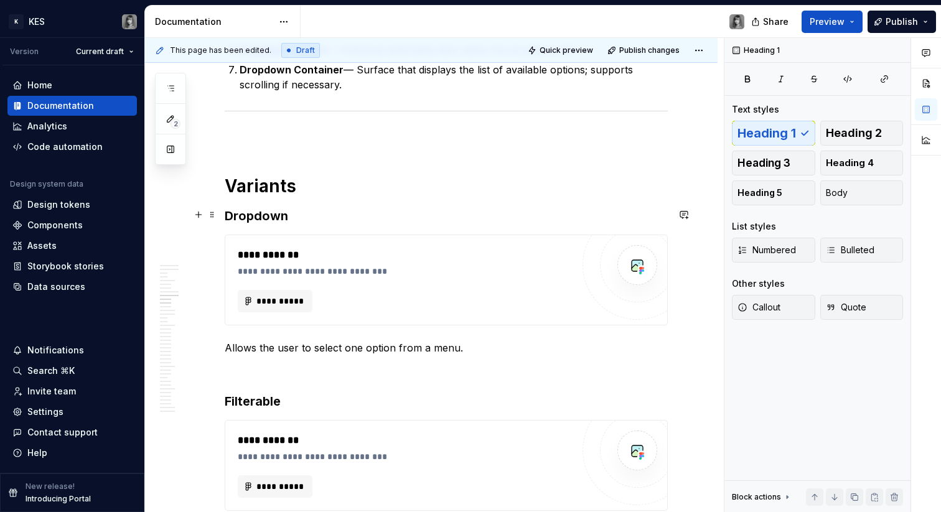
click at [319, 220] on h3 "Dropdown" at bounding box center [446, 215] width 443 height 17
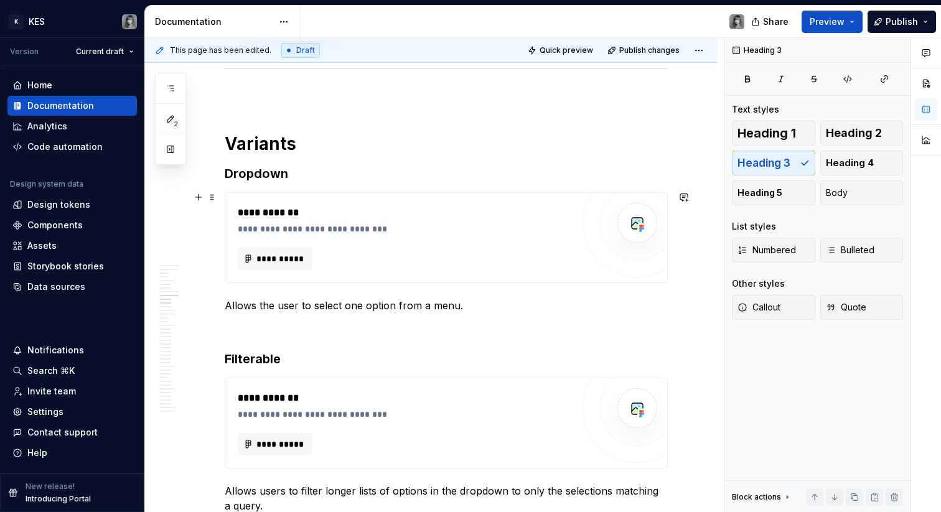
scroll to position [3036, 0]
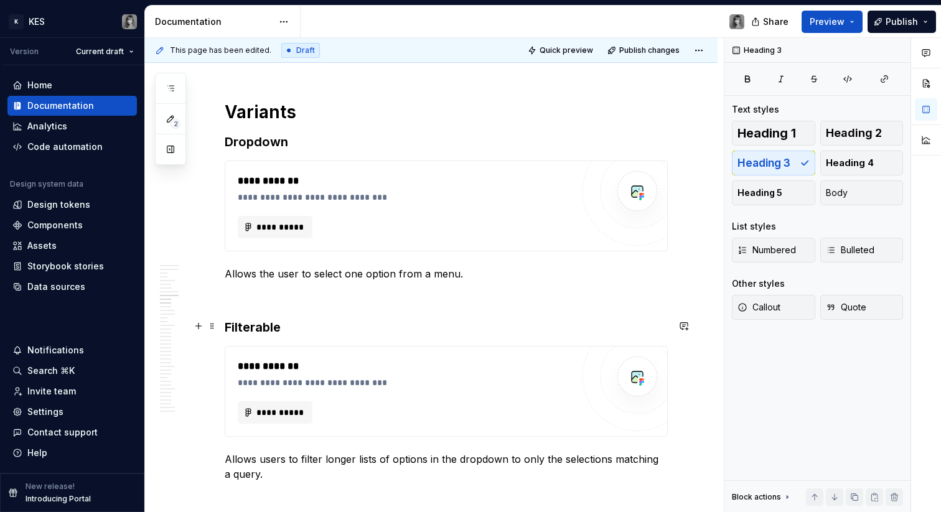
click at [259, 332] on h3 "Filterable" at bounding box center [446, 327] width 443 height 17
click at [258, 332] on h3 "Filterable" at bounding box center [446, 327] width 443 height 17
click at [266, 145] on h3 "Dropdown" at bounding box center [446, 141] width 443 height 17
click at [240, 139] on h3 "DEfault" at bounding box center [446, 141] width 443 height 17
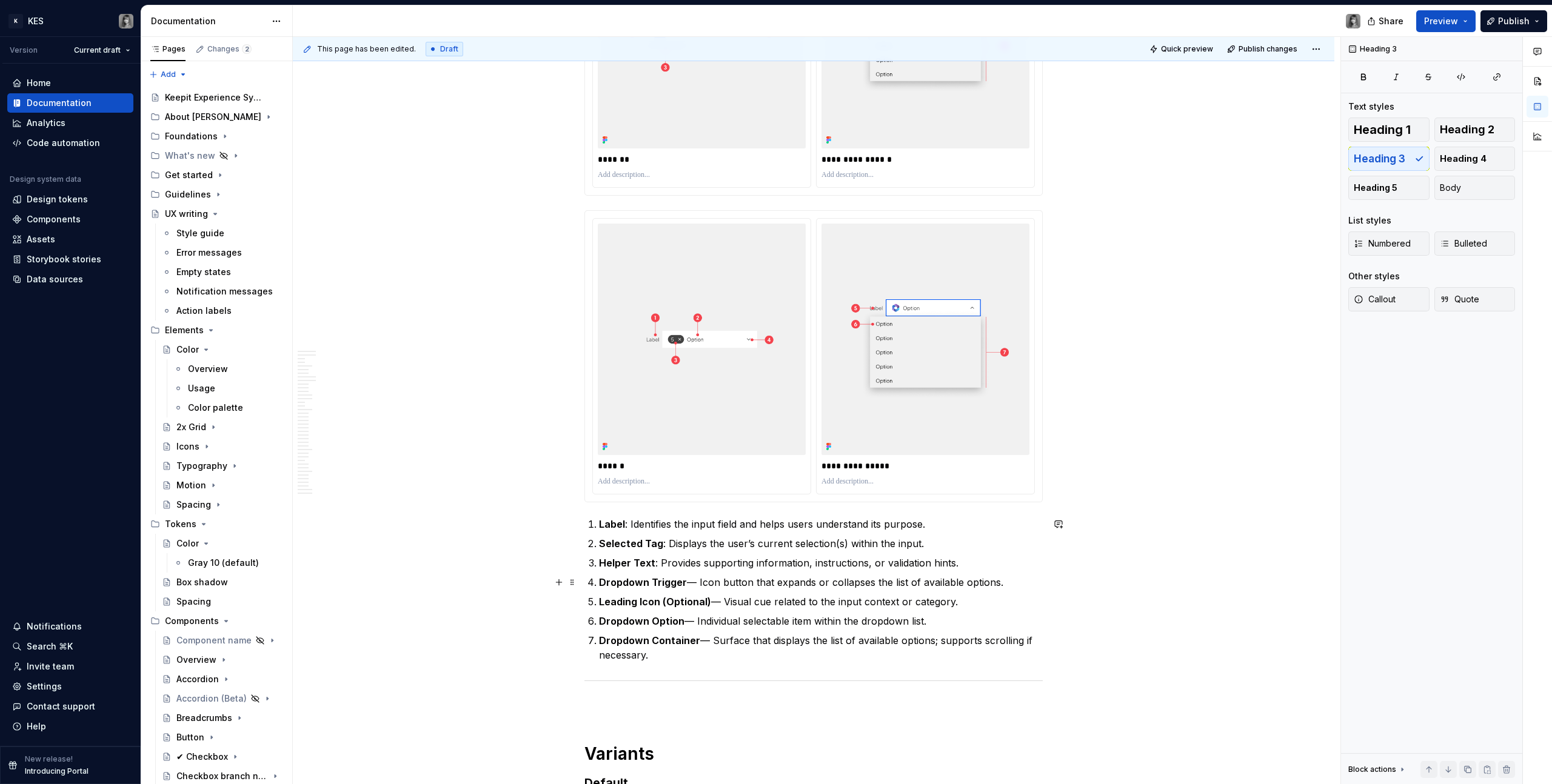
scroll to position [2193, 0]
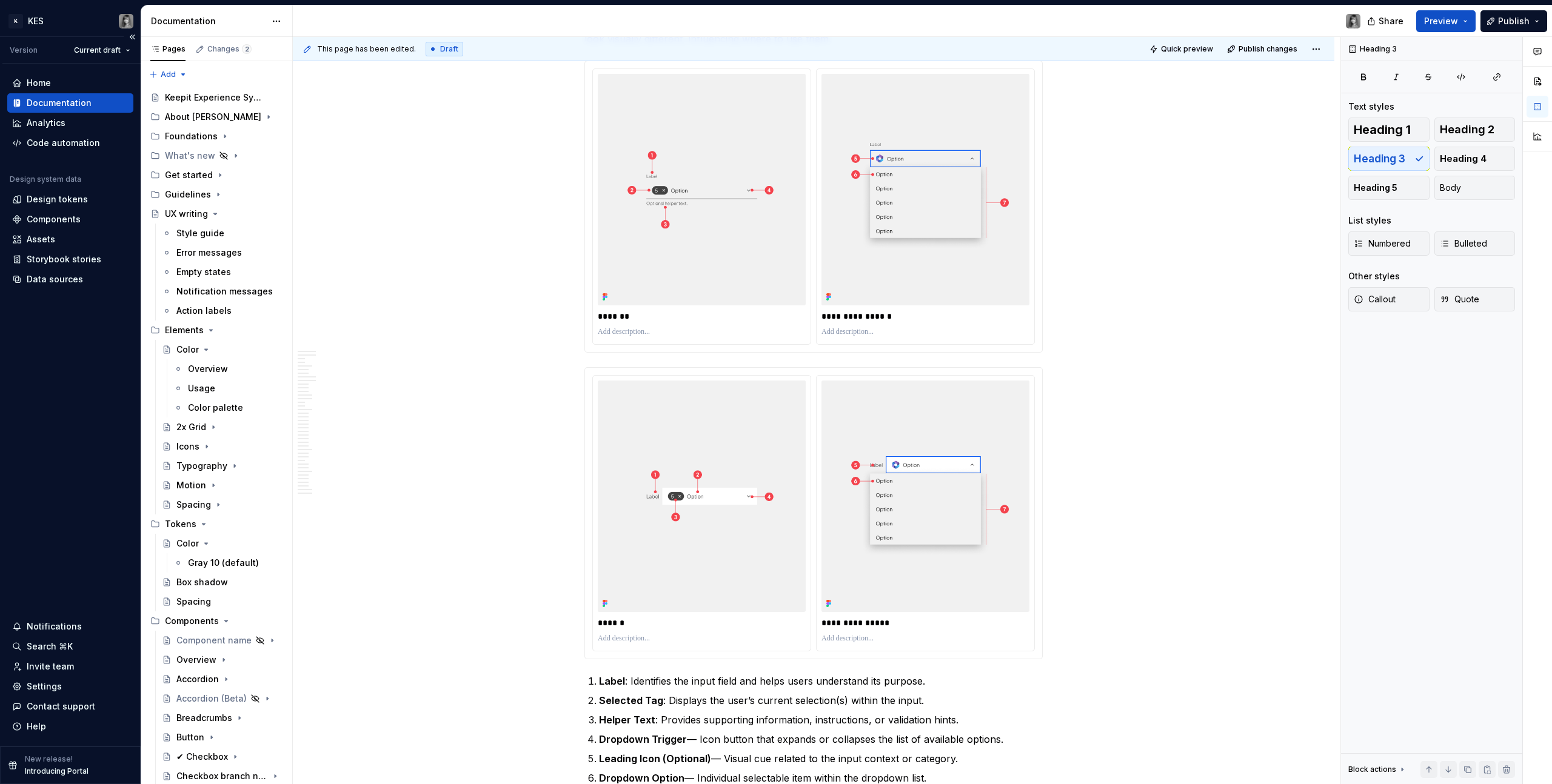
type textarea "*"
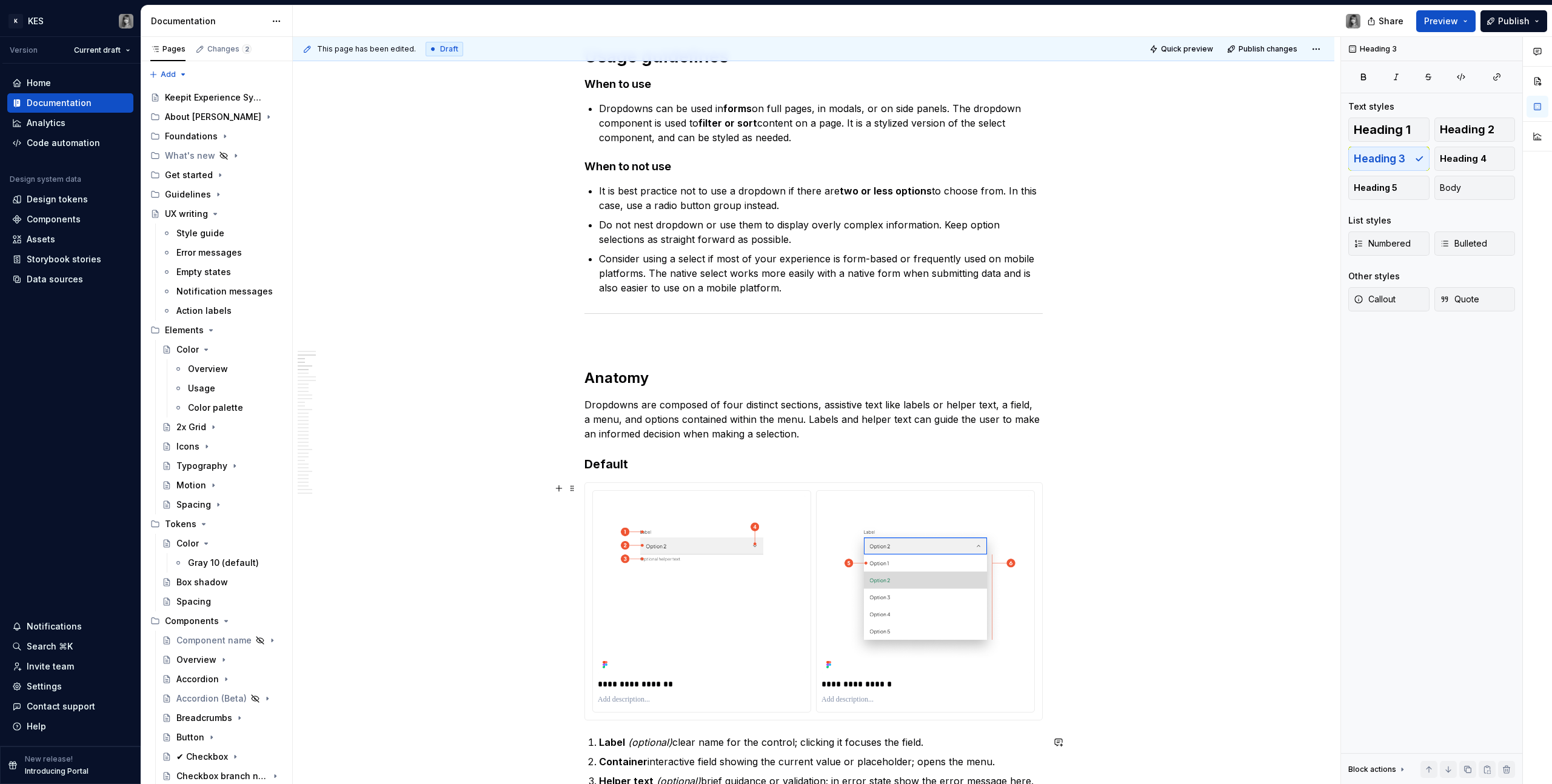
scroll to position [546, 0]
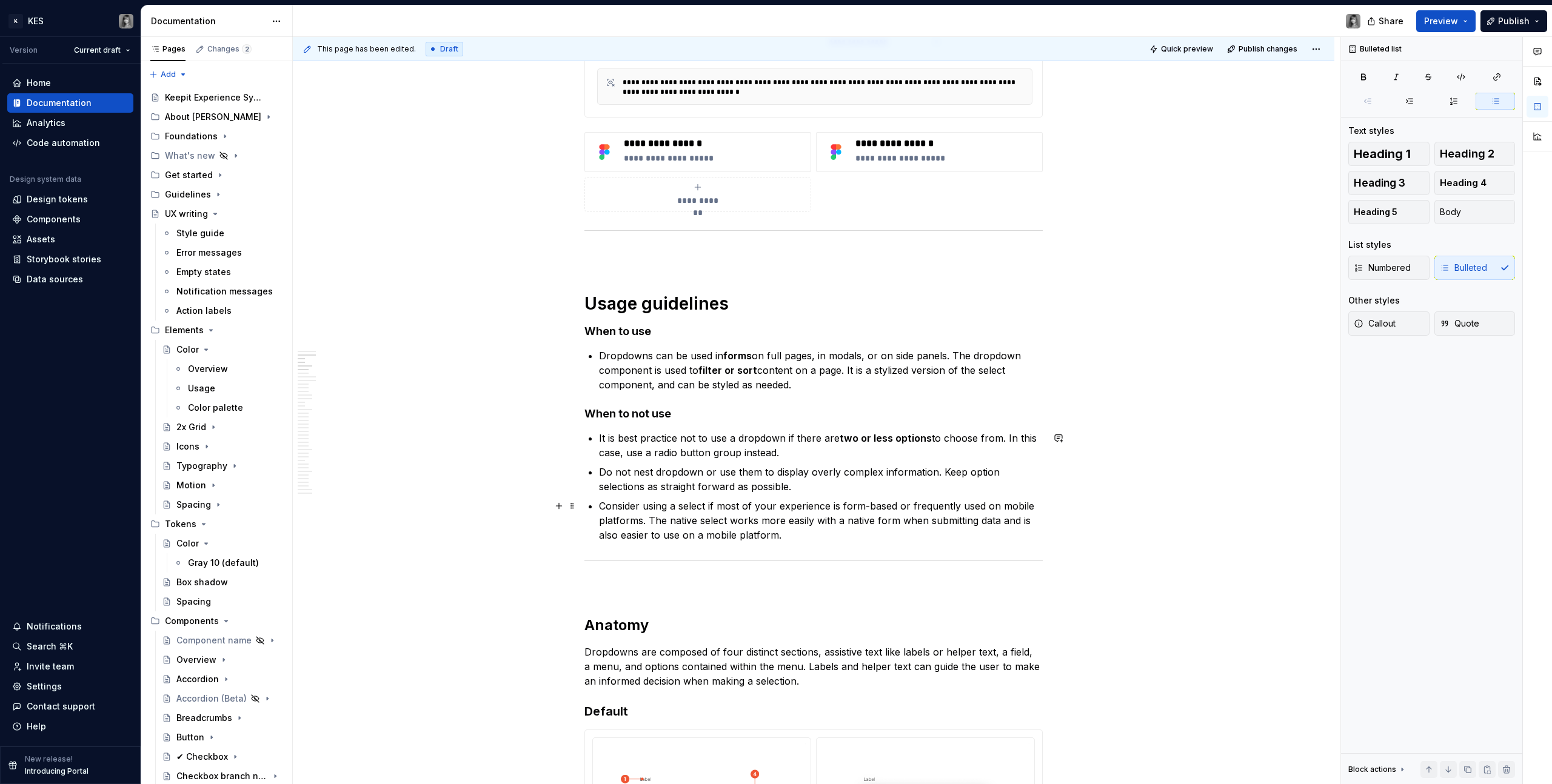
click at [828, 443] on p "Consider using a select if most of your experience is form-based or frequently …" at bounding box center [820, 520] width 443 height 44
click at [844, 443] on p "Consider using a select if most of your experience is form-based or frequently …" at bounding box center [820, 520] width 443 height 44
click at [833, 443] on p "Consider using a select if most of your experience is form-based or frequently …" at bounding box center [820, 520] width 443 height 44
click at [829, 379] on p "Dropdowns can be used in forms on full pages, in modals, or on side panels. The…" at bounding box center [820, 370] width 443 height 44
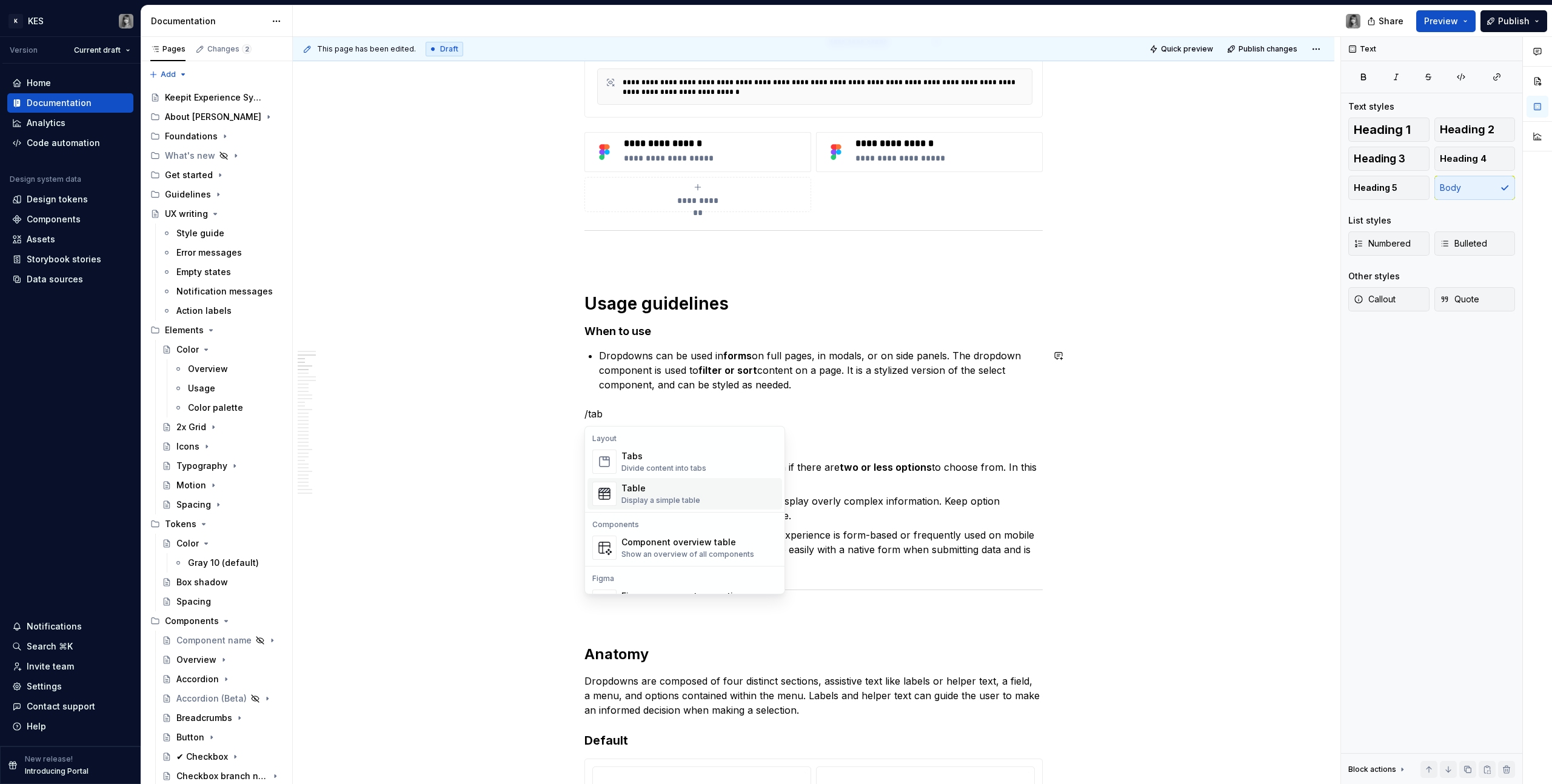
click at [653, 443] on div "Table" at bounding box center [661, 488] width 79 height 12
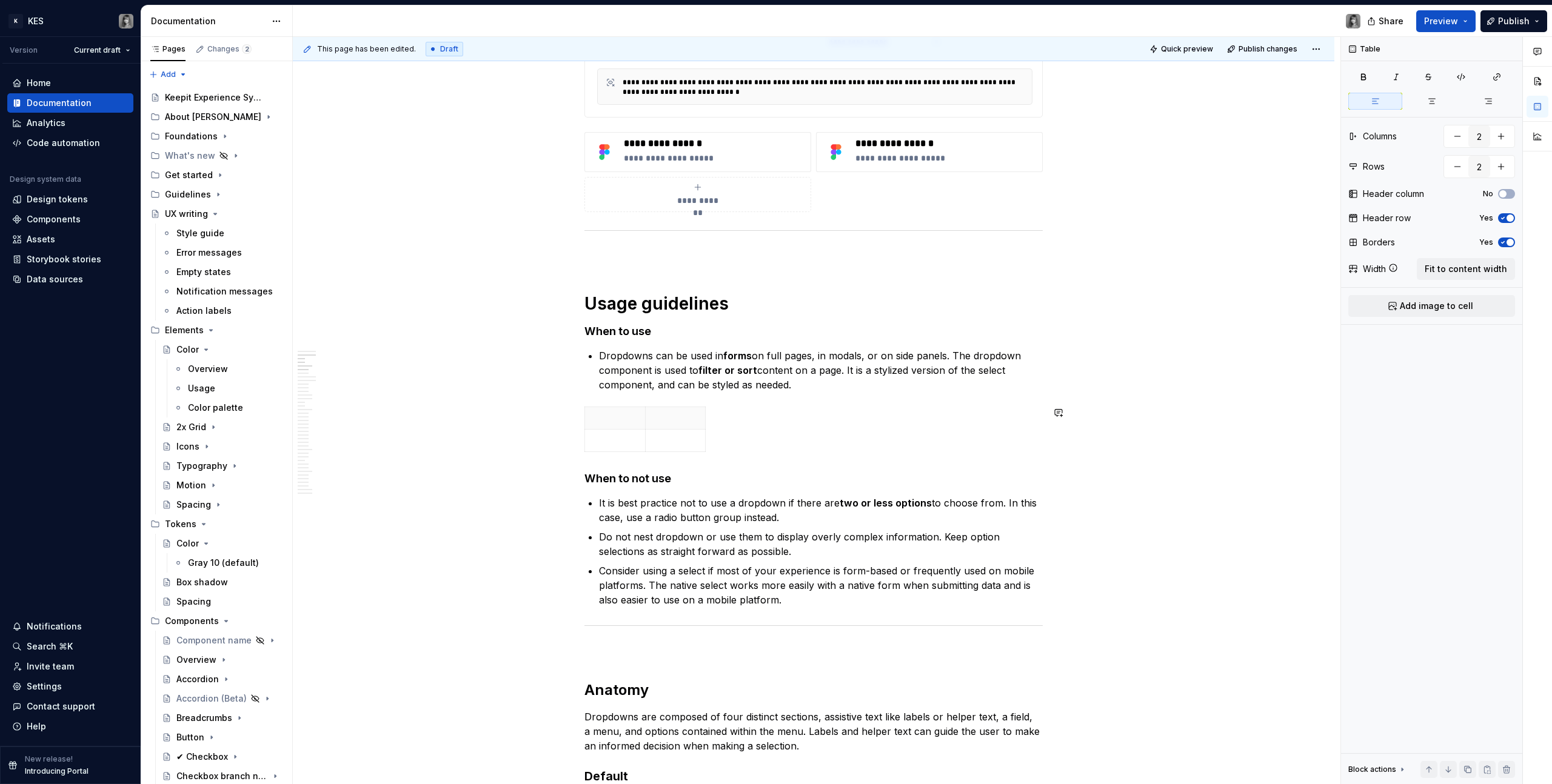
click at [694, 418] on html "K KES Version Current draft Home Documentation Analytics Code automation Design…" at bounding box center [776, 392] width 1552 height 784
click at [669, 413] on html "K KES Version Current draft Home Documentation Analytics Code automation Design…" at bounding box center [776, 392] width 1552 height 784
click at [704, 428] on icon "button" at bounding box center [704, 429] width 6 height 6
type input "3"
click at [620, 440] on p at bounding box center [615, 440] width 46 height 12
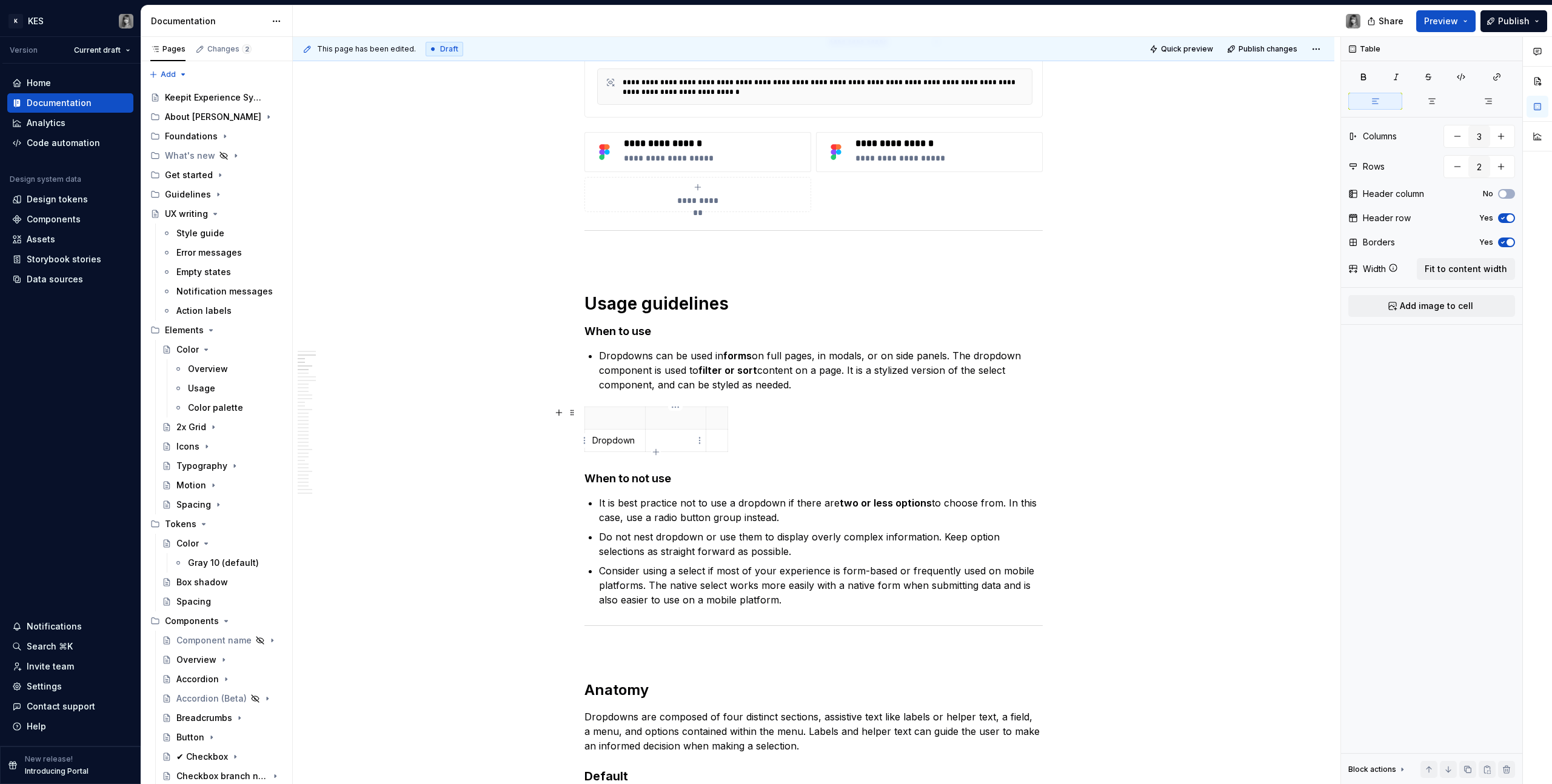
click at [668, 443] on p at bounding box center [675, 440] width 46 height 12
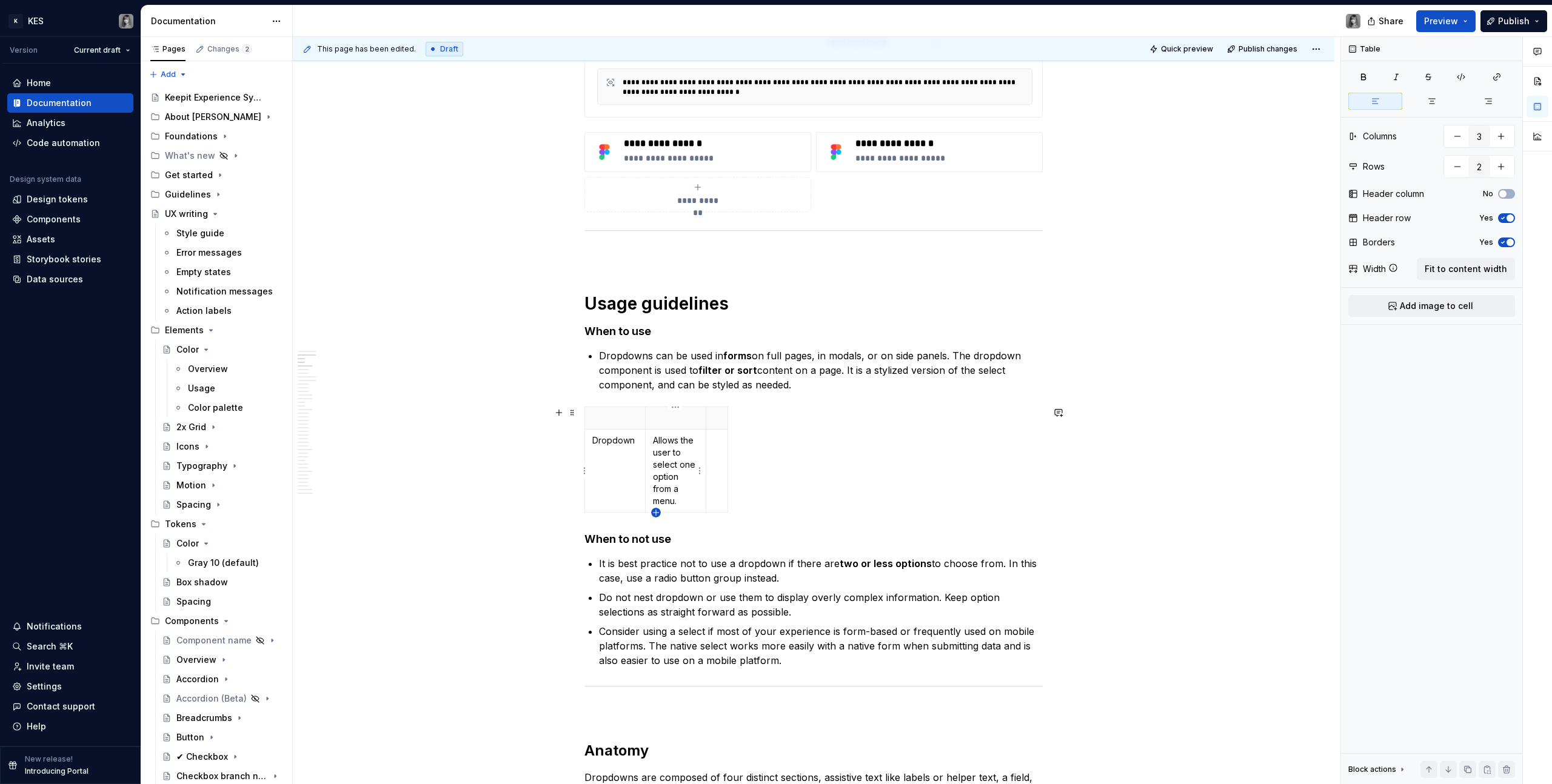
click at [657, 443] on icon "button" at bounding box center [656, 512] width 10 height 10
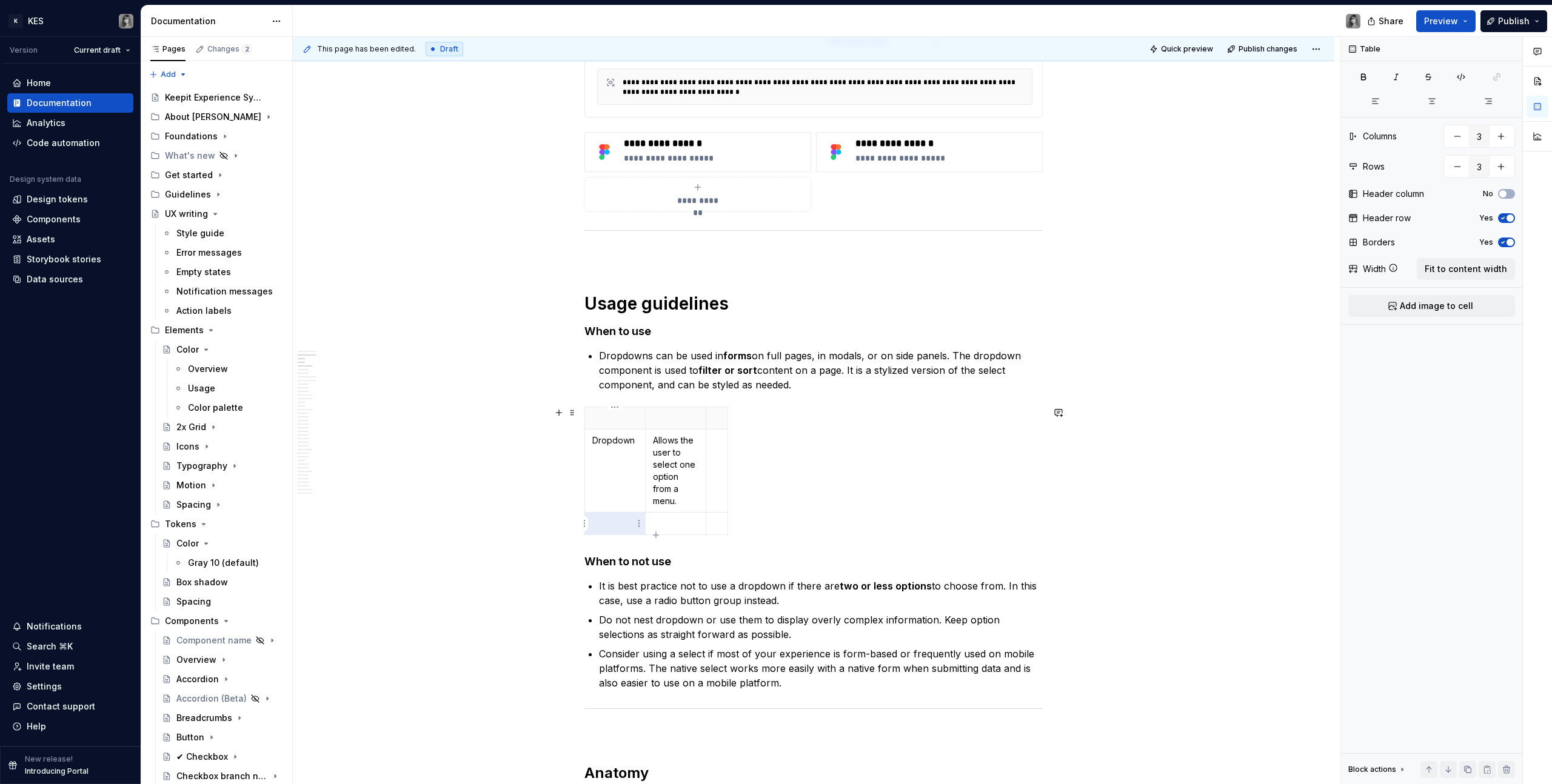
click at [613, 443] on p at bounding box center [615, 523] width 46 height 12
click at [678, 443] on p at bounding box center [675, 523] width 46 height 12
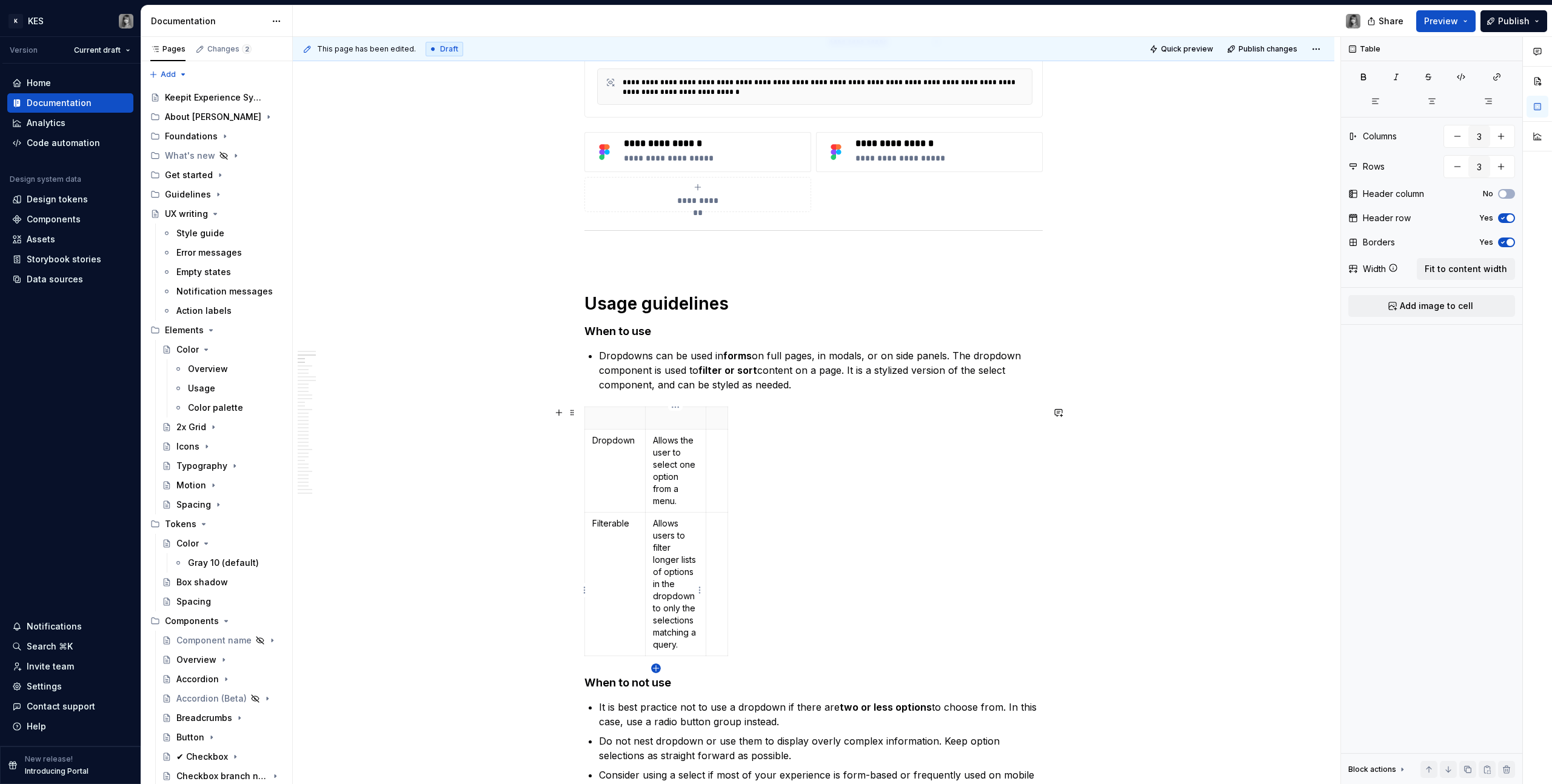
click at [655, 443] on icon "button" at bounding box center [656, 668] width 10 height 10
type input "4"
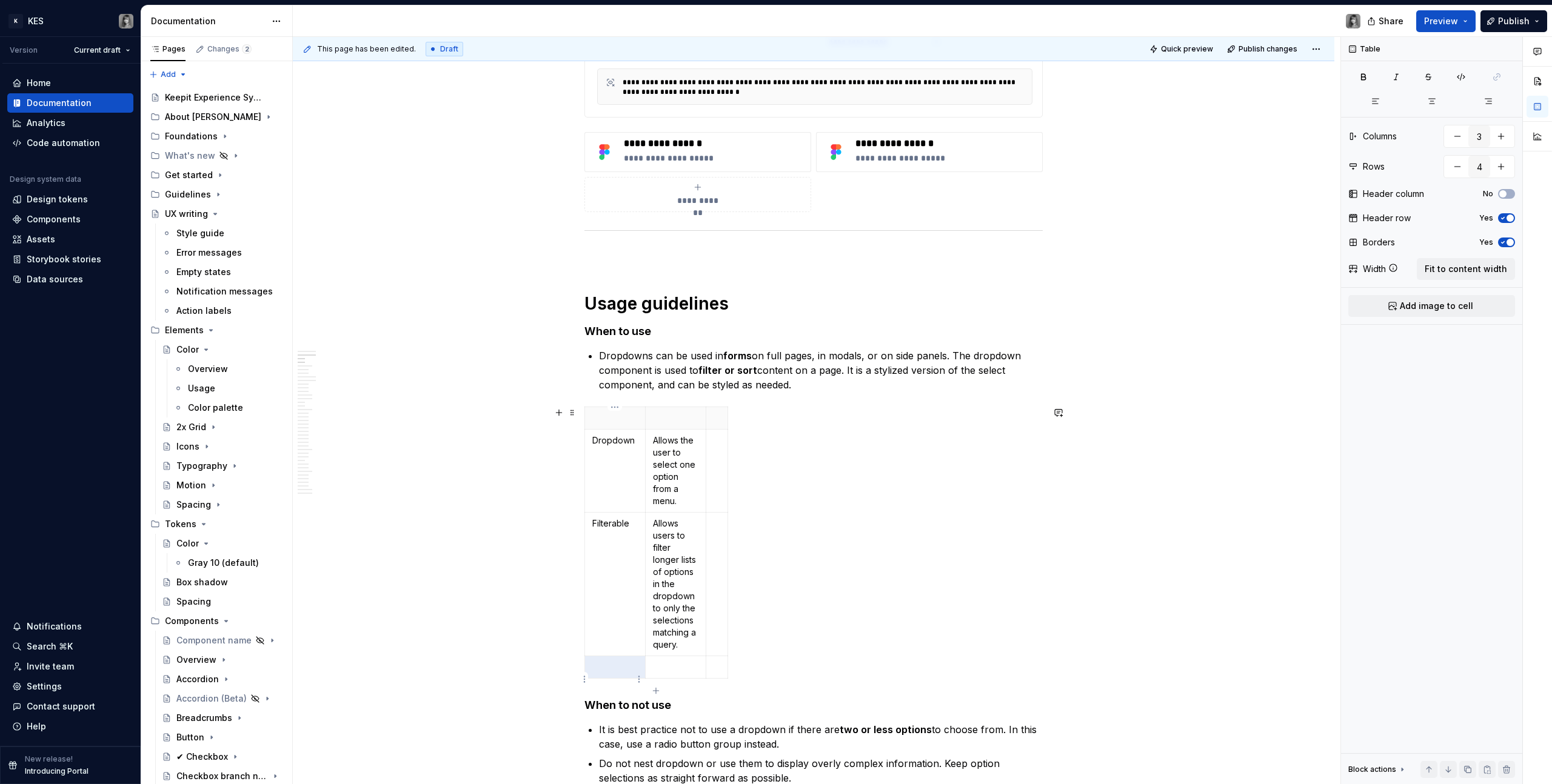
click at [625, 443] on p at bounding box center [615, 667] width 46 height 12
click at [676, 443] on p at bounding box center [675, 667] width 46 height 12
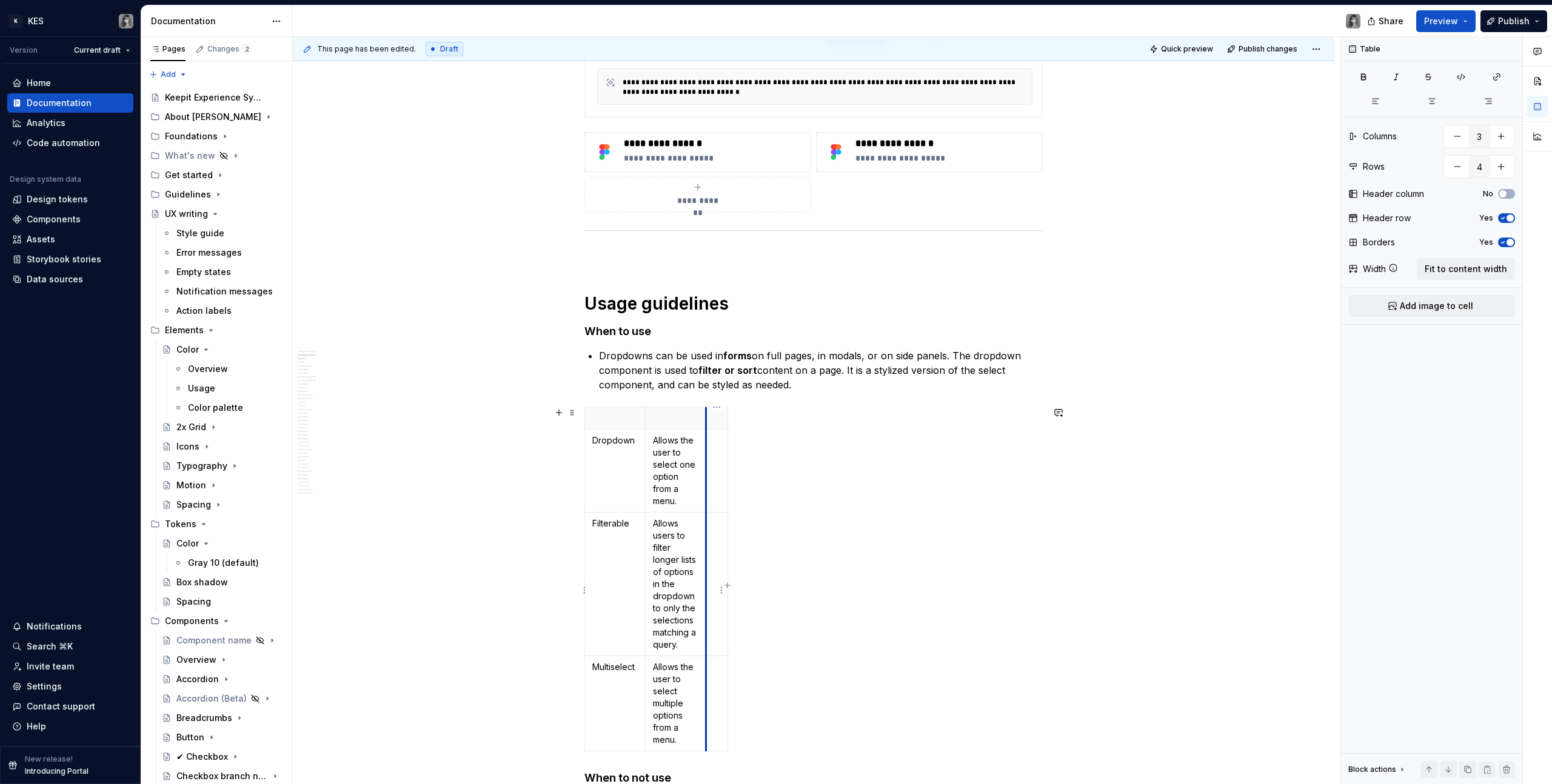
click at [706, 443] on td at bounding box center [717, 583] width 21 height 143
click at [722, 443] on td at bounding box center [717, 583] width 21 height 143
click at [718, 408] on html "K KES Version Current draft Home Documentation Analytics Code automation Design…" at bounding box center [776, 392] width 1552 height 784
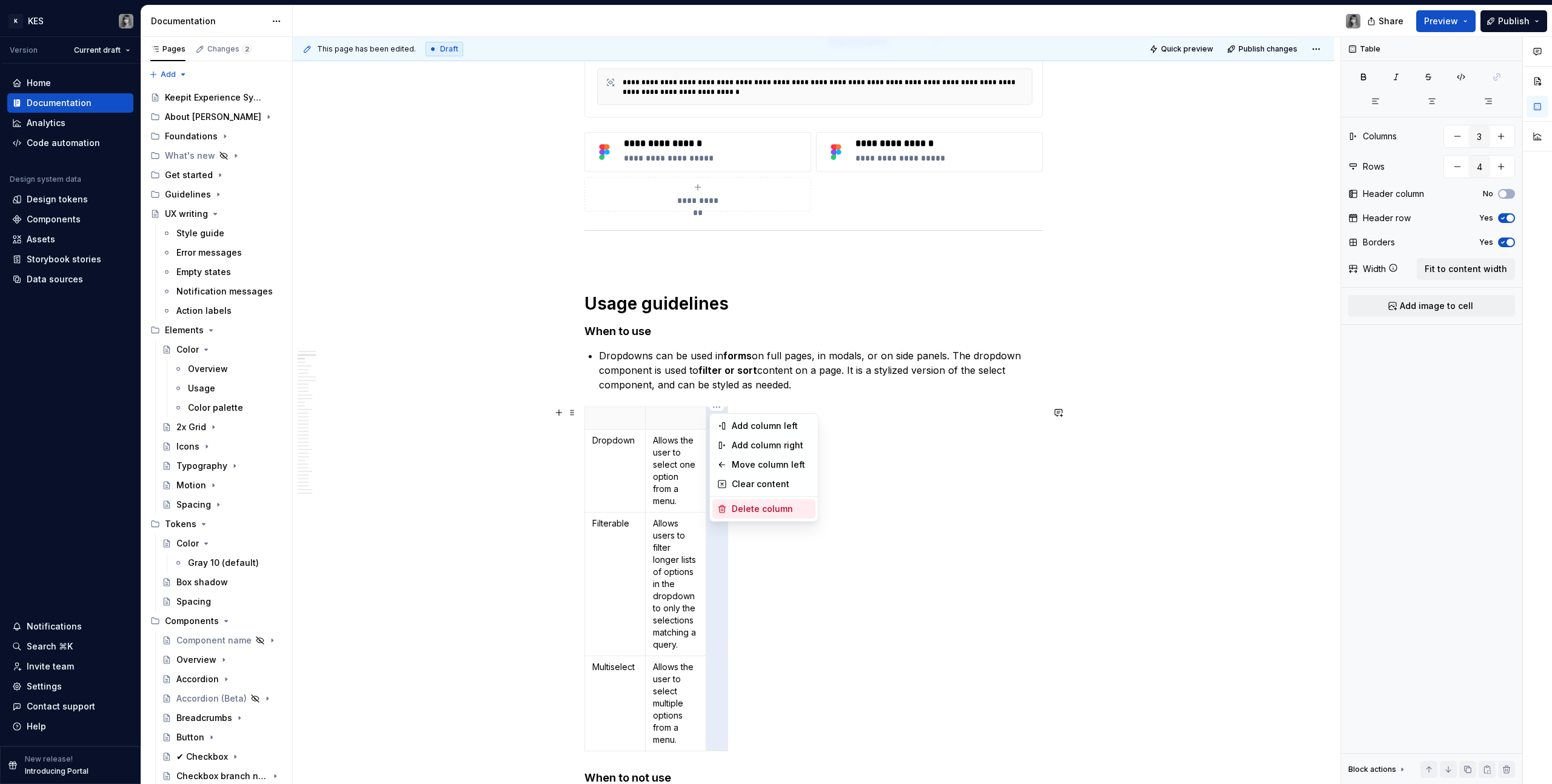
click at [763, 443] on div "Delete column" at bounding box center [771, 508] width 79 height 12
type input "2"
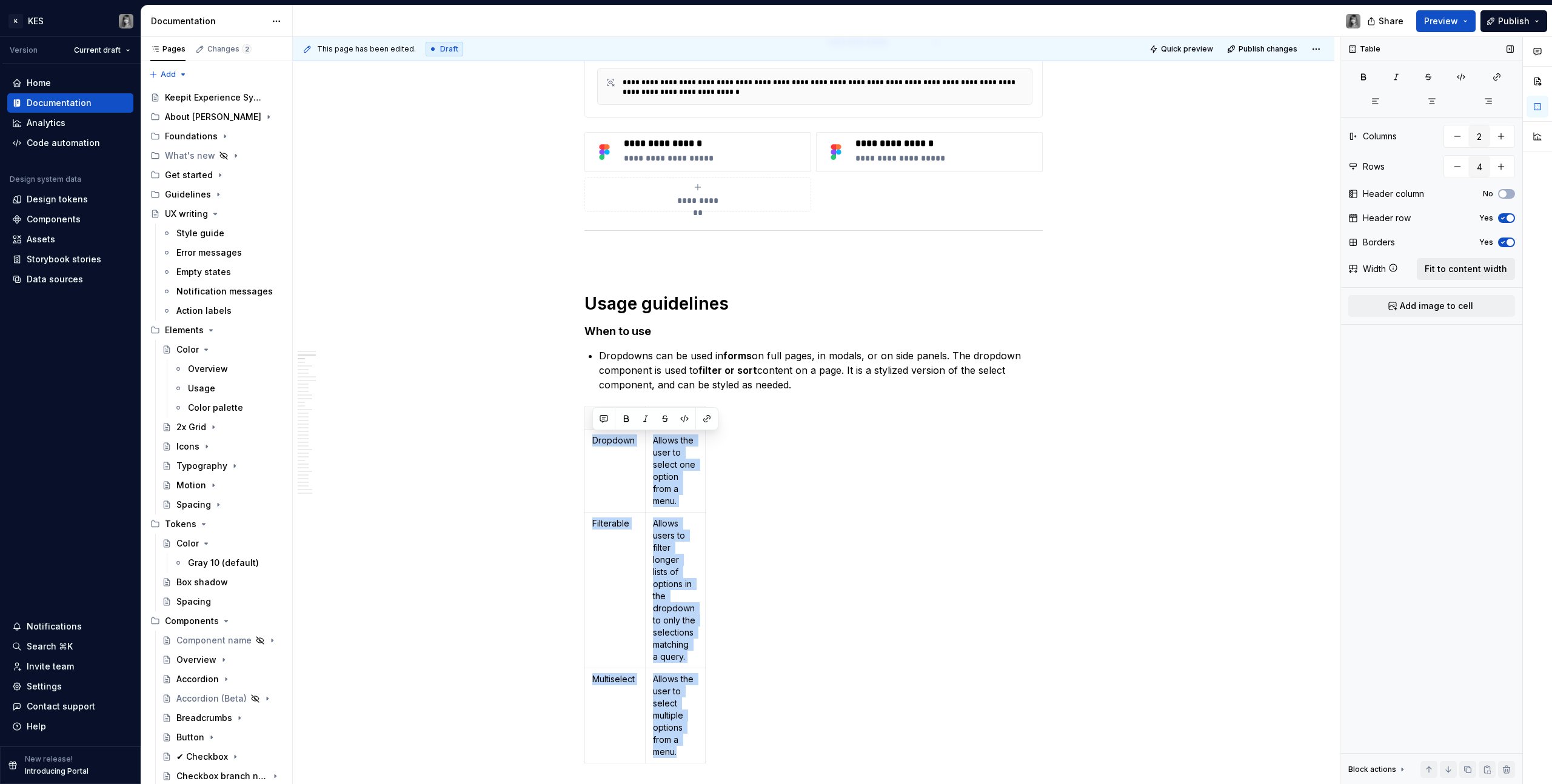
click at [916, 265] on span "Fit to content width" at bounding box center [1465, 269] width 83 height 12
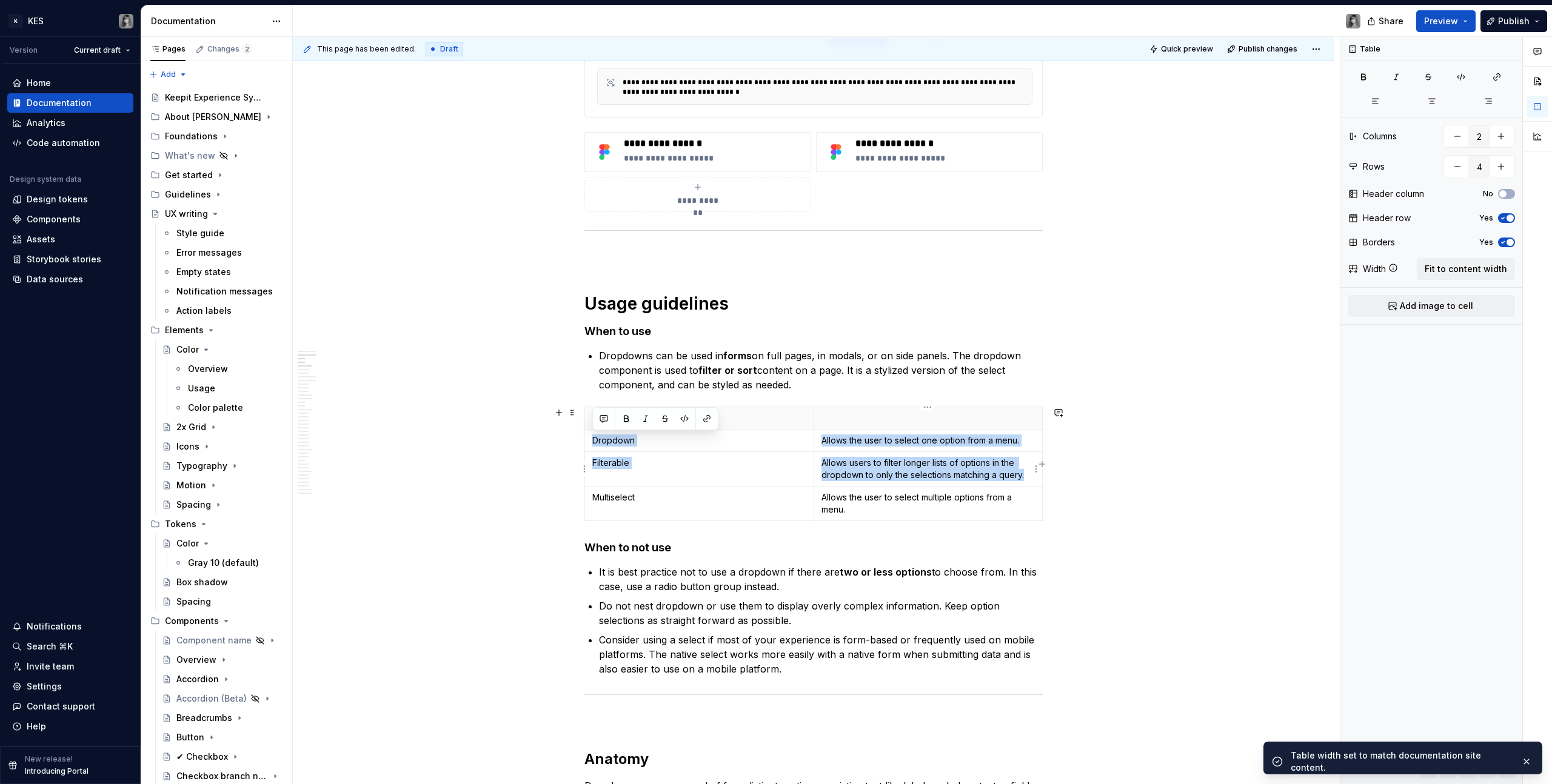
click at [895, 443] on p "Allows users to filter longer lists of options in the dropdown to only the sele…" at bounding box center [928, 468] width 214 height 24
click at [821, 443] on p "Allows the user to select one option from a menu." at bounding box center [928, 440] width 214 height 12
click at [829, 428] on th at bounding box center [927, 418] width 229 height 22
drag, startPoint x: 738, startPoint y: 424, endPoint x: 852, endPoint y: 427, distance: 114.0
click at [738, 424] on th at bounding box center [699, 418] width 229 height 22
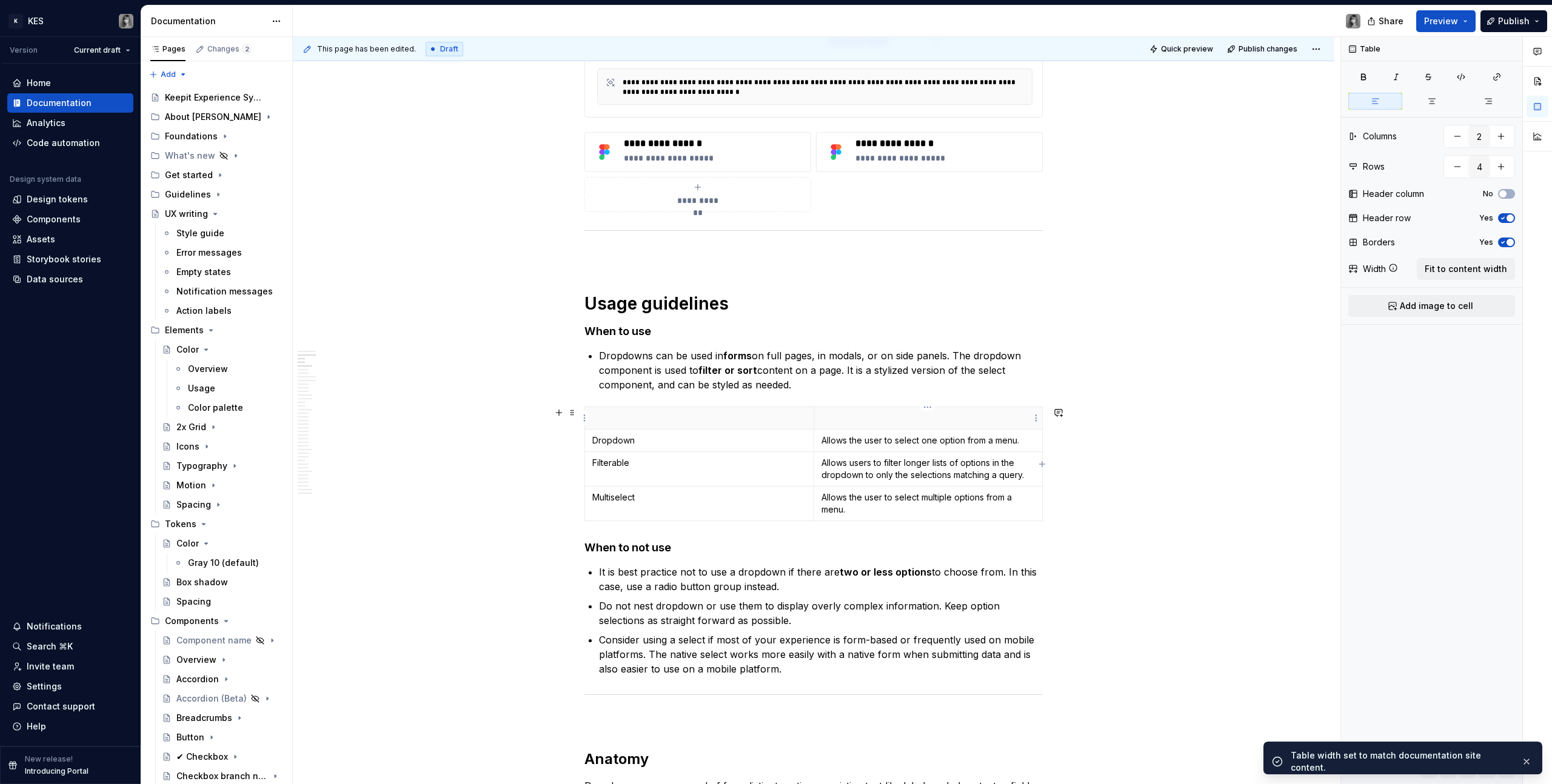
click at [872, 427] on th at bounding box center [927, 418] width 229 height 22
click at [689, 413] on p at bounding box center [700, 418] width 214 height 12
click at [663, 443] on p "Multiselect" at bounding box center [700, 498] width 214 height 12
click at [659, 443] on td "Filterable" at bounding box center [699, 468] width 229 height 34
click at [662, 443] on p "Dropdown" at bounding box center [700, 440] width 214 height 12
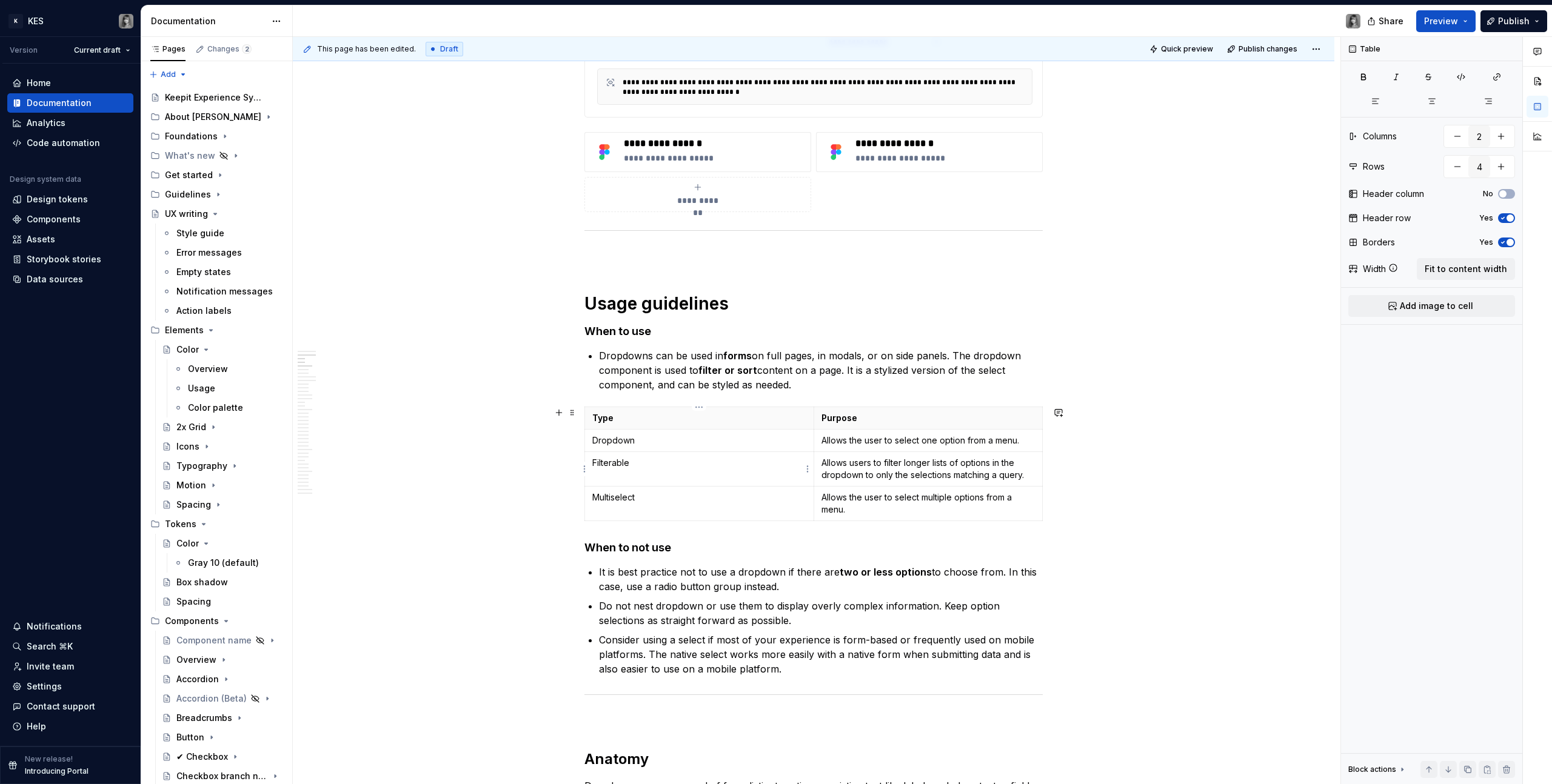
click at [660, 443] on td "Filterable" at bounding box center [699, 468] width 229 height 34
click at [662, 443] on div "Type Purpose Dropdown Allows the user to select one option from a menu. Filtera…" at bounding box center [814, 466] width 458 height 120
click at [559, 443] on button "button" at bounding box center [558, 547] width 17 height 17
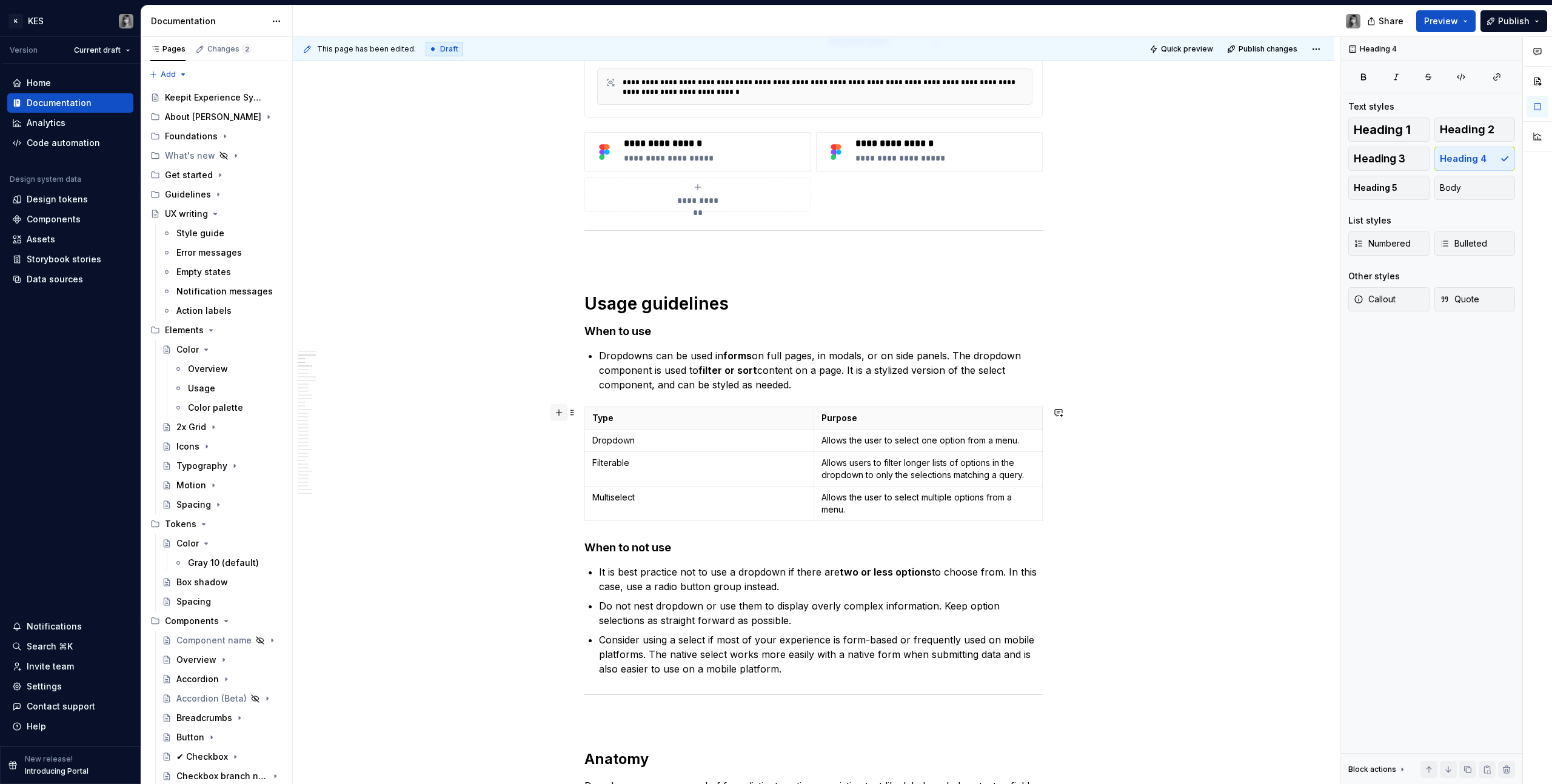
click at [560, 408] on button "button" at bounding box center [558, 412] width 17 height 17
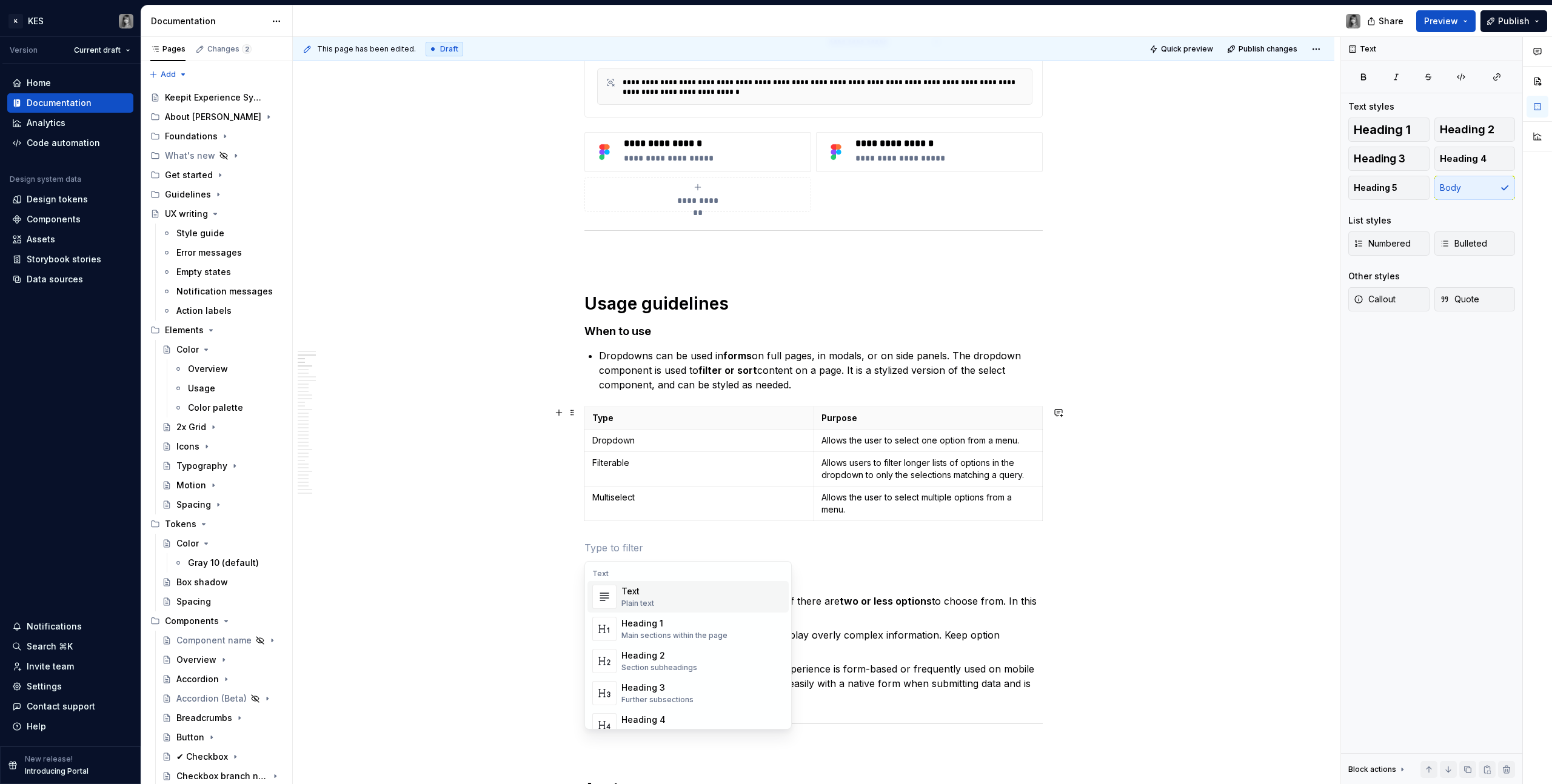
click at [708, 443] on p at bounding box center [814, 547] width 458 height 15
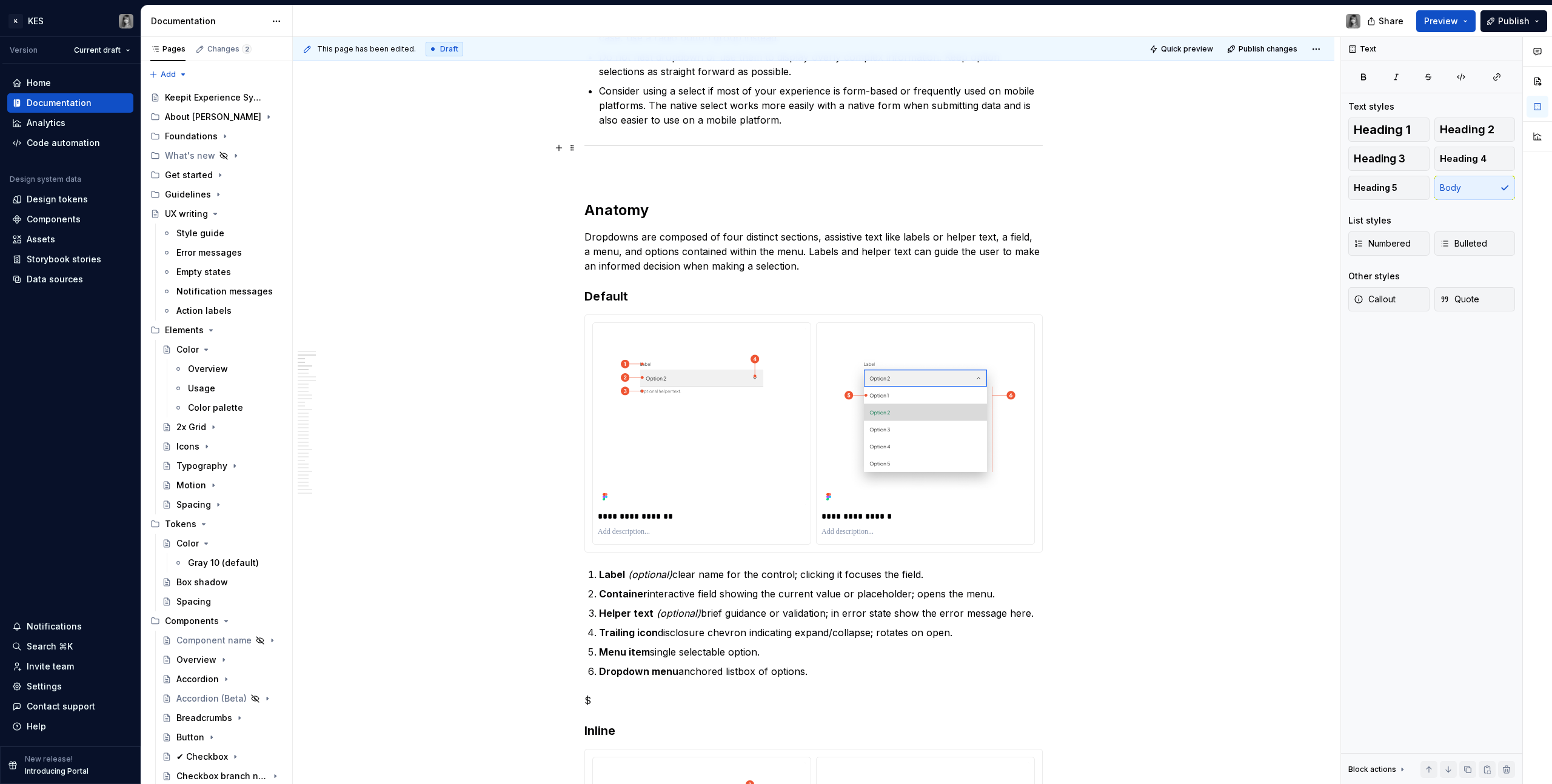
scroll to position [1321, 0]
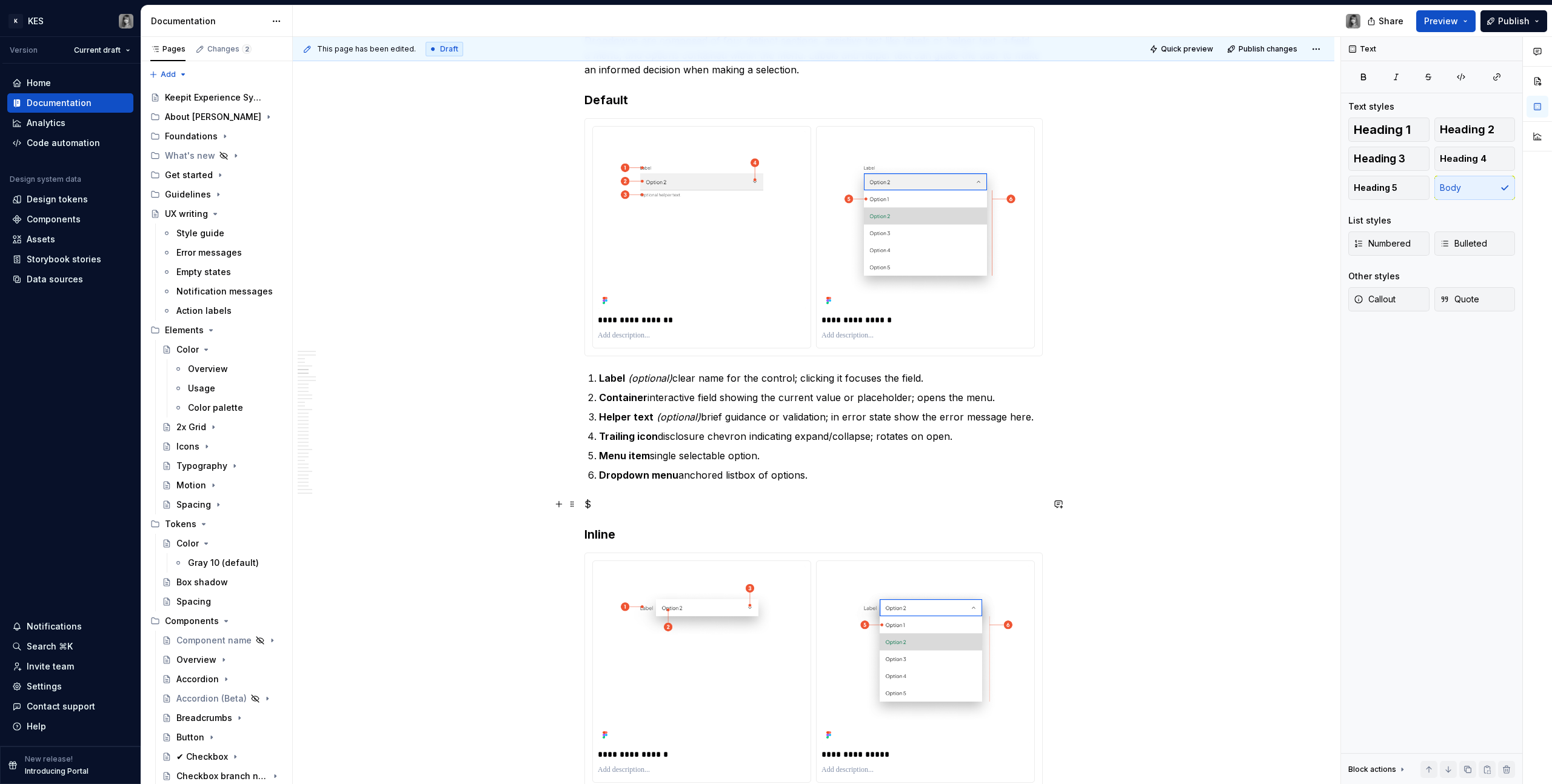
click at [613, 443] on p "$" at bounding box center [814, 504] width 458 height 15
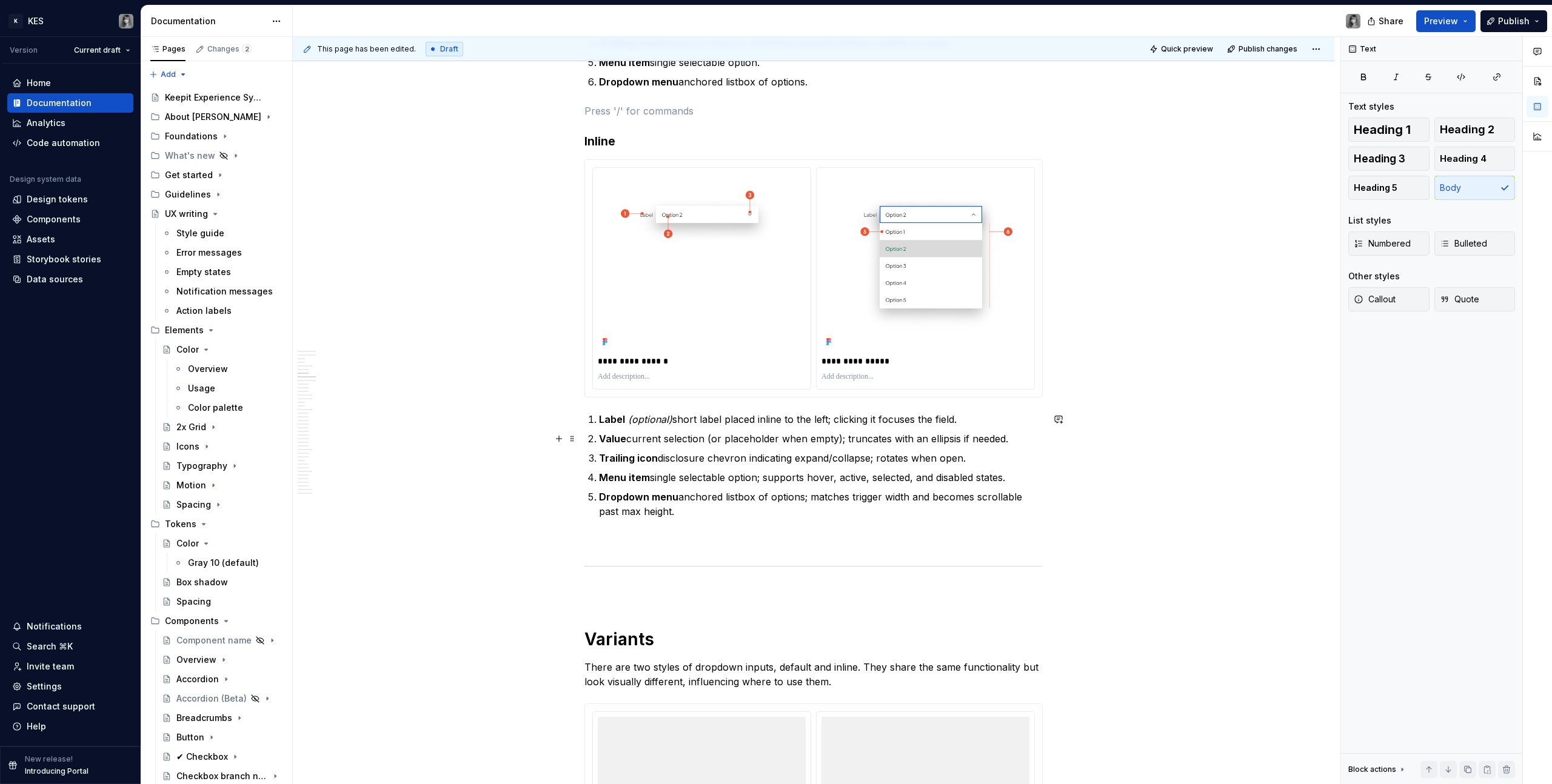
scroll to position [1736, 0]
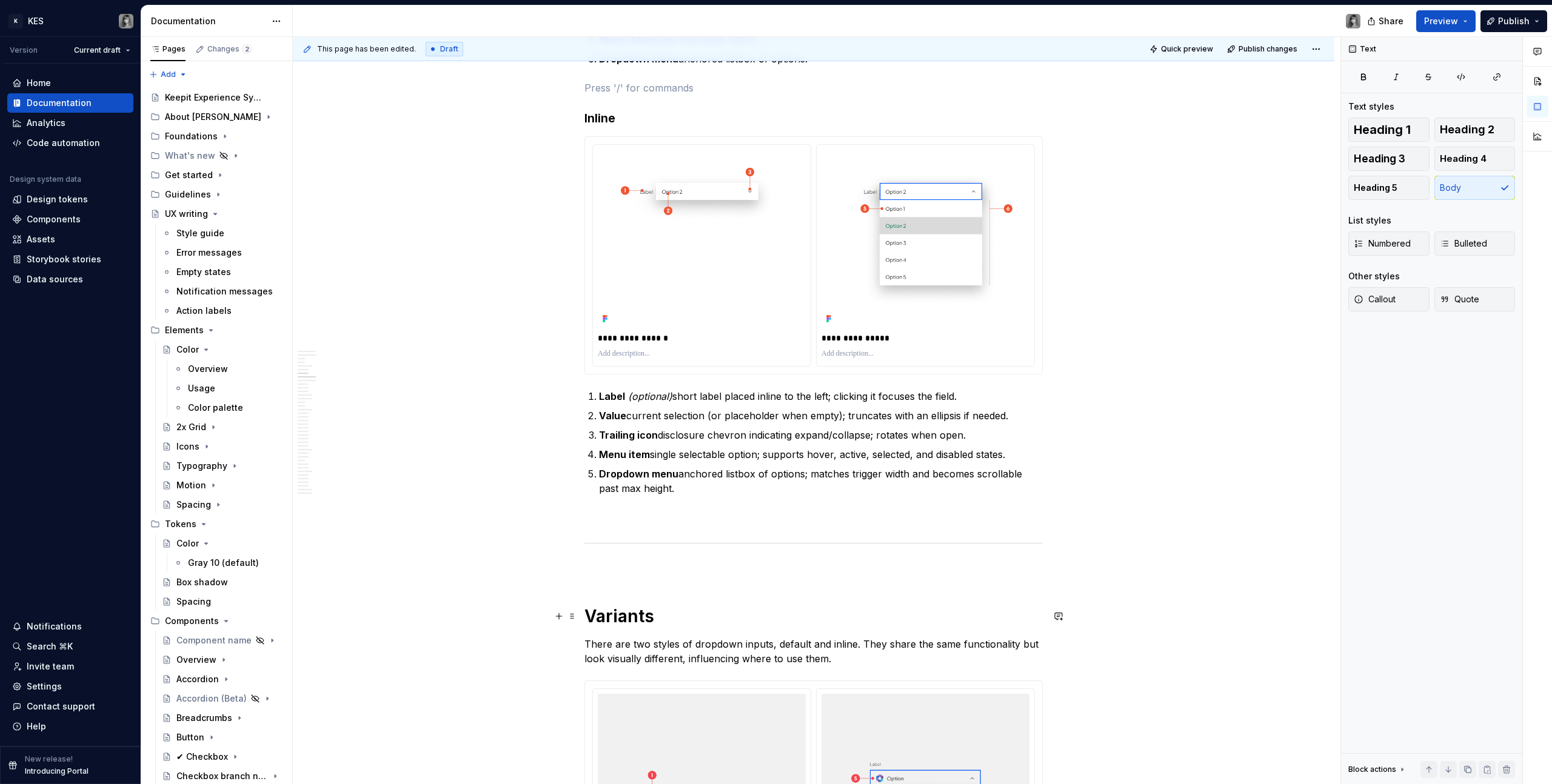
click at [668, 443] on h1 "Variants" at bounding box center [814, 616] width 458 height 21
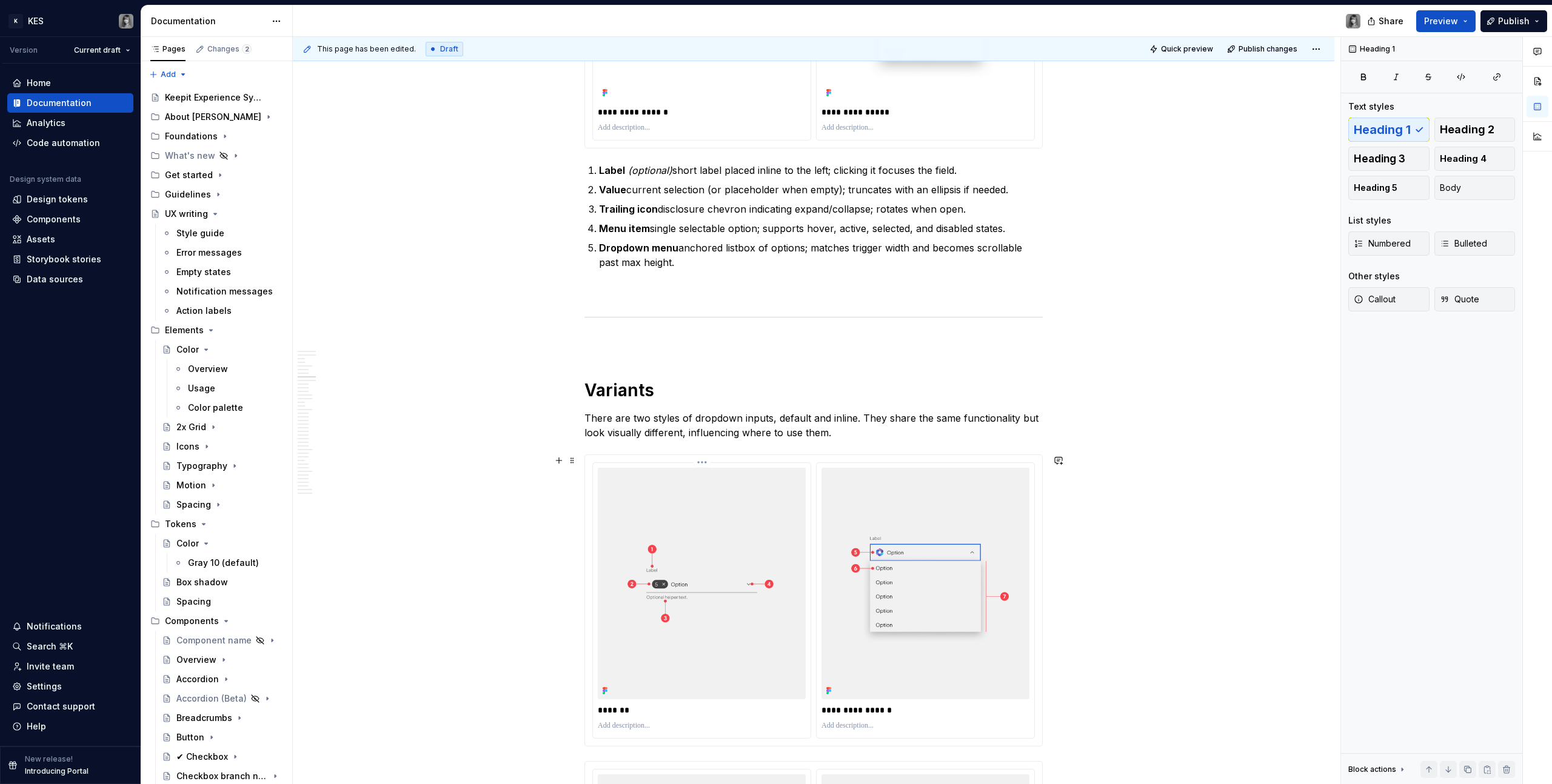
scroll to position [1978, 0]
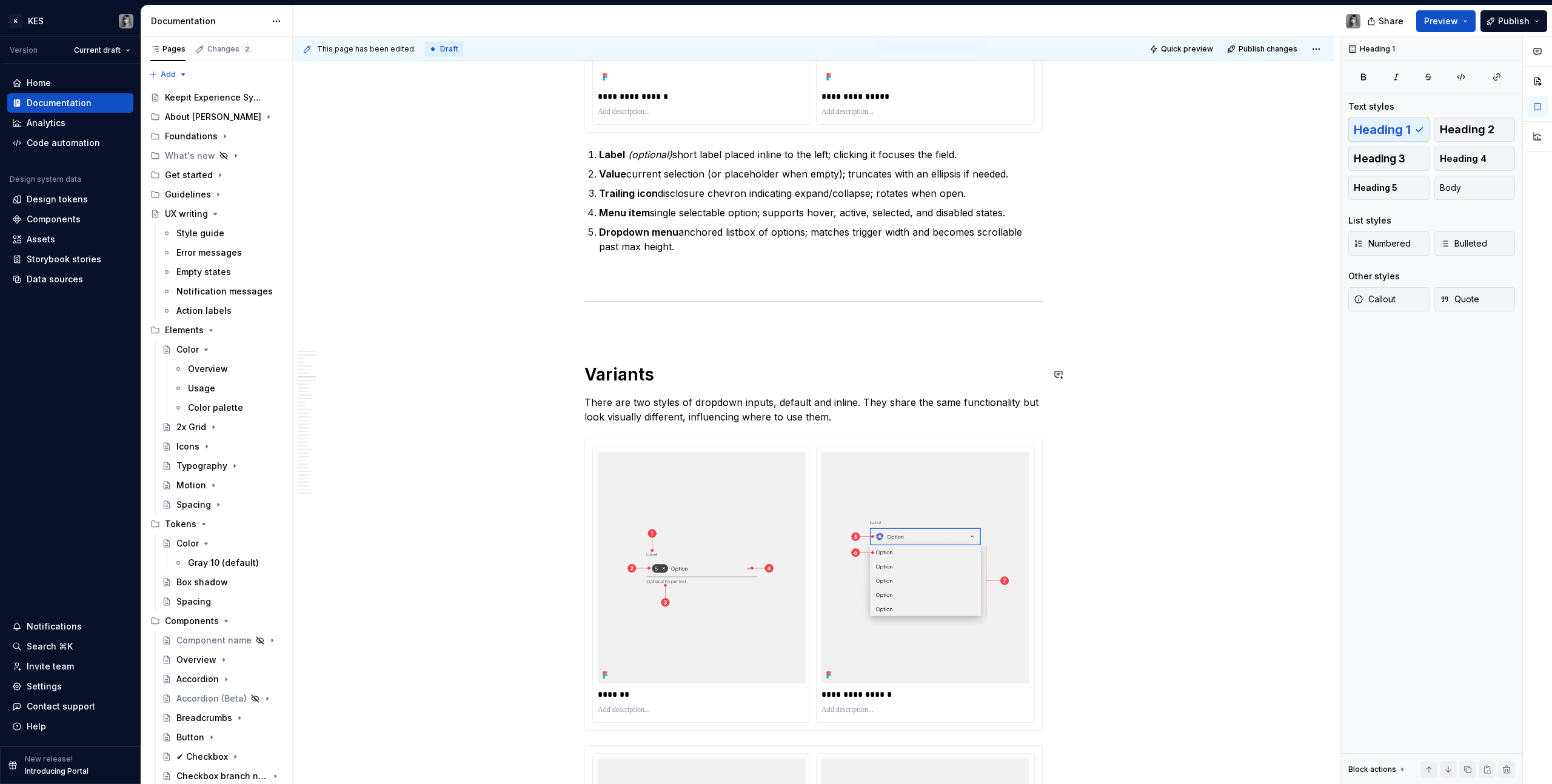
click at [743, 402] on p "There are two styles of dropdown inputs, default and inline. They share the sam…" at bounding box center [814, 410] width 458 height 29
click at [828, 408] on p "There are two styles of dropdown inputs, default and inline. They share the sam…" at bounding box center [814, 410] width 458 height 29
click at [661, 417] on p "There are two styles of dropdown inputs, default and inline. They share the sam…" at bounding box center [814, 410] width 458 height 29
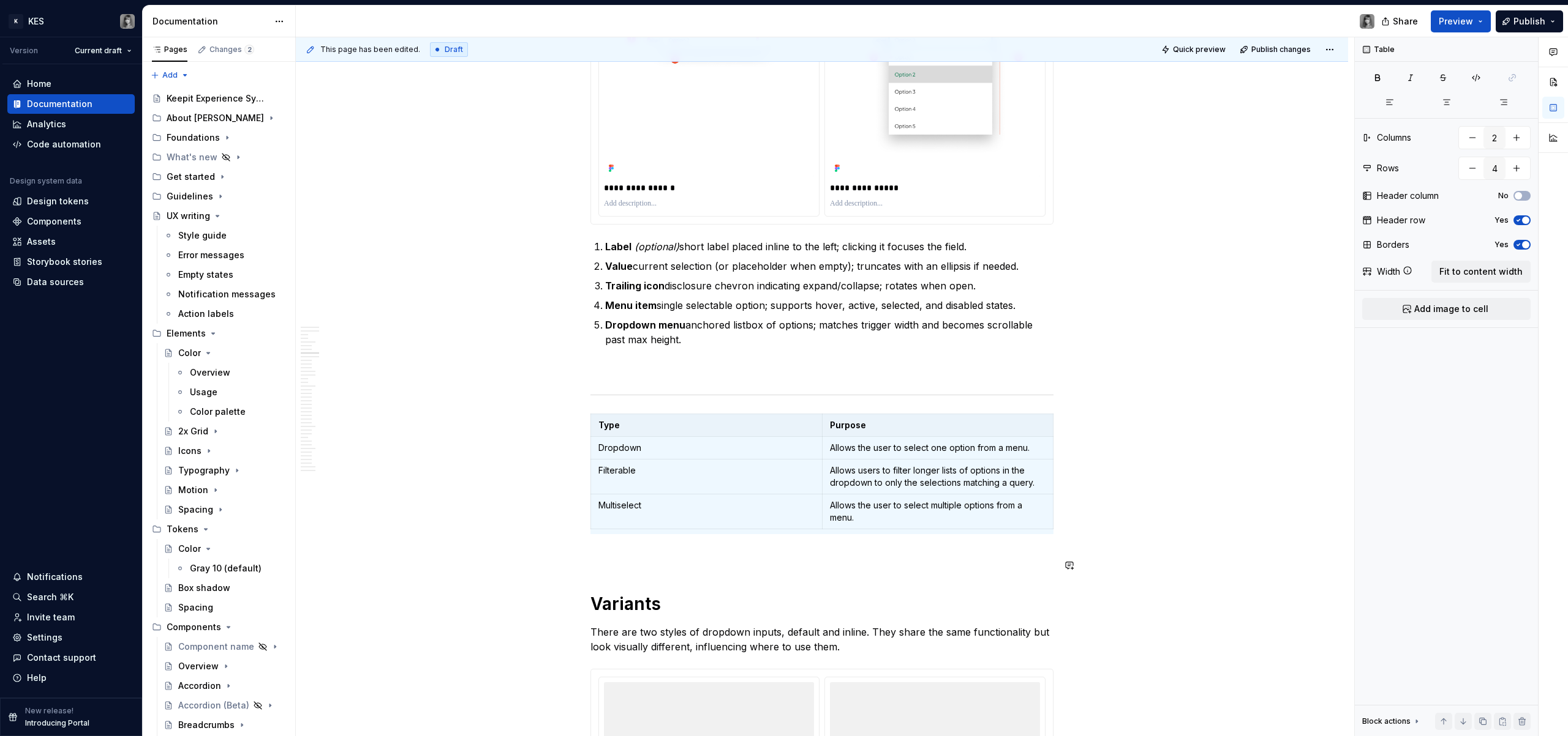
scroll to position [1809, 0]
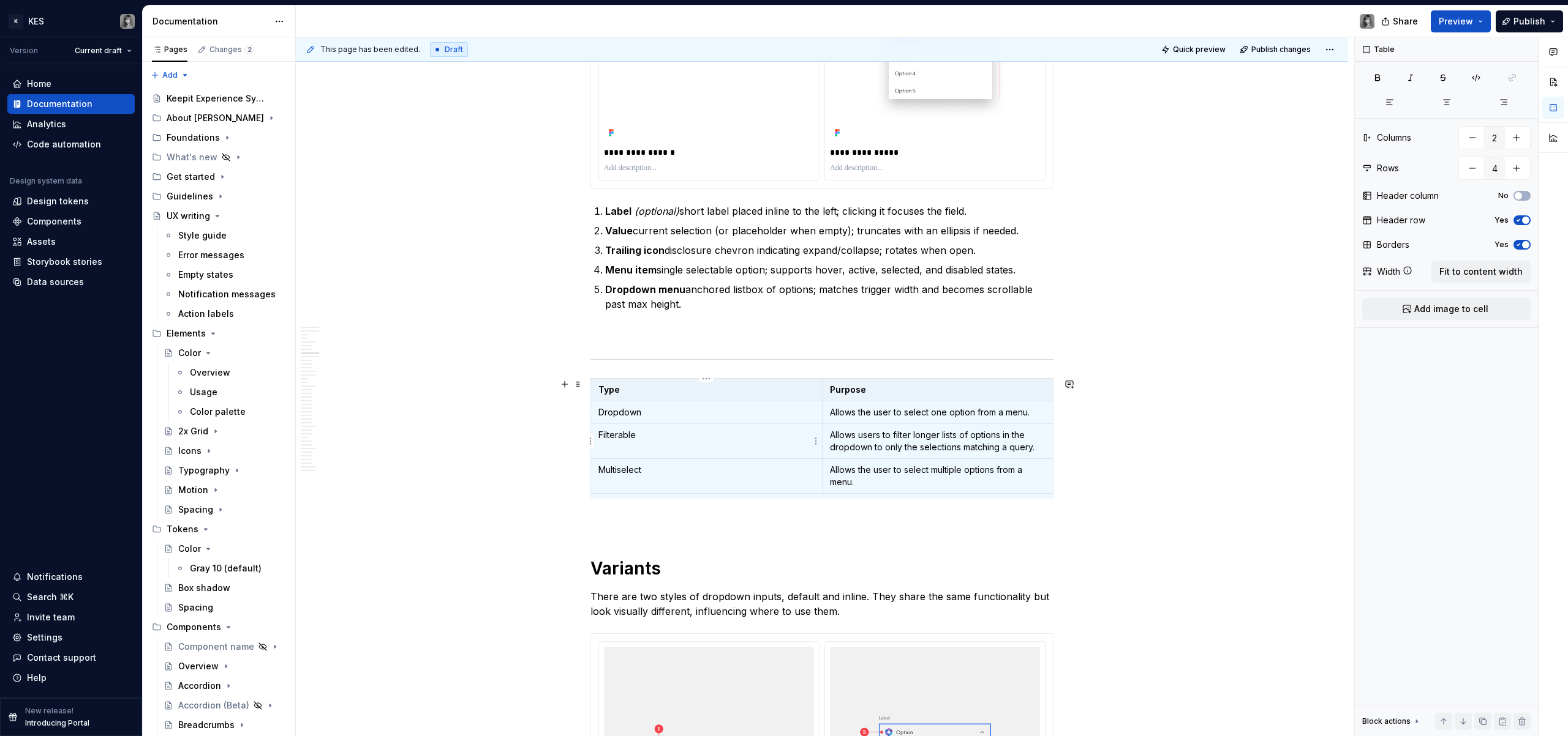
click at [794, 445] on td "Filterable" at bounding box center [706, 441] width 231 height 34
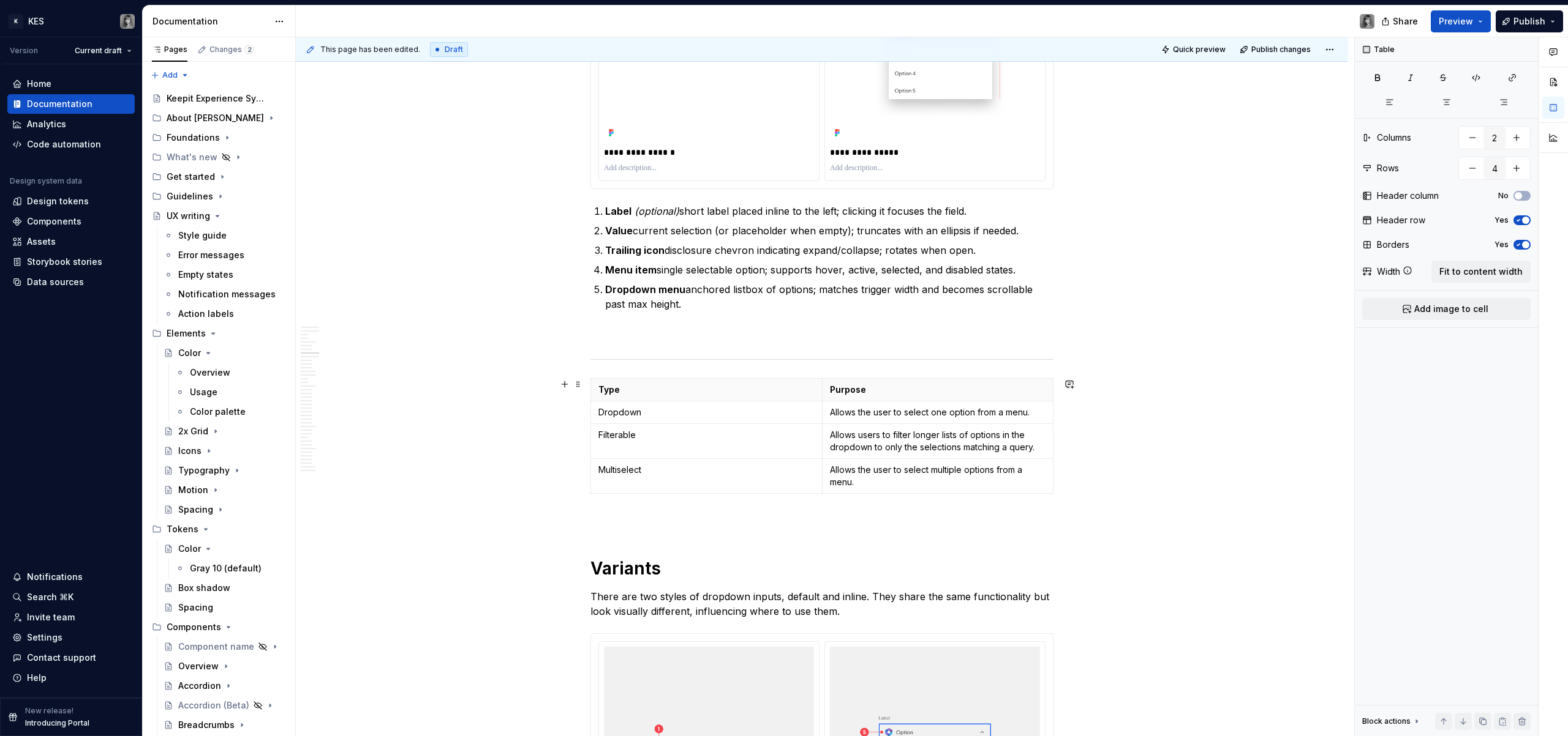
click at [667, 448] on p at bounding box center [822, 521] width 463 height 15
click at [653, 448] on td "Multiselect" at bounding box center [706, 476] width 231 height 34
click at [564, 358] on button "button" at bounding box center [564, 361] width 17 height 17
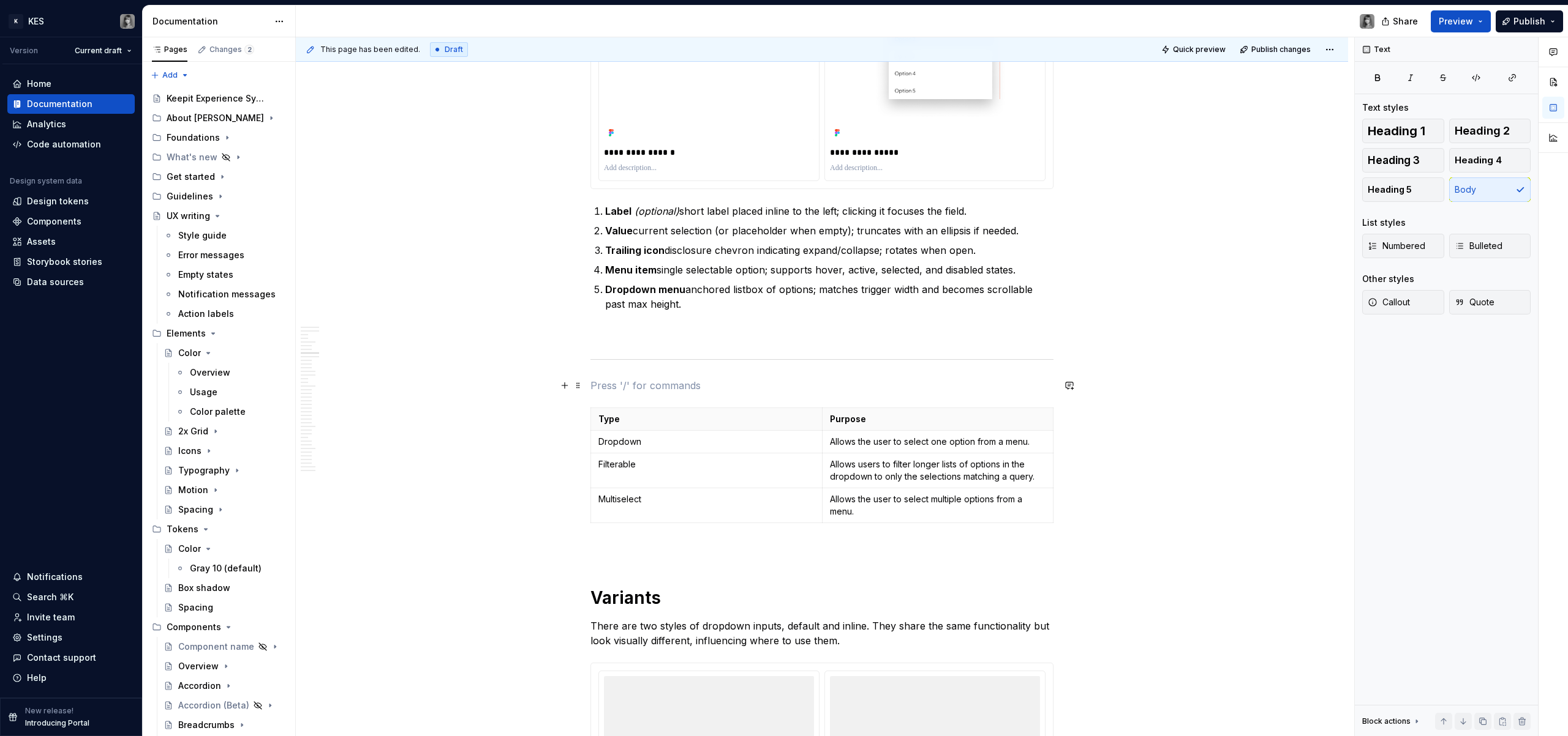
click at [654, 384] on p at bounding box center [822, 385] width 463 height 15
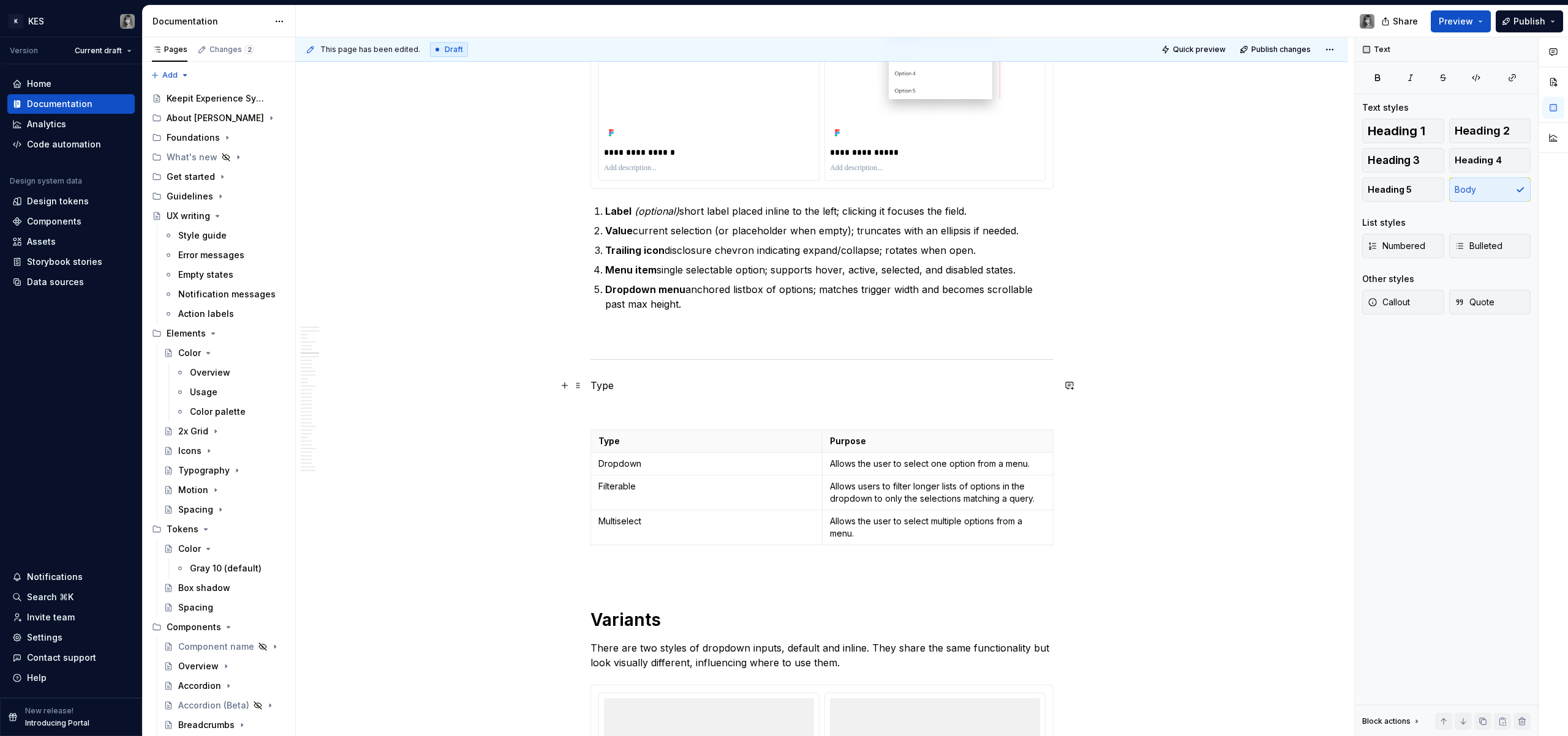
click at [615, 381] on p "Type" at bounding box center [822, 385] width 463 height 15
click at [605, 385] on p "Types" at bounding box center [822, 385] width 463 height 15
click at [925, 132] on span "Heading 1" at bounding box center [1396, 131] width 57 height 12
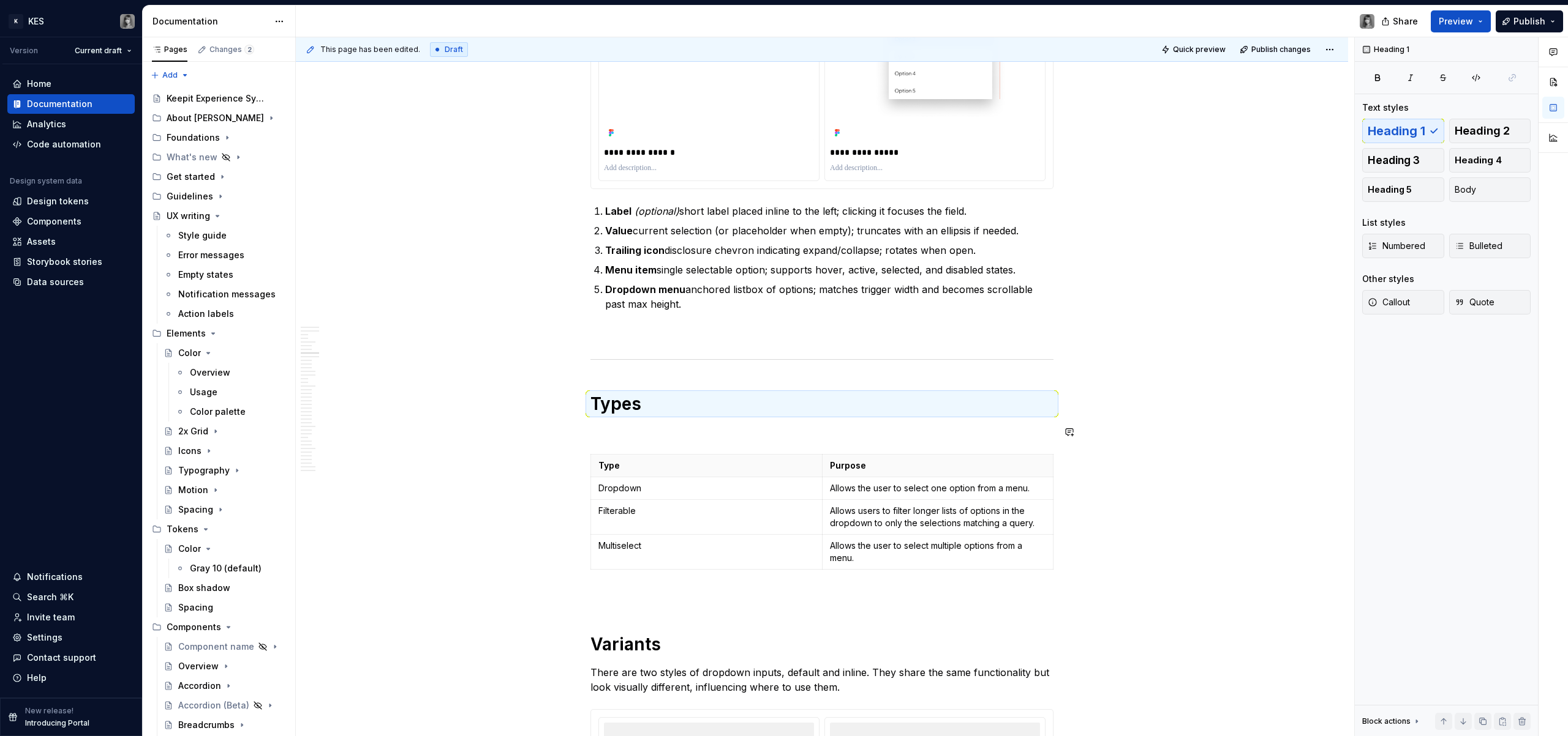
click at [697, 425] on p at bounding box center [822, 432] width 463 height 15
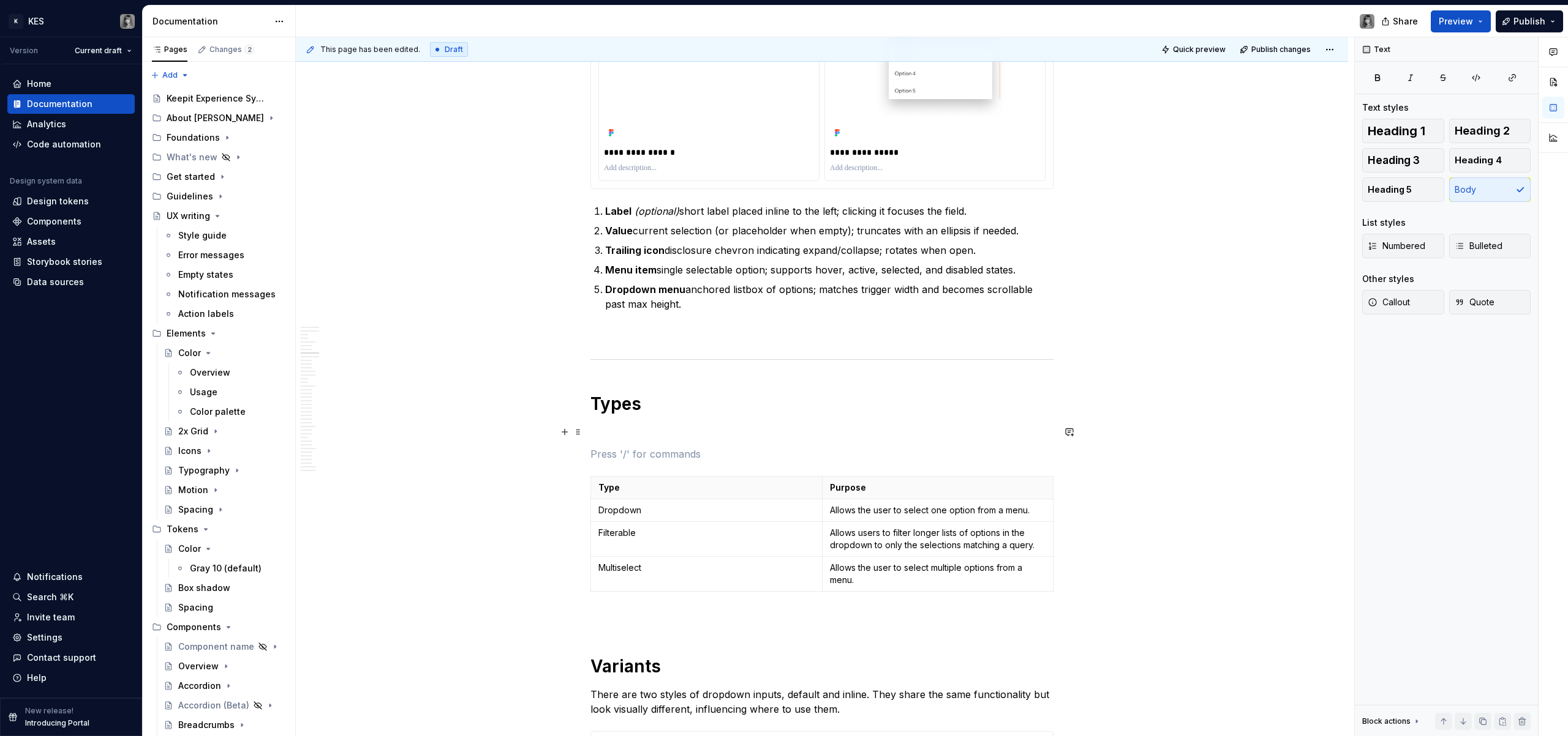
click at [682, 437] on p at bounding box center [822, 432] width 463 height 15
click at [679, 433] on p at bounding box center [822, 432] width 463 height 15
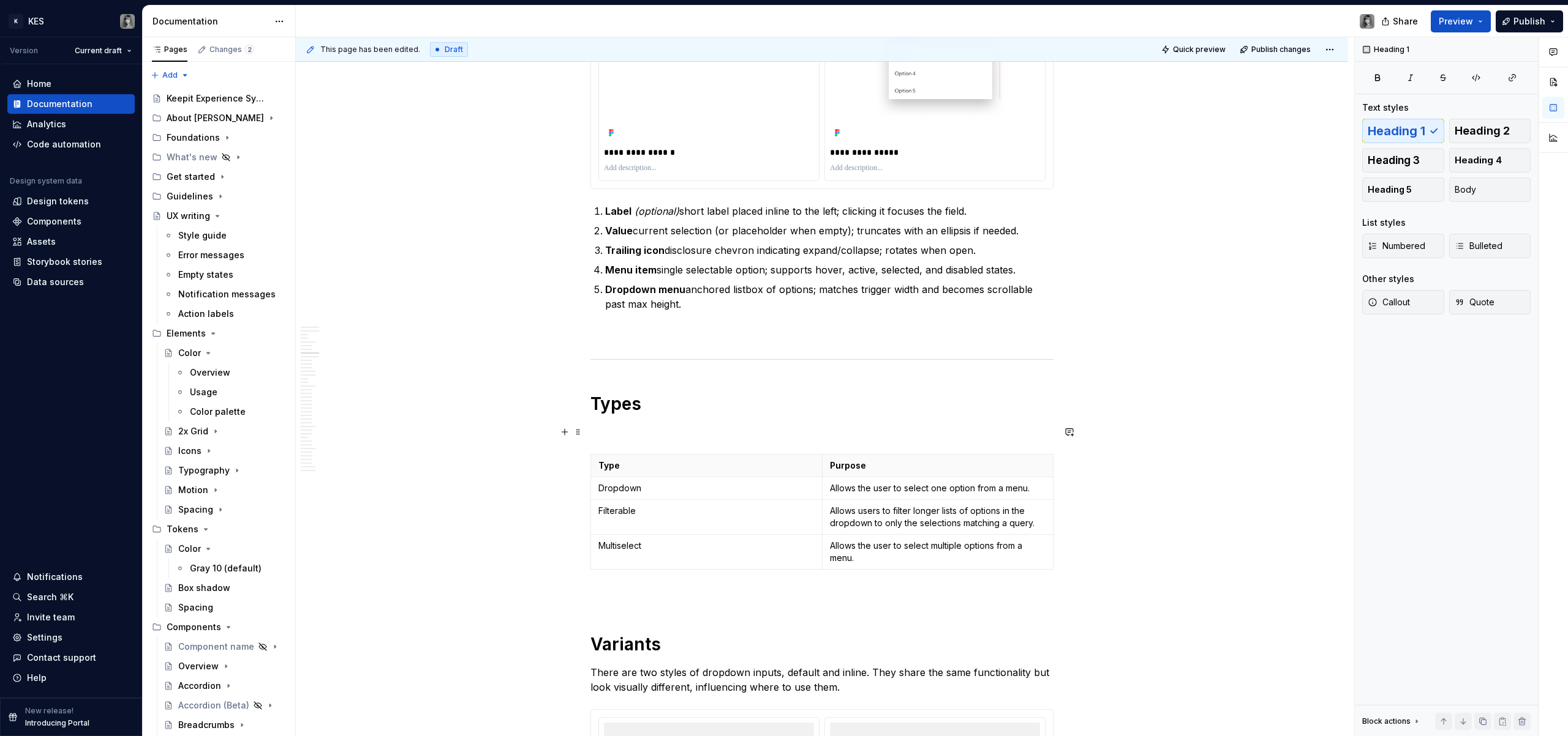
click at [618, 425] on p at bounding box center [822, 432] width 463 height 15
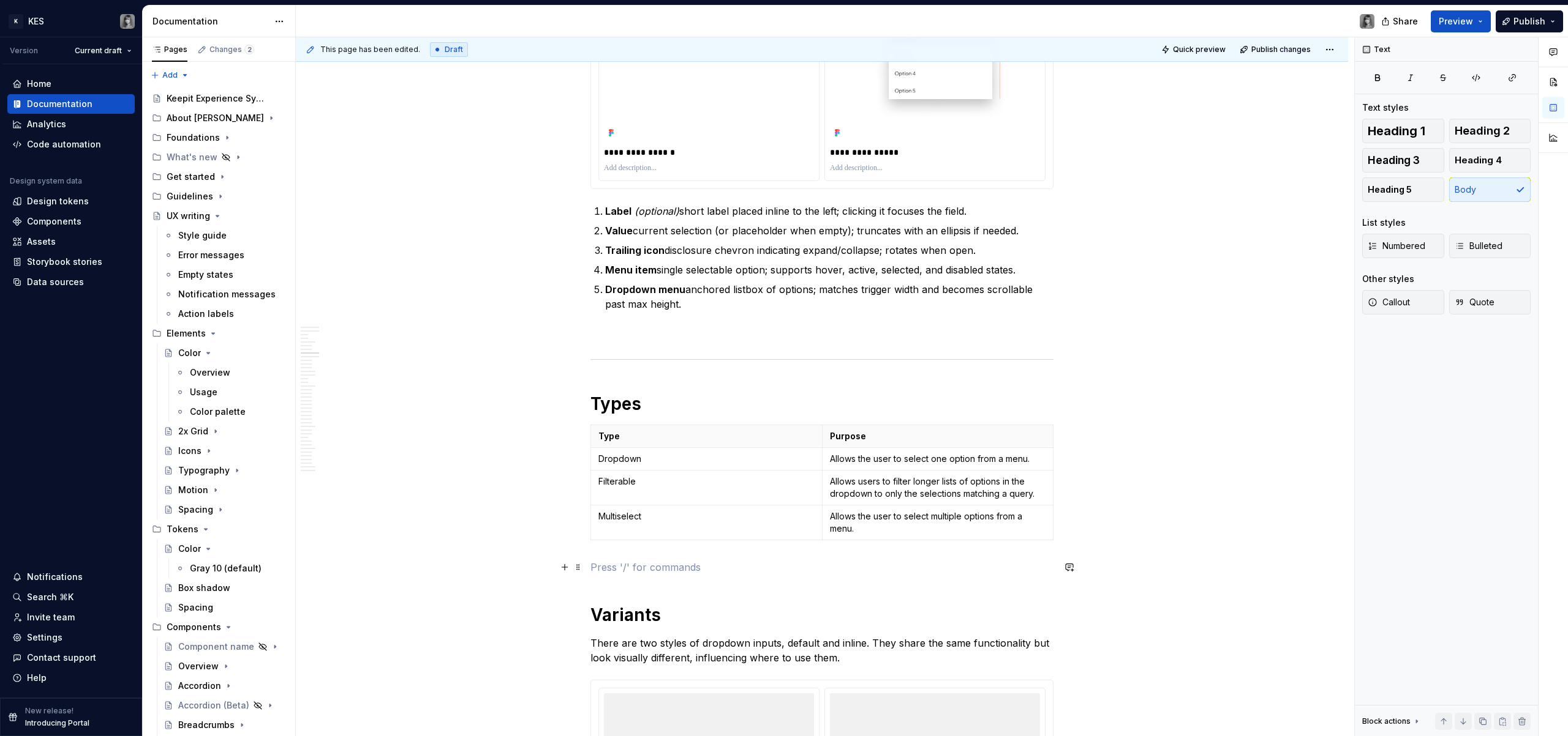
click at [681, 448] on p at bounding box center [822, 567] width 463 height 15
click at [624, 406] on h1 "Types" at bounding box center [822, 403] width 463 height 22
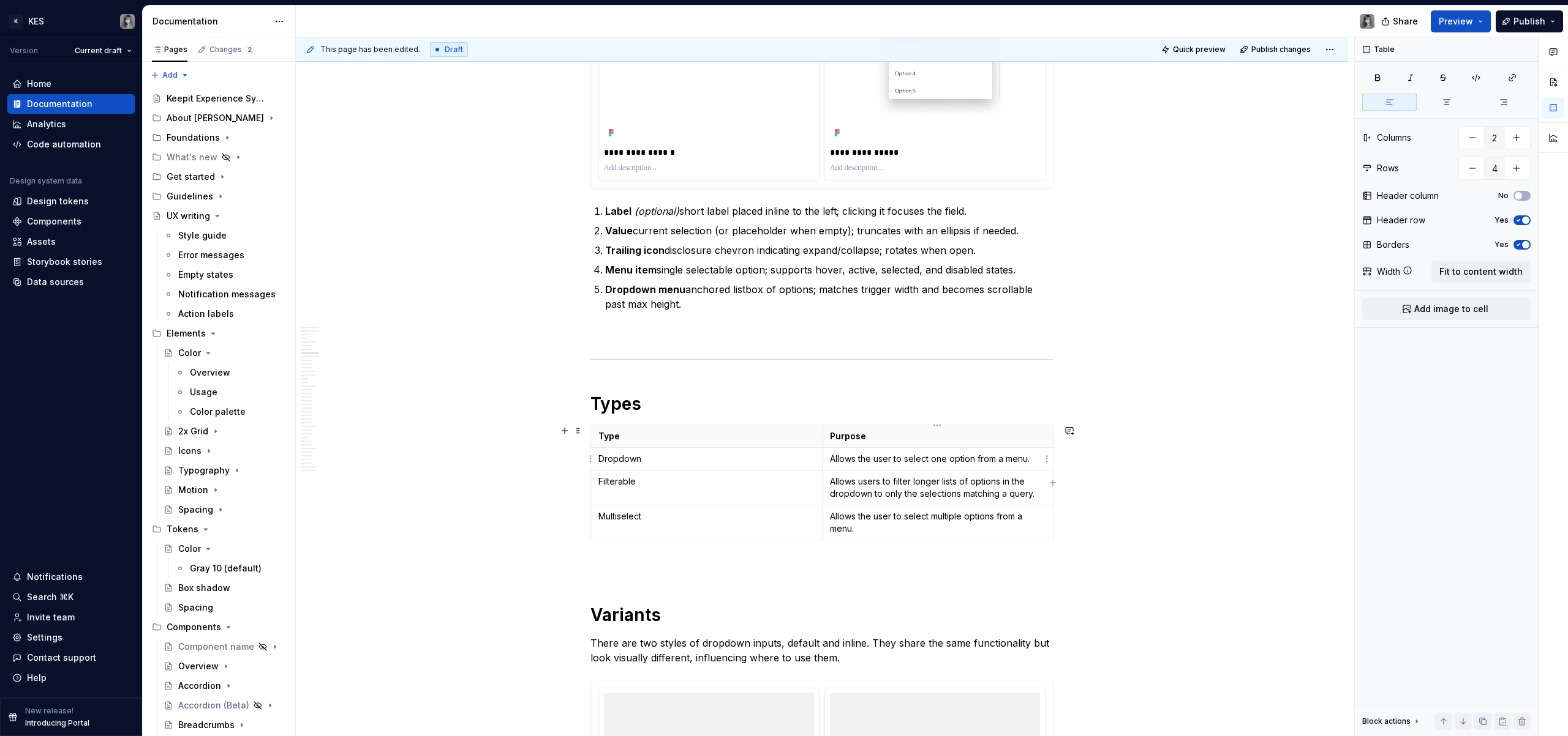
click at [925, 448] on td "Allows the user to select one option from a menu." at bounding box center [937, 459] width 231 height 23
click at [681, 207] on html "K KES Version Current draft Home Documentation Analytics Code automation Design…" at bounding box center [784, 368] width 1568 height 736
click at [705, 445] on html "K KES Version Current draft Home Documentation Analytics Code automation Design…" at bounding box center [784, 368] width 1568 height 736
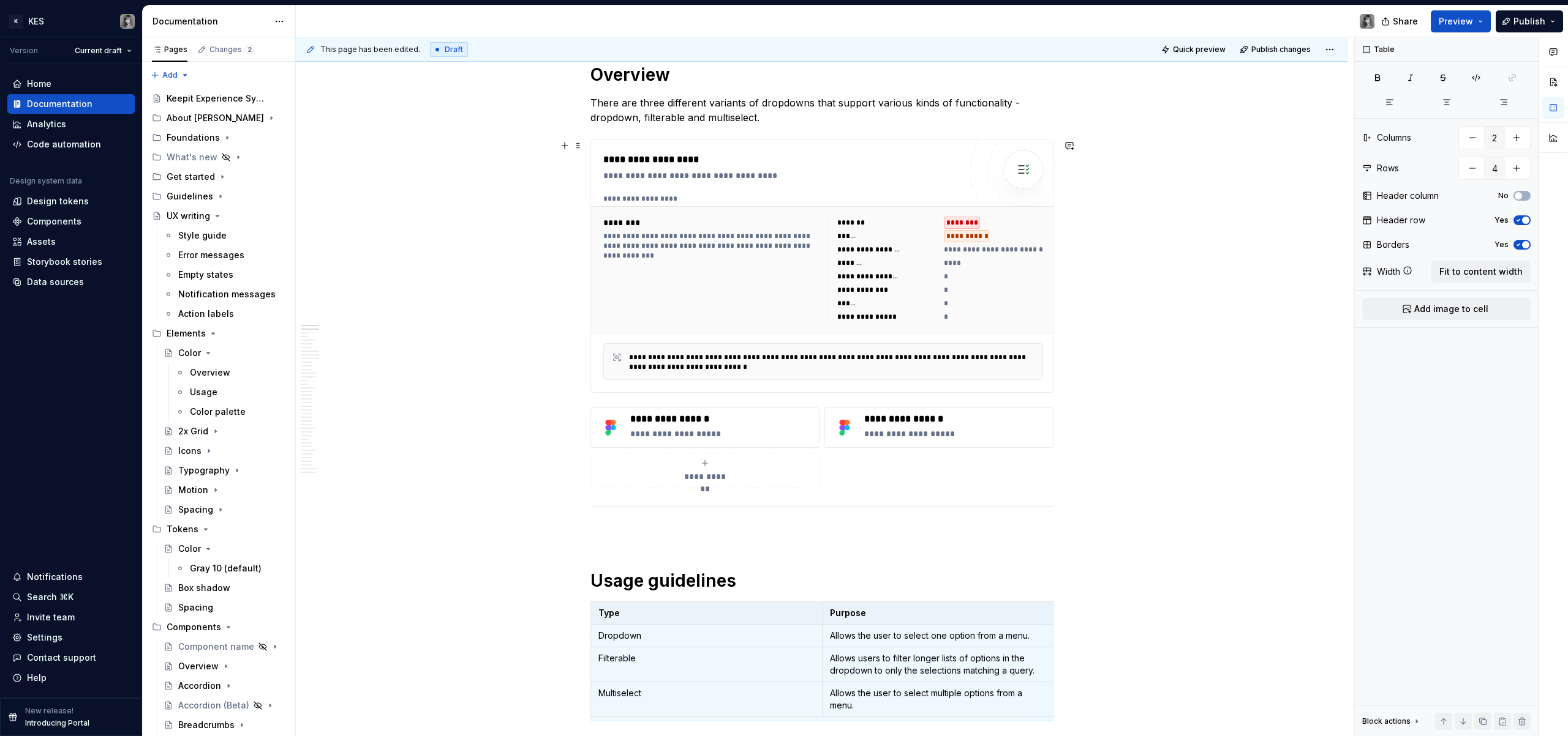
scroll to position [276, 0]
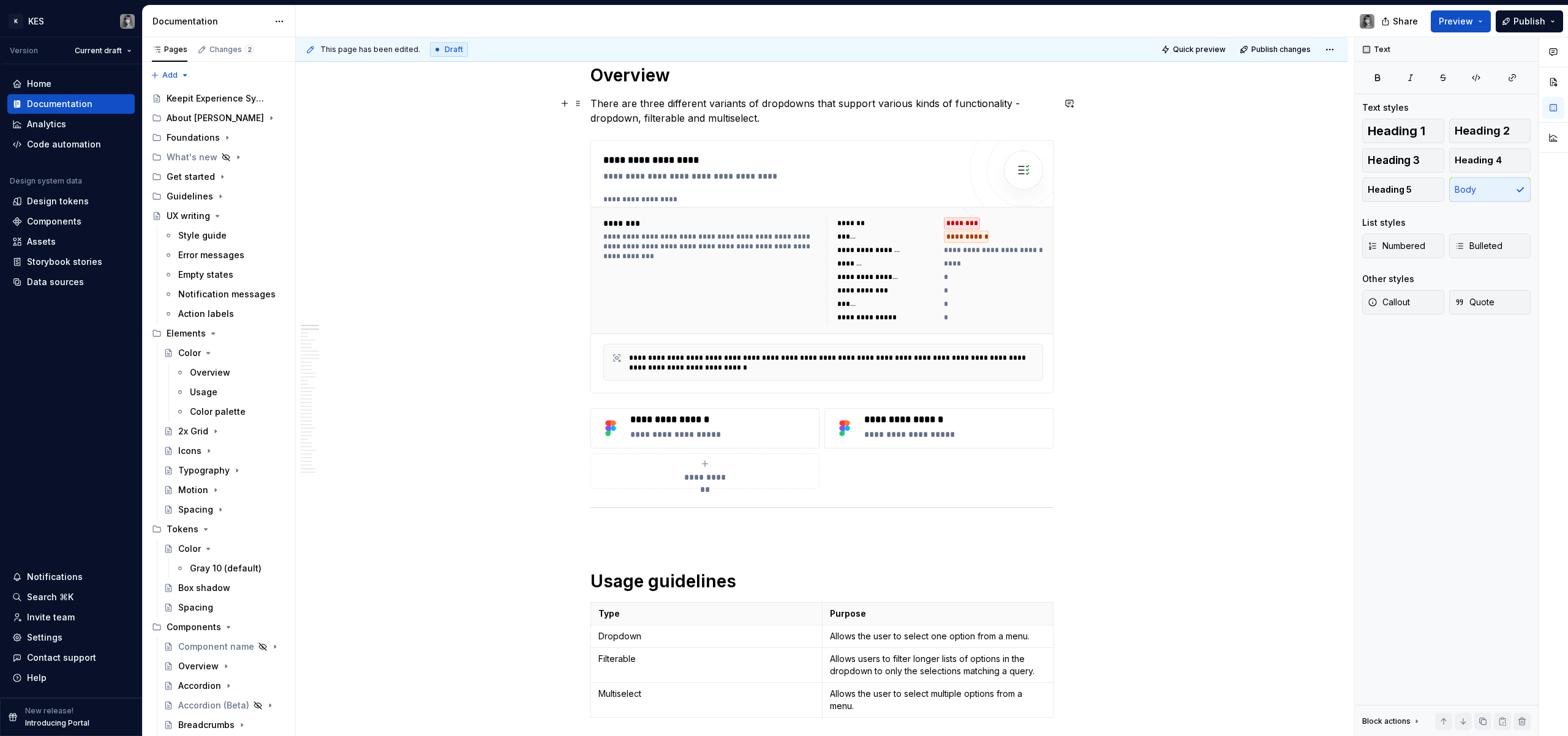
click at [721, 97] on p "There are three different variants of dropdowns that support various kinds of f…" at bounding box center [822, 111] width 463 height 30
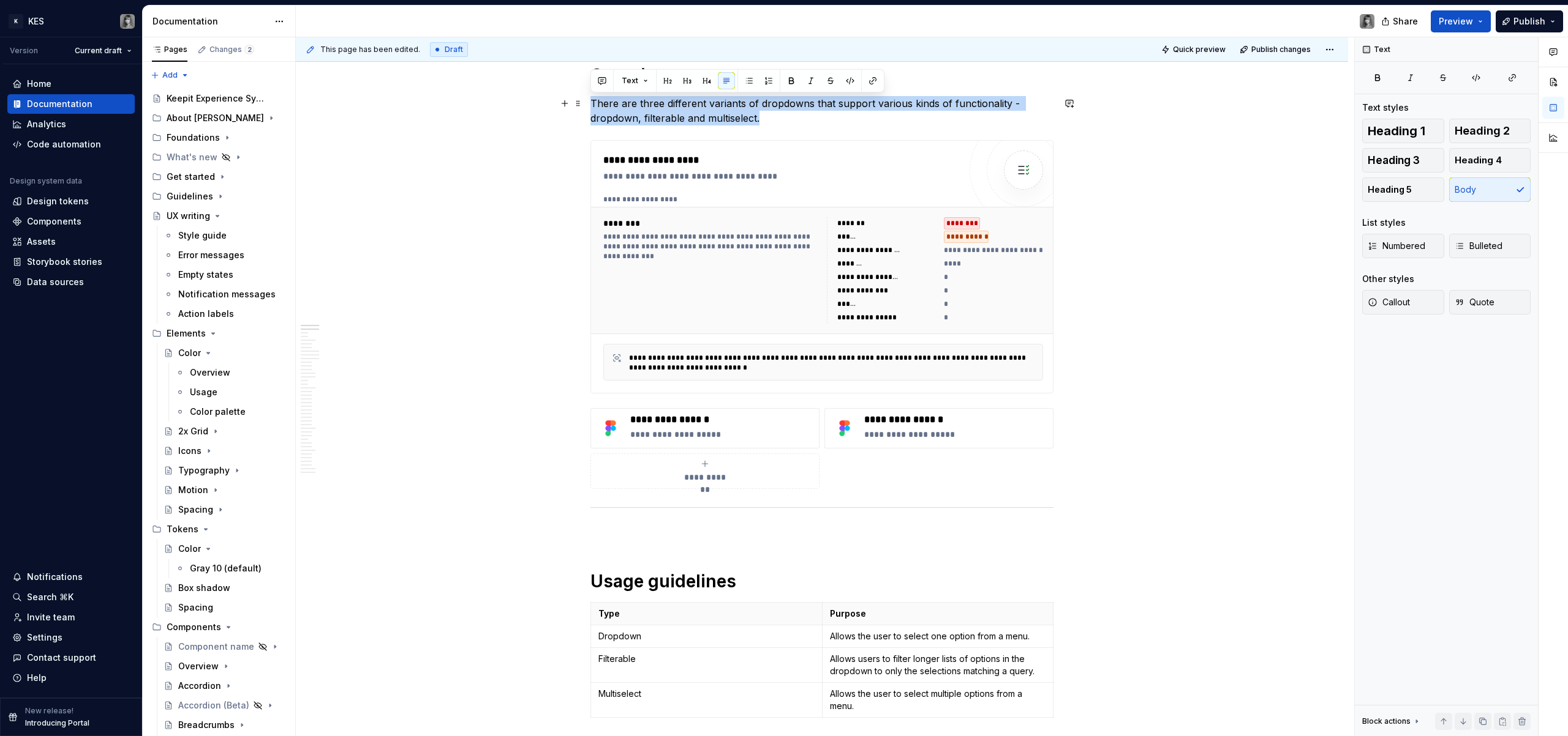
drag, startPoint x: 787, startPoint y: 113, endPoint x: 591, endPoint y: 104, distance: 196.2
click at [591, 104] on p "There are three different variants of dropdowns that support various kinds of f…" at bounding box center [822, 111] width 463 height 30
copy p "There are three different variants of dropdowns that support various kinds of f…"
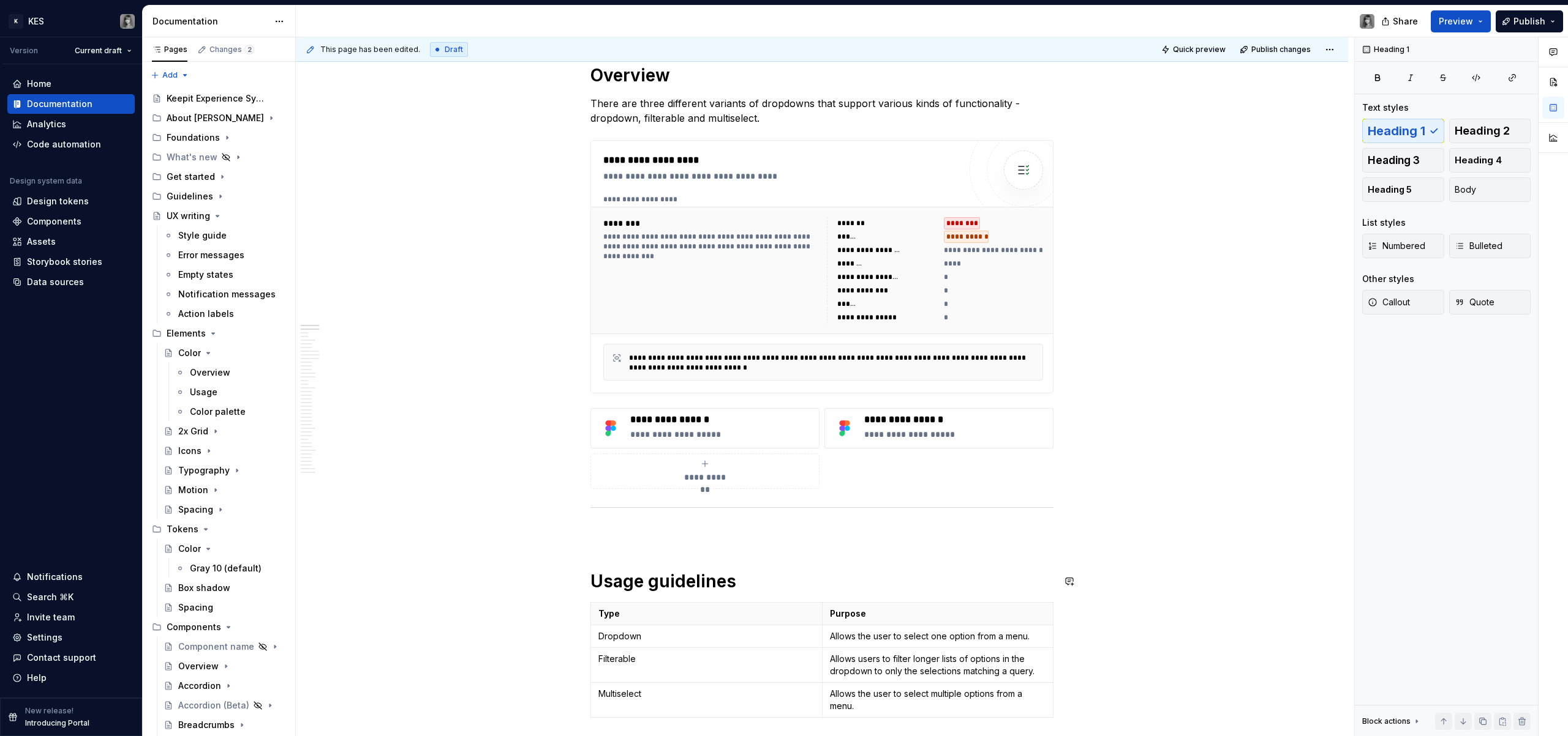
click at [635, 448] on p at bounding box center [822, 533] width 463 height 15
click at [743, 448] on h1 "Usage guidelines" at bounding box center [822, 582] width 463 height 22
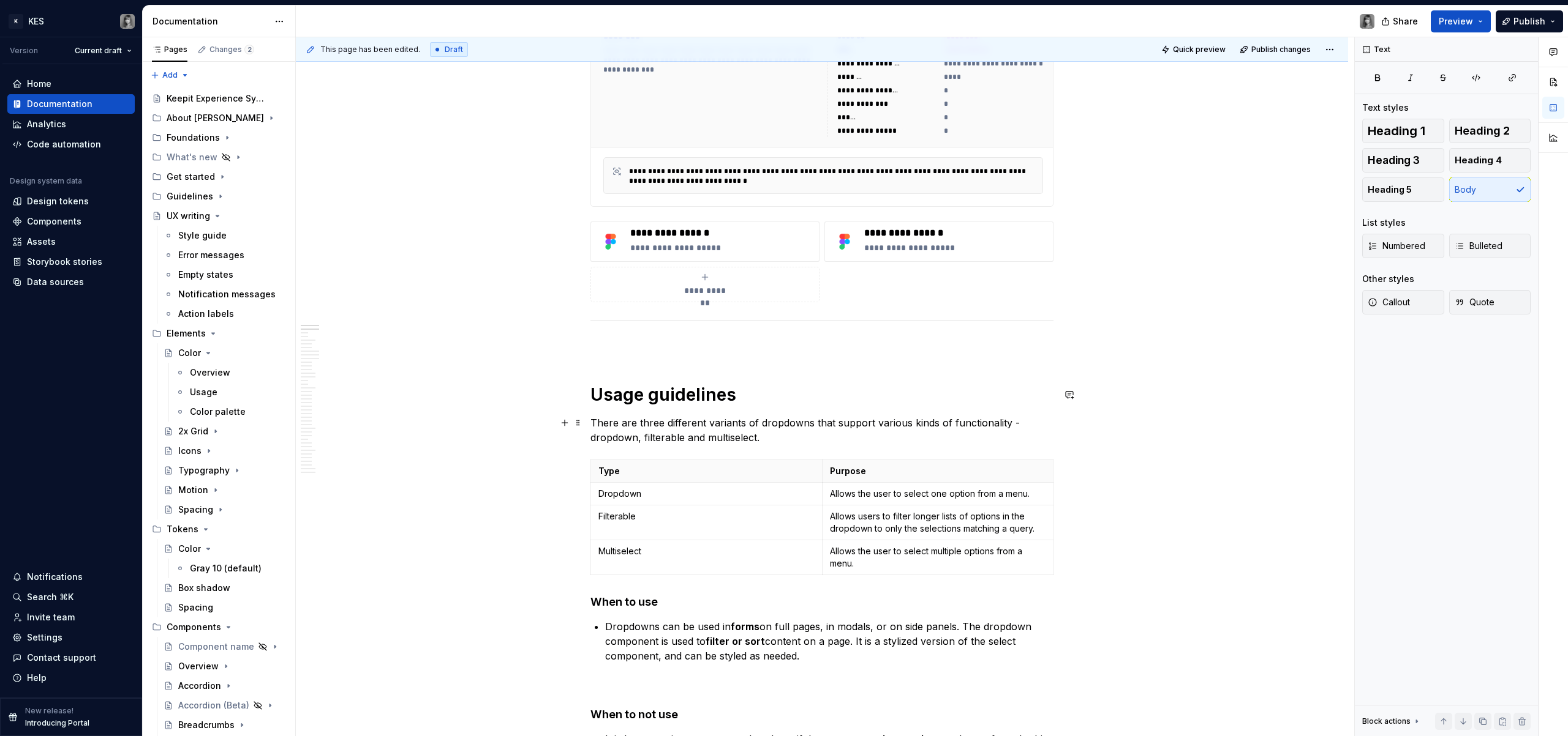
scroll to position [500, 0]
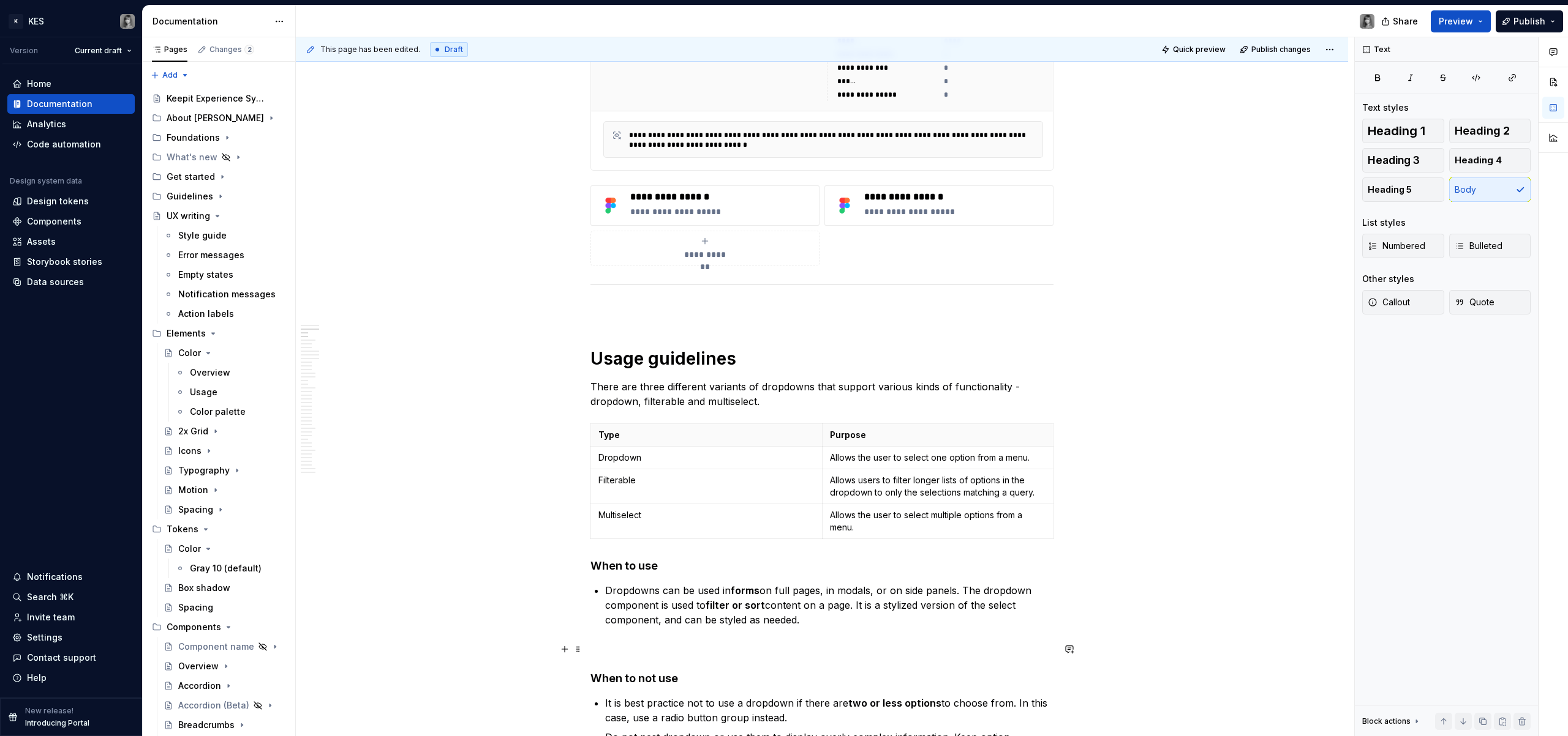
click at [635, 448] on p at bounding box center [822, 649] width 463 height 15
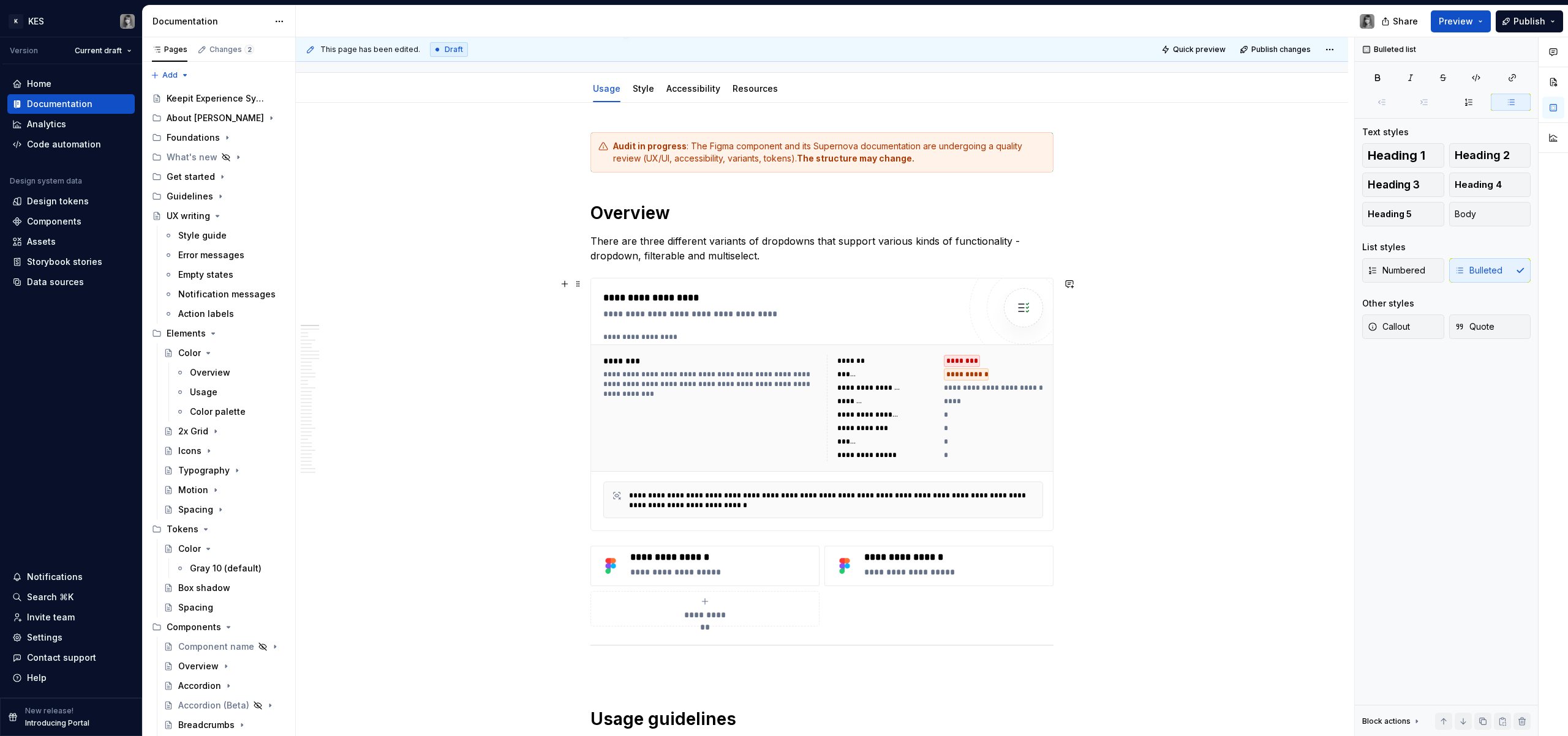
scroll to position [0, 0]
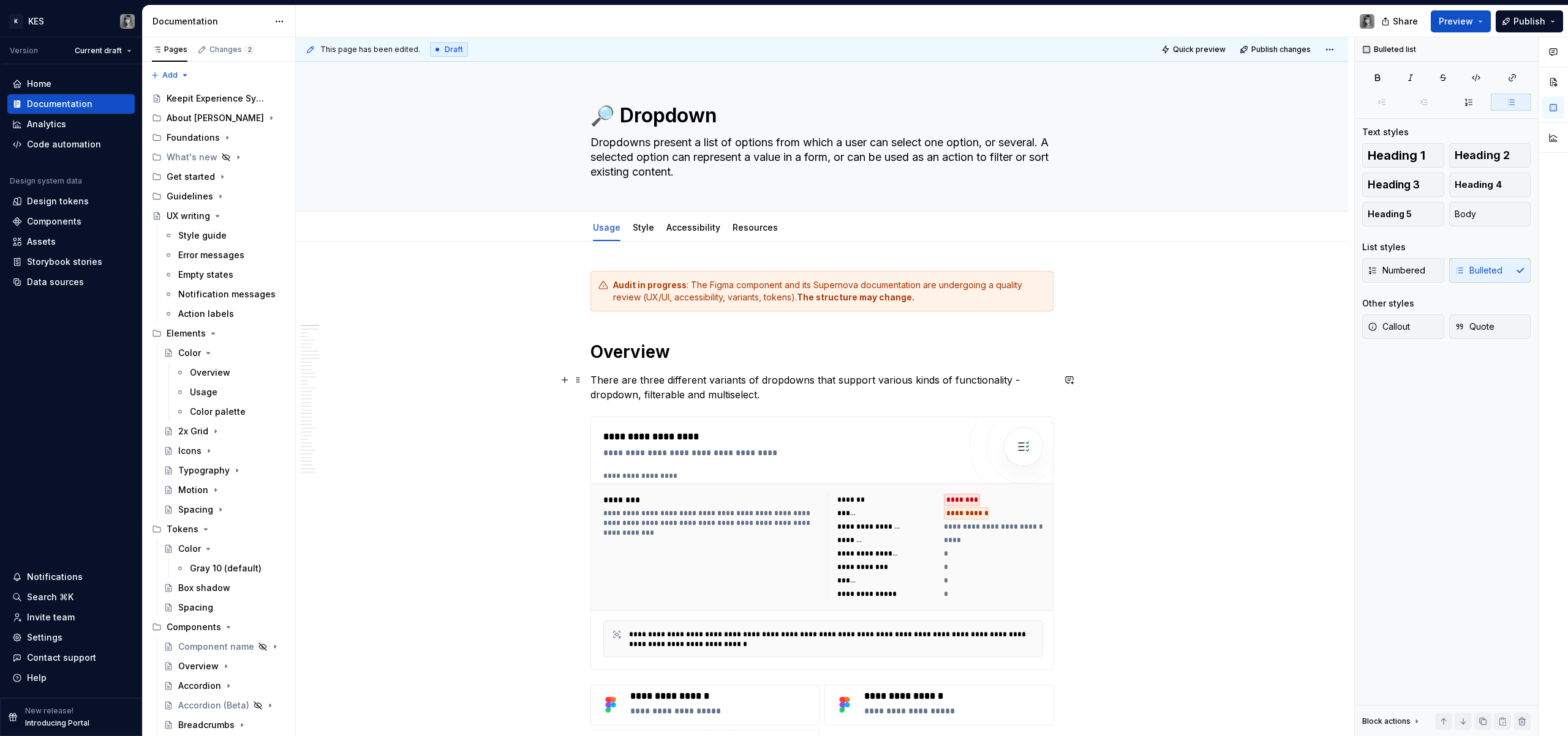
click at [706, 395] on p "There are three different variants of dropdowns that support various kinds of f…" at bounding box center [822, 388] width 463 height 30
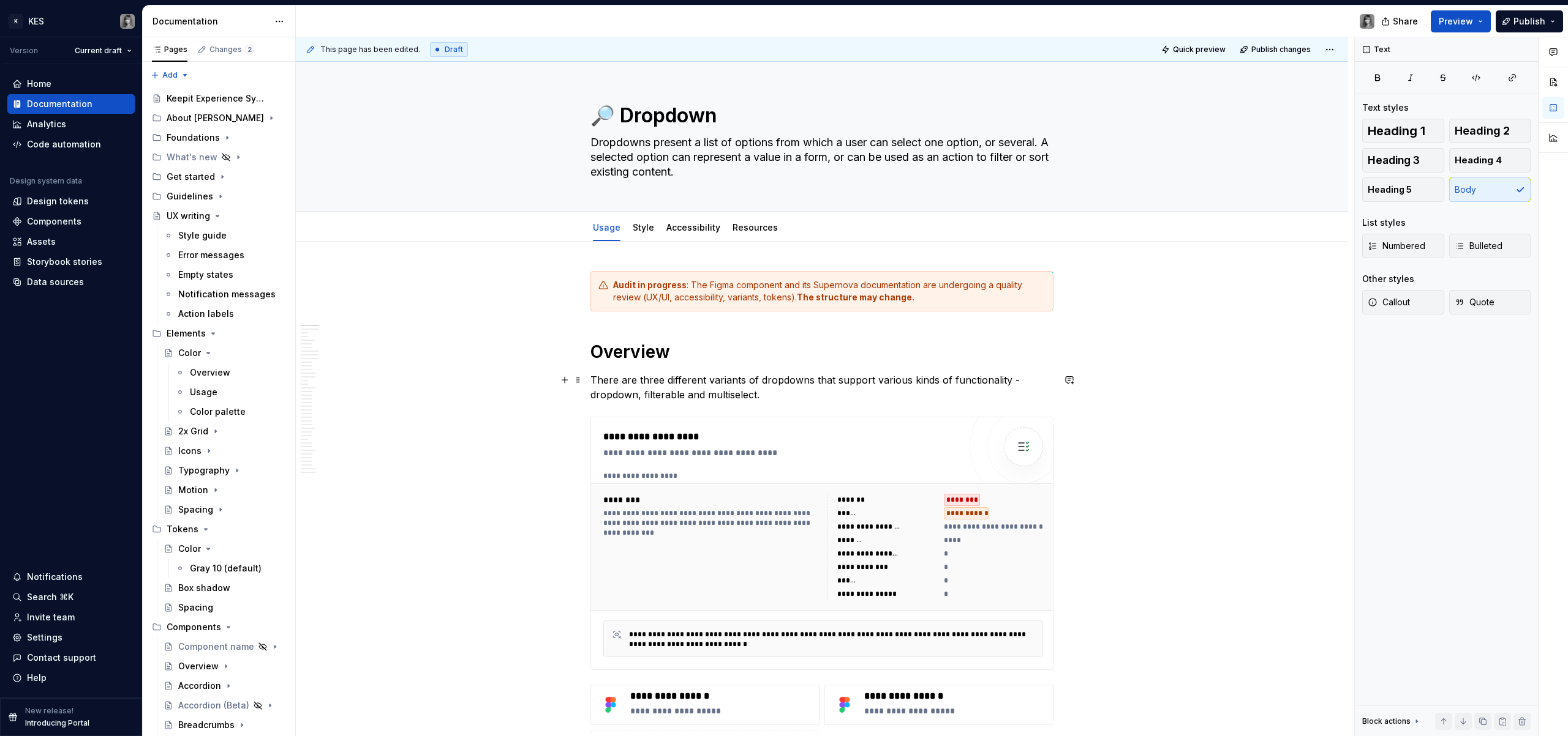
click at [816, 399] on p "There are three different variants of dropdowns that support various kinds of f…" at bounding box center [822, 388] width 463 height 30
type textarea "*"
click at [732, 400] on p "There are three different variants of dropdowns that support various kinds of f…" at bounding box center [822, 388] width 463 height 30
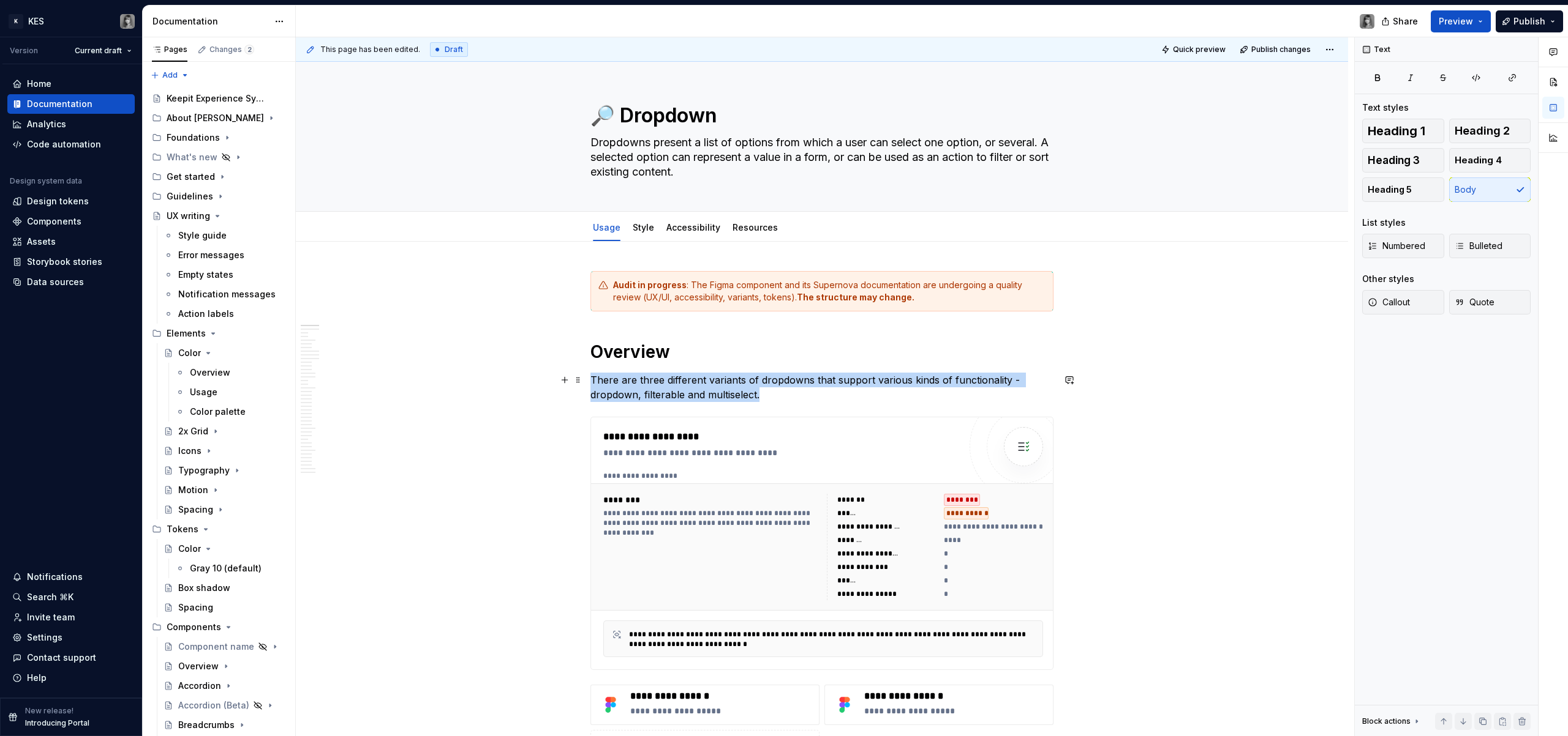
click at [732, 400] on p "There are three different variants of dropdowns that support various kinds of f…" at bounding box center [822, 388] width 463 height 30
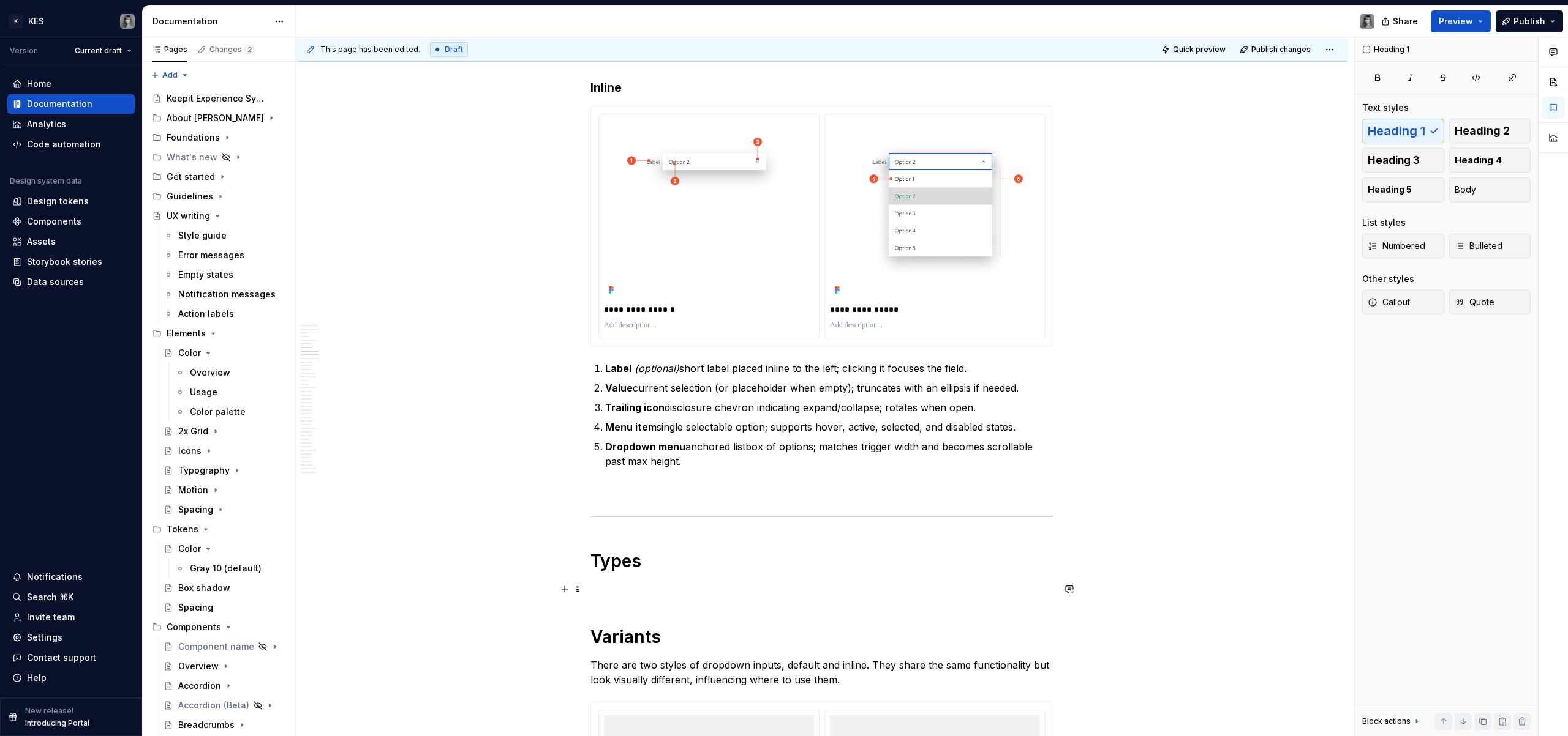
scroll to position [1825, 0]
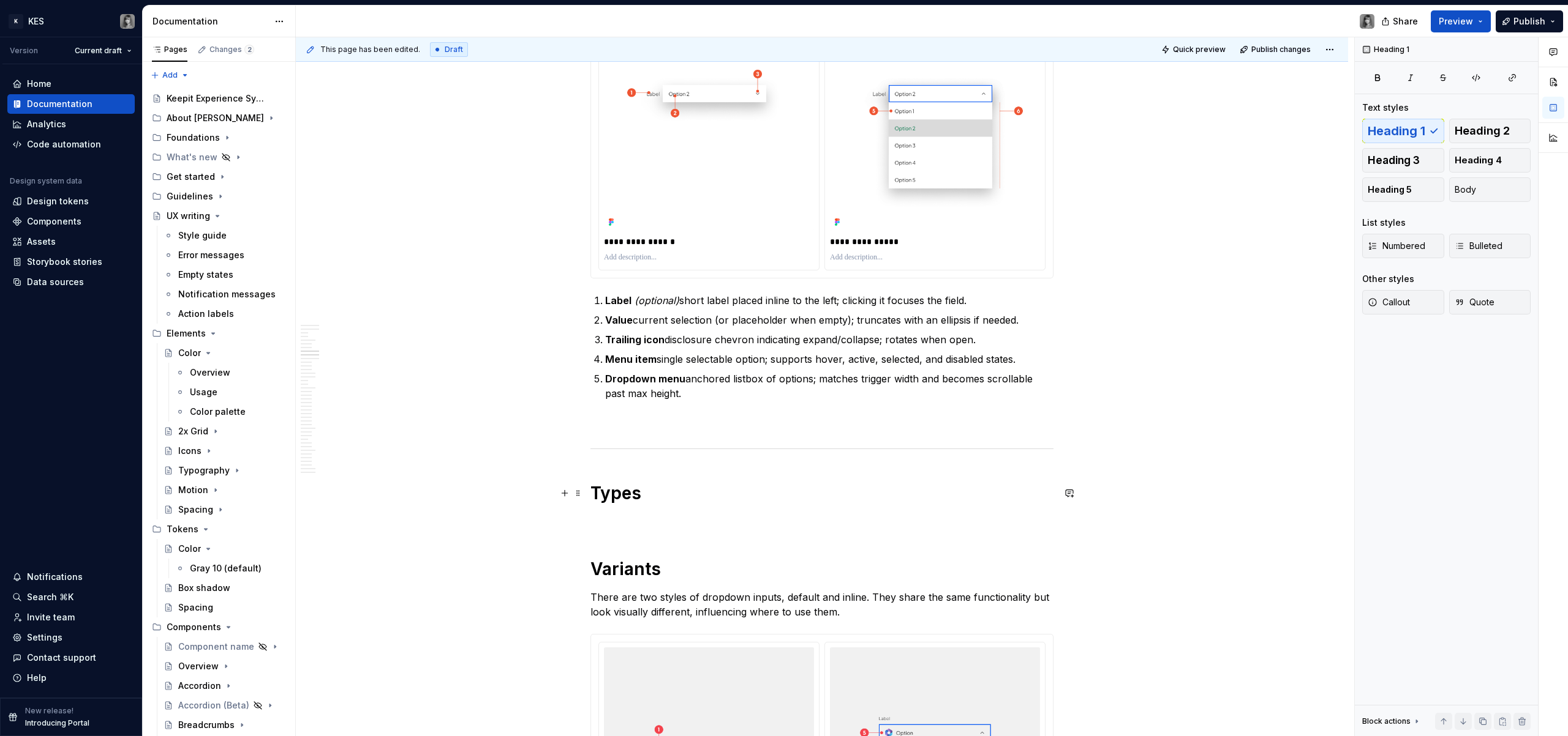
click at [593, 448] on h1 "Types" at bounding box center [822, 493] width 463 height 22
click at [620, 448] on h1 "Types" at bounding box center [822, 493] width 463 height 22
click at [621, 448] on h1 "Types" at bounding box center [822, 493] width 463 height 22
click at [686, 448] on h1 "Types" at bounding box center [822, 493] width 463 height 22
click at [705, 448] on p at bounding box center [822, 521] width 463 height 15
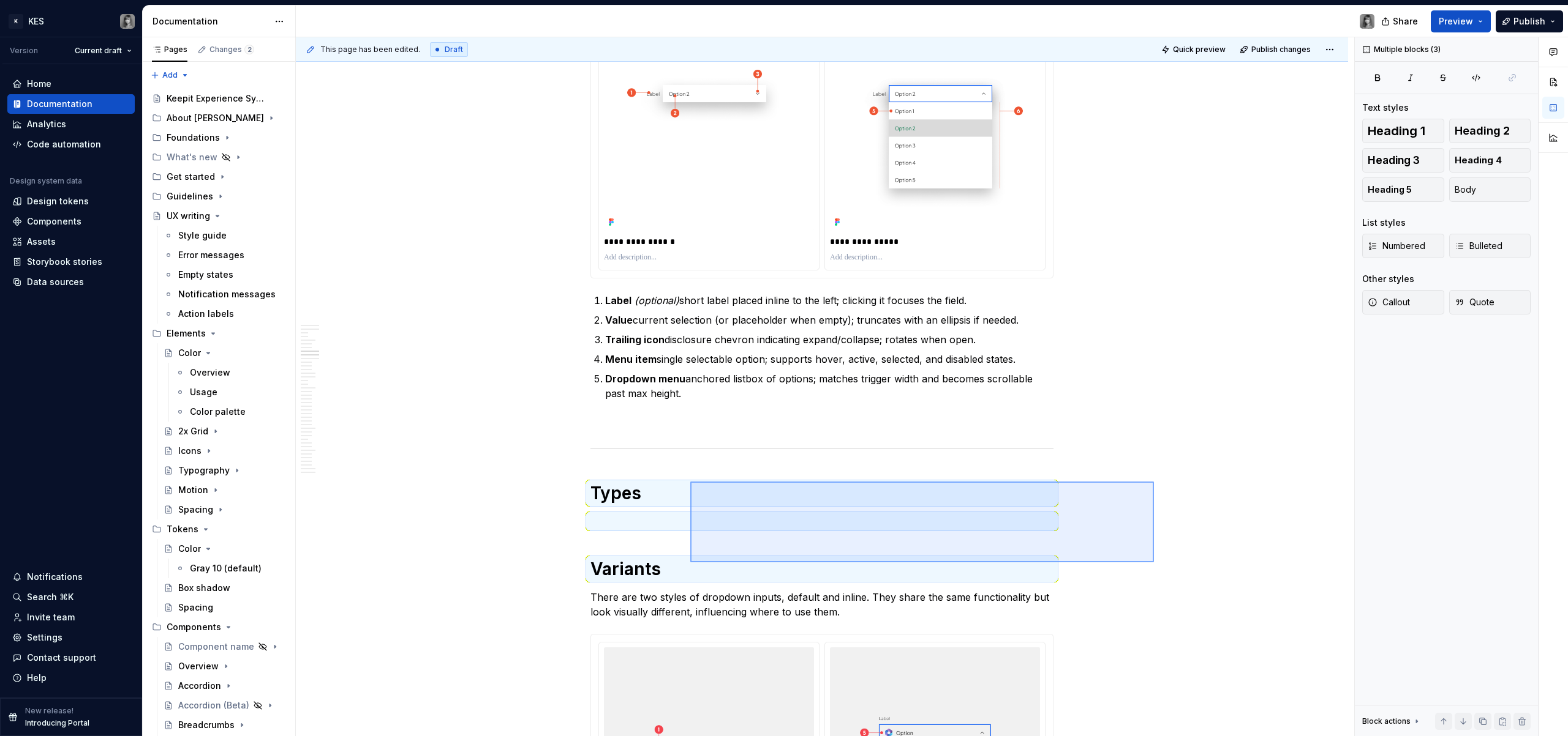
drag, startPoint x: 1084, startPoint y: 505, endPoint x: 697, endPoint y: 554, distance: 390.1
click at [690, 448] on div "**********" at bounding box center [824, 387] width 1058 height 700
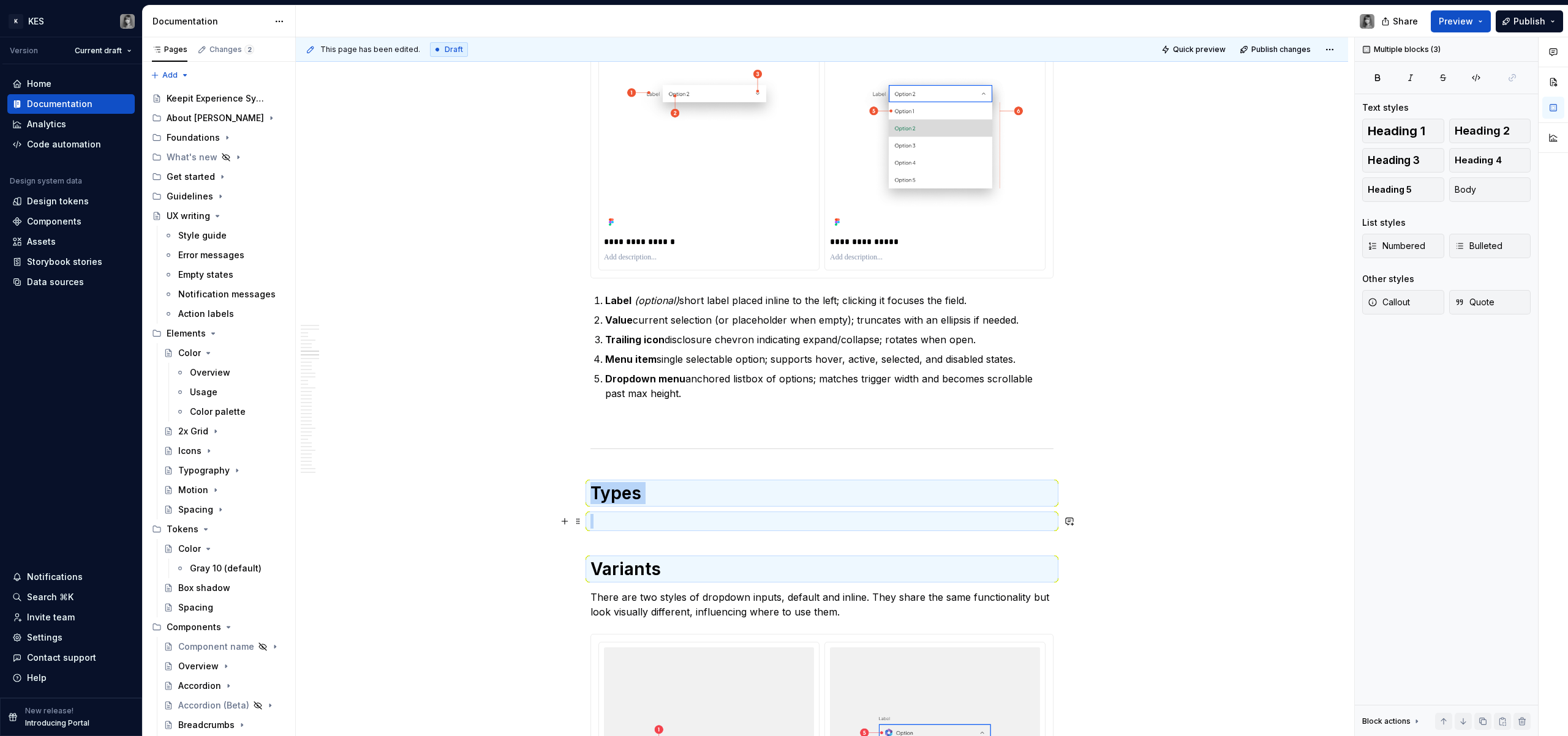
click at [698, 448] on p at bounding box center [822, 521] width 463 height 15
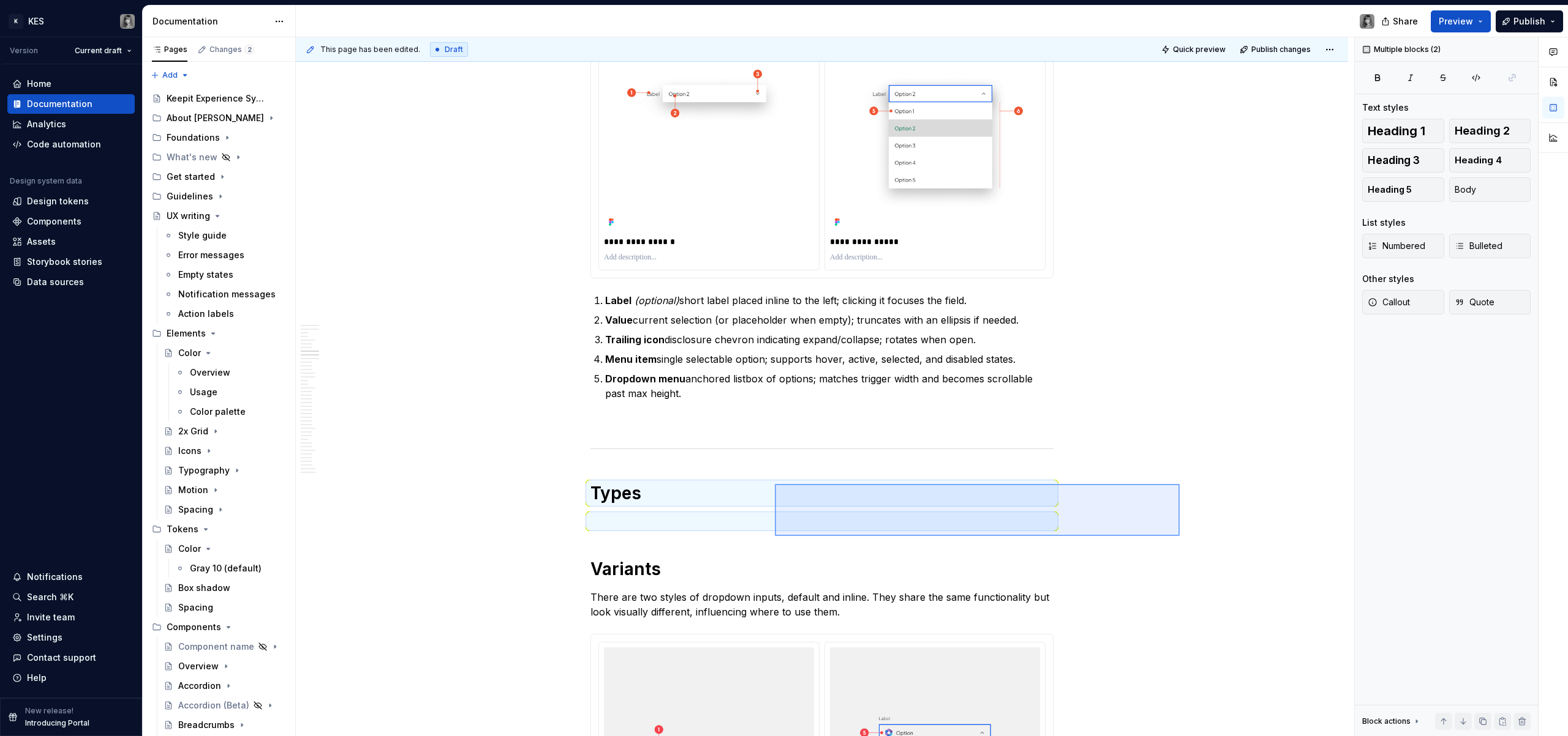
drag, startPoint x: 1068, startPoint y: 502, endPoint x: 775, endPoint y: 536, distance: 295.0
click at [775, 448] on div "**********" at bounding box center [824, 387] width 1058 height 700
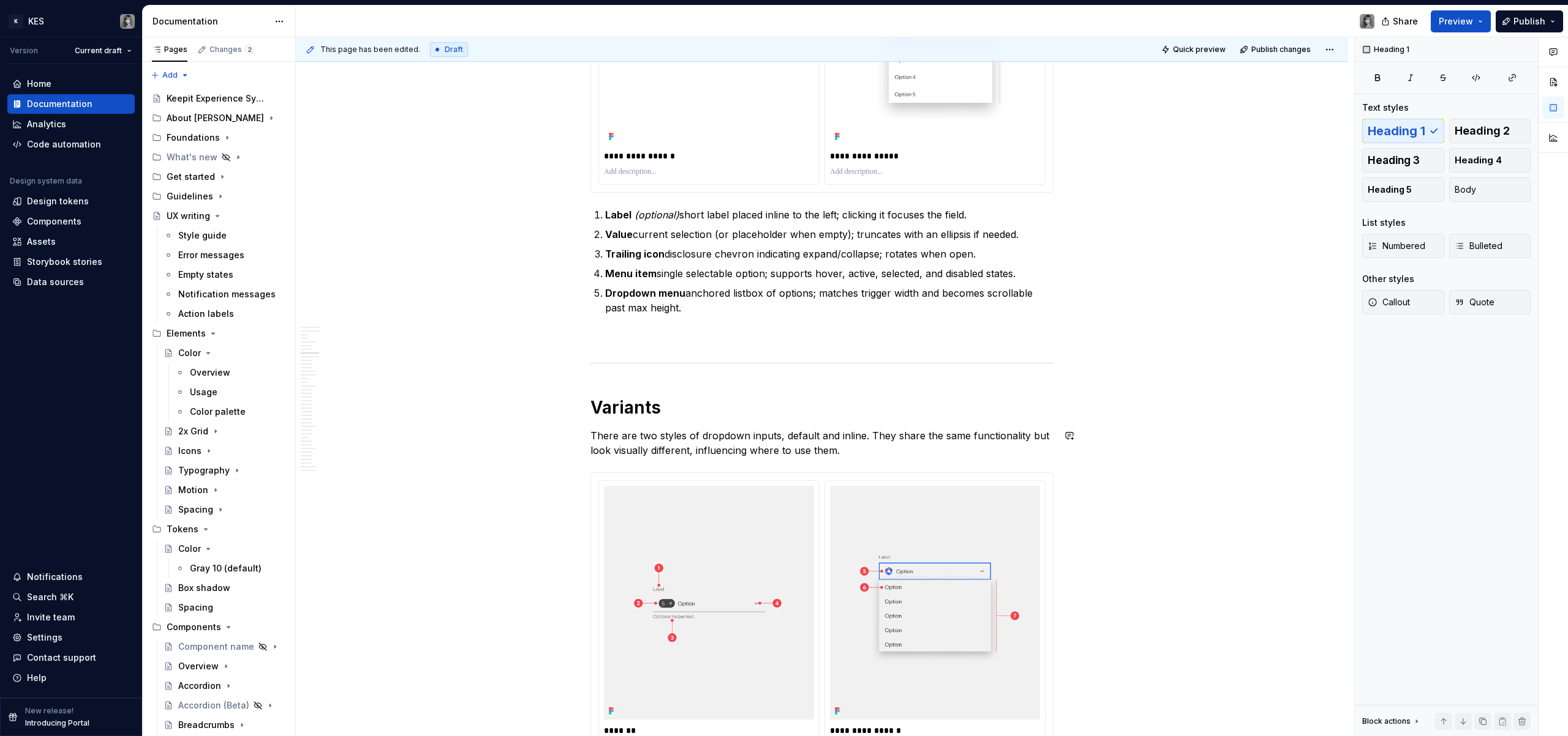
scroll to position [2011, 0]
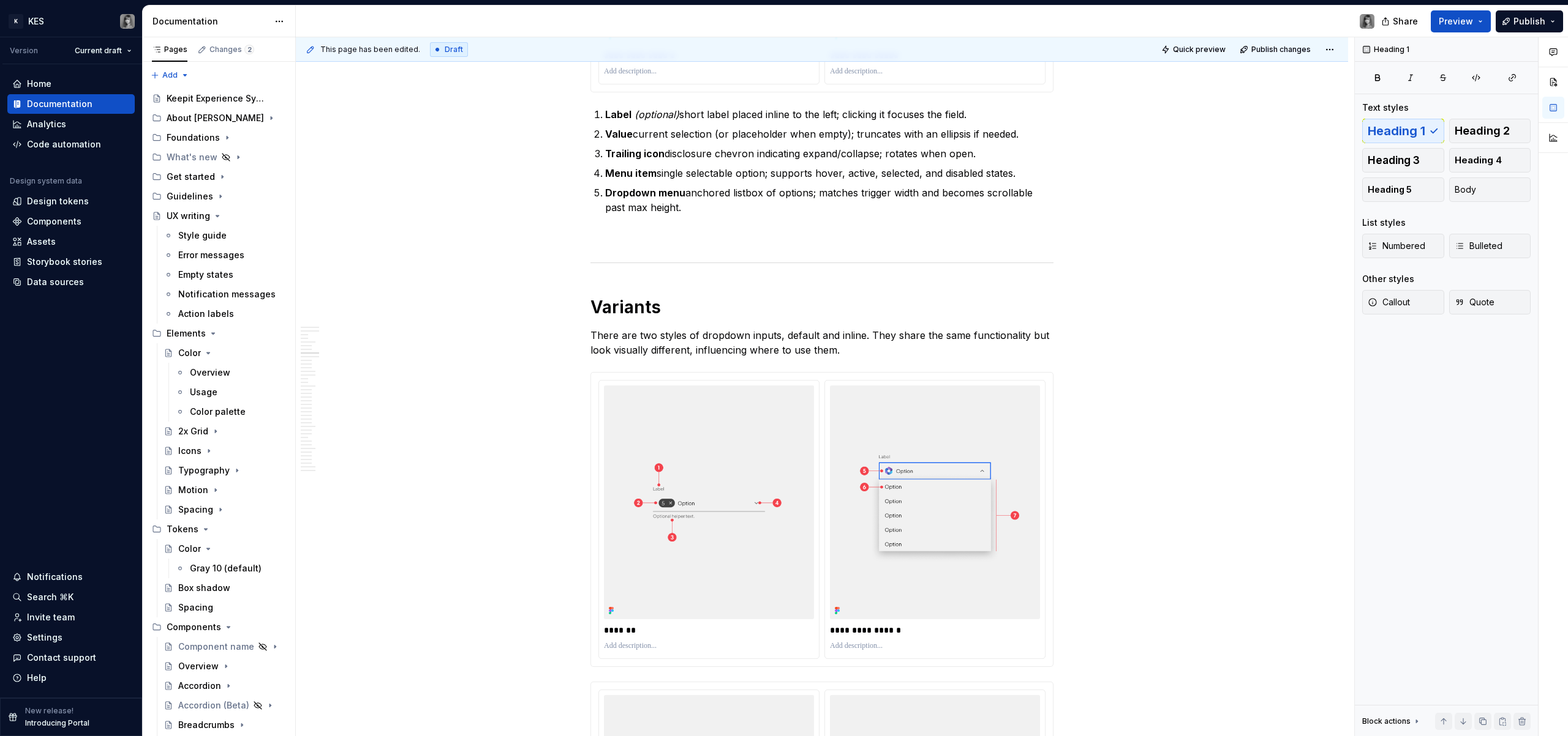
click at [880, 448] on p "**********" at bounding box center [934, 631] width 210 height 12
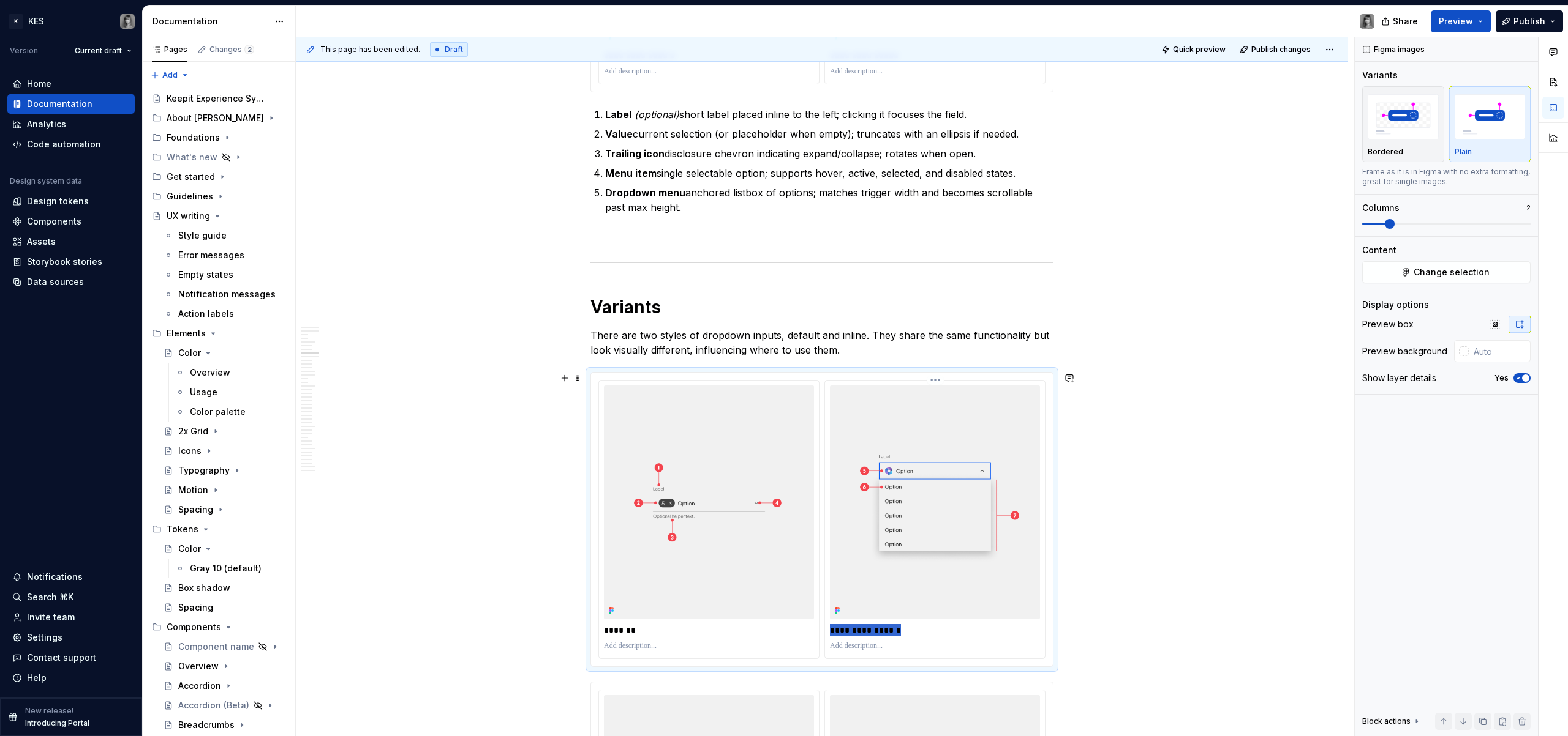
click at [880, 448] on p "**********" at bounding box center [934, 631] width 210 height 12
click at [894, 448] on p "**********" at bounding box center [934, 631] width 210 height 12
click at [893, 448] on p "**********" at bounding box center [934, 631] width 210 height 12
click at [894, 448] on p "**********" at bounding box center [934, 631] width 210 height 12
click at [902, 448] on p "**********" at bounding box center [934, 631] width 210 height 12
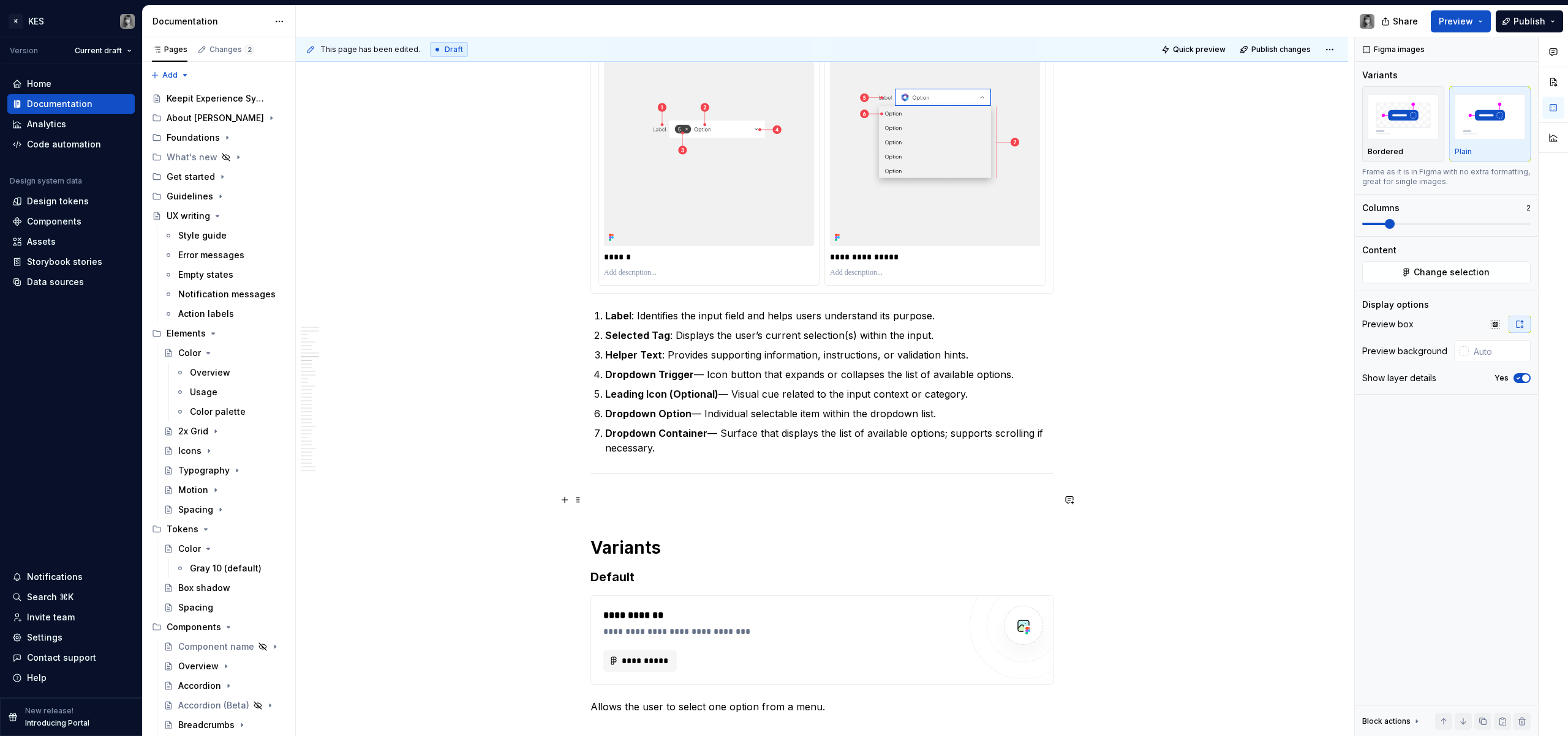
scroll to position [2691, 0]
click at [884, 260] on p "**********" at bounding box center [934, 260] width 210 height 12
click at [899, 339] on p "Selected Tag : Displays the user’s current selection(s) within the input." at bounding box center [829, 337] width 448 height 15
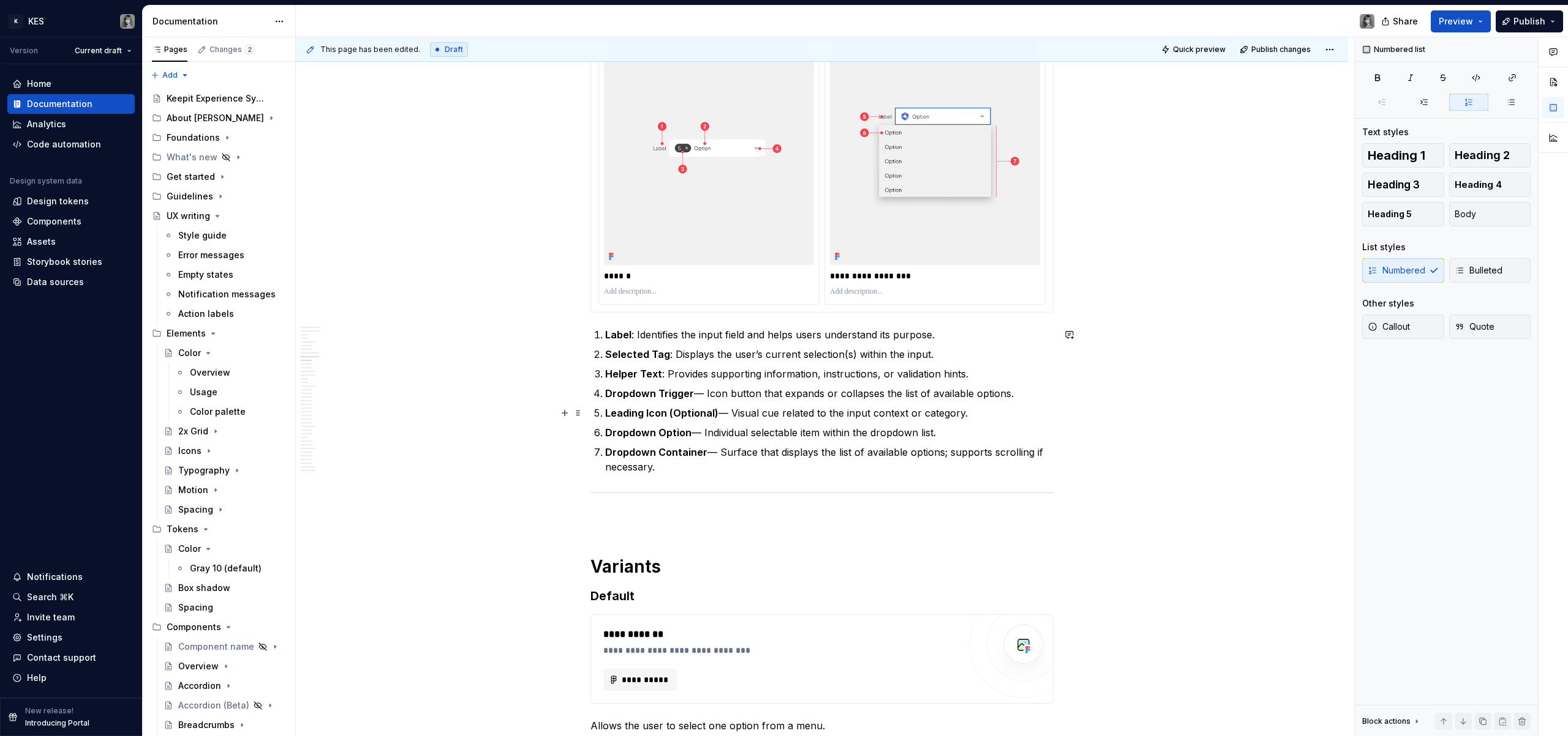
scroll to position [2648, 0]
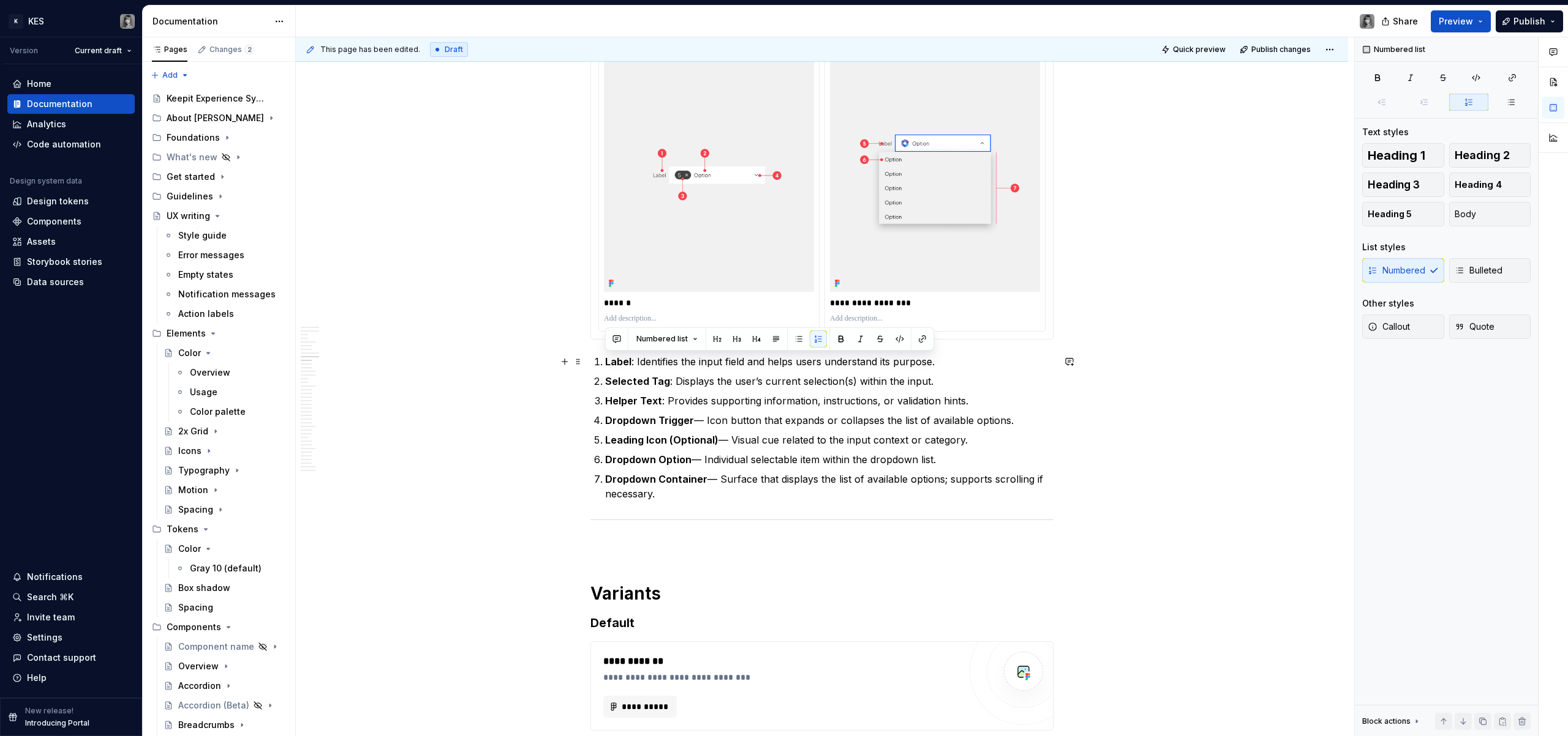
drag, startPoint x: 683, startPoint y: 493, endPoint x: 594, endPoint y: 355, distance: 164.2
click at [605, 355] on ol "Label : Identifies the input field and helps users understand its purpose. Sele…" at bounding box center [829, 427] width 448 height 147
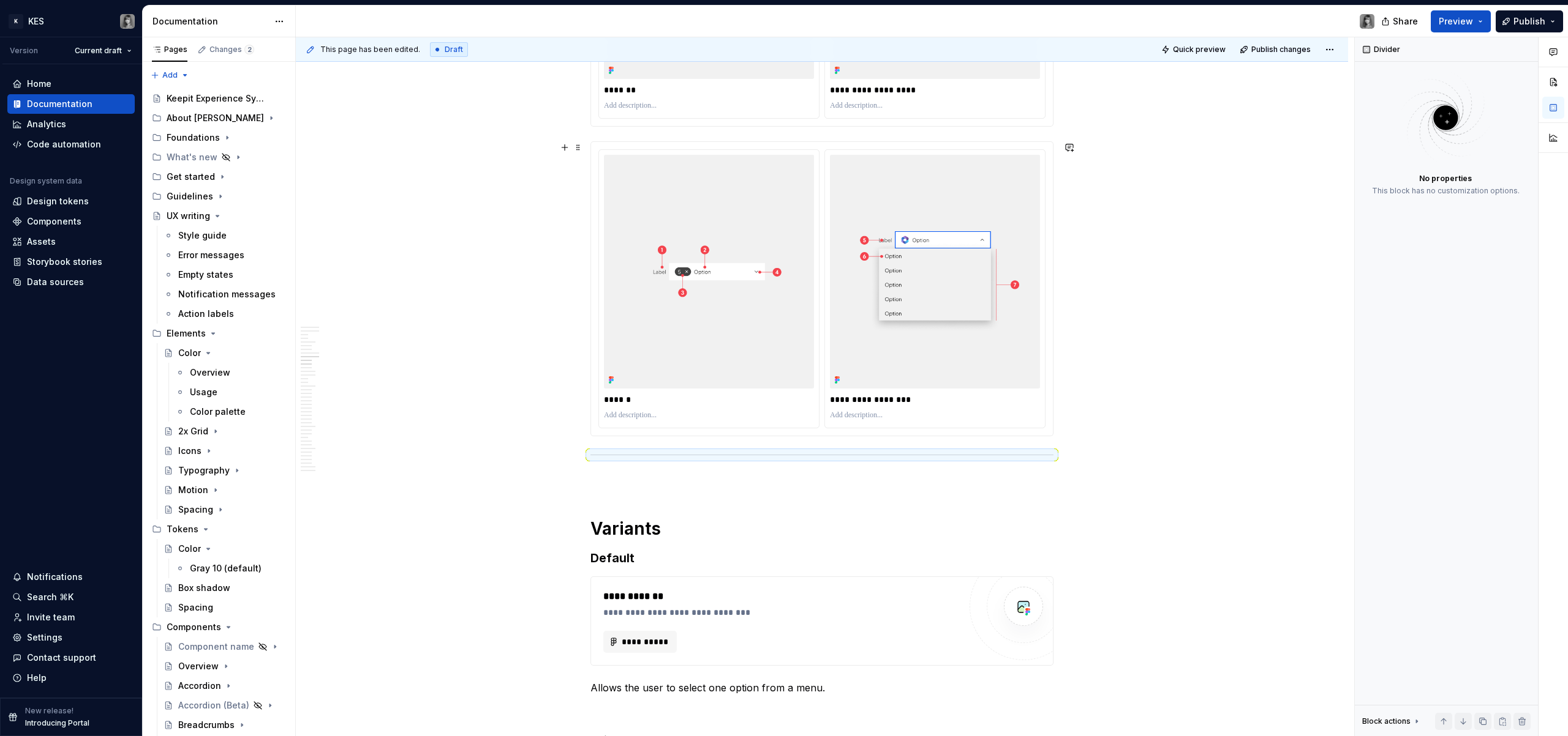
scroll to position [2659, 0]
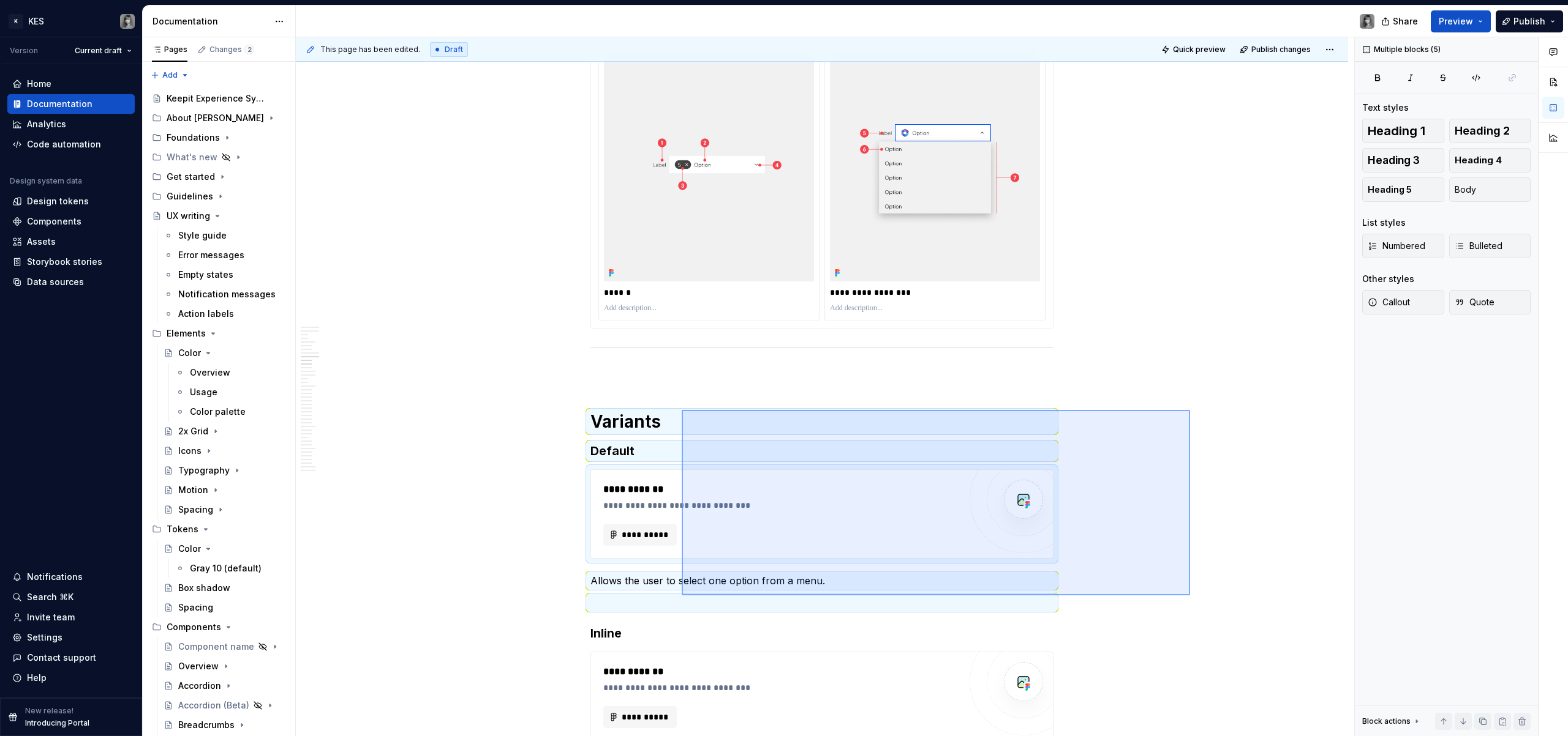
drag, startPoint x: 1190, startPoint y: 410, endPoint x: 667, endPoint y: 593, distance: 554.1
click at [646, 448] on div "**********" at bounding box center [824, 387] width 1058 height 700
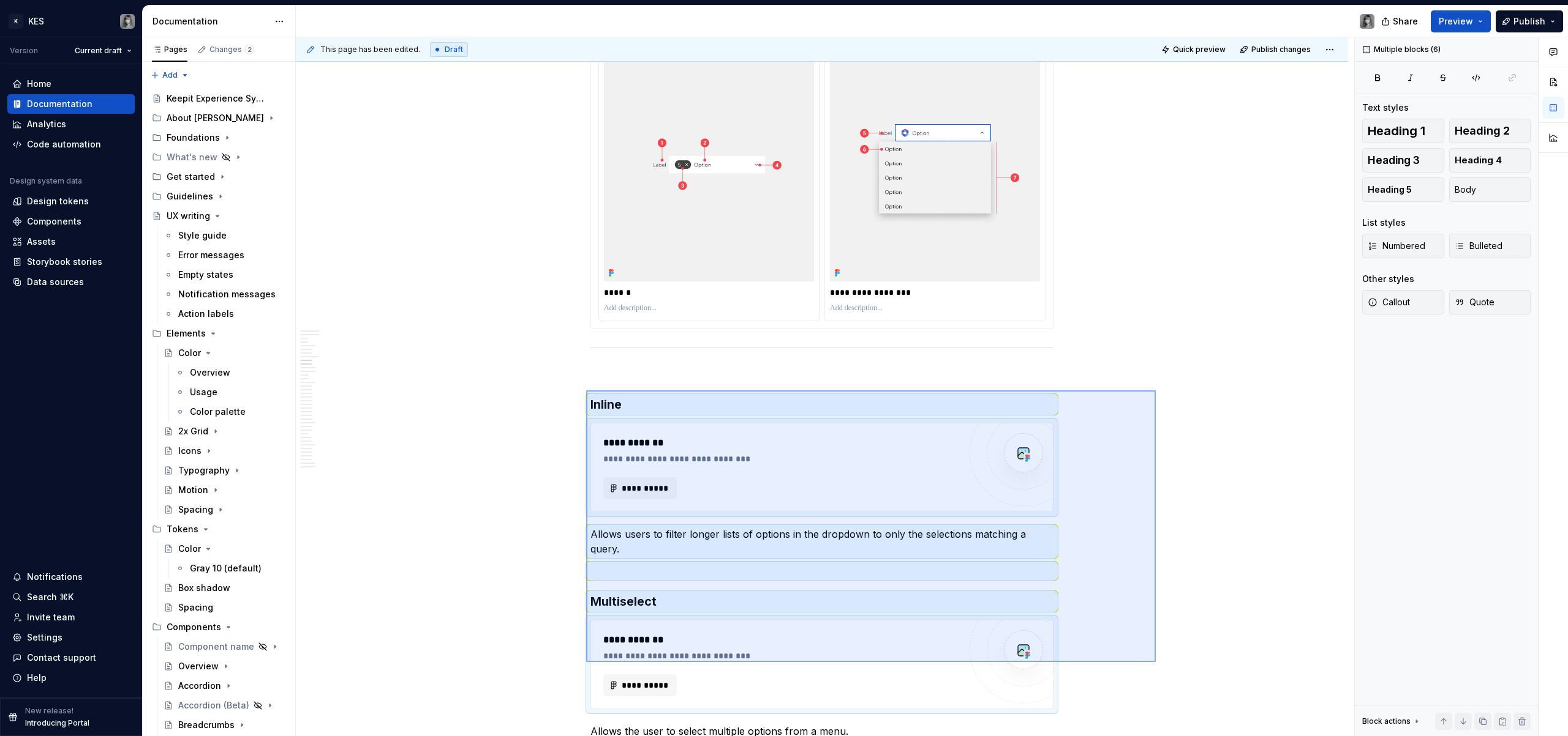
drag, startPoint x: 1082, startPoint y: 437, endPoint x: 611, endPoint y: 648, distance: 516.1
click at [586, 448] on div "**********" at bounding box center [824, 387] width 1058 height 700
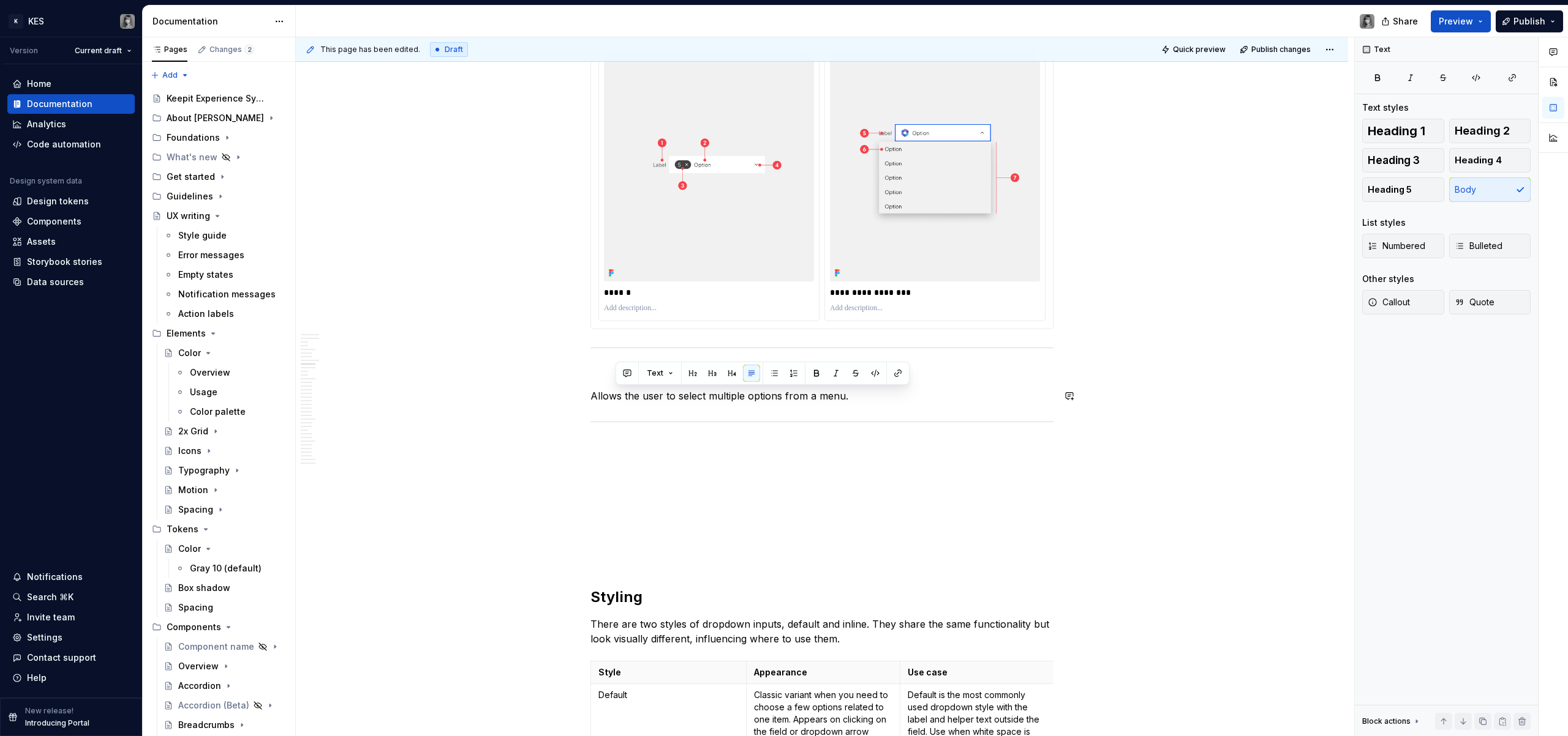
drag, startPoint x: 895, startPoint y: 397, endPoint x: 563, endPoint y: 404, distance: 332.1
click at [819, 397] on p "Allows the user to select multiple options from a menu" at bounding box center [822, 396] width 463 height 15
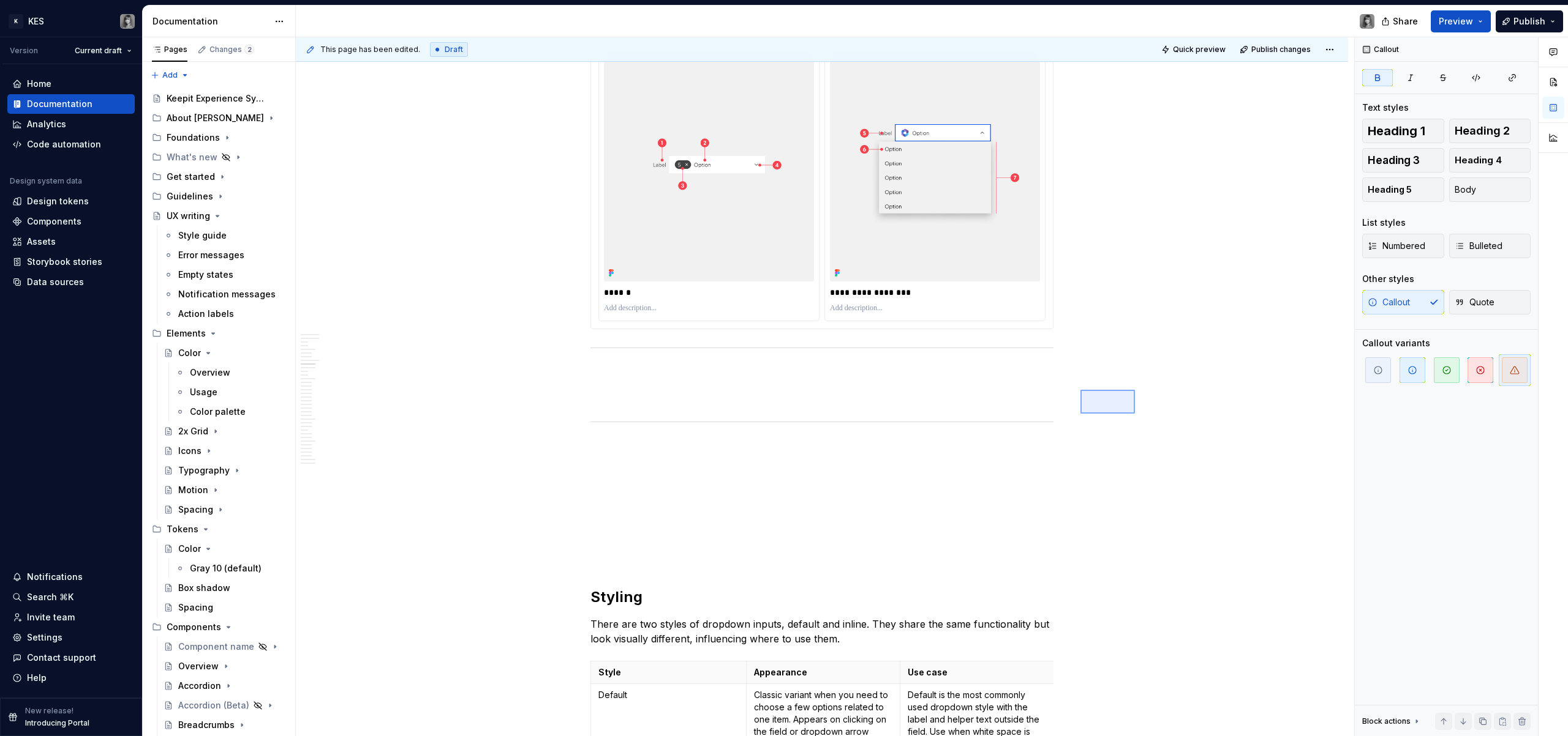
drag, startPoint x: 1080, startPoint y: 414, endPoint x: 832, endPoint y: 482, distance: 257.2
click at [832, 448] on div "**********" at bounding box center [824, 387] width 1058 height 700
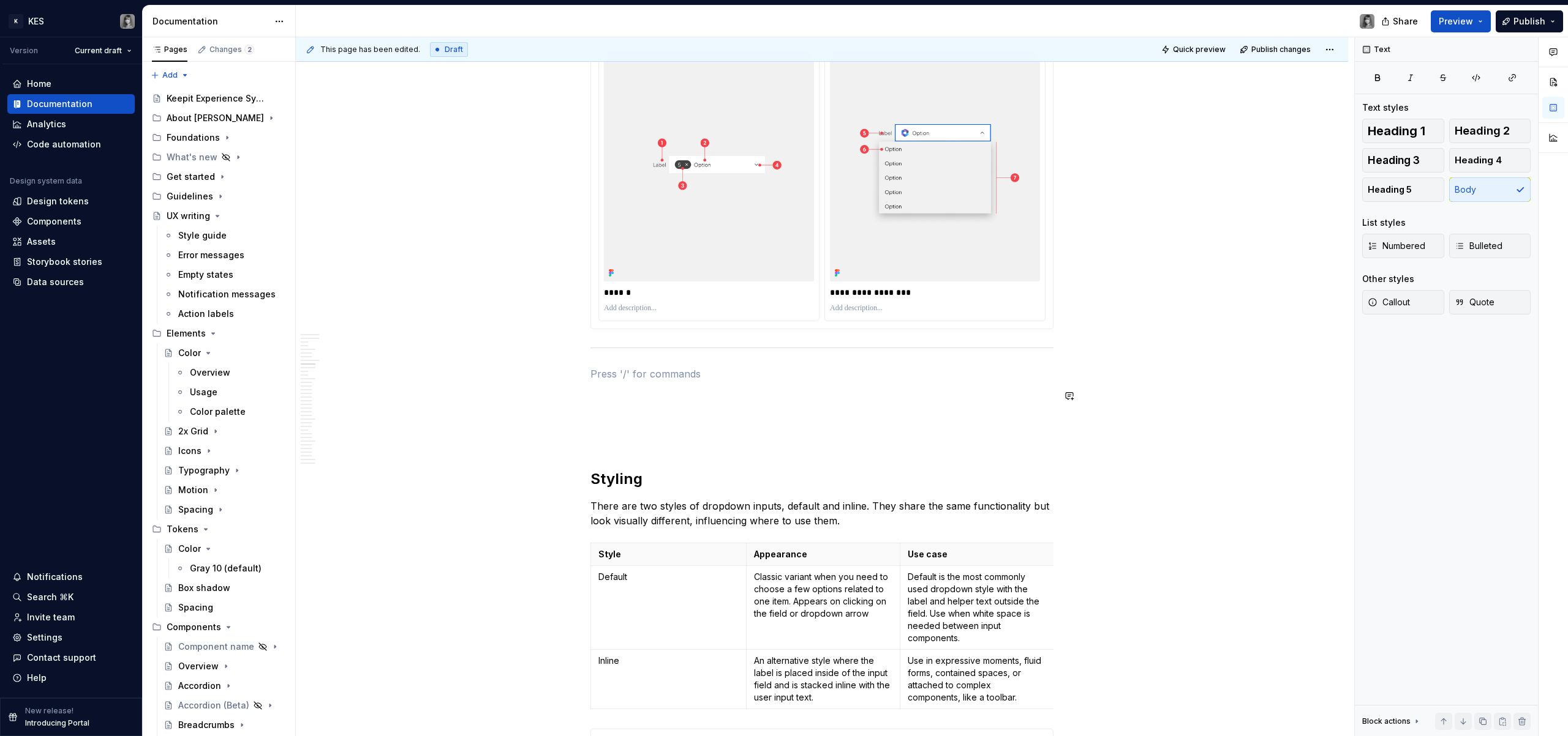
click at [680, 424] on p at bounding box center [822, 417] width 463 height 15
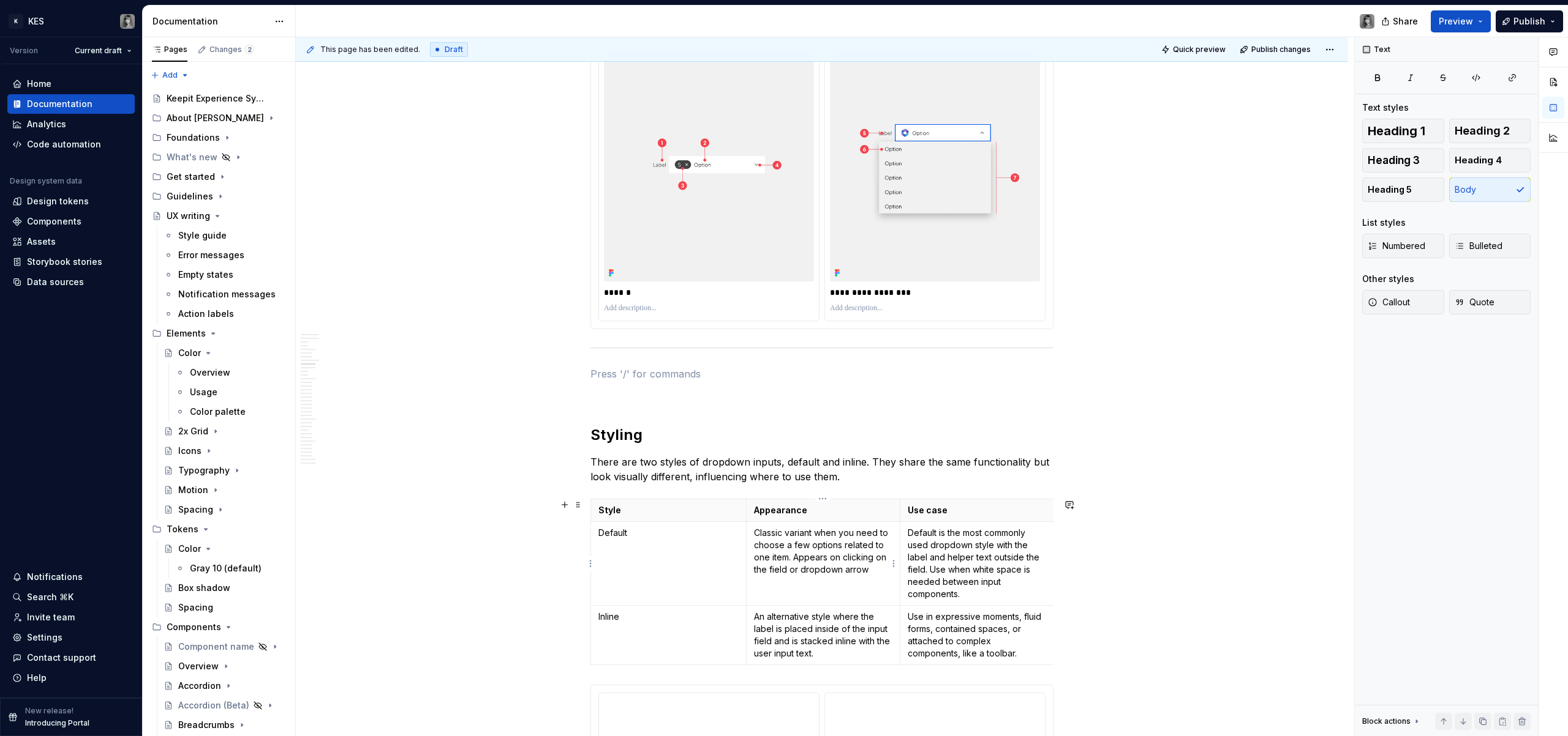
click at [836, 448] on p "Classic variant when you need to choose a few options related to one item. Appe…" at bounding box center [823, 552] width 139 height 49
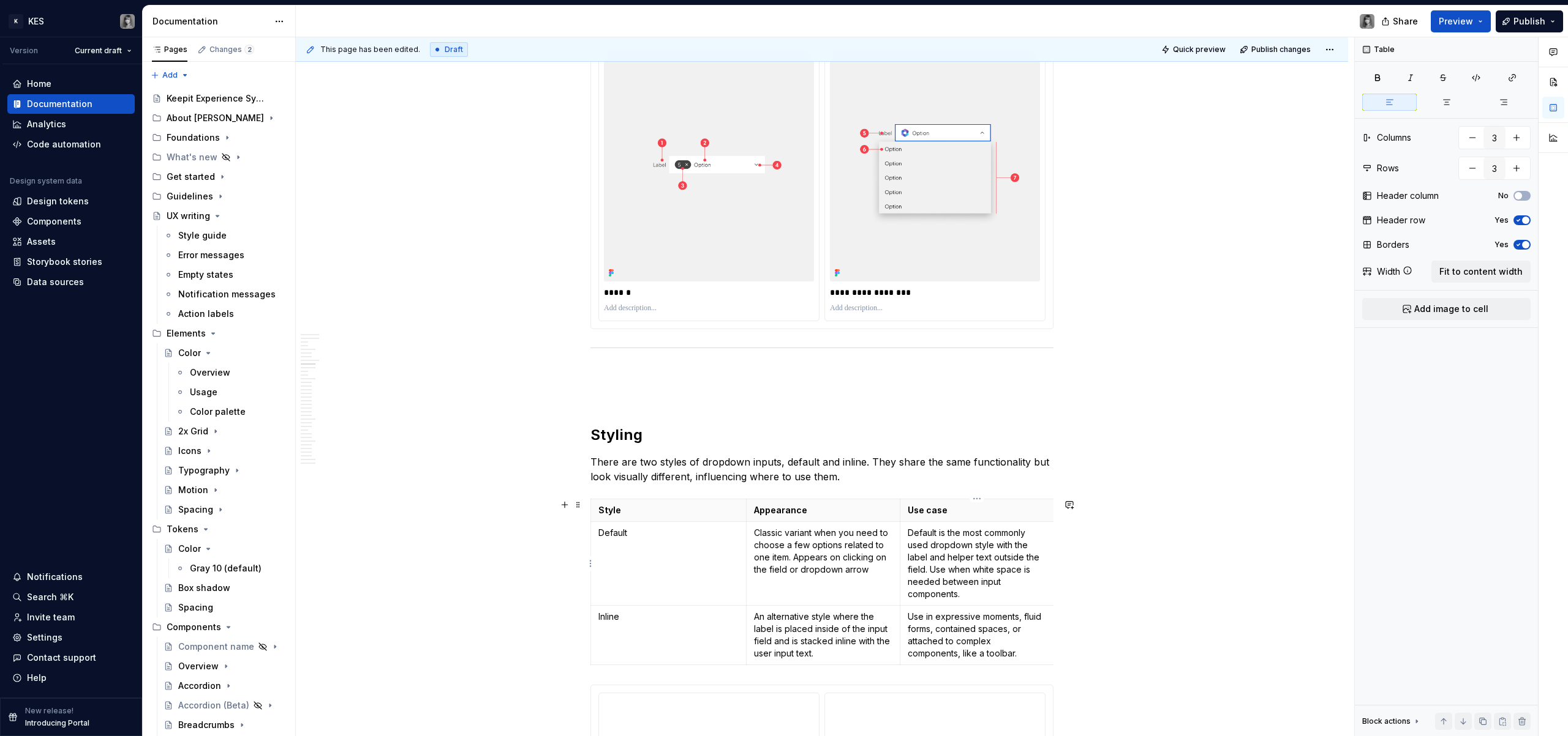
click at [912, 448] on p "Default is the most commonly used dropdown style with the label and helper text…" at bounding box center [976, 564] width 139 height 74
click at [723, 448] on td "Default" at bounding box center [668, 563] width 156 height 84
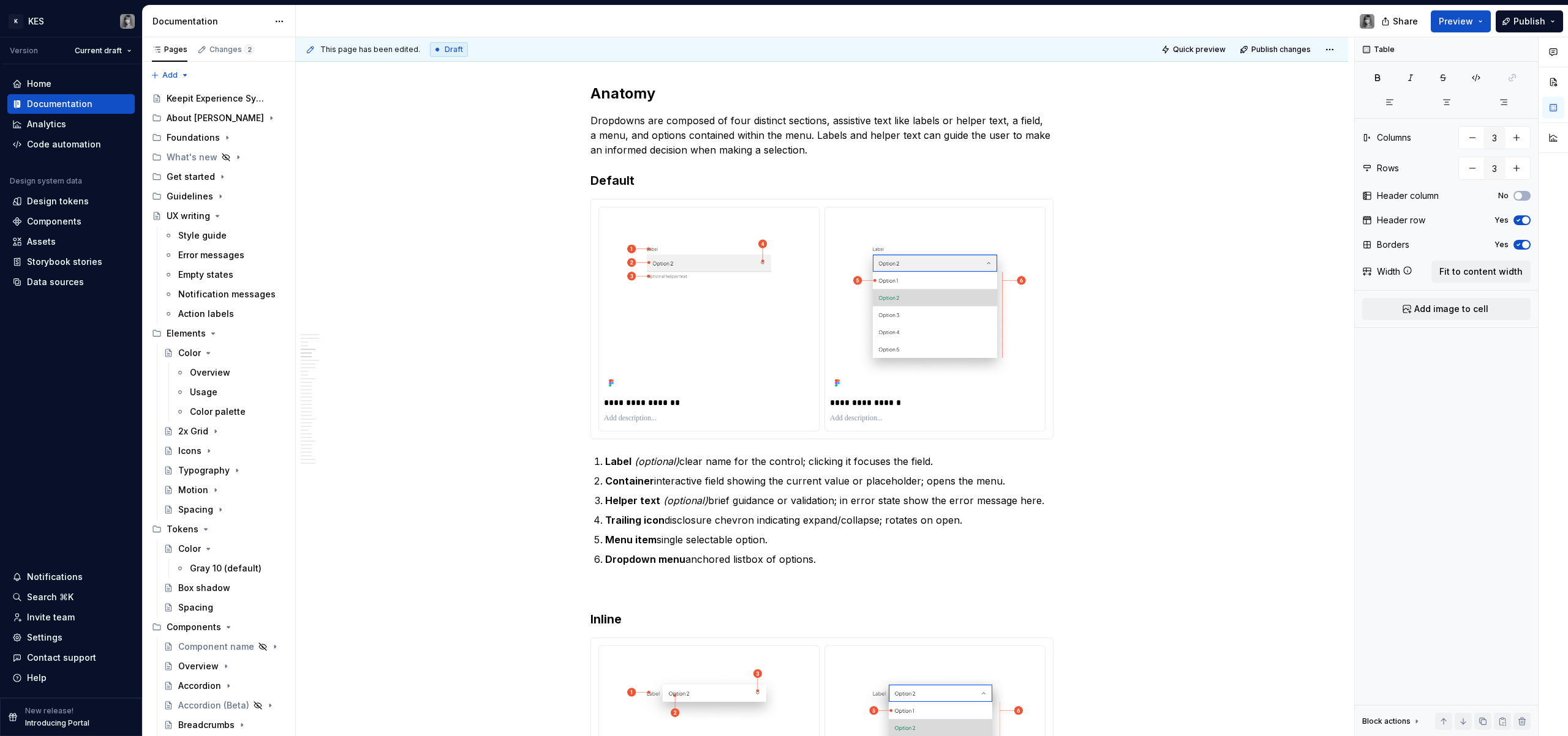
scroll to position [1174, 0]
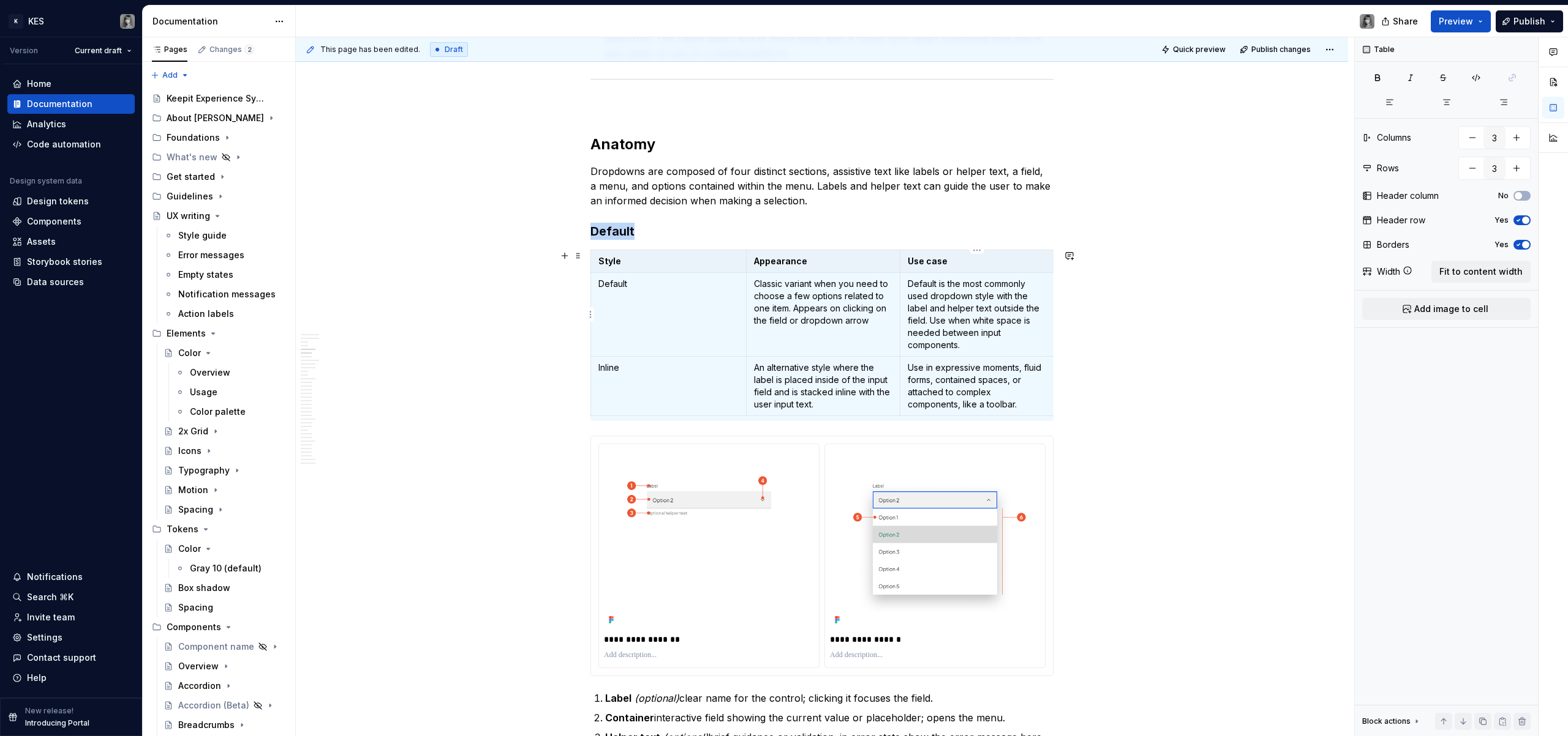
click at [925, 347] on p "Default is the most commonly used dropdown style with the label and helper text…" at bounding box center [976, 314] width 139 height 74
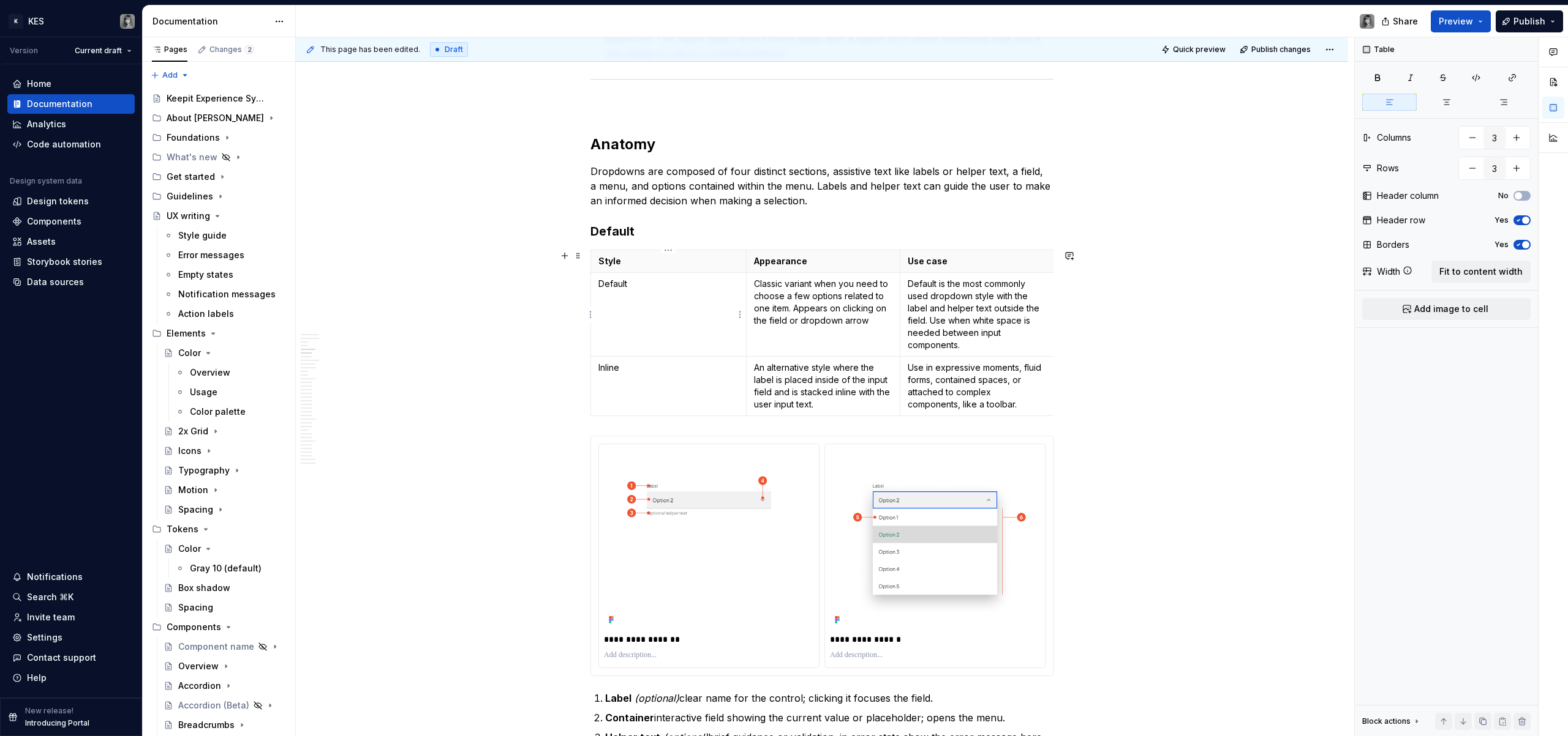
click at [656, 273] on td "Default" at bounding box center [668, 314] width 156 height 84
click at [648, 267] on p "Style" at bounding box center [668, 261] width 140 height 12
drag, startPoint x: 972, startPoint y: 263, endPoint x: 695, endPoint y: 263, distance: 277.0
click at [695, 263] on tr "Style Appearance Use case" at bounding box center [822, 261] width 464 height 23
click at [663, 274] on td "Default" at bounding box center [668, 314] width 156 height 84
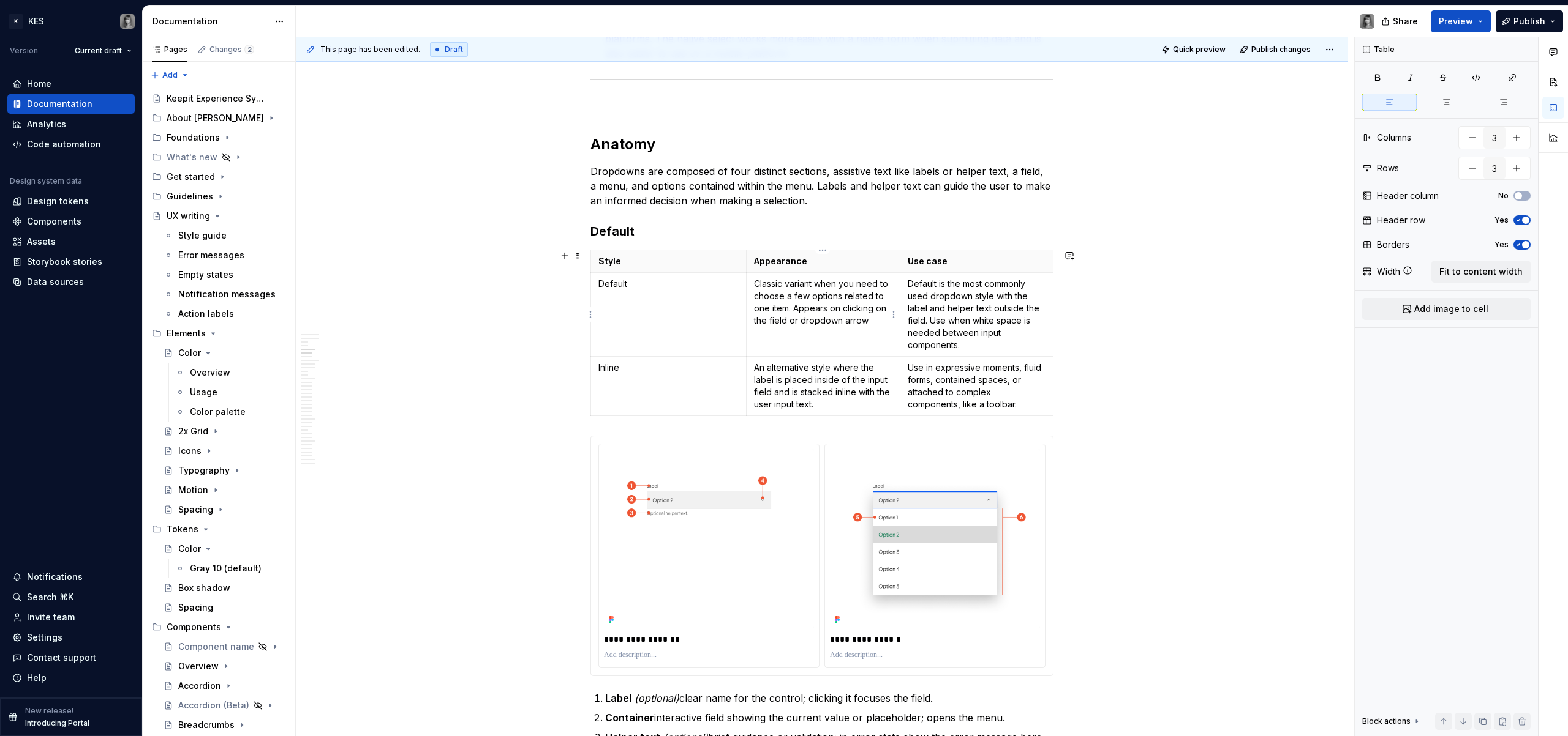
click at [793, 300] on p "Classic variant when you need to choose a few options related to one item. Appe…" at bounding box center [823, 302] width 139 height 49
click at [665, 237] on h3 "Default" at bounding box center [822, 230] width 463 height 17
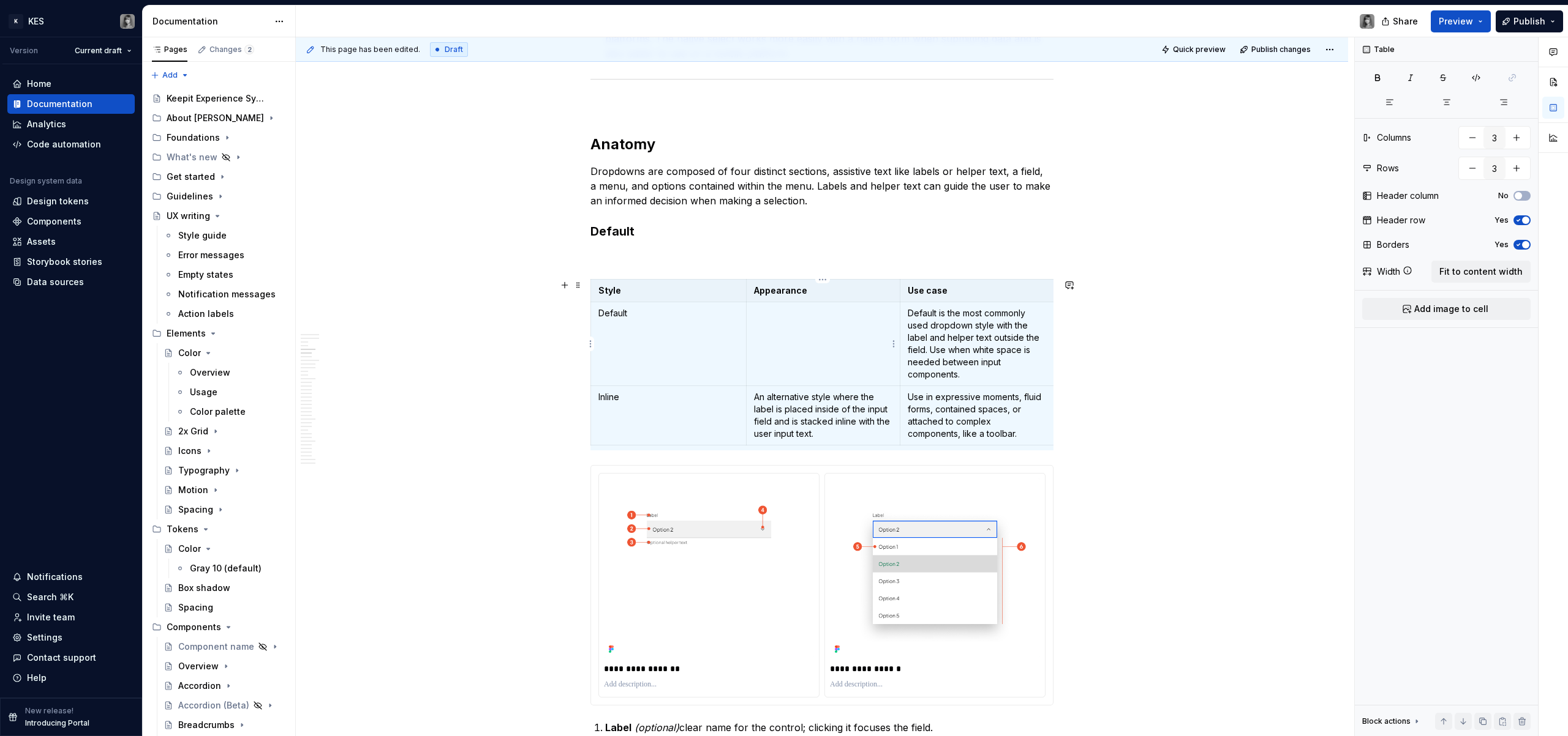
click at [804, 336] on td at bounding box center [823, 343] width 155 height 84
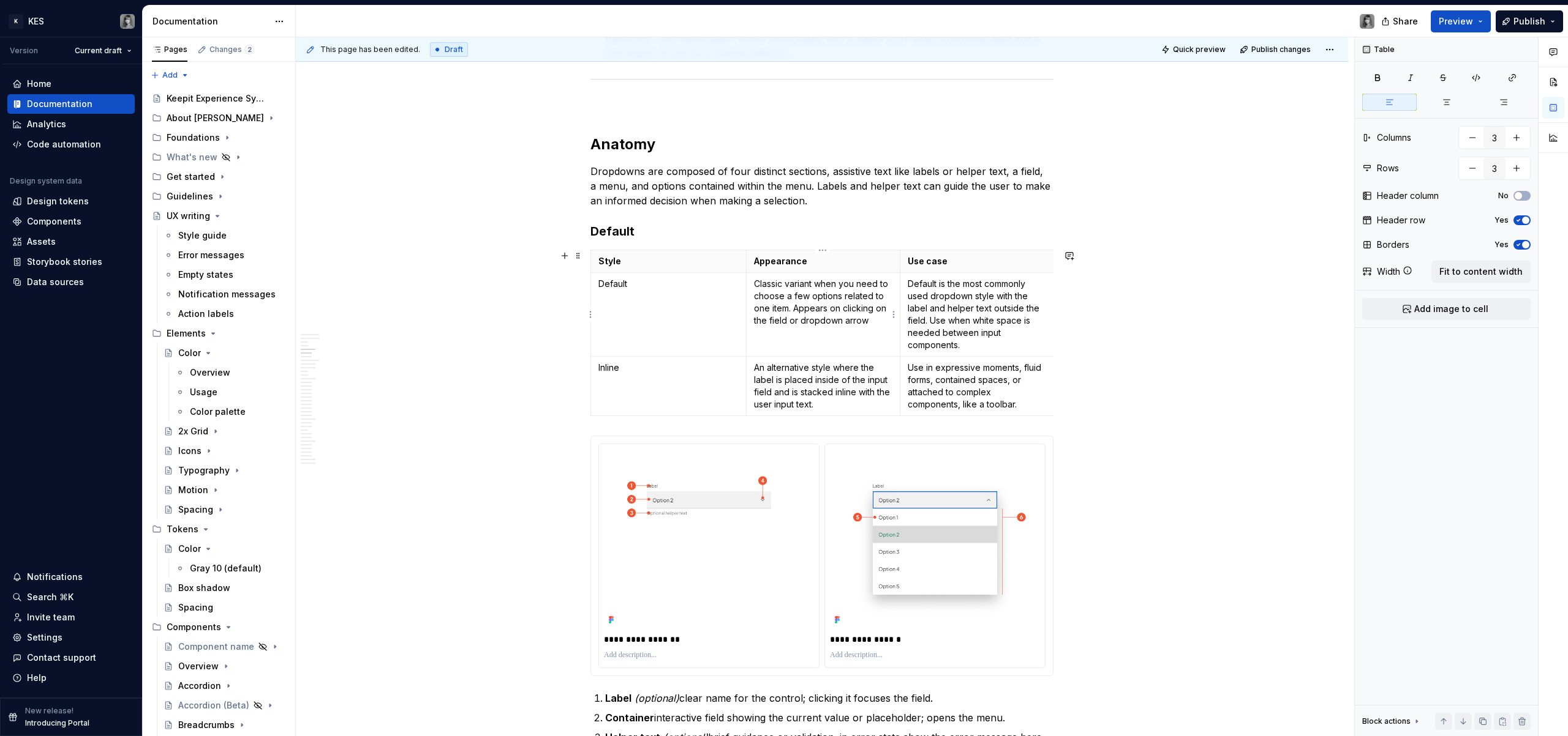
click at [801, 314] on p "Classic variant when you need to choose a few options related to one item. Appe…" at bounding box center [823, 302] width 139 height 49
click at [830, 317] on p "Classic variant when you need to choose a few options related to one item. Appe…" at bounding box center [823, 302] width 139 height 49
drag, startPoint x: 866, startPoint y: 325, endPoint x: 755, endPoint y: 286, distance: 117.7
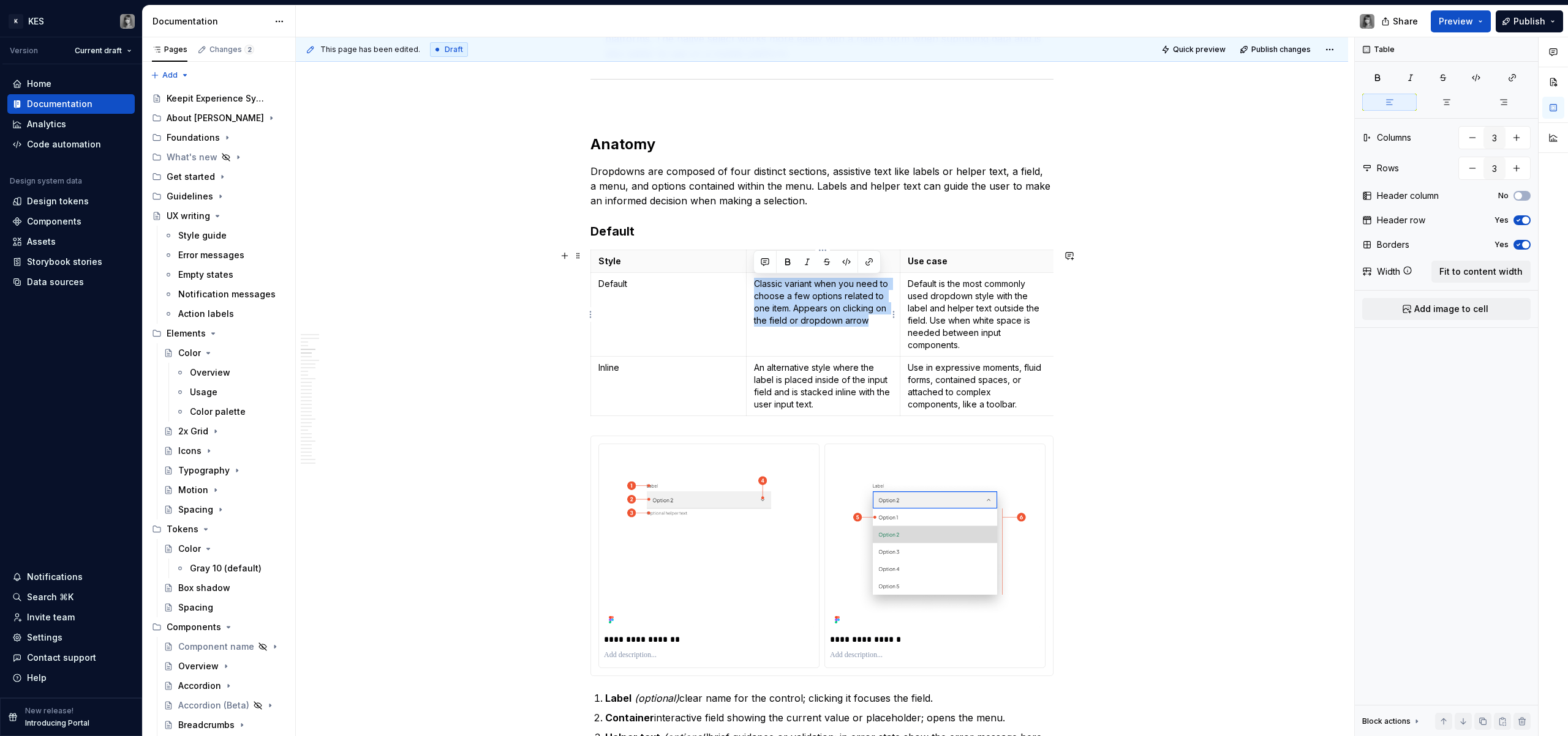
click at [755, 286] on p "Classic variant when you need to choose a few options related to one item. Appe…" at bounding box center [823, 302] width 139 height 49
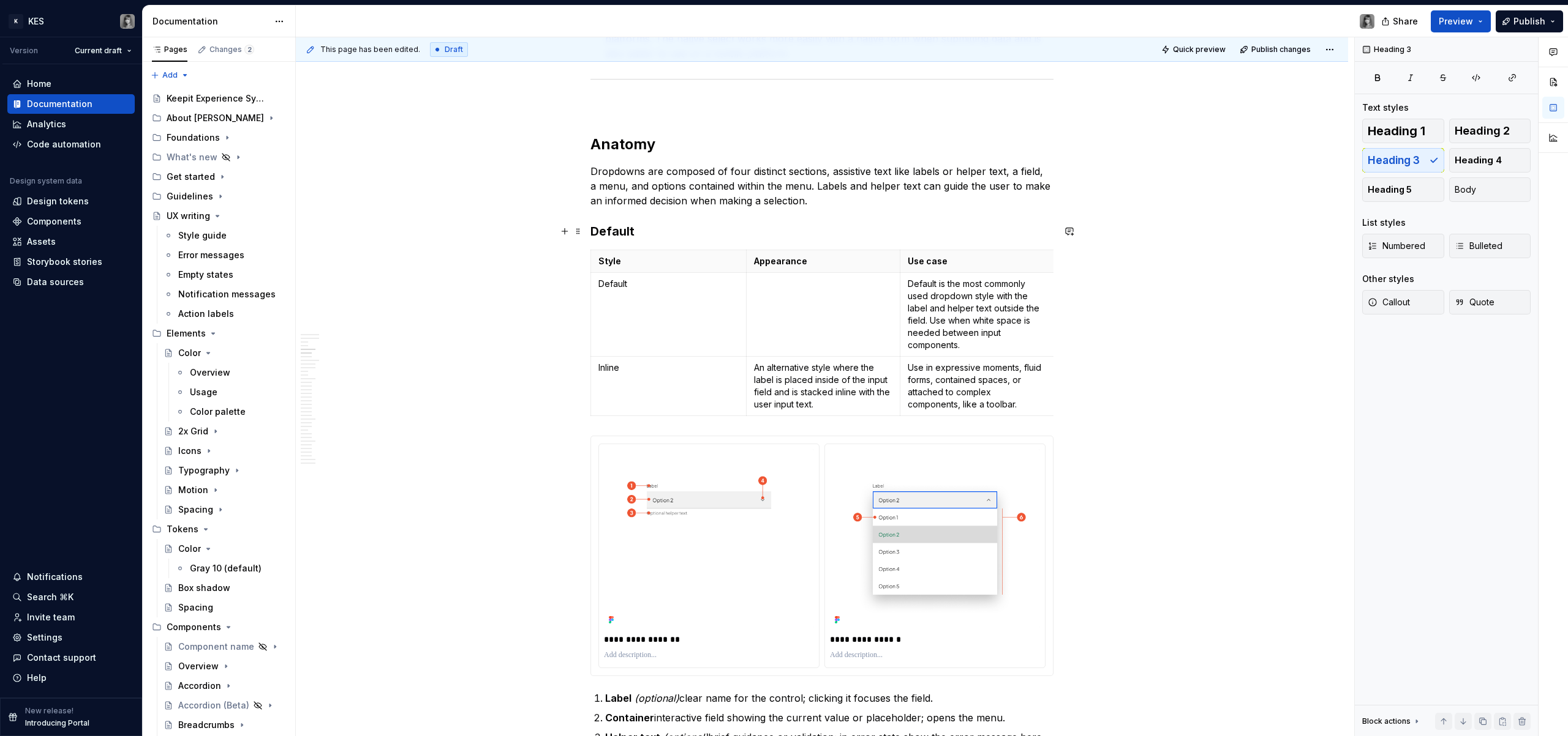
click at [678, 235] on h3 "Default" at bounding box center [822, 230] width 463 height 17
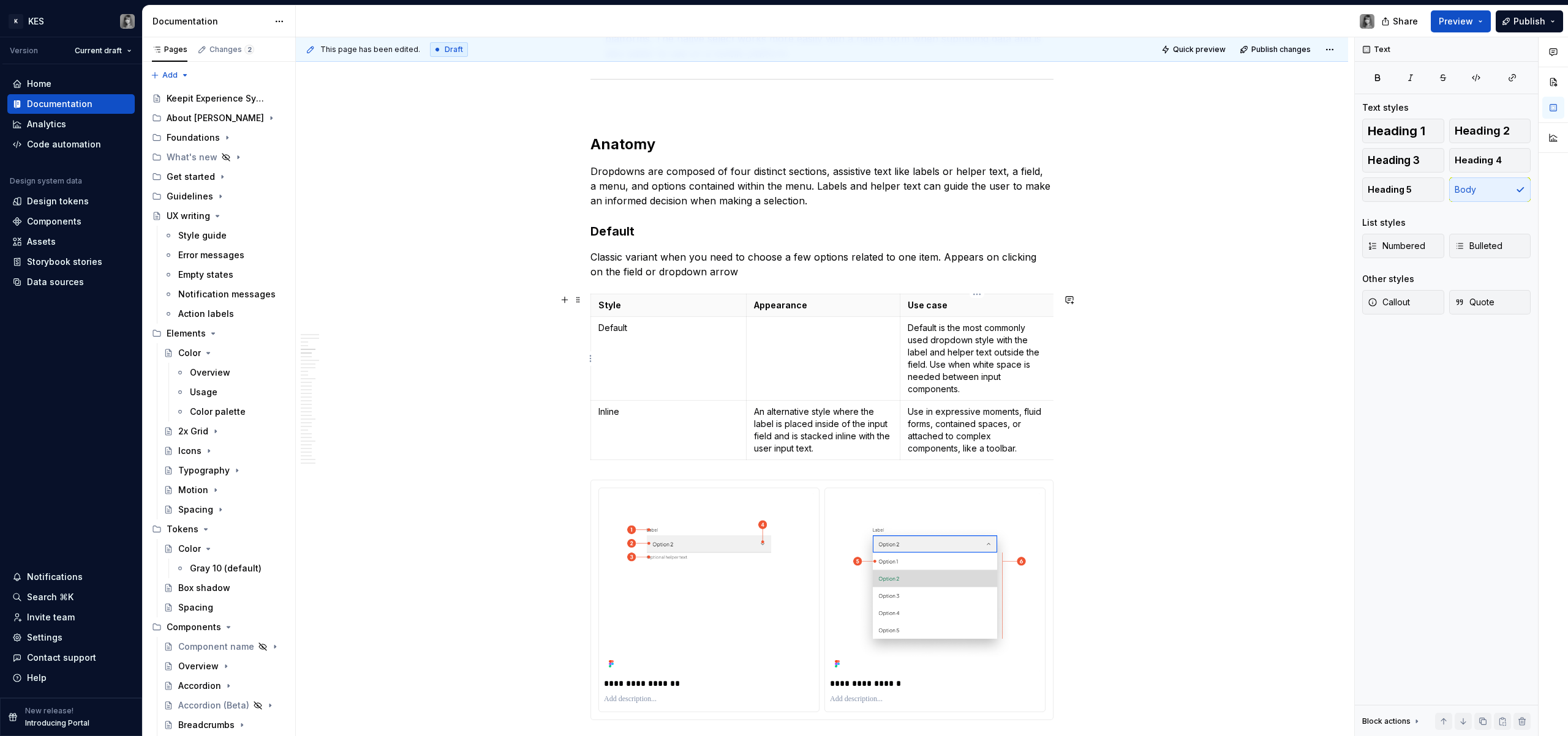
click at [925, 372] on p "Default is the most commonly used dropdown style with the label and helper text…" at bounding box center [976, 358] width 139 height 74
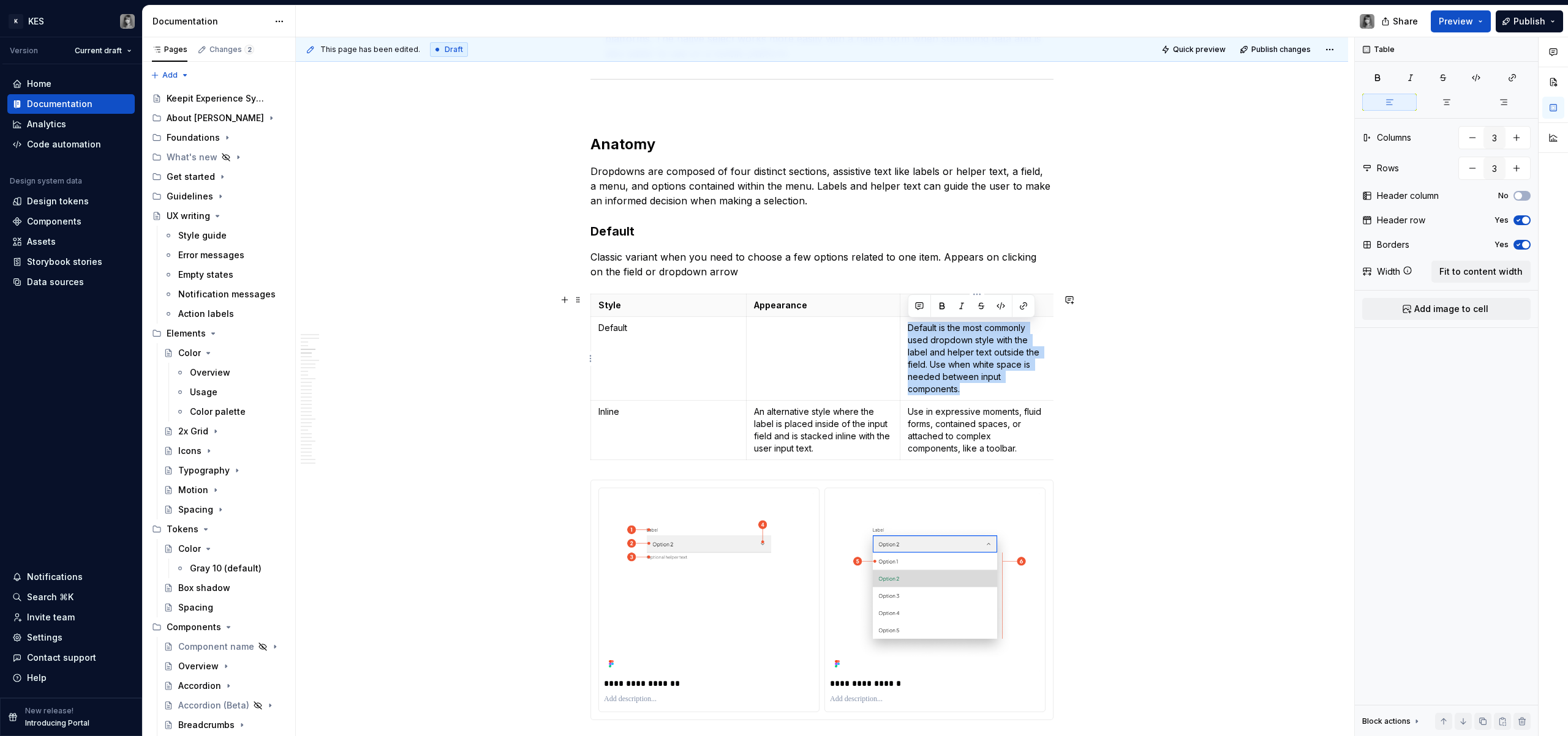
drag, startPoint x: 973, startPoint y: 387, endPoint x: 909, endPoint y: 328, distance: 87.0
click at [909, 328] on p "Default is the most commonly used dropdown style with the label and helper text…" at bounding box center [976, 358] width 139 height 74
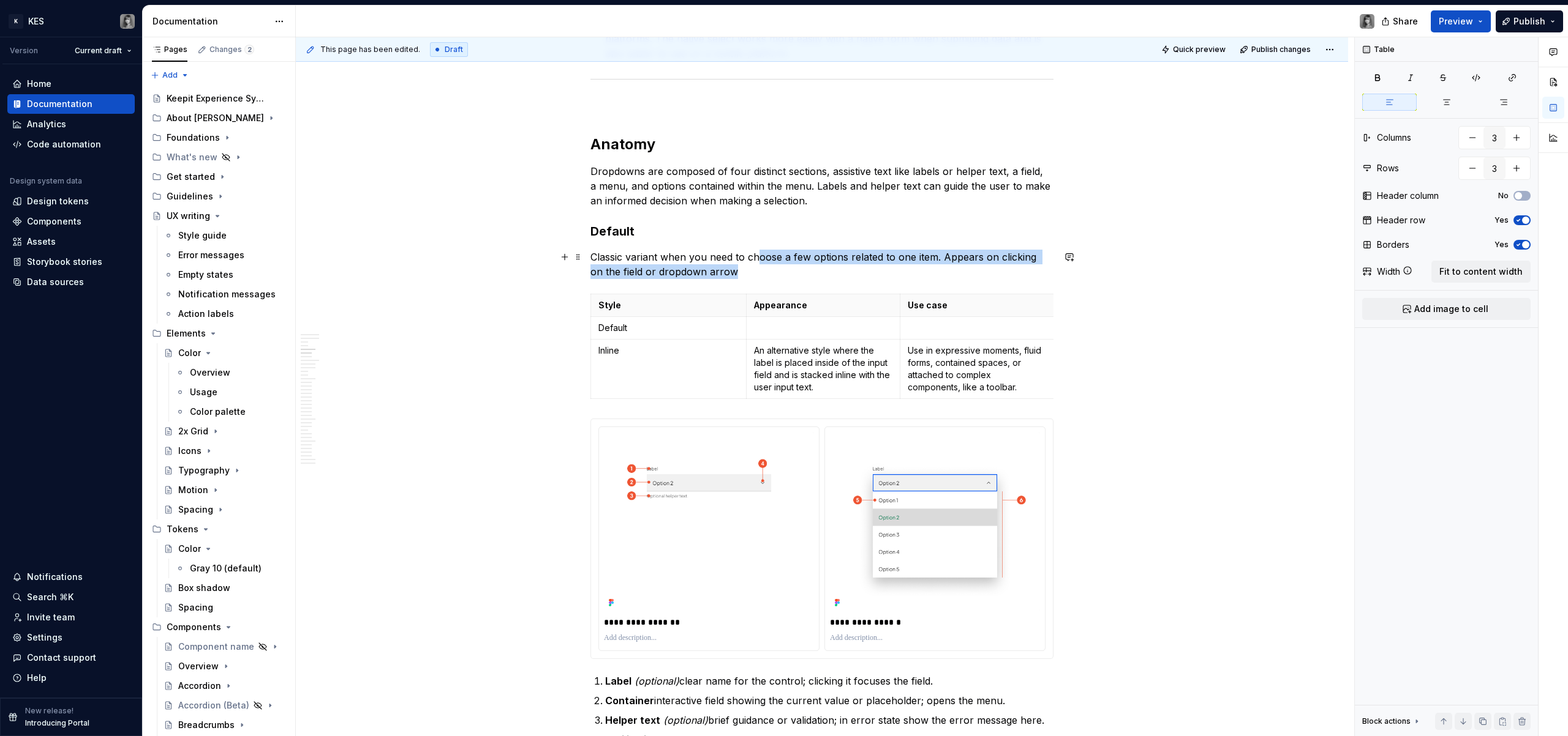
click at [756, 265] on p "Classic variant when you need to choose a few options related to one item. Appe…" at bounding box center [822, 265] width 463 height 30
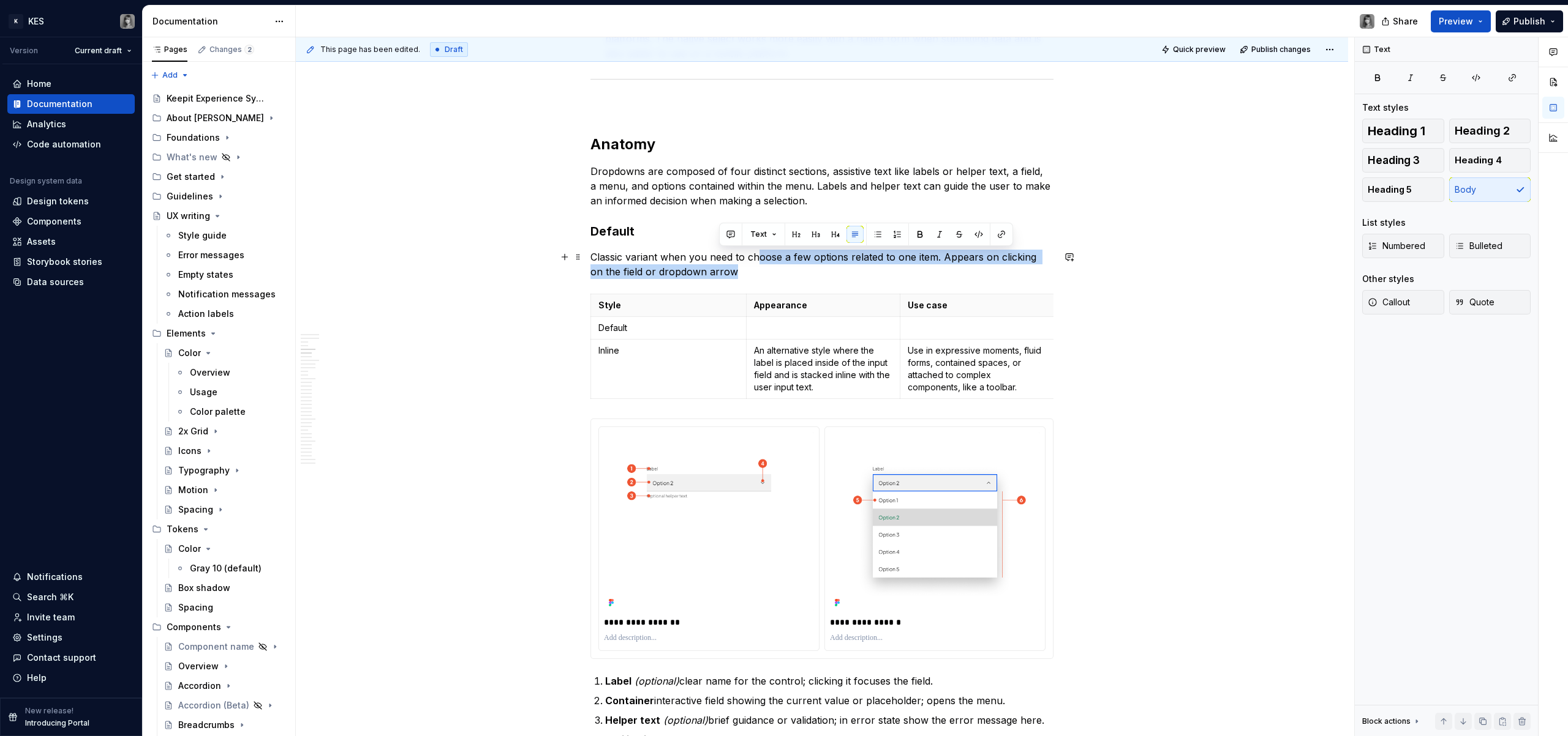
click at [757, 276] on p "Classic variant when you need to choose a few options related to one item. Appe…" at bounding box center [822, 265] width 463 height 30
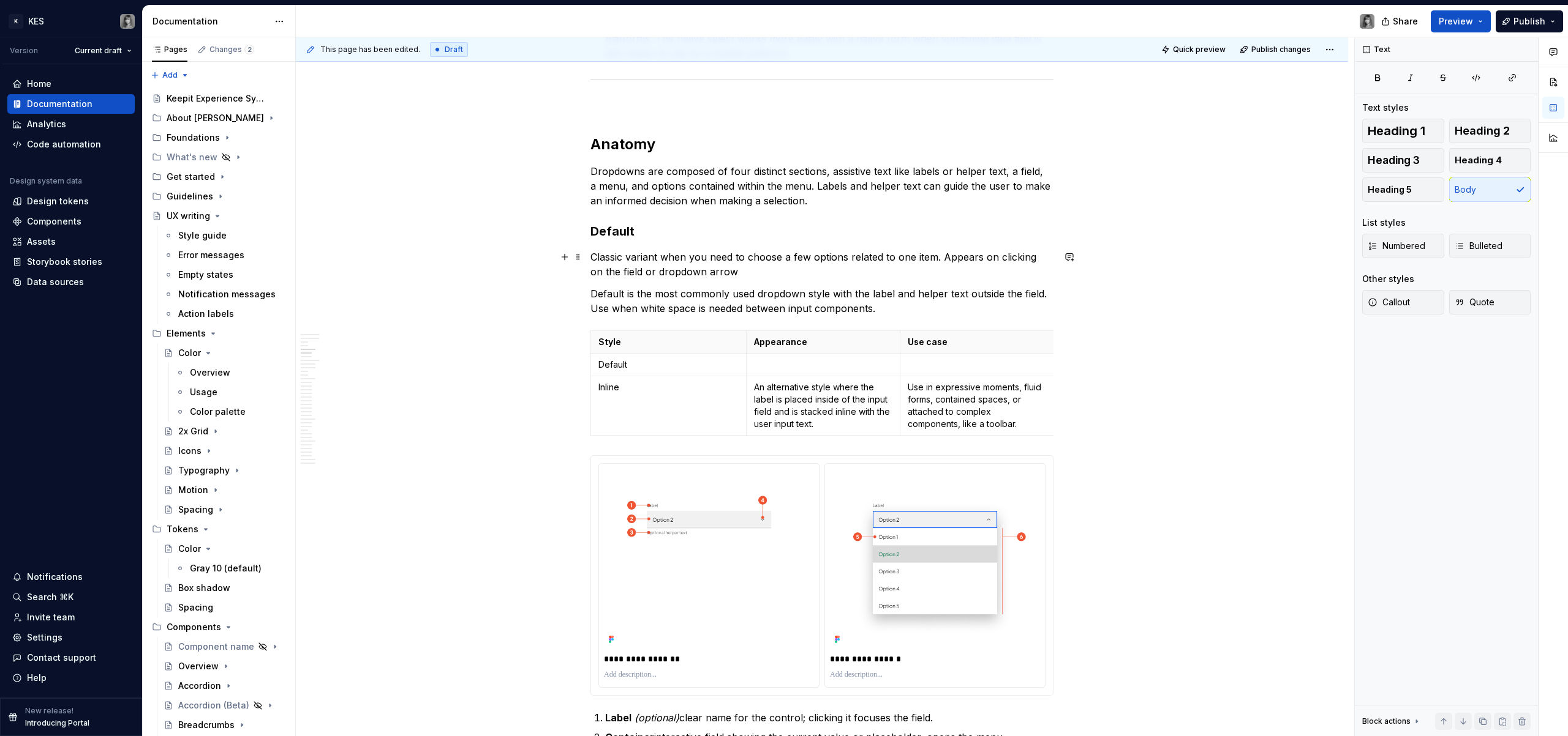
click at [740, 273] on p "Classic variant when you need to choose a few options related to one item. Appe…" at bounding box center [822, 265] width 463 height 30
click at [899, 310] on p "Default is the most commonly used dropdown style with the label and helper text…" at bounding box center [822, 301] width 463 height 30
click at [771, 407] on p "An alternative style where the label is placed inside of the input field and is…" at bounding box center [823, 406] width 139 height 49
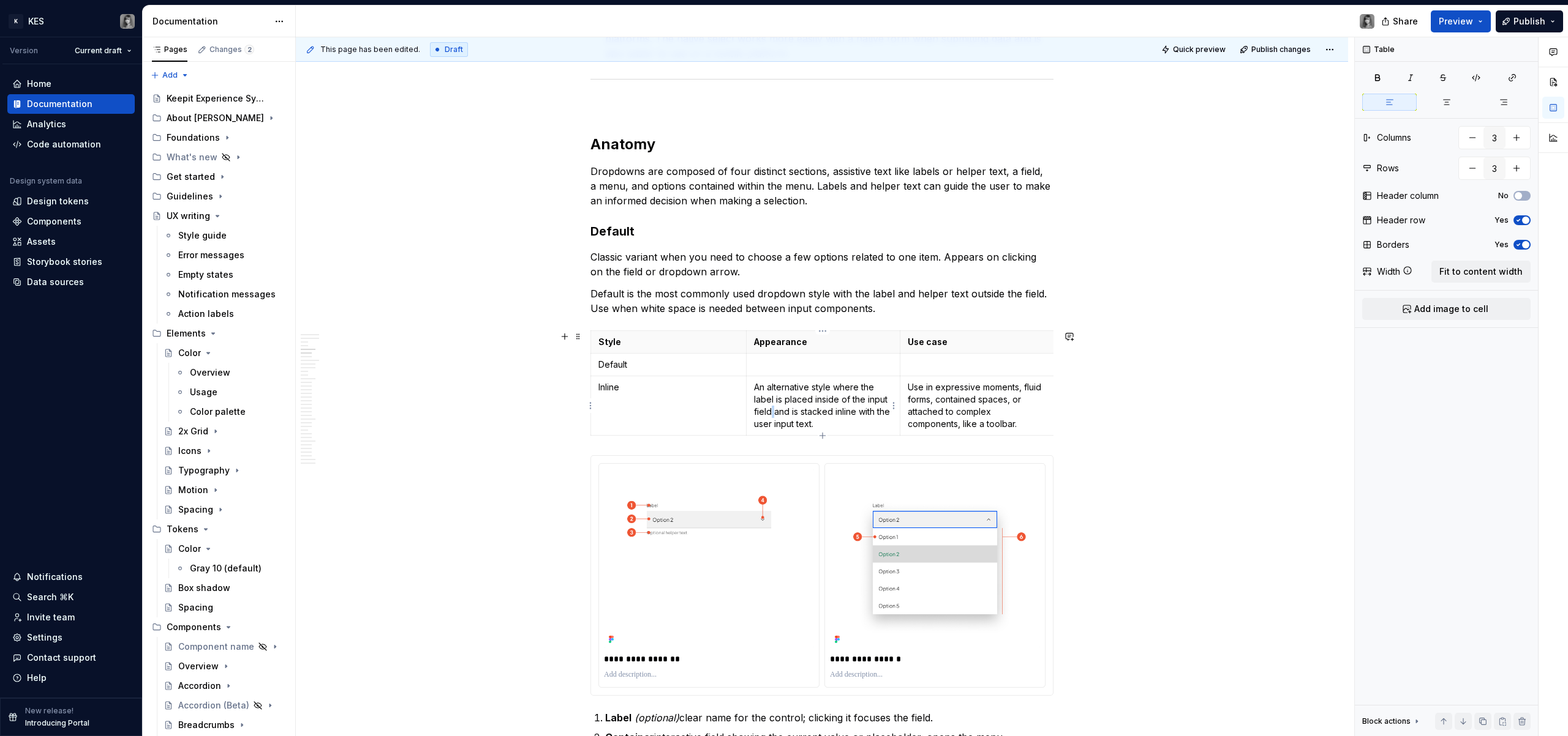
click at [771, 407] on p "An alternative style where the label is placed inside of the input field and is…" at bounding box center [823, 406] width 139 height 49
click at [809, 406] on p "An alternative style where the label is placed inside of the input field and is…" at bounding box center [823, 406] width 139 height 49
drag, startPoint x: 836, startPoint y: 420, endPoint x: 753, endPoint y: 386, distance: 89.7
click at [754, 386] on p "An alternative style where the label is placed inside of the input field and is…" at bounding box center [823, 406] width 139 height 49
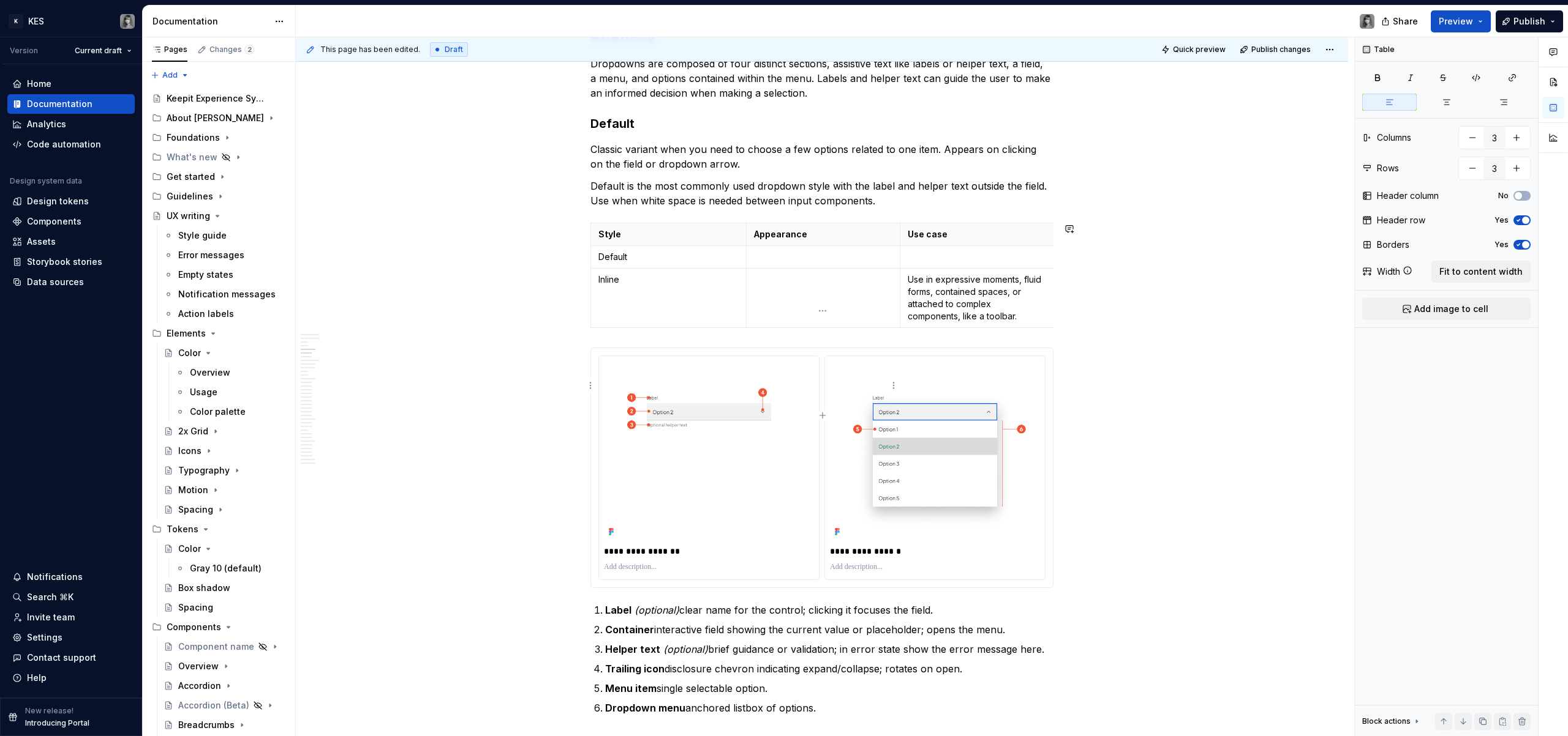
scroll to position [1564, 0]
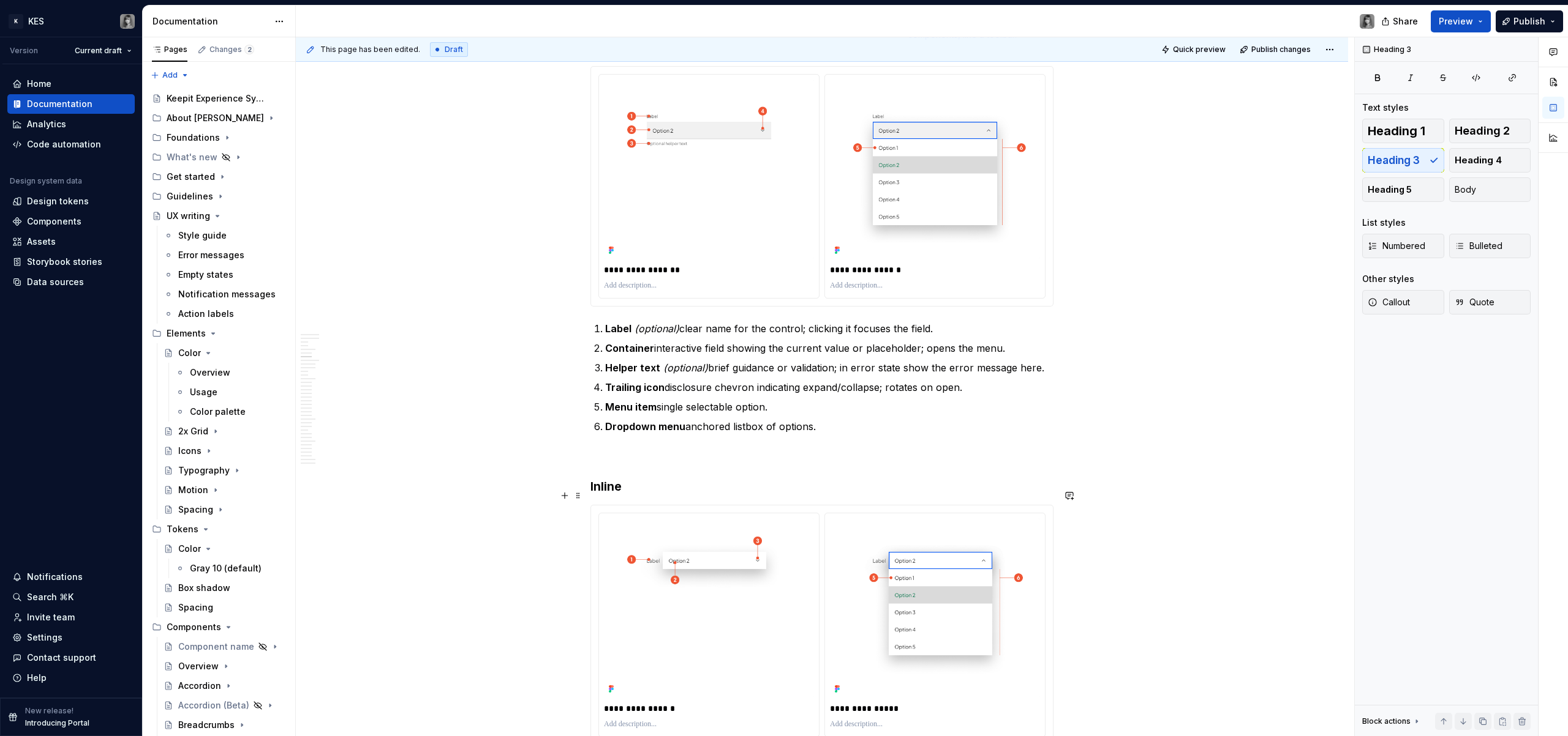
click at [662, 448] on h3 "Inline" at bounding box center [822, 486] width 463 height 17
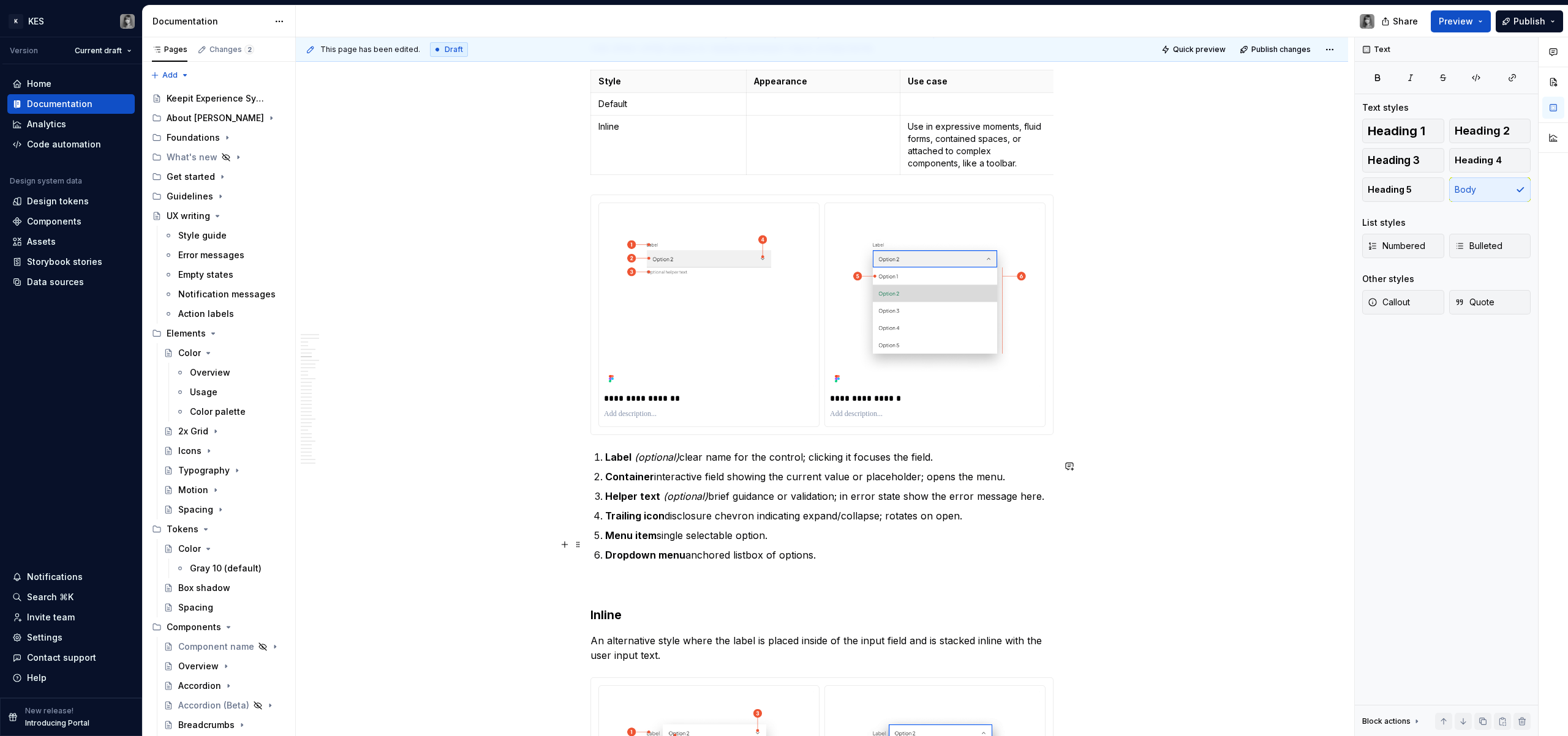
scroll to position [1423, 0]
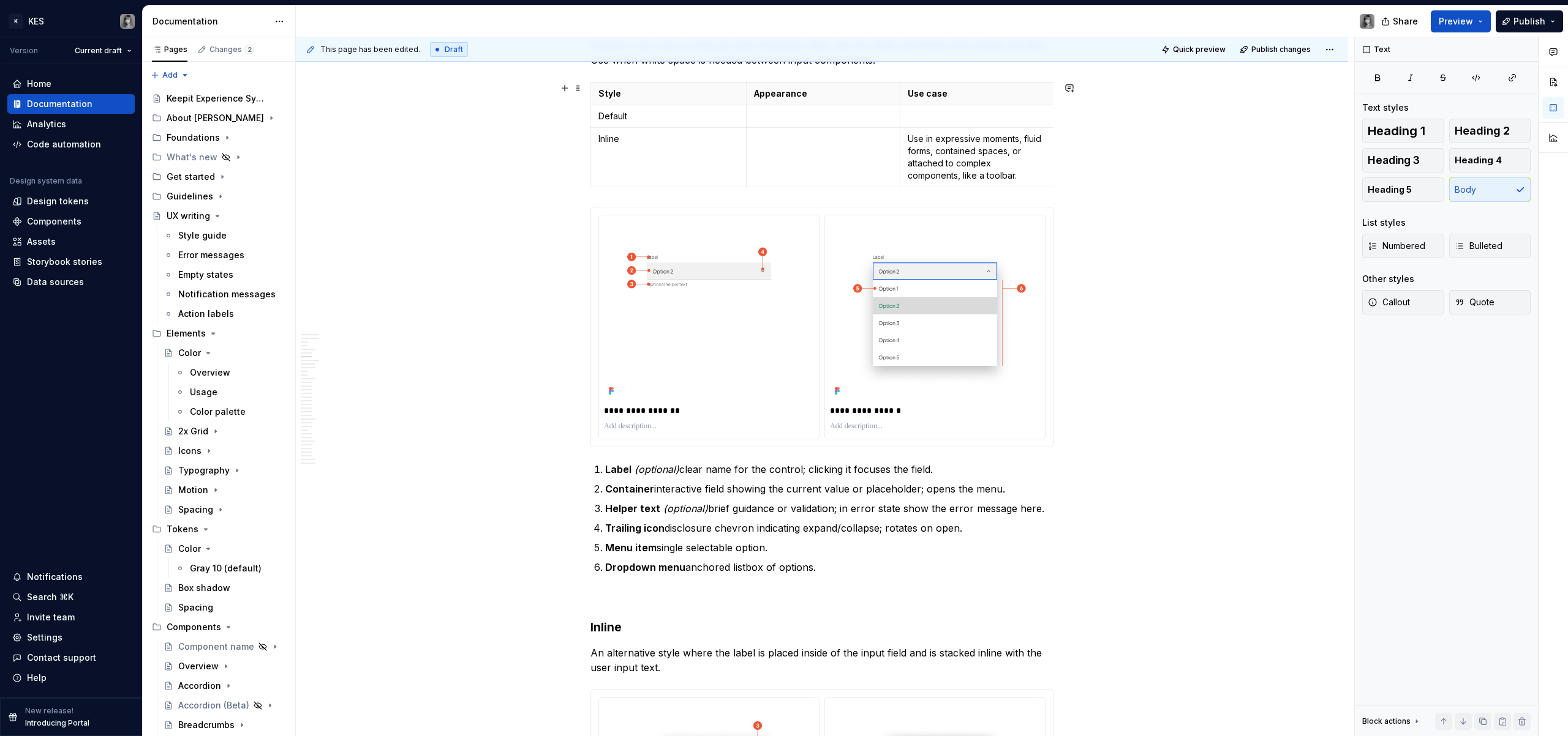
click at [925, 166] on p "Use in expressive moments, fluid forms, contained spaces, or attached to comple…" at bounding box center [976, 157] width 139 height 49
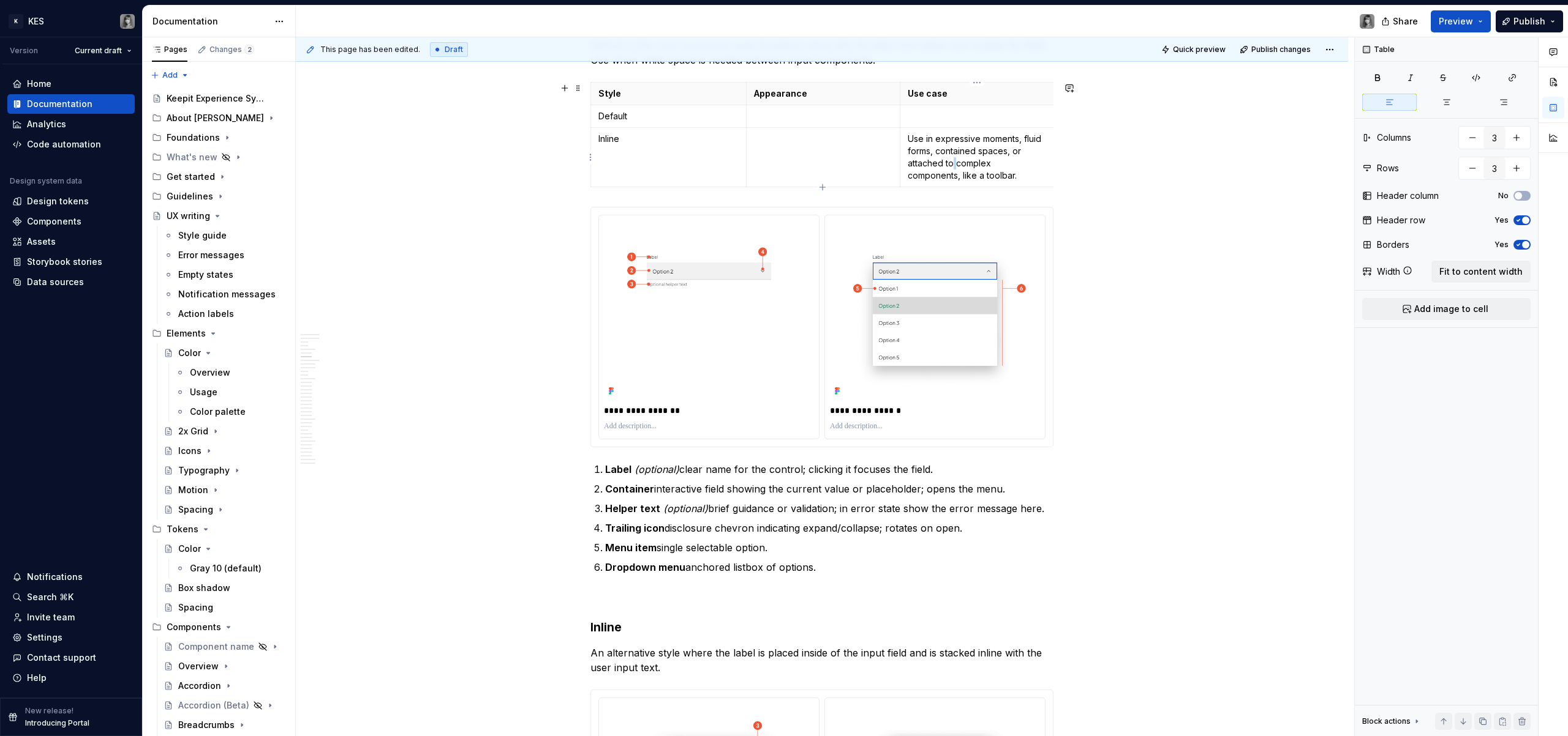
click at [925, 166] on p "Use in expressive moments, fluid forms, contained spaces, or attached to comple…" at bounding box center [976, 157] width 139 height 49
click at [925, 165] on p "Use in expressive moments, fluid forms, contained spaces, or attached to comple…" at bounding box center [976, 157] width 139 height 49
drag, startPoint x: 1022, startPoint y: 179, endPoint x: 906, endPoint y: 139, distance: 122.7
click at [906, 139] on td "Use in expressive moments, fluid forms, contained spaces, or attached to comple…" at bounding box center [977, 157] width 155 height 59
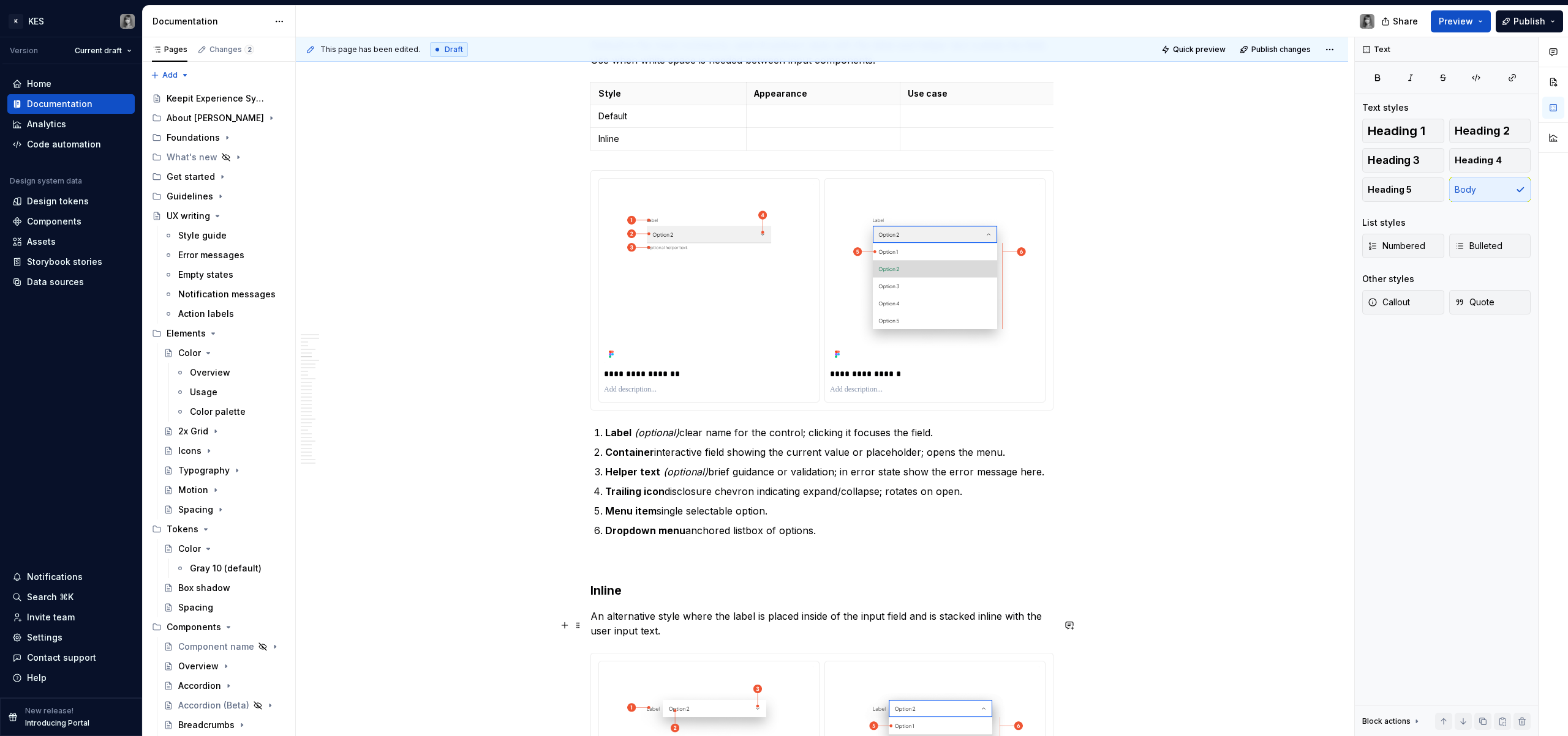
click at [693, 448] on p "An alternative style where the label is placed inside of the input field and is…" at bounding box center [822, 624] width 463 height 30
click at [666, 448] on p "An alternative style where the label is placed inside of the input field and is…" at bounding box center [822, 631] width 463 height 44
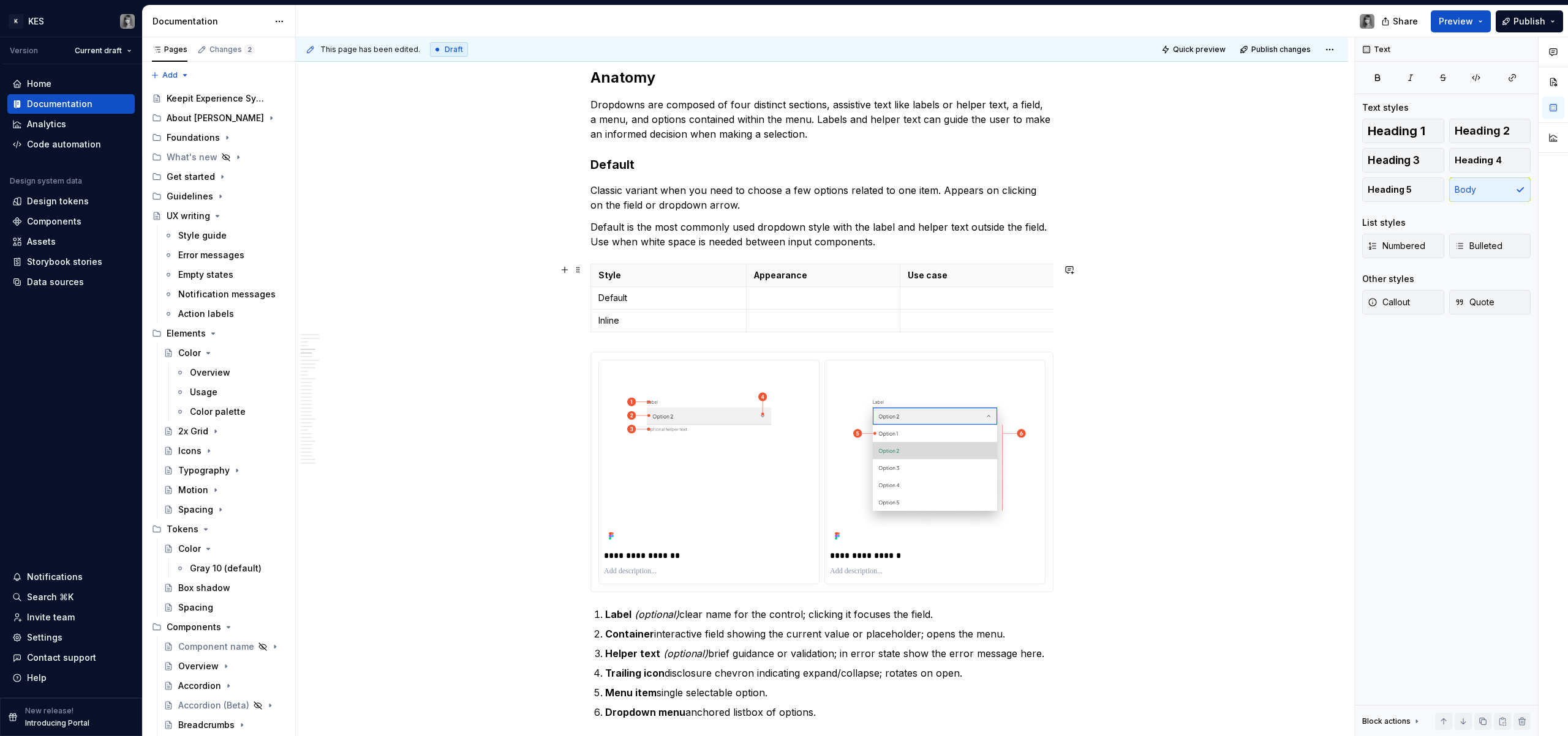
scroll to position [1225, 0]
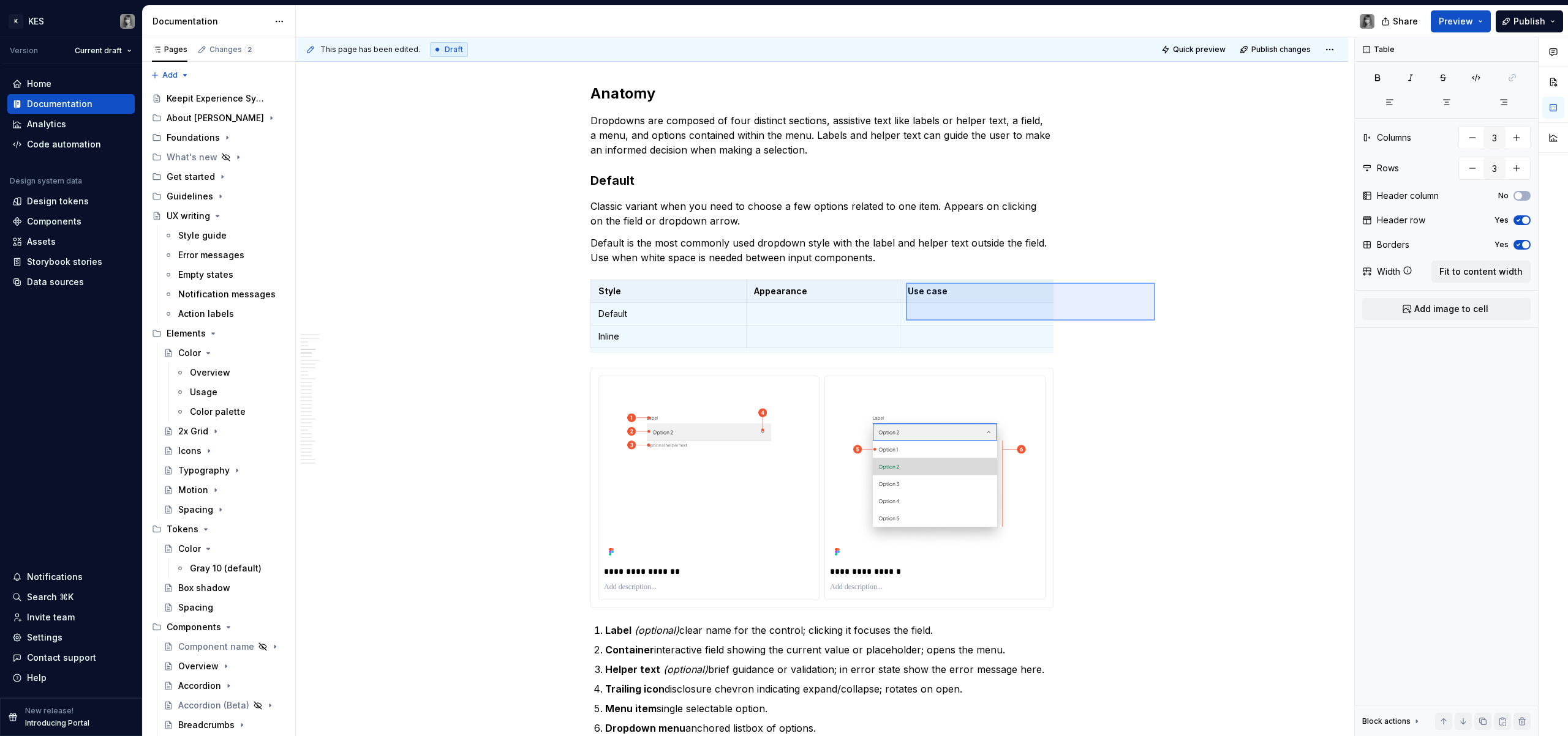
drag, startPoint x: 1072, startPoint y: 295, endPoint x: 905, endPoint y: 322, distance: 169.2
click at [905, 322] on div "**********" at bounding box center [824, 387] width 1058 height 700
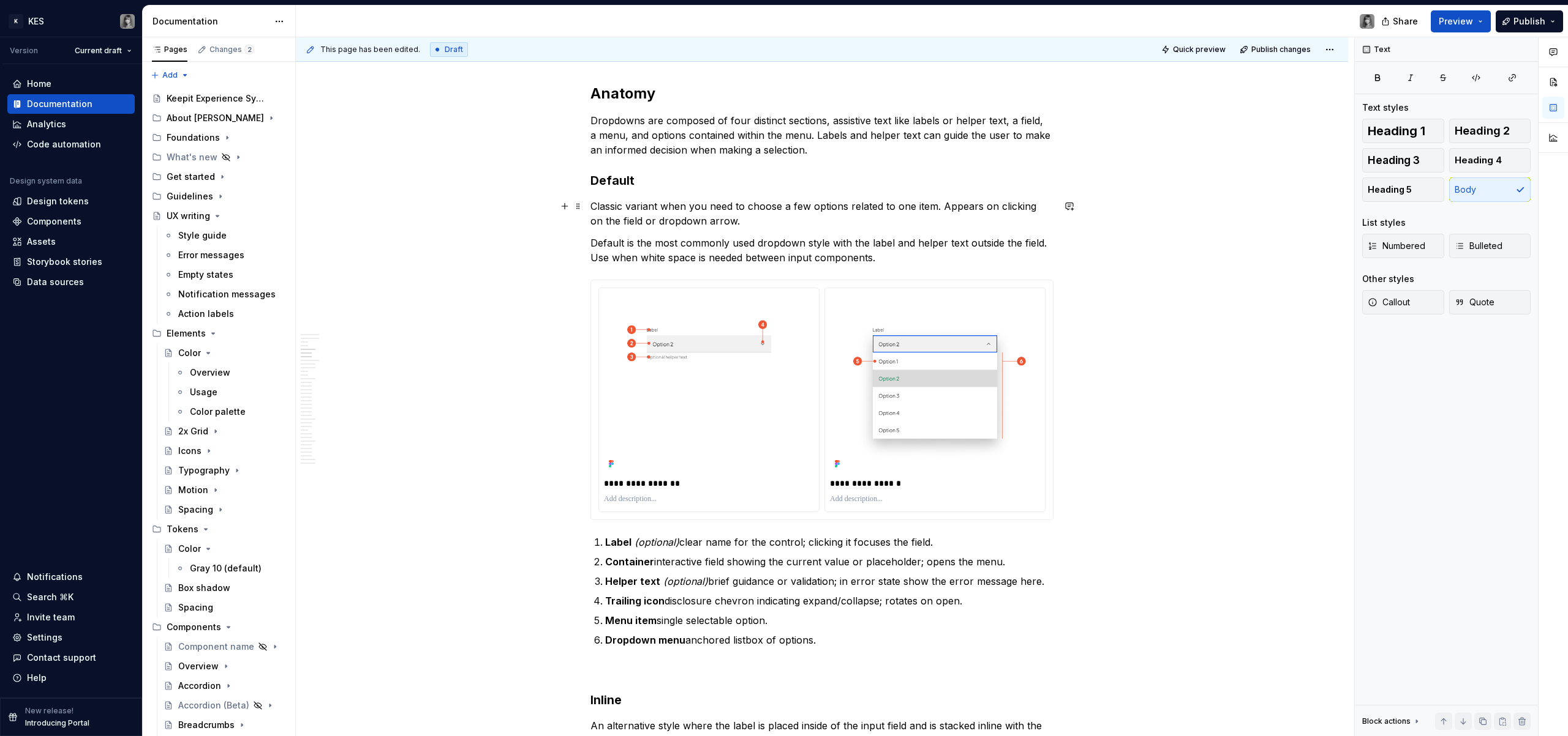
click at [919, 202] on p "Classic variant when you need to choose a few options related to one item. Appe…" at bounding box center [822, 214] width 463 height 30
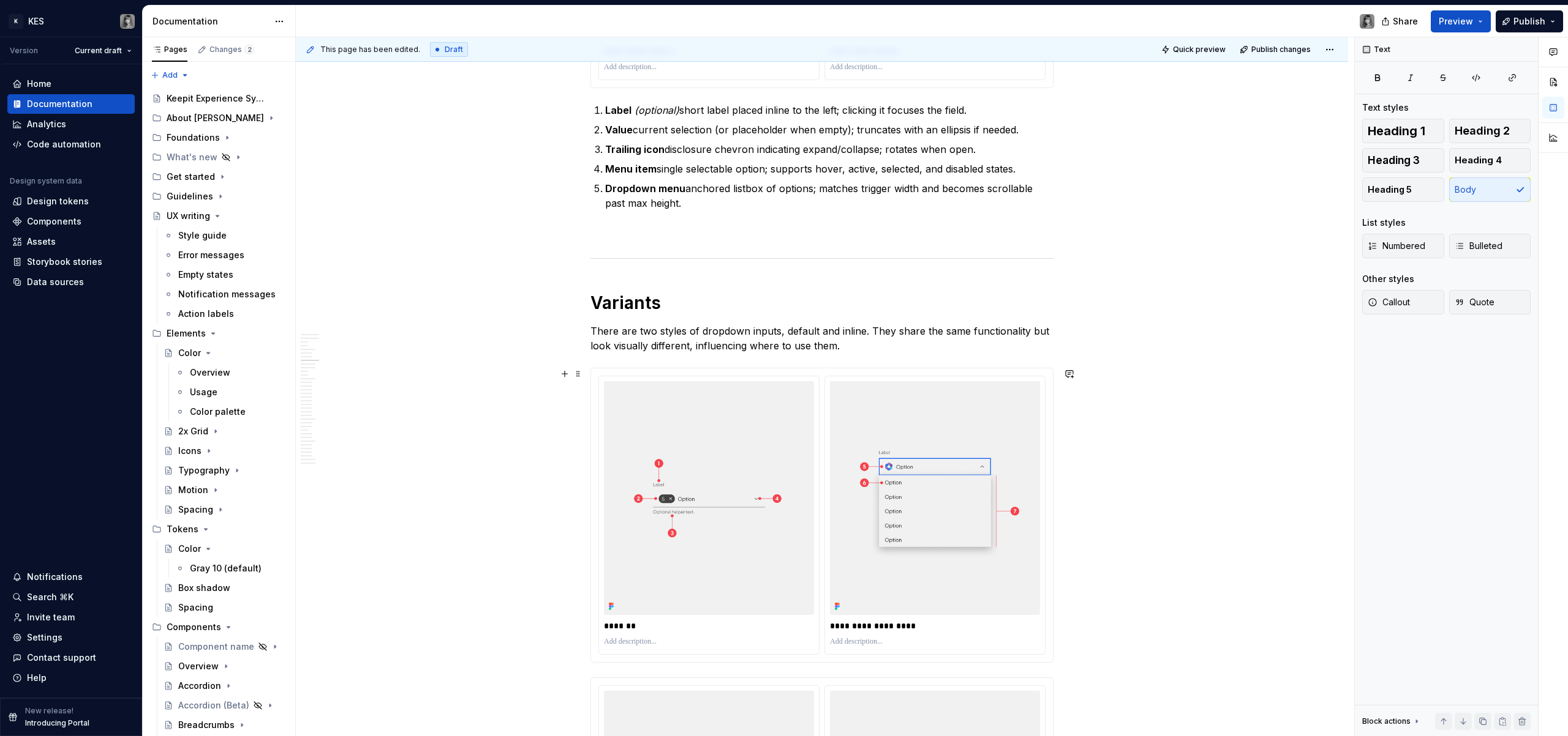
scroll to position [2160, 0]
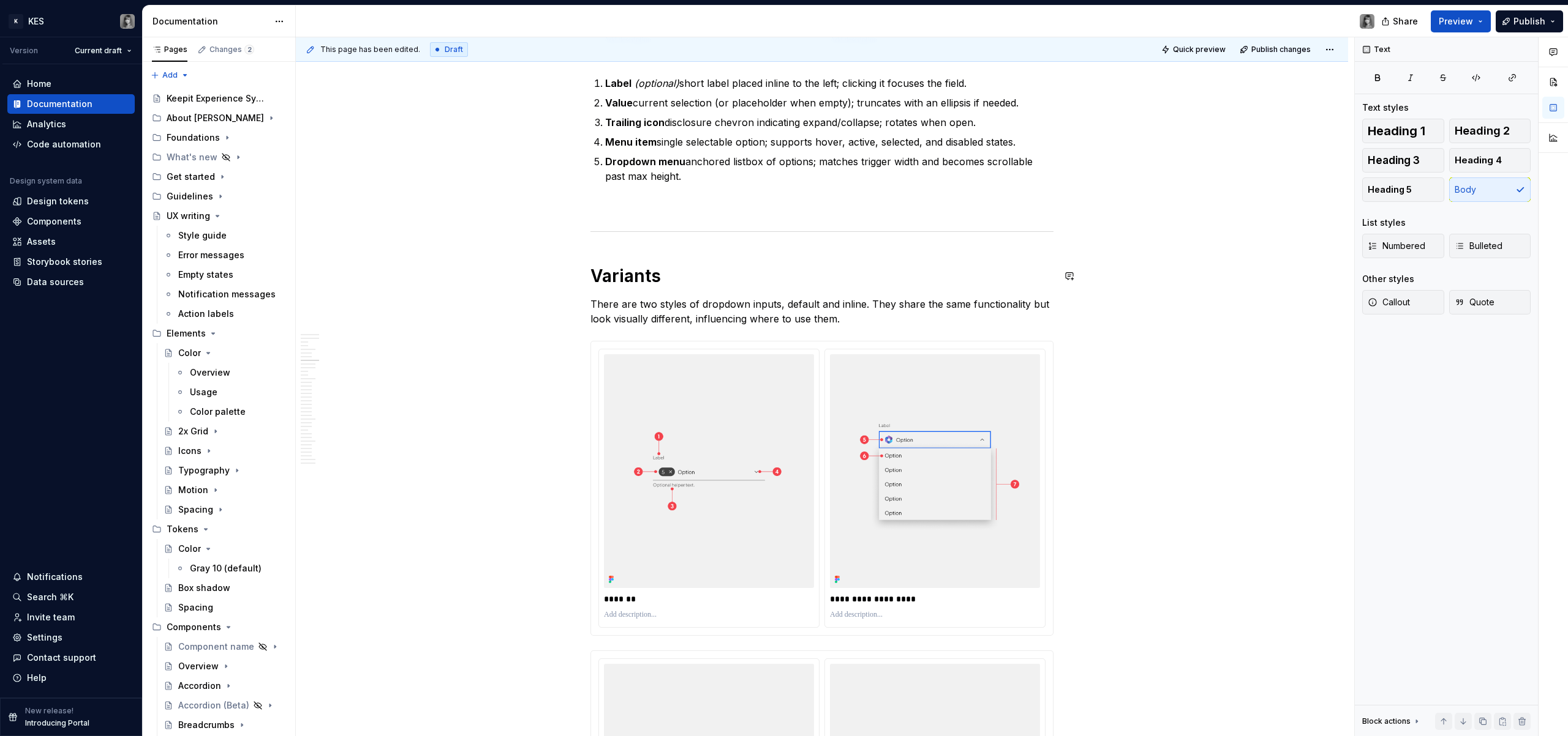
click at [832, 310] on p "There are two styles of dropdown inputs, default and inline. They share the sam…" at bounding box center [822, 312] width 463 height 30
click at [846, 315] on p "There are two styles of dropdown inputs, default and inline. They share the sam…" at bounding box center [822, 312] width 463 height 30
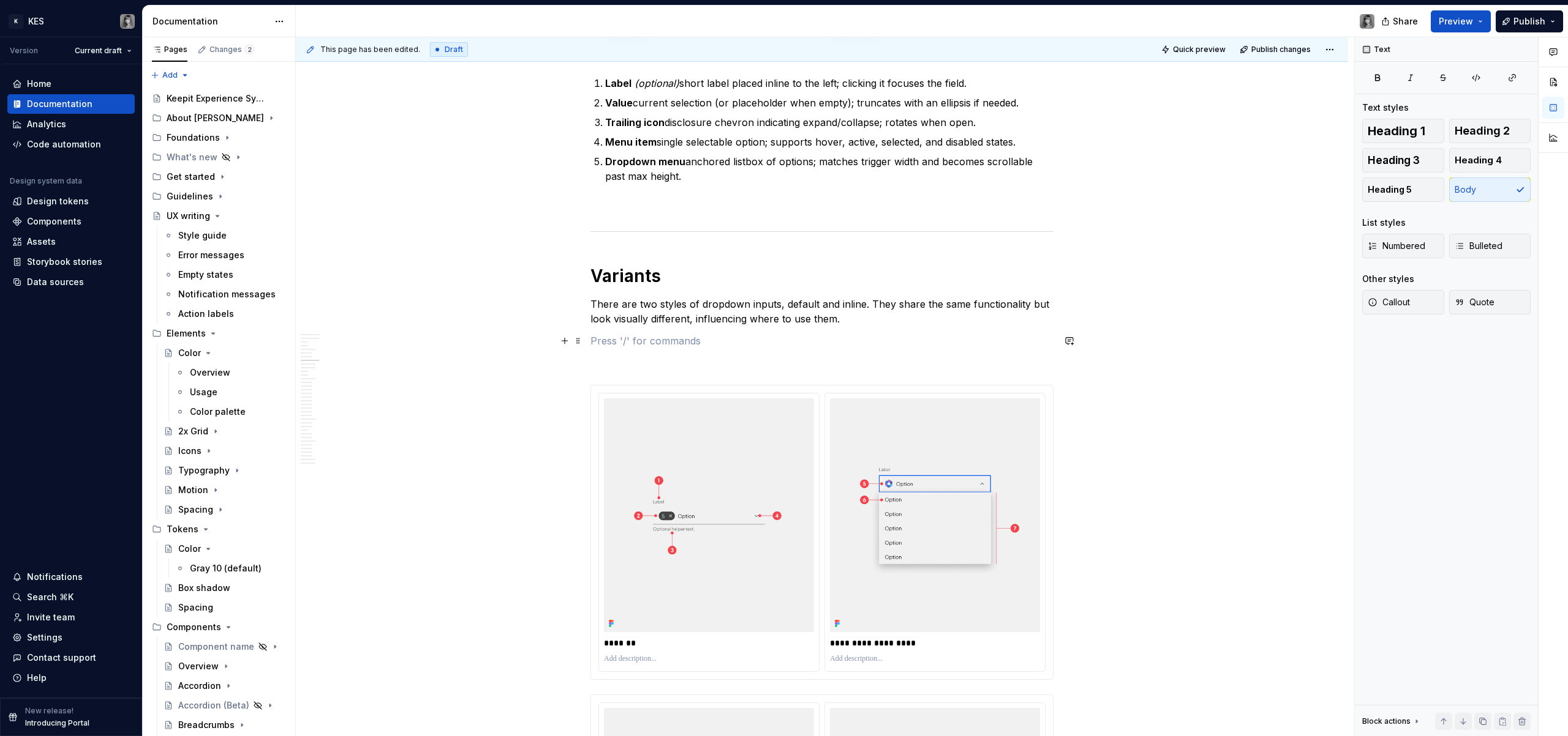
click at [678, 342] on p at bounding box center [822, 340] width 463 height 15
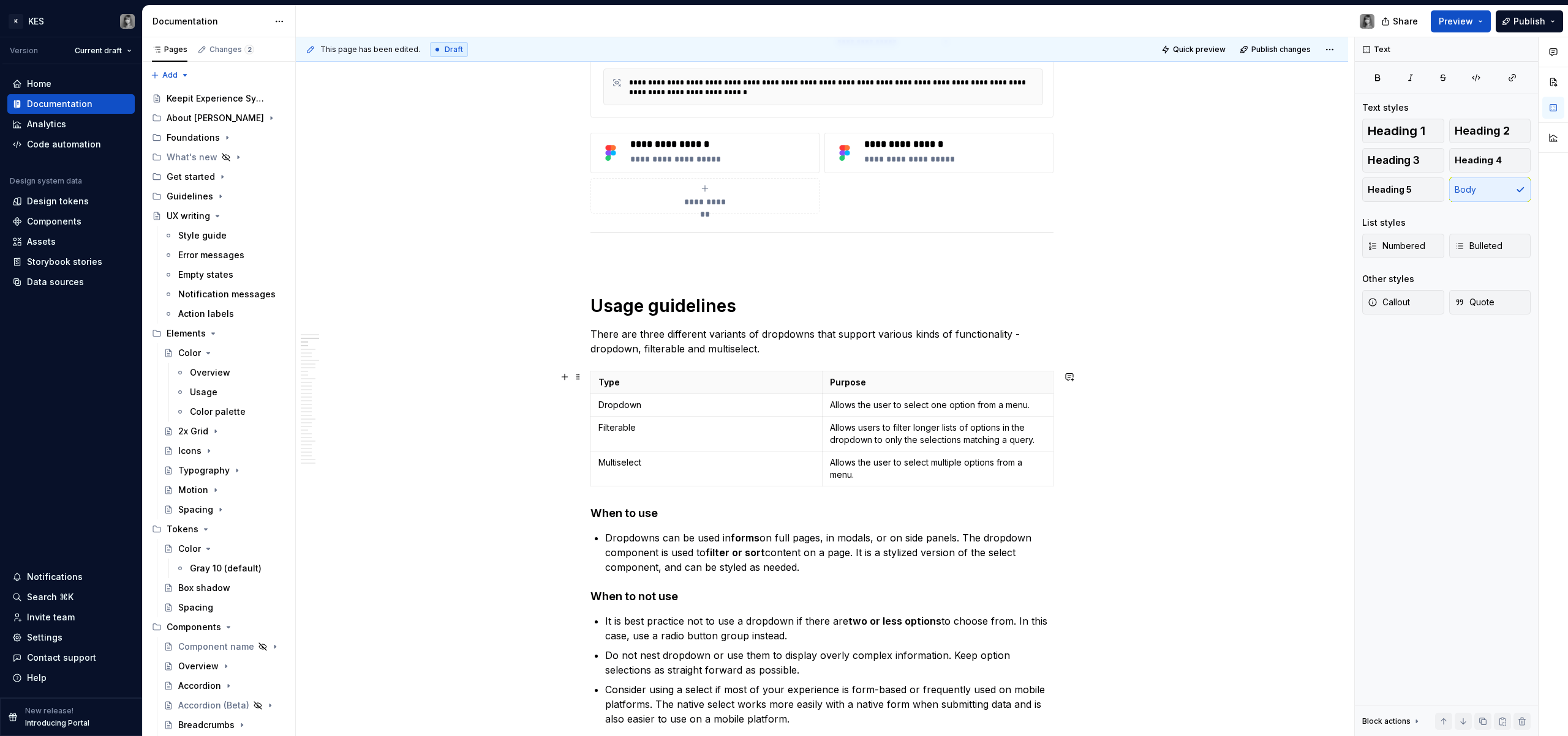
scroll to position [576, 0]
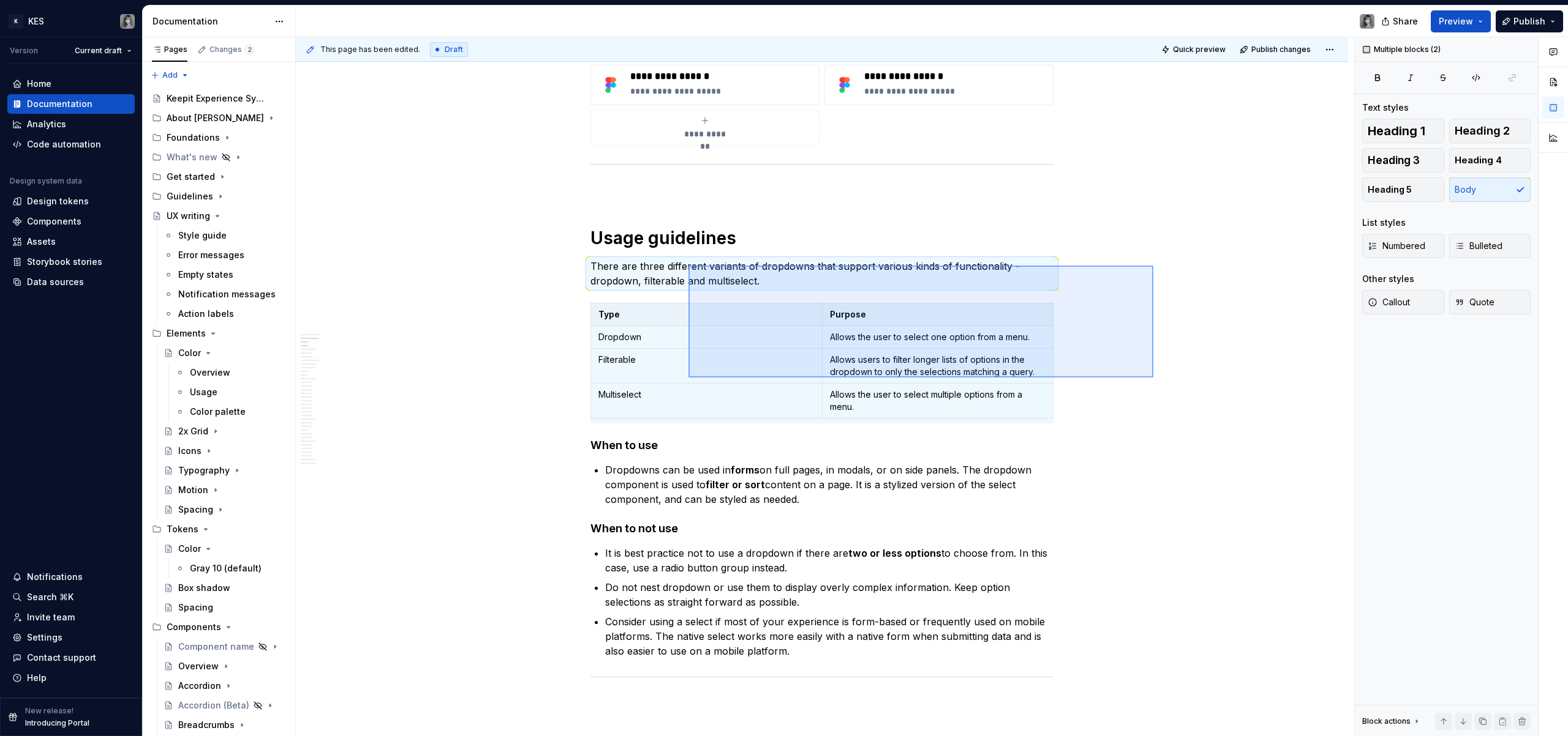
drag, startPoint x: 1153, startPoint y: 266, endPoint x: 688, endPoint y: 378, distance: 478.3
click at [688, 378] on div "**********" at bounding box center [824, 387] width 1058 height 700
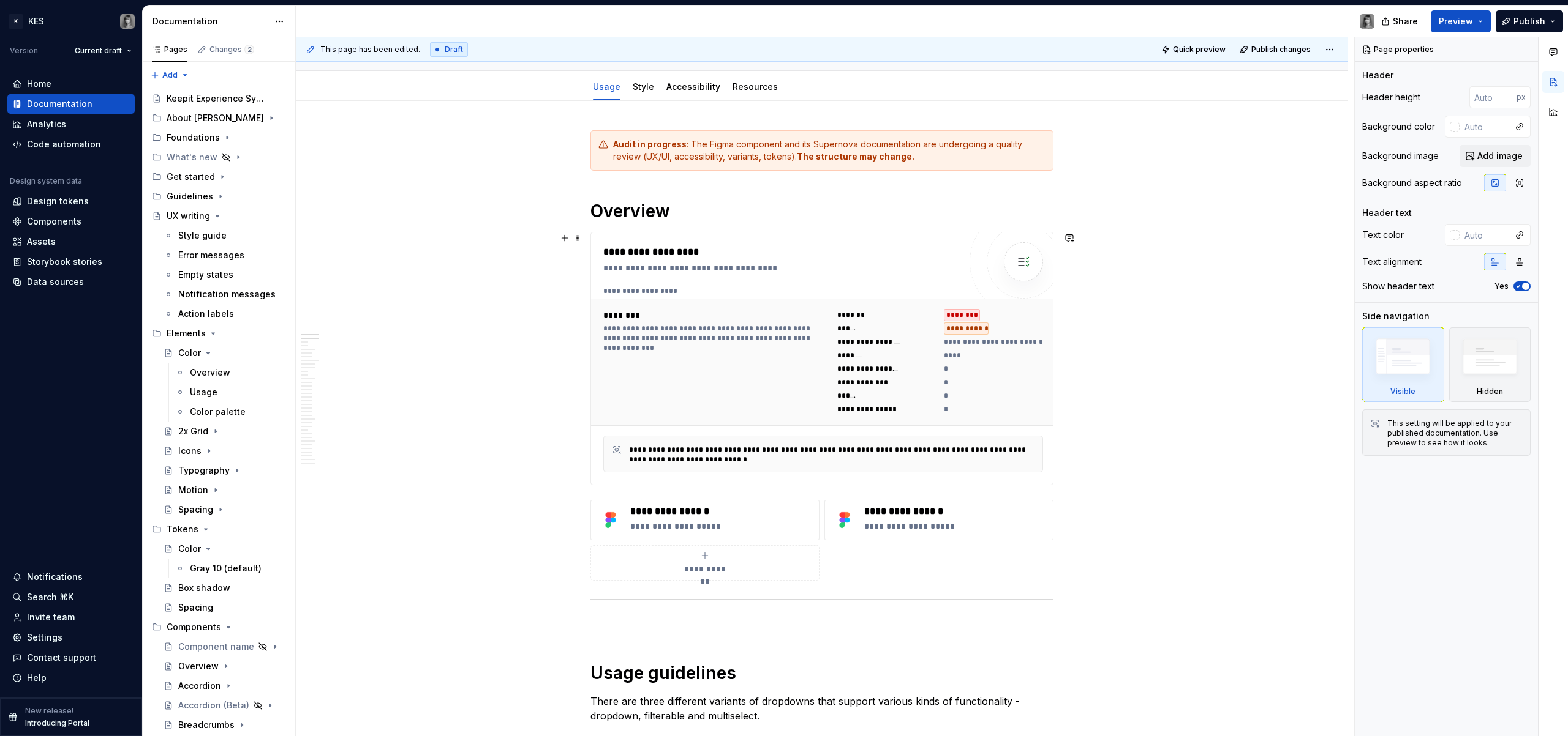
click at [836, 342] on div "**********" at bounding box center [935, 362] width 217 height 106
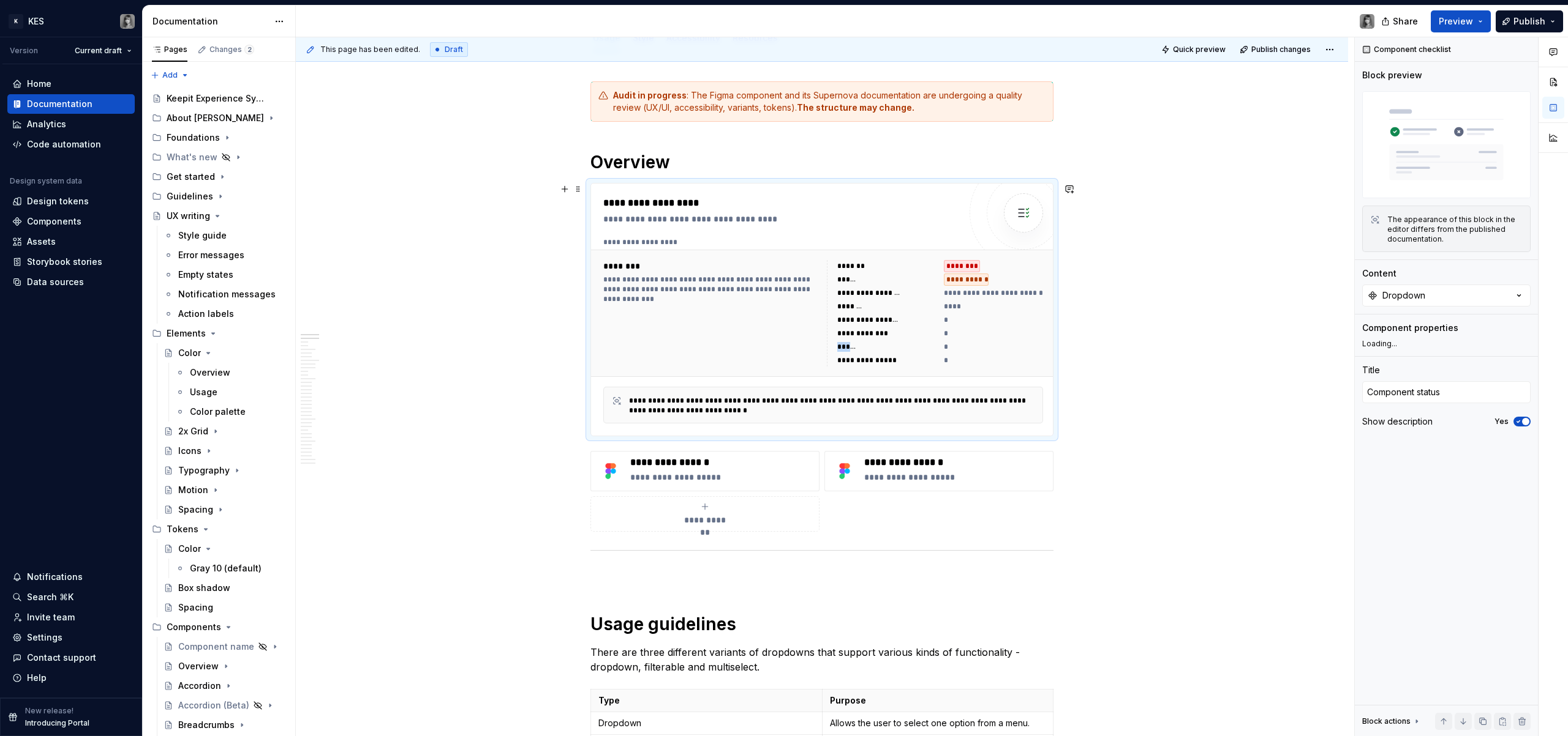
click at [836, 342] on div "**********" at bounding box center [823, 313] width 450 height 116
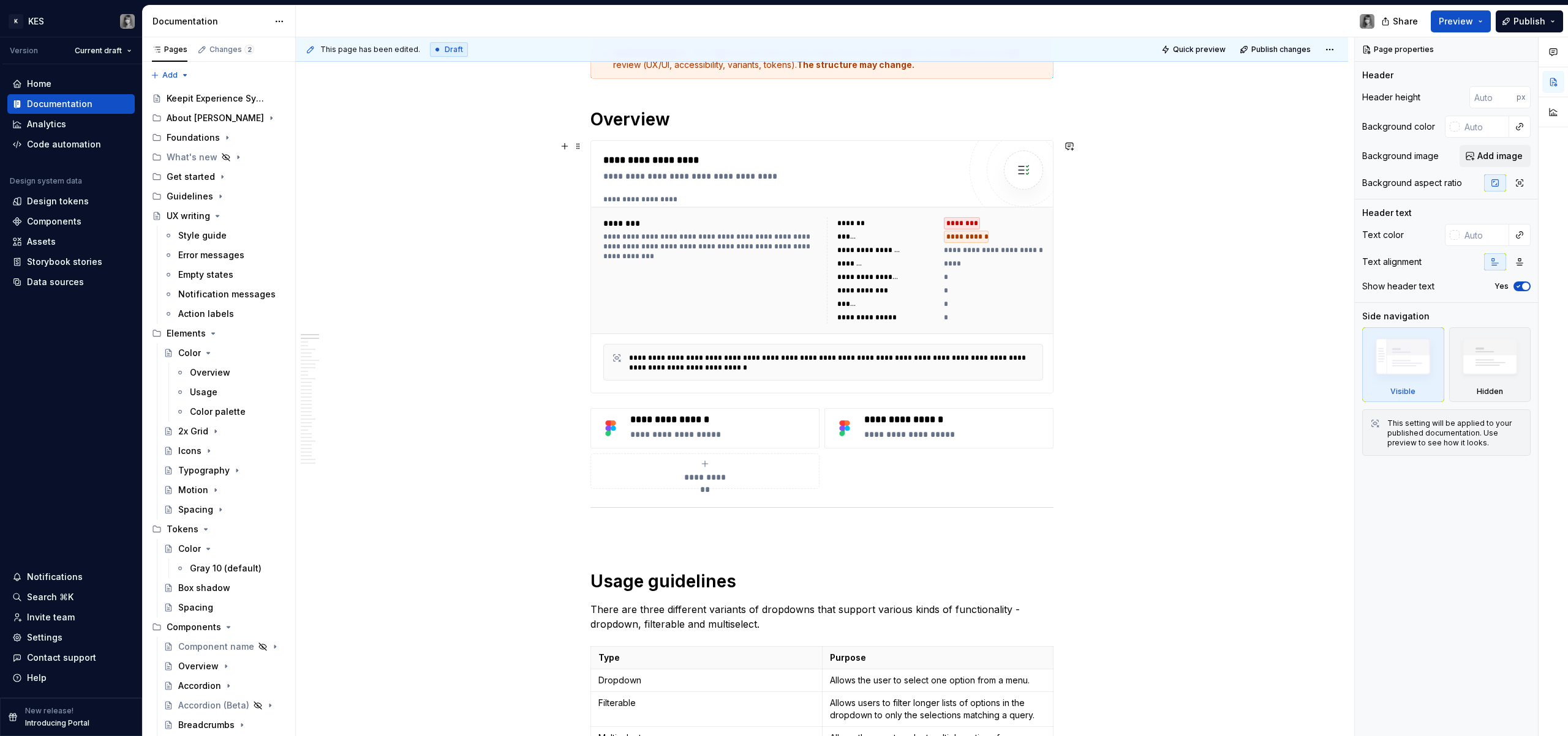
type textarea "*"
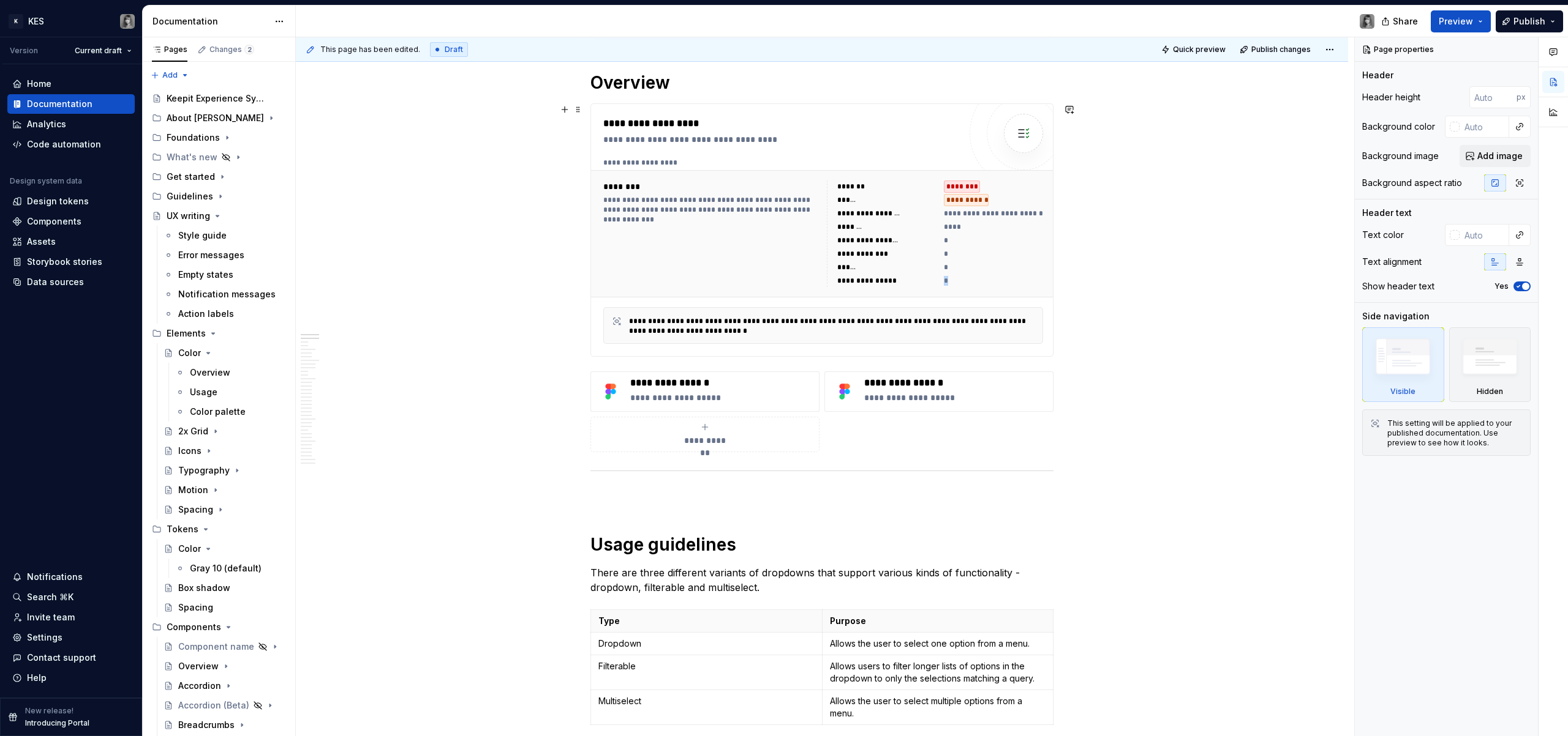
click at [896, 300] on div "**********" at bounding box center [823, 251] width 440 height 186
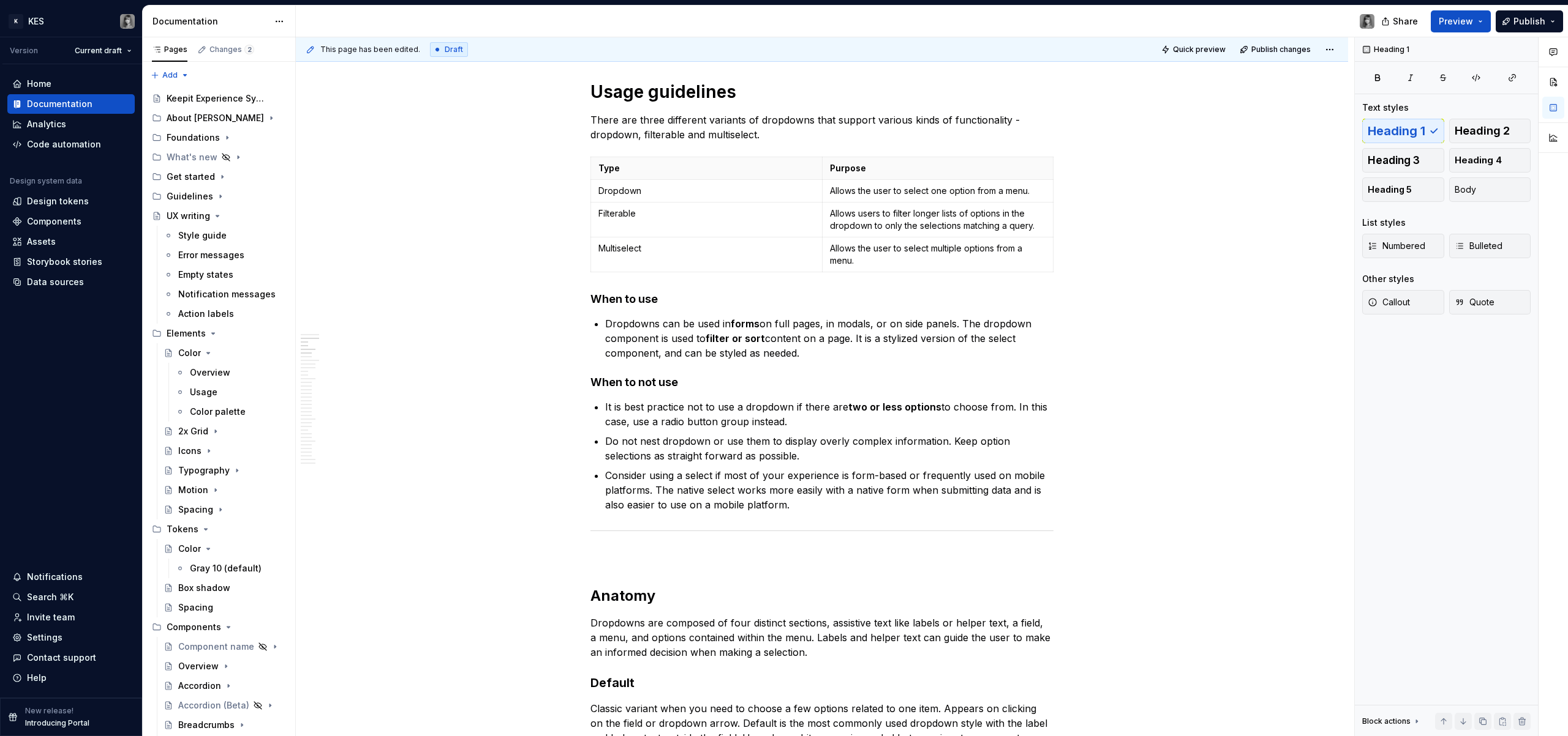
scroll to position [766, 0]
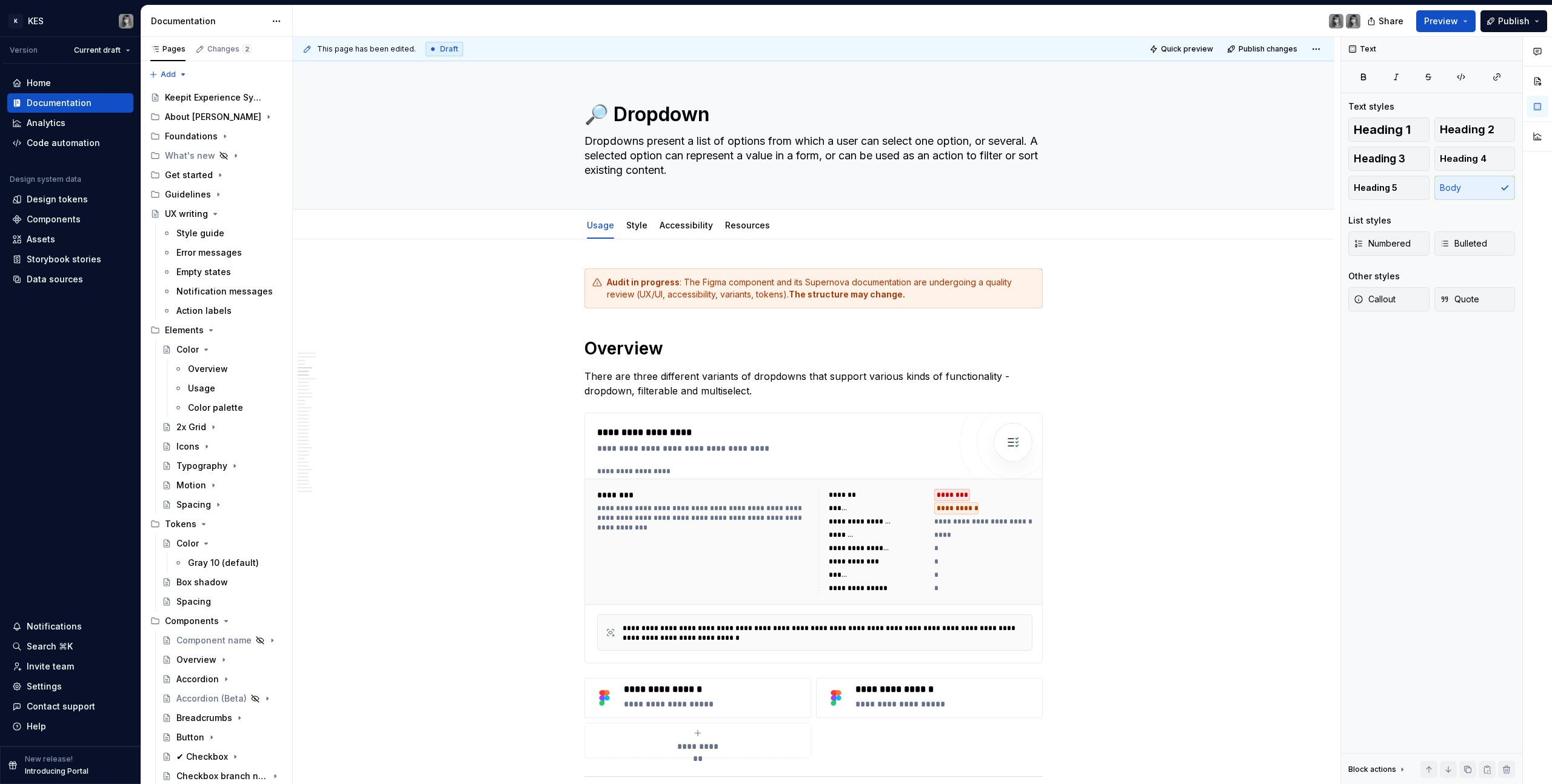
scroll to position [1012, 0]
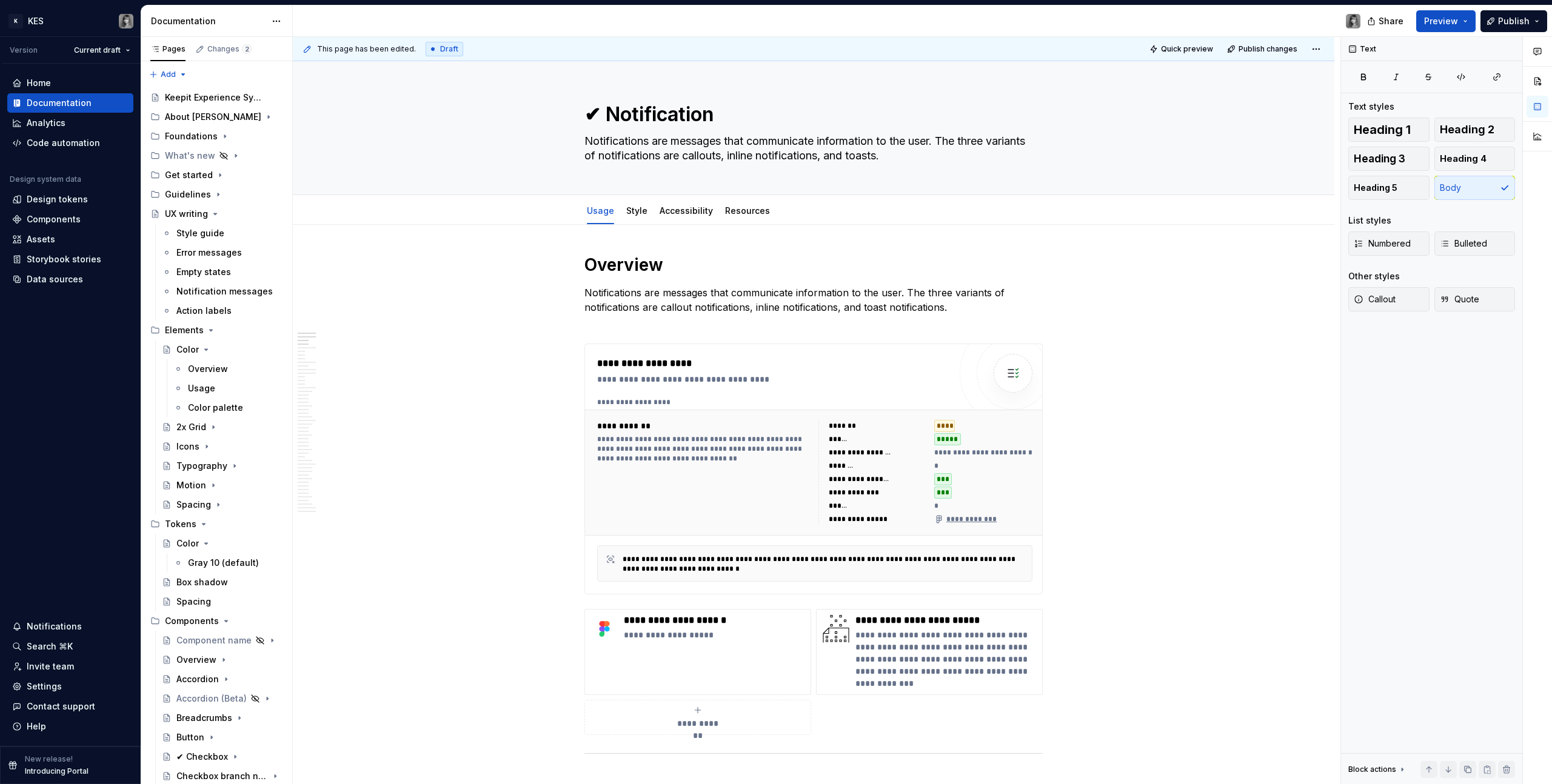
scroll to position [206, 0]
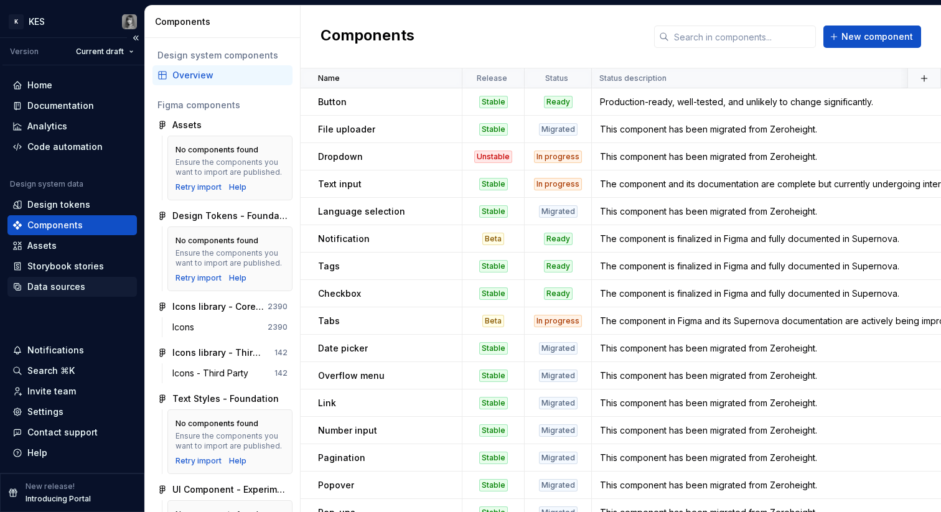
click at [59, 288] on div "Data sources" at bounding box center [56, 287] width 58 height 12
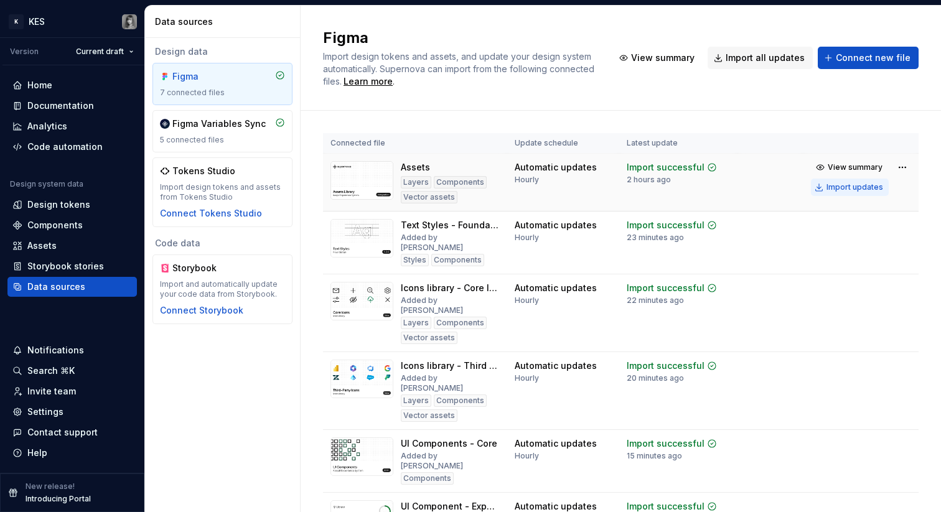
click at [862, 191] on div "Import updates" at bounding box center [854, 187] width 57 height 10
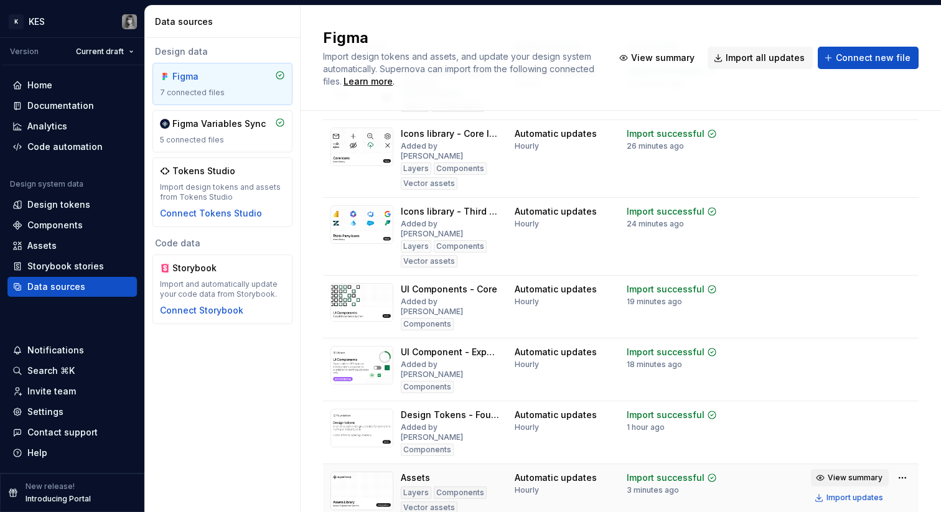
scroll to position [153, 0]
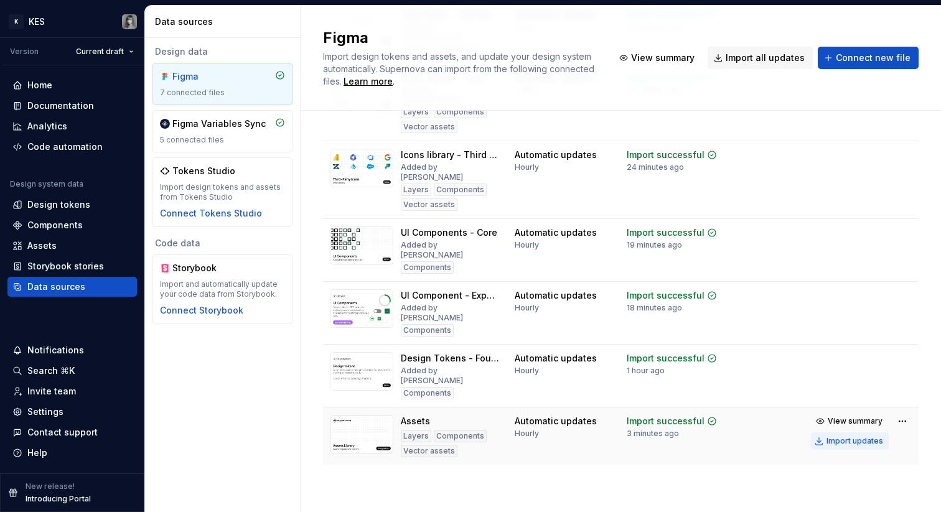
click at [842, 440] on div "Import updates" at bounding box center [854, 441] width 57 height 10
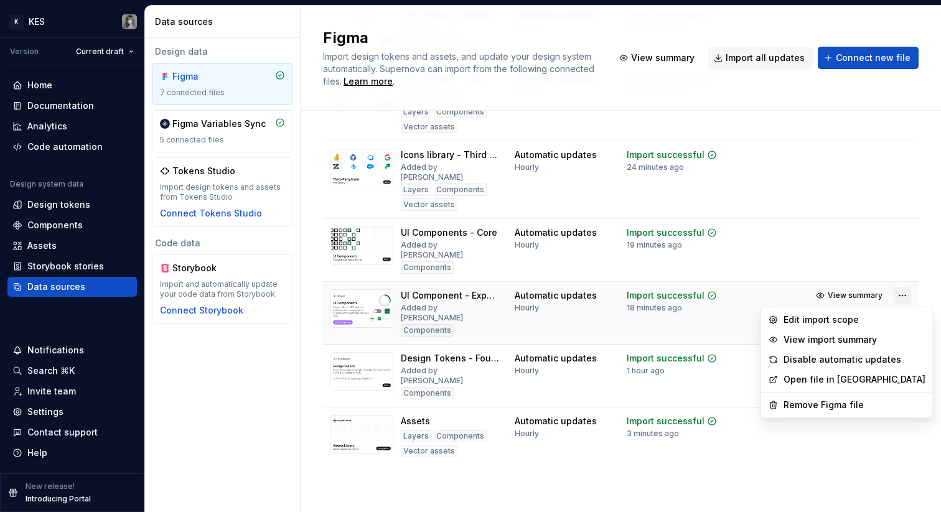
click at [897, 294] on html "K KES Version Current draft Home Documentation Analytics Code automation Design…" at bounding box center [470, 256] width 941 height 512
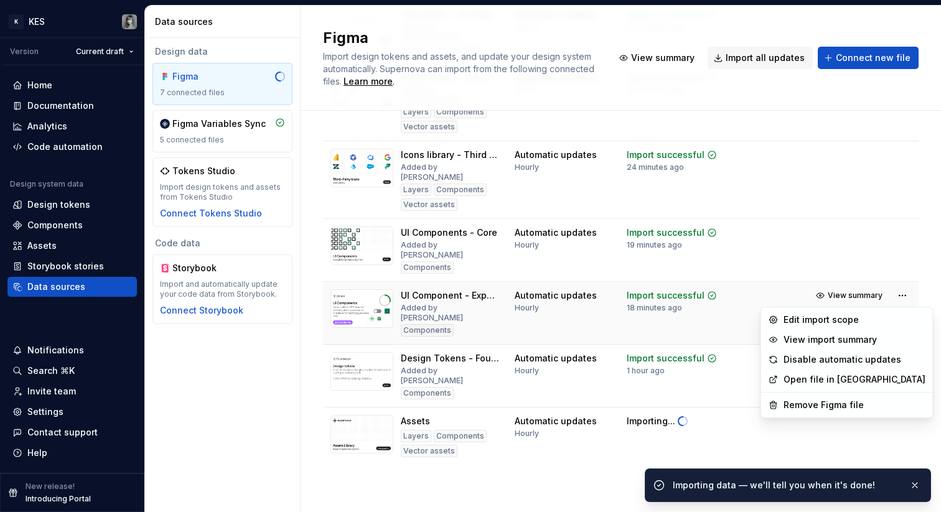
click at [627, 318] on html "K KES Version Current draft Home Documentation Analytics Code automation Design…" at bounding box center [470, 256] width 941 height 512
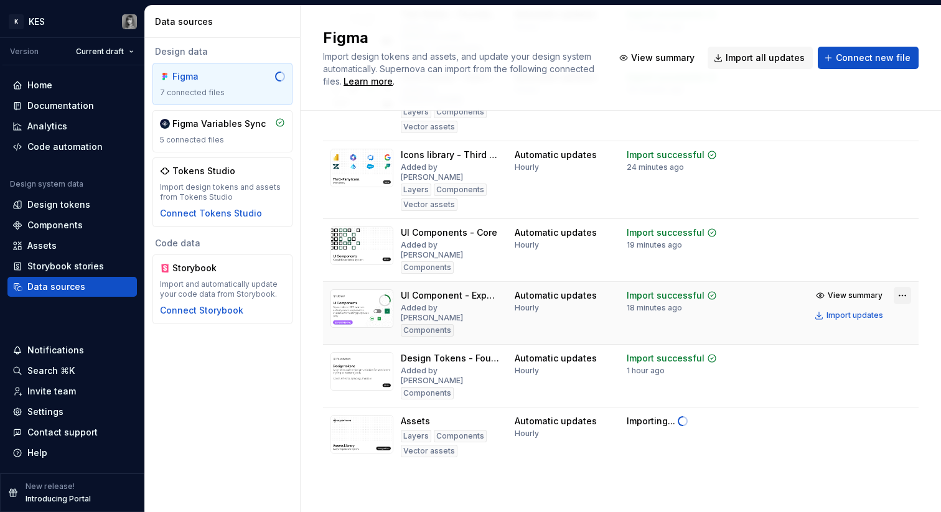
click at [890, 296] on html "K KES Version Current draft Home Documentation Analytics Code automation Design…" at bounding box center [470, 256] width 941 height 512
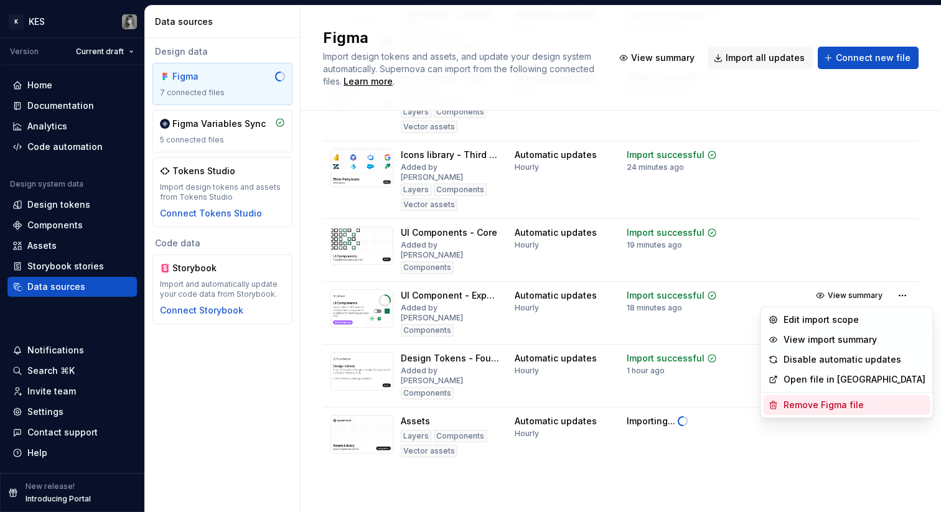
click at [825, 400] on div "Remove Figma file" at bounding box center [854, 405] width 142 height 12
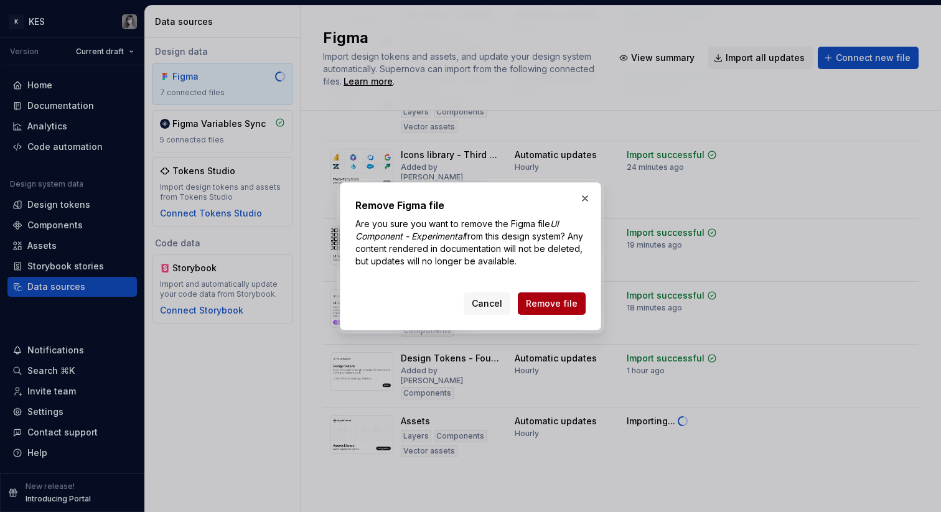
click at [548, 307] on span "Remove file" at bounding box center [552, 303] width 52 height 12
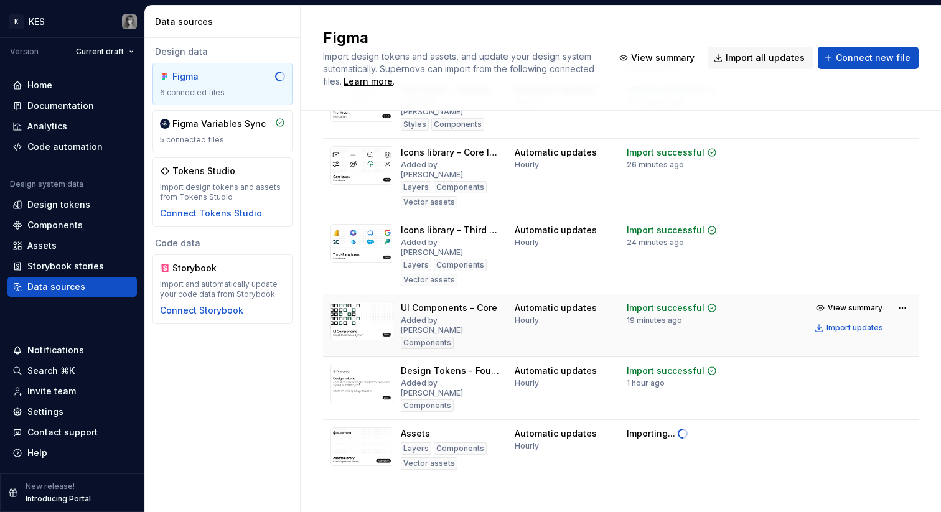
scroll to position [78, 0]
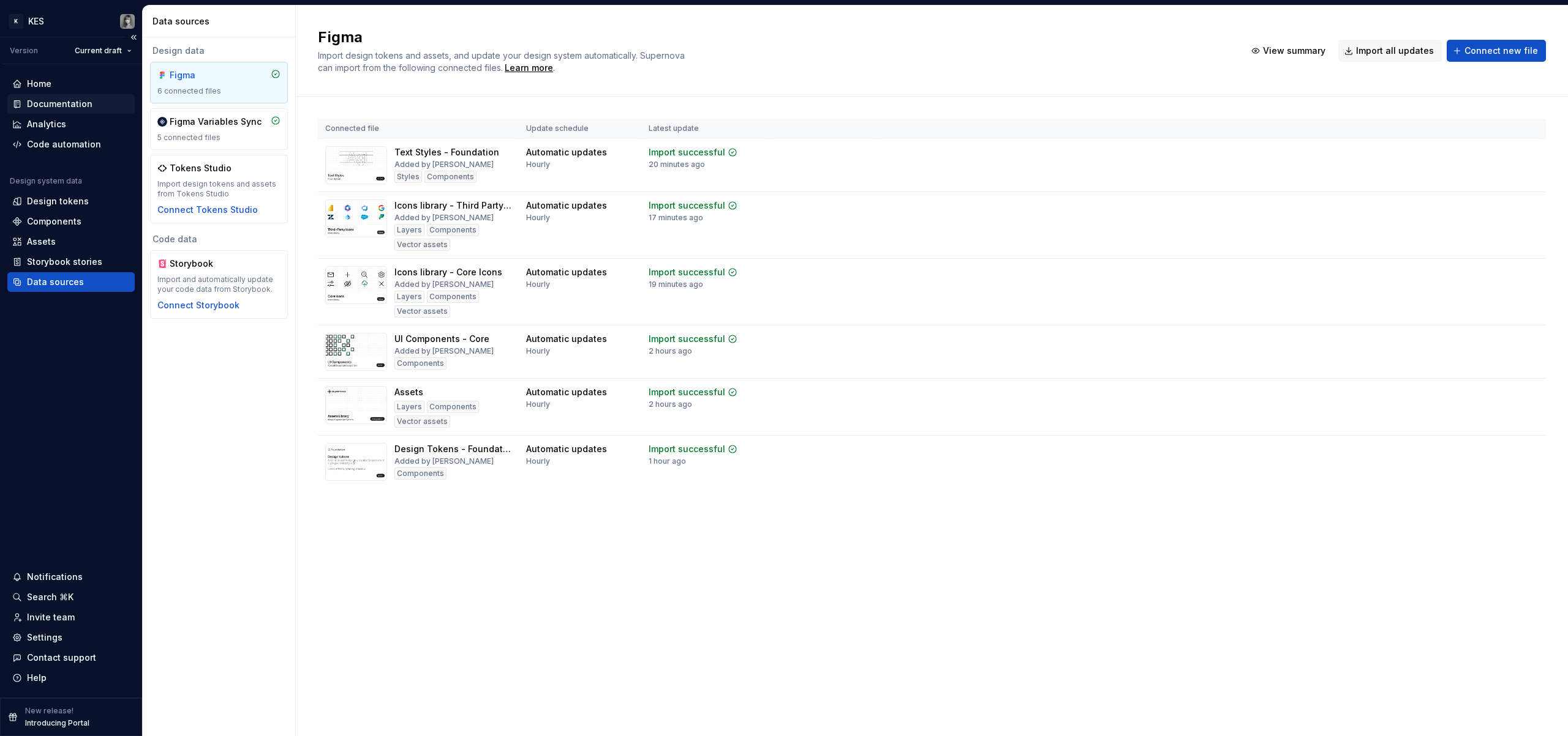
click at [76, 101] on div "Documentation" at bounding box center [59, 104] width 66 height 12
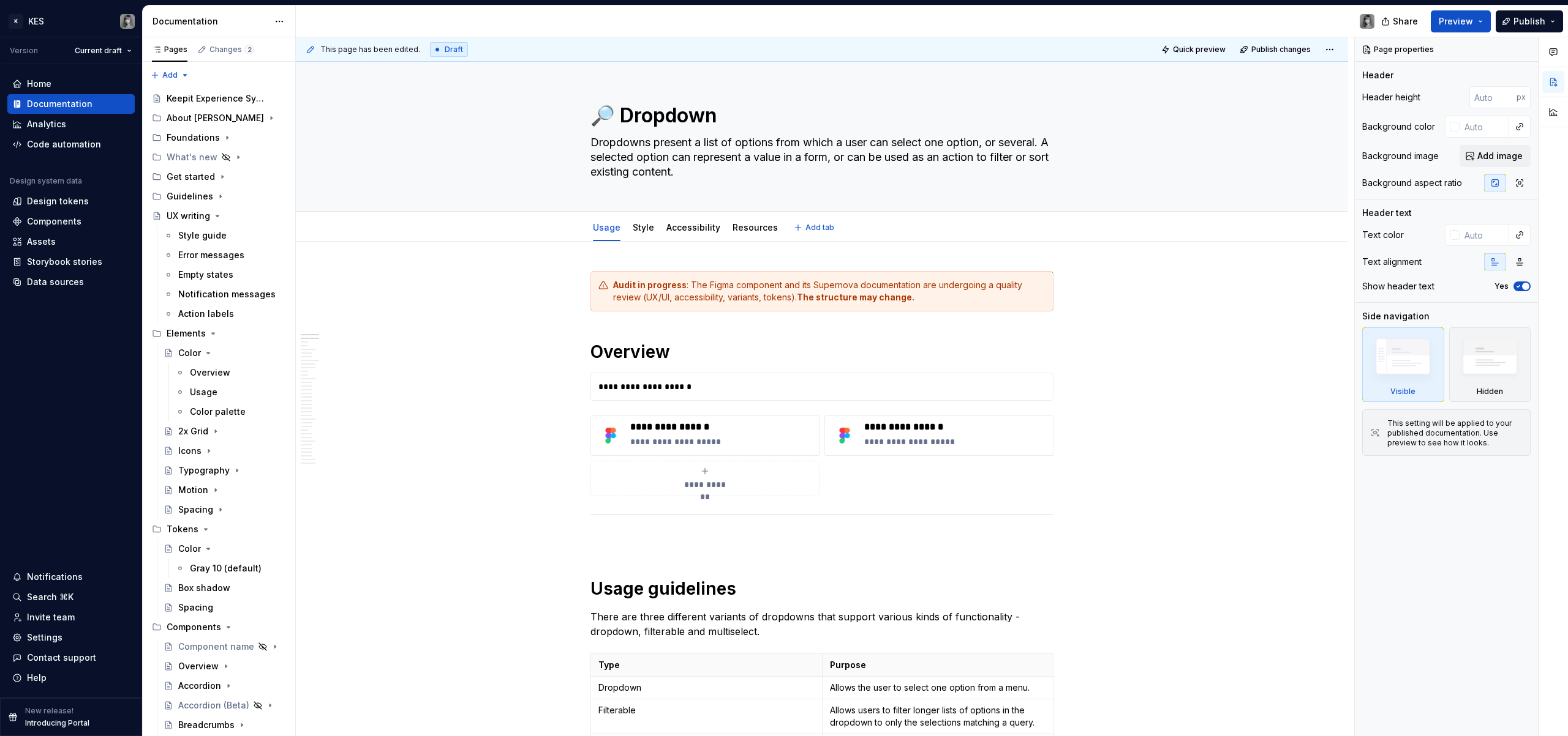
type textarea "*"
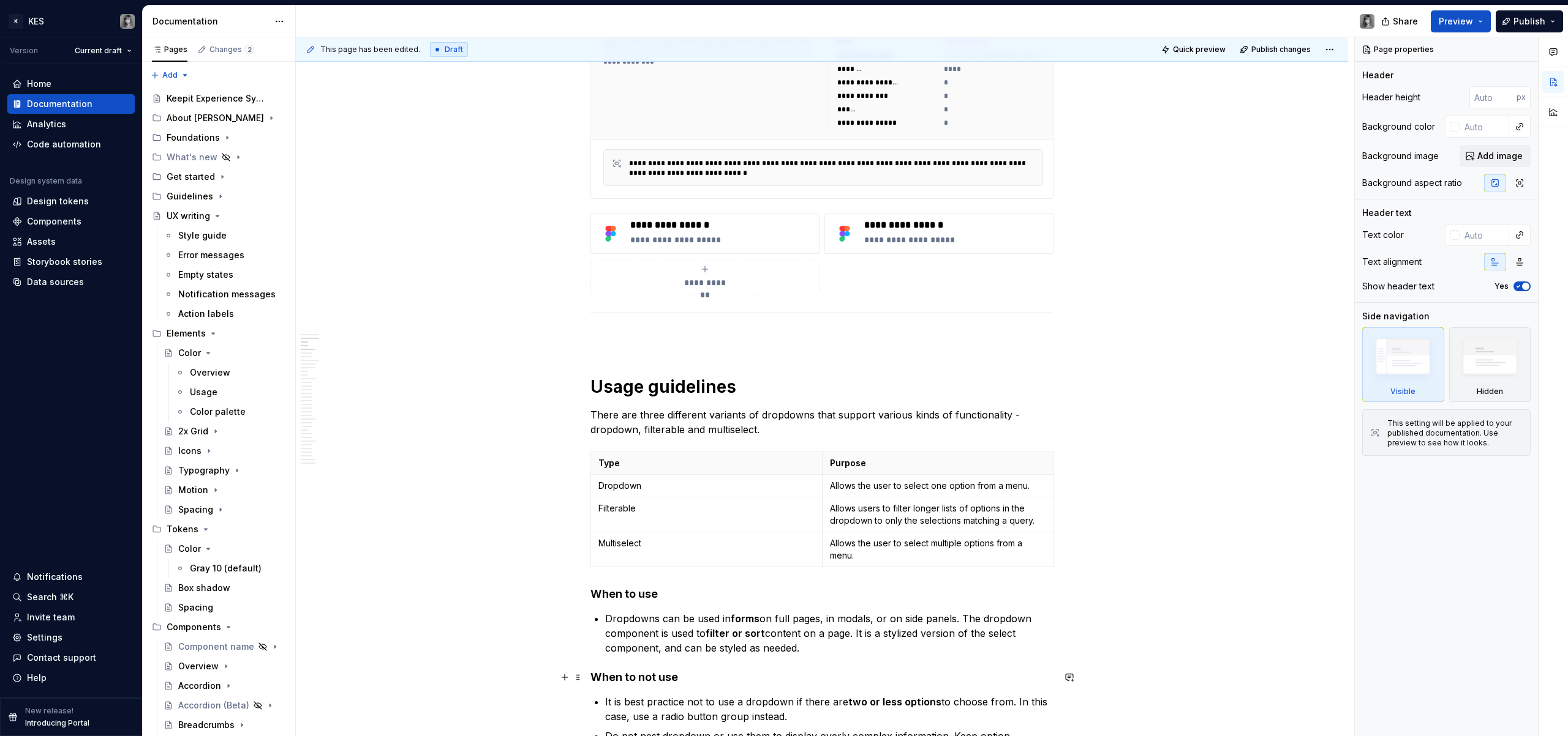
scroll to position [587, 0]
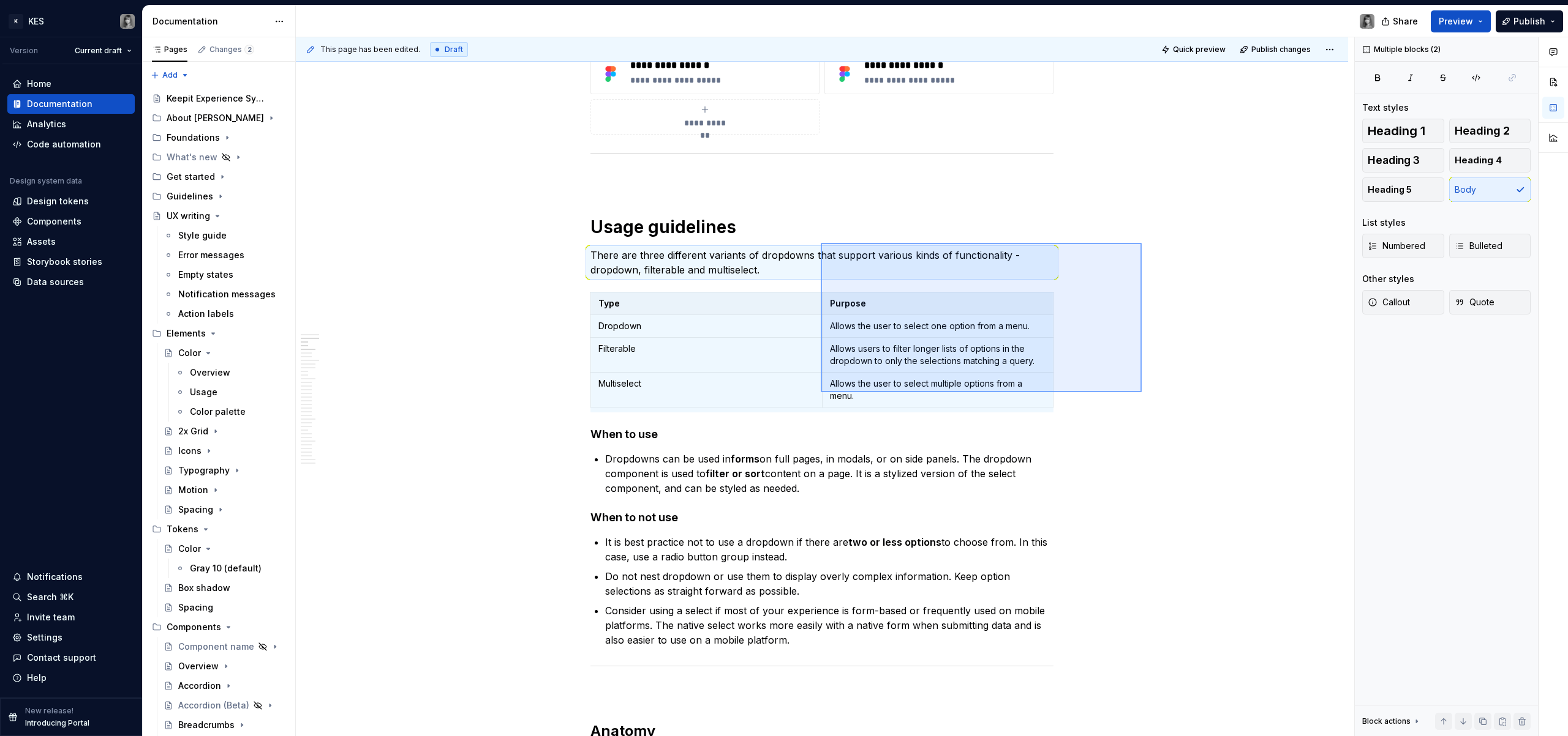
drag, startPoint x: 1142, startPoint y: 243, endPoint x: 821, endPoint y: 393, distance: 354.3
click at [821, 393] on div "**********" at bounding box center [824, 387] width 1058 height 700
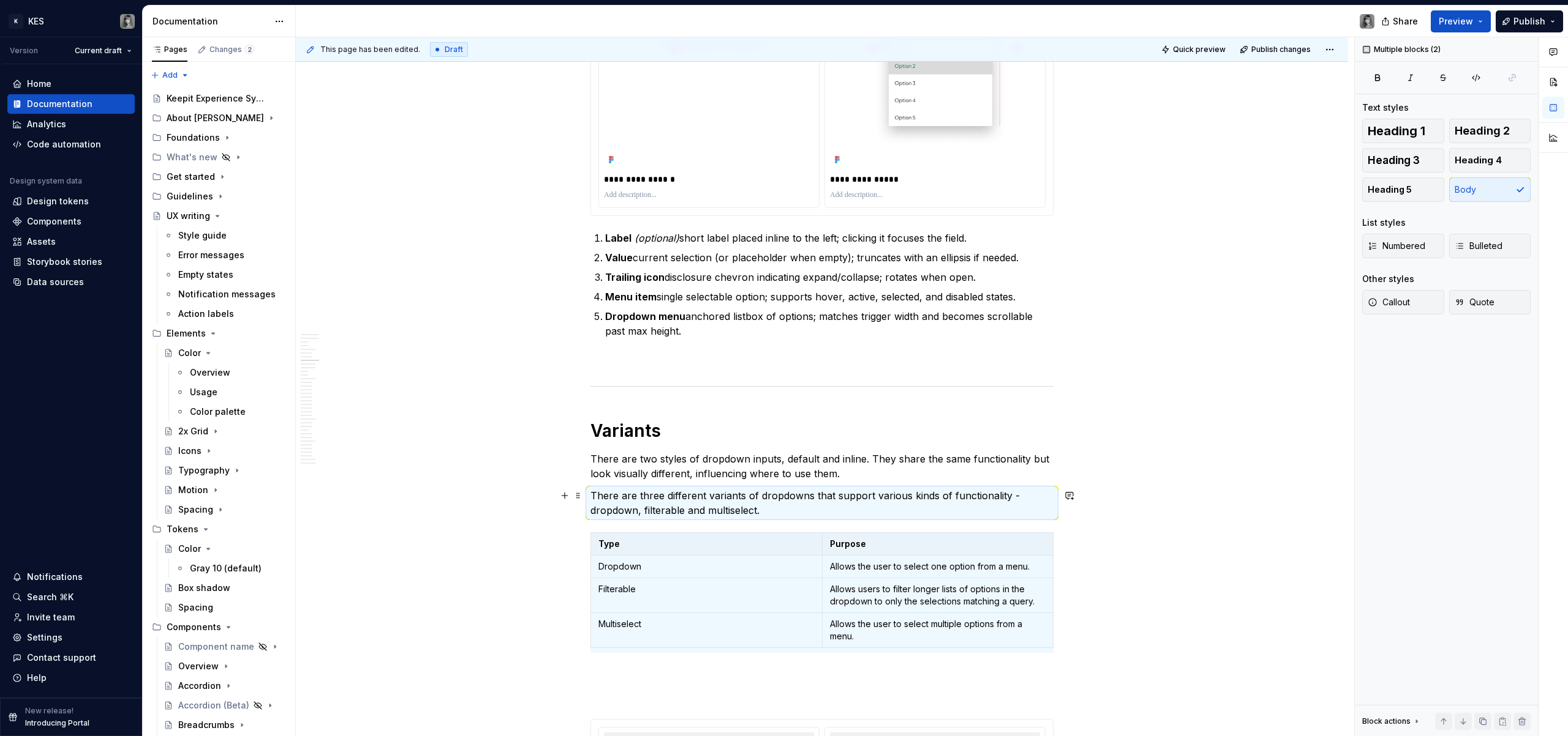
scroll to position [1836, 0]
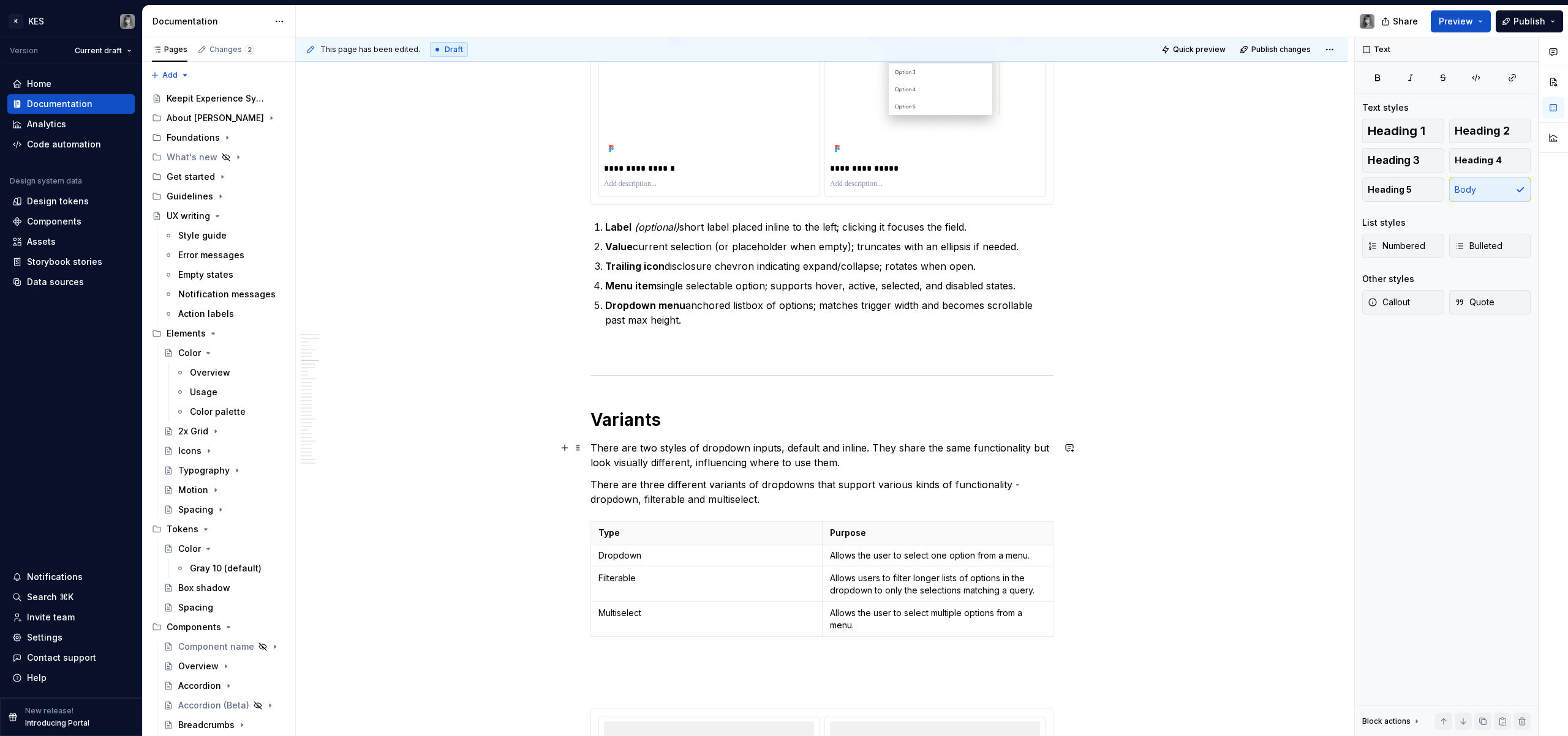
click at [850, 469] on p "There are two styles of dropdown inputs, default and inline. They share the sam…" at bounding box center [822, 456] width 463 height 30
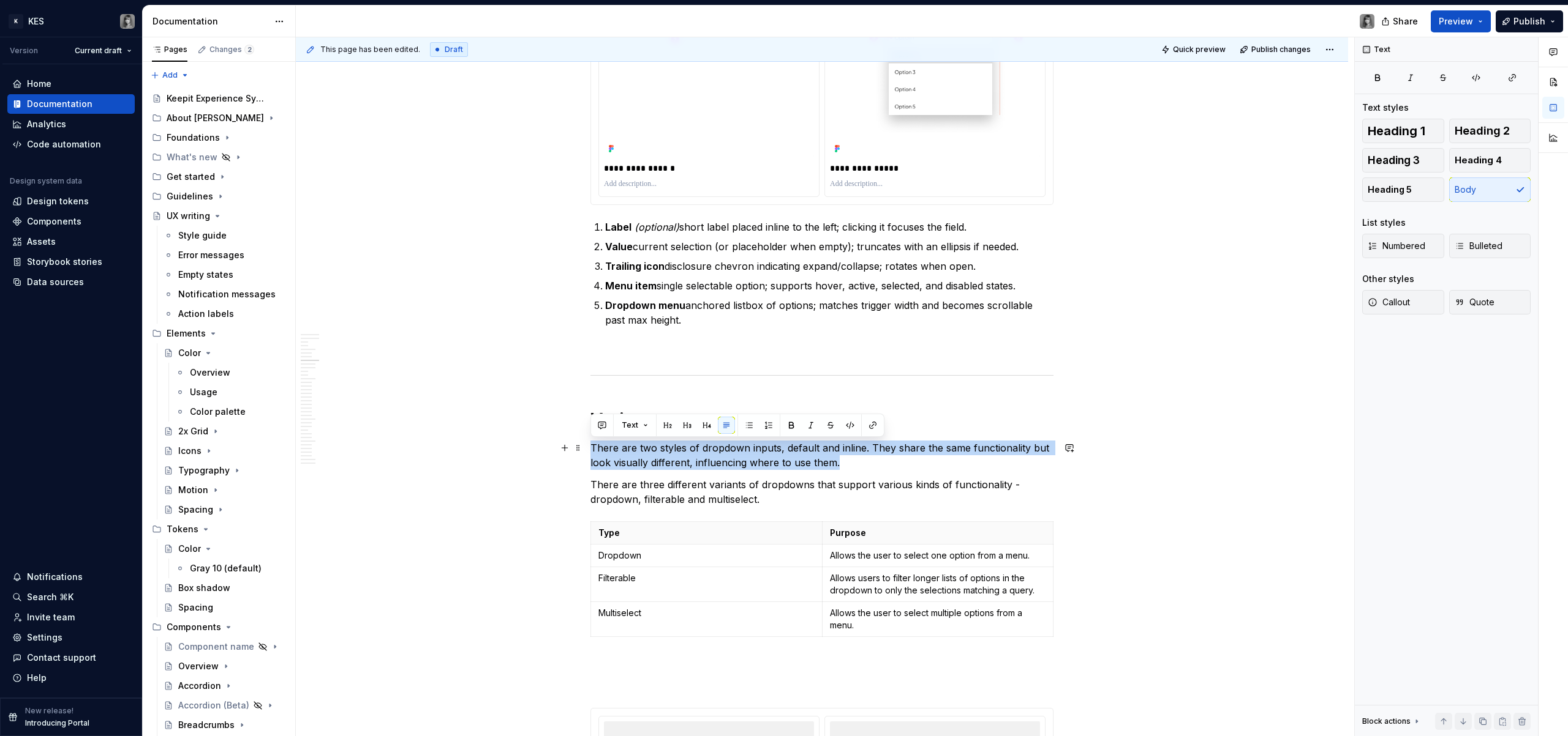
drag, startPoint x: 858, startPoint y: 465, endPoint x: 588, endPoint y: 447, distance: 270.6
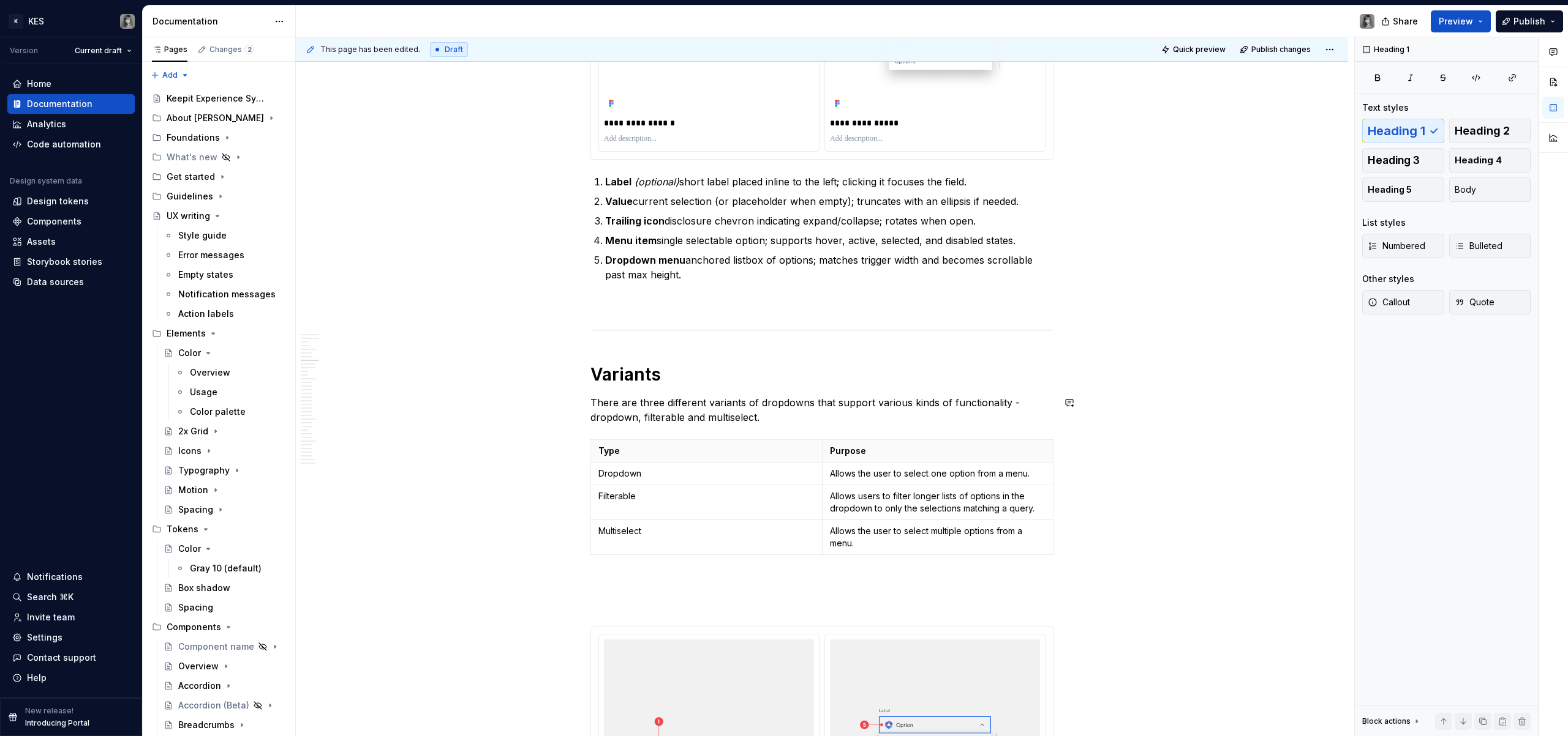
scroll to position [2028, 0]
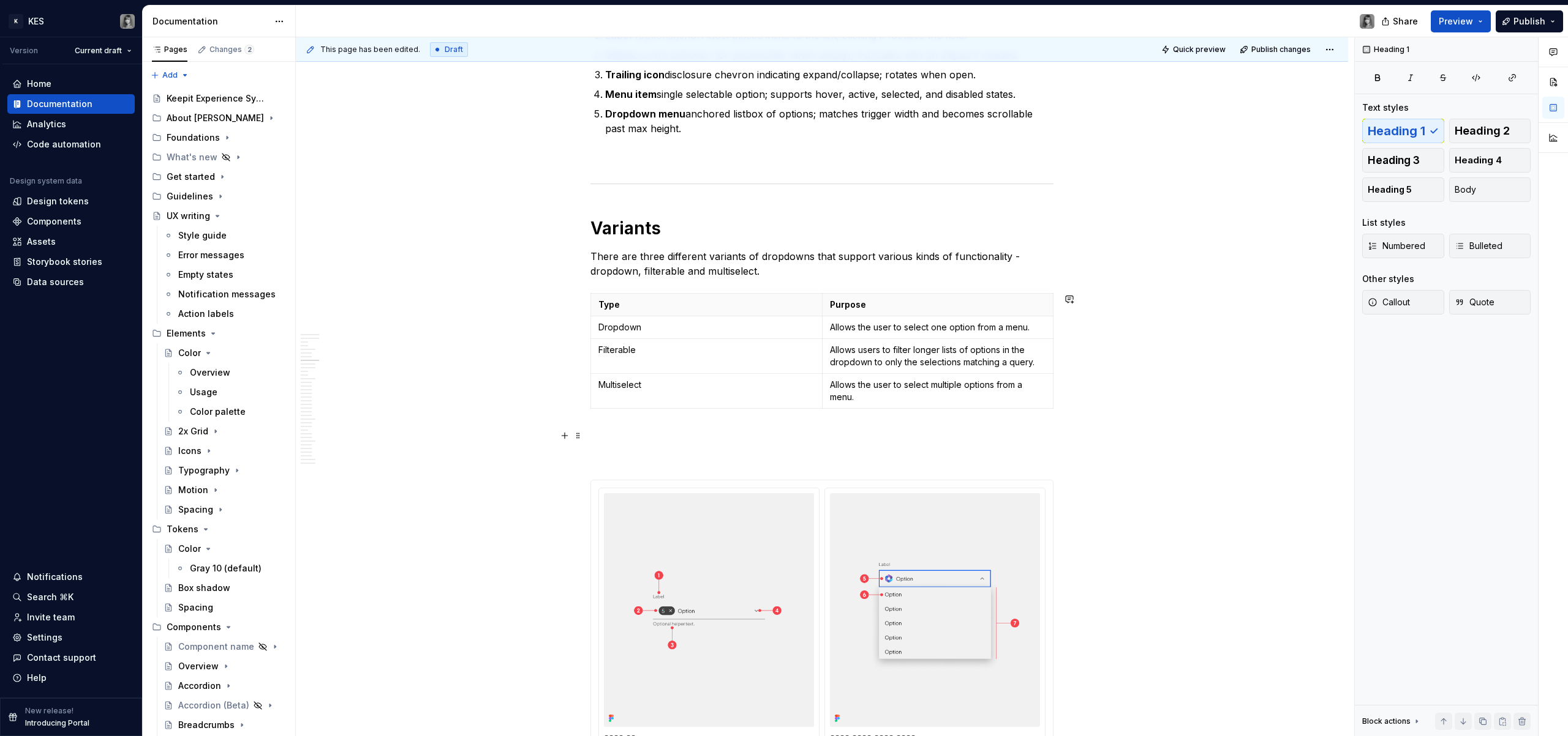
click at [814, 432] on p at bounding box center [822, 435] width 463 height 15
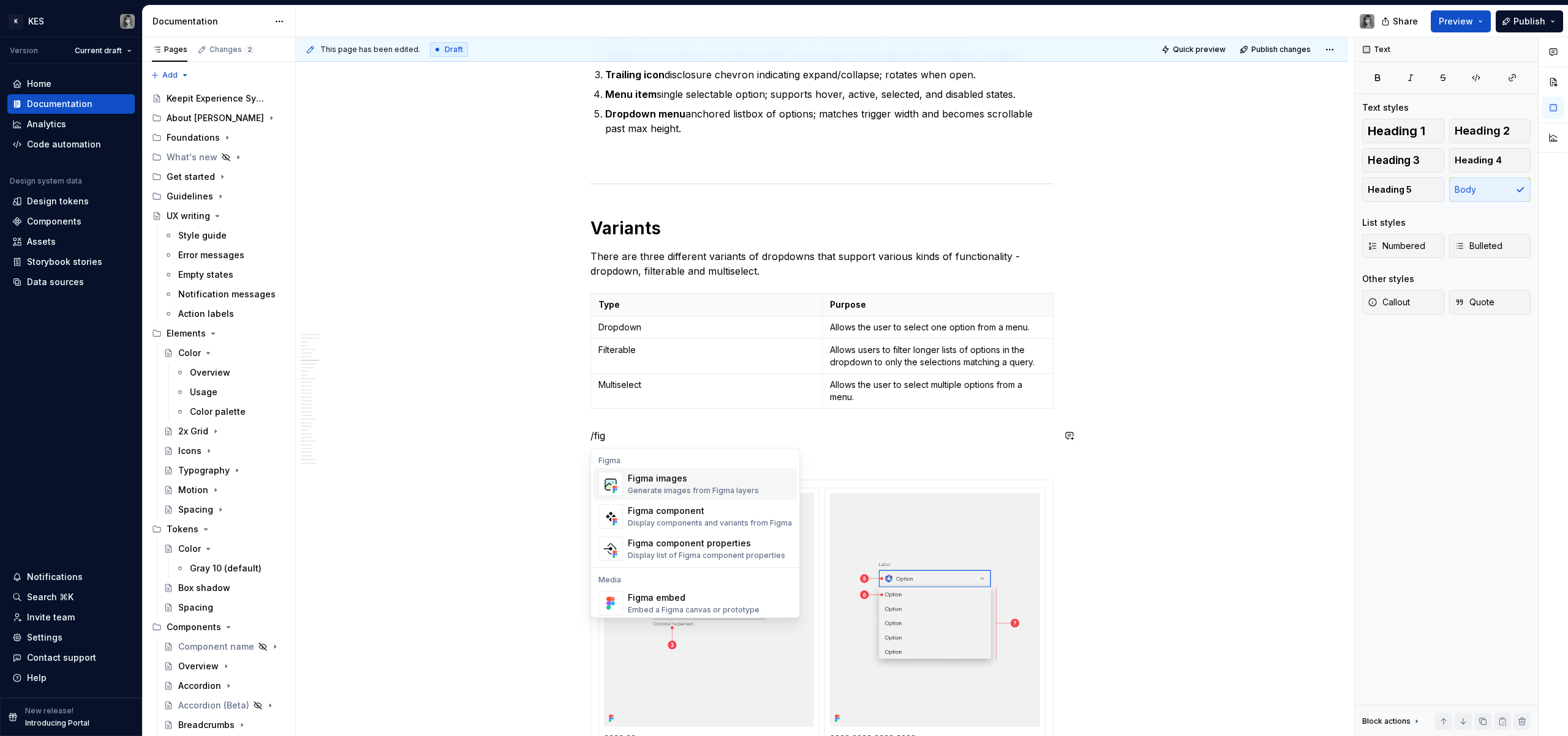
click at [679, 477] on div "Figma images" at bounding box center [693, 478] width 131 height 12
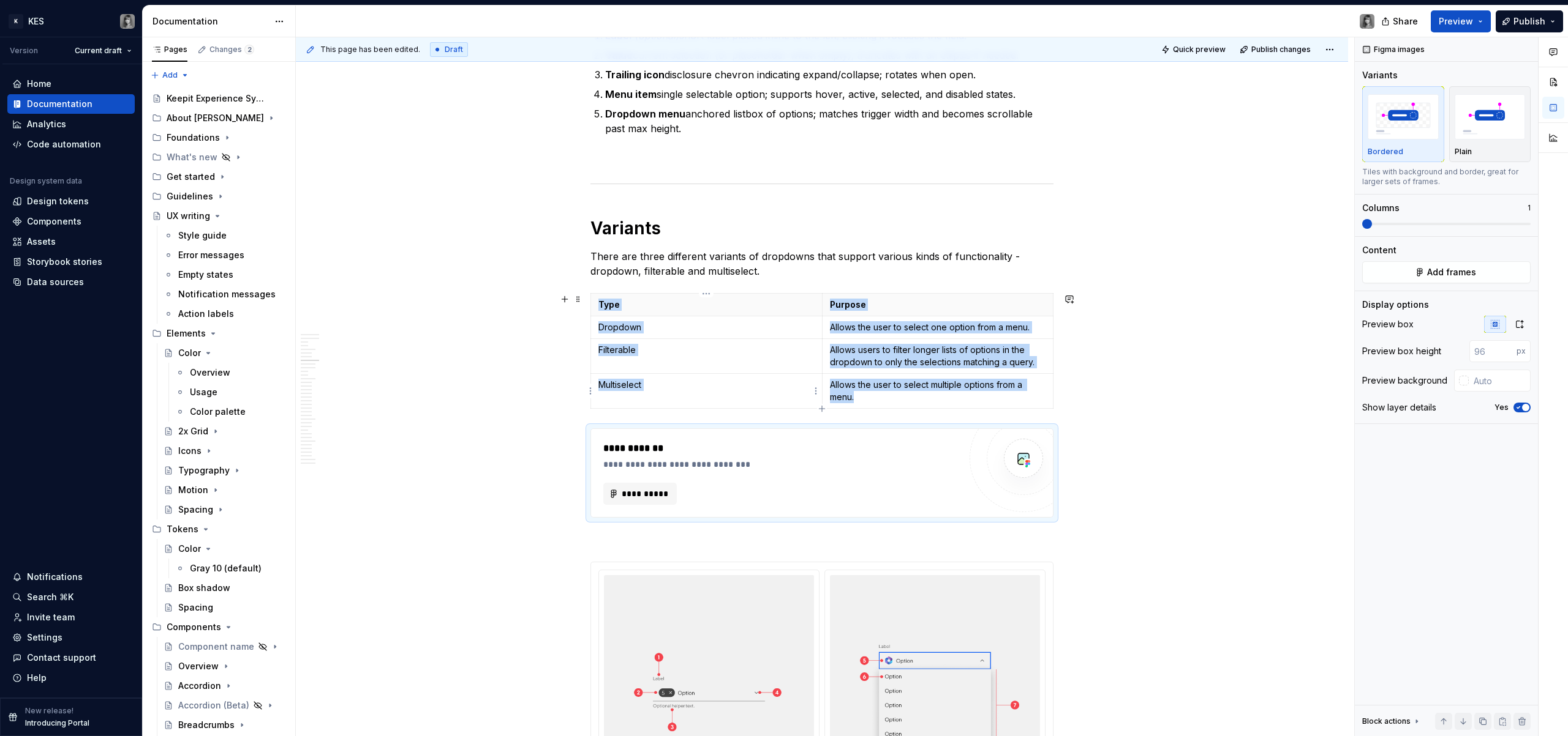
click at [709, 366] on td "Filterable" at bounding box center [706, 356] width 231 height 34
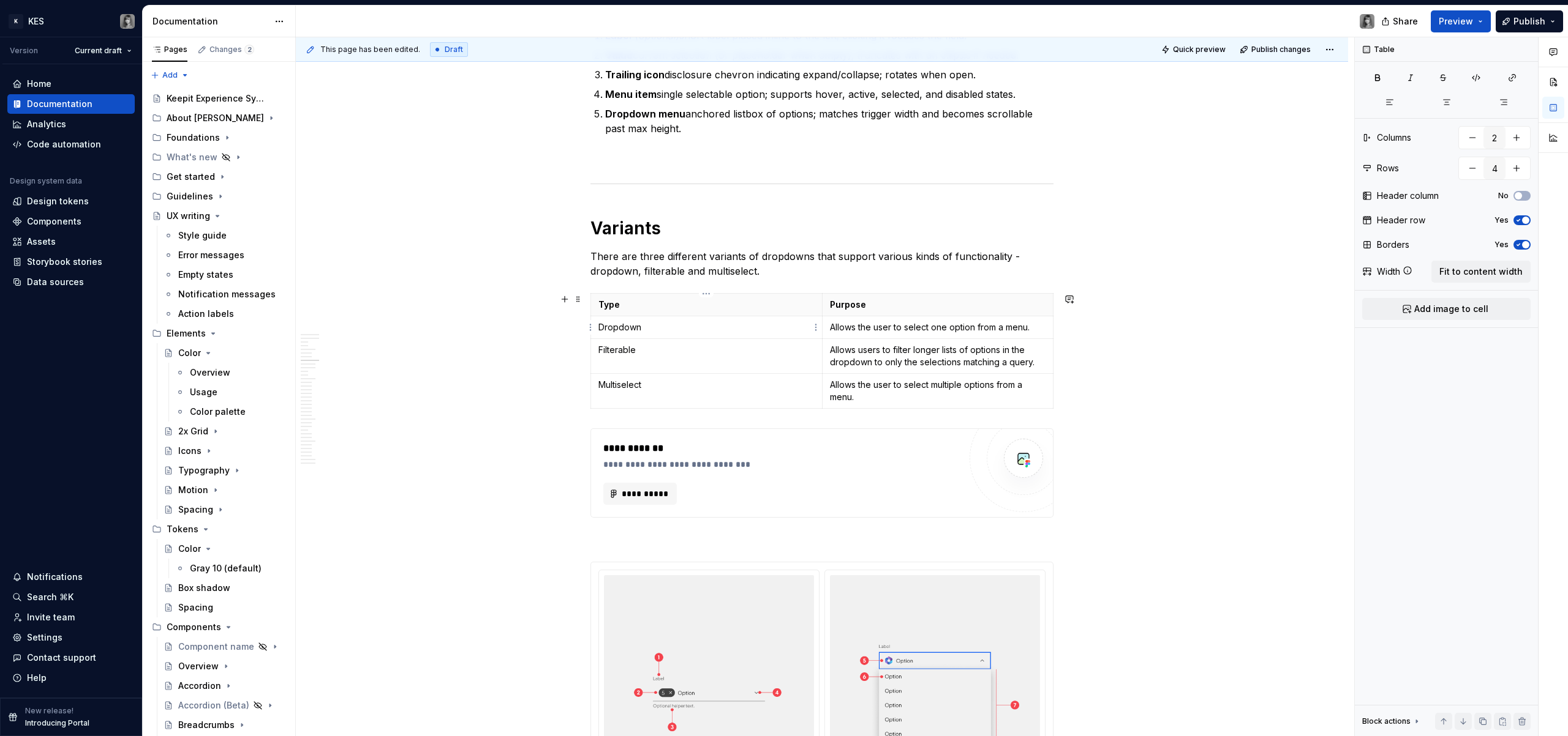
click at [751, 332] on p "Dropdown" at bounding box center [707, 328] width 217 height 12
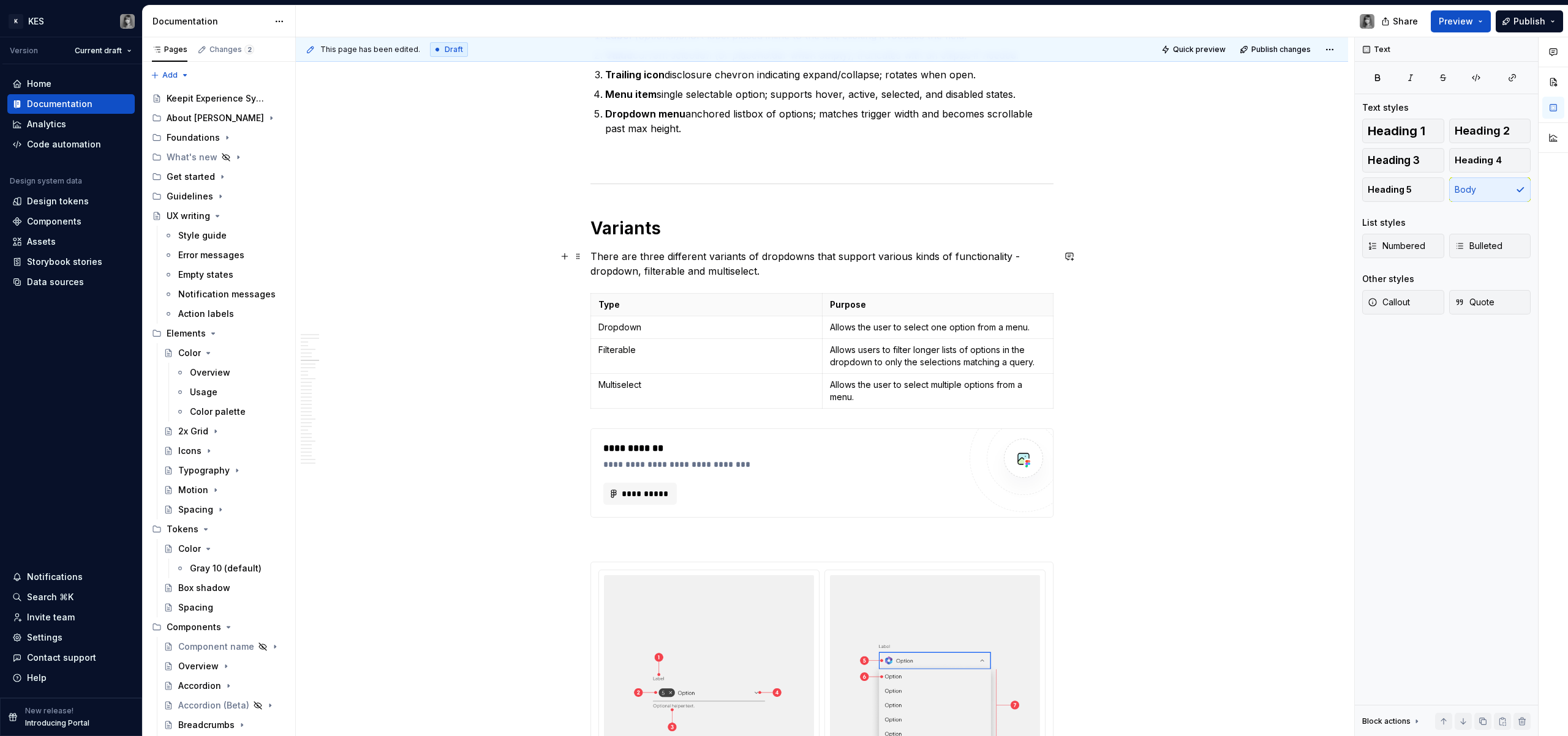
click at [746, 271] on p "There are three different variants of dropdowns that support various kinds of f…" at bounding box center [822, 264] width 463 height 30
click at [788, 277] on p "There are three different variants of dropdowns that support various kinds of f…" at bounding box center [822, 264] width 463 height 30
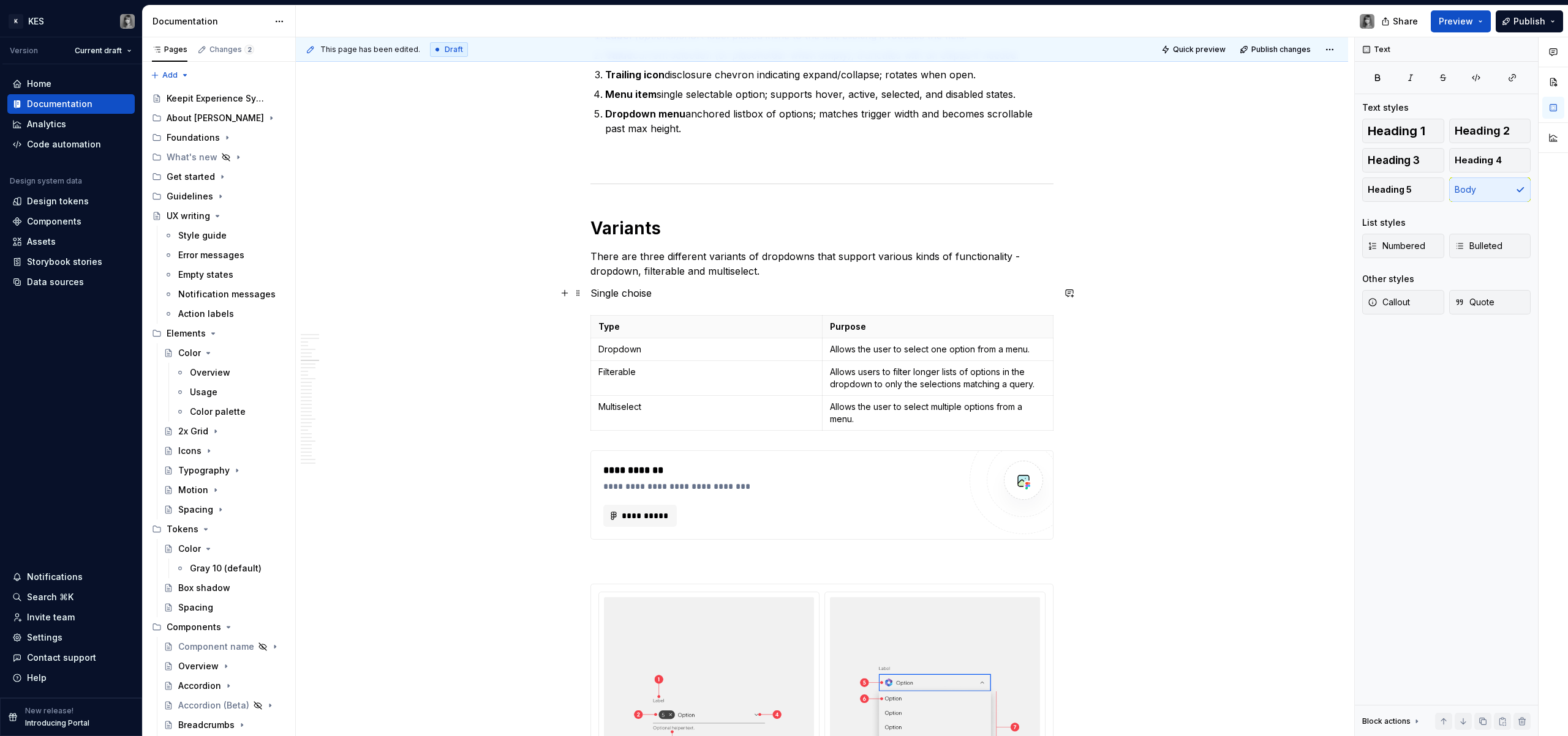
click at [643, 292] on p "Single choise" at bounding box center [822, 293] width 463 height 15
click at [721, 292] on p "Single choose" at bounding box center [822, 293] width 463 height 15
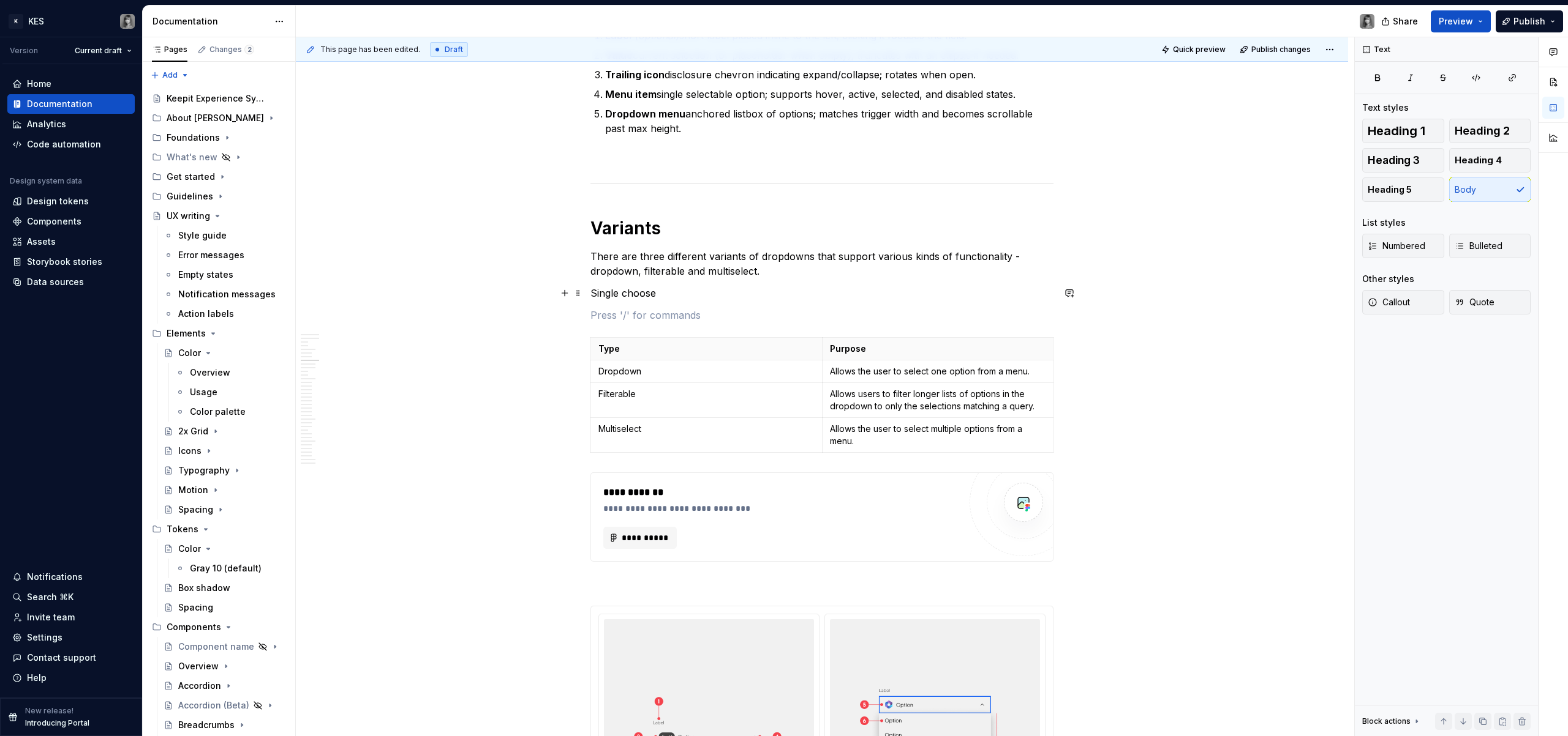
click at [632, 294] on p "Single choose" at bounding box center [822, 293] width 463 height 15
click at [985, 255] on p "There are three different variants of dropdowns that support various kinds of f…" at bounding box center [822, 264] width 463 height 30
click at [1006, 258] on p "There are three different variants of dropdowns that support various kinds of f…" at bounding box center [822, 264] width 463 height 30
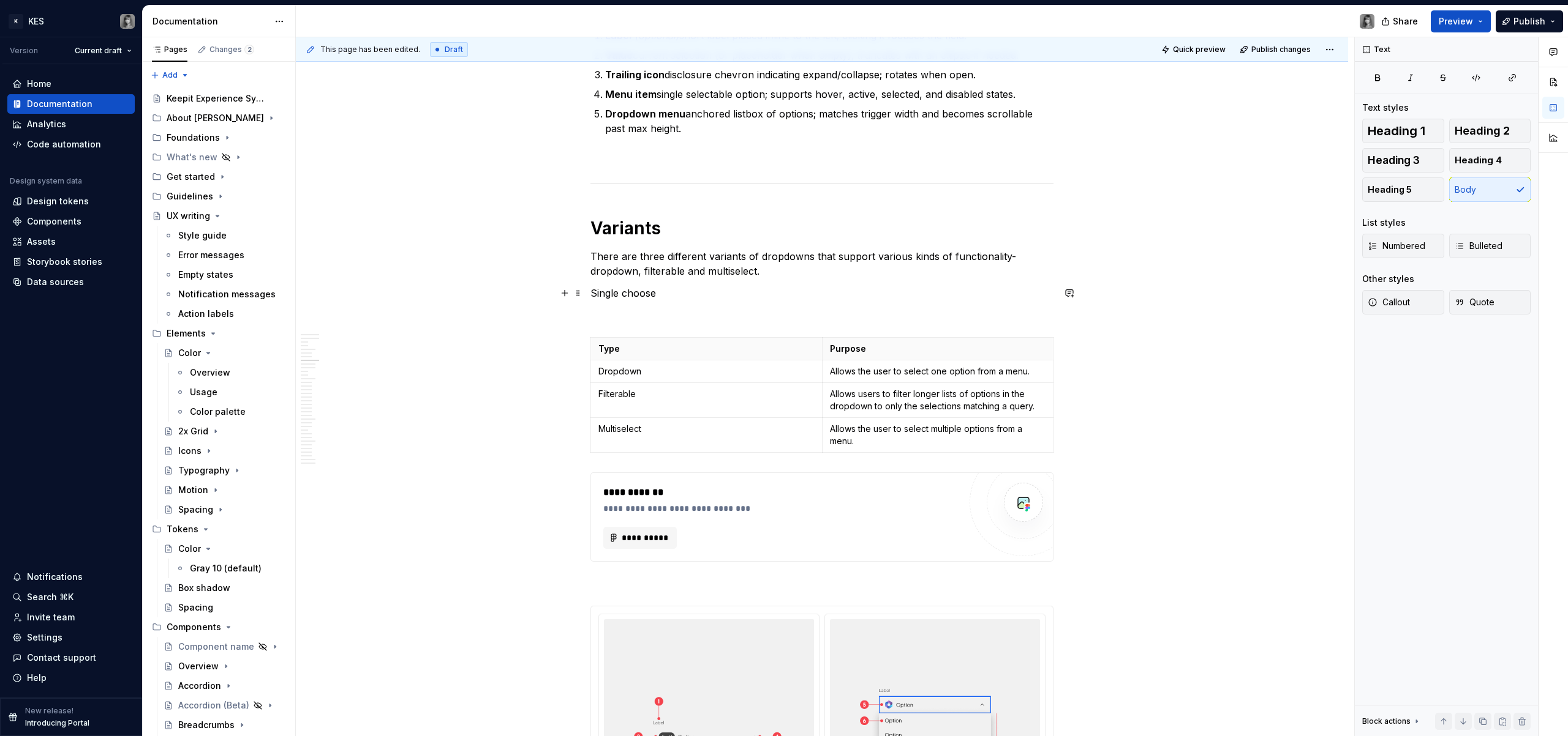
click at [635, 299] on p "Single choose" at bounding box center [822, 293] width 463 height 15
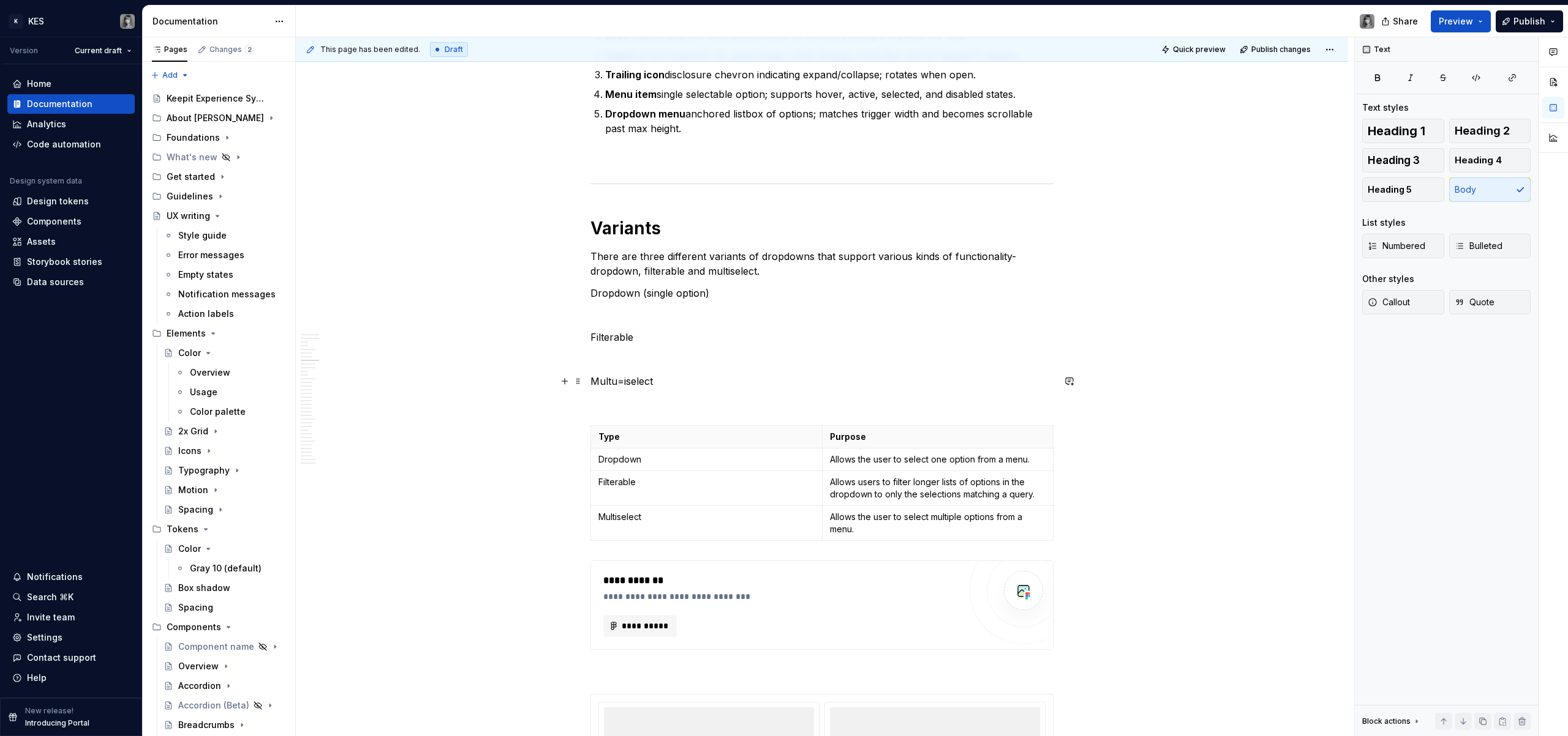
drag, startPoint x: 621, startPoint y: 379, endPoint x: 649, endPoint y: 387, distance: 29.1
click at [621, 379] on p "Multu=iselect" at bounding box center [822, 381] width 463 height 15
click at [667, 380] on p "Multiselect" at bounding box center [822, 381] width 463 height 15
click at [613, 287] on p "Dropdown (single option)" at bounding box center [822, 293] width 463 height 15
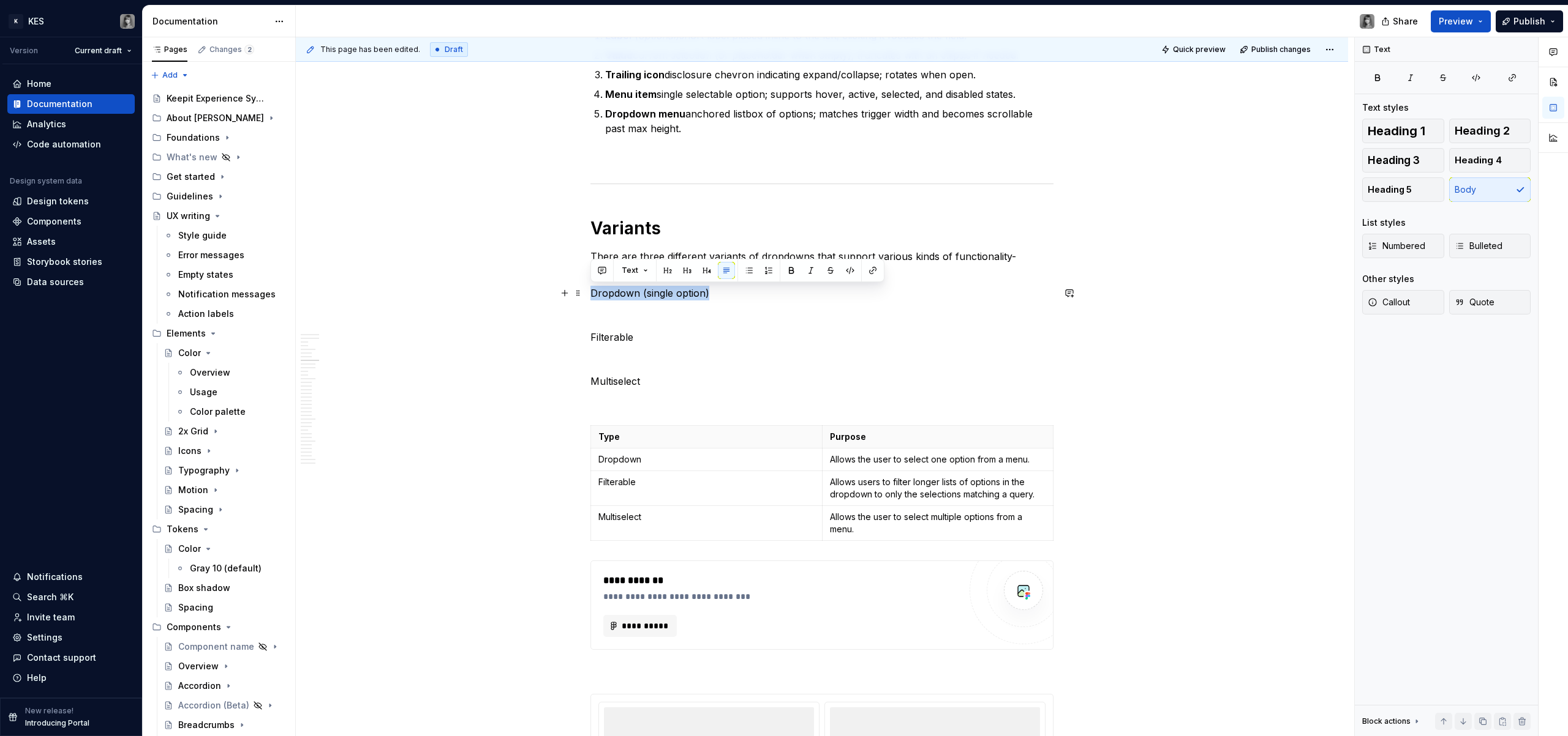
click at [613, 287] on p "Dropdown (single option)" at bounding box center [822, 293] width 463 height 15
drag, startPoint x: 686, startPoint y: 270, endPoint x: 666, endPoint y: 268, distance: 20.1
click at [666, 268] on div "Text" at bounding box center [737, 270] width 287 height 17
click at [666, 268] on button "button" at bounding box center [666, 270] width 17 height 17
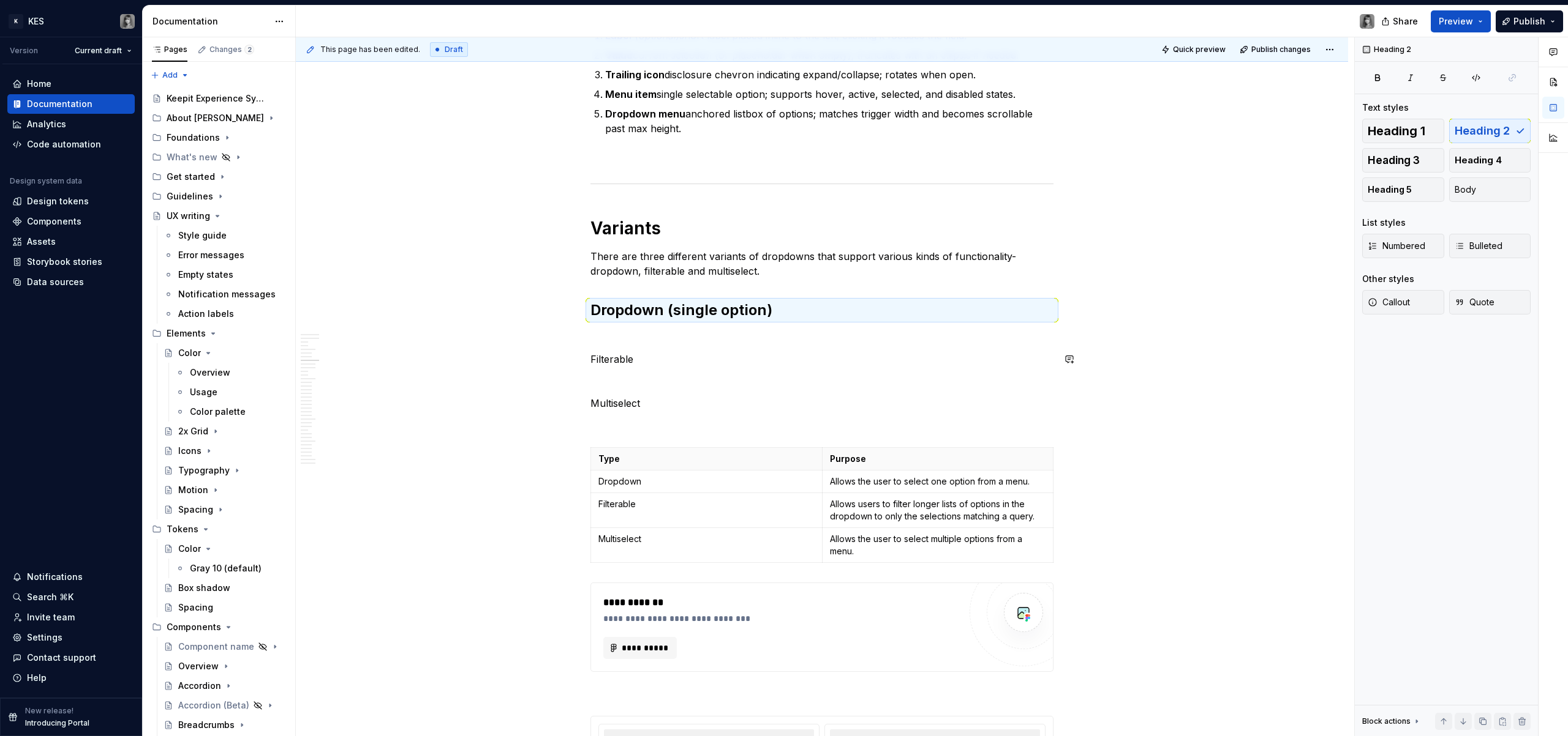
click at [616, 365] on p "Filterable" at bounding box center [822, 359] width 463 height 15
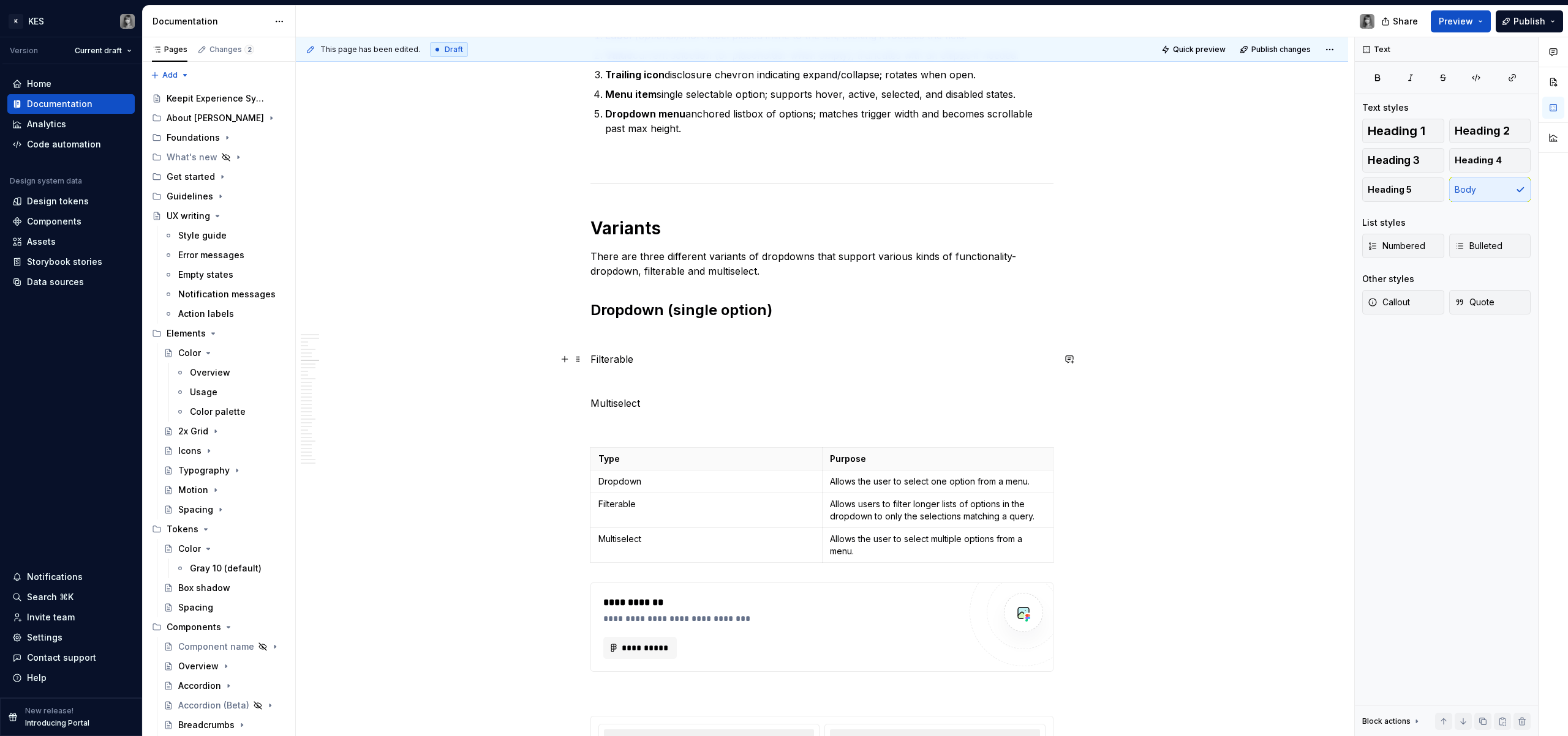
click at [615, 364] on p "Filterable" at bounding box center [822, 359] width 463 height 15
click at [663, 335] on button "button" at bounding box center [666, 336] width 17 height 17
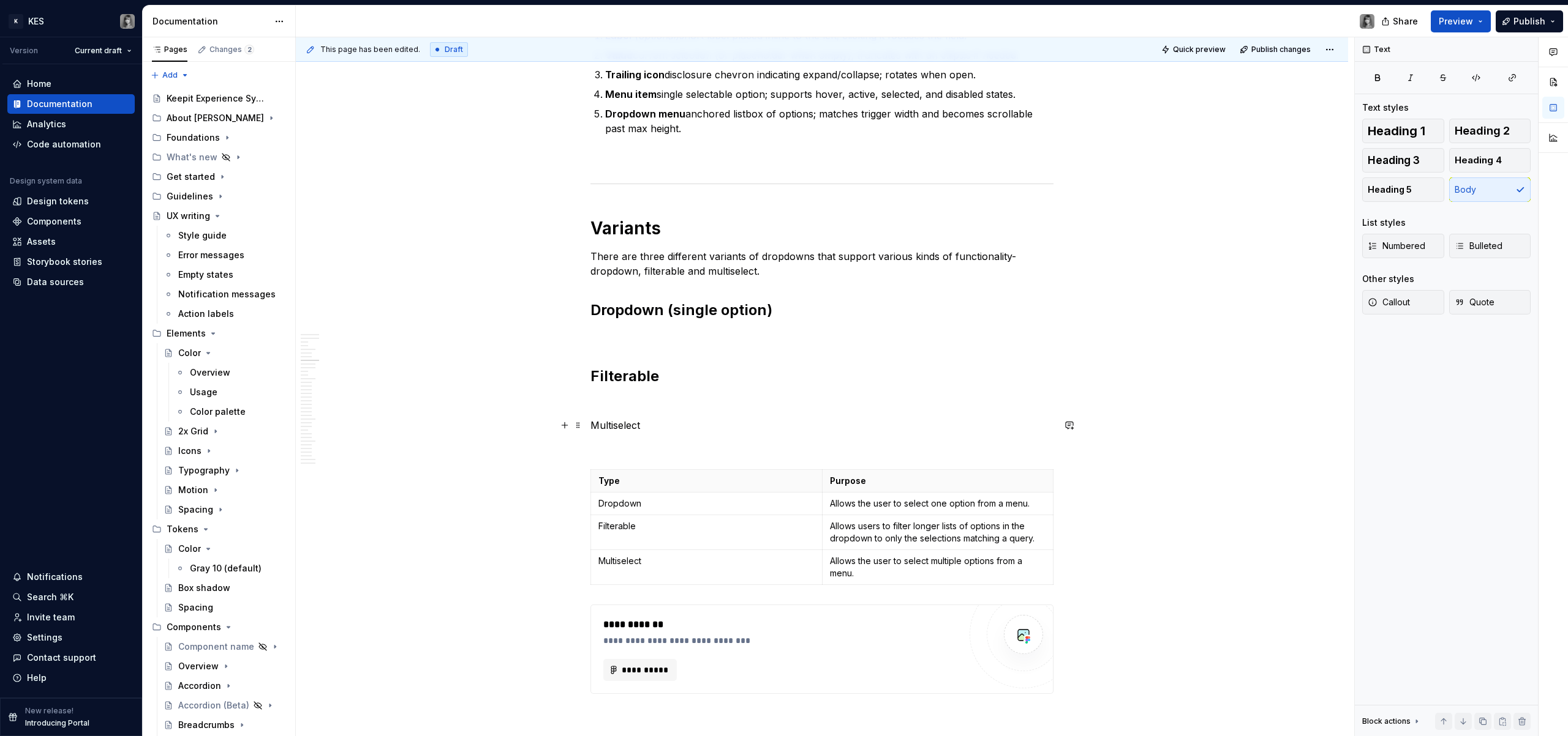
click at [621, 432] on p "Multiselect" at bounding box center [822, 425] width 463 height 15
click at [668, 406] on button "button" at bounding box center [666, 402] width 17 height 17
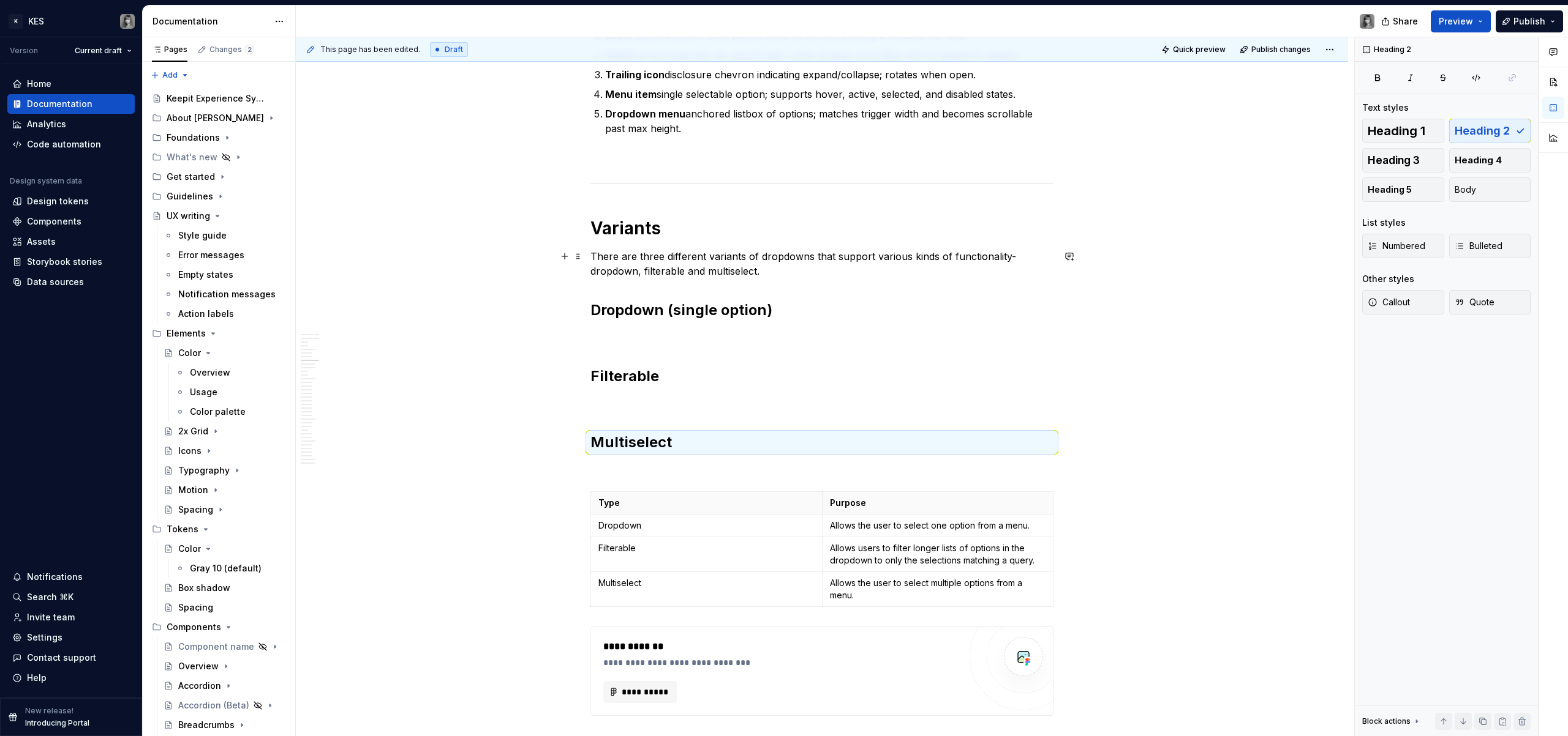
click at [596, 252] on p "There are three different variants of dropdowns that support various kinds of f…" at bounding box center [822, 264] width 463 height 30
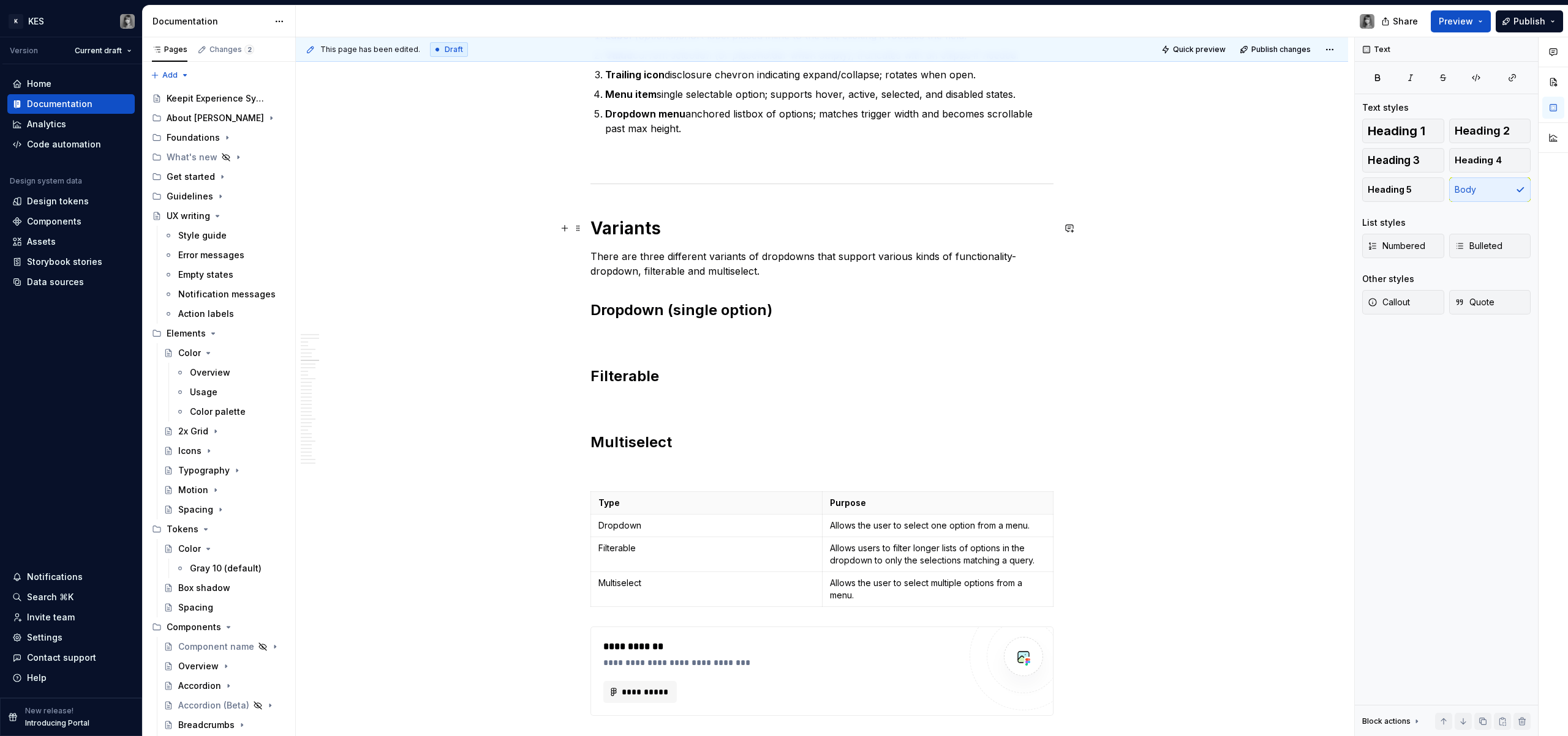
click at [618, 231] on h1 "Variants" at bounding box center [822, 228] width 463 height 22
drag, startPoint x: 658, startPoint y: 320, endPoint x: 644, endPoint y: 312, distance: 16.1
click at [658, 320] on h2 "Dropdown (single option)" at bounding box center [822, 310] width 463 height 20
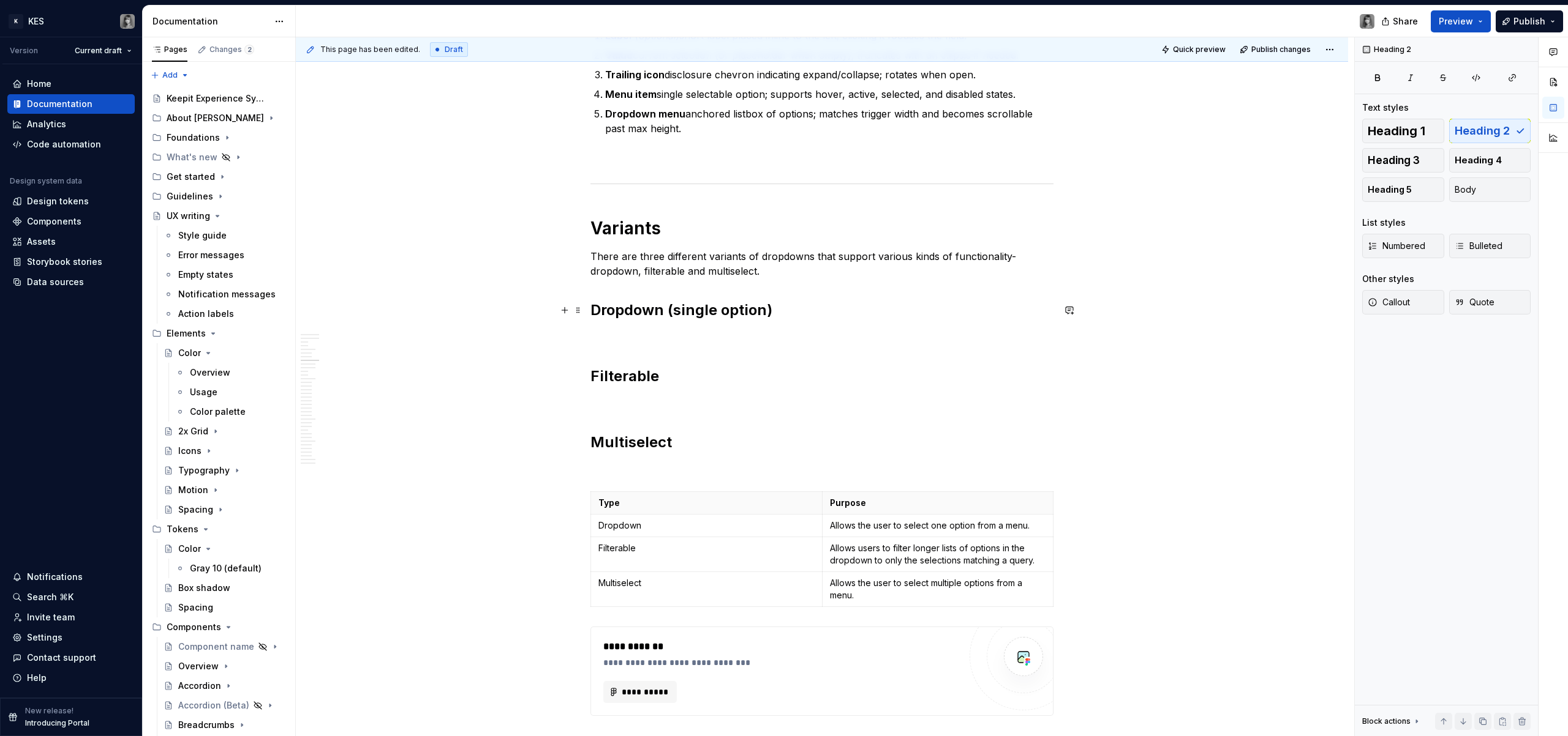
click at [630, 308] on h2 "Dropdown (single option)" at bounding box center [822, 310] width 463 height 20
click at [633, 335] on p at bounding box center [822, 337] width 463 height 15
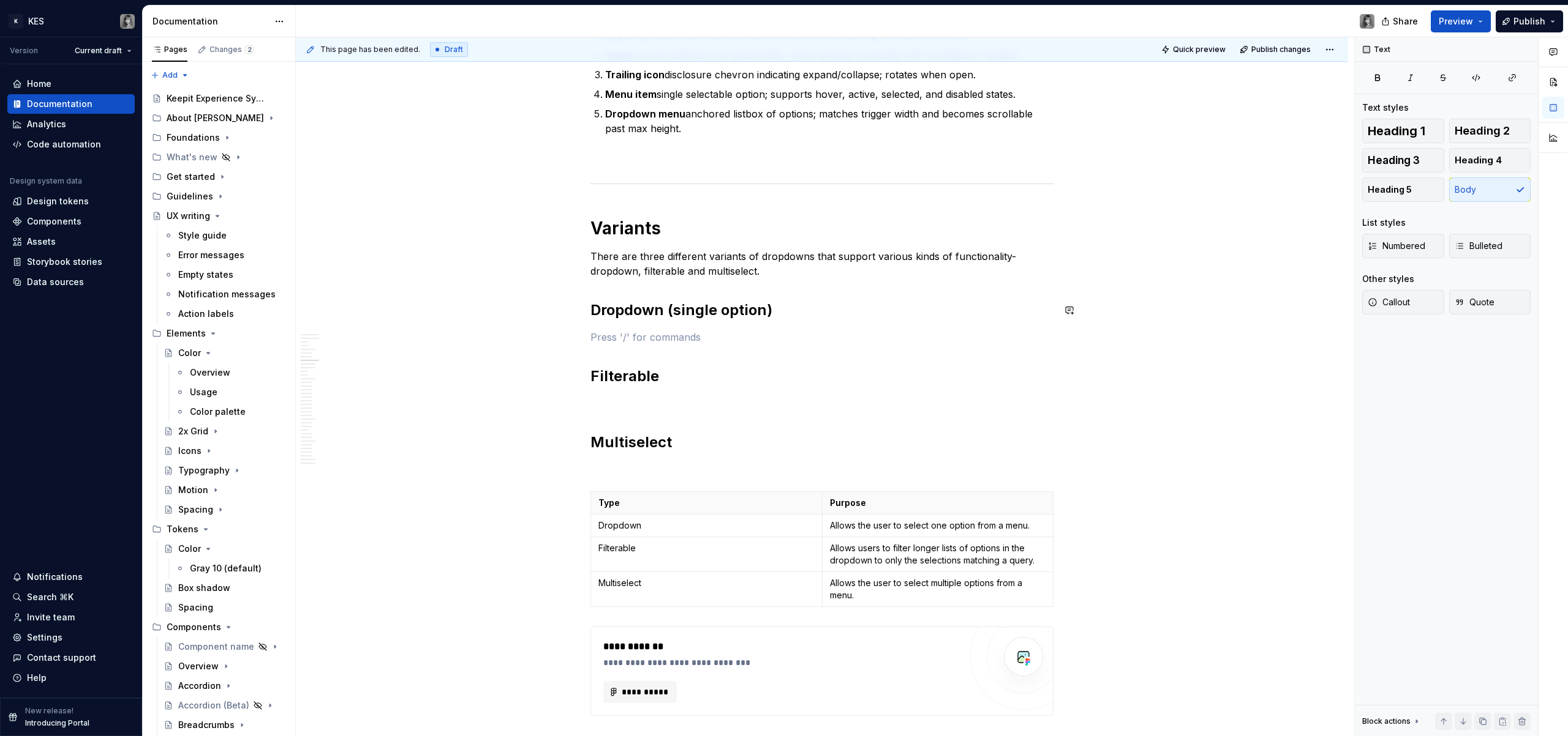
click at [808, 277] on p "There are three different variants of dropdowns that support various kinds of f…" at bounding box center [822, 264] width 463 height 30
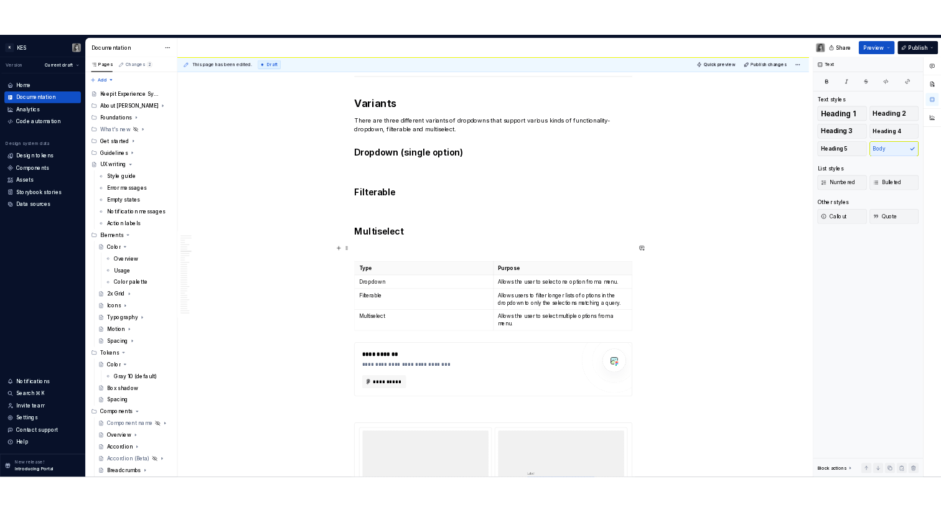
scroll to position [2191, 0]
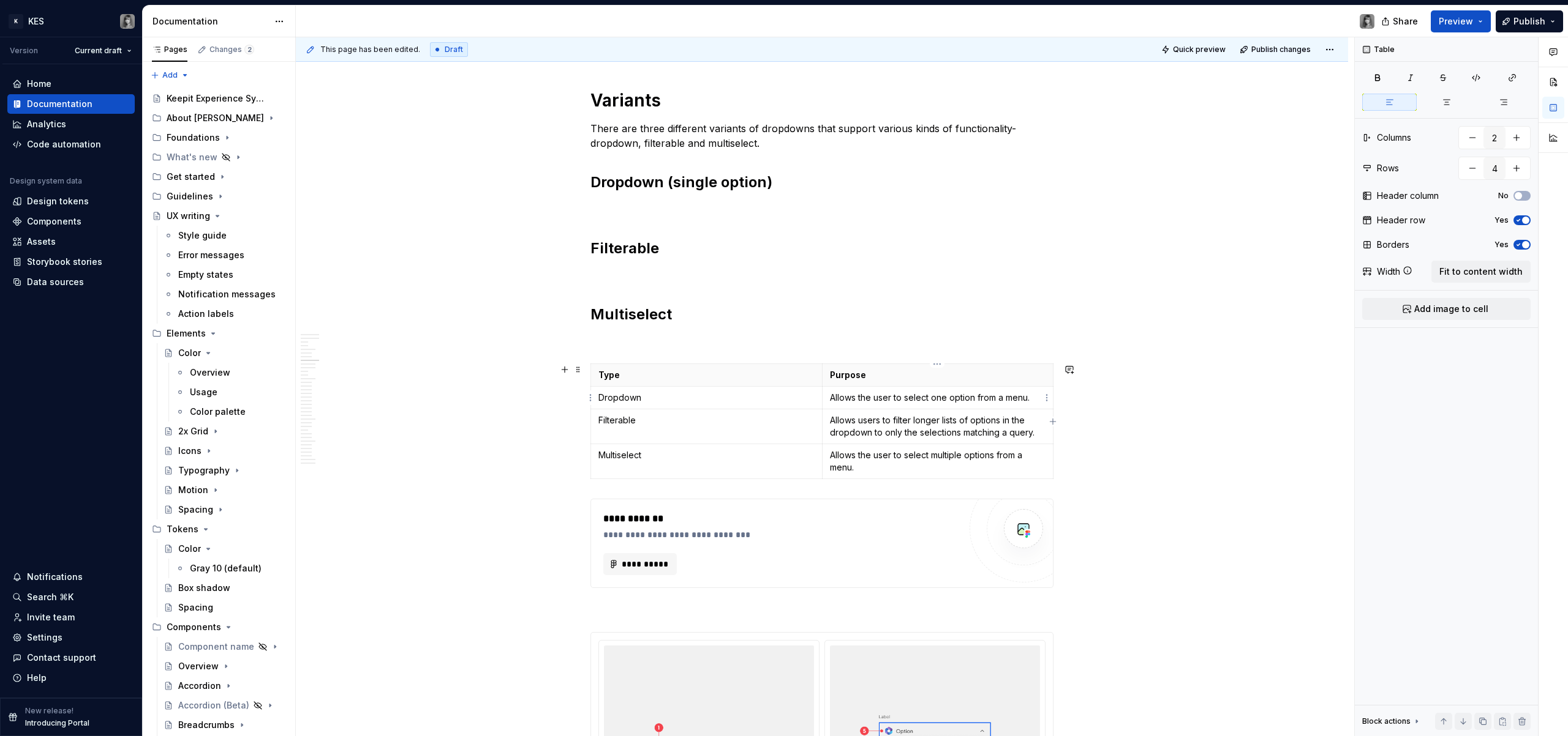
click at [935, 400] on p "Allows the user to select one option from a menu." at bounding box center [938, 398] width 217 height 12
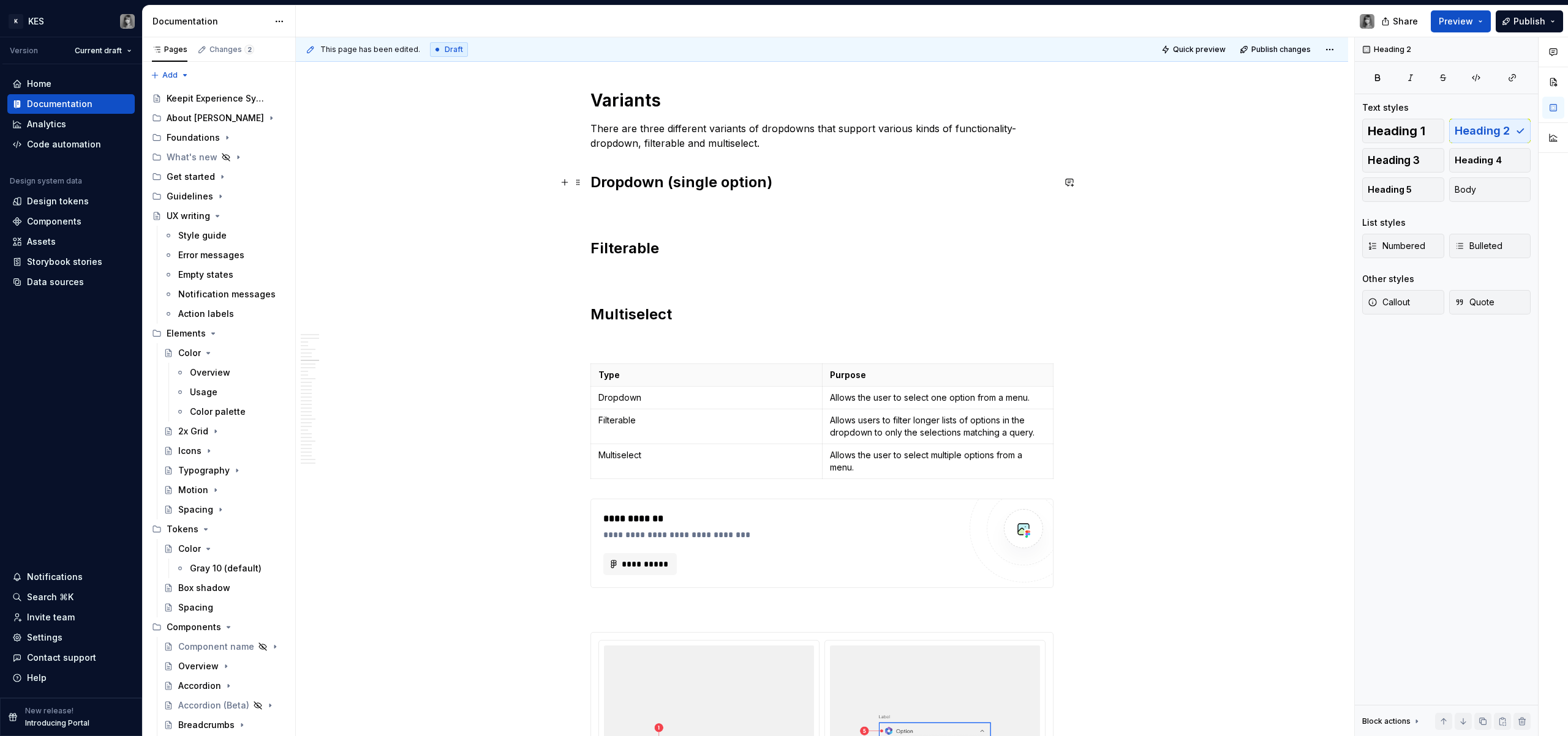
click at [710, 172] on h2 "Dropdown (single option)" at bounding box center [822, 182] width 463 height 20
click at [868, 398] on p "Allows the user to select one option from a menu." at bounding box center [938, 398] width 217 height 12
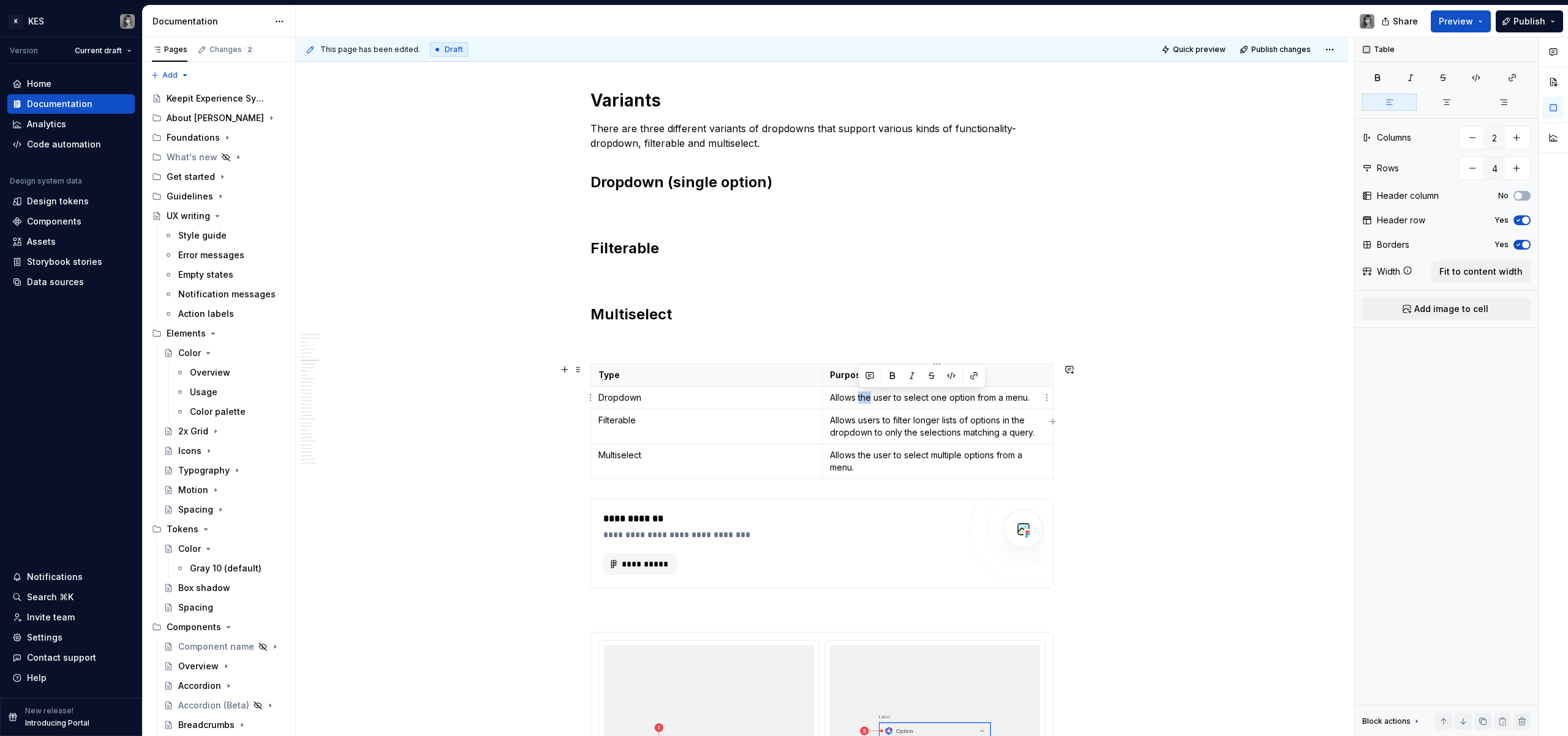
click at [868, 398] on p "Allows the user to select one option from a menu." at bounding box center [938, 398] width 217 height 12
click at [886, 398] on p "Allows the user to select one option from a menu." at bounding box center [938, 398] width 217 height 12
drag, startPoint x: 832, startPoint y: 399, endPoint x: 1030, endPoint y: 398, distance: 198.0
click at [1030, 398] on p "Allows the user to select one option from a menu." at bounding box center [938, 398] width 217 height 12
click at [631, 205] on p at bounding box center [822, 209] width 463 height 15
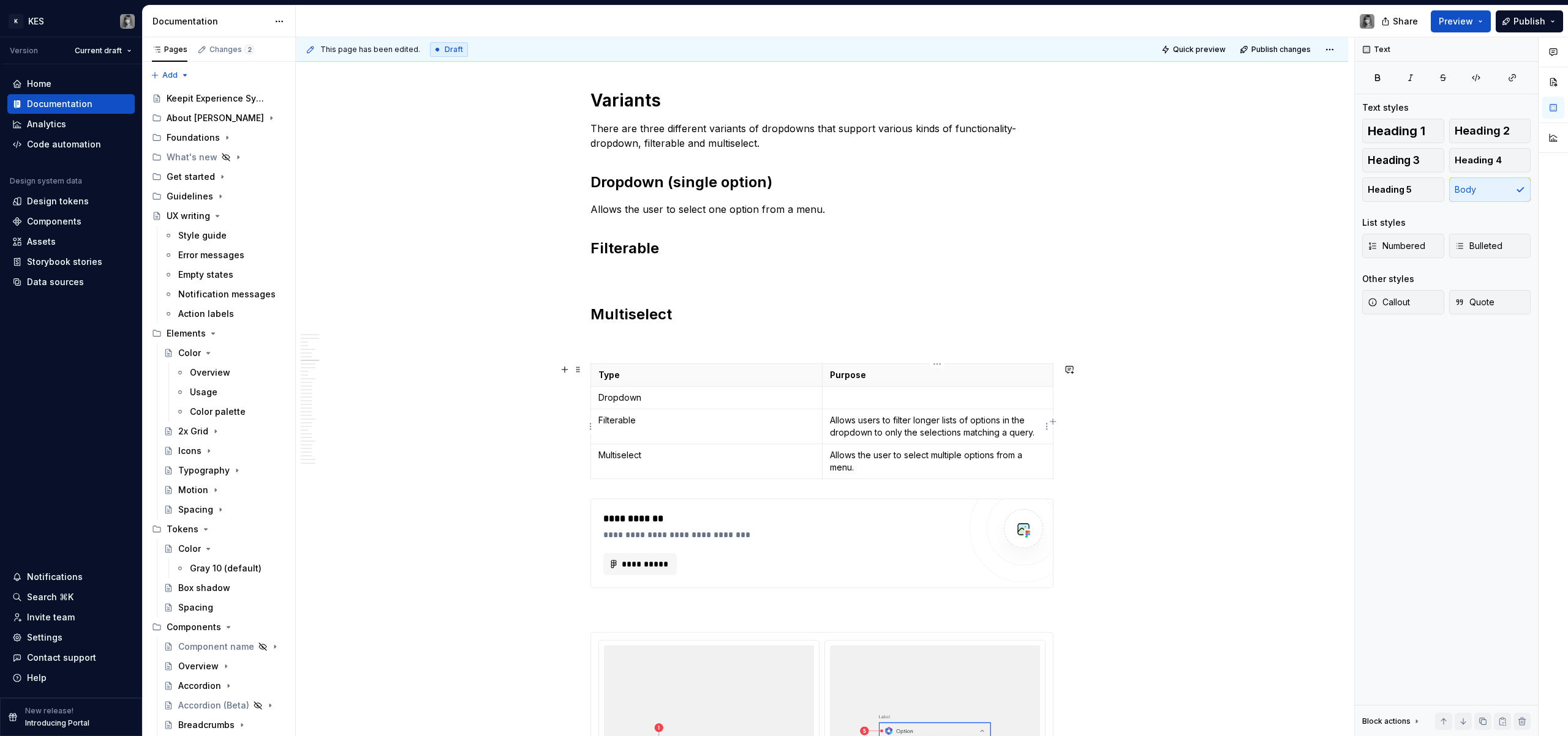
click at [873, 417] on p "Allows users to filter longer lists of options in the dropdown to only the sele…" at bounding box center [938, 426] width 217 height 25
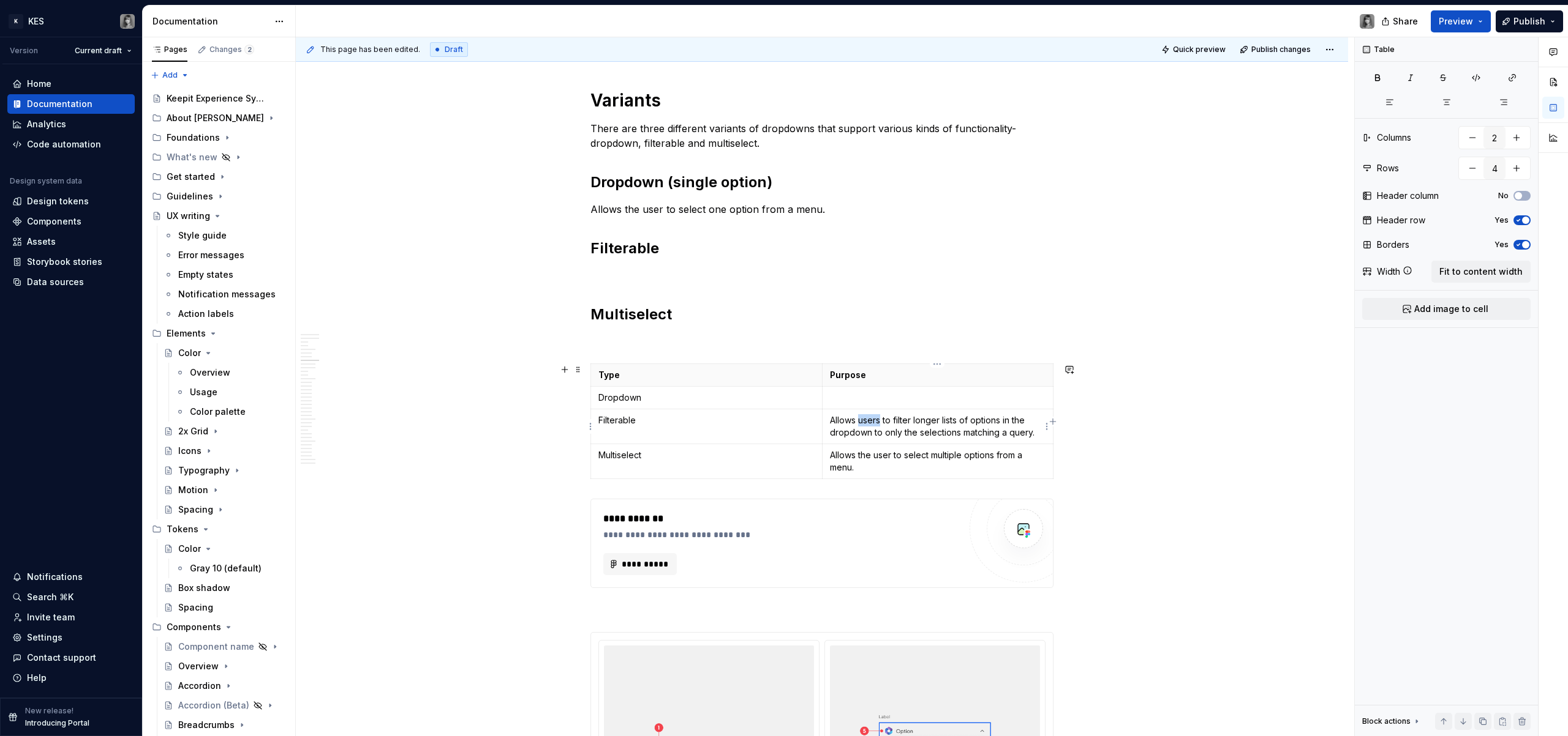
click at [873, 417] on p "Allows users to filter longer lists of options in the dropdown to only the sele…" at bounding box center [938, 426] width 217 height 25
click at [972, 427] on p "Allows users to filter longer lists of options in the dropdown to only the sele…" at bounding box center [938, 426] width 217 height 25
drag, startPoint x: 1038, startPoint y: 435, endPoint x: 829, endPoint y: 420, distance: 209.5
click at [830, 419] on p "Allows users to filter longer lists of options in the dropdown to only the sele…" at bounding box center [938, 426] width 217 height 25
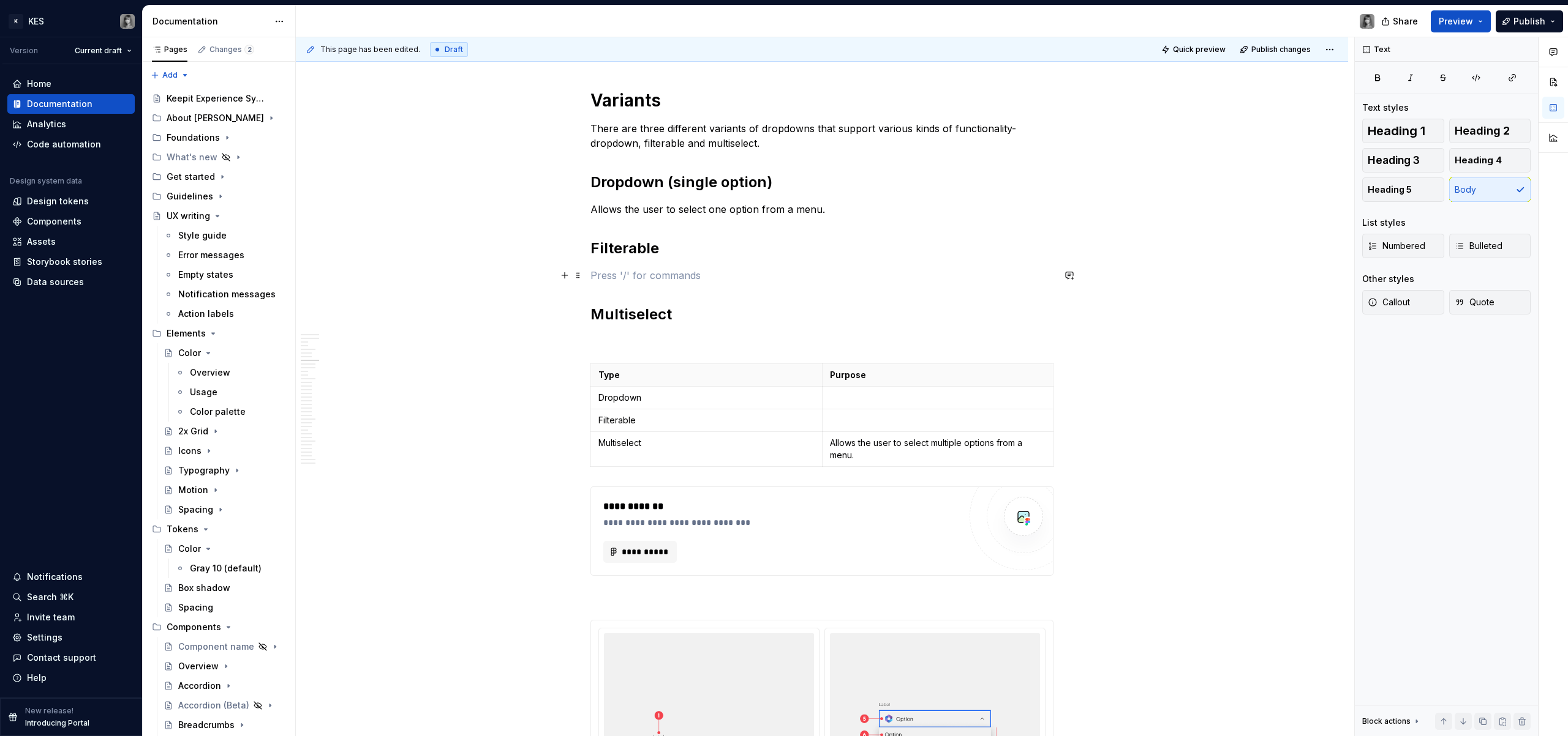
click at [615, 268] on p at bounding box center [822, 275] width 463 height 15
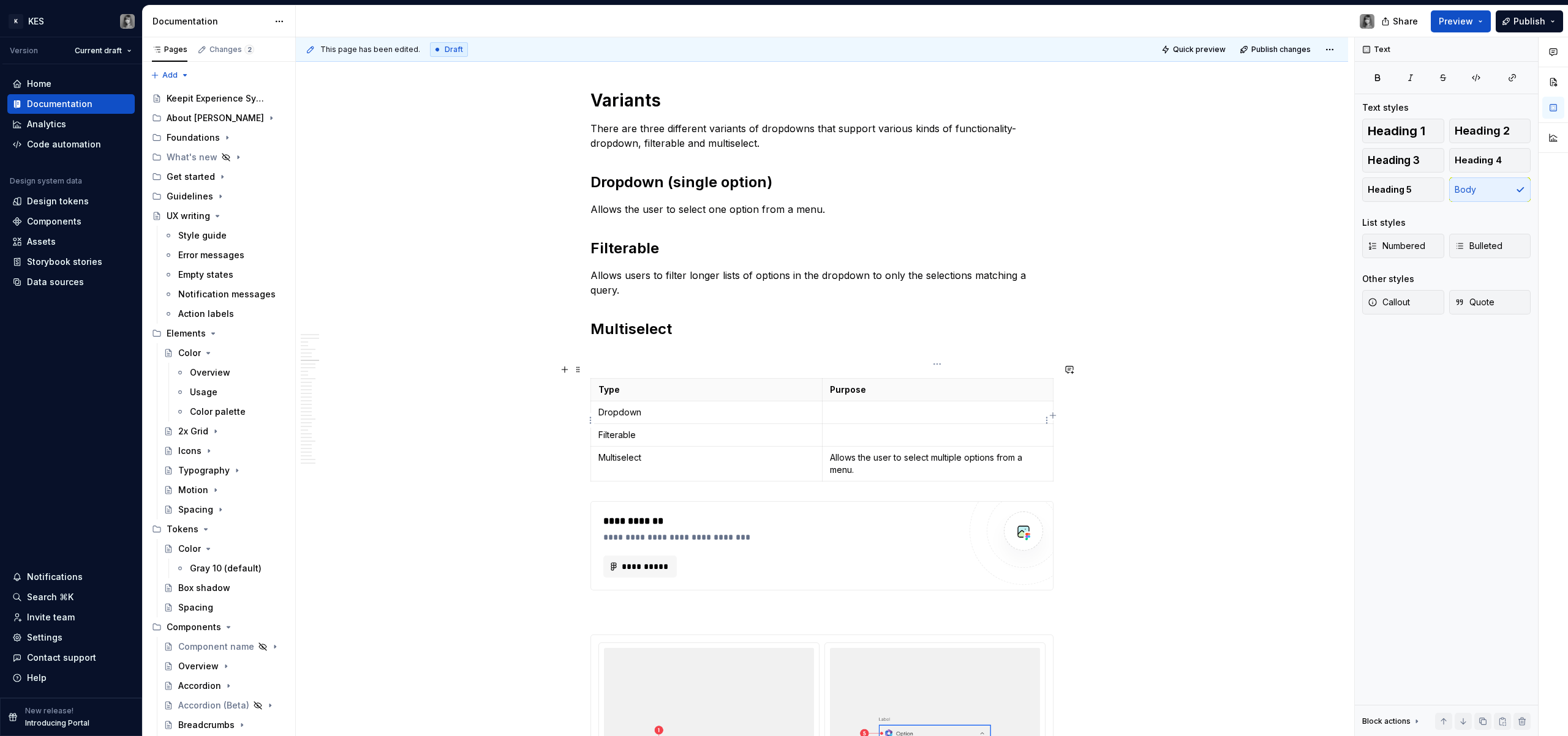
click at [836, 454] on p "Allows the user to select multiple options from a menu." at bounding box center [938, 463] width 217 height 25
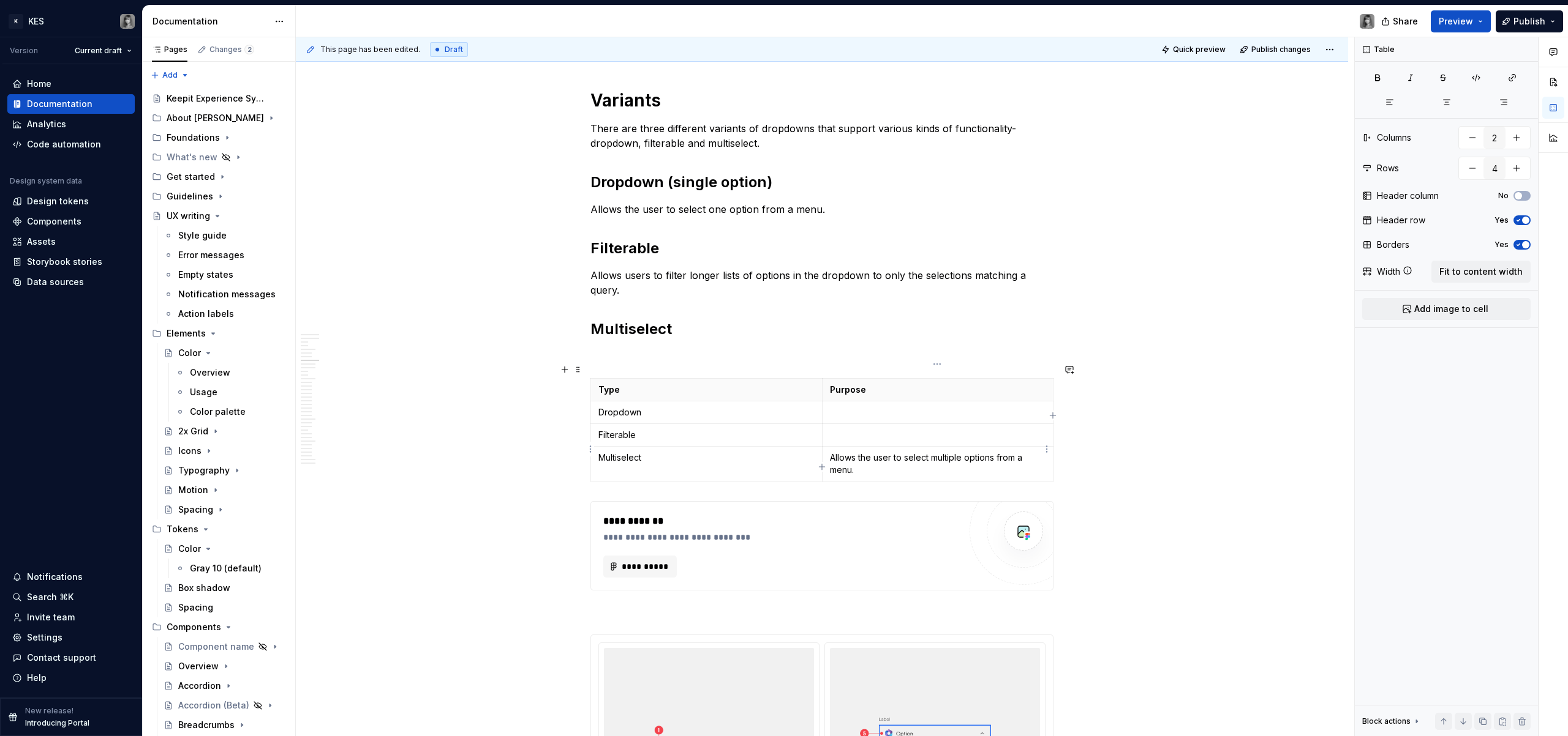
click at [854, 456] on p "Allows the user to select multiple options from a menu." at bounding box center [938, 463] width 217 height 25
drag, startPoint x: 856, startPoint y: 456, endPoint x: 831, endPoint y: 445, distance: 27.3
click at [831, 452] on p "Allows the user to select multiple options from a menu." at bounding box center [938, 463] width 217 height 25
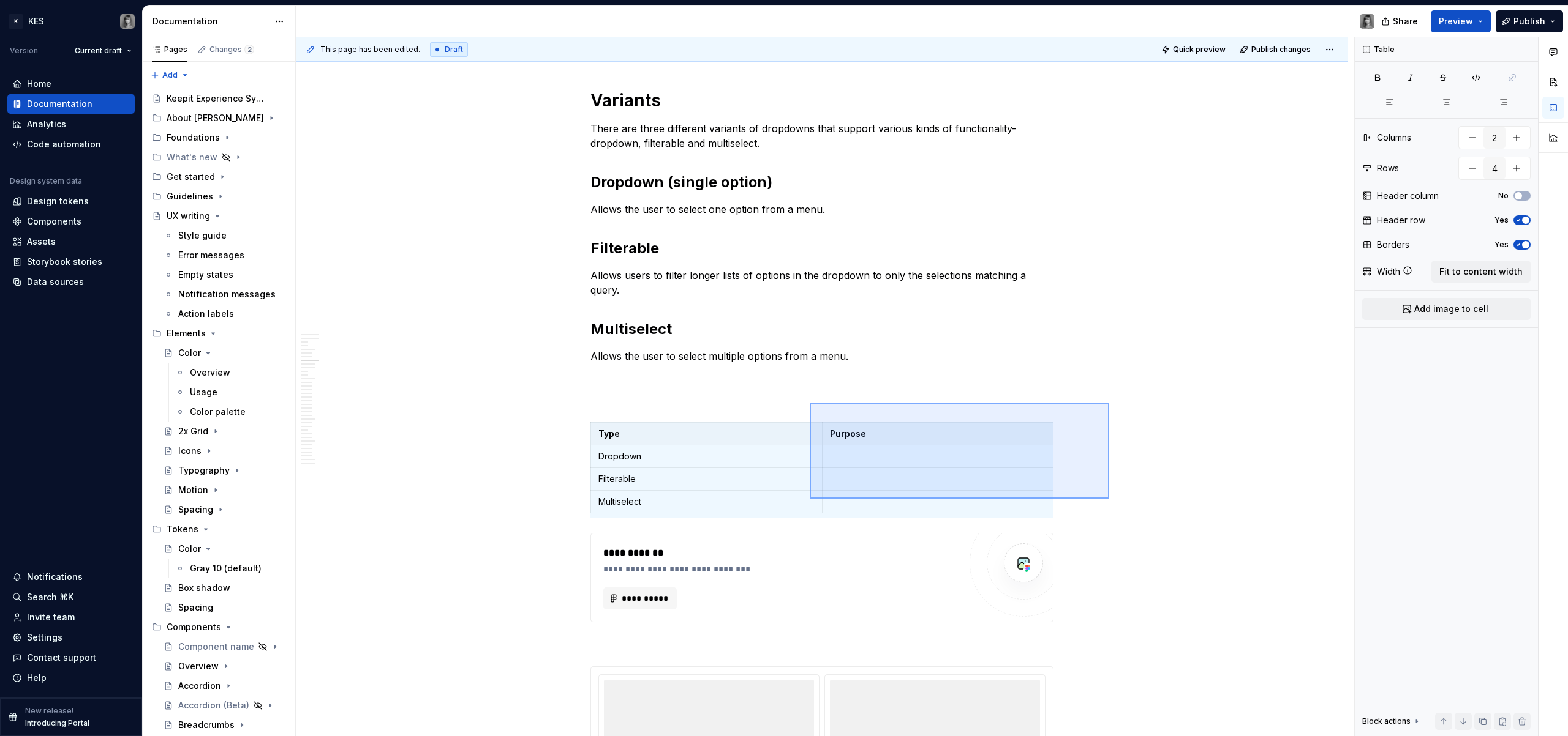
drag, startPoint x: 1085, startPoint y: 427, endPoint x: 801, endPoint y: 499, distance: 293.0
click at [801, 500] on div "**********" at bounding box center [824, 387] width 1058 height 700
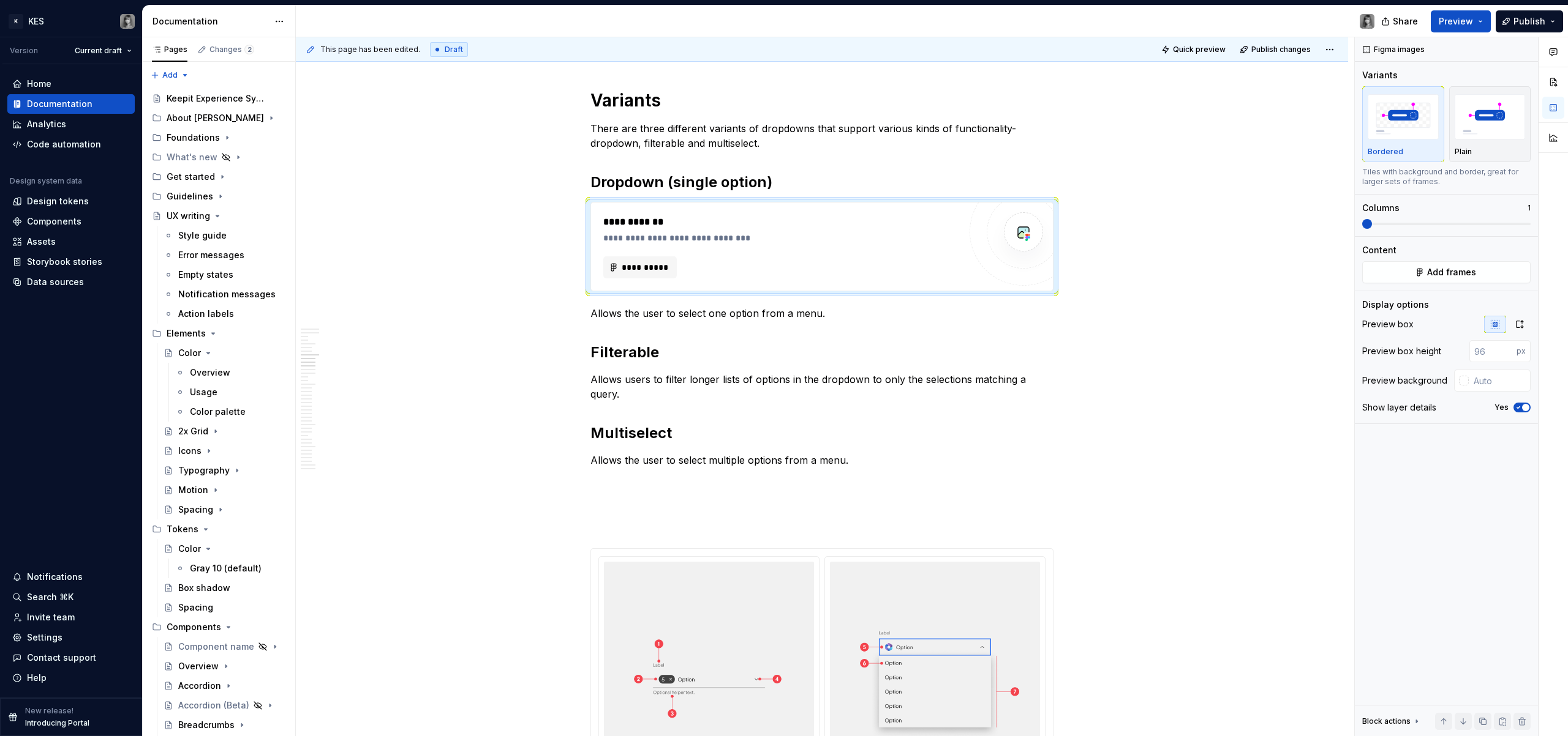
drag, startPoint x: 585, startPoint y: 409, endPoint x: 939, endPoint y: 9, distance: 534.1
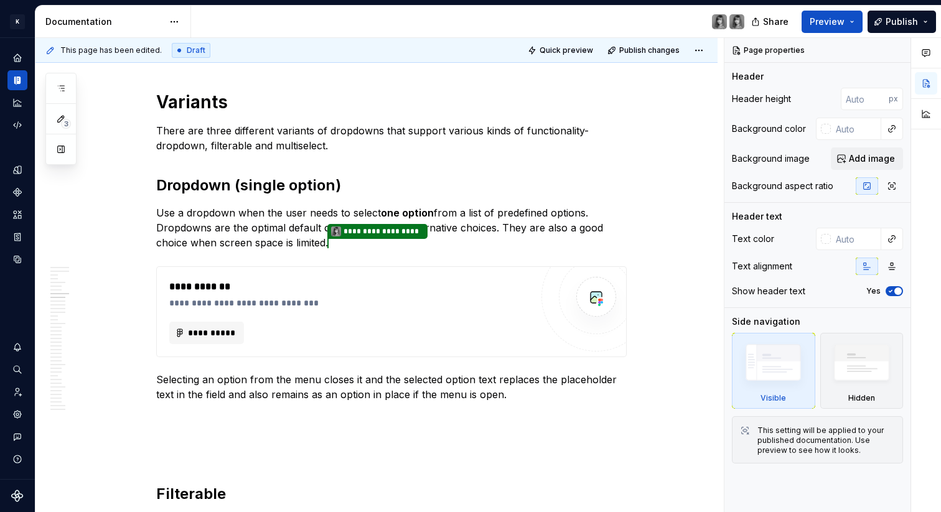
scroll to position [2204, 0]
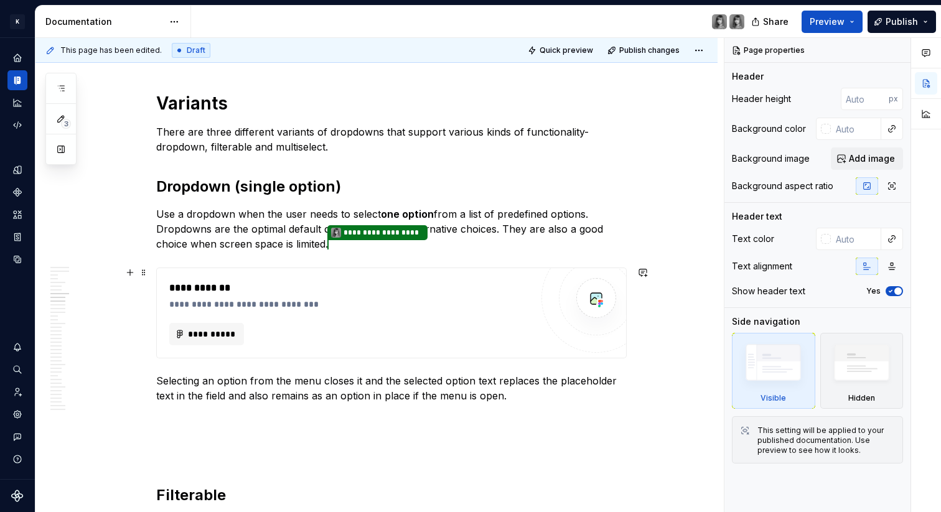
click at [295, 296] on div "**********" at bounding box center [350, 296] width 362 height 30
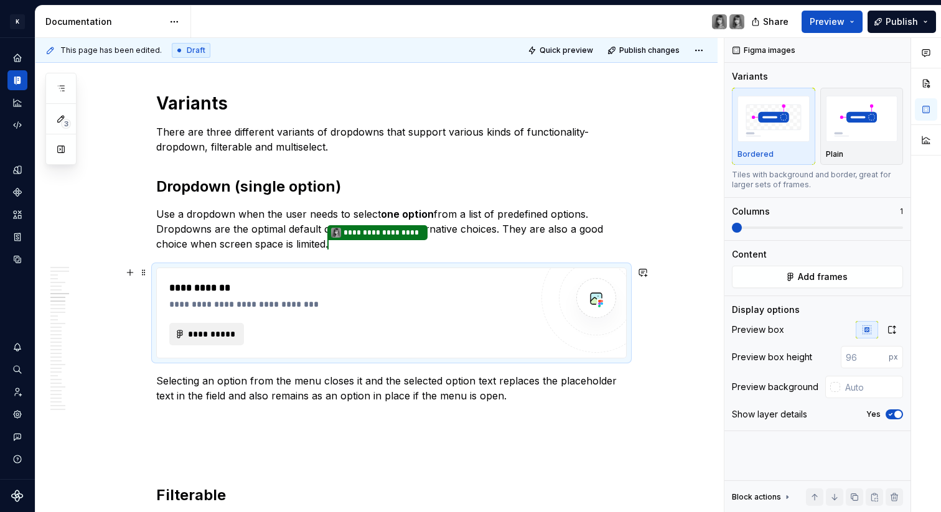
click at [202, 335] on span "**********" at bounding box center [211, 334] width 49 height 12
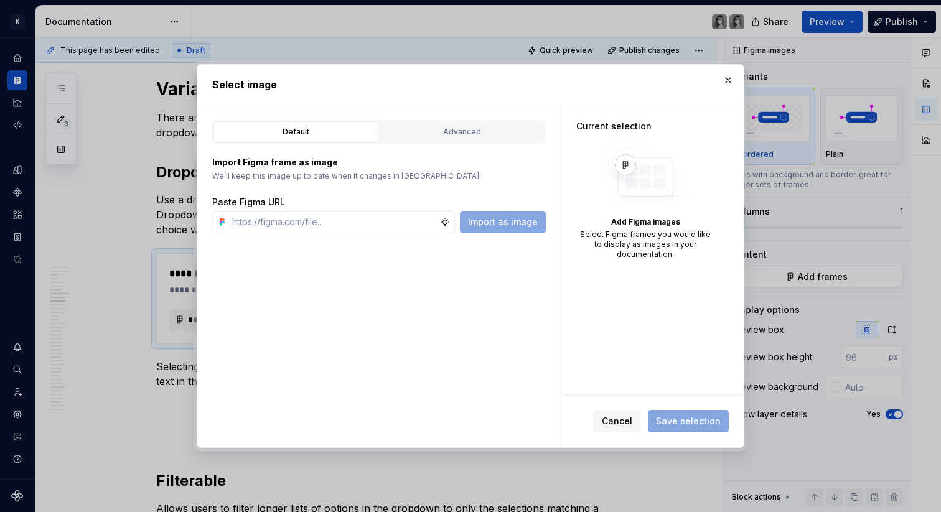
scroll to position [2190, 0]
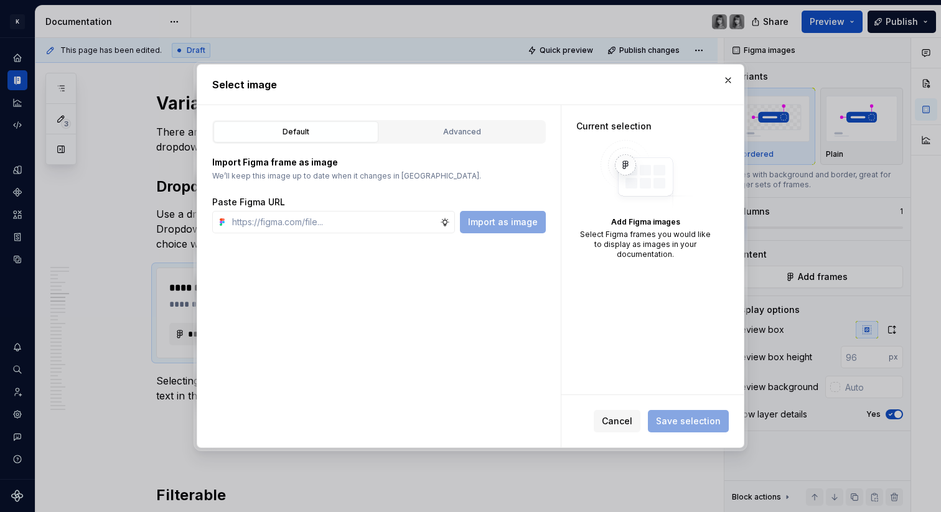
click at [482, 147] on div "Import Figma frame as image We’ll keep this image up to date when it changes in…" at bounding box center [378, 189] width 333 height 90
click at [457, 129] on div "Advanced" at bounding box center [462, 132] width 156 height 12
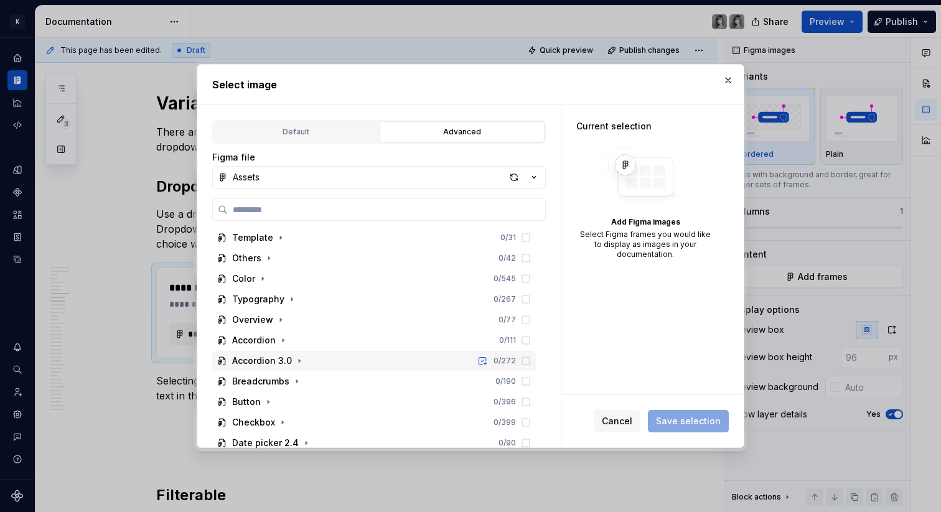
scroll to position [190, 0]
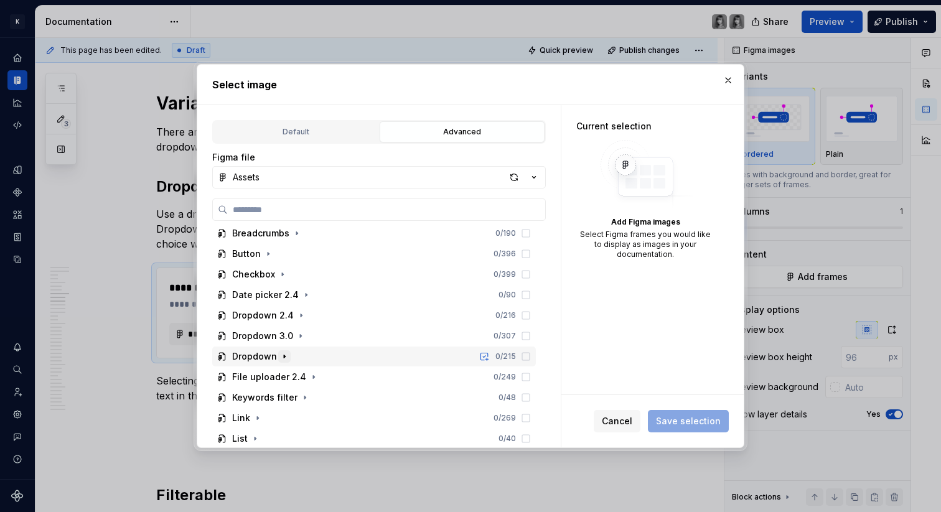
click at [287, 352] on icon "button" at bounding box center [284, 357] width 10 height 10
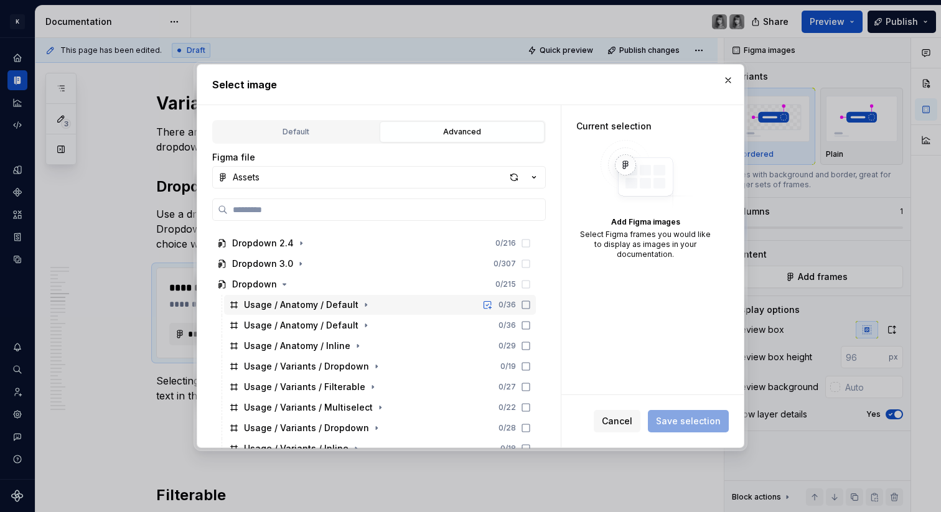
scroll to position [281, 0]
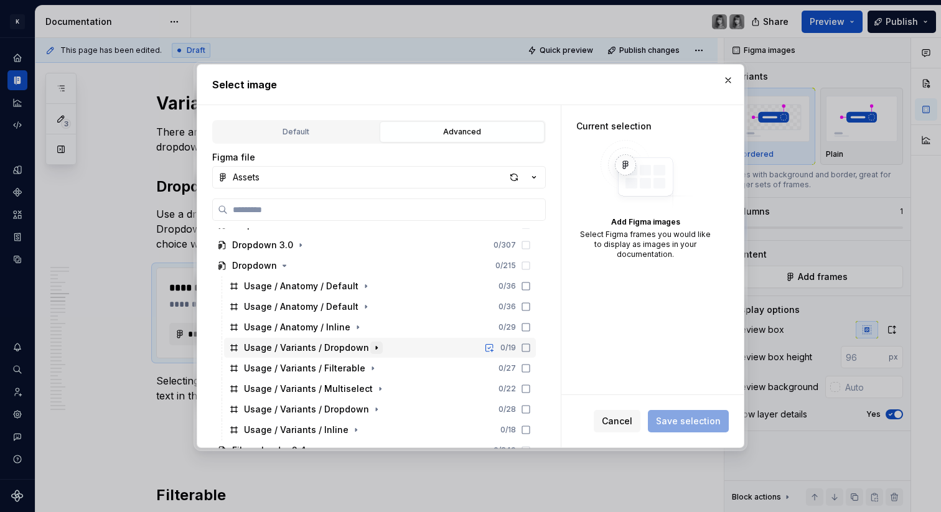
click at [371, 346] on icon "button" at bounding box center [376, 348] width 10 height 10
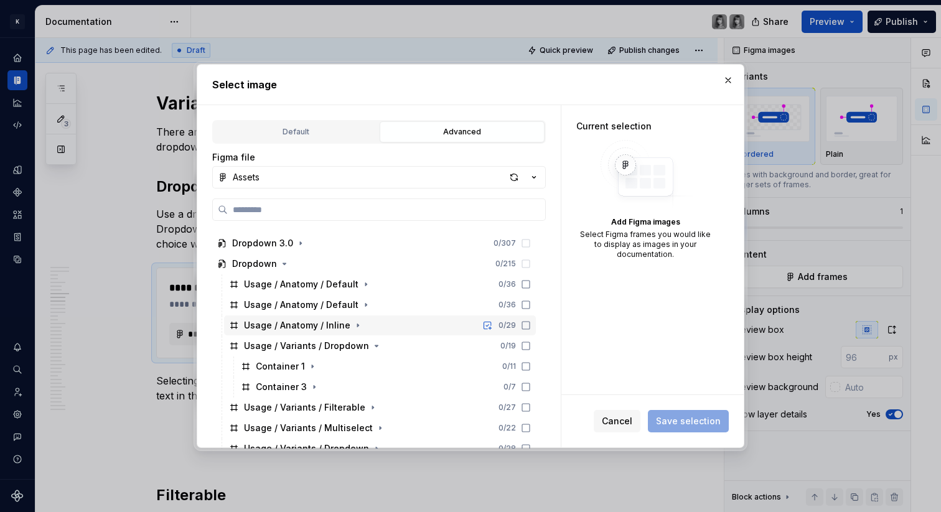
scroll to position [286, 0]
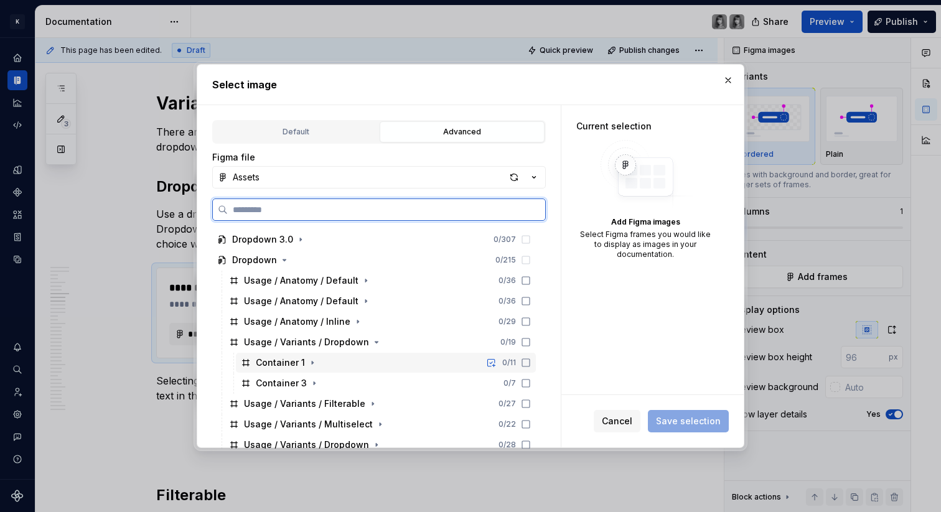
click at [273, 360] on div "Container 1" at bounding box center [280, 362] width 49 height 12
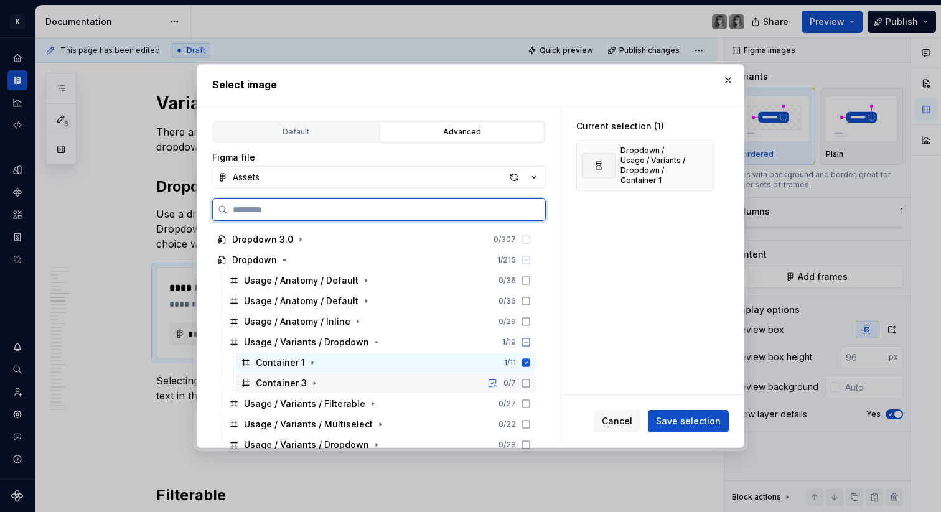
click at [277, 378] on div "Container 3" at bounding box center [281, 383] width 51 height 12
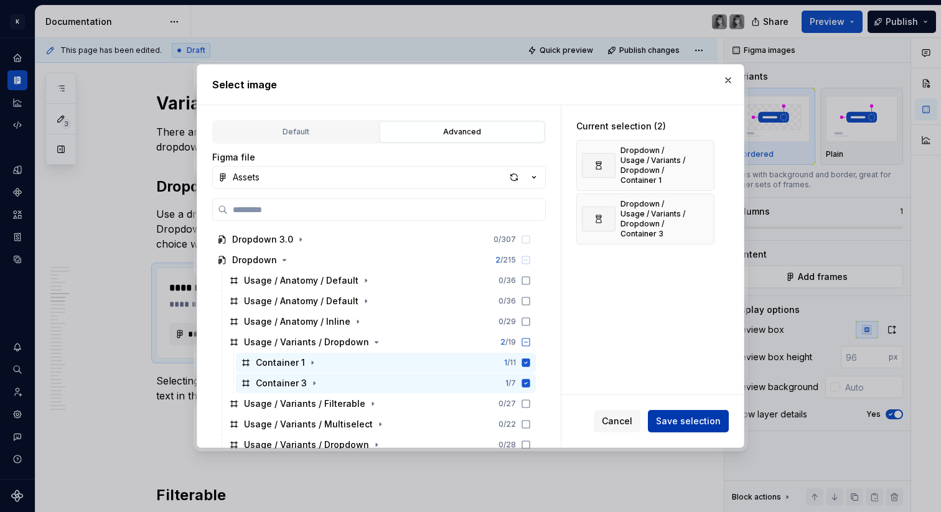
click at [663, 417] on span "Save selection" at bounding box center [688, 421] width 65 height 12
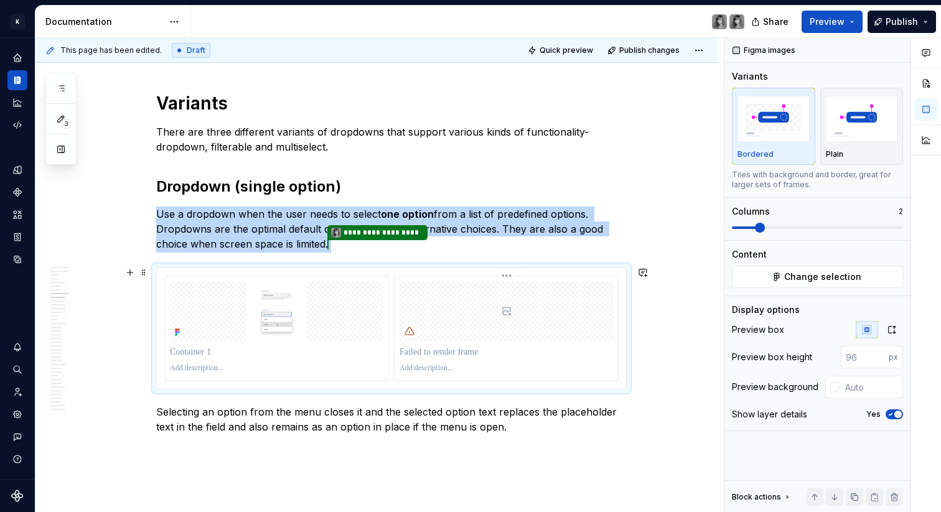
click at [502, 315] on div at bounding box center [505, 311] width 213 height 60
click at [325, 328] on img at bounding box center [276, 311] width 213 height 60
click at [867, 128] on img "button" at bounding box center [862, 118] width 72 height 45
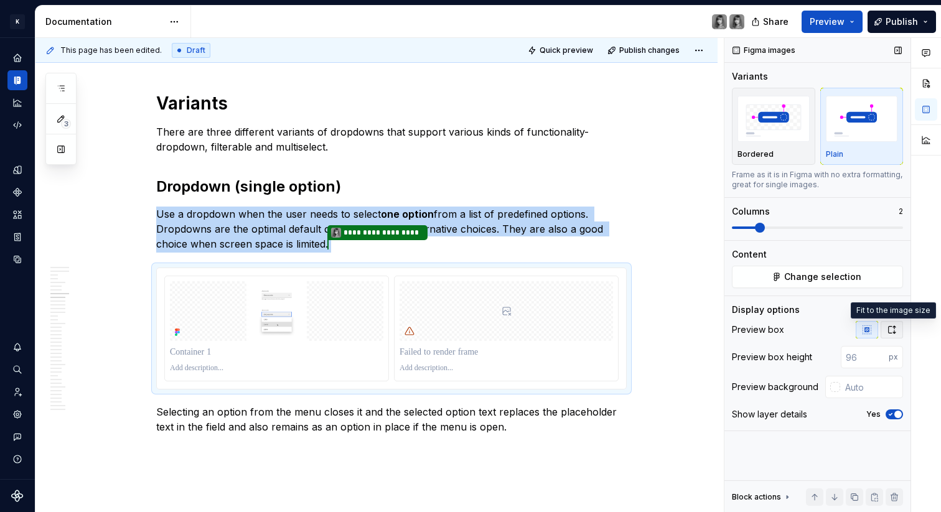
click at [892, 328] on icon "button" at bounding box center [892, 330] width 10 height 10
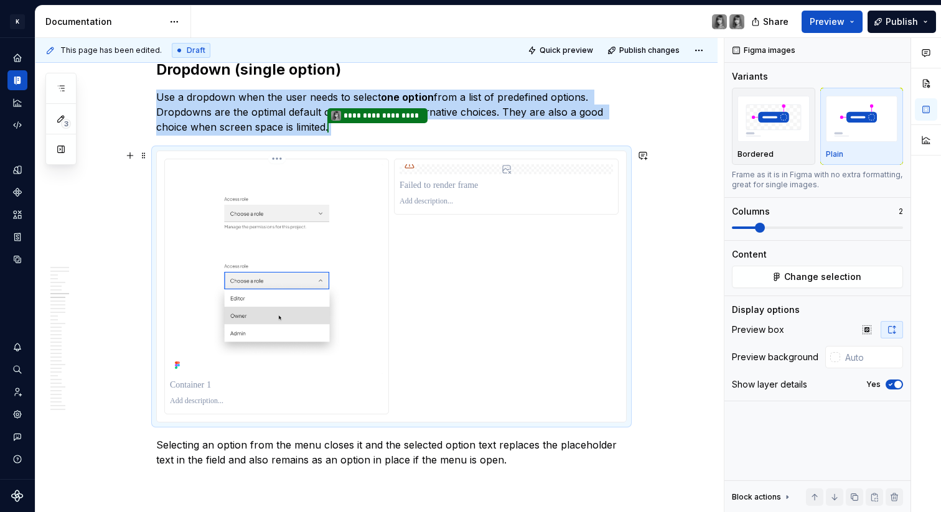
scroll to position [2327, 0]
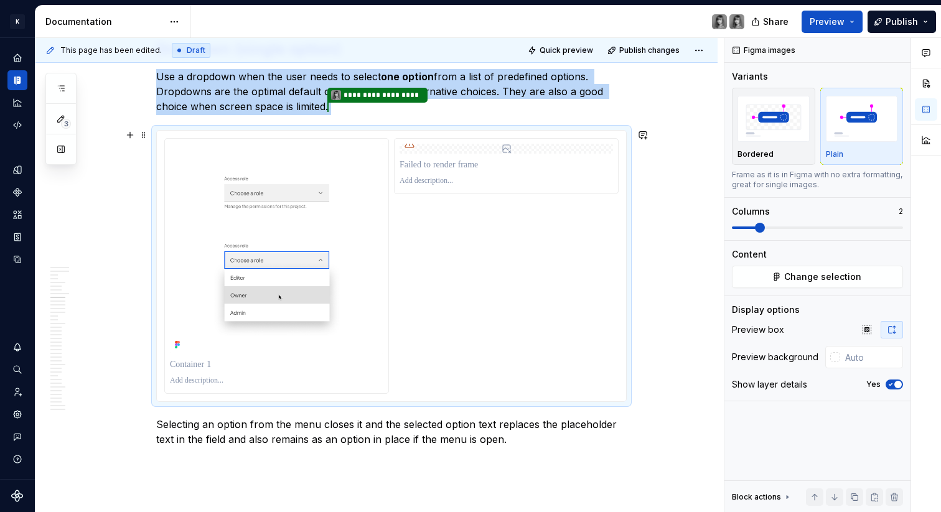
click at [439, 276] on div at bounding box center [391, 266] width 454 height 256
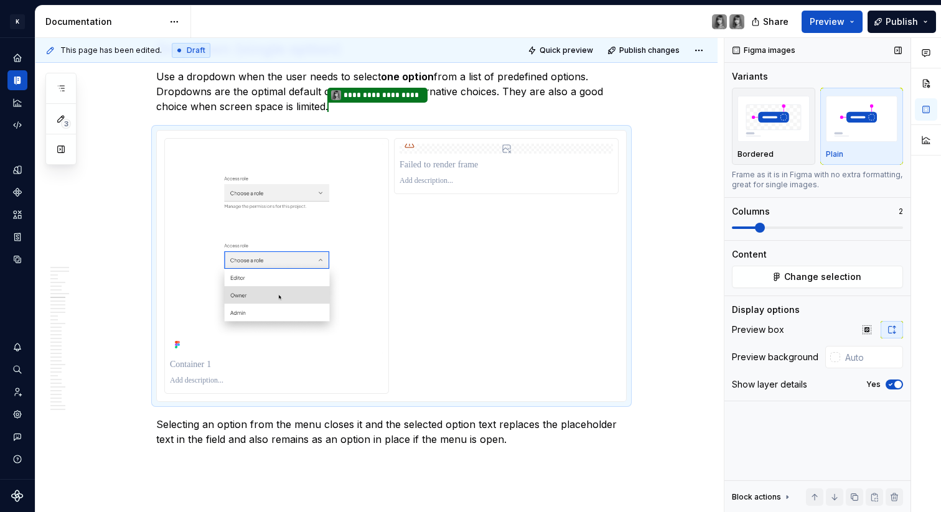
click at [892, 387] on icon "button" at bounding box center [890, 384] width 10 height 7
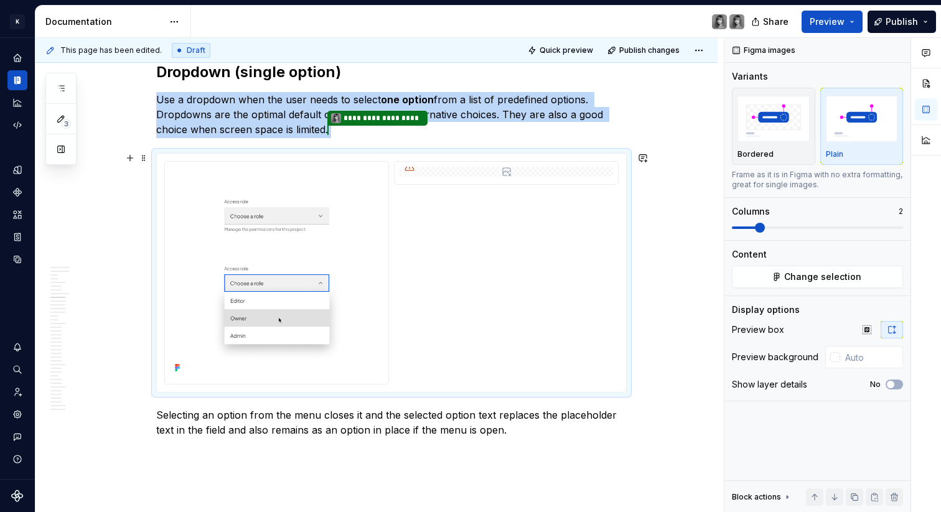
scroll to position [2299, 0]
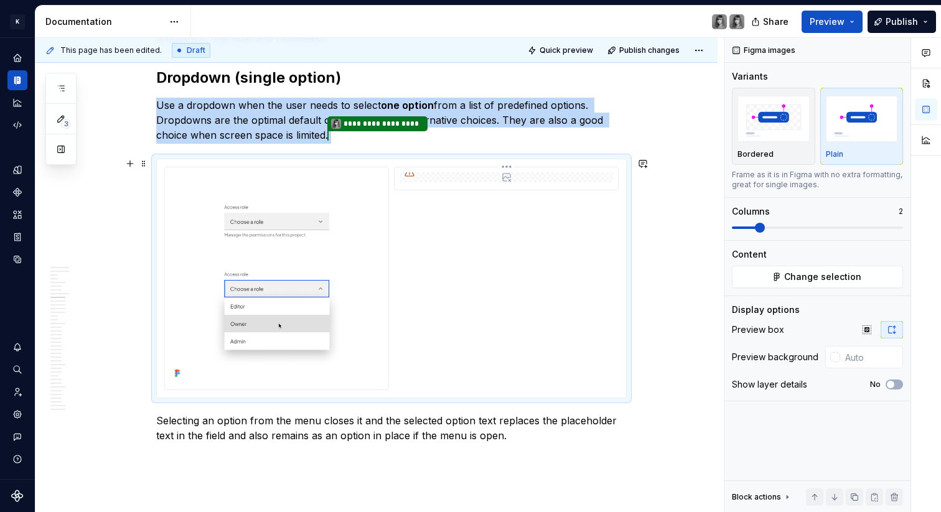
click at [478, 182] on div at bounding box center [505, 178] width 223 height 22
click at [806, 273] on span "Change selection" at bounding box center [822, 277] width 77 height 12
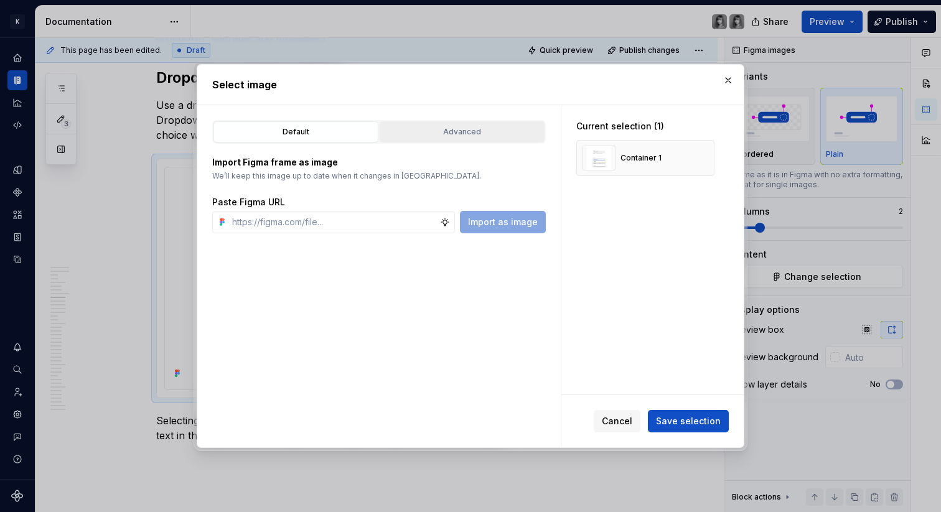
click at [490, 135] on div "Advanced" at bounding box center [462, 132] width 156 height 12
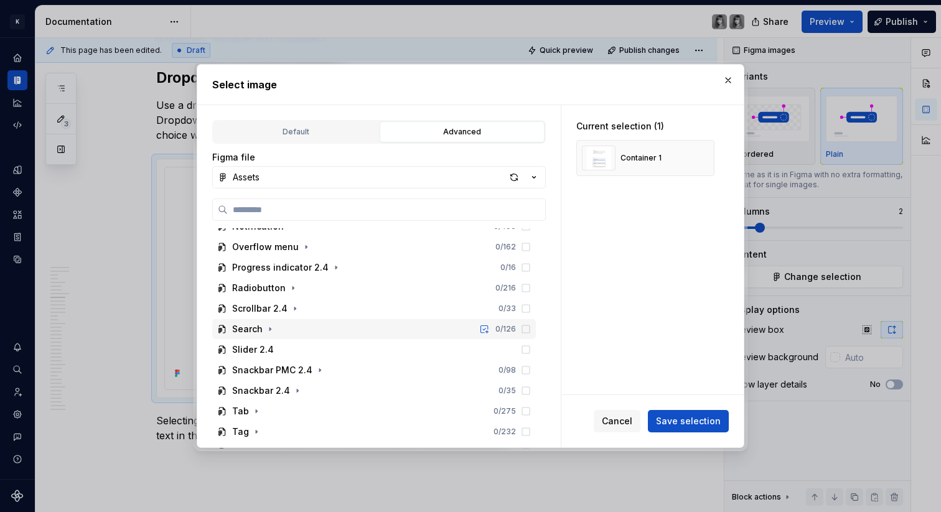
scroll to position [277, 0]
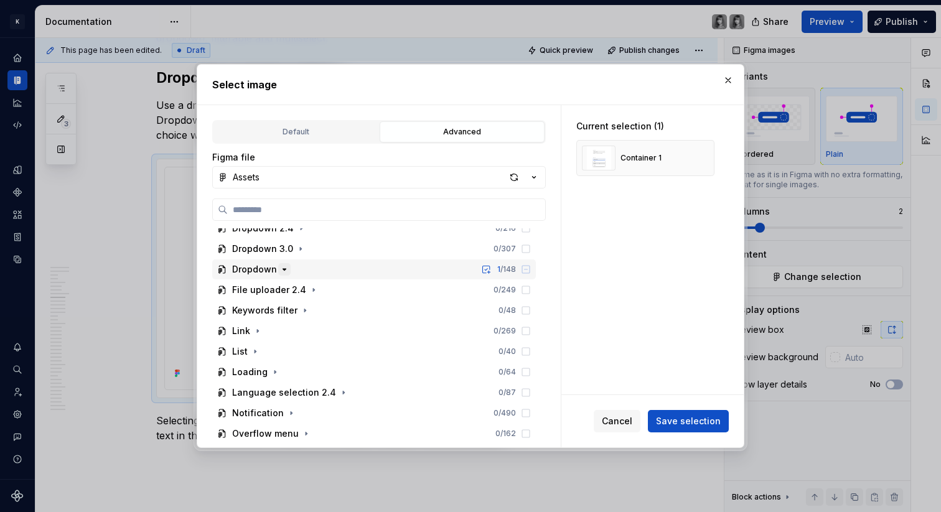
click at [279, 266] on icon "button" at bounding box center [284, 269] width 10 height 10
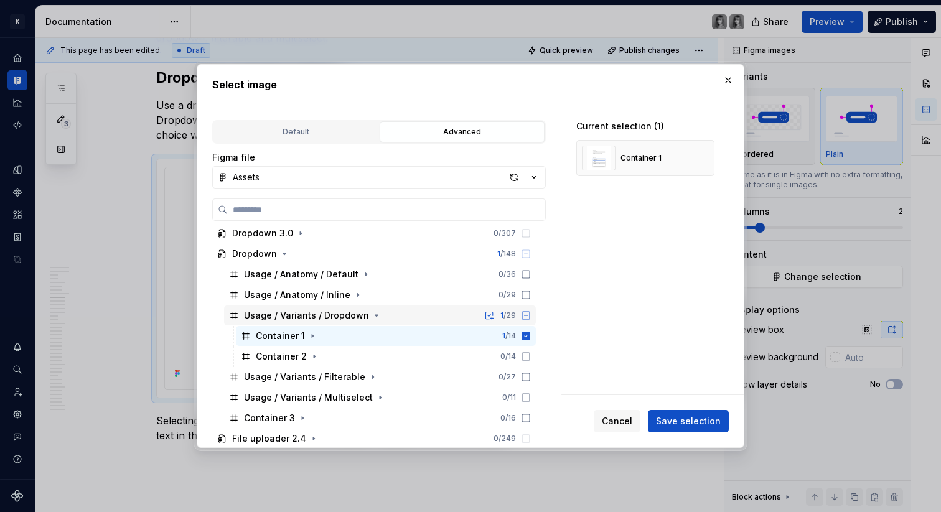
scroll to position [346, 0]
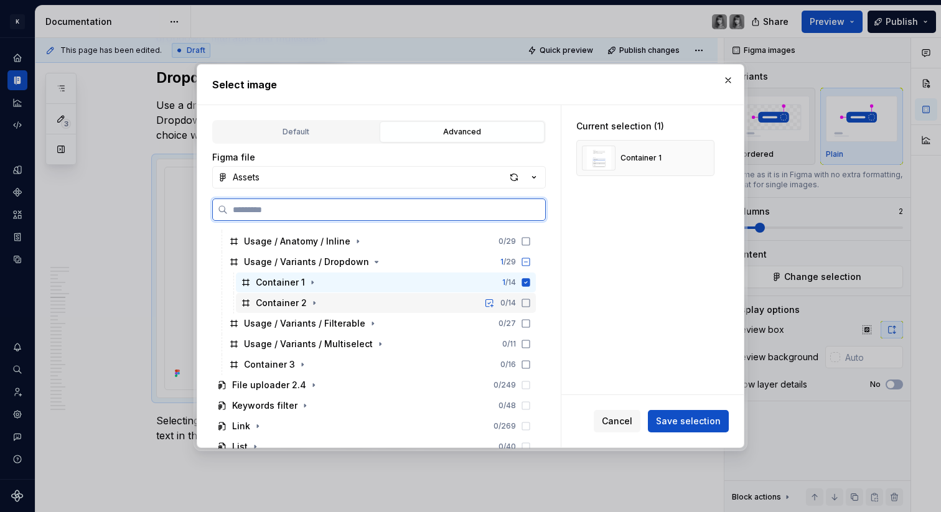
click at [299, 302] on div "Container 2" at bounding box center [281, 303] width 51 height 12
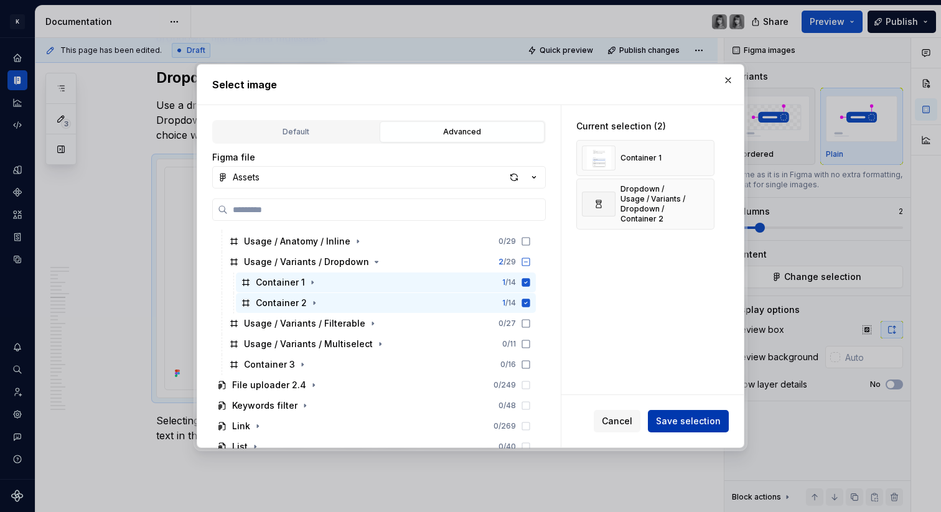
click at [683, 422] on span "Save selection" at bounding box center [688, 421] width 65 height 12
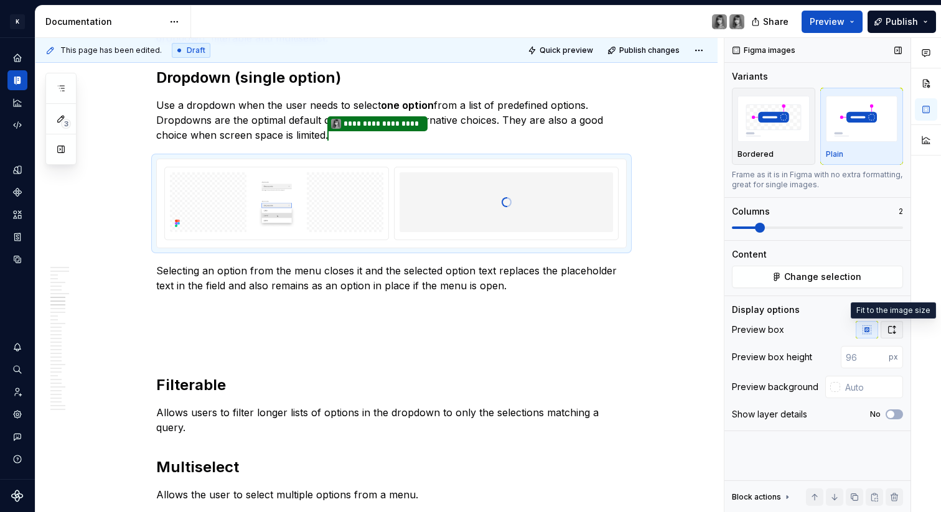
click at [896, 327] on icon "button" at bounding box center [892, 330] width 10 height 10
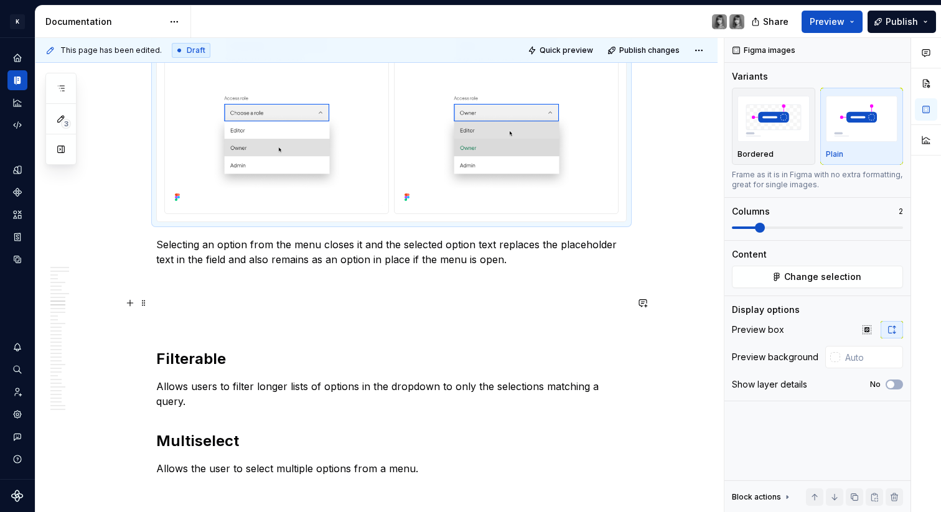
scroll to position [2475, 0]
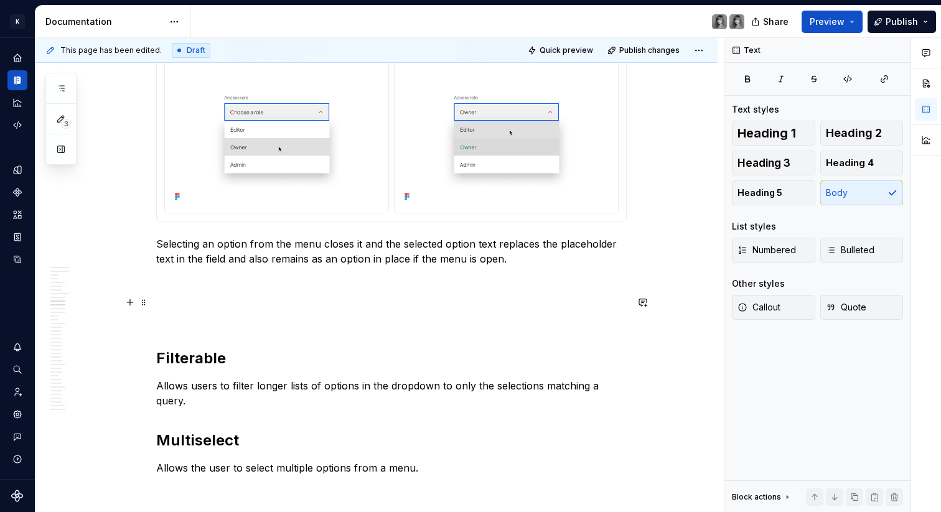
click at [193, 322] on p at bounding box center [391, 311] width 470 height 30
click at [202, 297] on p at bounding box center [391, 311] width 470 height 30
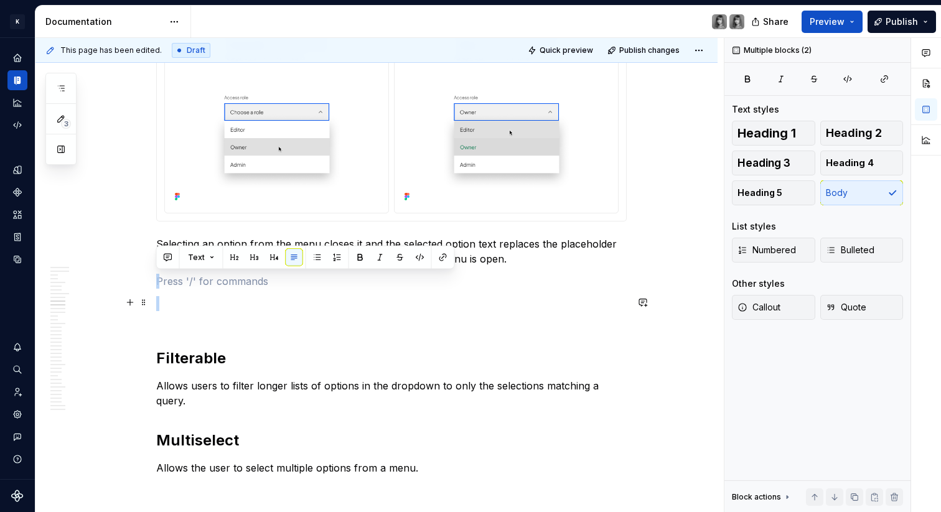
drag, startPoint x: 198, startPoint y: 279, endPoint x: 208, endPoint y: 310, distance: 32.9
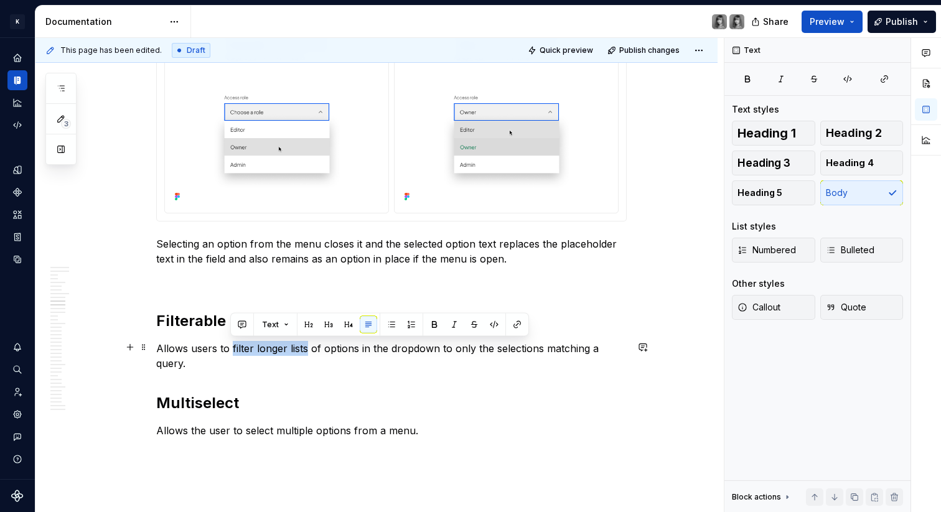
drag, startPoint x: 230, startPoint y: 348, endPoint x: 306, endPoint y: 350, distance: 76.5
click at [306, 350] on p "Allows users to filter longer lists of options in the dropdown to only the sele…" at bounding box center [391, 356] width 470 height 30
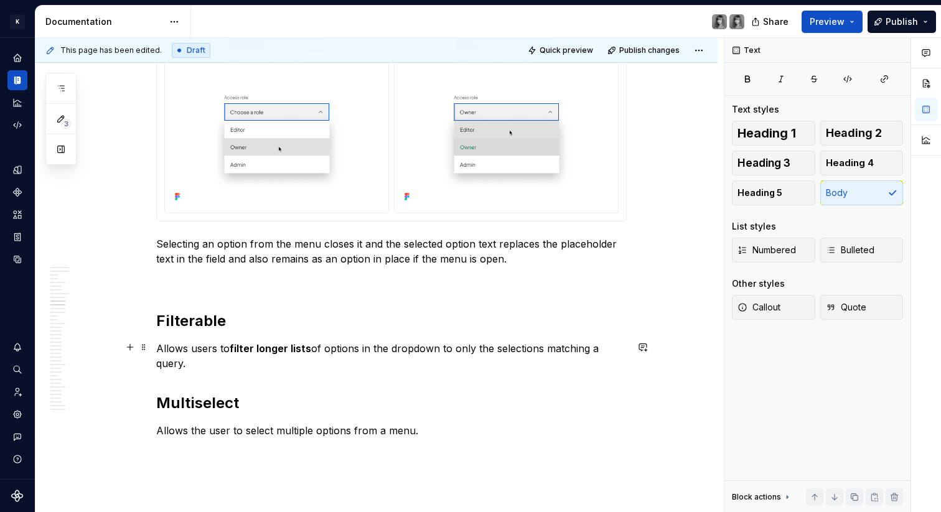
click at [364, 348] on p "Allows users to filter longer lists of options in the dropdown to only the sele…" at bounding box center [391, 356] width 470 height 30
click at [296, 363] on p "Allows users to filter longer lists of options in the dropdown to only the sele…" at bounding box center [391, 356] width 470 height 30
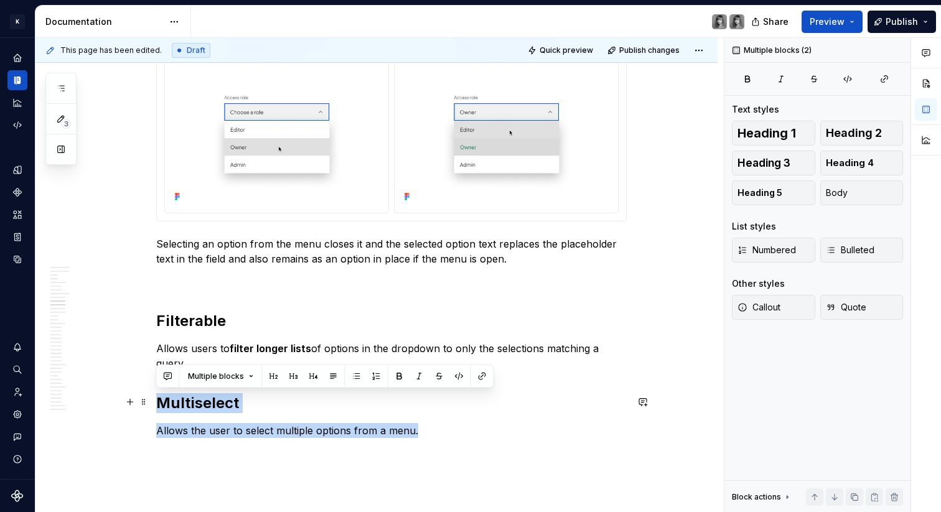
drag, startPoint x: 414, startPoint y: 427, endPoint x: 209, endPoint y: 397, distance: 206.9
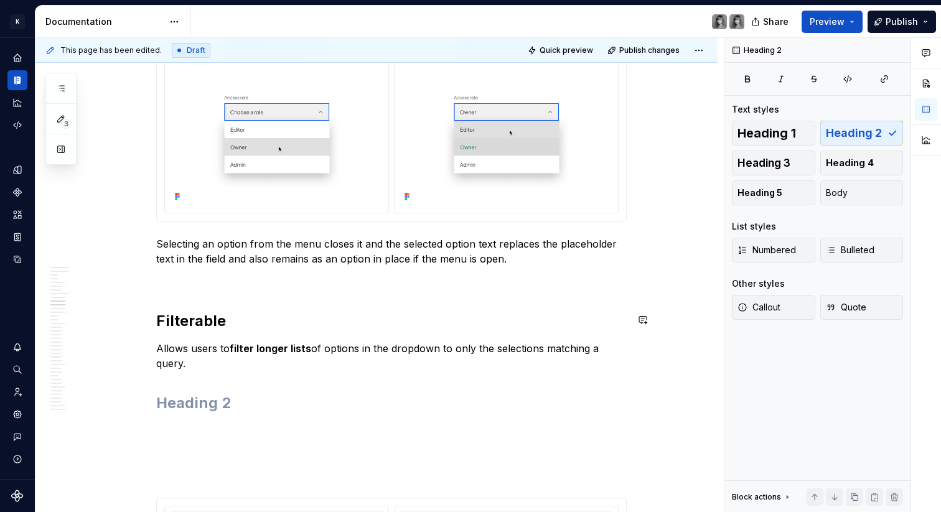
click at [172, 285] on p at bounding box center [391, 281] width 470 height 15
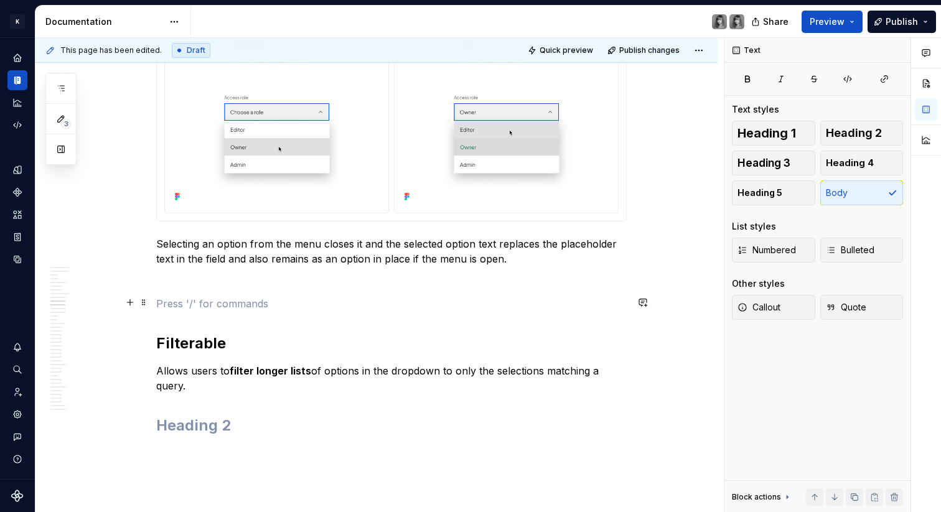
click at [188, 305] on p at bounding box center [391, 303] width 470 height 15
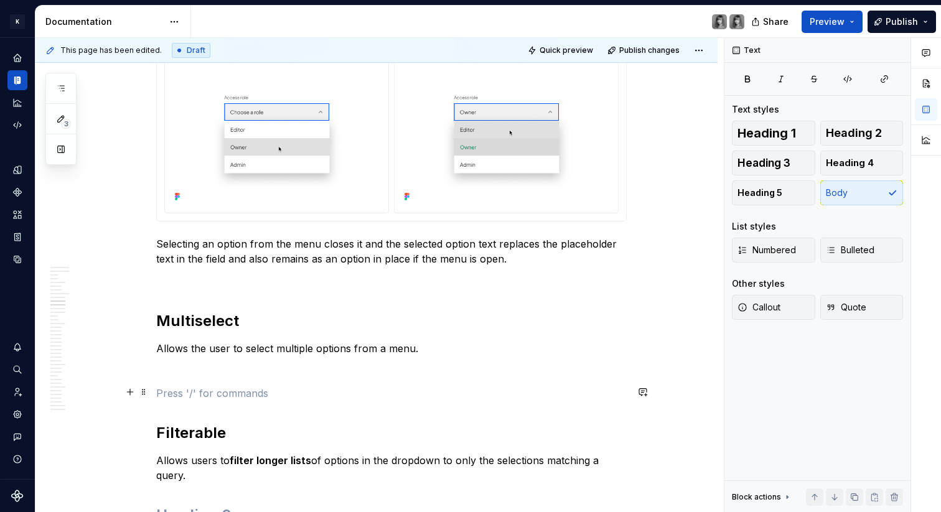
click at [288, 386] on p at bounding box center [391, 393] width 470 height 15
click at [295, 367] on p at bounding box center [391, 370] width 470 height 15
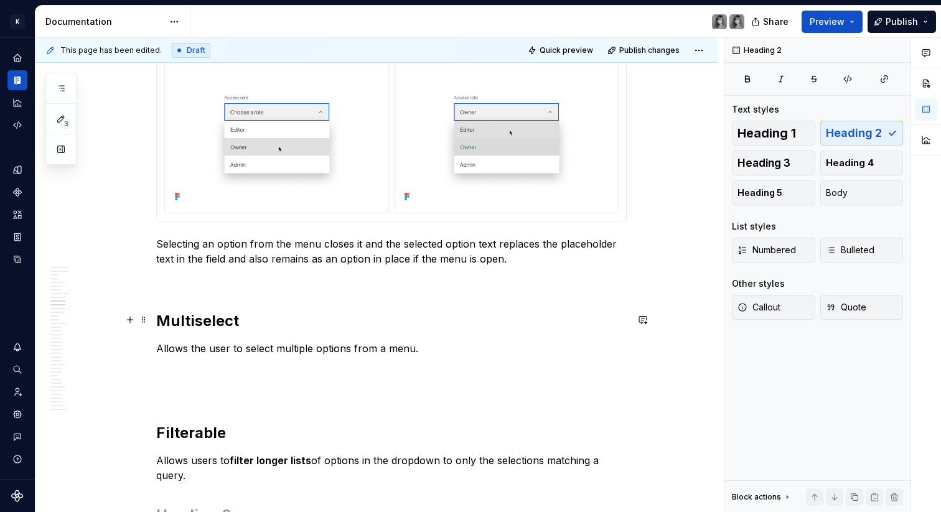
click at [173, 322] on h2 "Multiselect" at bounding box center [391, 321] width 470 height 20
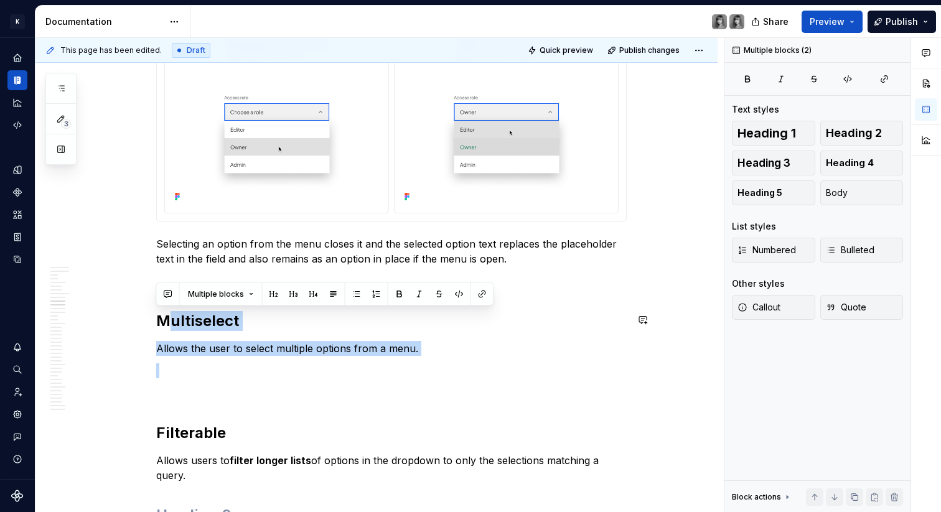
drag, startPoint x: 170, startPoint y: 321, endPoint x: 383, endPoint y: 362, distance: 216.1
click at [383, 363] on p at bounding box center [391, 370] width 470 height 15
drag, startPoint x: 435, startPoint y: 355, endPoint x: 197, endPoint y: 323, distance: 240.4
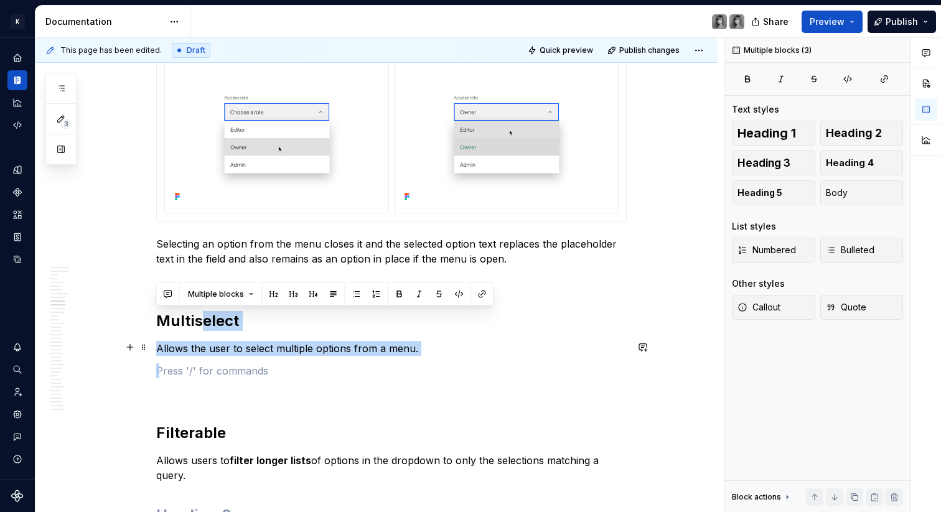
click at [236, 344] on p "Allows the user to select multiple options from a menu." at bounding box center [391, 348] width 470 height 15
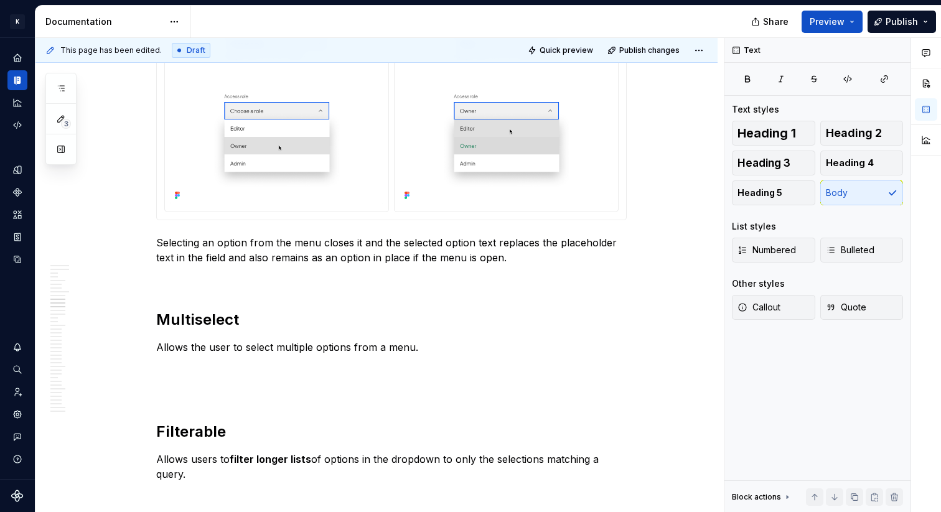
type textarea "*"
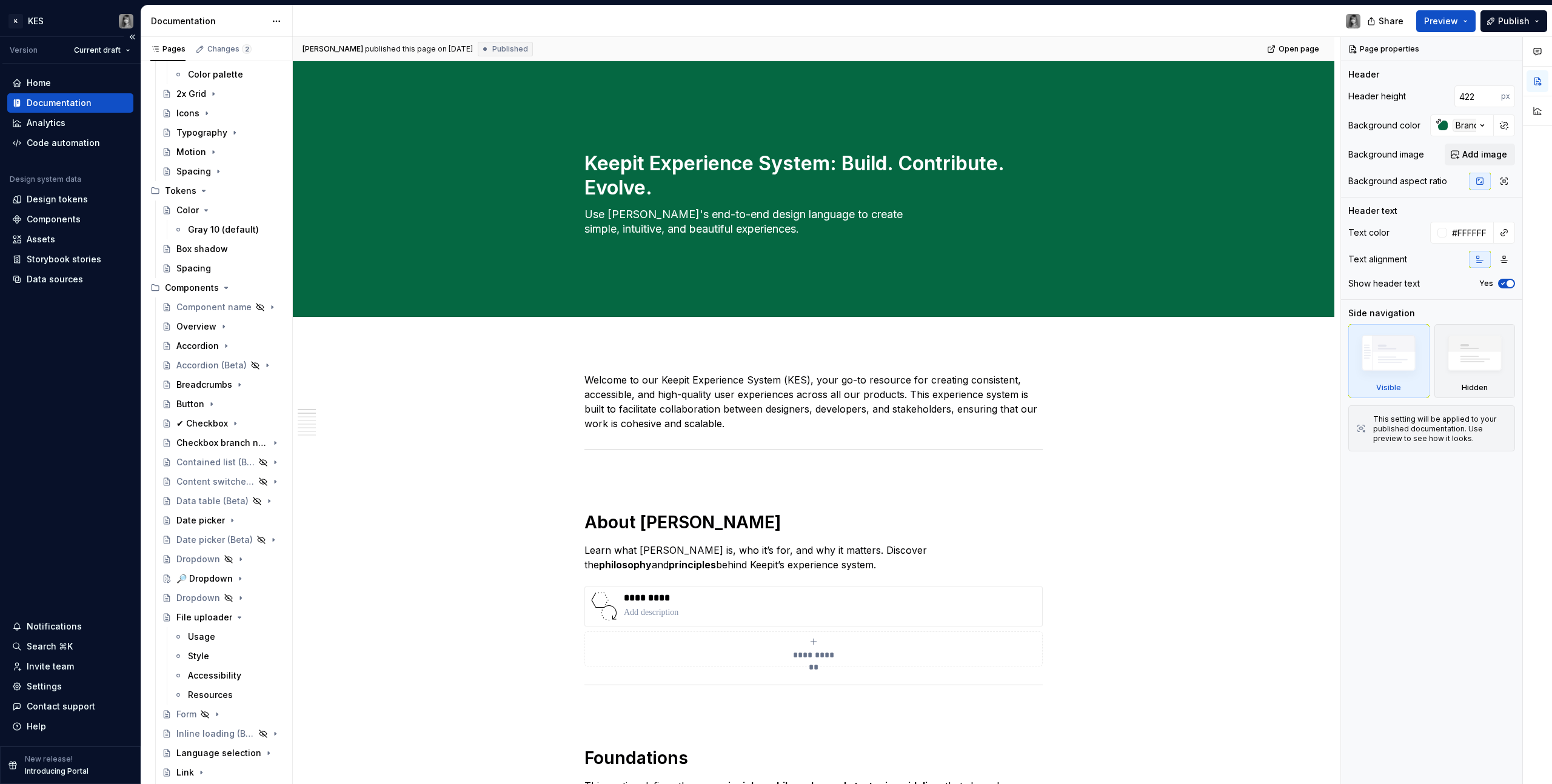
scroll to position [475, 0]
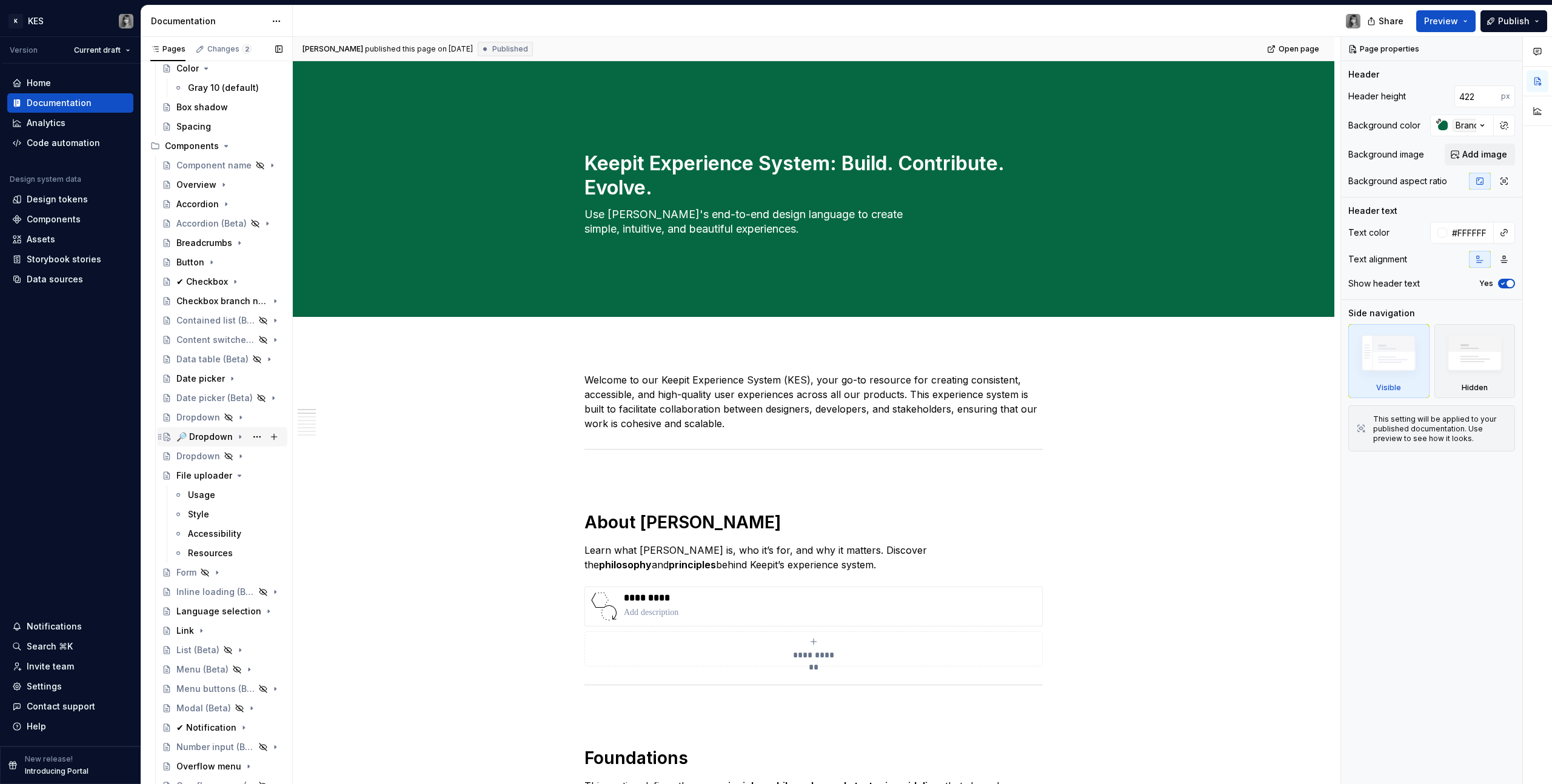
click at [203, 435] on div "🔎 Dropdown" at bounding box center [205, 436] width 57 height 12
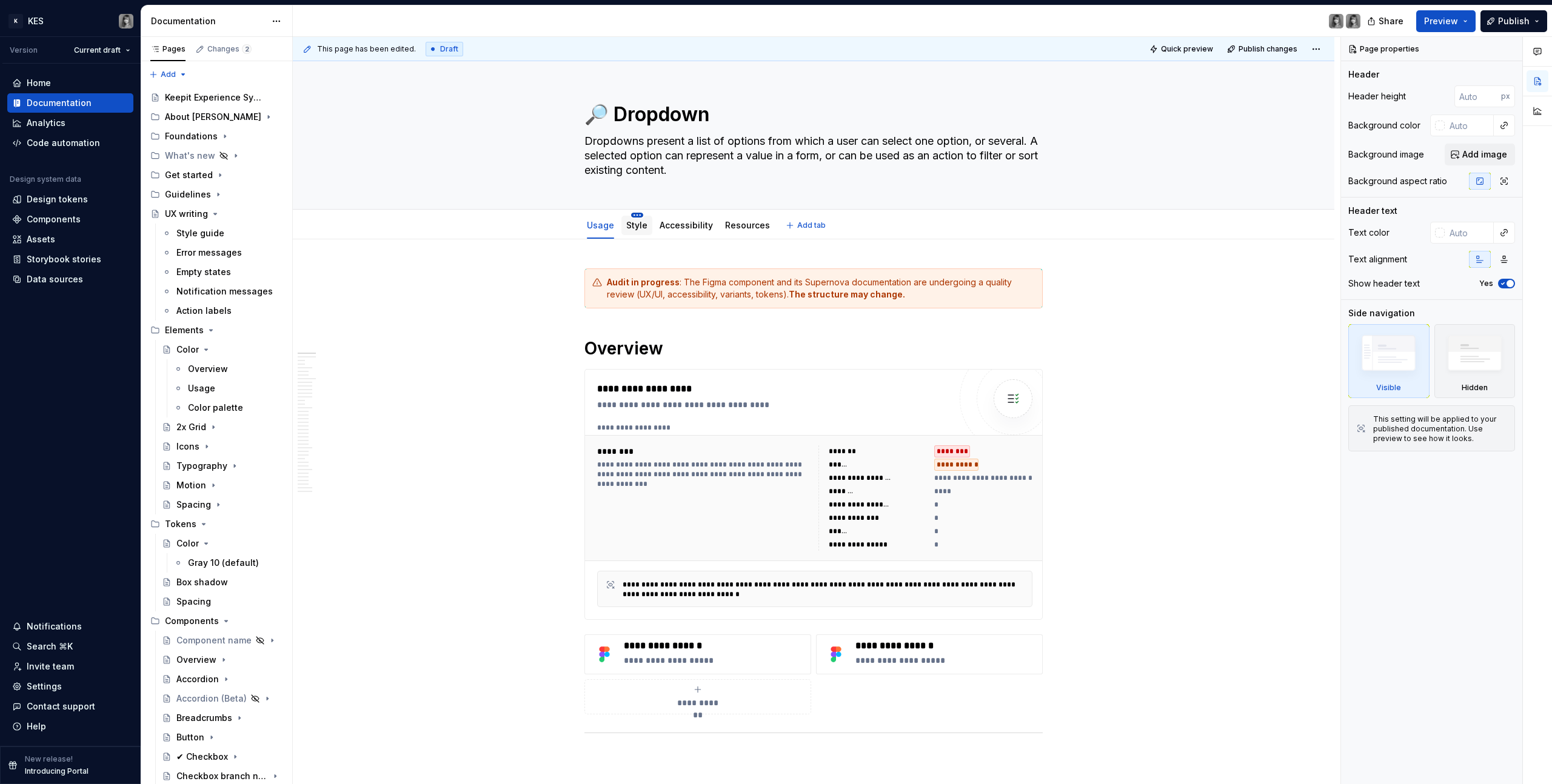
click at [633, 214] on html "K KES Version Current draft Home Documentation Analytics Code automation Design…" at bounding box center [776, 392] width 1552 height 784
click at [693, 280] on div "Hide tab" at bounding box center [707, 277] width 114 height 12
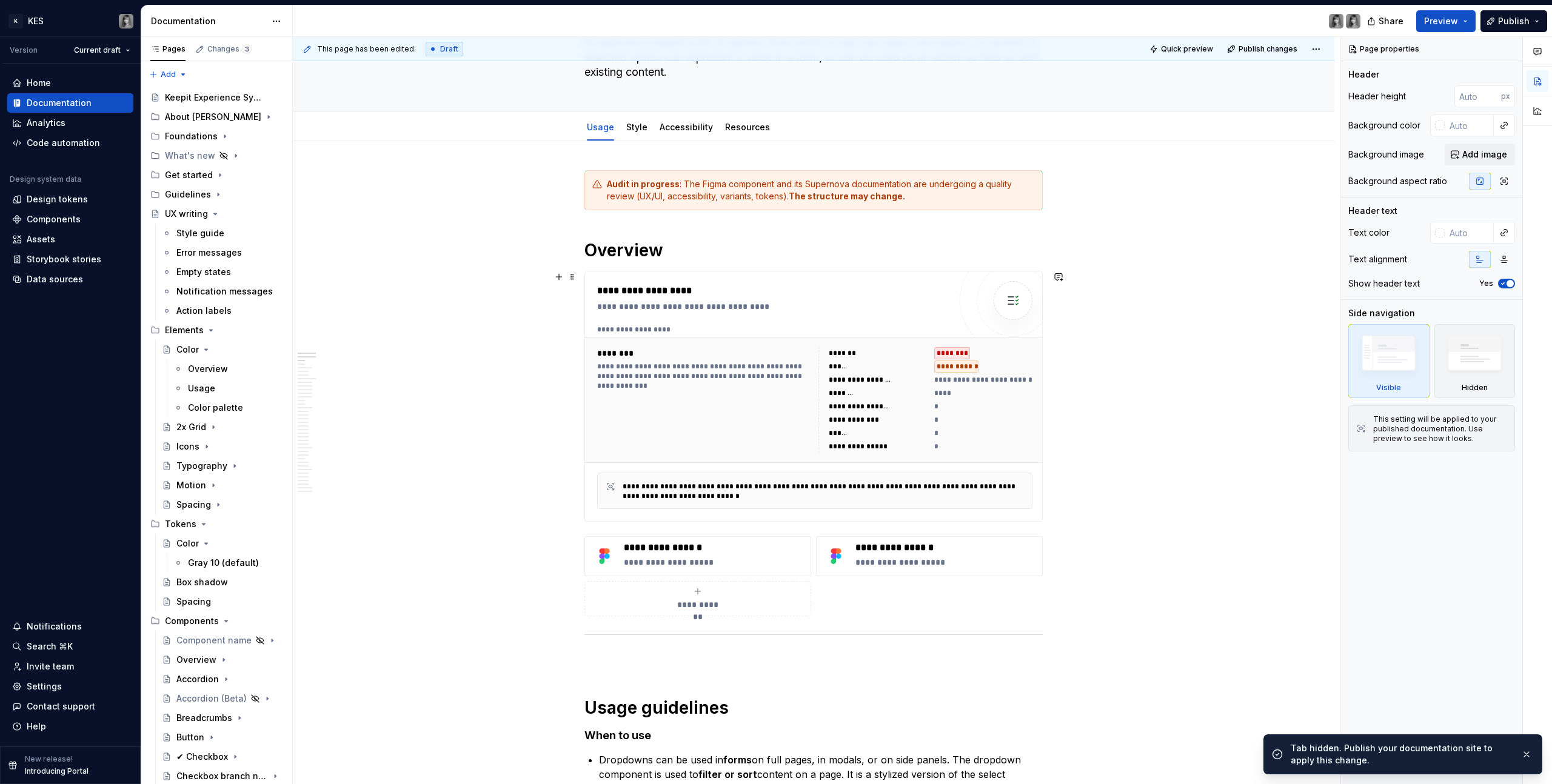
scroll to position [599, 0]
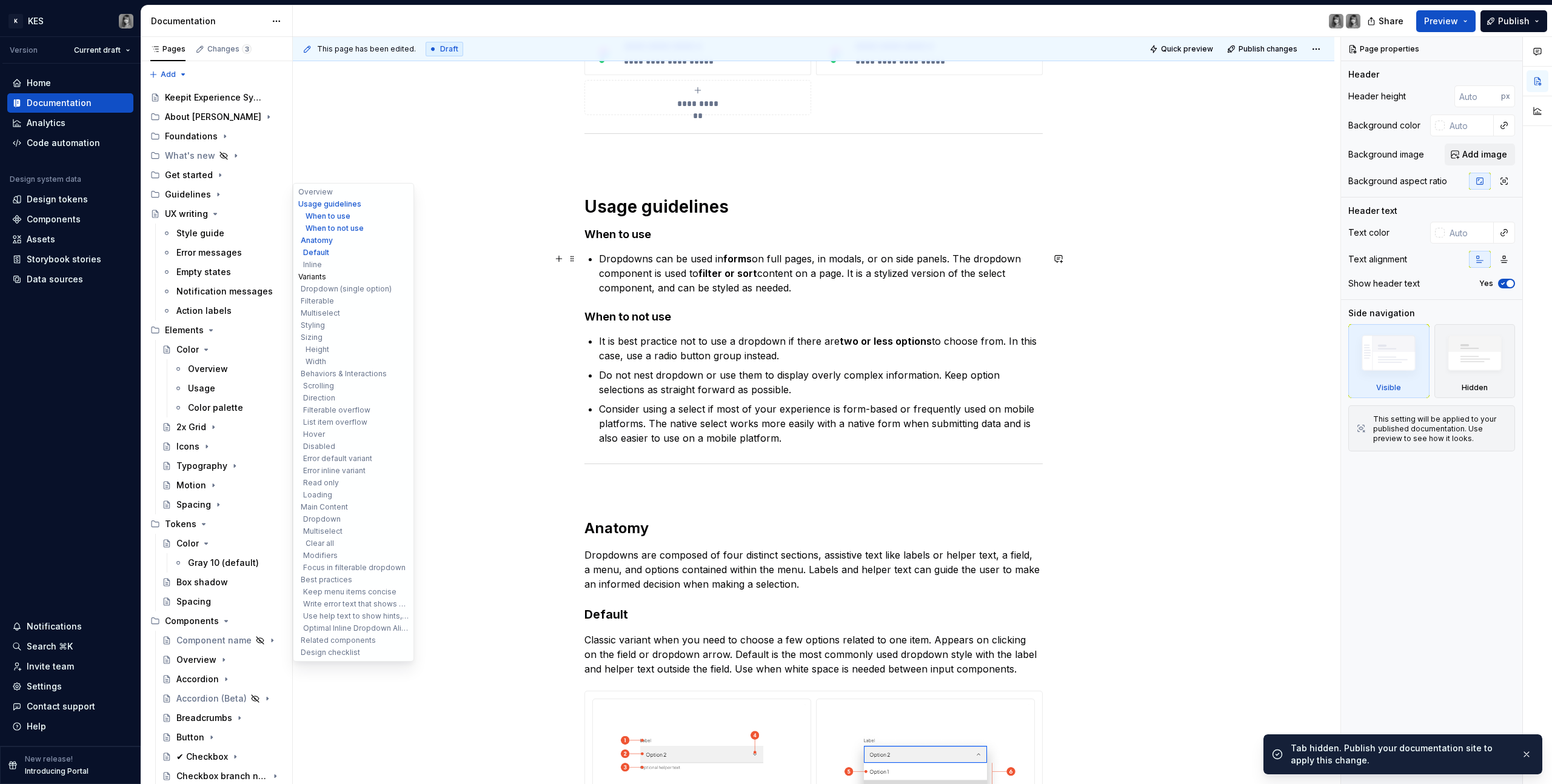
click at [312, 279] on button "Variants" at bounding box center [354, 277] width 115 height 12
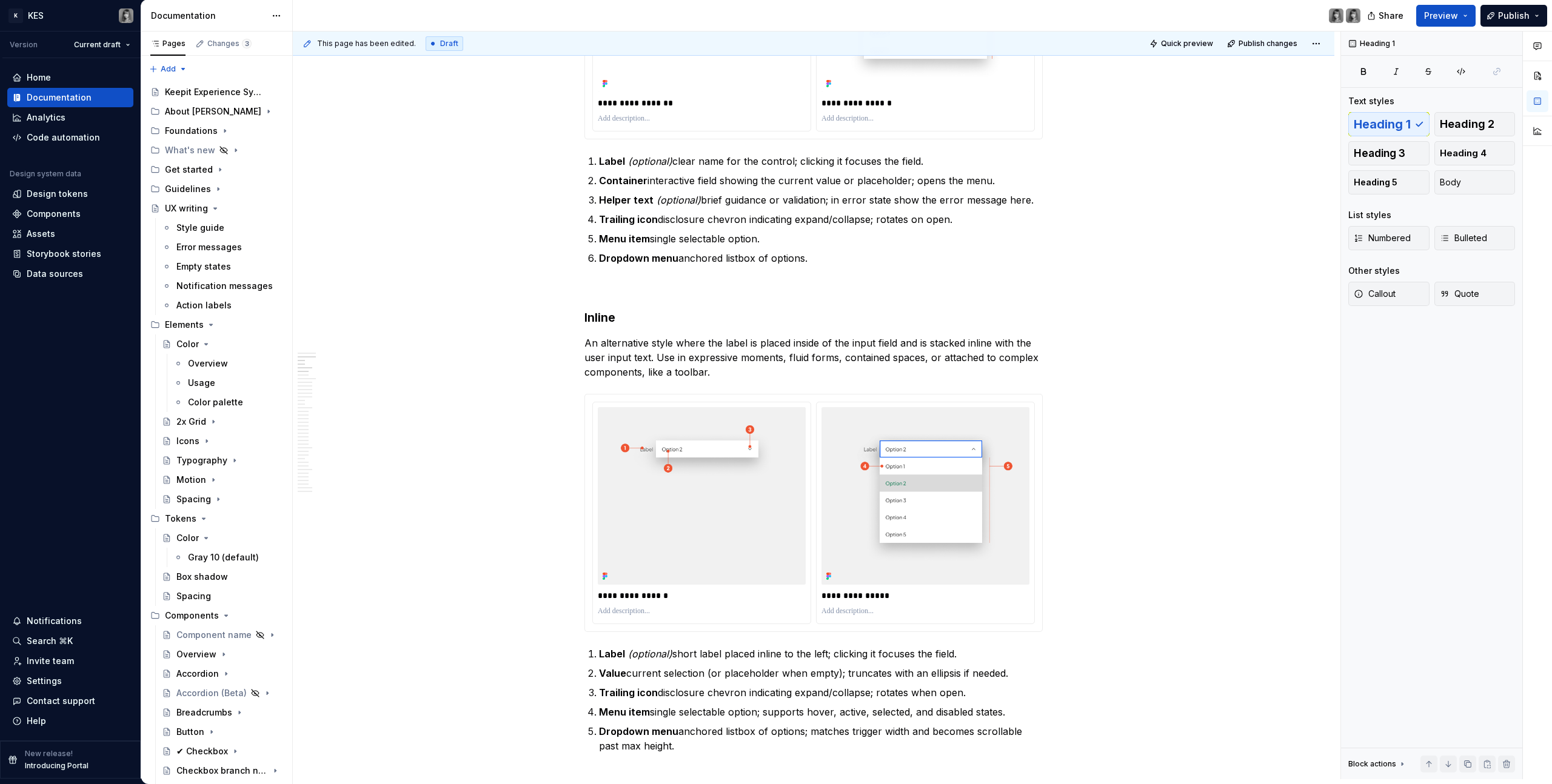
type textarea "*"
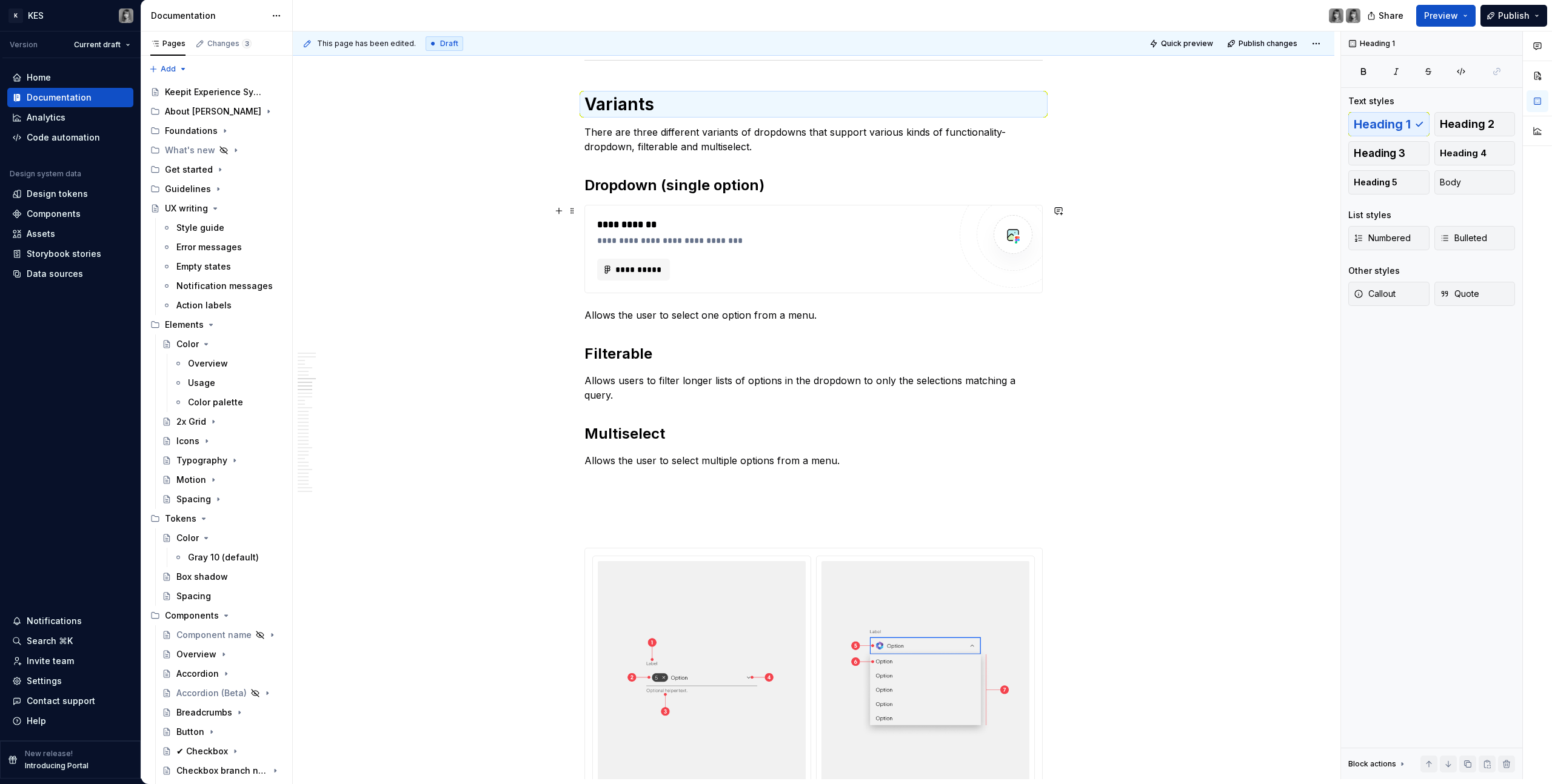
scroll to position [2125, 0]
click at [678, 314] on p "Allows the user to select one option from a menu." at bounding box center [814, 314] width 458 height 15
click at [734, 315] on p "Allows the user to select one option from a menu." at bounding box center [814, 314] width 458 height 15
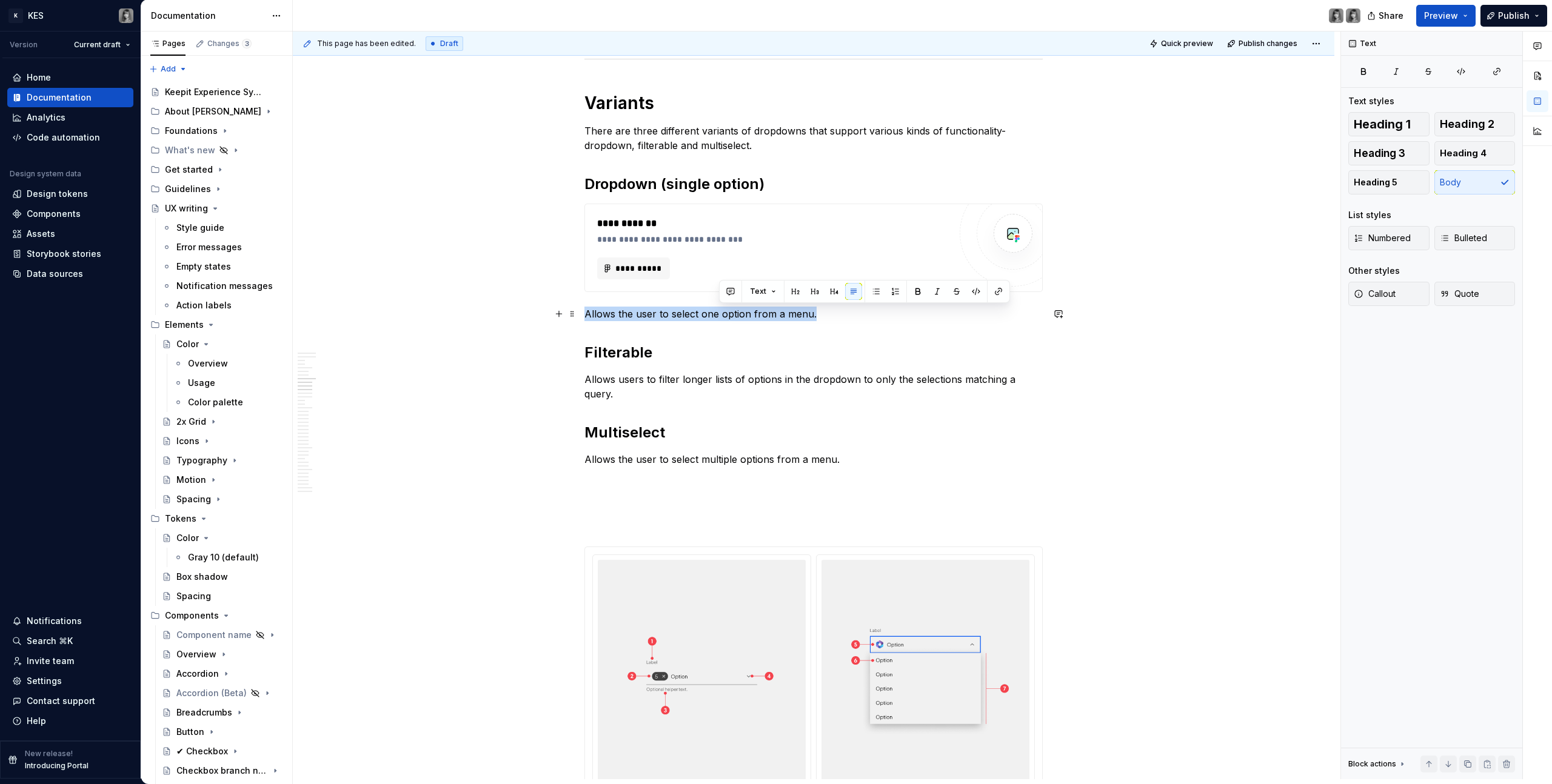
click at [734, 315] on p "Allows the user to select one option from a menu." at bounding box center [814, 314] width 458 height 15
drag, startPoint x: 818, startPoint y: 200, endPoint x: 790, endPoint y: 184, distance: 32.2
click at [818, 204] on div "**********" at bounding box center [814, 247] width 458 height 89
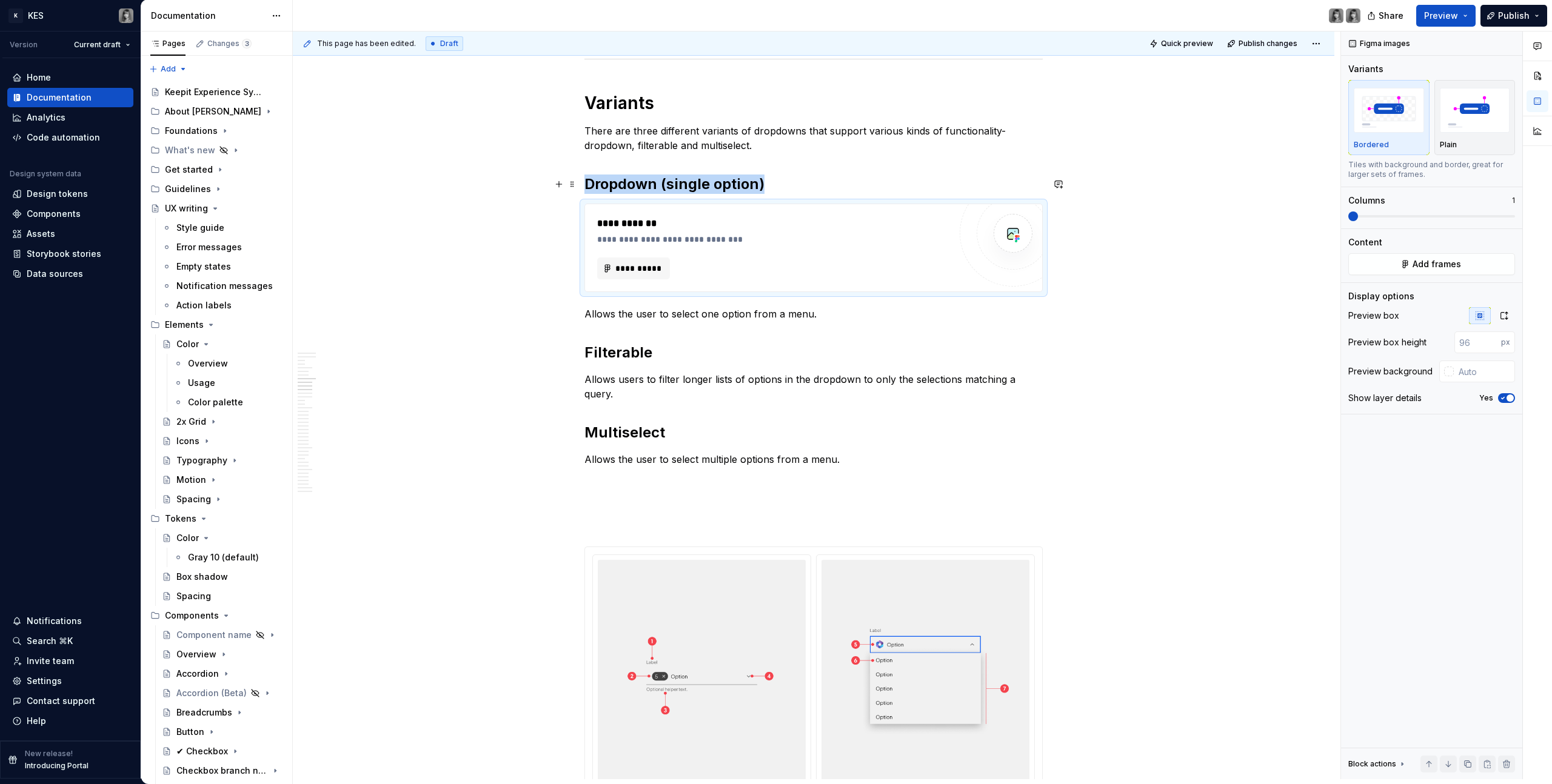
click at [780, 179] on h2 "Dropdown (single option)" at bounding box center [814, 184] width 458 height 19
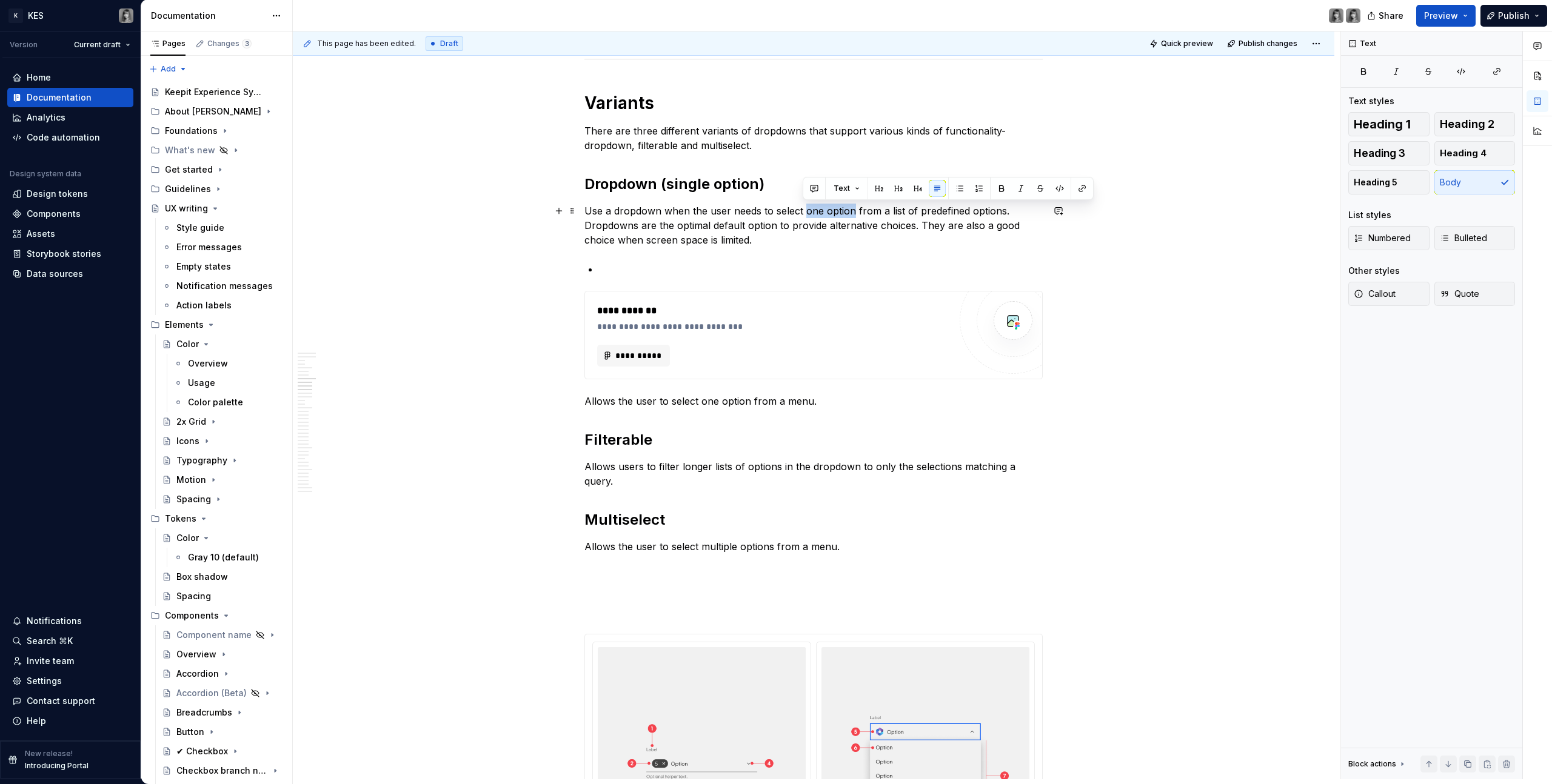
drag, startPoint x: 850, startPoint y: 211, endPoint x: 803, endPoint y: 210, distance: 47.0
click at [803, 210] on p "Use a dropdown when the user needs to select one option from a list of predefin…" at bounding box center [814, 225] width 458 height 44
click at [846, 243] on p "Use a dropdown when the user needs to select one option from a list of predefin…" at bounding box center [814, 225] width 458 height 44
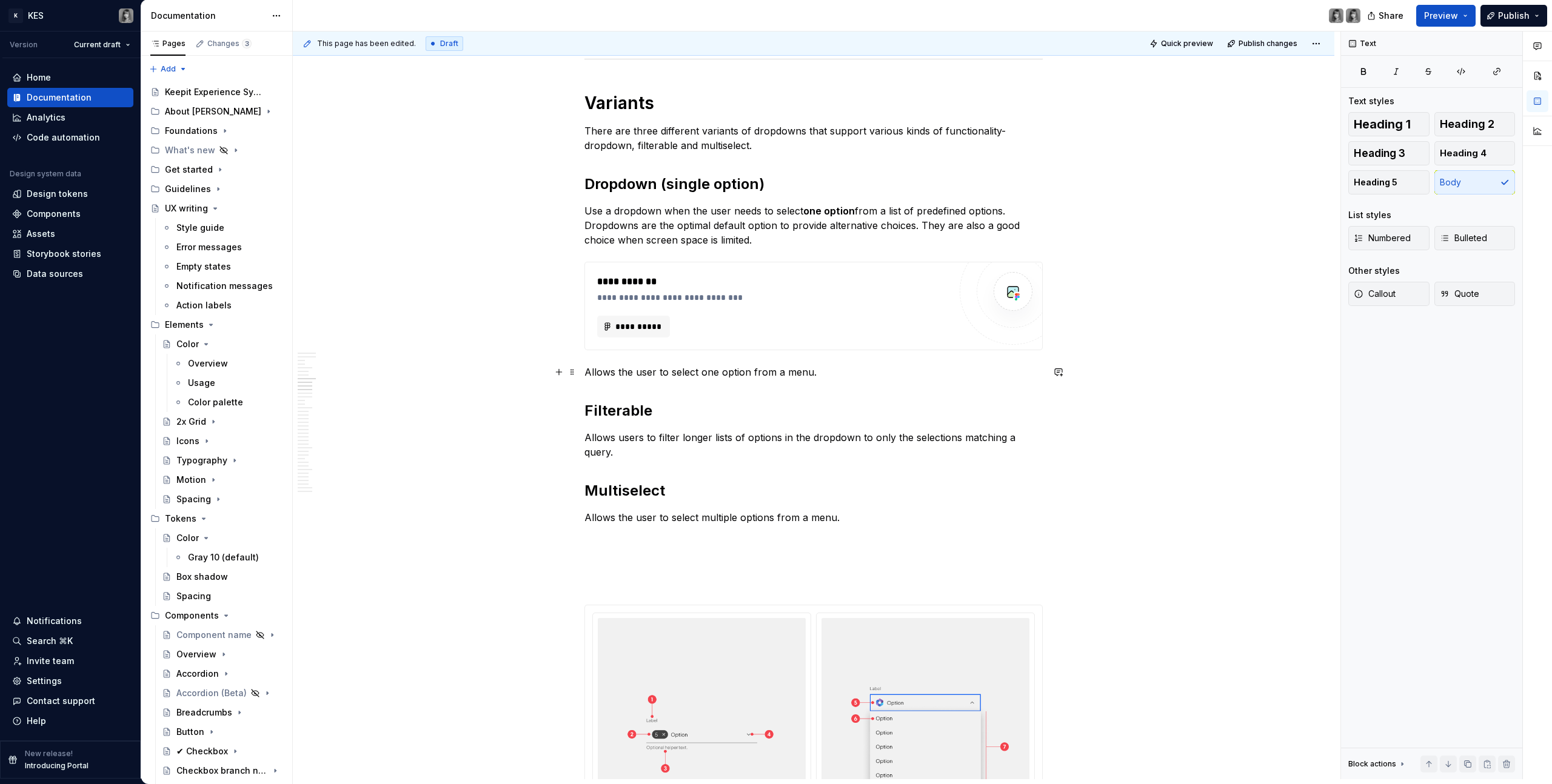
click at [731, 374] on p "Allows the user to select one option from a menu." at bounding box center [814, 372] width 458 height 15
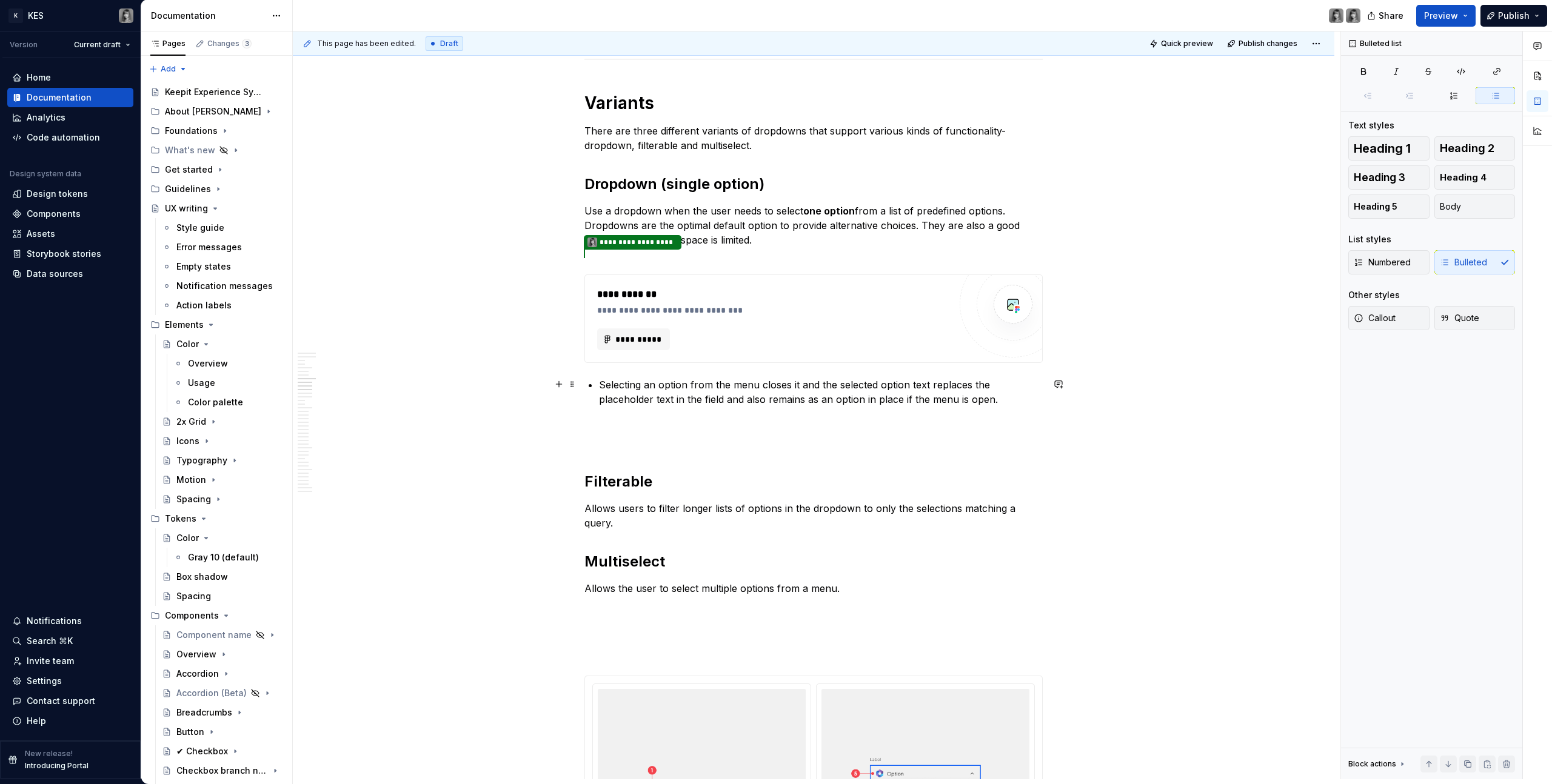
click at [661, 386] on p "Selecting an option from the menu closes it and the selected option text replac…" at bounding box center [820, 392] width 443 height 29
click at [660, 386] on p "Selecting an option from the menu closes it and the selected option text replac…" at bounding box center [820, 392] width 443 height 29
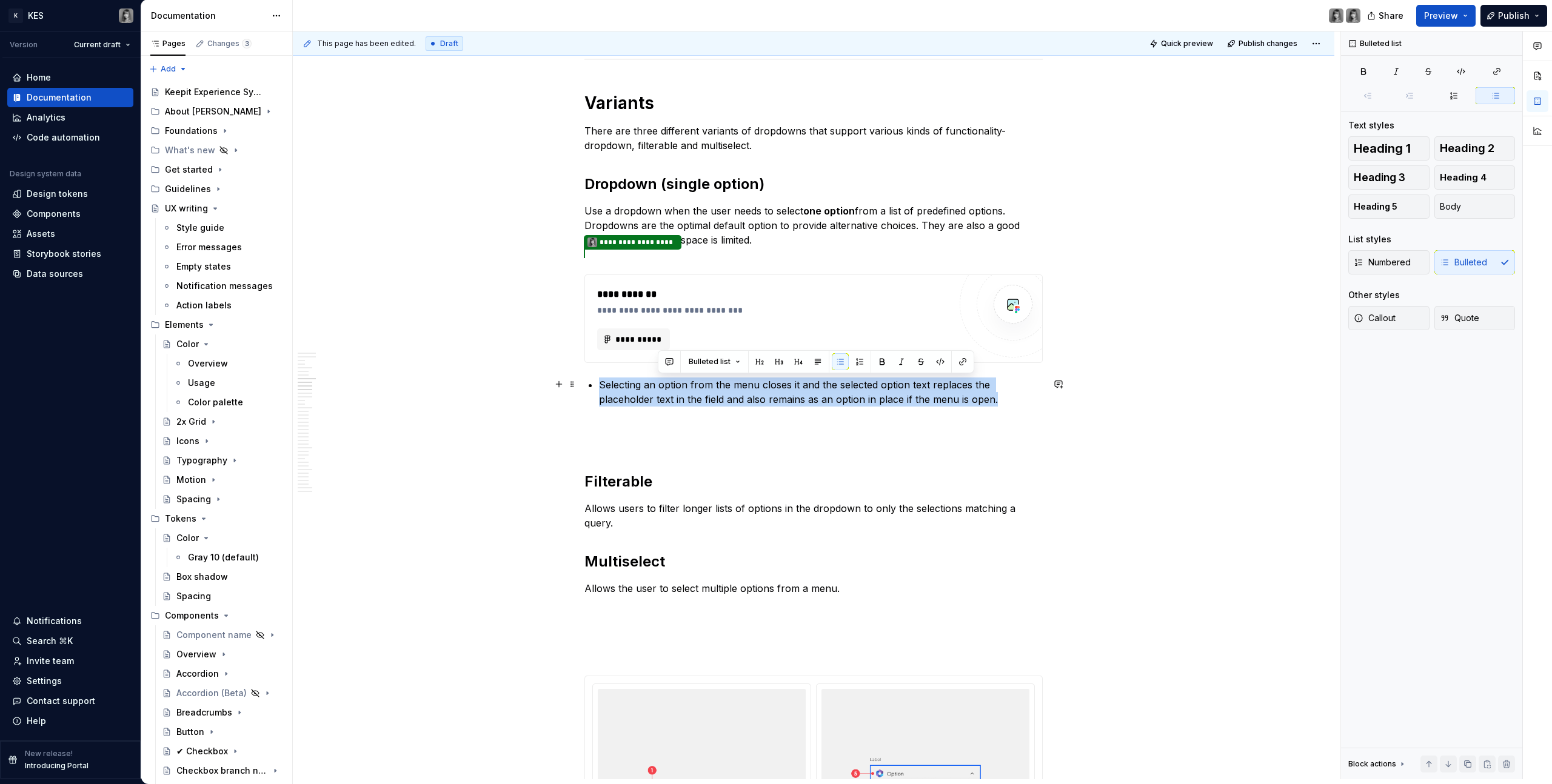
click at [660, 386] on p "Selecting an option from the menu closes it and the selected option text replac…" at bounding box center [820, 392] width 443 height 29
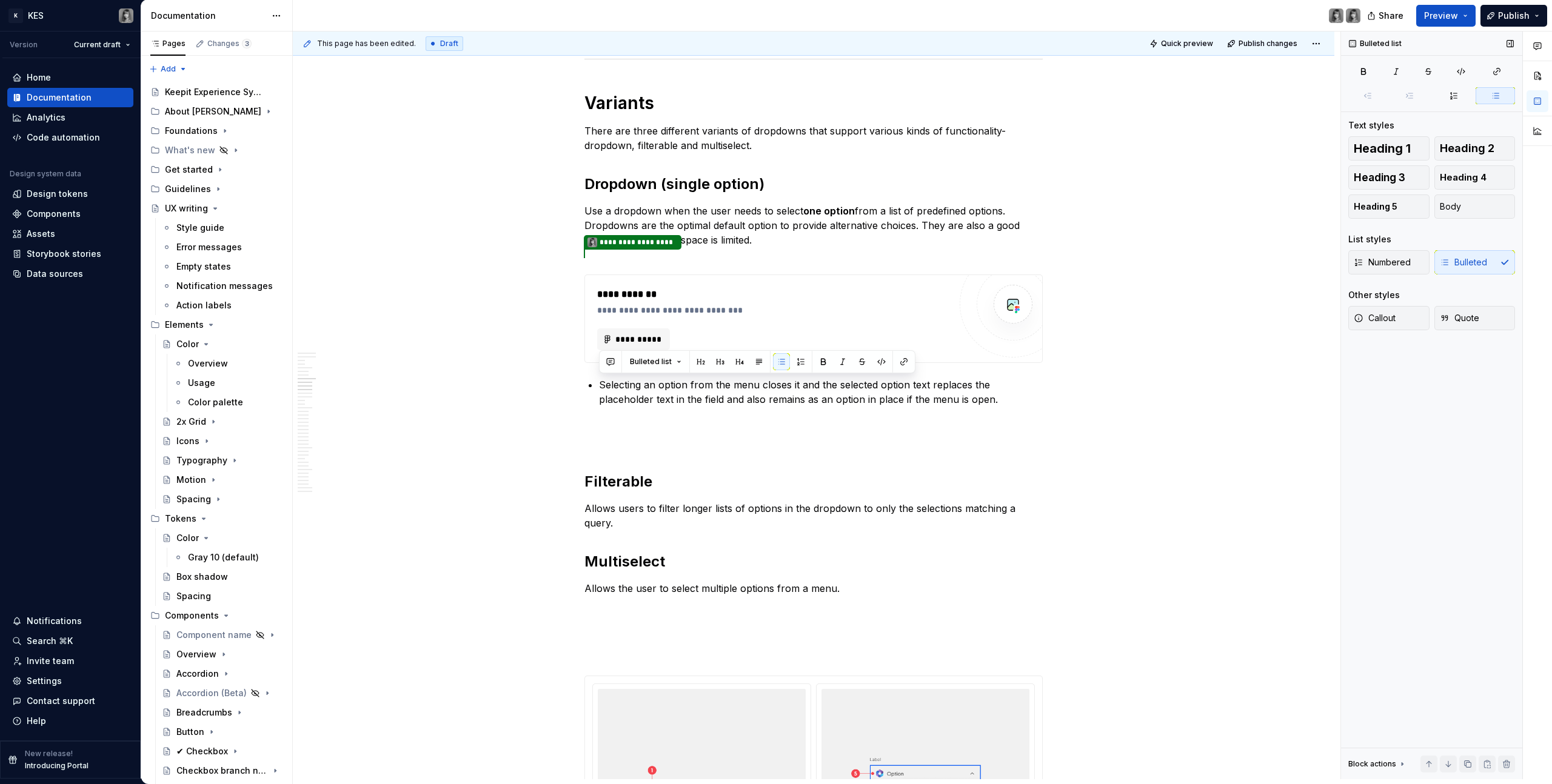
click at [1479, 264] on div "Numbered Bulleted" at bounding box center [1431, 262] width 167 height 24
click at [1476, 264] on div "Numbered Bulleted" at bounding box center [1431, 262] width 167 height 24
click at [1455, 205] on span "Body" at bounding box center [1451, 206] width 21 height 12
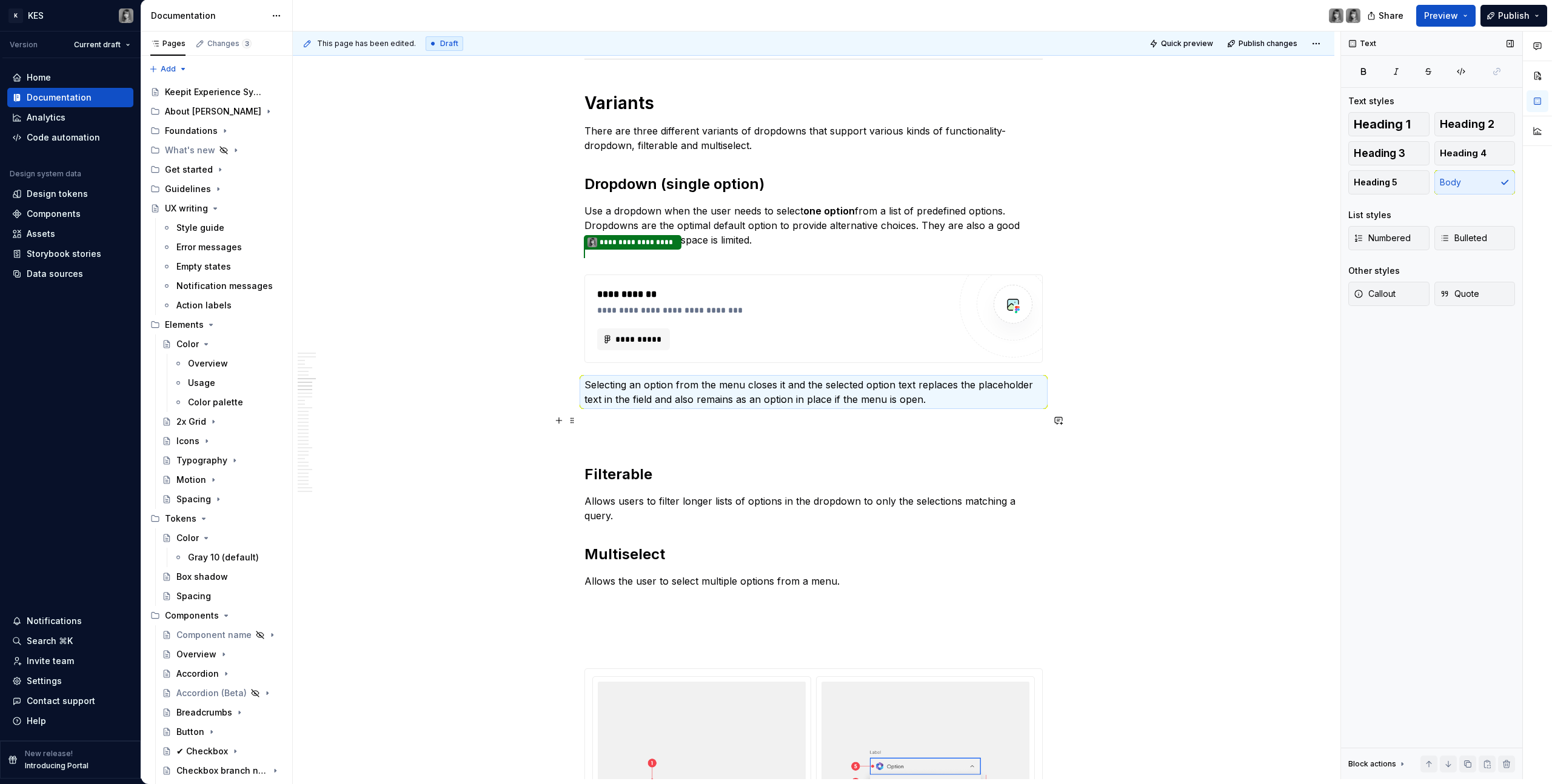
click at [738, 415] on p at bounding box center [814, 429] width 458 height 29
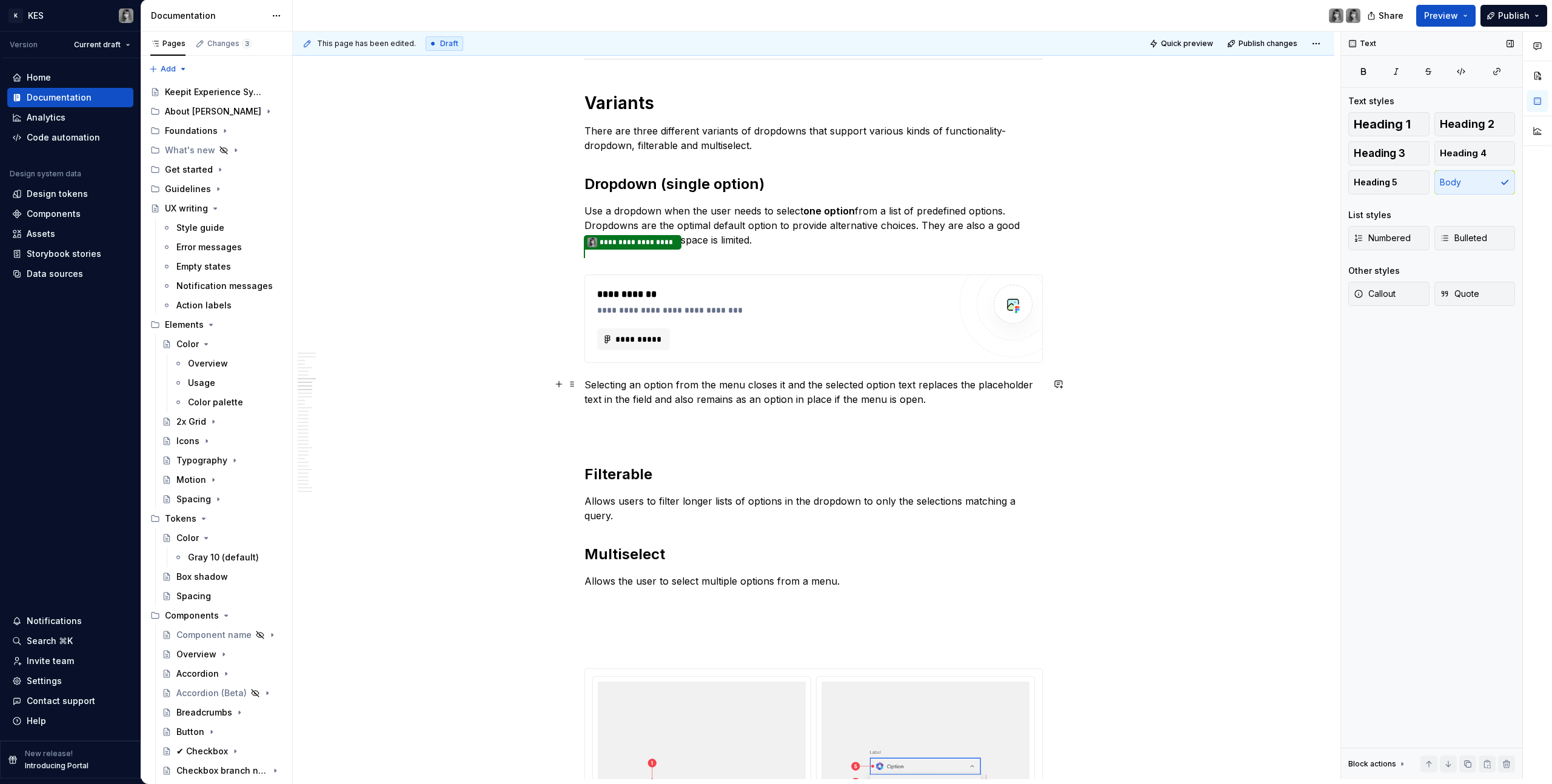
click at [927, 399] on p "Selecting an option from the menu closes it and the selected option text replac…" at bounding box center [814, 392] width 458 height 29
click at [962, 400] on p "Selecting an option from the menu closes it and the selected option text replac…" at bounding box center [814, 392] width 458 height 29
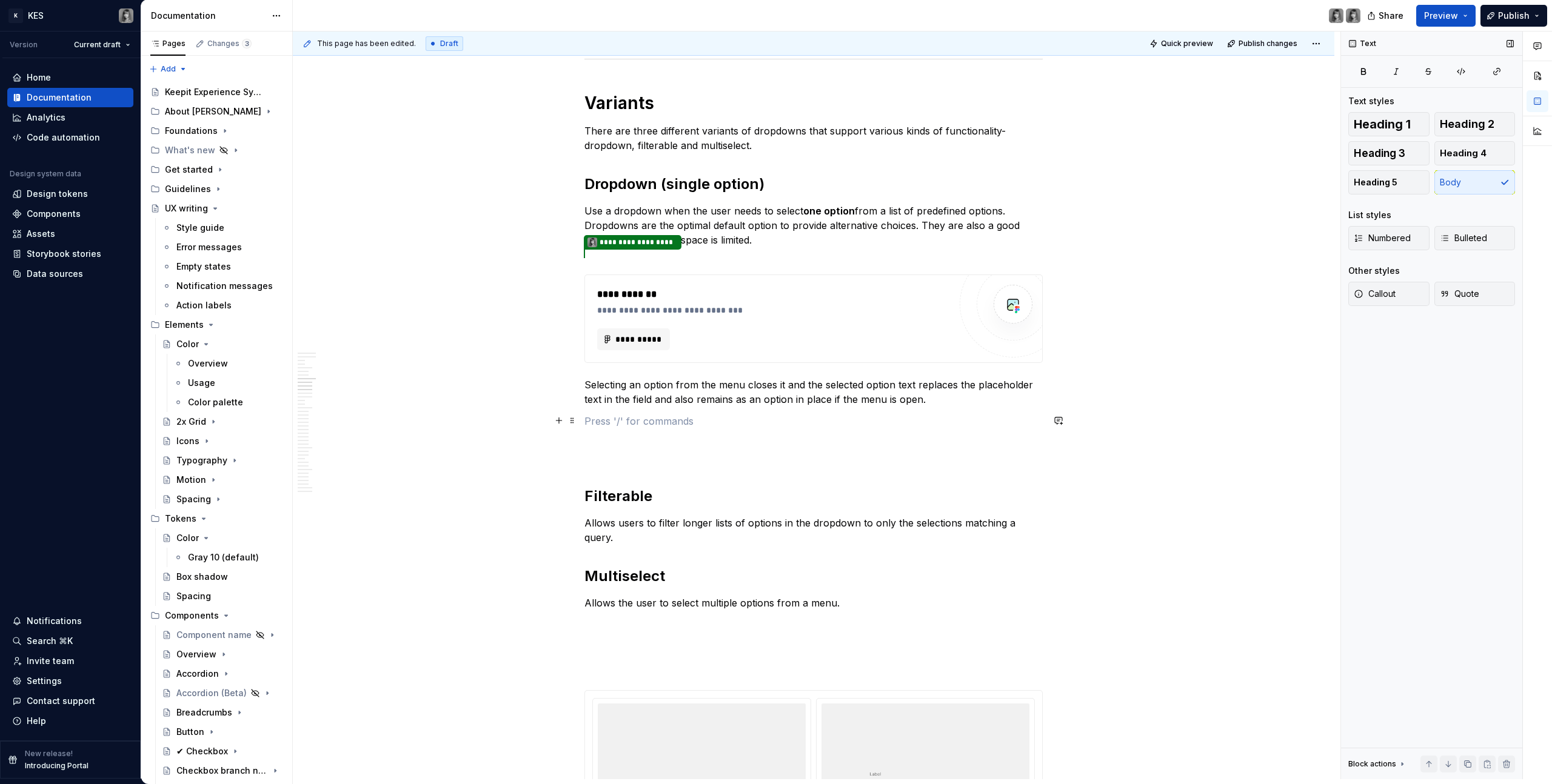
click at [636, 421] on p at bounding box center [814, 421] width 458 height 15
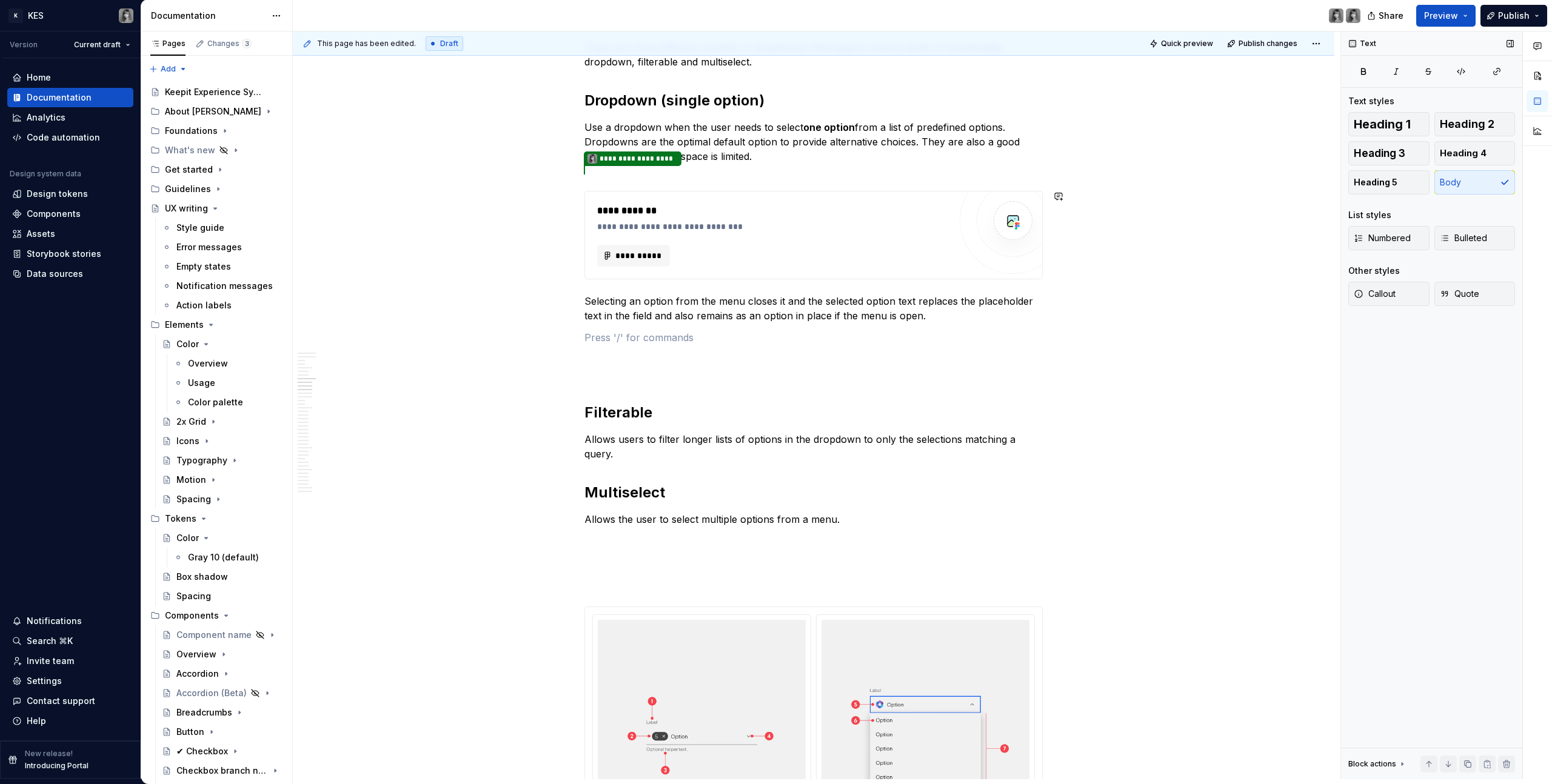
scroll to position [2197, 0]
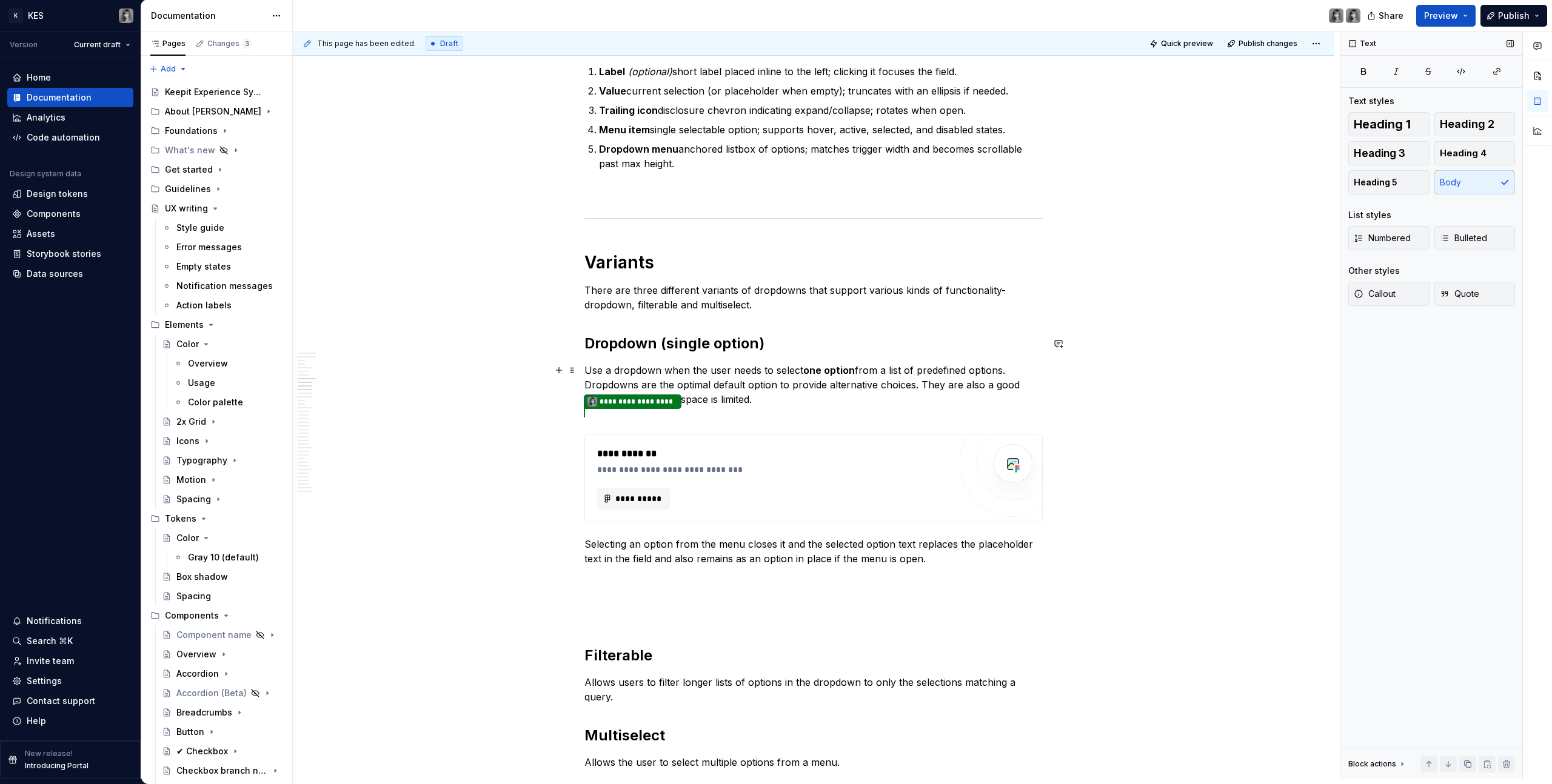
scroll to position [1965, 0]
click at [654, 345] on h2 "Dropdown (single option)" at bounding box center [814, 344] width 458 height 19
click at [702, 388] on p "Use a dropdown when the user needs to select one option from a list of predefin…" at bounding box center [814, 385] width 458 height 44
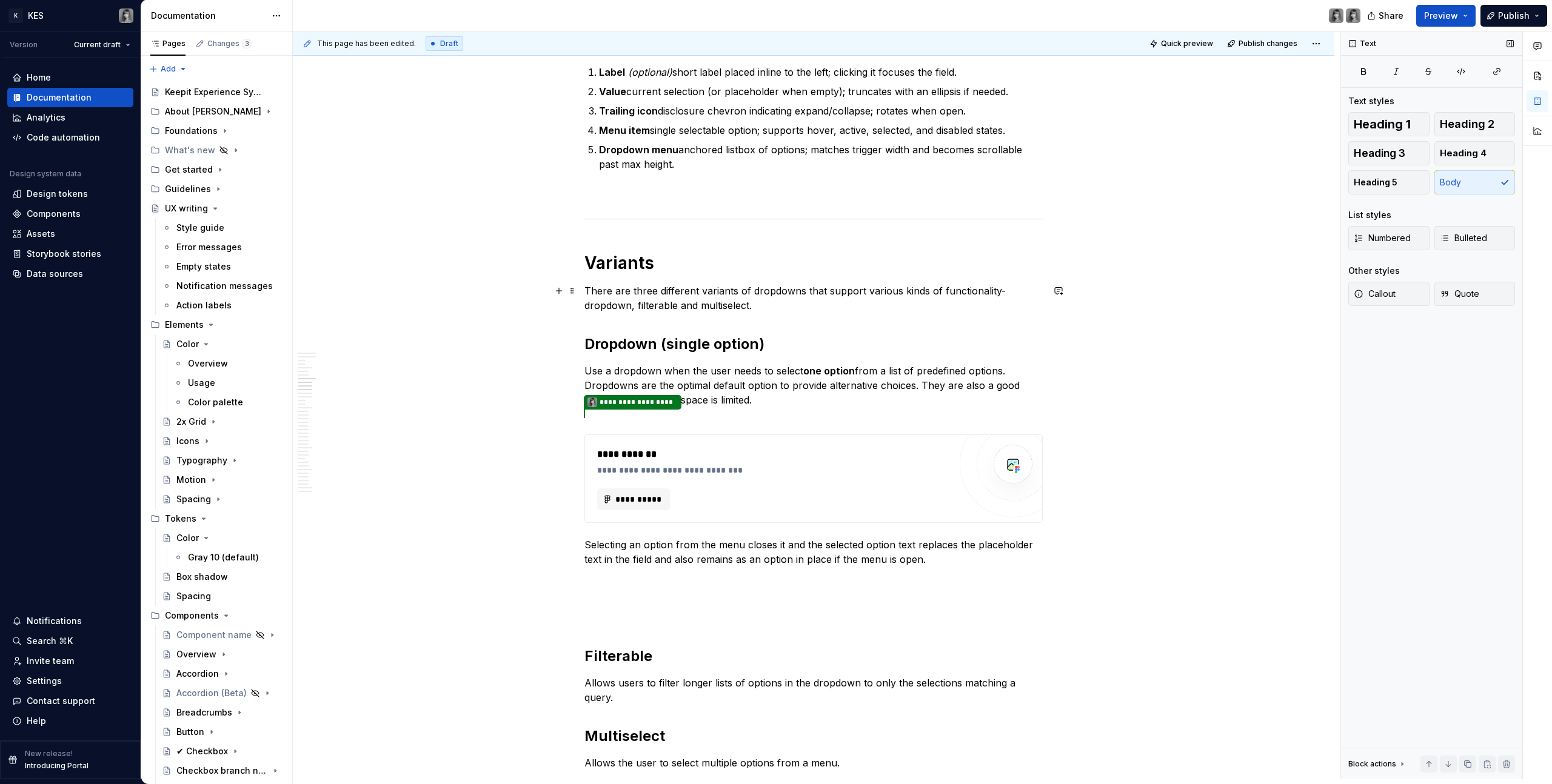
click at [731, 307] on p "There are three different variants of dropdowns that support various kinds of f…" at bounding box center [814, 298] width 458 height 29
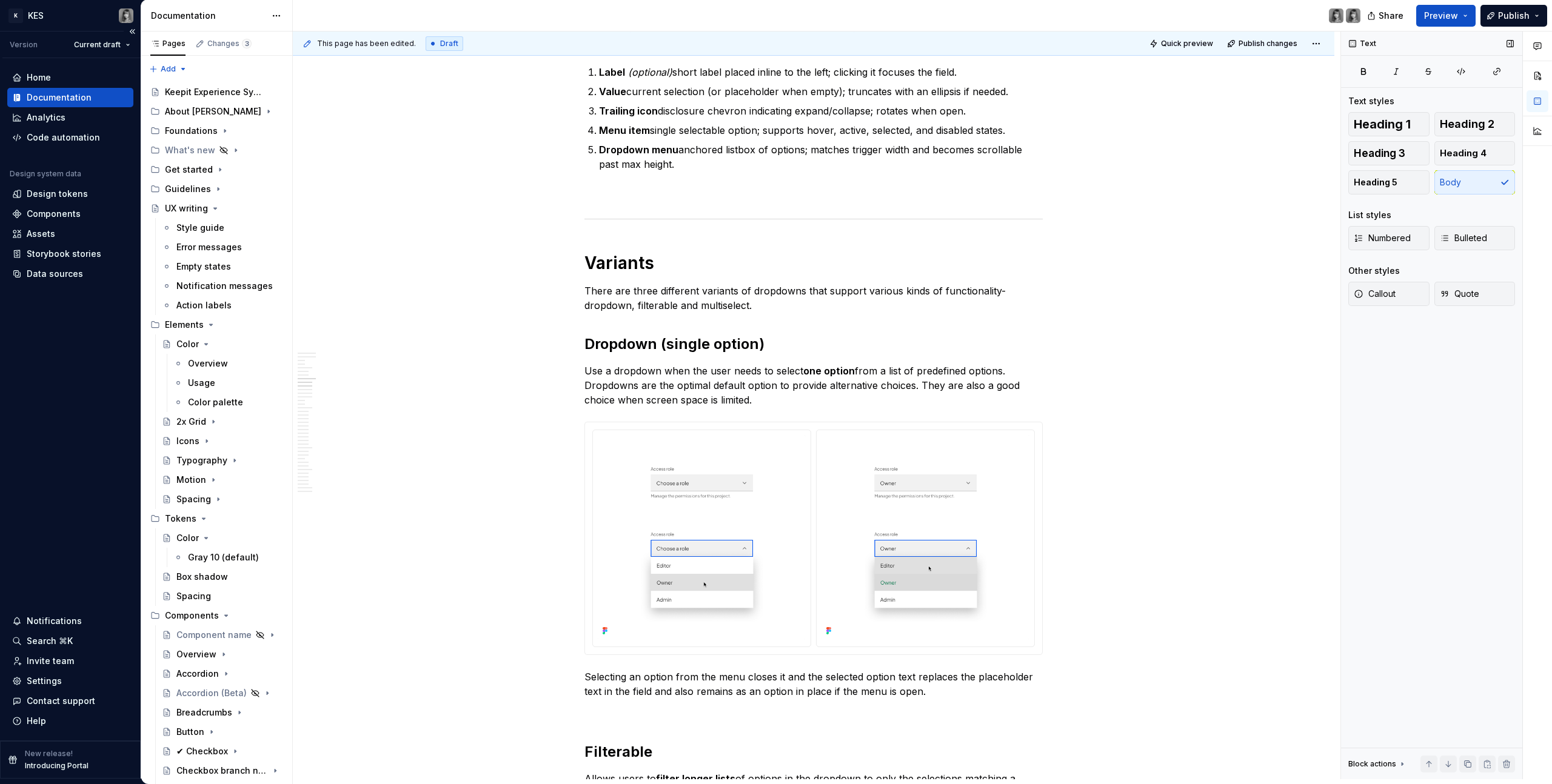
type textarea "*"
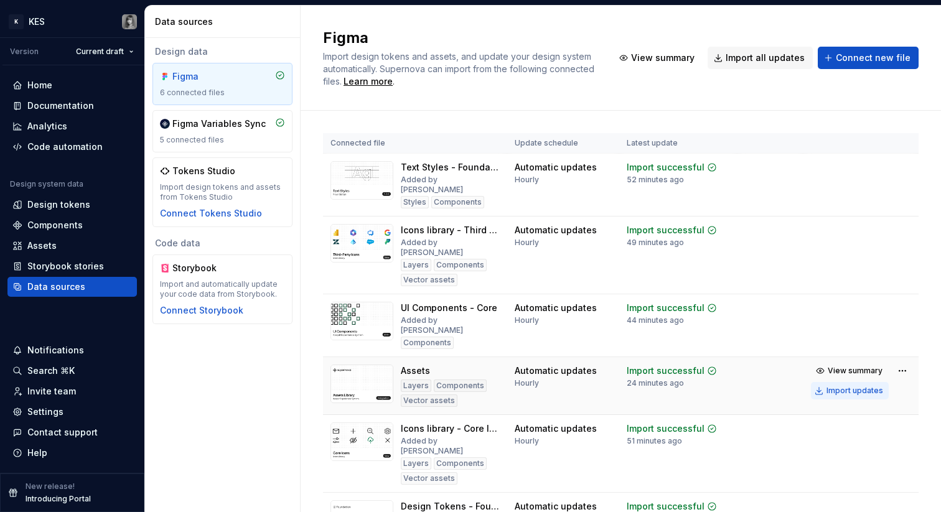
click at [841, 391] on div "Import updates" at bounding box center [854, 391] width 57 height 10
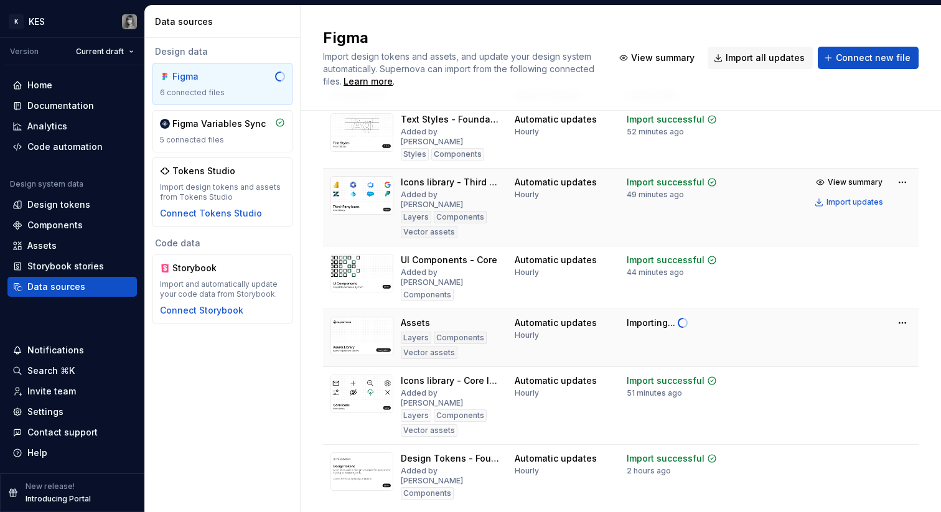
scroll to position [46, 0]
click at [887, 186] on html "K KES Version Current draft Home Documentation Analytics Code automation Design…" at bounding box center [470, 256] width 941 height 512
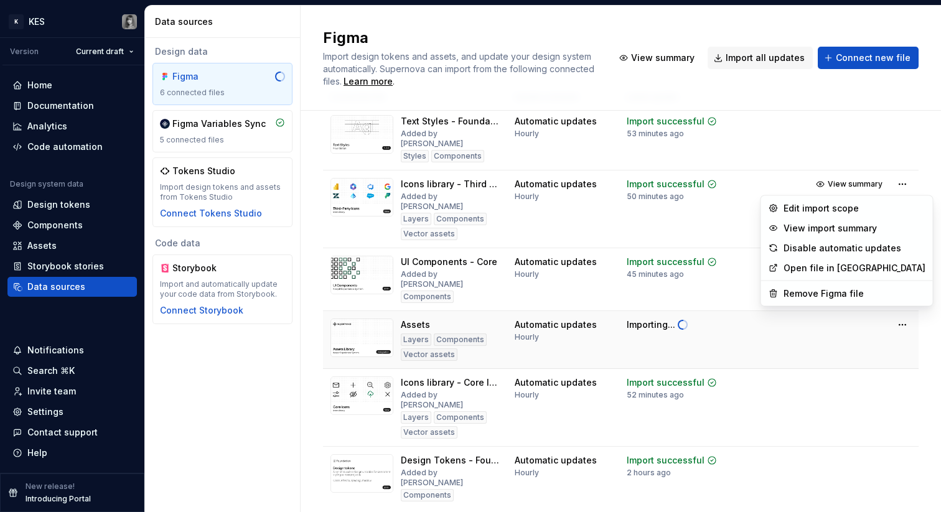
click at [429, 233] on html "K KES Version Current draft Home Documentation Analytics Code automation Design…" at bounding box center [470, 256] width 941 height 512
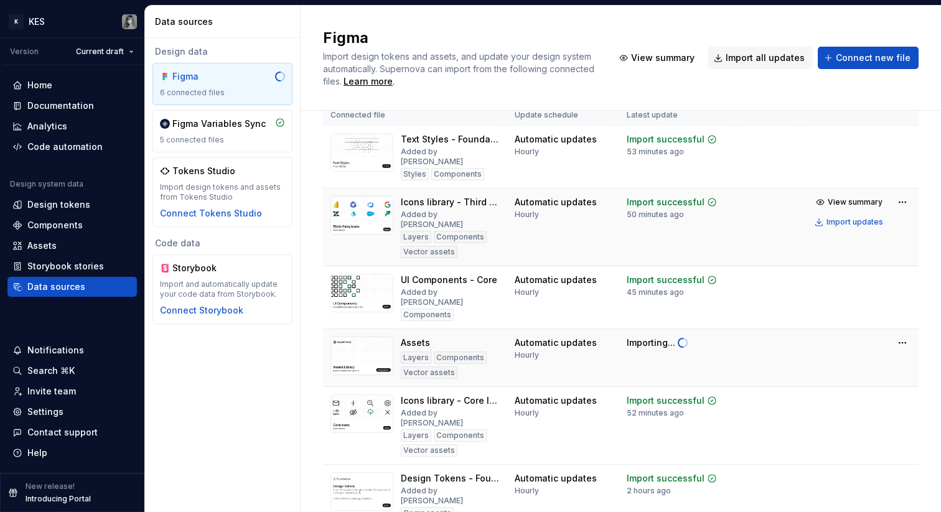
scroll to position [18, 0]
